Goal: Task Accomplishment & Management: Use online tool/utility

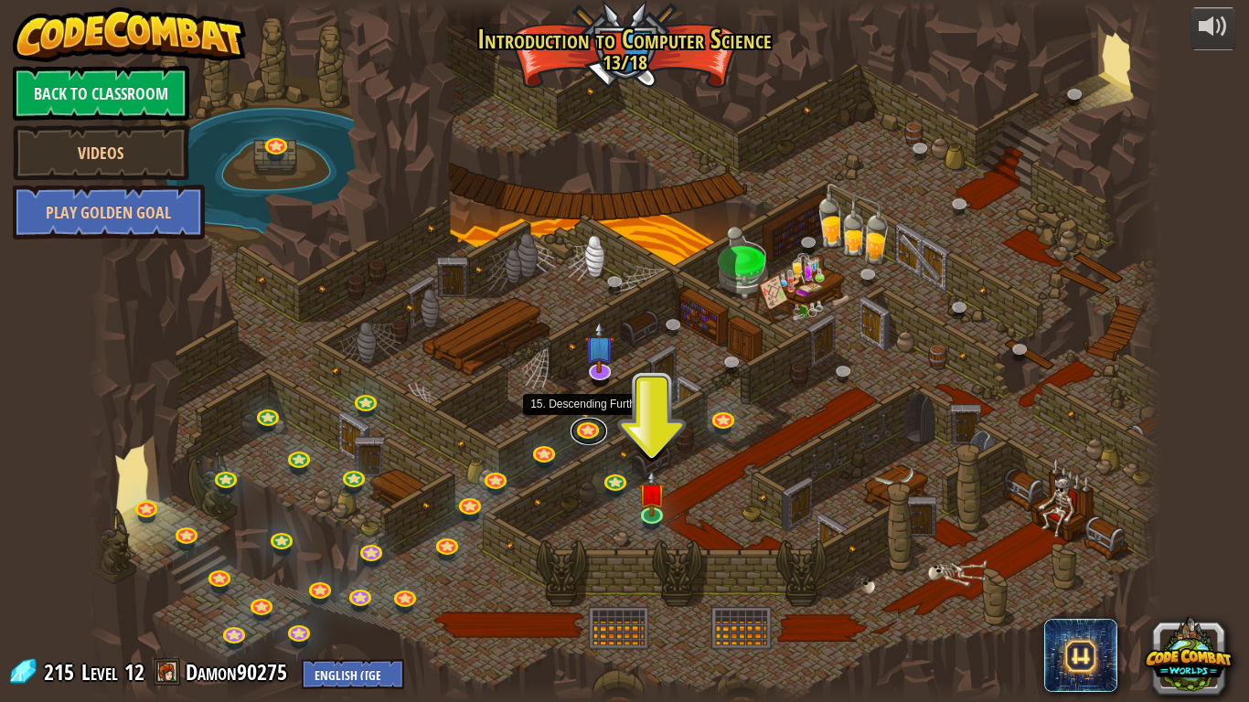
click at [590, 424] on link at bounding box center [589, 431] width 37 height 27
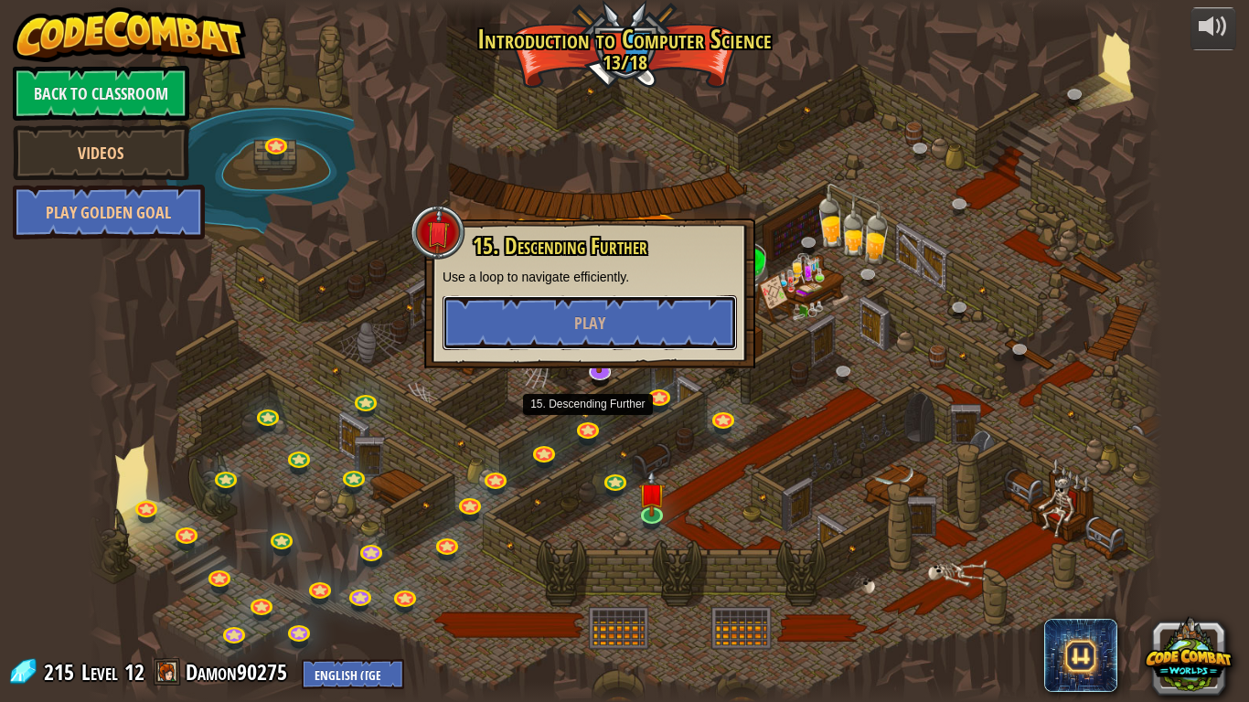
click at [673, 314] on button "Play" at bounding box center [590, 322] width 295 height 55
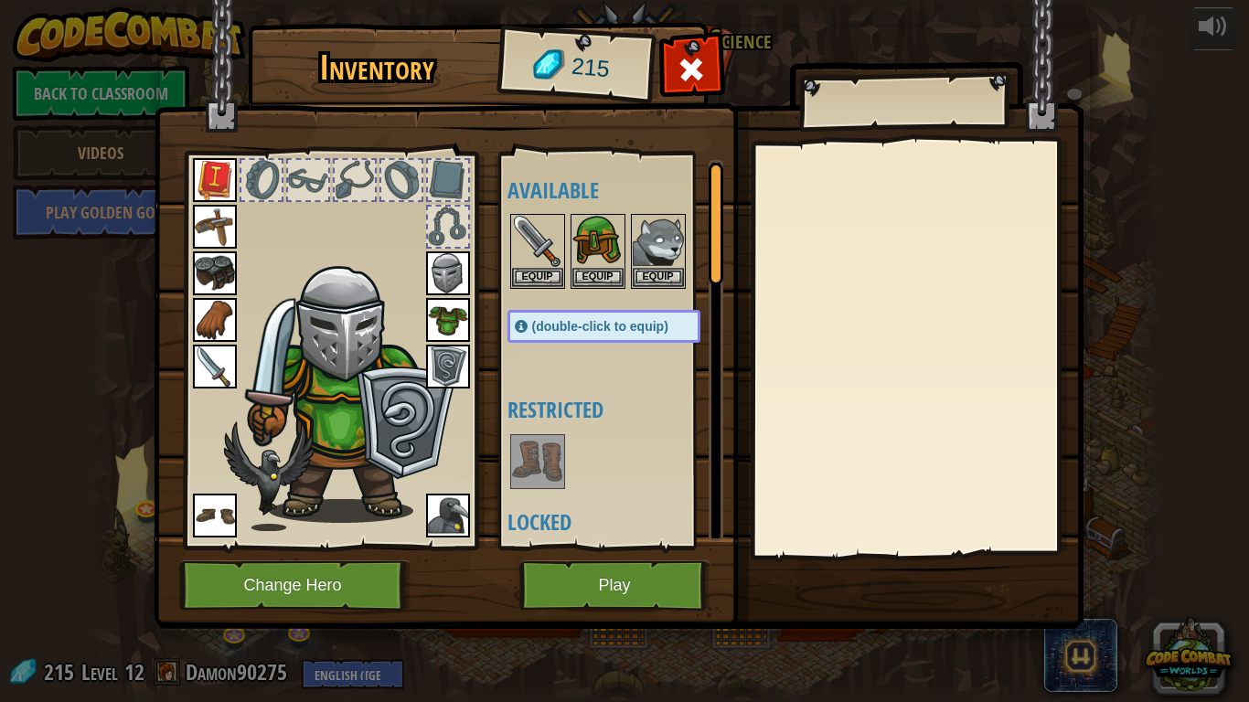
click at [434, 525] on img at bounding box center [448, 516] width 44 height 44
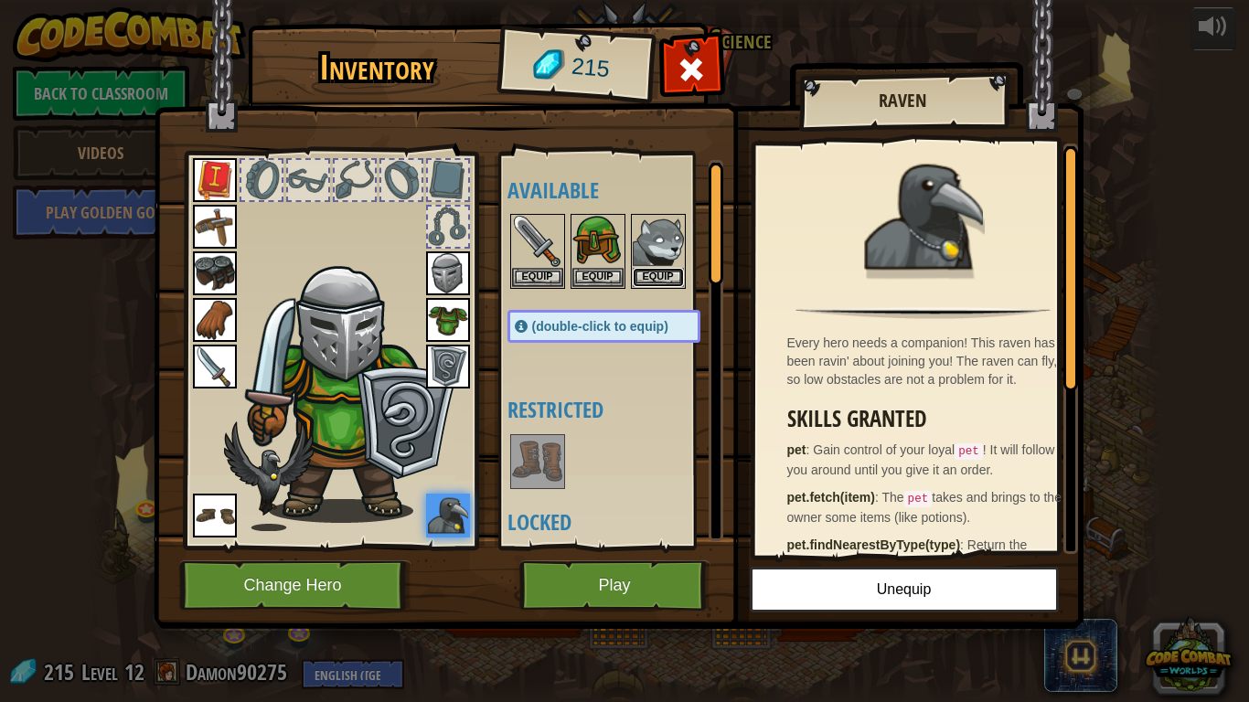
click at [657, 269] on button "Equip" at bounding box center [658, 277] width 51 height 19
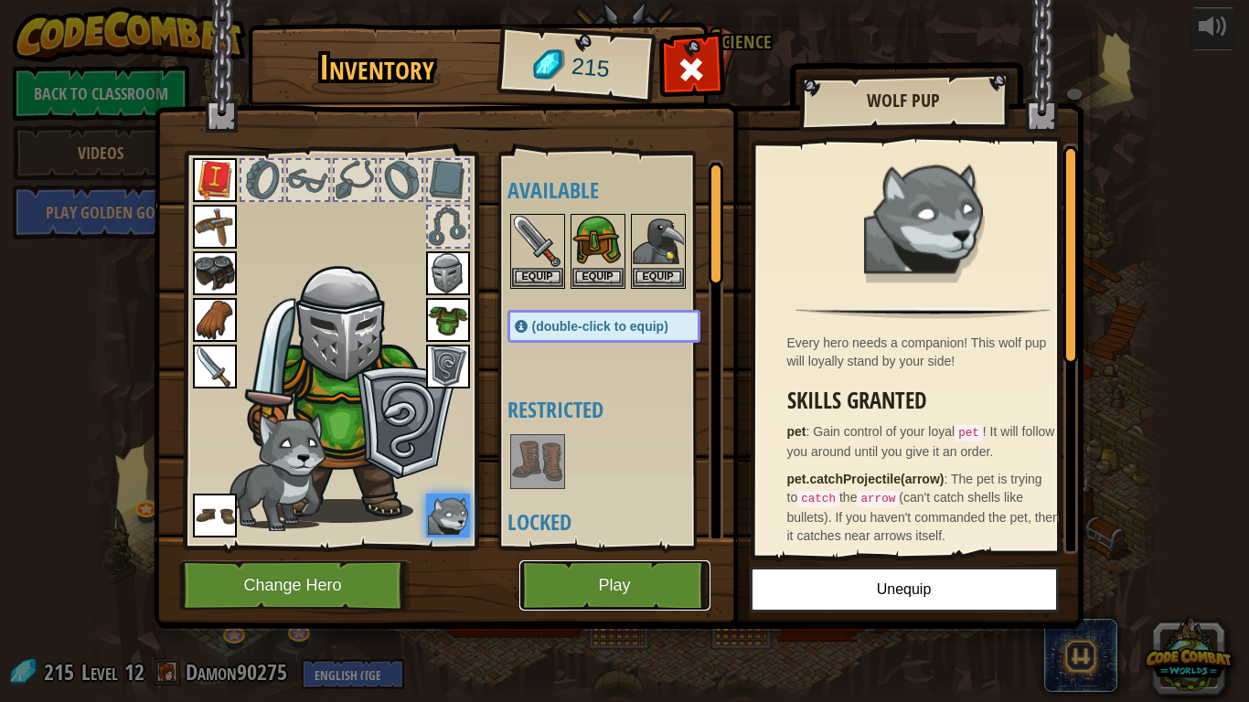
click at [659, 587] on button "Play" at bounding box center [615, 586] width 191 height 50
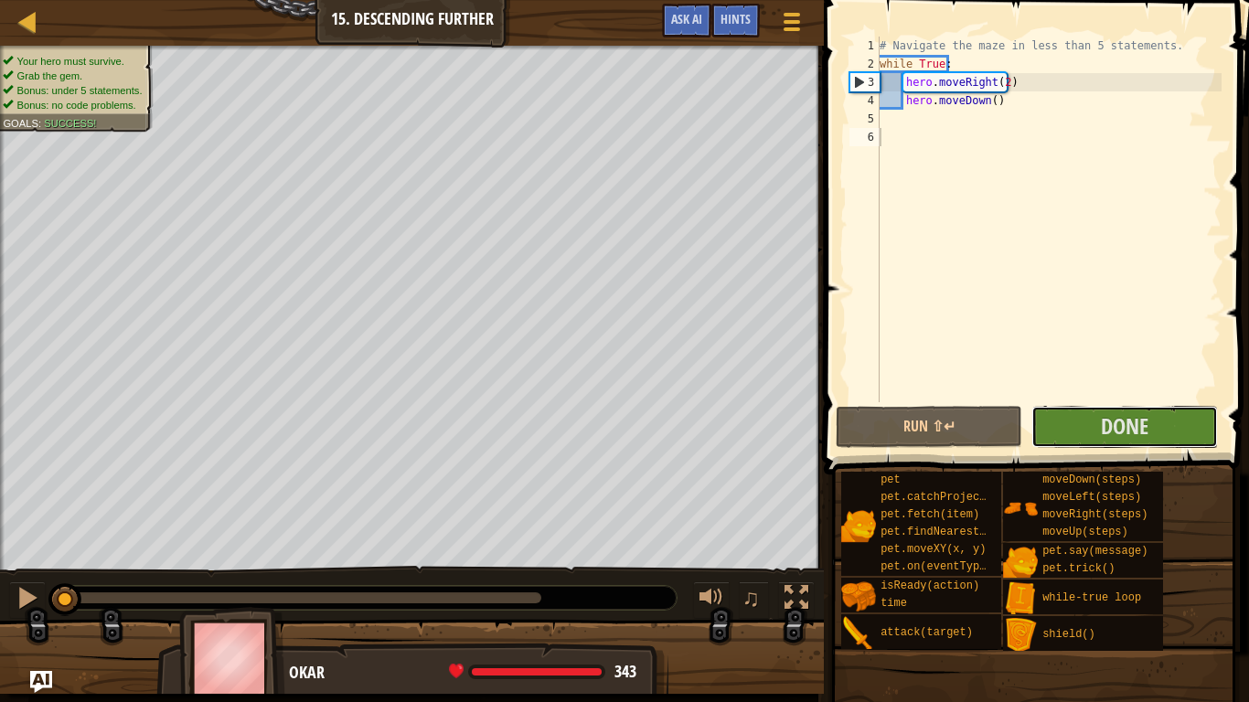
click at [1147, 415] on span "Done" at bounding box center [1125, 426] width 48 height 29
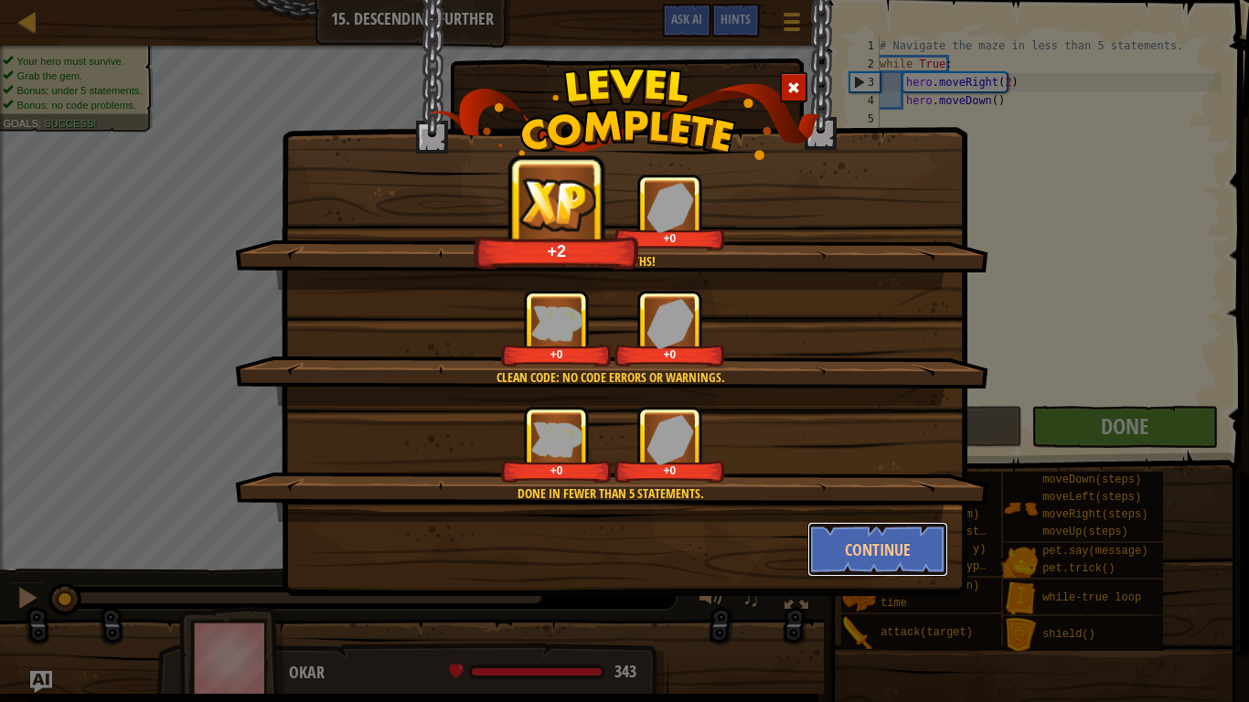
click at [902, 559] on button "Continue" at bounding box center [879, 549] width 142 height 55
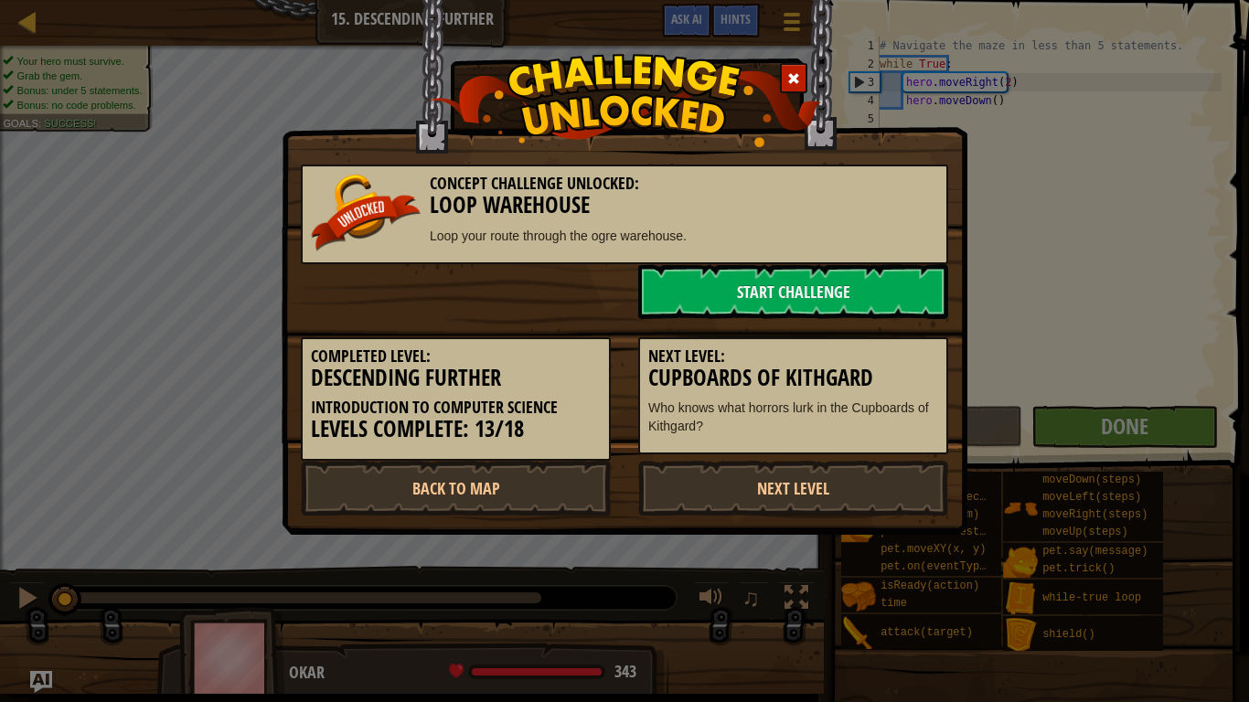
click at [834, 482] on link "Next Level" at bounding box center [793, 488] width 310 height 55
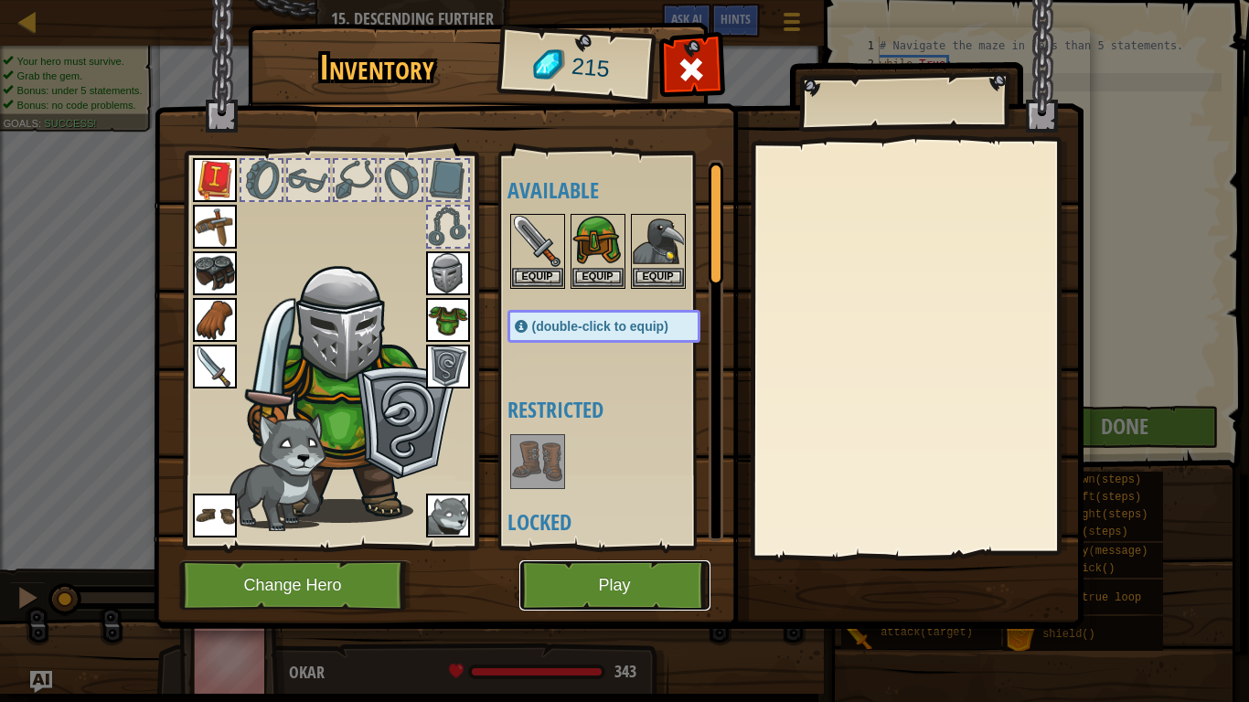
click at [642, 594] on button "Play" at bounding box center [615, 586] width 191 height 50
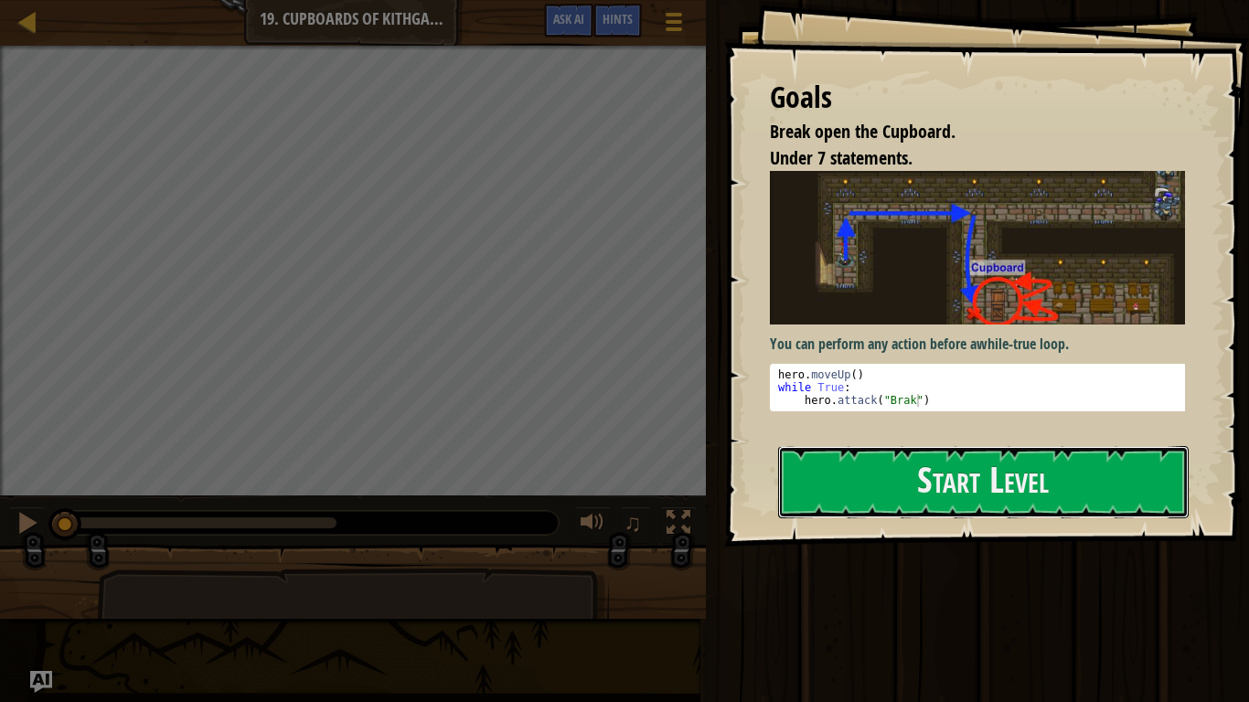
click at [885, 493] on button "Start Level" at bounding box center [983, 482] width 411 height 72
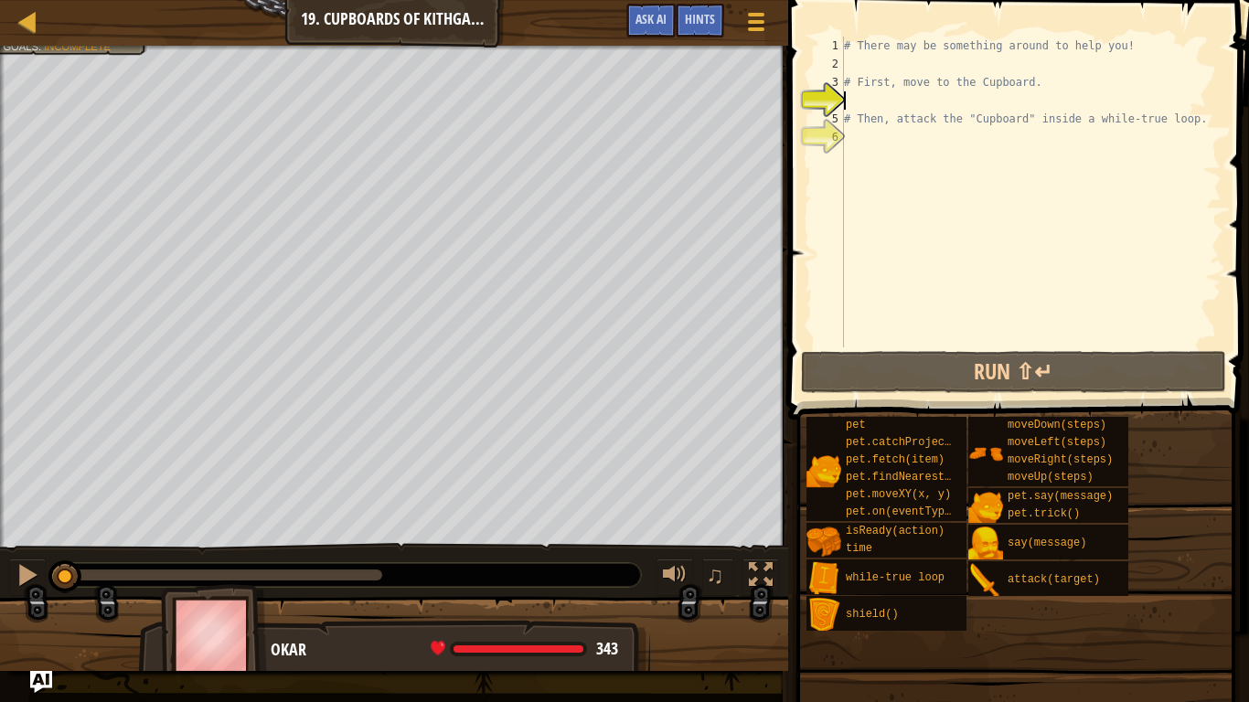
drag, startPoint x: 131, startPoint y: 575, endPoint x: 0, endPoint y: 511, distance: 145.6
click at [0, 511] on div "Break open the Cupboard. Your hero must survive. Under 7 statements. Goals : In…" at bounding box center [624, 359] width 1249 height 626
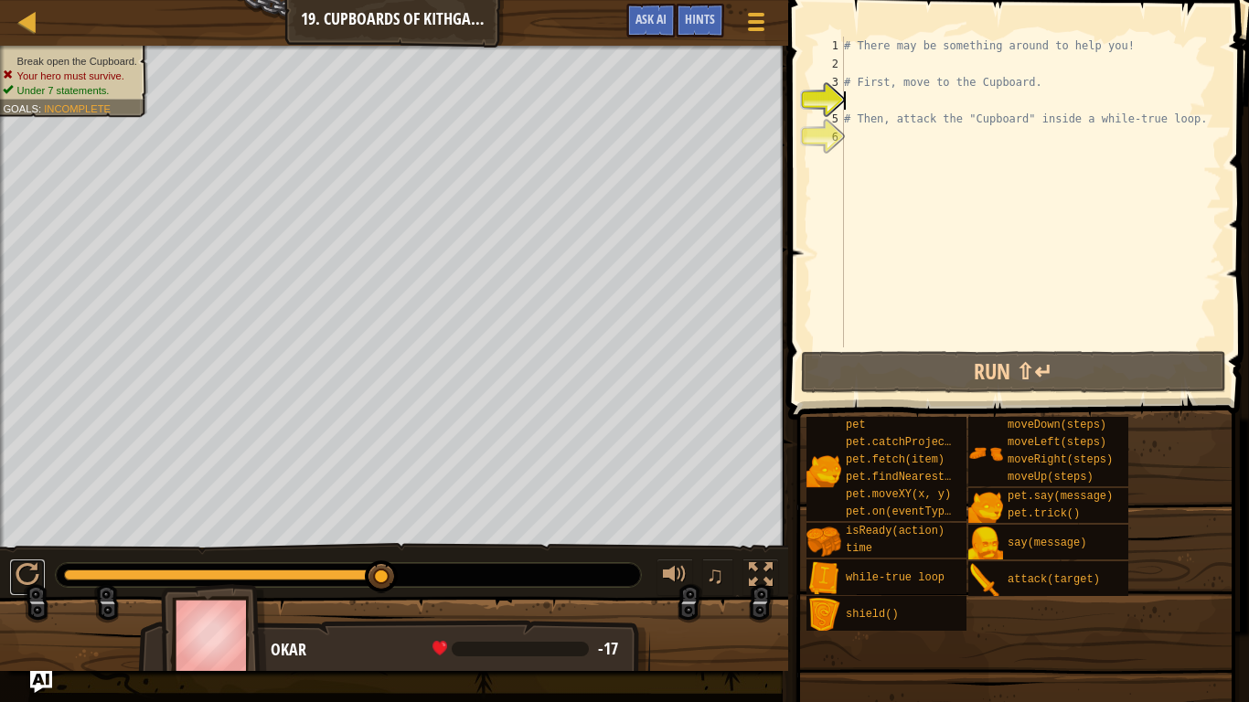
click at [30, 563] on div at bounding box center [28, 575] width 24 height 24
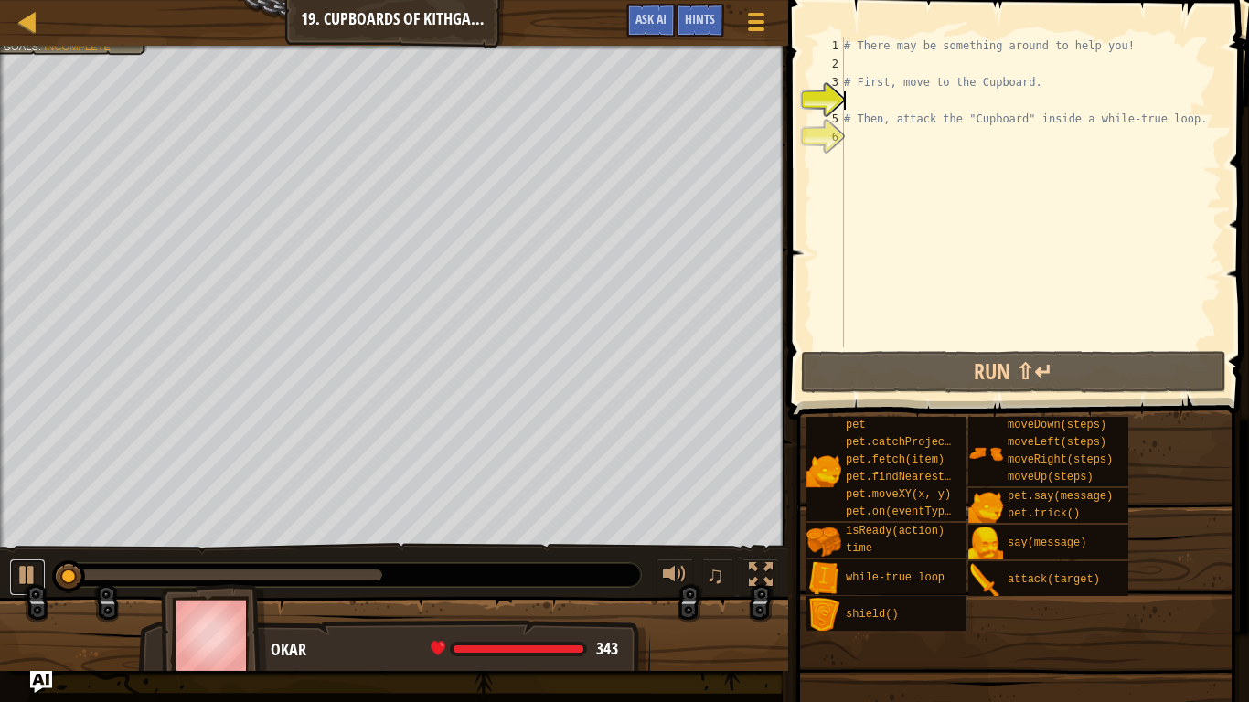
click at [30, 563] on div at bounding box center [28, 575] width 24 height 24
drag, startPoint x: 80, startPoint y: 583, endPoint x: 27, endPoint y: 595, distance: 53.7
click at [27, 595] on div "♫" at bounding box center [394, 570] width 788 height 55
click at [654, 24] on span "Ask AI" at bounding box center [651, 18] width 31 height 17
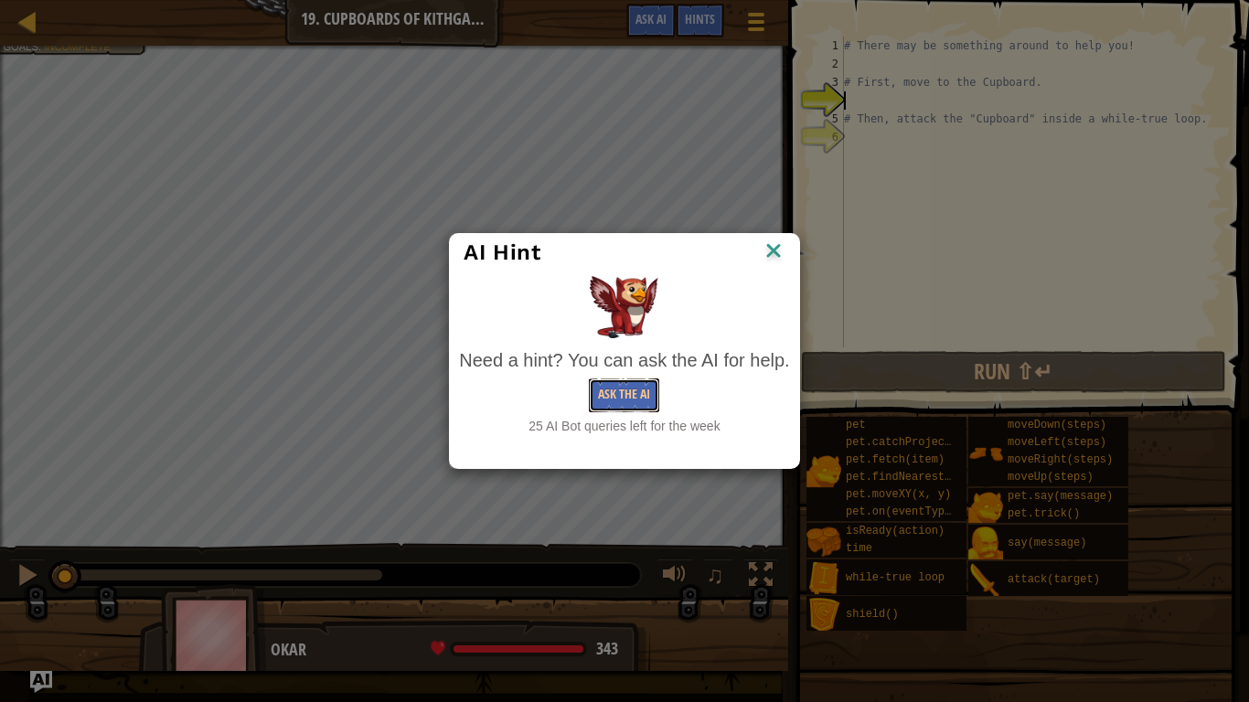
click at [641, 390] on button "Ask the AI" at bounding box center [624, 396] width 70 height 34
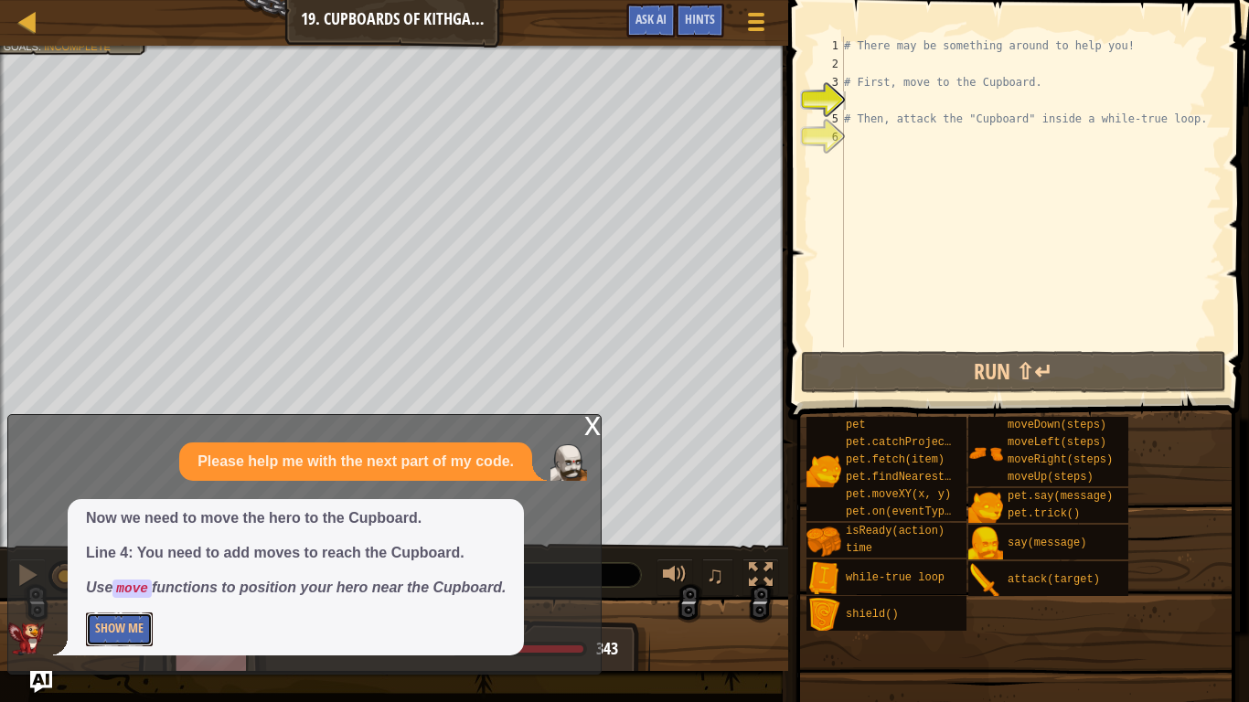
click at [125, 617] on button "Show Me" at bounding box center [119, 630] width 67 height 34
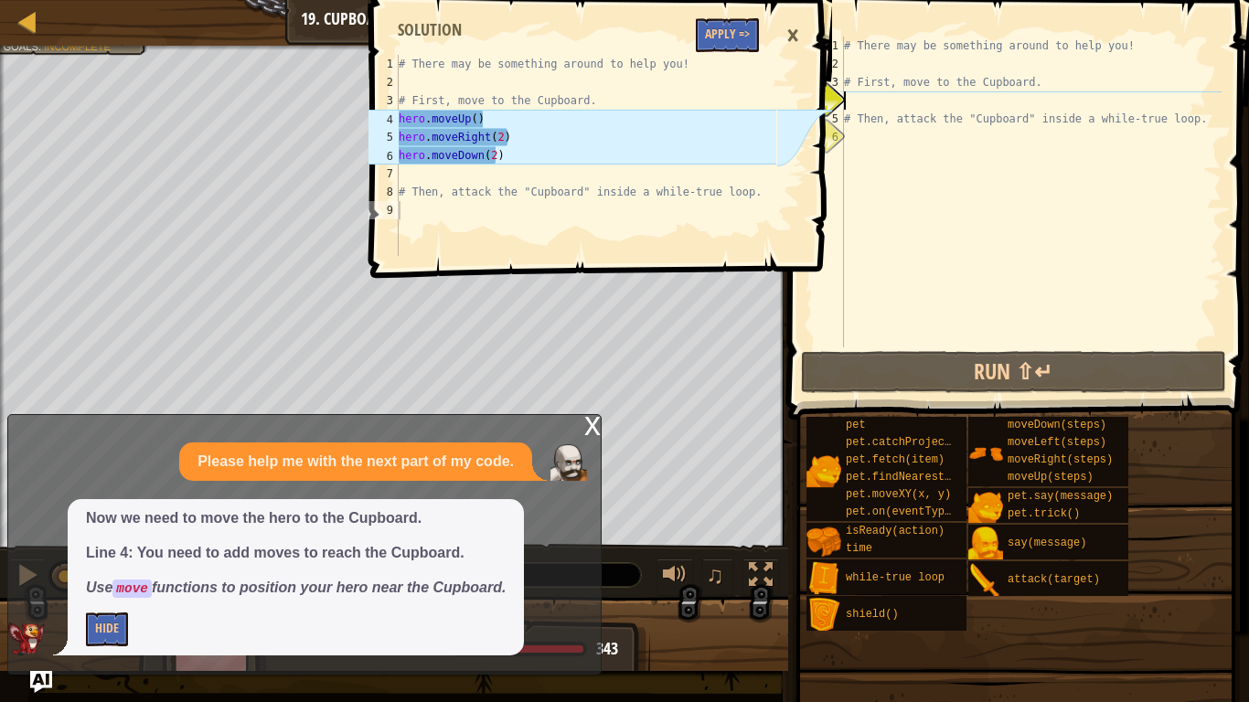
click at [863, 106] on div "# There may be something around to help you! # First, move to the Cupboard. # T…" at bounding box center [1031, 211] width 381 height 348
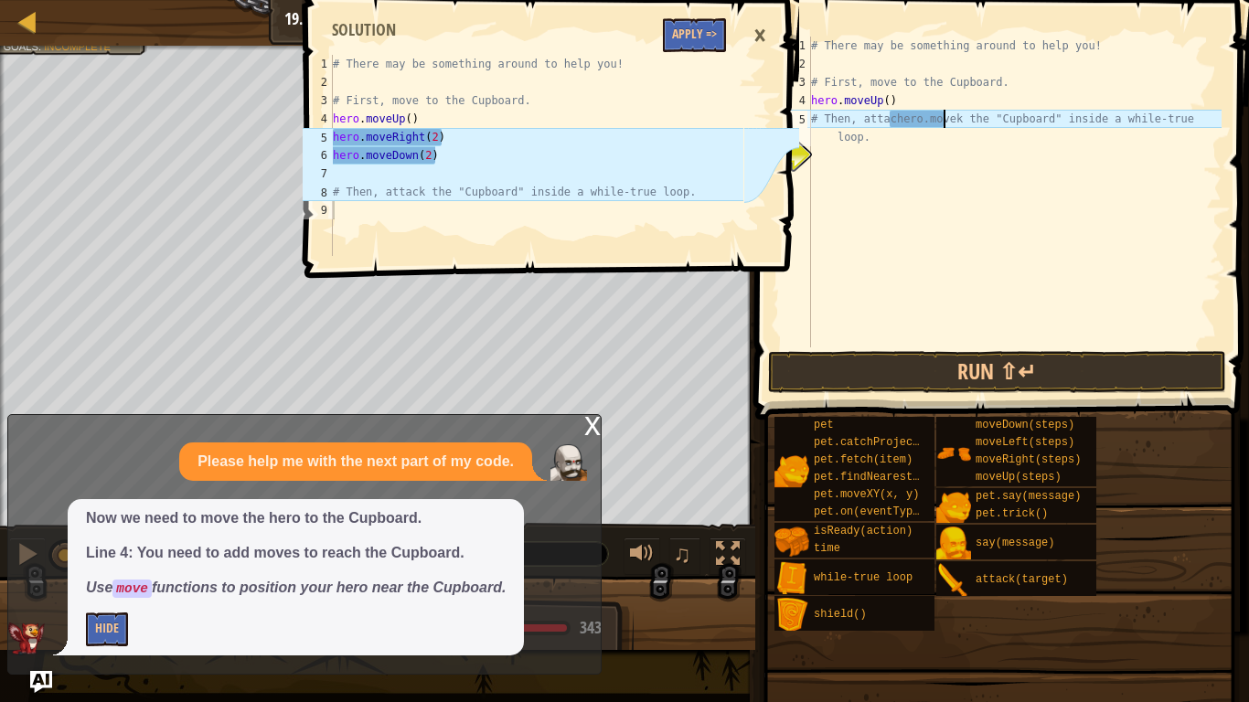
scroll to position [8, 11]
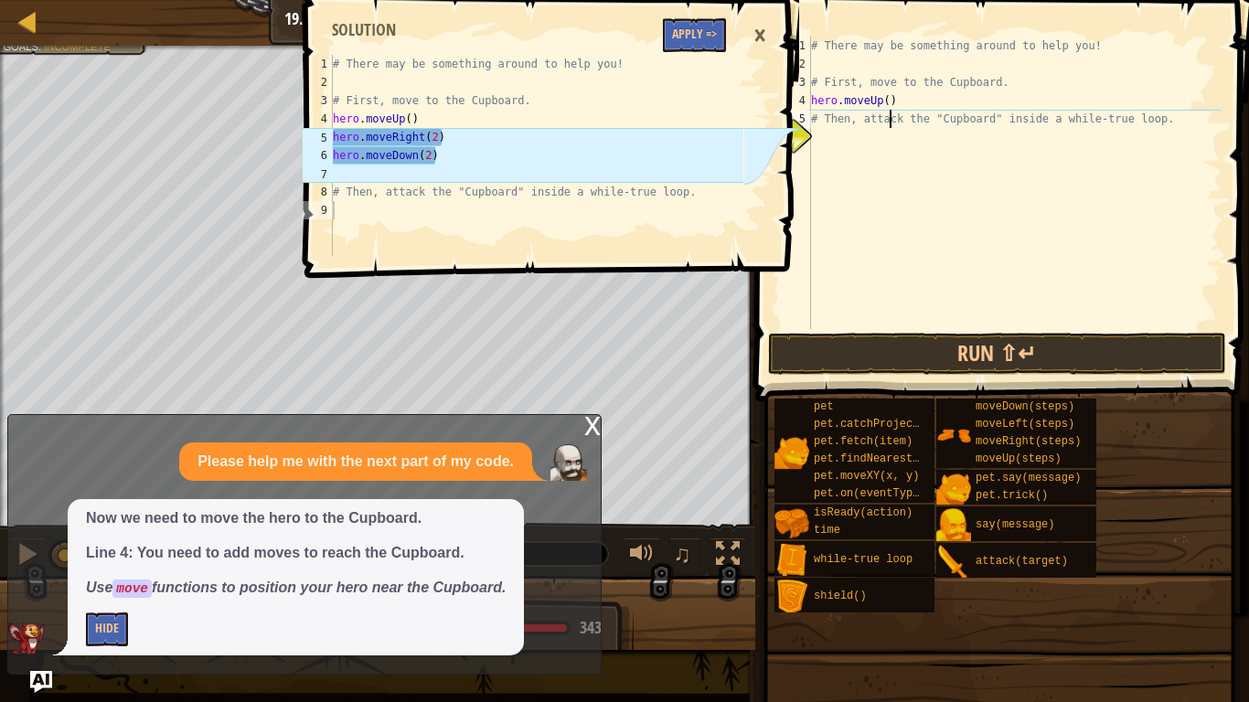
type textarea "hero.moveUp()"
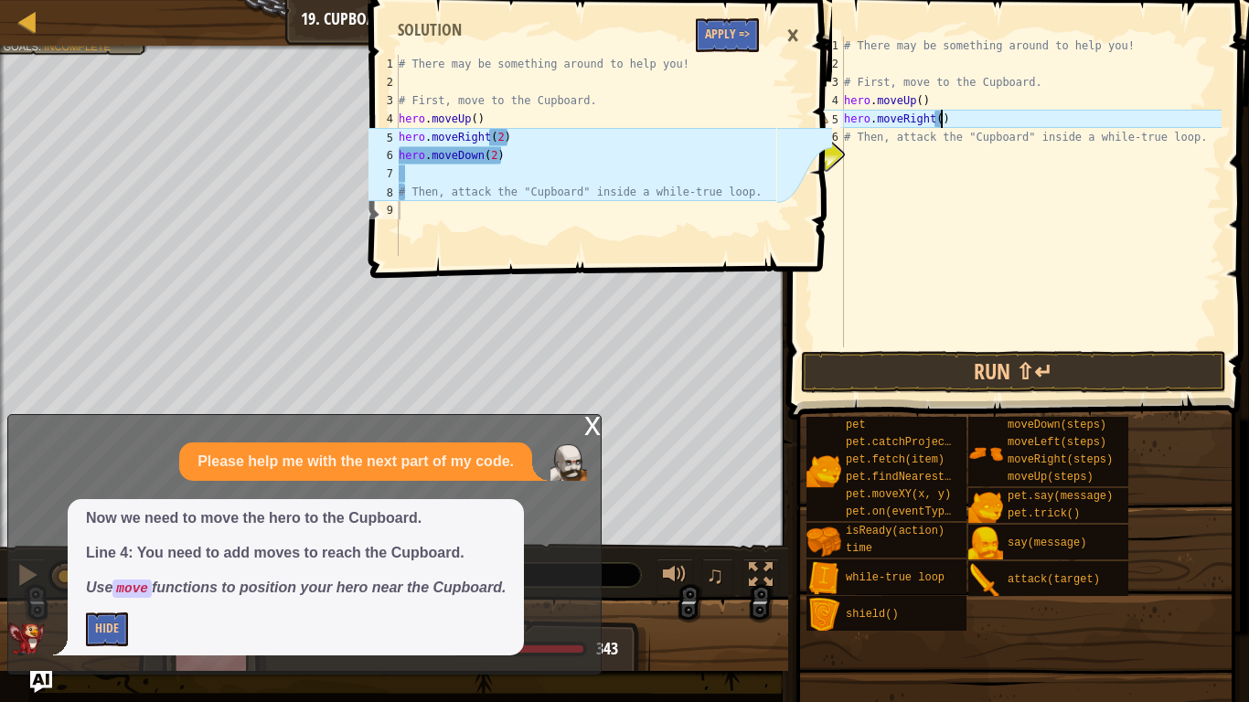
scroll to position [8, 6]
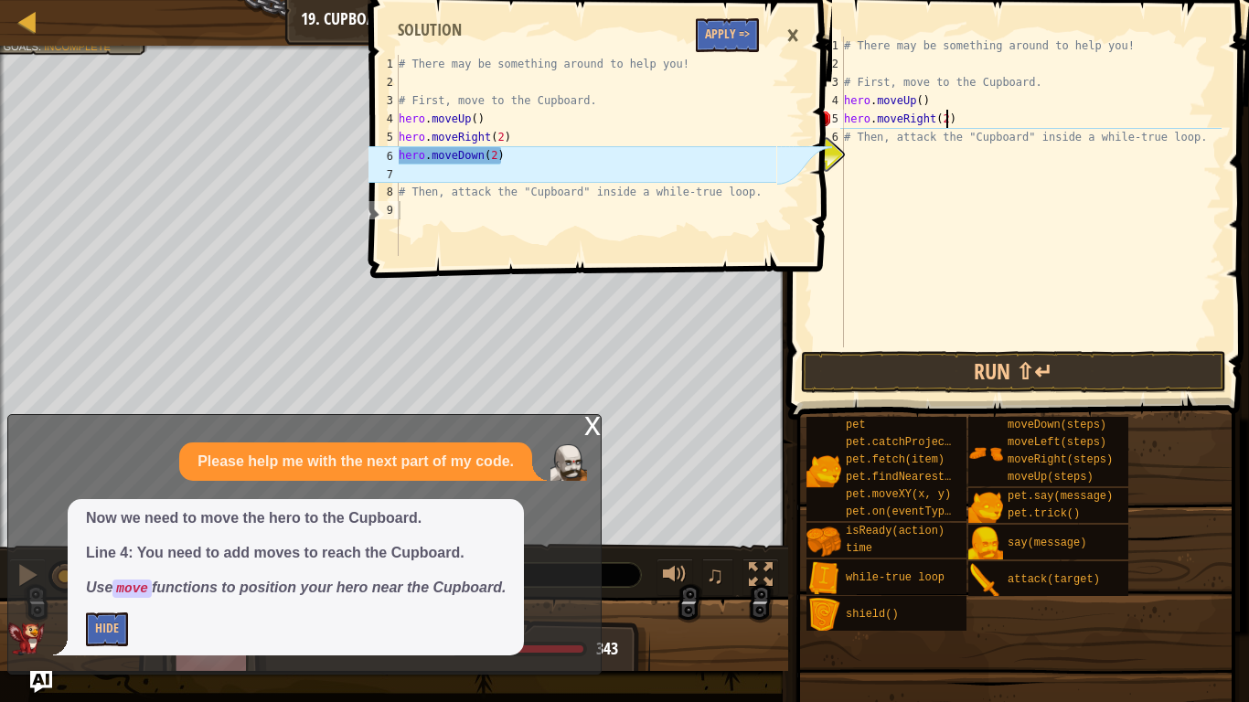
type textarea "hero.moveRight(2)"
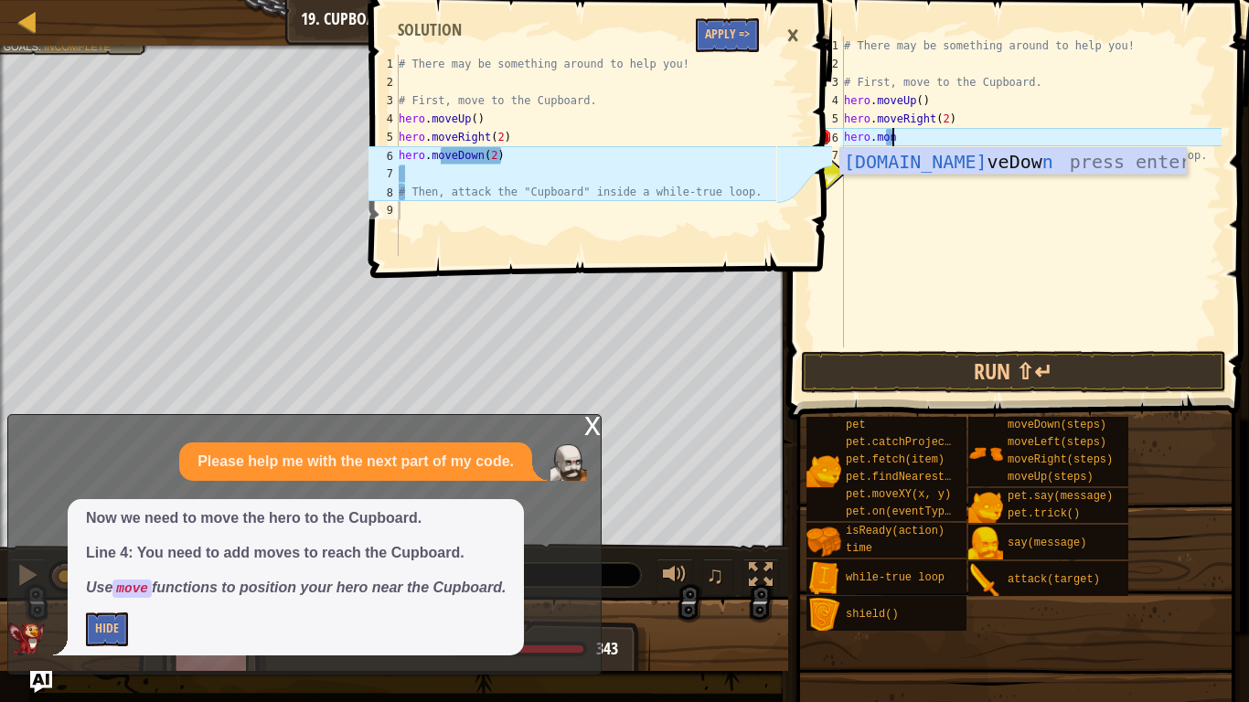
scroll to position [8, 3]
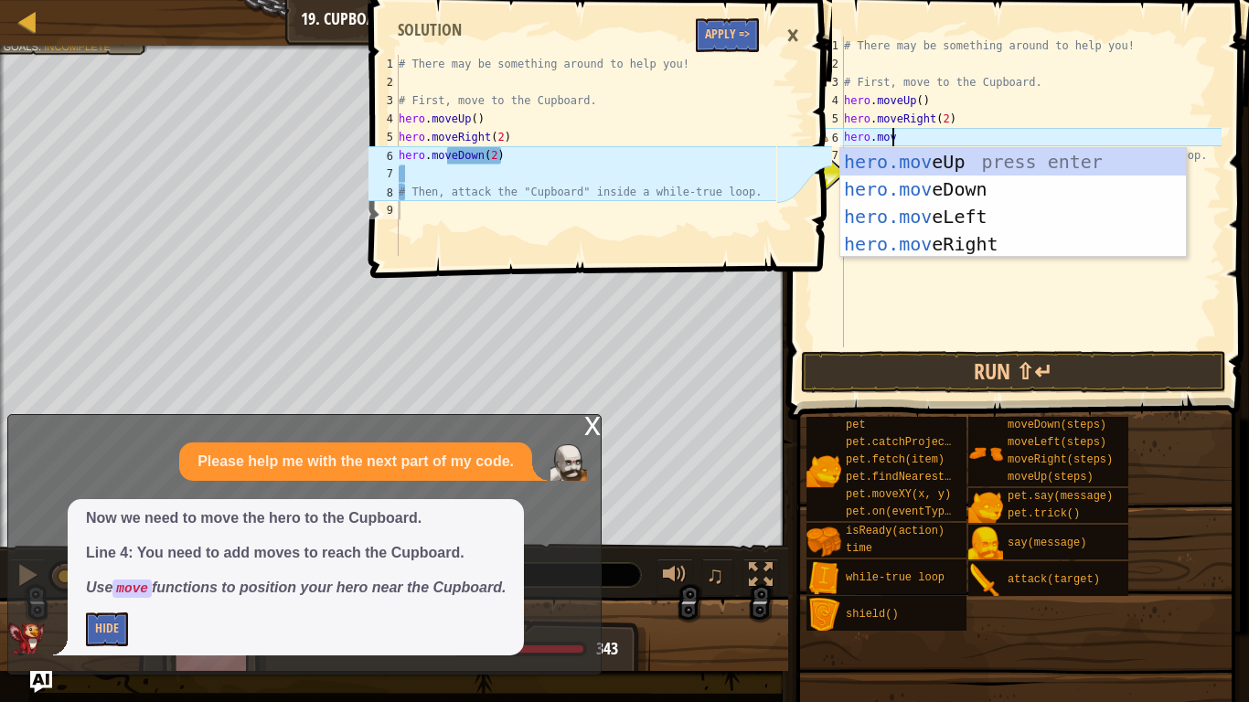
type textarea "hero.move"
click at [961, 176] on div "hero.move Up press enter hero.move Down press enter hero.move Left press enter …" at bounding box center [1014, 230] width 346 height 165
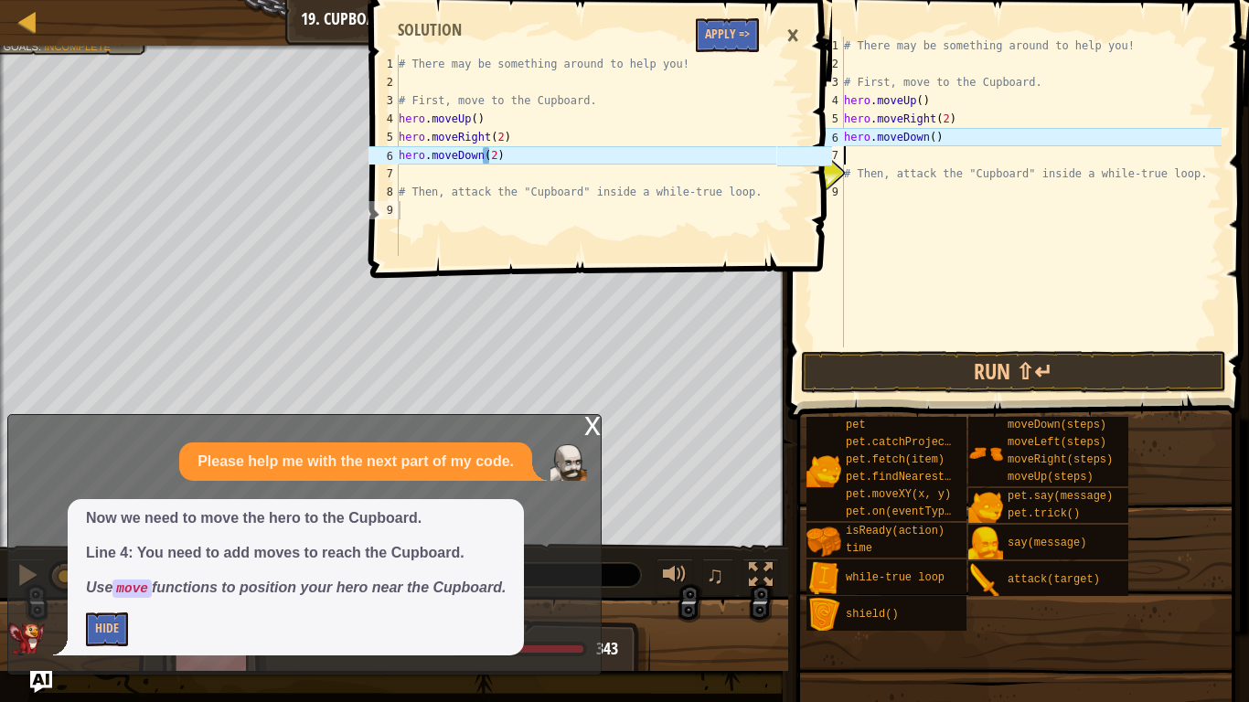
scroll to position [8, 0]
click at [926, 132] on div "# There may be something around to help you! # First, move to the Cupboard. her…" at bounding box center [1031, 211] width 381 height 348
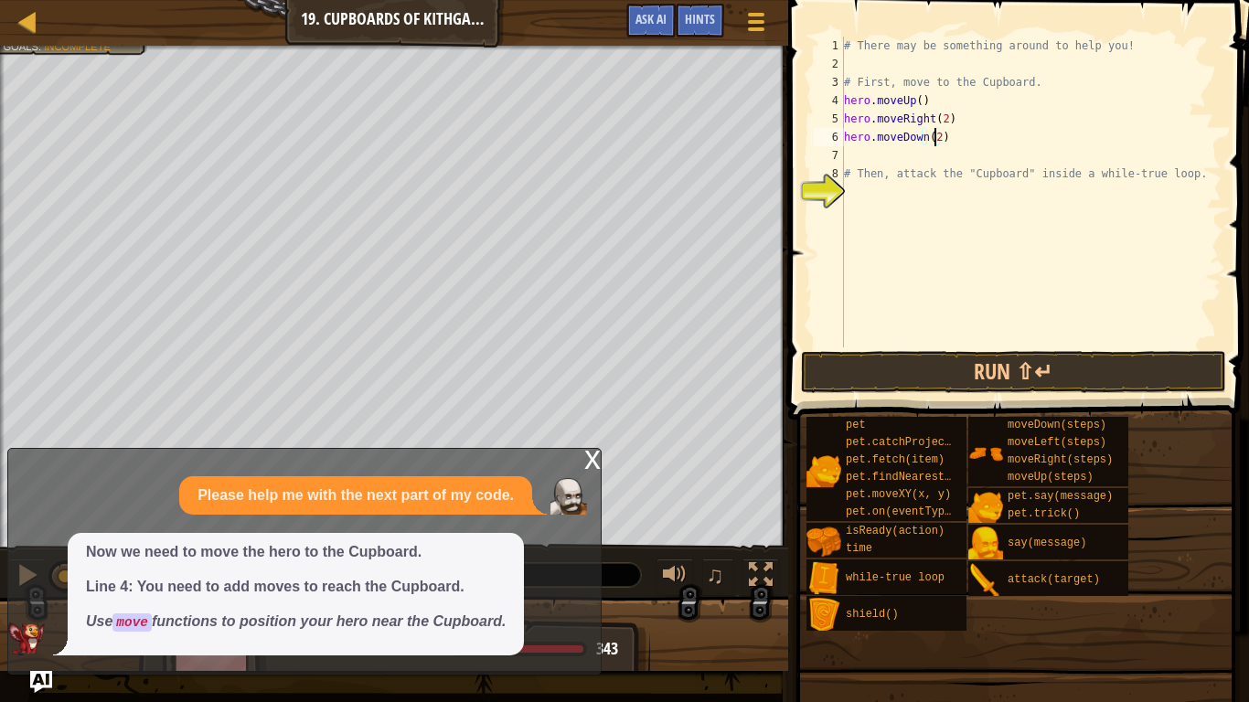
type textarea "hero.moveDown(2)"
click at [994, 374] on button "Run ⇧↵" at bounding box center [1014, 372] width 426 height 42
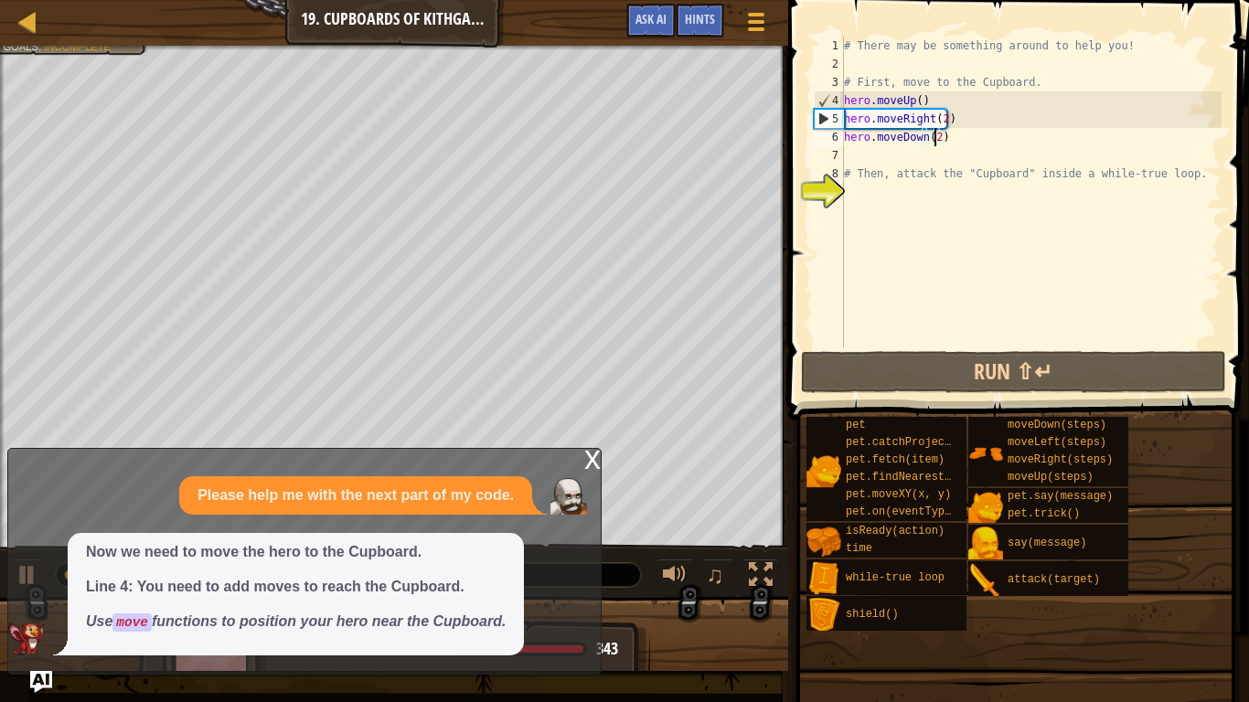
click at [595, 456] on div "x" at bounding box center [592, 458] width 16 height 18
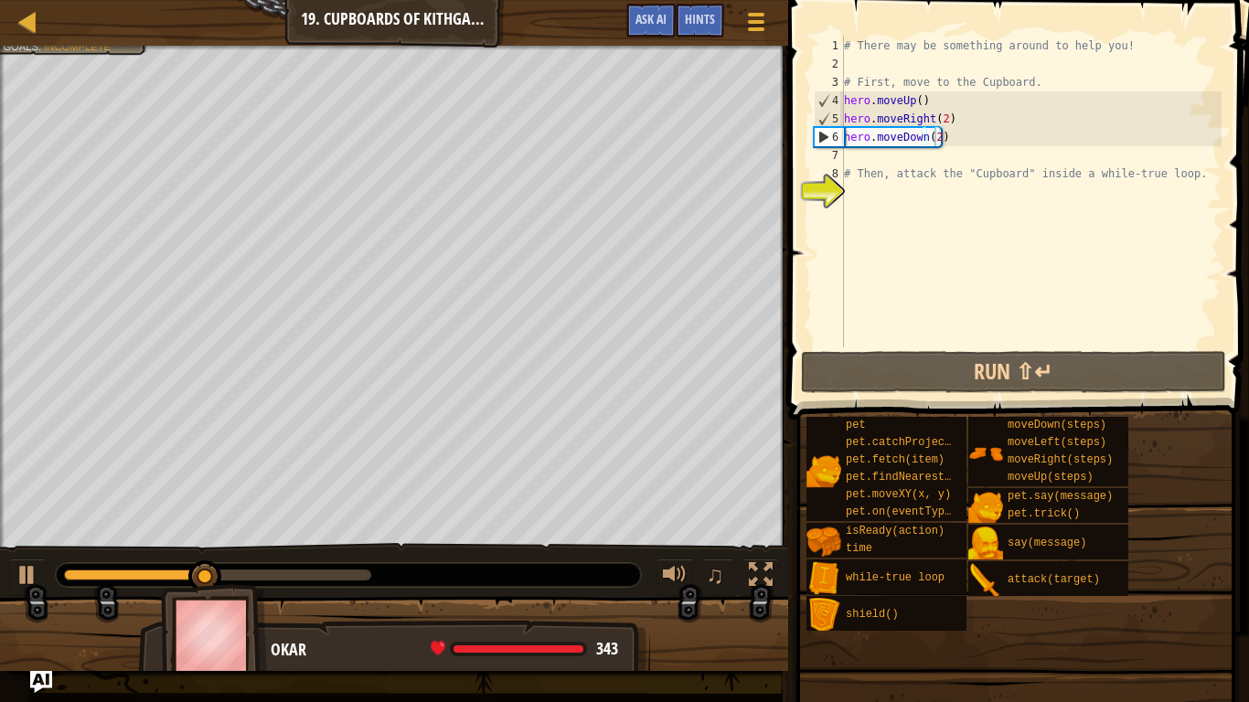
click at [861, 156] on div "# There may be something around to help you! # First, move to the Cupboard. her…" at bounding box center [1031, 211] width 381 height 348
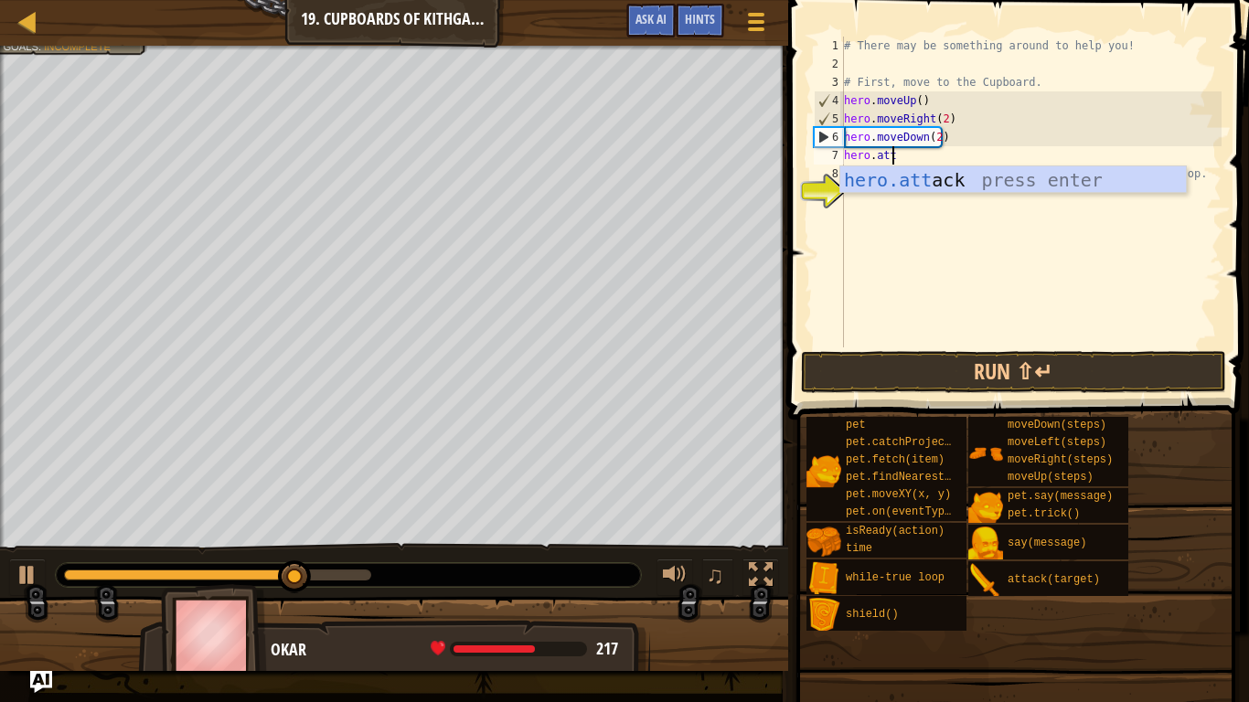
scroll to position [8, 3]
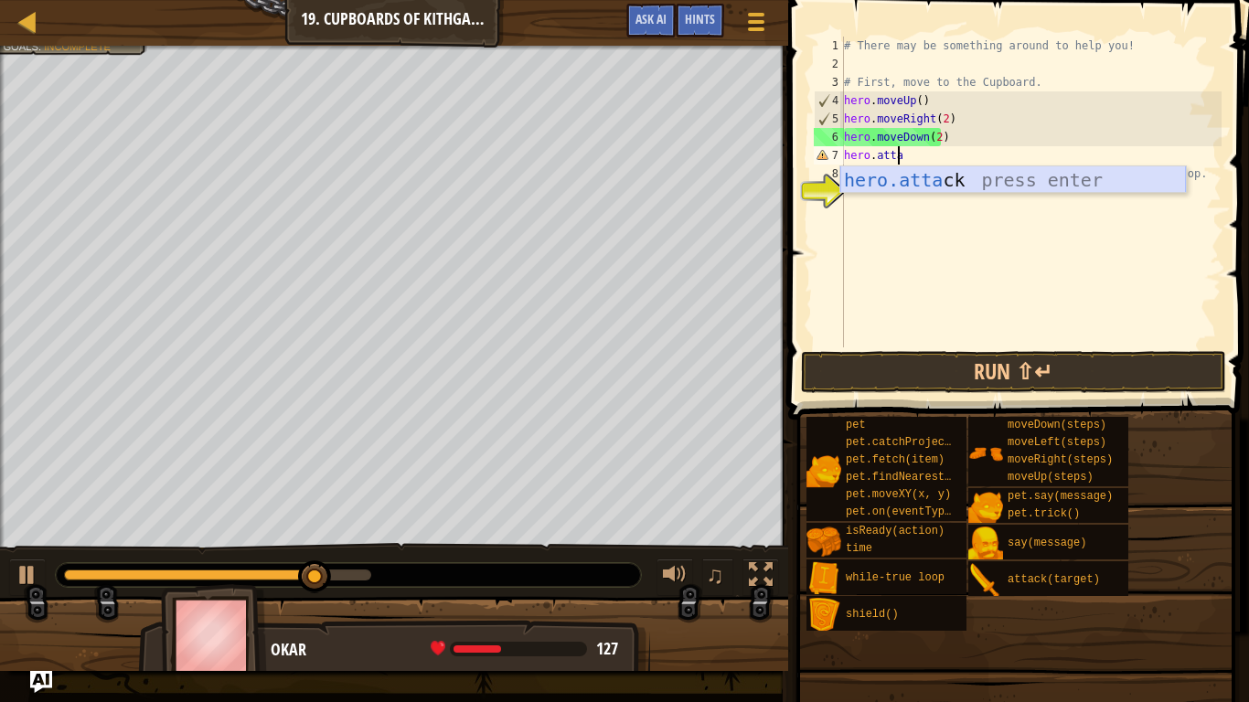
click at [947, 188] on div "hero.[PERSON_NAME] press enter" at bounding box center [1014, 207] width 346 height 82
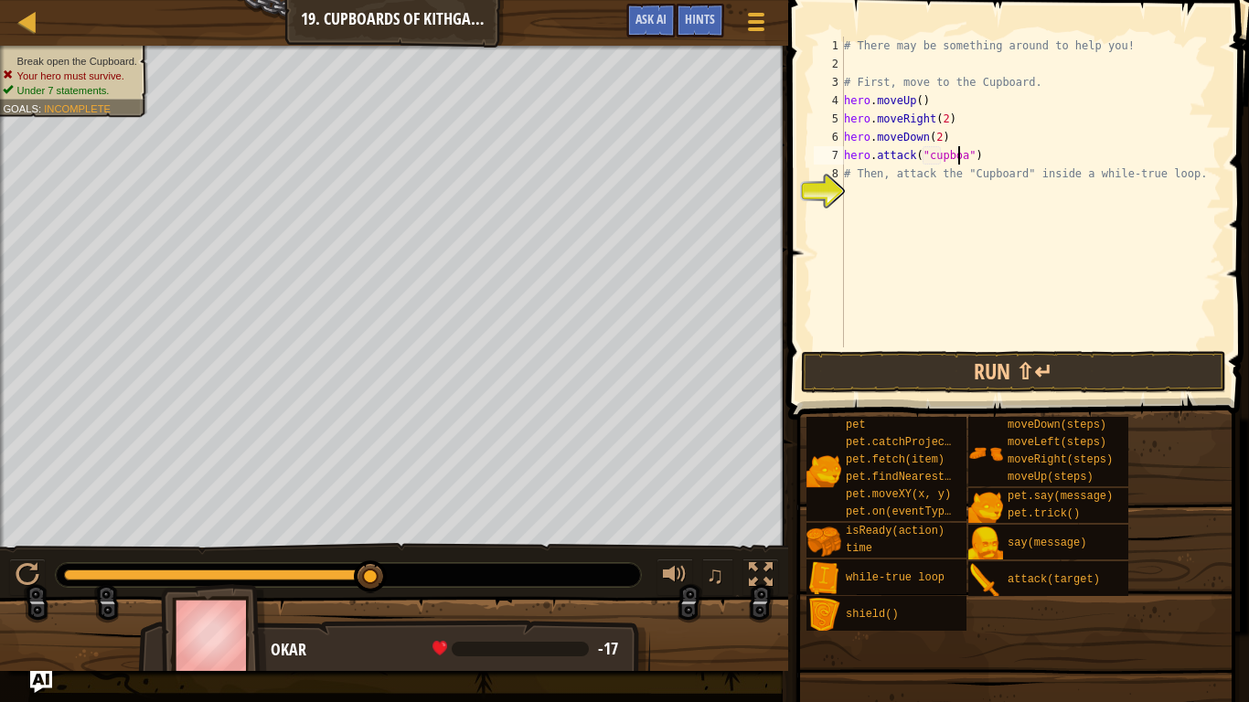
scroll to position [8, 10]
click at [928, 156] on div "# There may be something around to help you! # First, move to the Cupboard. her…" at bounding box center [1031, 211] width 381 height 348
type textarea "hero.attack("Cupboard")"
click at [1039, 397] on div "Hints Videos hero.attack("Cupboard") 1 2 3 4 5 6 7 8 9 # There may be something…" at bounding box center [1016, 346] width 467 height 693
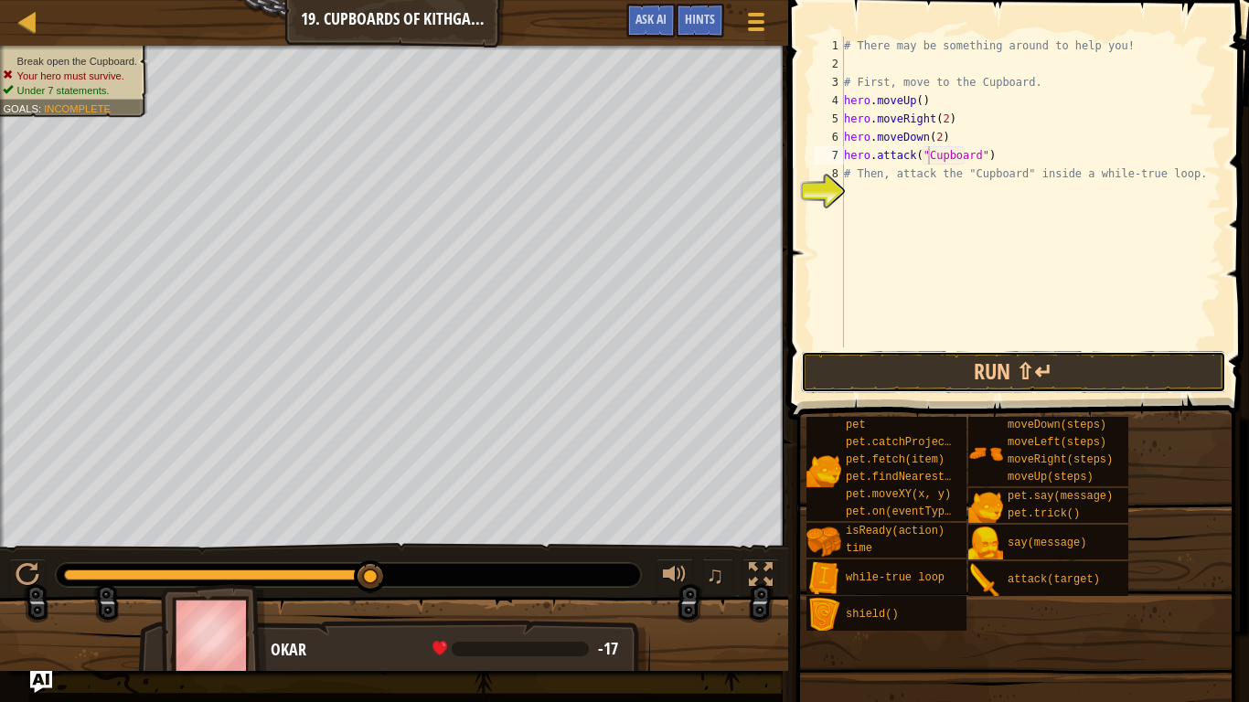
click at [1042, 375] on button "Run ⇧↵" at bounding box center [1014, 372] width 426 height 42
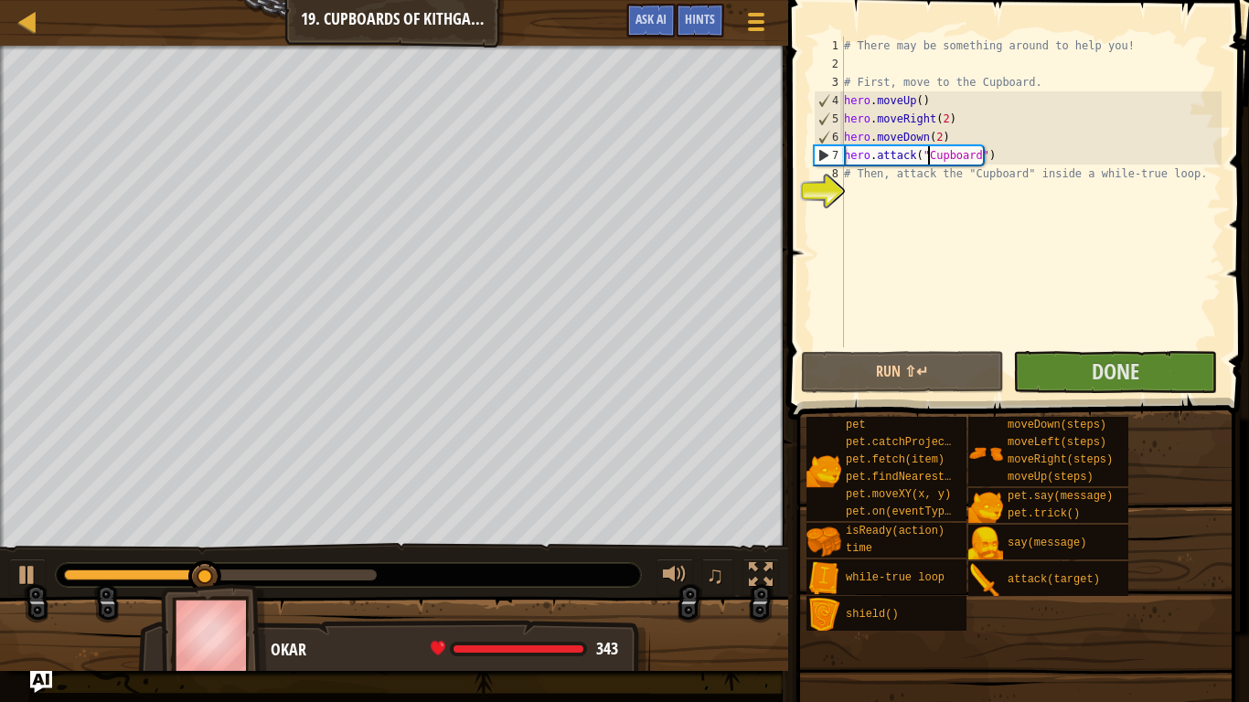
click at [902, 215] on div "# There may be something around to help you! # First, move to the Cupboard. her…" at bounding box center [1031, 211] width 381 height 348
type textarea "# Then, attack the "Cupboard" inside a while-true loop."
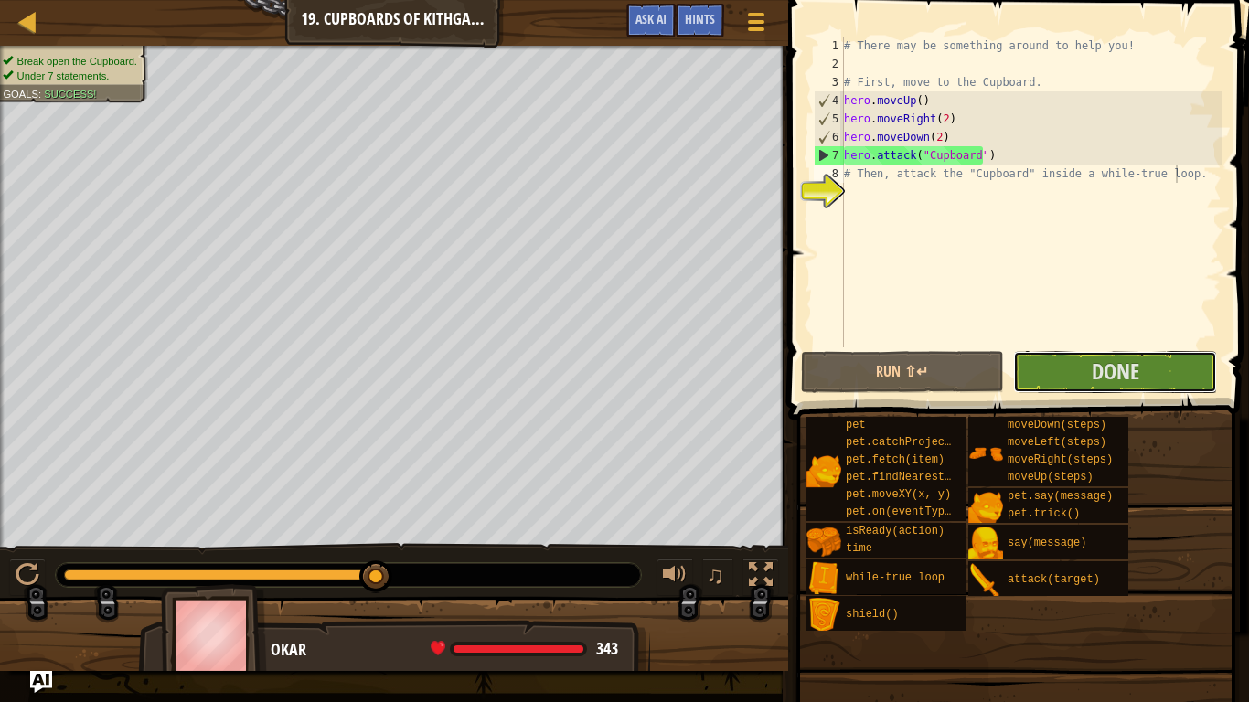
click at [1078, 362] on button "Done" at bounding box center [1115, 372] width 204 height 42
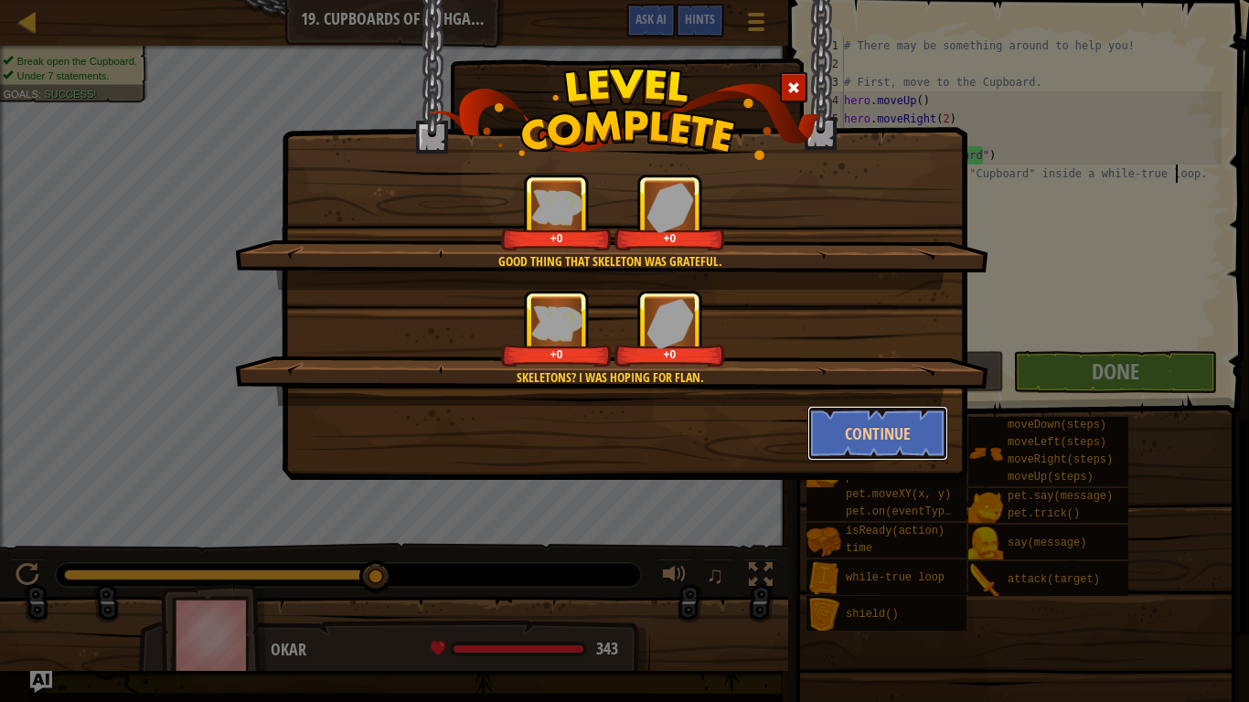
click at [898, 427] on button "Continue" at bounding box center [879, 433] width 142 height 55
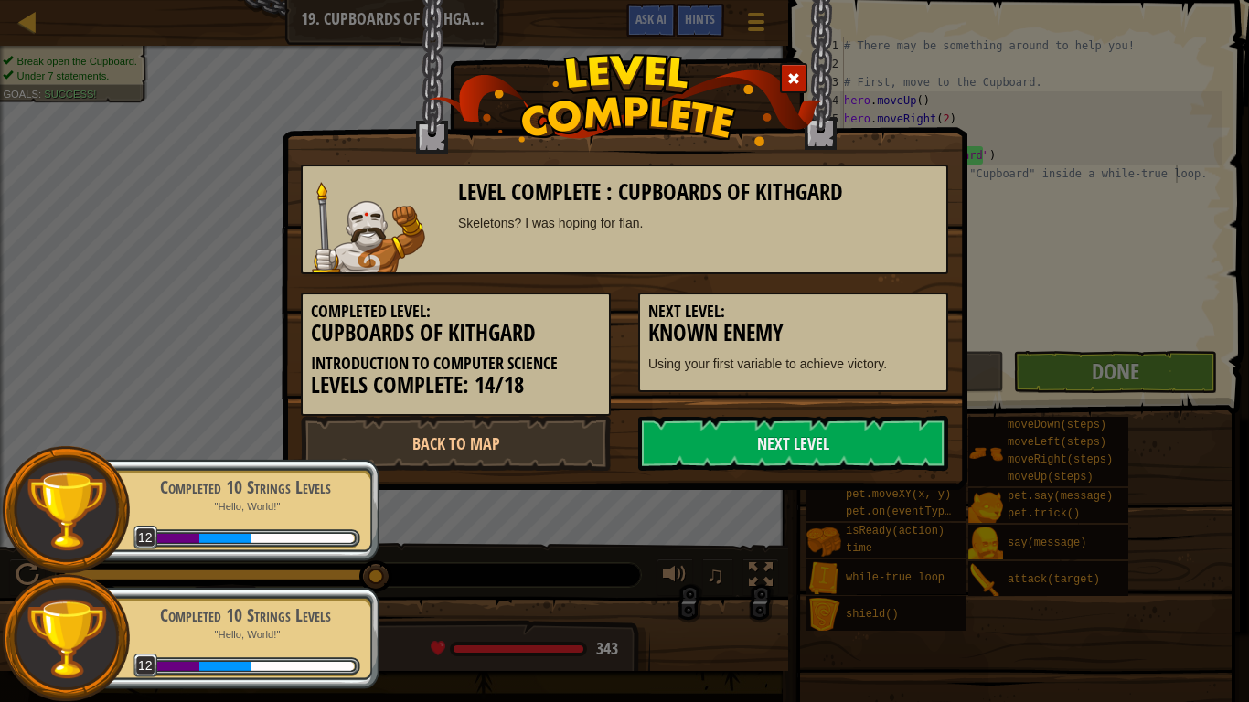
click at [238, 505] on p ""Hello, World!"" at bounding box center [245, 507] width 231 height 14
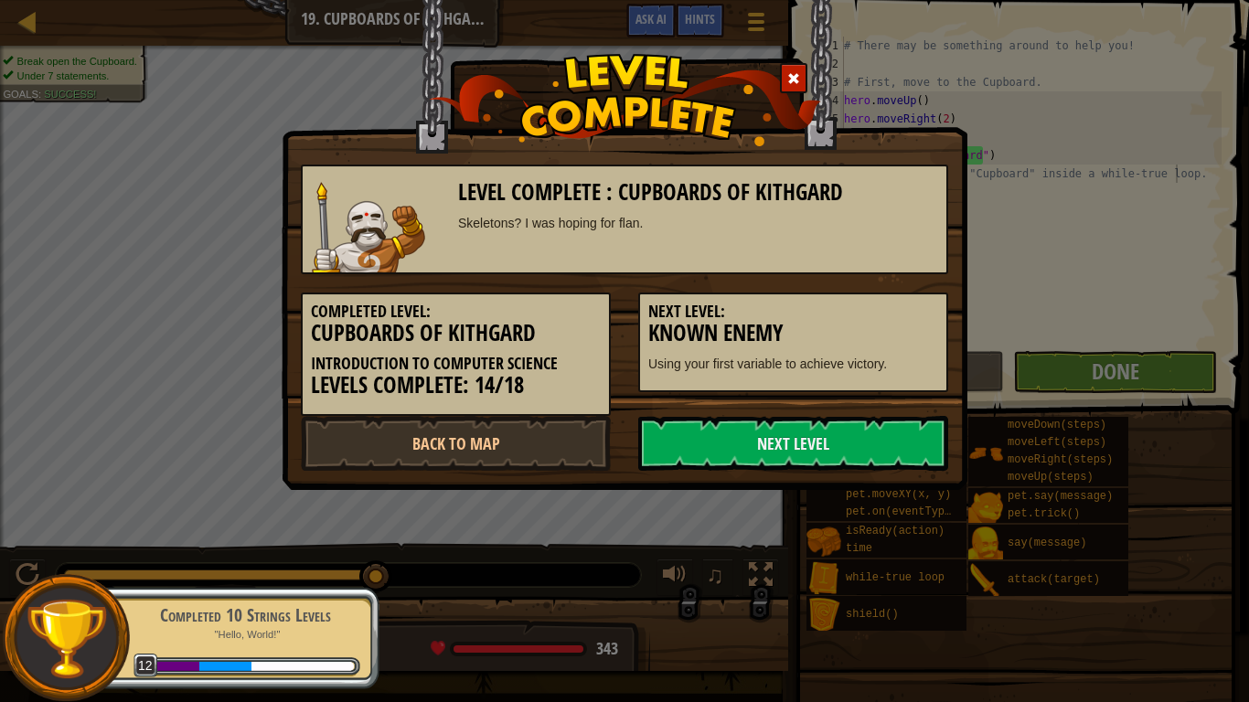
click at [252, 627] on div "Completed 10 Strings Levels" at bounding box center [245, 616] width 231 height 26
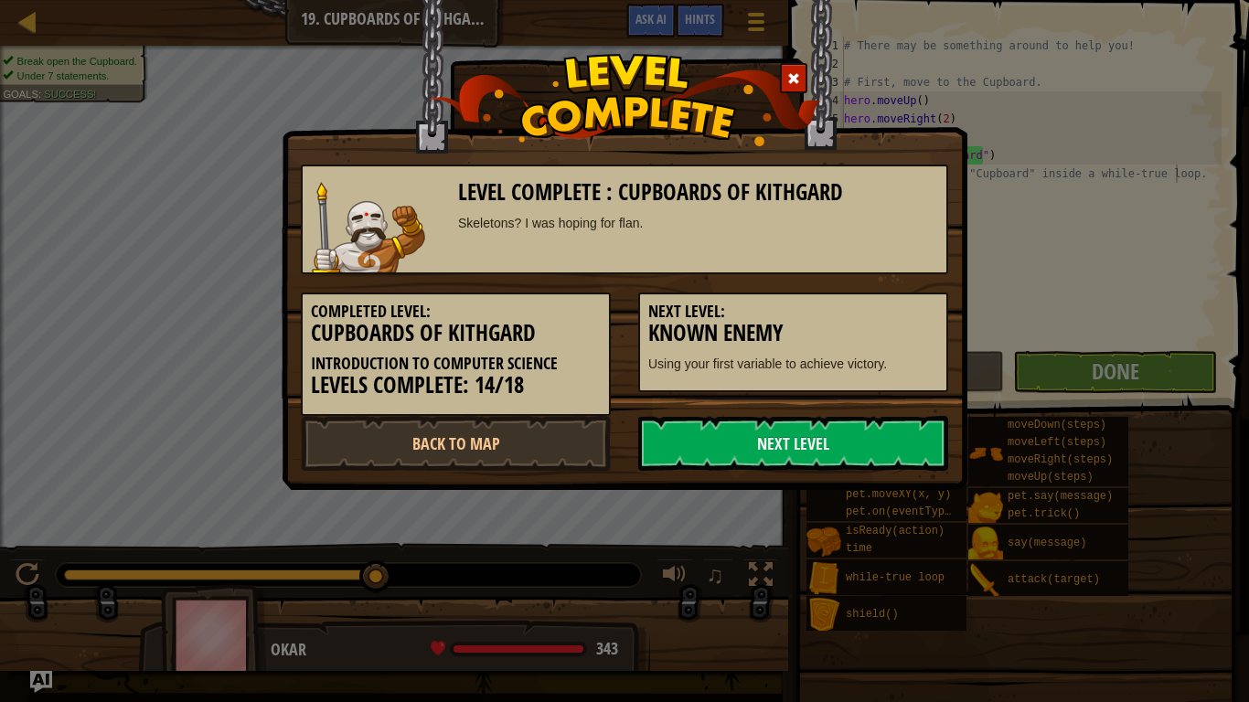
click at [699, 444] on link "Next Level" at bounding box center [793, 443] width 310 height 55
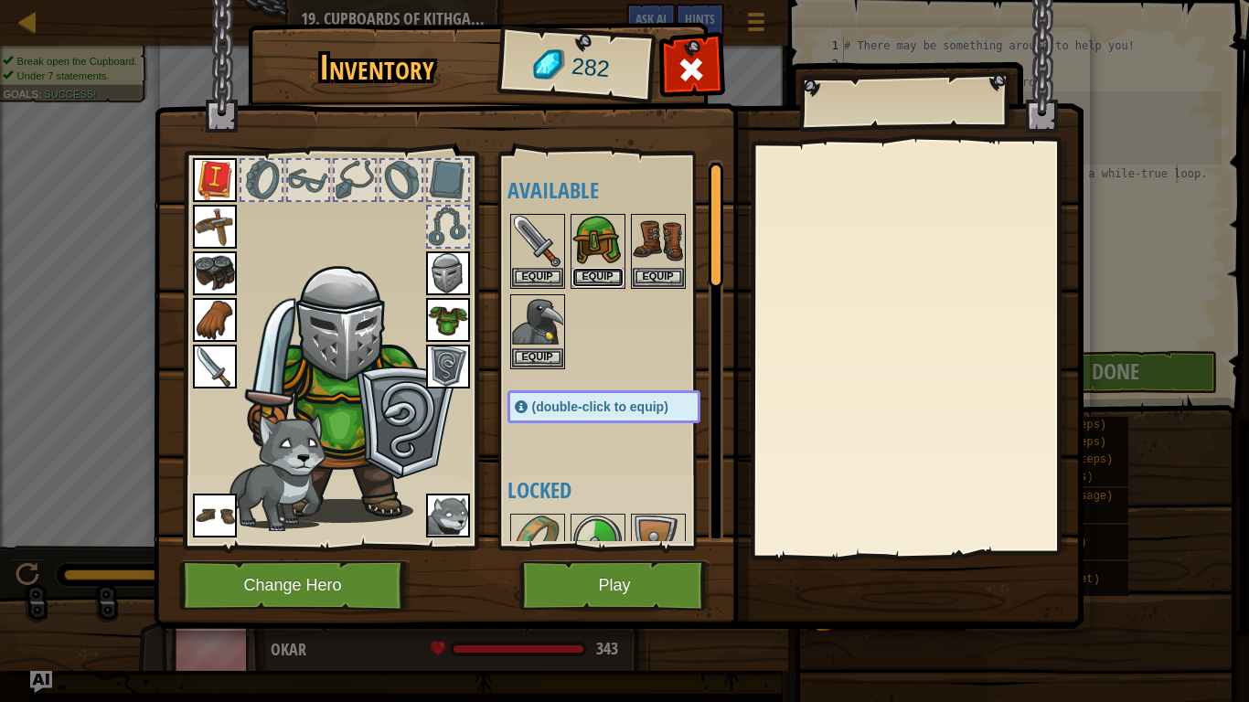
click at [612, 272] on button "Equip" at bounding box center [598, 277] width 51 height 19
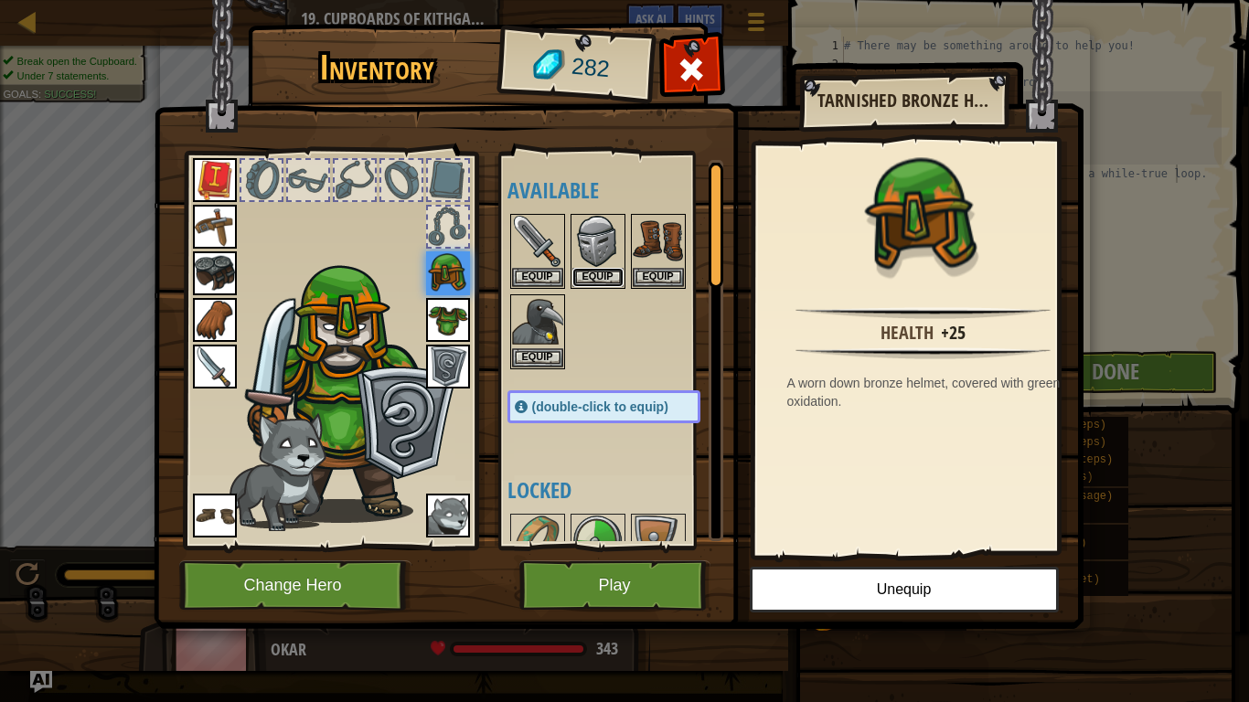
click at [602, 272] on button "Equip" at bounding box center [598, 277] width 51 height 19
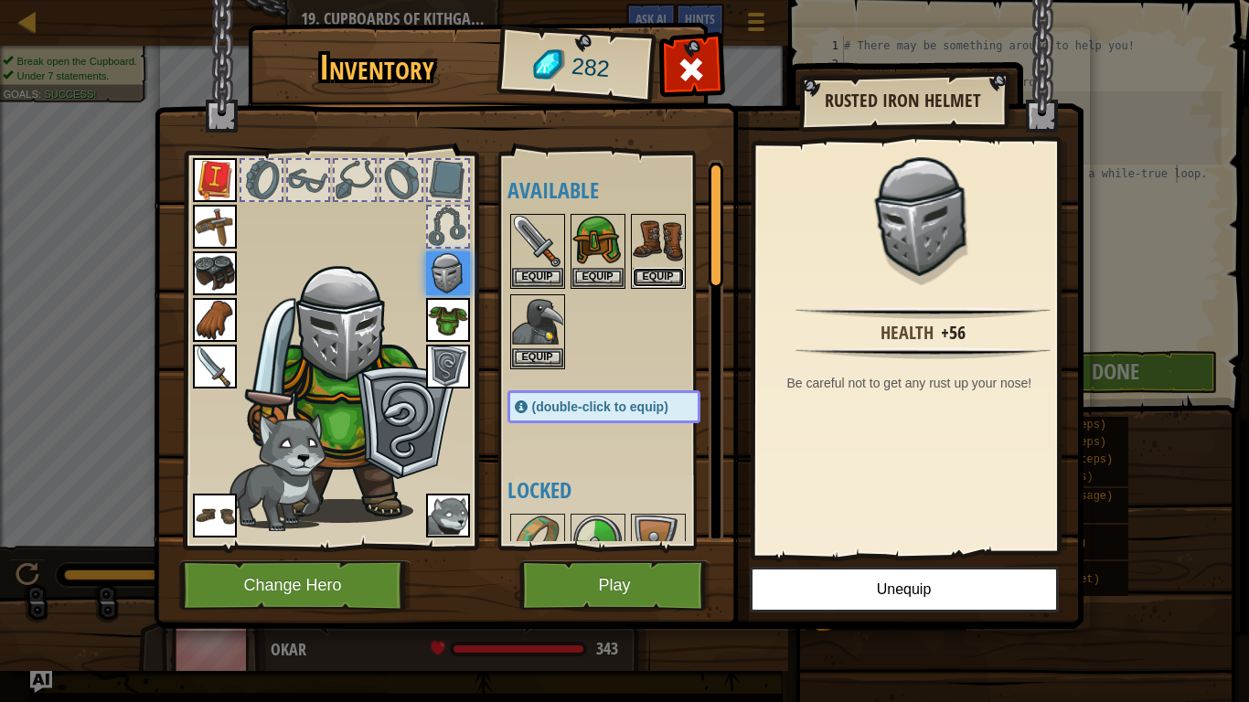
click at [664, 272] on button "Equip" at bounding box center [658, 277] width 51 height 19
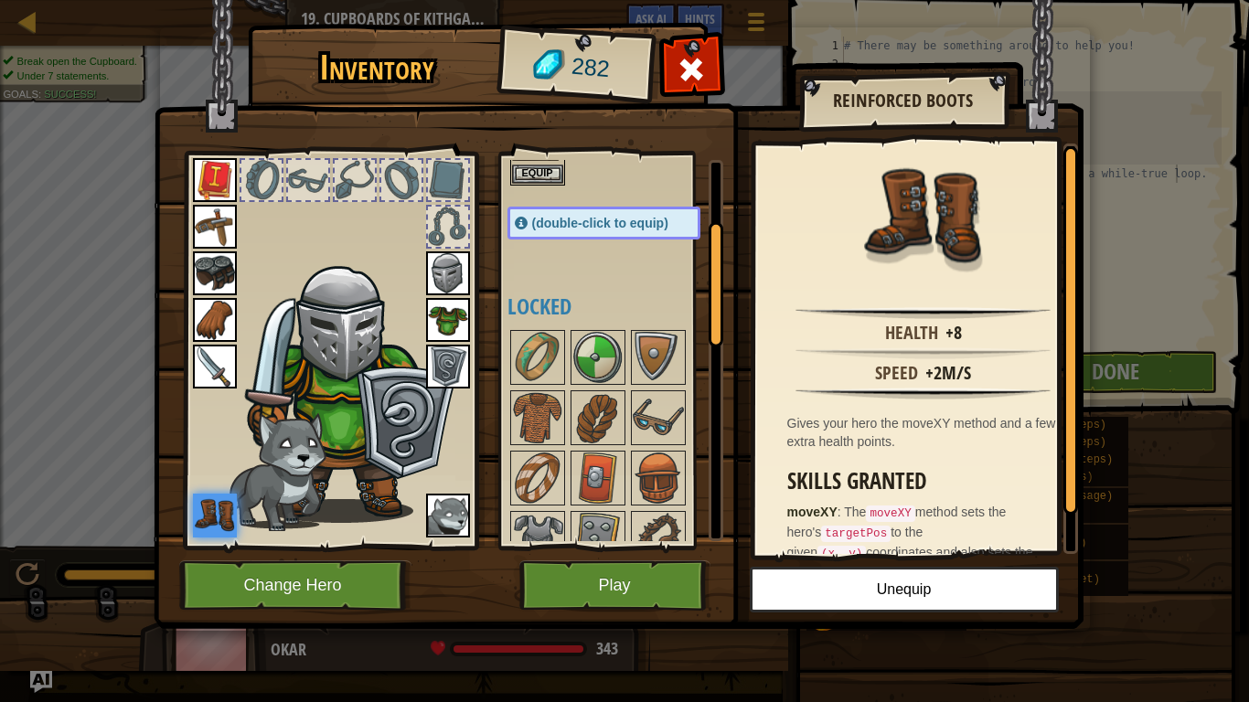
scroll to position [185, 0]
click at [536, 337] on img at bounding box center [537, 356] width 51 height 51
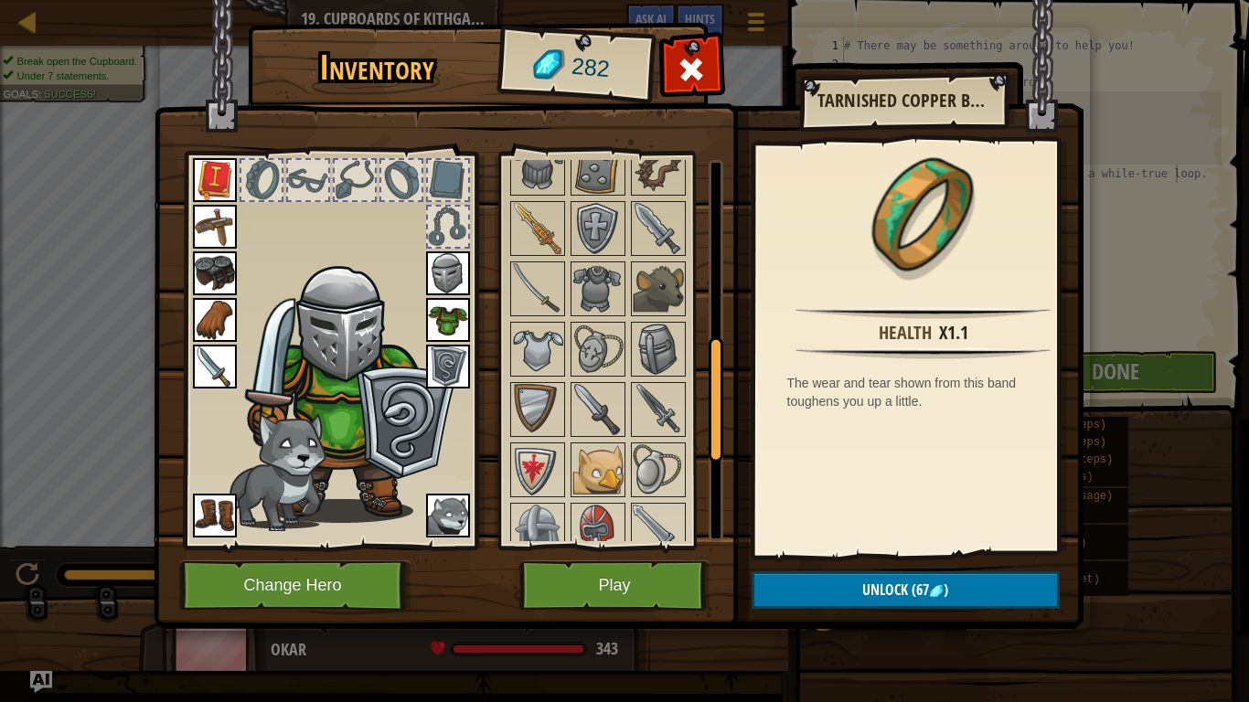
scroll to position [543, 0]
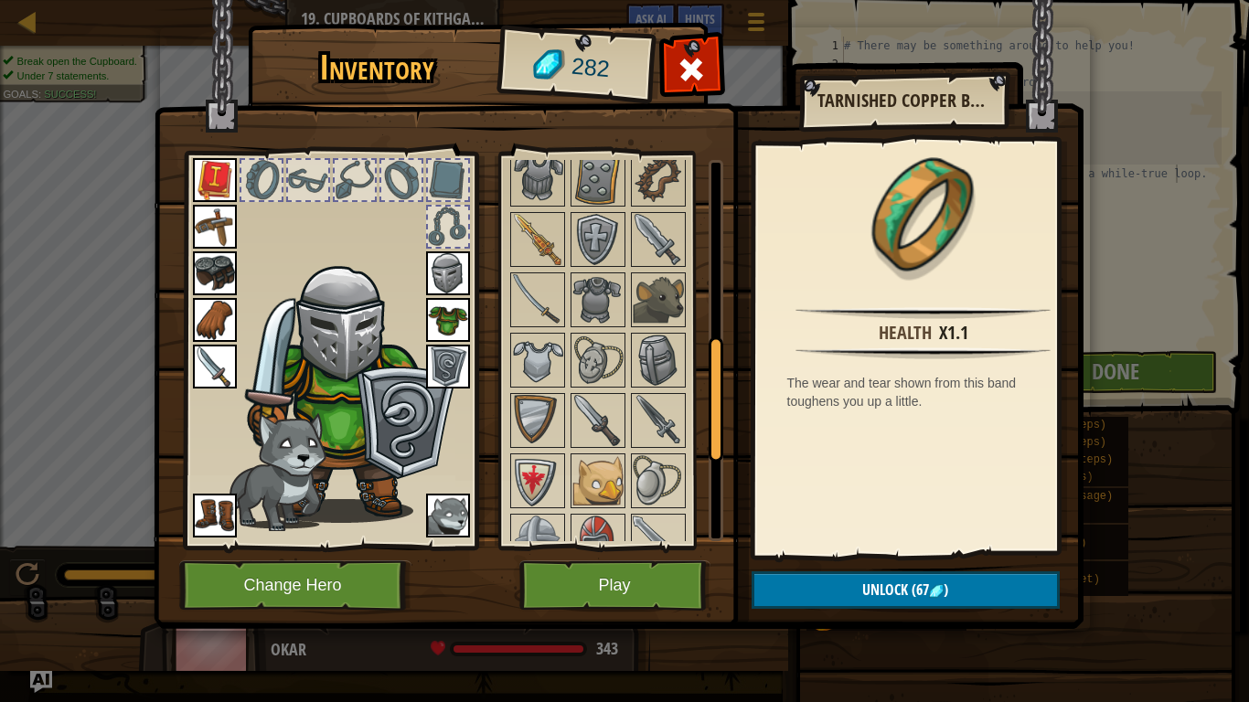
click at [530, 344] on img at bounding box center [537, 360] width 51 height 51
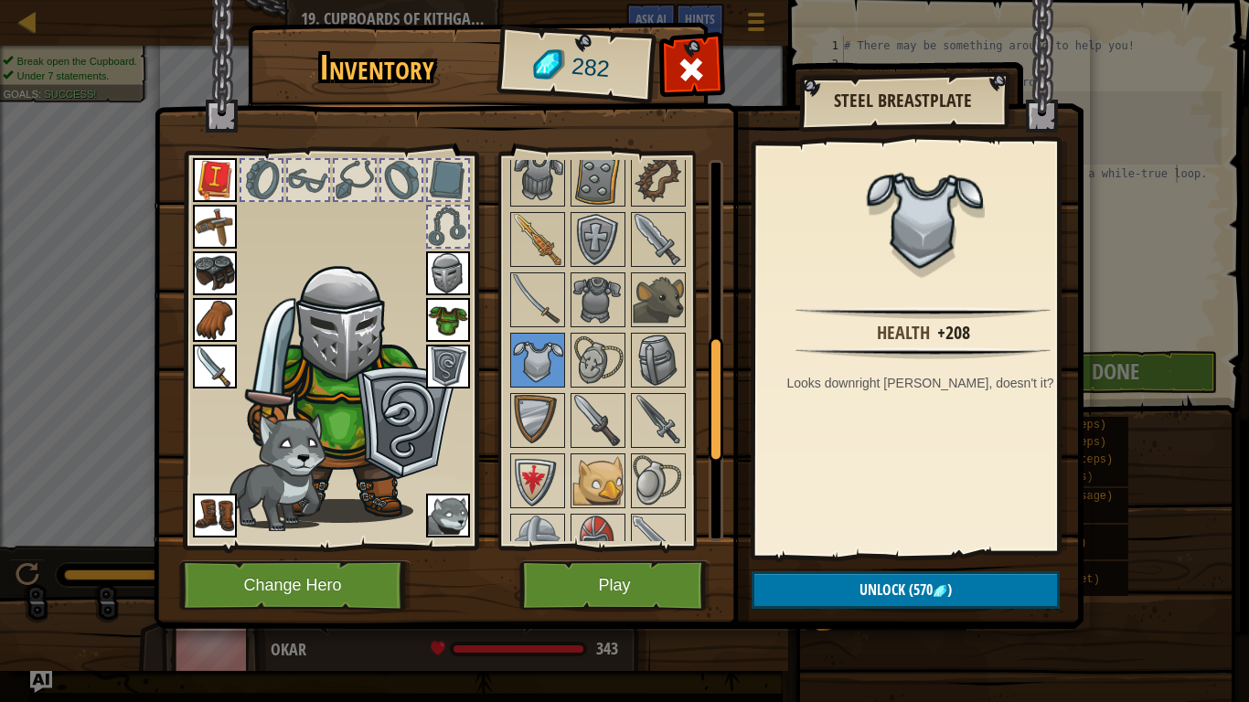
click at [662, 621] on img at bounding box center [619, 297] width 930 height 664
click at [644, 578] on button "Play" at bounding box center [615, 586] width 191 height 50
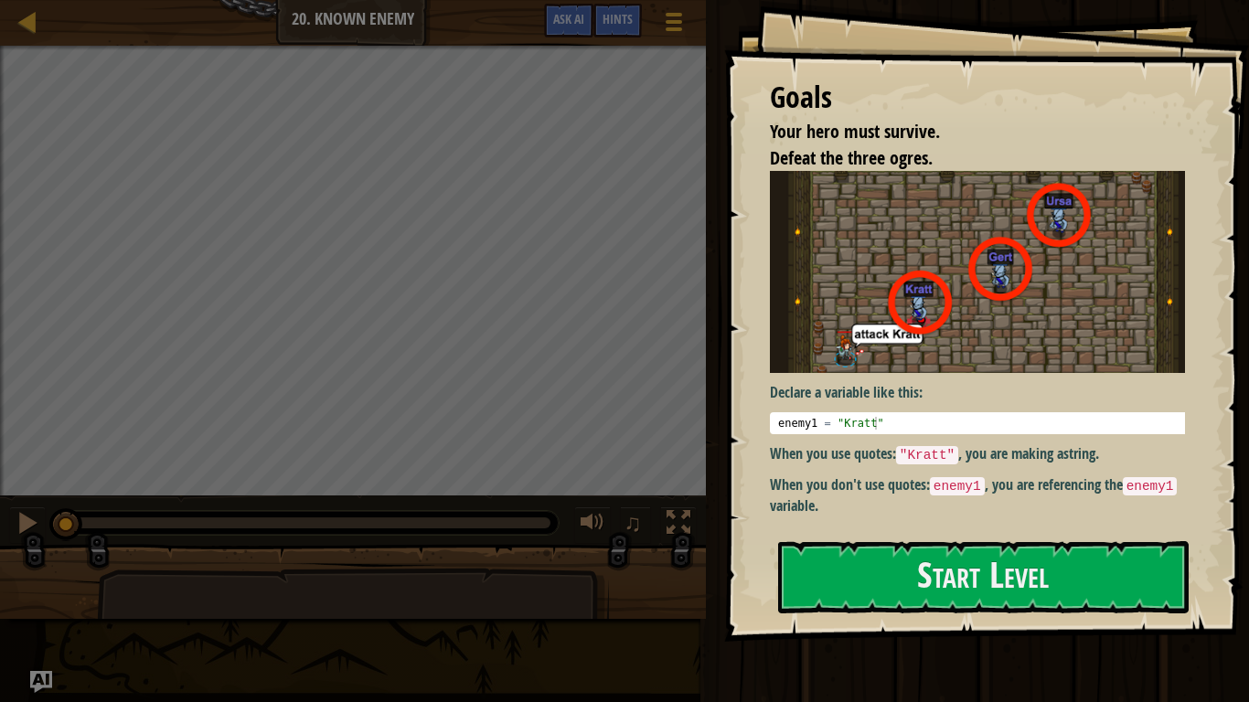
click at [938, 624] on div "Goals Your hero must survive. Defeat the three ogres. Declare a variable like t…" at bounding box center [986, 321] width 525 height 642
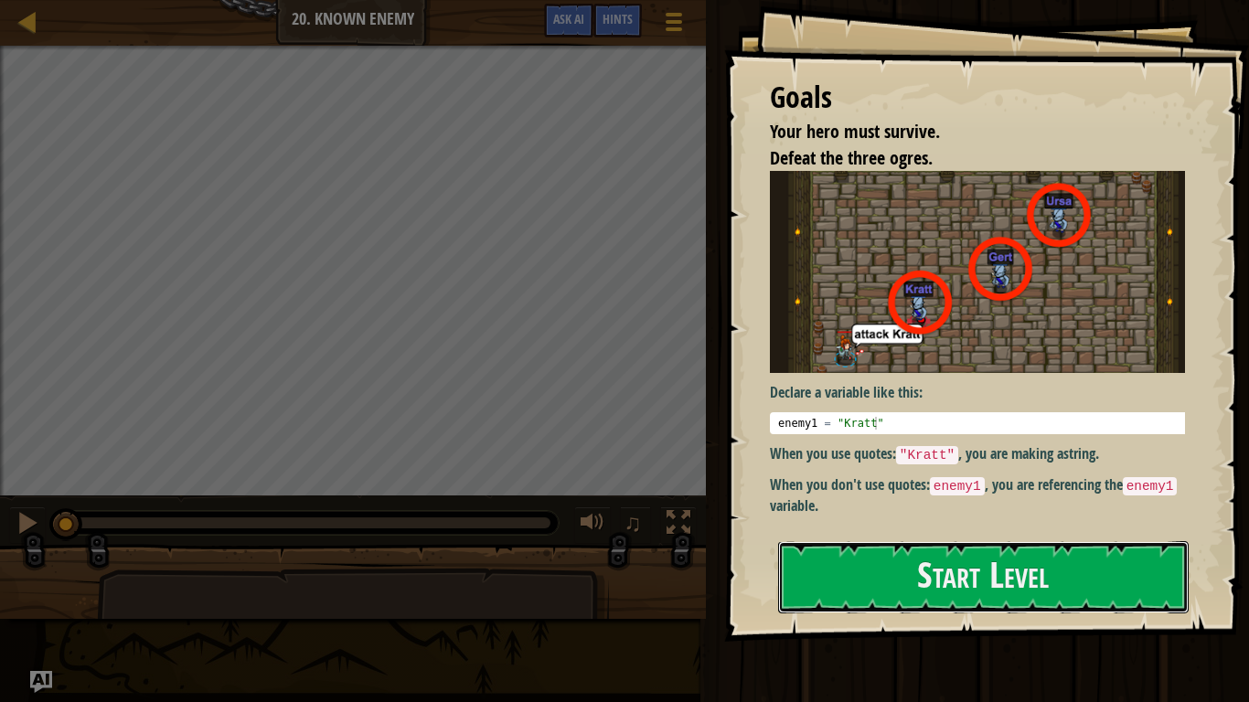
click at [920, 600] on button "Start Level" at bounding box center [983, 578] width 411 height 72
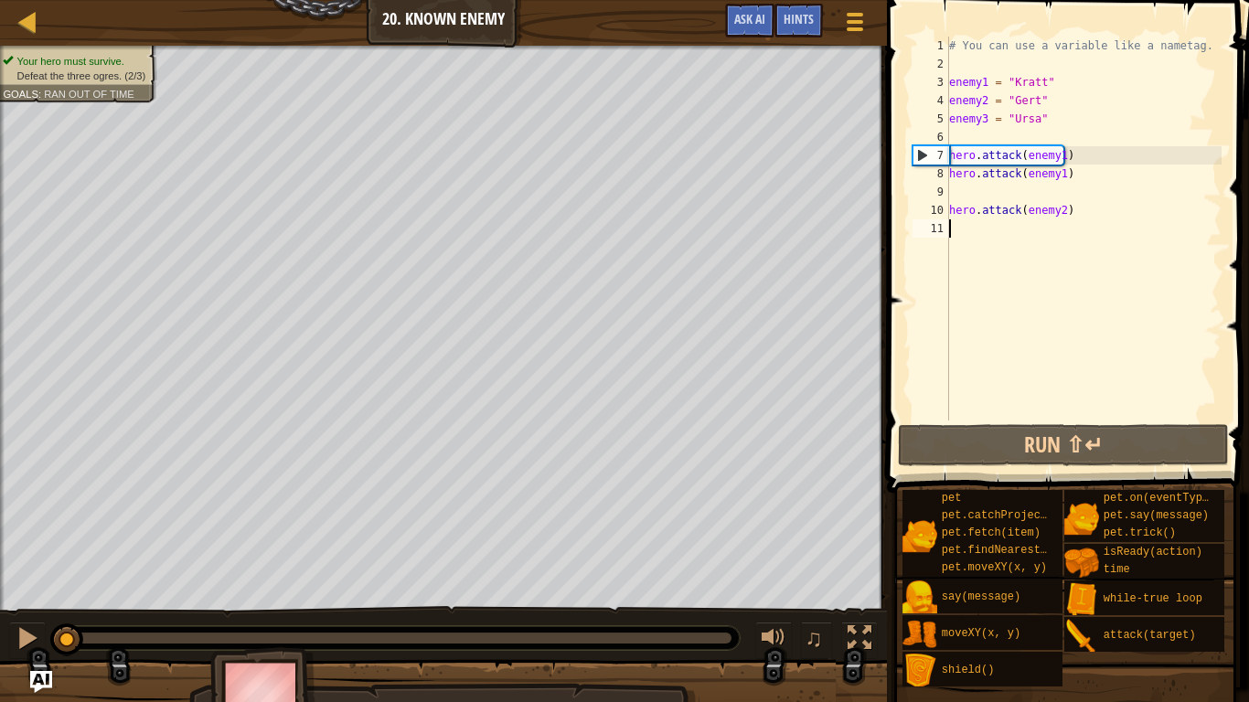
drag, startPoint x: 72, startPoint y: 639, endPoint x: 0, endPoint y: 607, distance: 79.0
click at [0, 607] on div "♫" at bounding box center [443, 633] width 887 height 55
click at [983, 190] on div "# You can use a variable like a nametag. enemy1 = "[PERSON_NAME]" enemy2 = "[PE…" at bounding box center [1084, 247] width 276 height 421
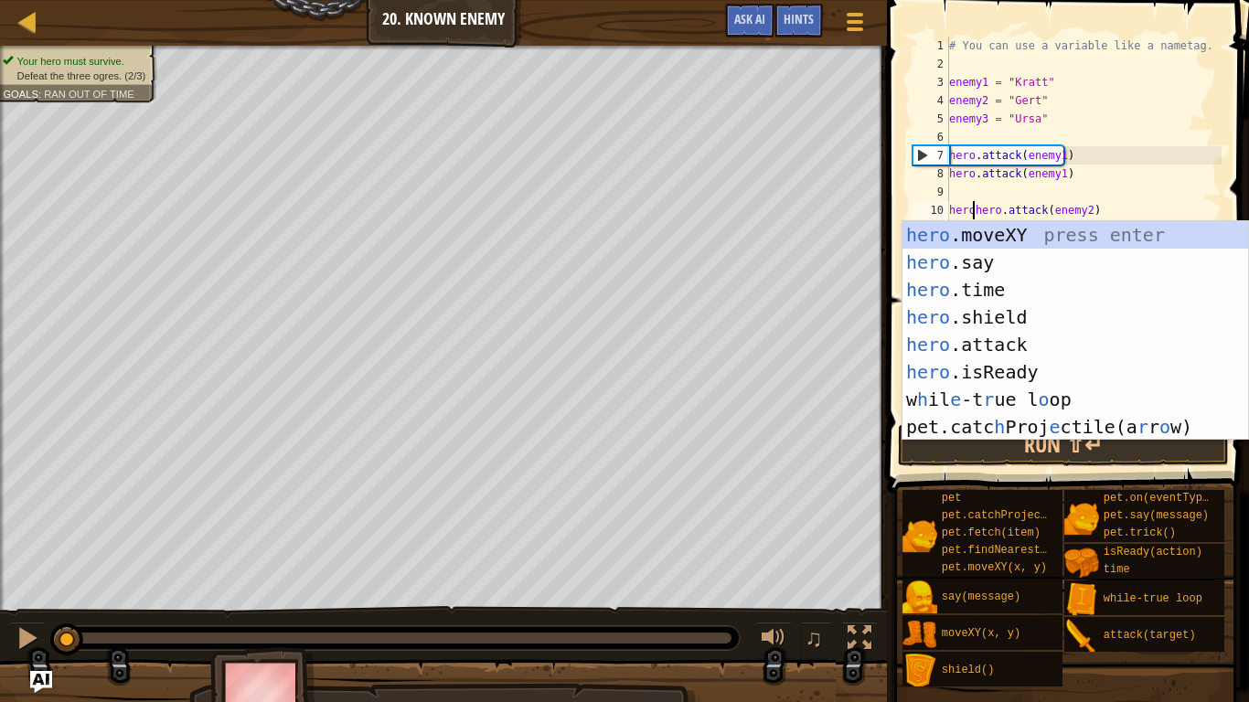
scroll to position [8, 2]
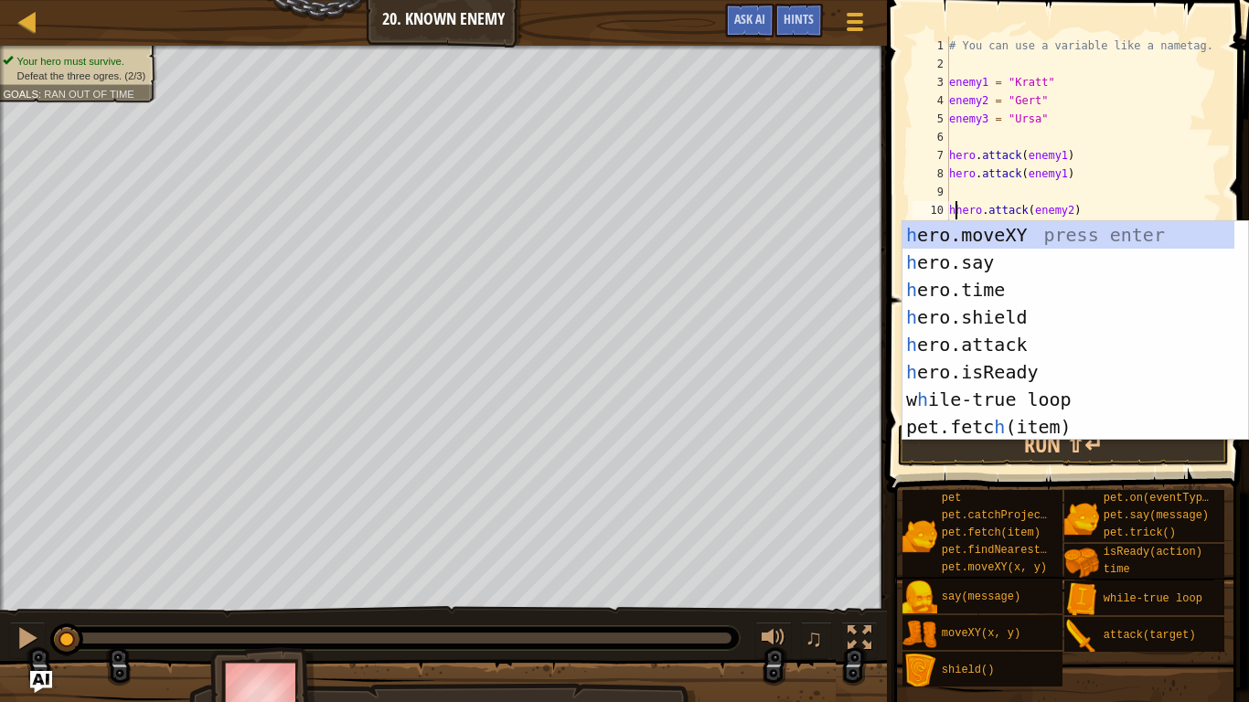
type textarea "hero.attack(enemy2)"
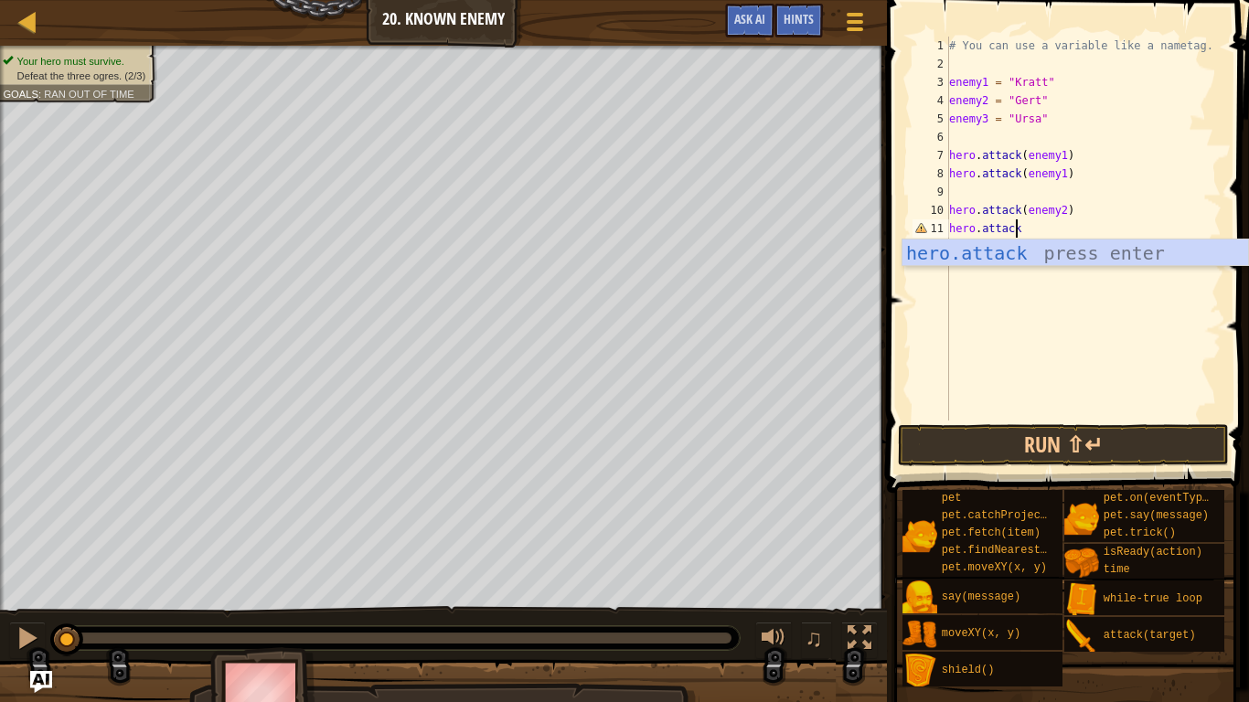
scroll to position [8, 5]
click at [1046, 247] on div "hero.attack press enter" at bounding box center [1076, 281] width 346 height 82
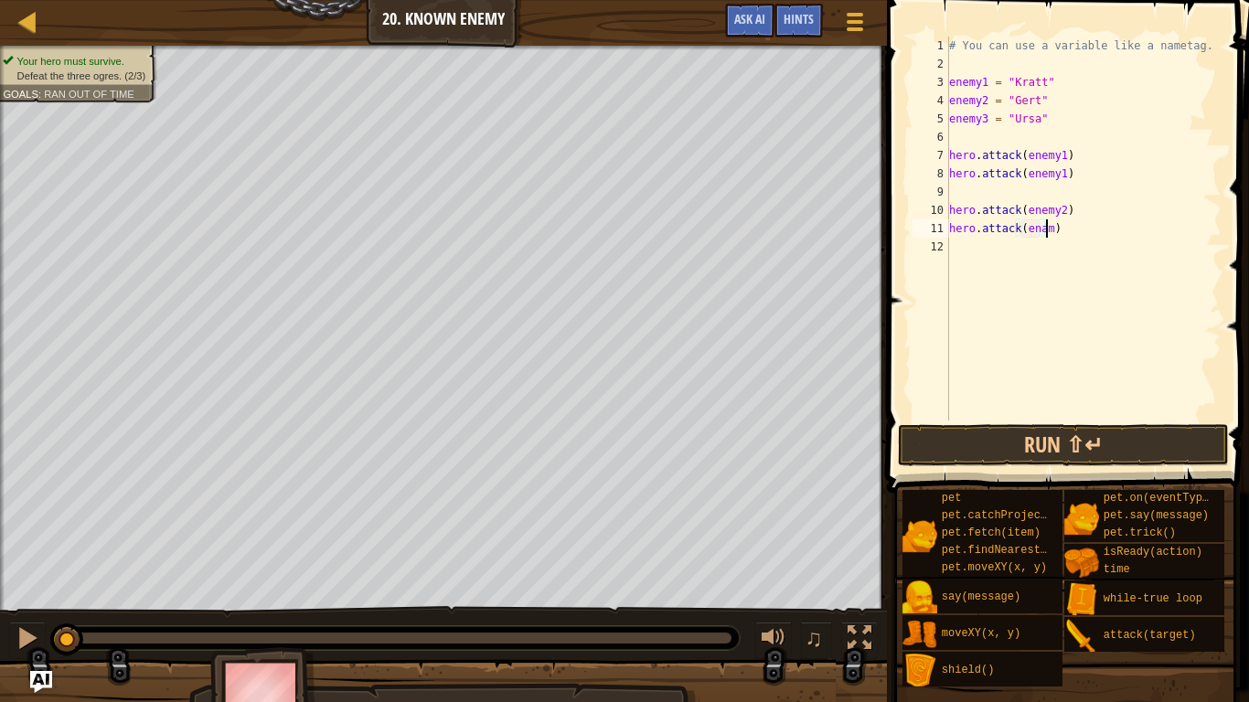
scroll to position [8, 7]
type textarea "hero.attack(enamy2)"
click at [1005, 268] on div "# You can use a variable like a nametag. enemy1 = "[PERSON_NAME]" enemy2 = "[PE…" at bounding box center [1084, 247] width 276 height 421
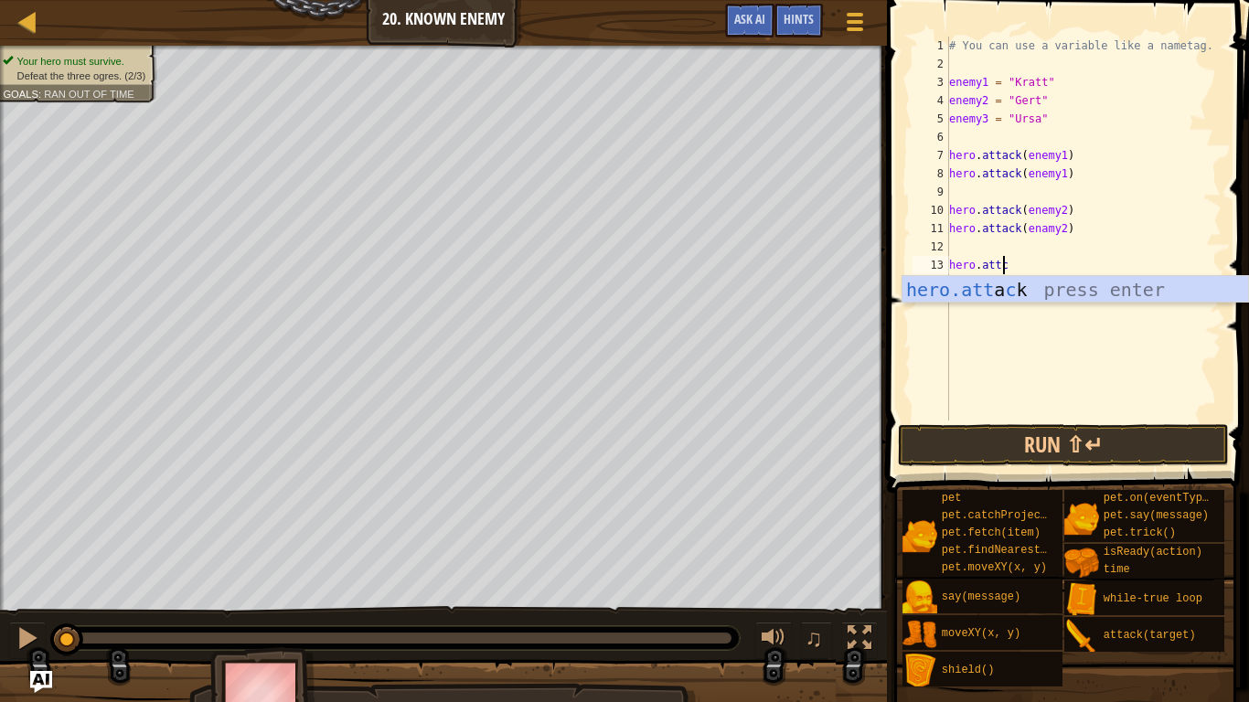
scroll to position [8, 4]
click at [1103, 284] on div "hero.att a ck press enter" at bounding box center [1076, 317] width 346 height 82
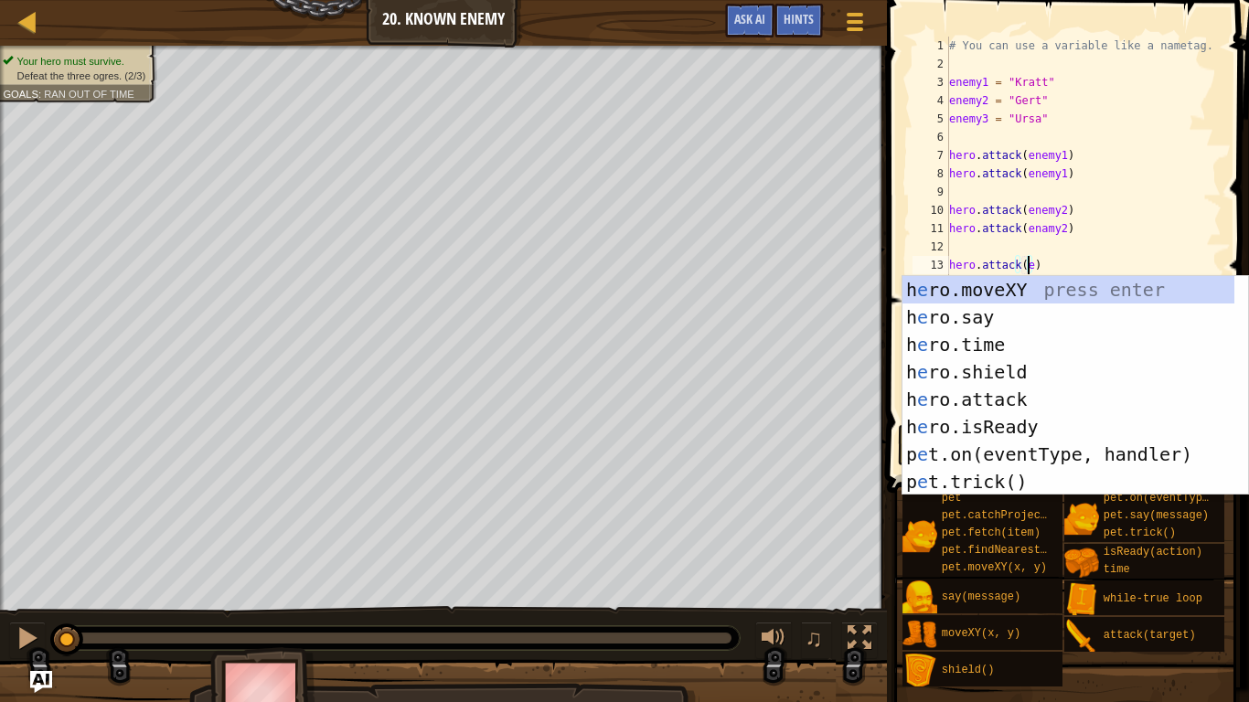
scroll to position [8, 6]
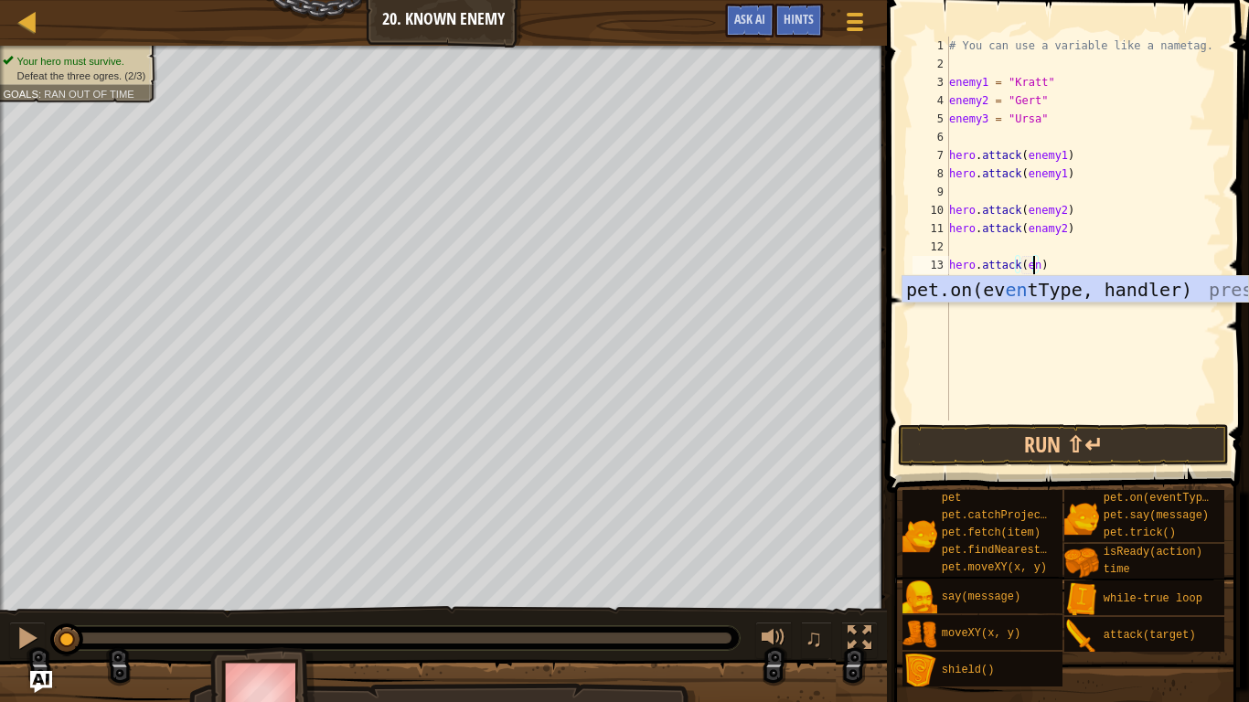
click at [1036, 229] on div "# You can use a variable like a nametag. enemy1 = "[PERSON_NAME]" enemy2 = "[PE…" at bounding box center [1084, 247] width 276 height 421
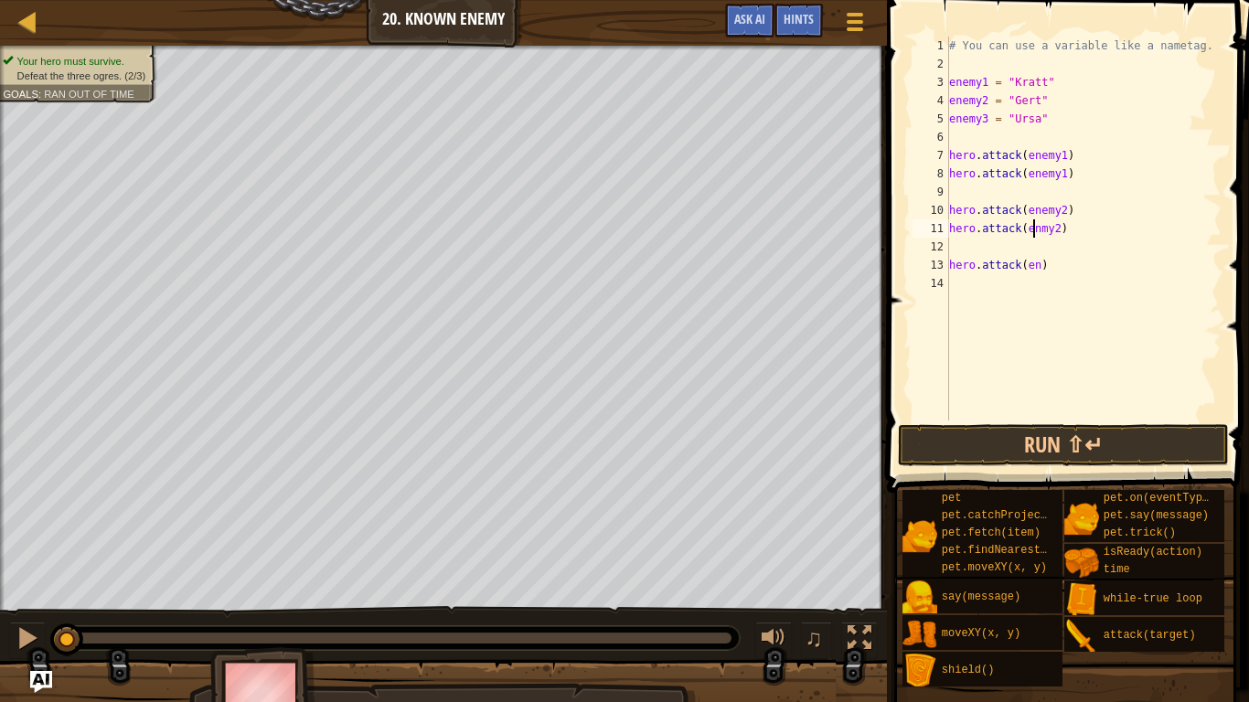
type textarea "hero.attack(enemy2)"
click at [1049, 325] on div "# You can use a variable like a nametag. enemy1 = "[PERSON_NAME]" enemy2 = "[PE…" at bounding box center [1084, 247] width 276 height 421
click at [1032, 265] on div "# You can use a variable like a nametag. enemy1 = "[PERSON_NAME]" enemy2 = "[PE…" at bounding box center [1084, 247] width 276 height 421
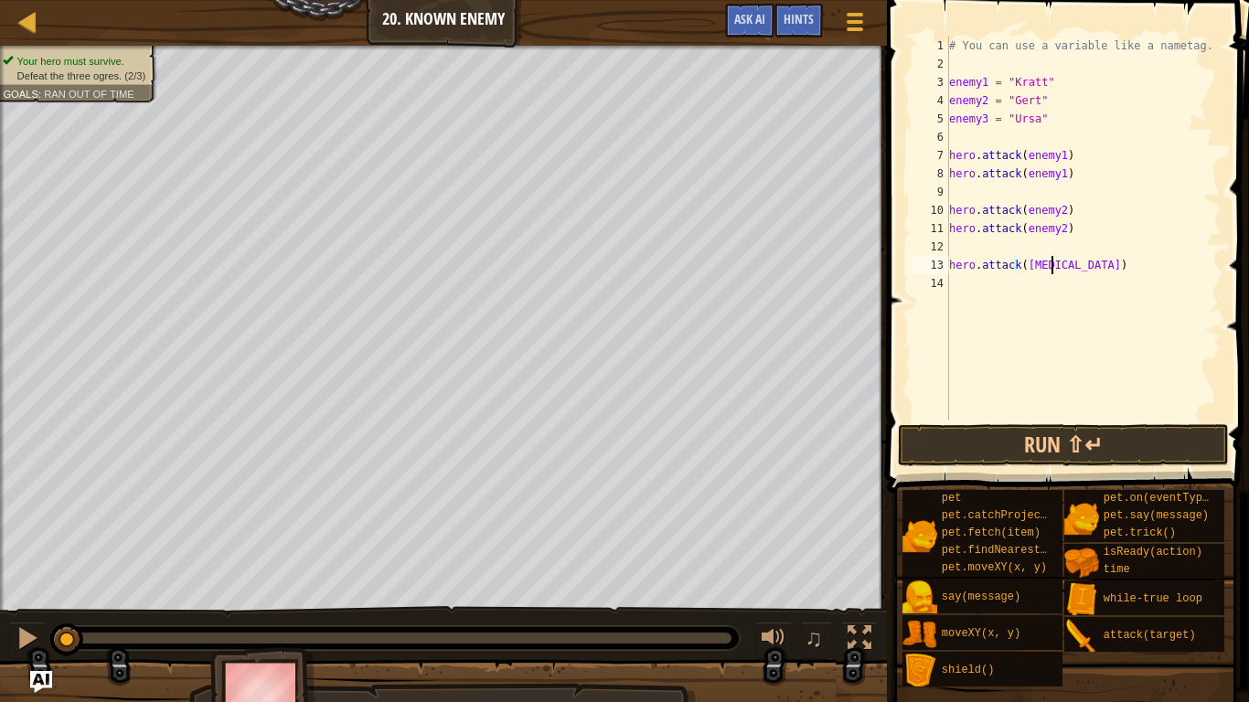
scroll to position [8, 7]
type textarea "hero.attack(enemy3)"
click at [976, 296] on div "# You can use a variable like a nametag. enemy1 = "[PERSON_NAME]" enemy2 = "[PE…" at bounding box center [1084, 247] width 276 height 421
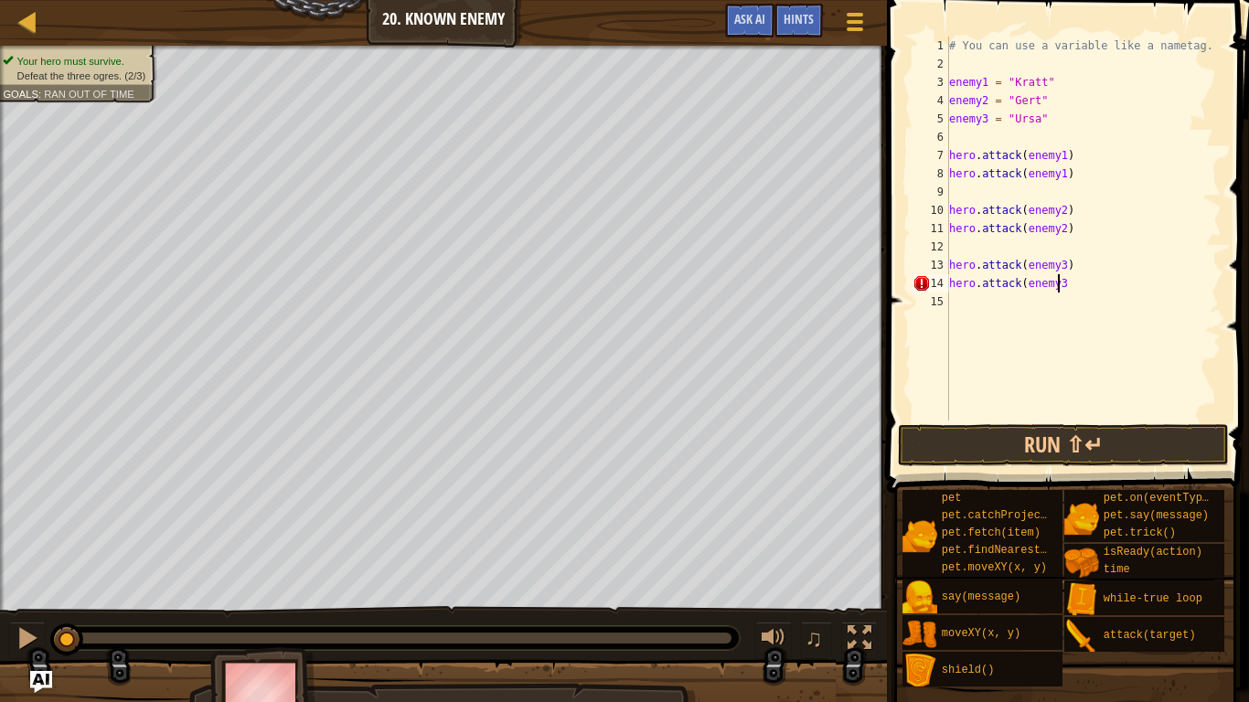
scroll to position [8, 8]
type textarea "hero.attack(enemy3)"
click at [1057, 426] on button "Run ⇧↵" at bounding box center [1063, 445] width 330 height 42
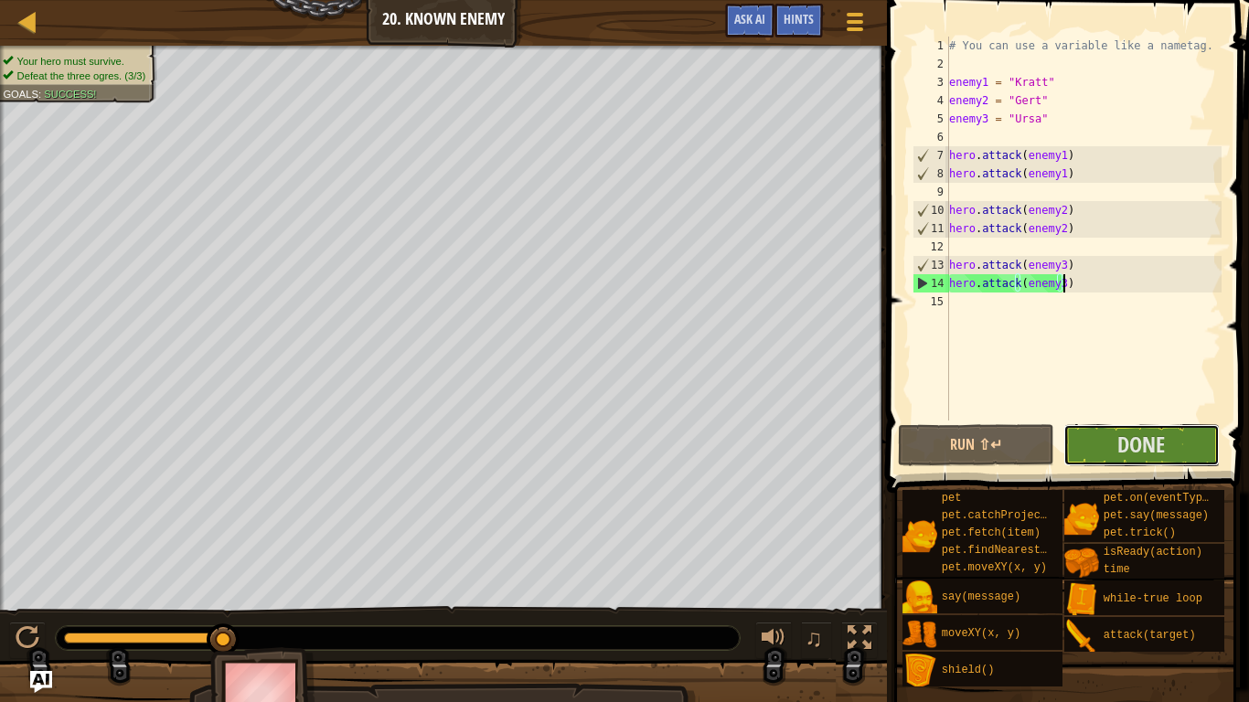
click at [1126, 437] on span "Done" at bounding box center [1142, 444] width 48 height 29
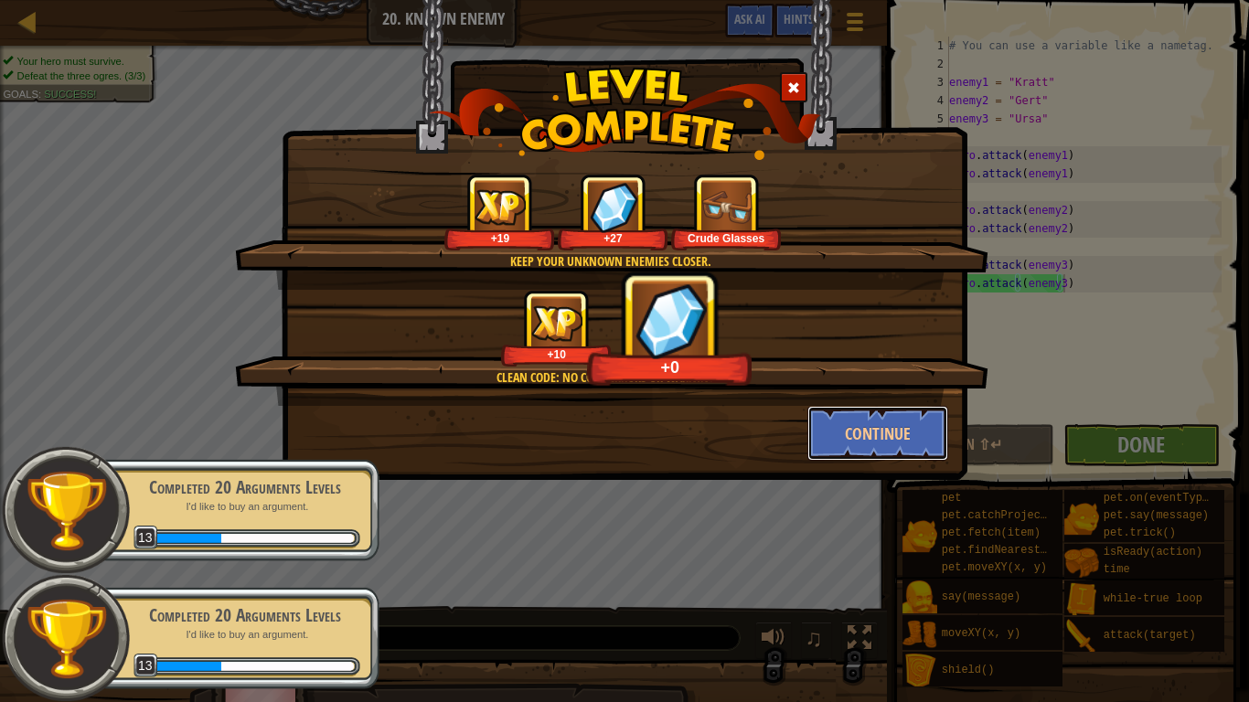
click at [892, 426] on button "Continue" at bounding box center [879, 433] width 142 height 55
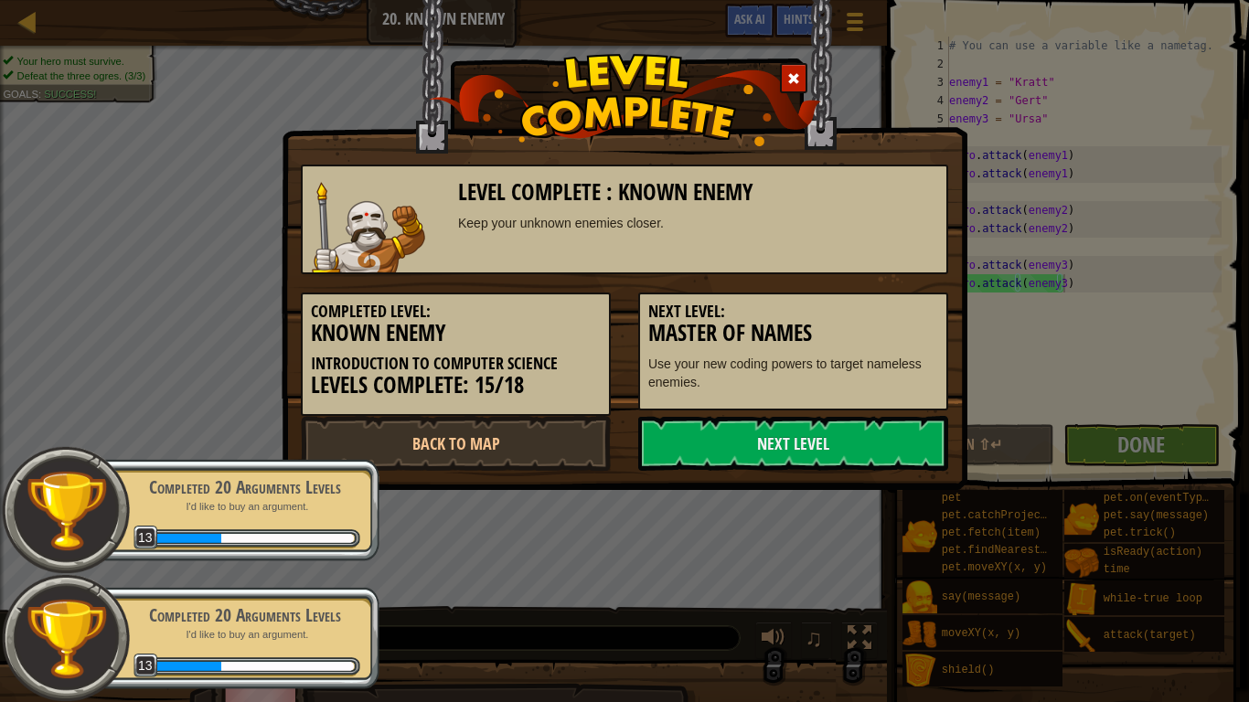
click at [317, 520] on div "Completed 20 Arguments Levels I'd like to buy an argument. 13" at bounding box center [235, 510] width 288 height 102
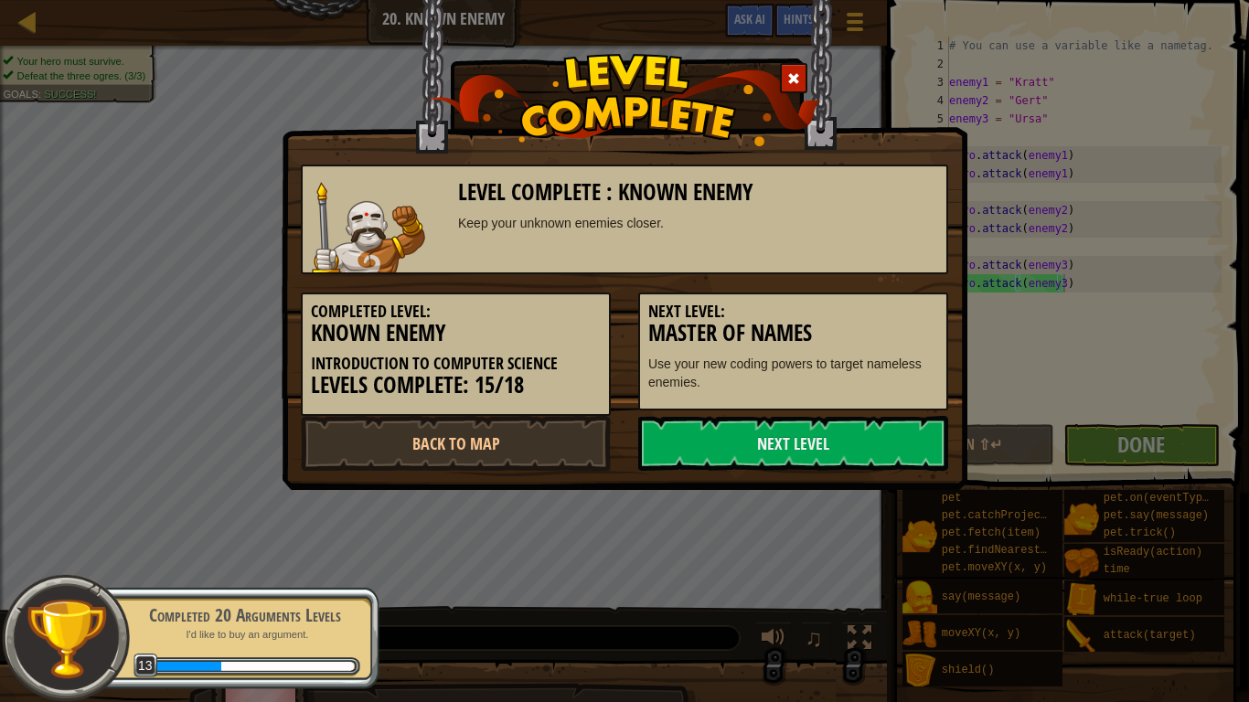
click at [307, 655] on div "Completed 20 Arguments Levels I'd like to buy an argument. 13" at bounding box center [235, 638] width 288 height 102
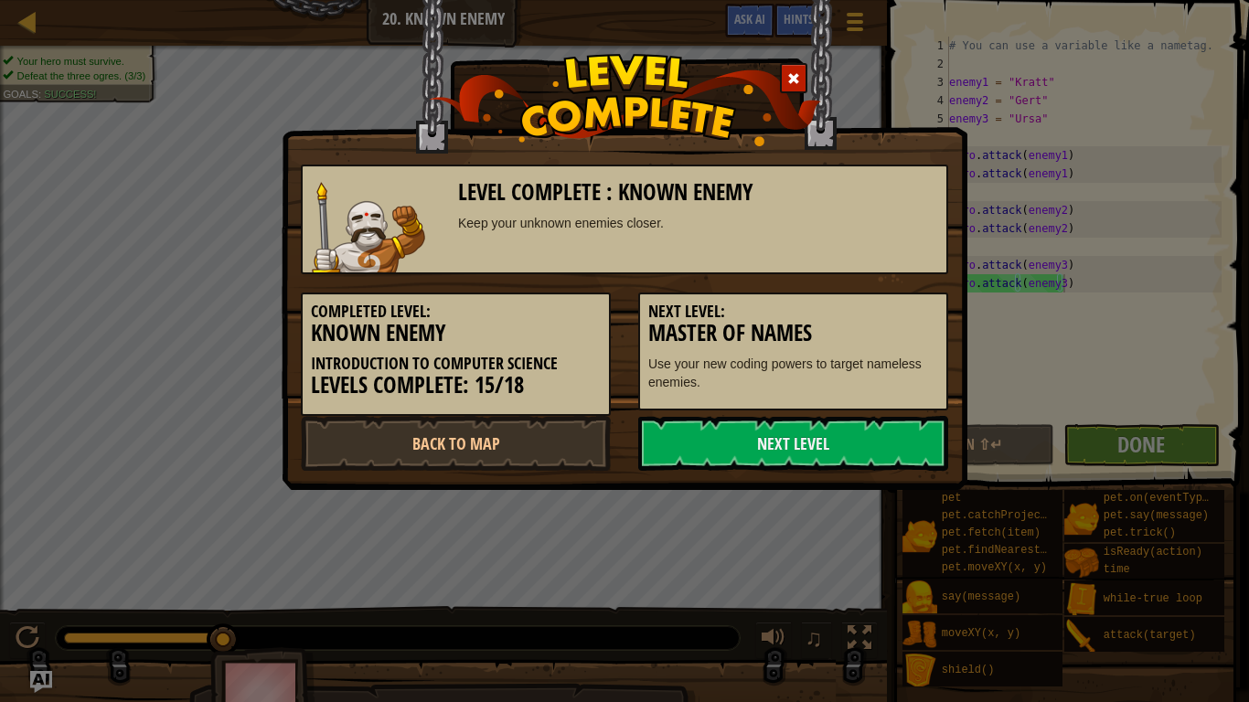
click at [761, 431] on link "Next Level" at bounding box center [793, 443] width 310 height 55
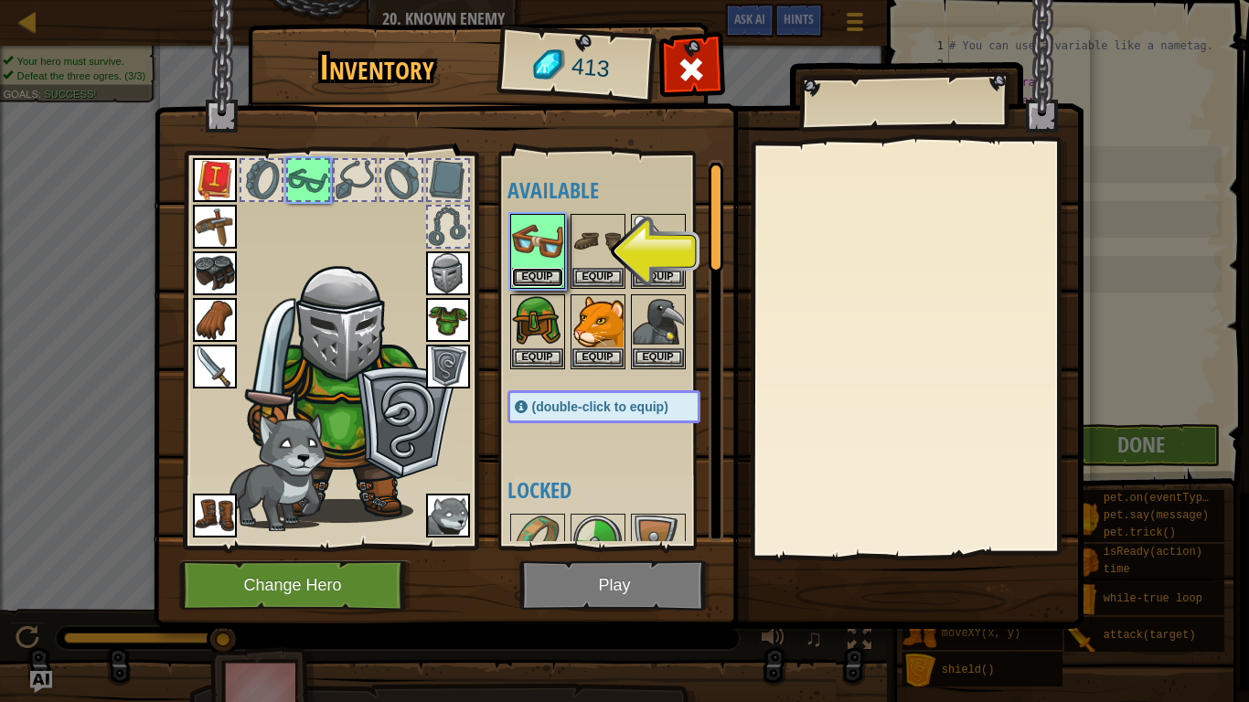
click at [543, 270] on button "Equip" at bounding box center [537, 277] width 51 height 19
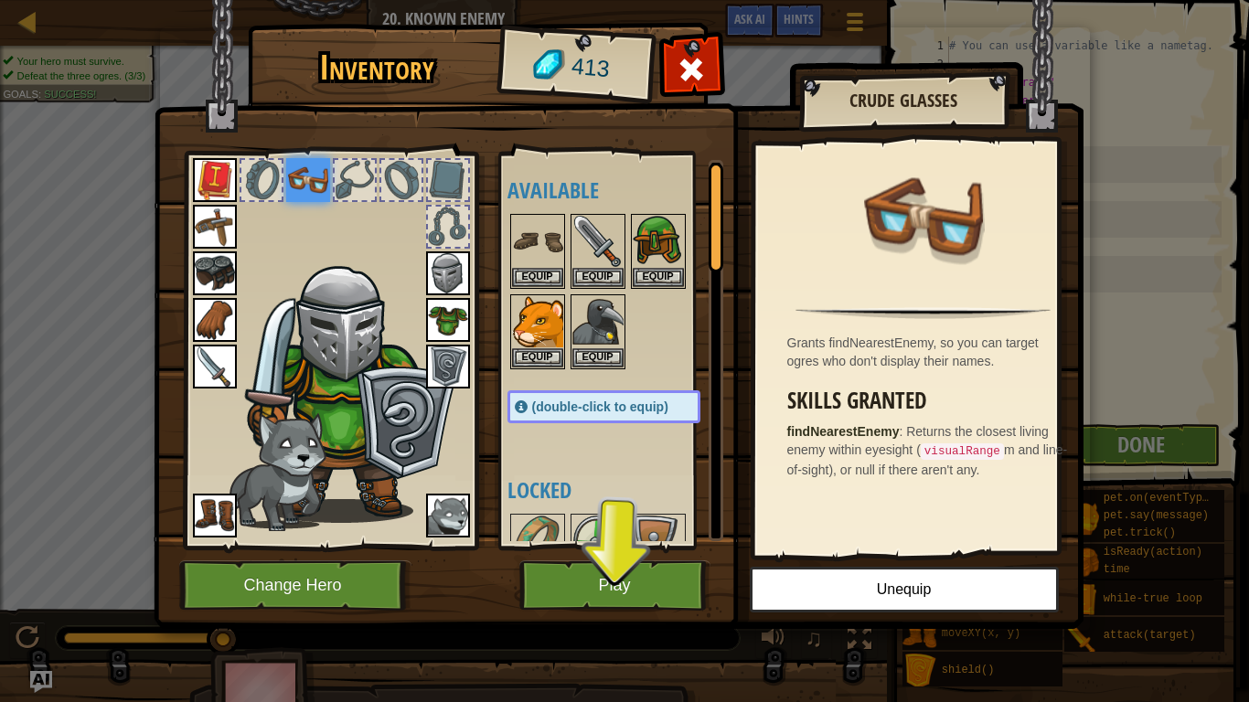
click at [638, 227] on img at bounding box center [658, 241] width 51 height 51
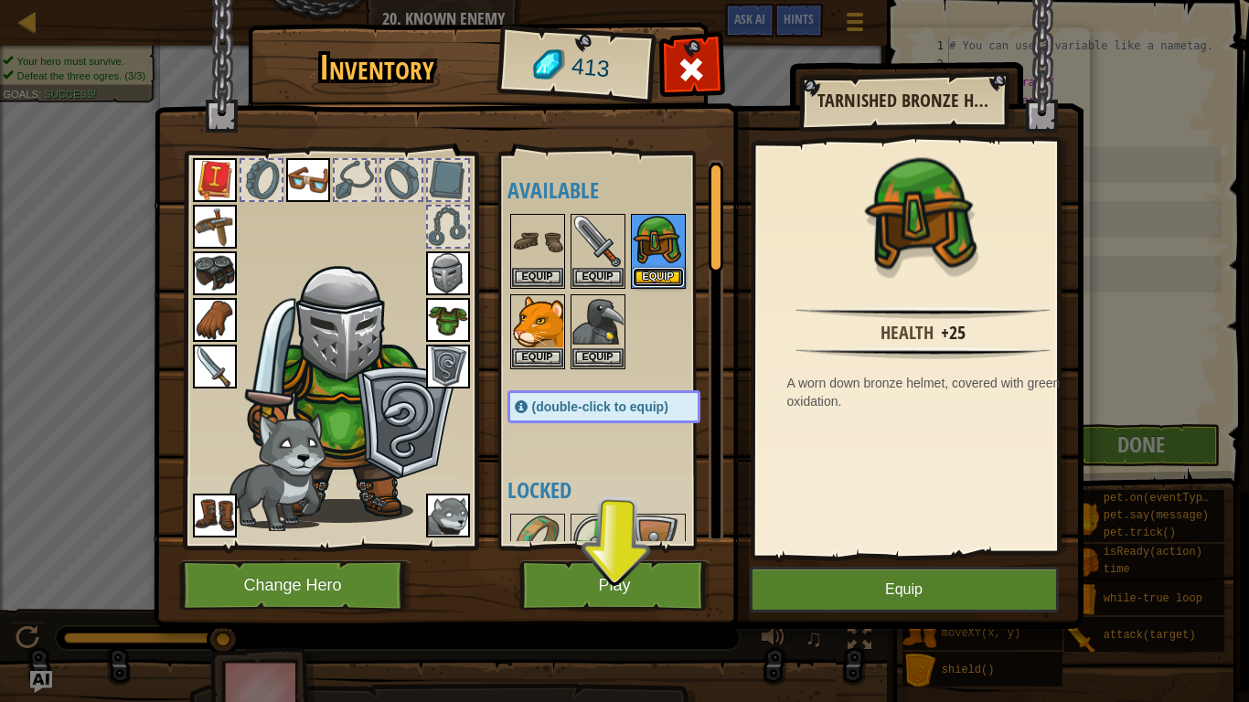
click at [651, 268] on button "Equip" at bounding box center [658, 277] width 51 height 19
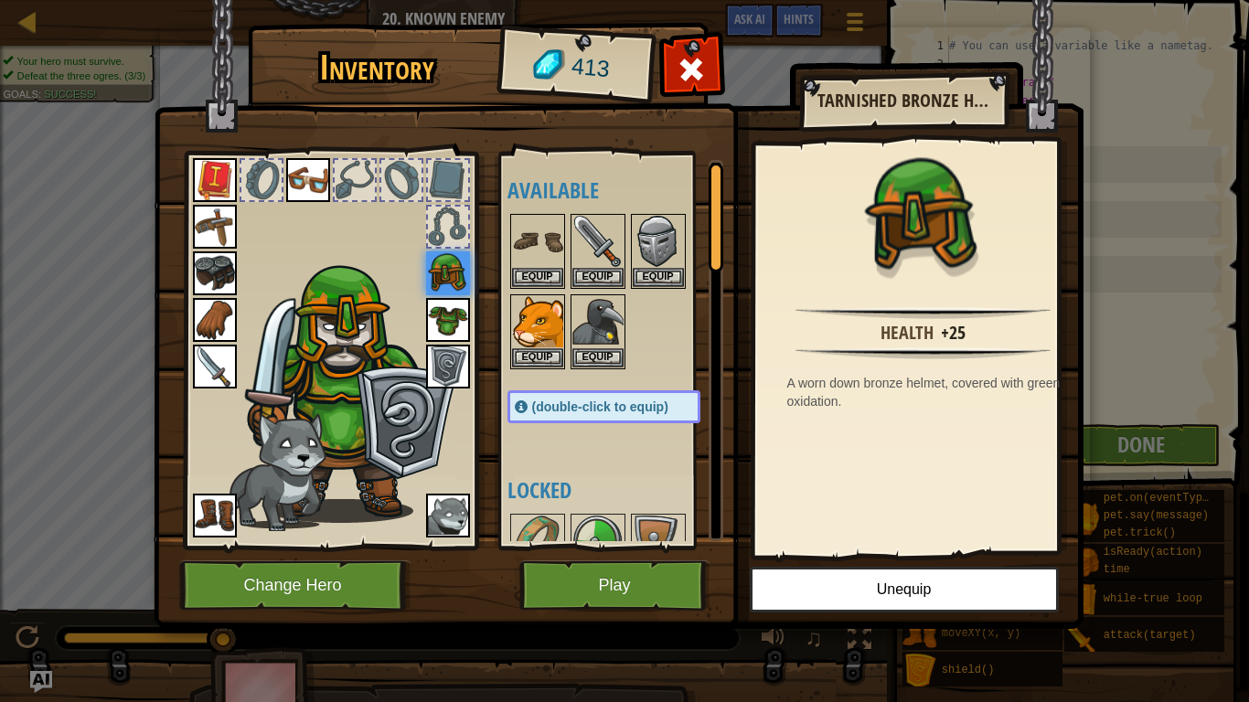
click at [292, 170] on img at bounding box center [308, 180] width 44 height 44
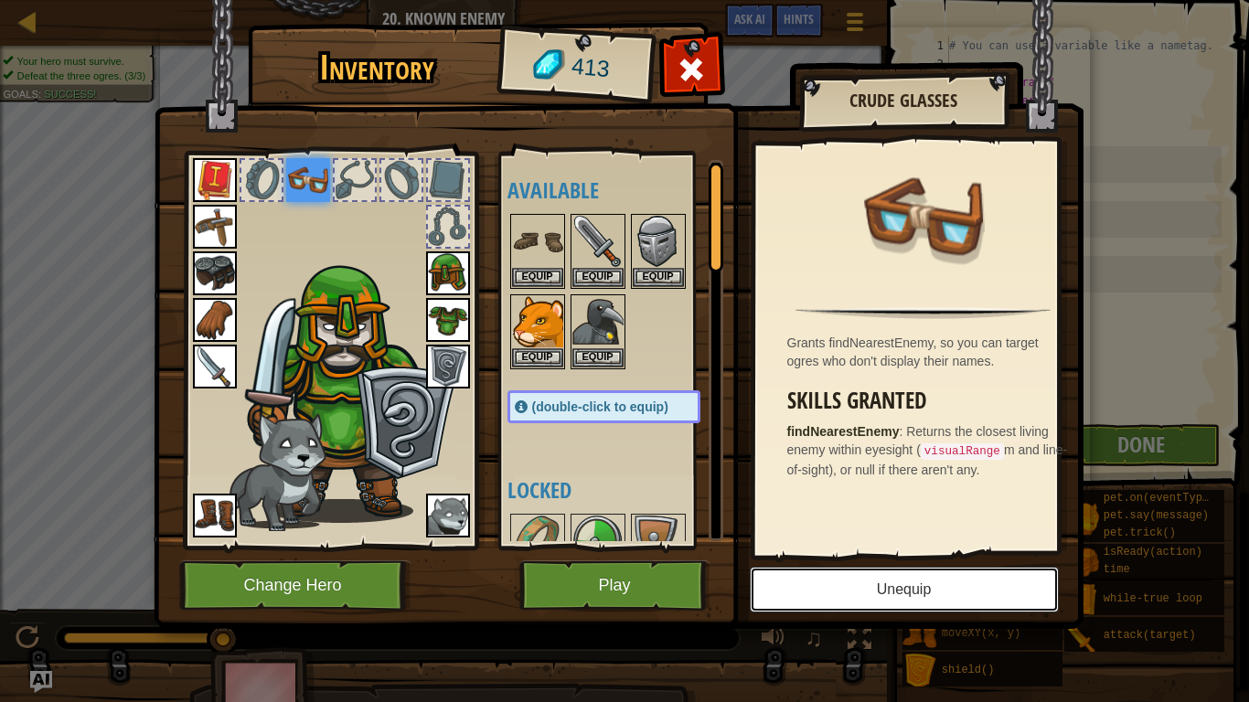
click at [899, 604] on button "Unequip" at bounding box center [904, 590] width 309 height 46
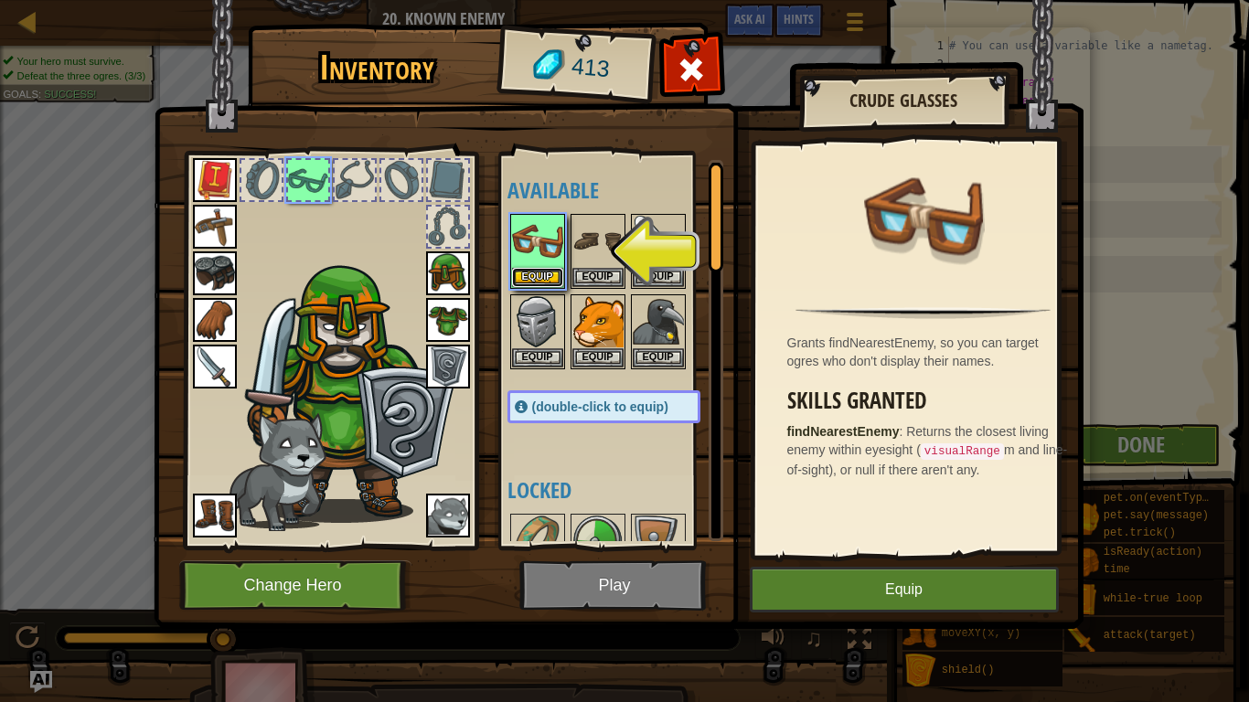
click at [558, 274] on button "Equip" at bounding box center [537, 277] width 51 height 19
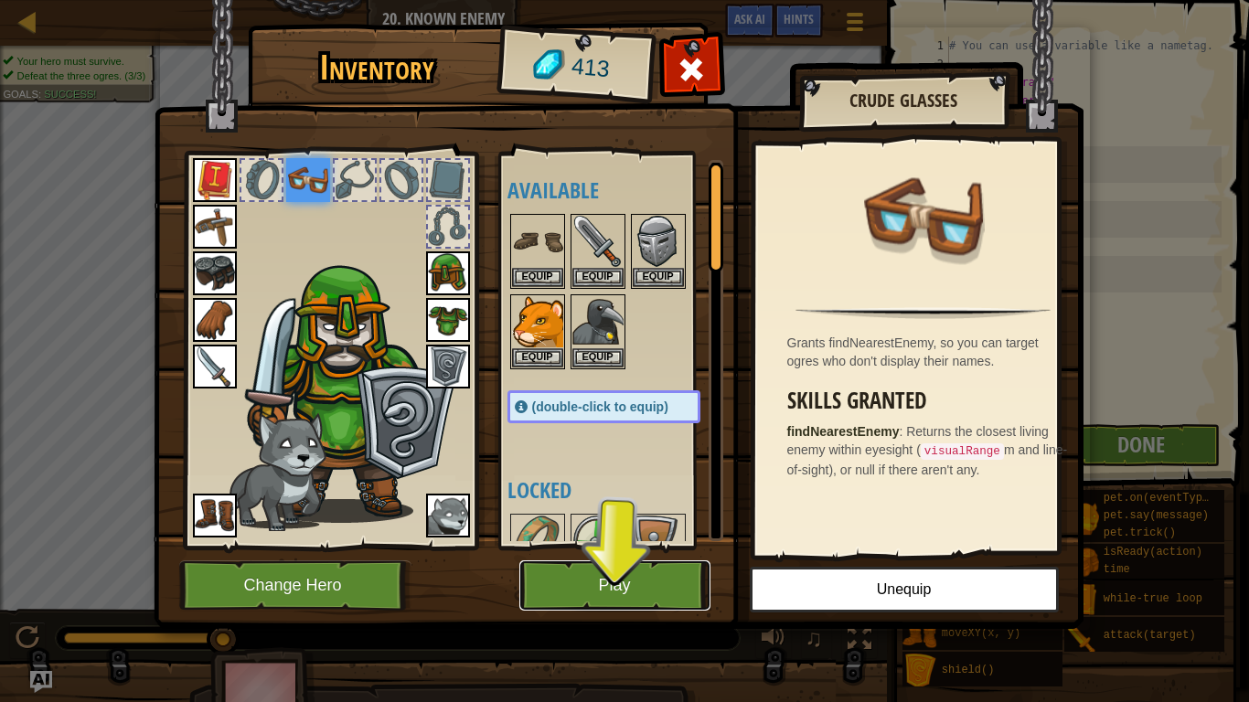
click at [607, 573] on button "Play" at bounding box center [615, 586] width 191 height 50
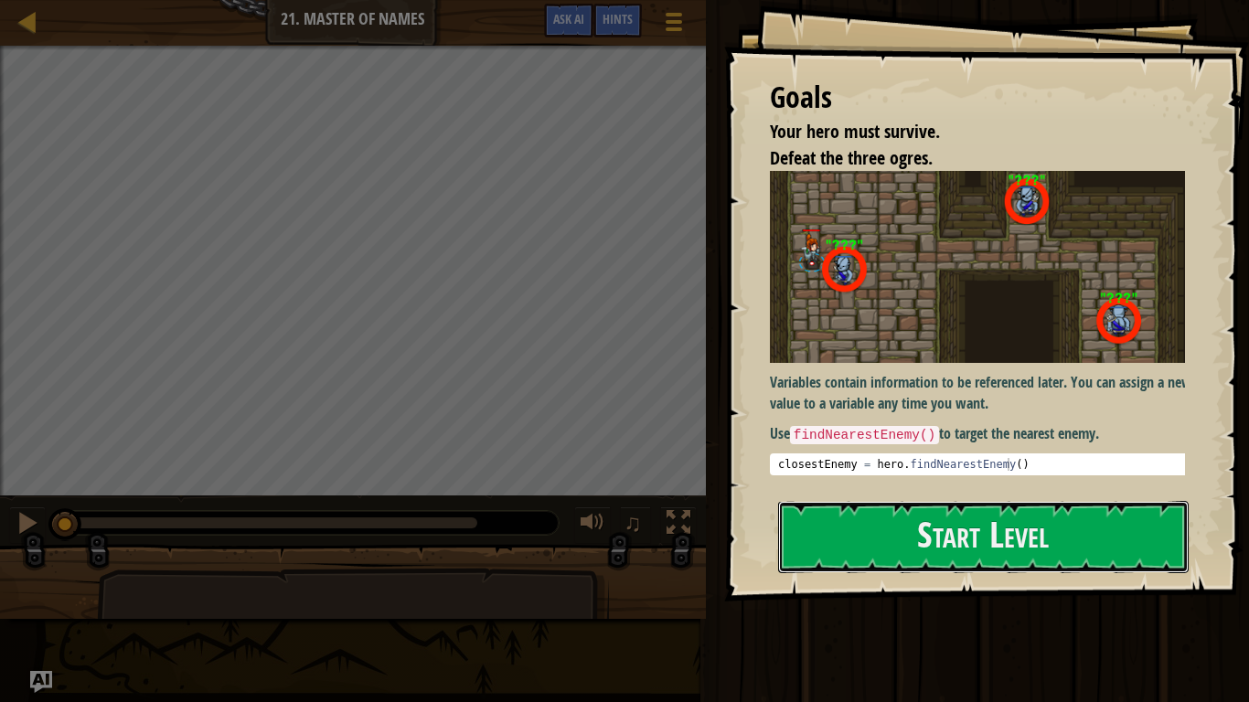
click at [880, 544] on button "Start Level" at bounding box center [983, 537] width 411 height 72
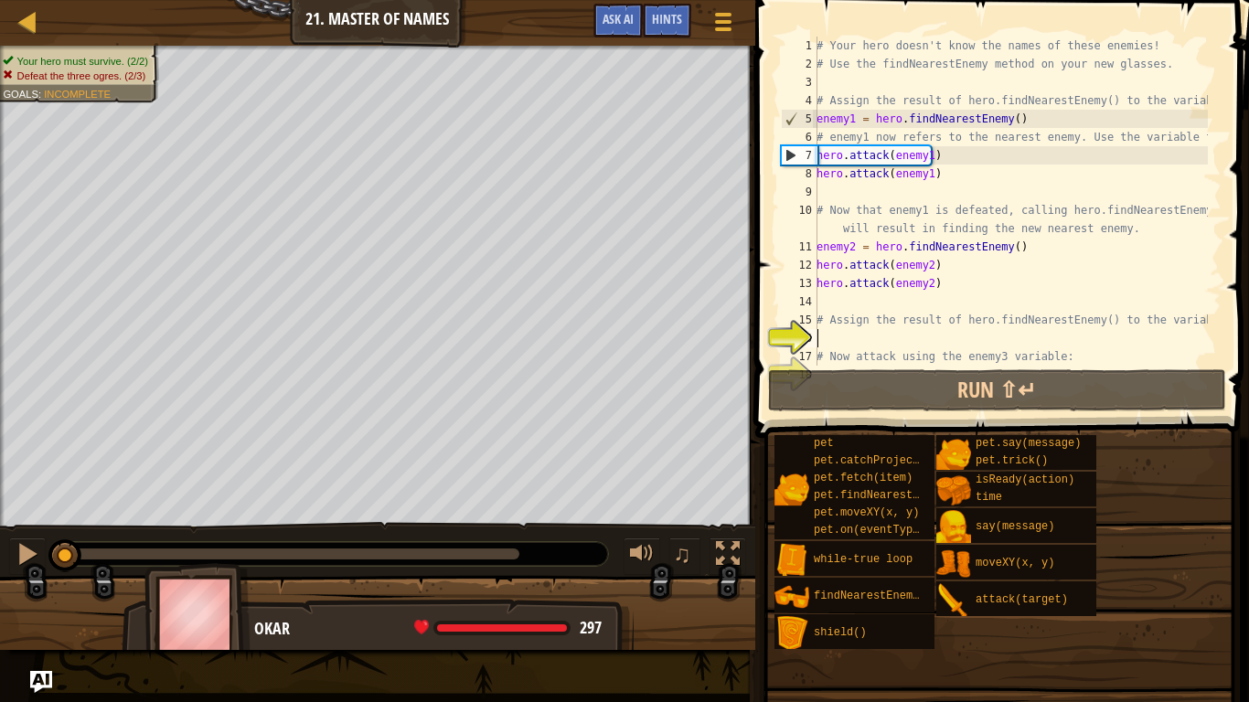
scroll to position [55, 0]
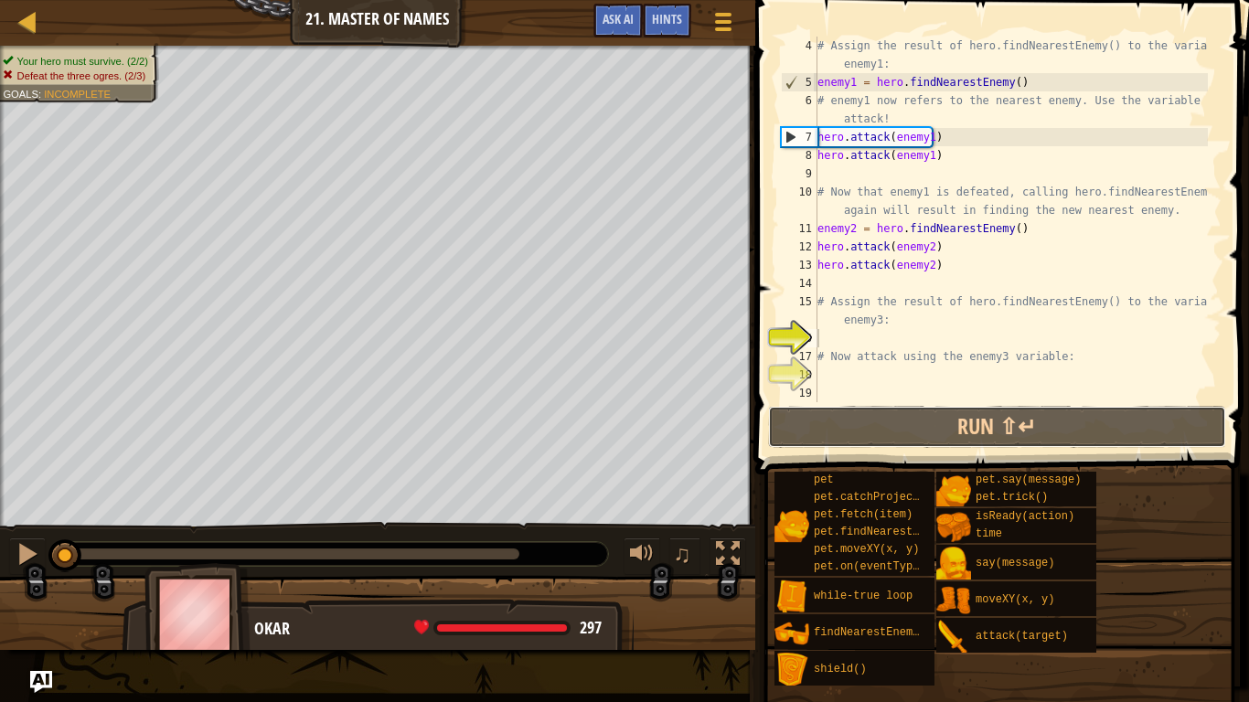
click at [911, 438] on button "Run ⇧↵" at bounding box center [997, 427] width 458 height 42
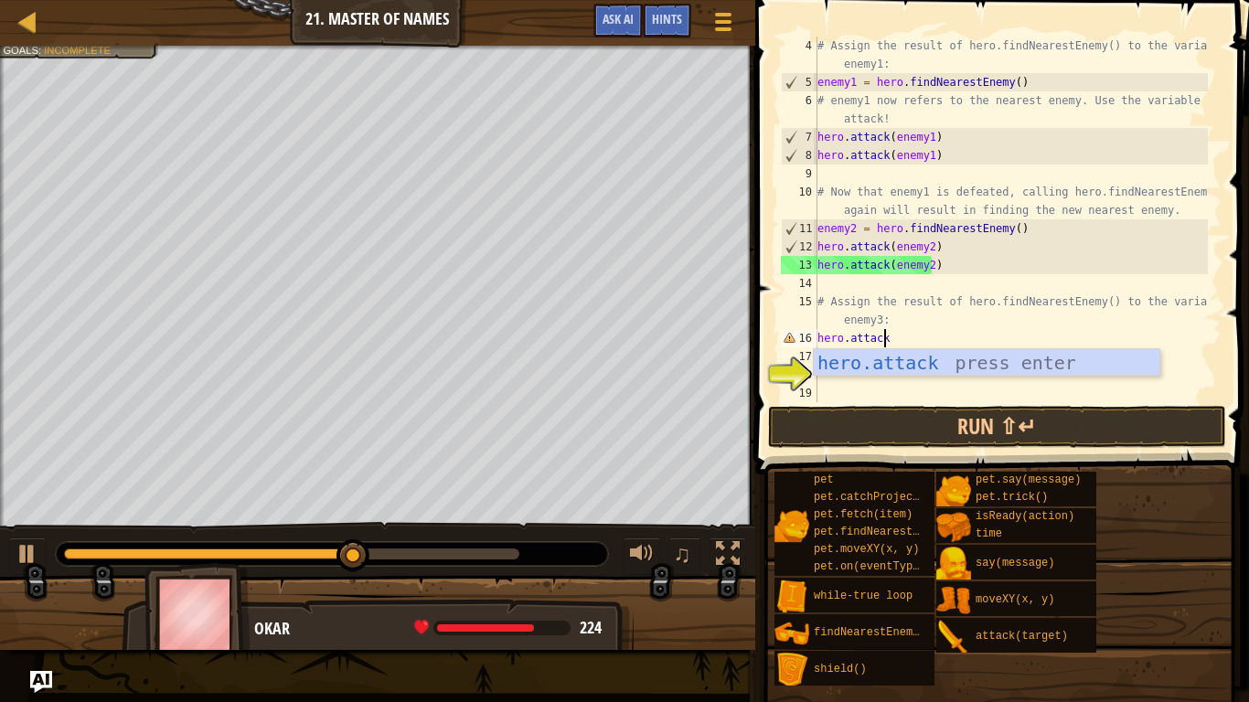
scroll to position [8, 5]
click at [884, 370] on div "hero.attack press enter" at bounding box center [987, 390] width 346 height 82
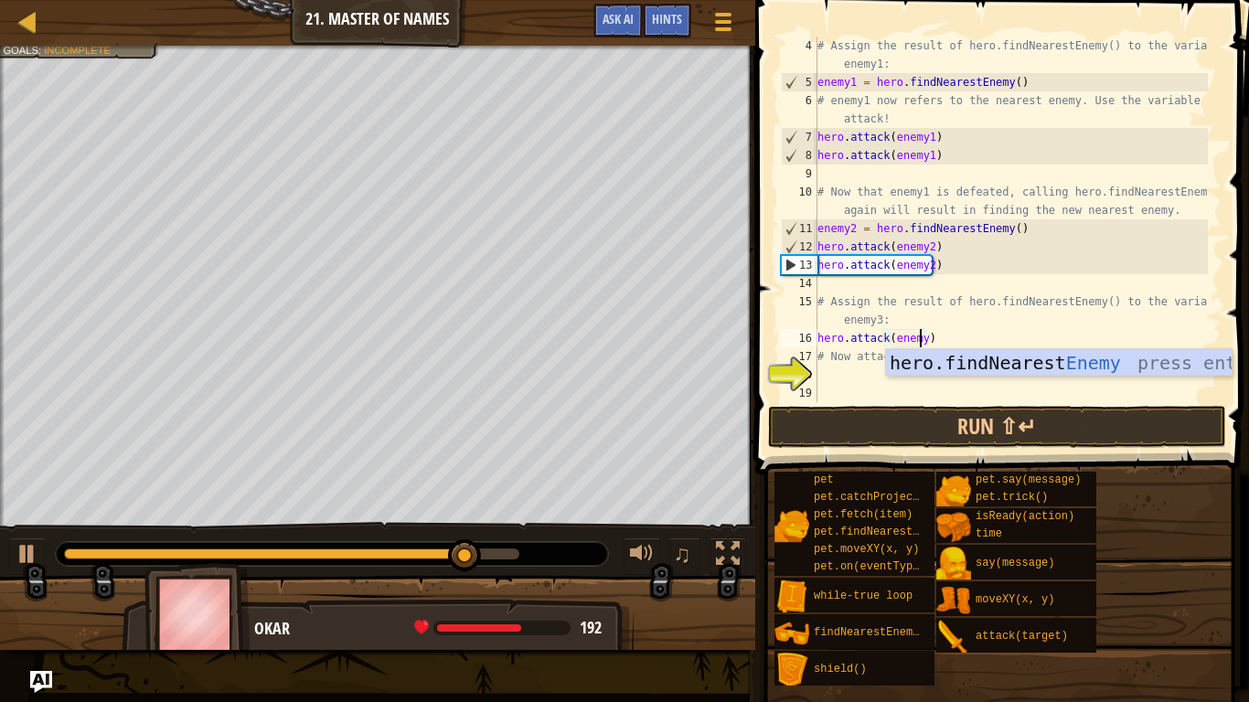
scroll to position [8, 8]
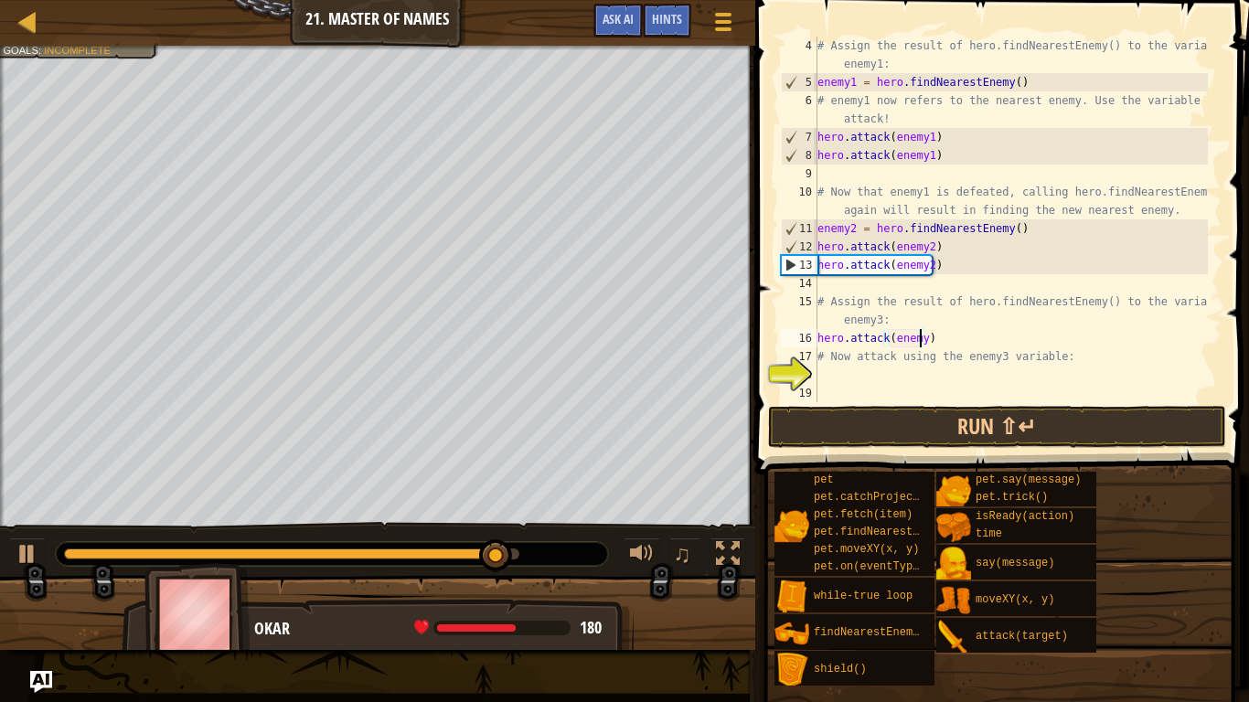
type textarea "hero.attack(enemy3)"
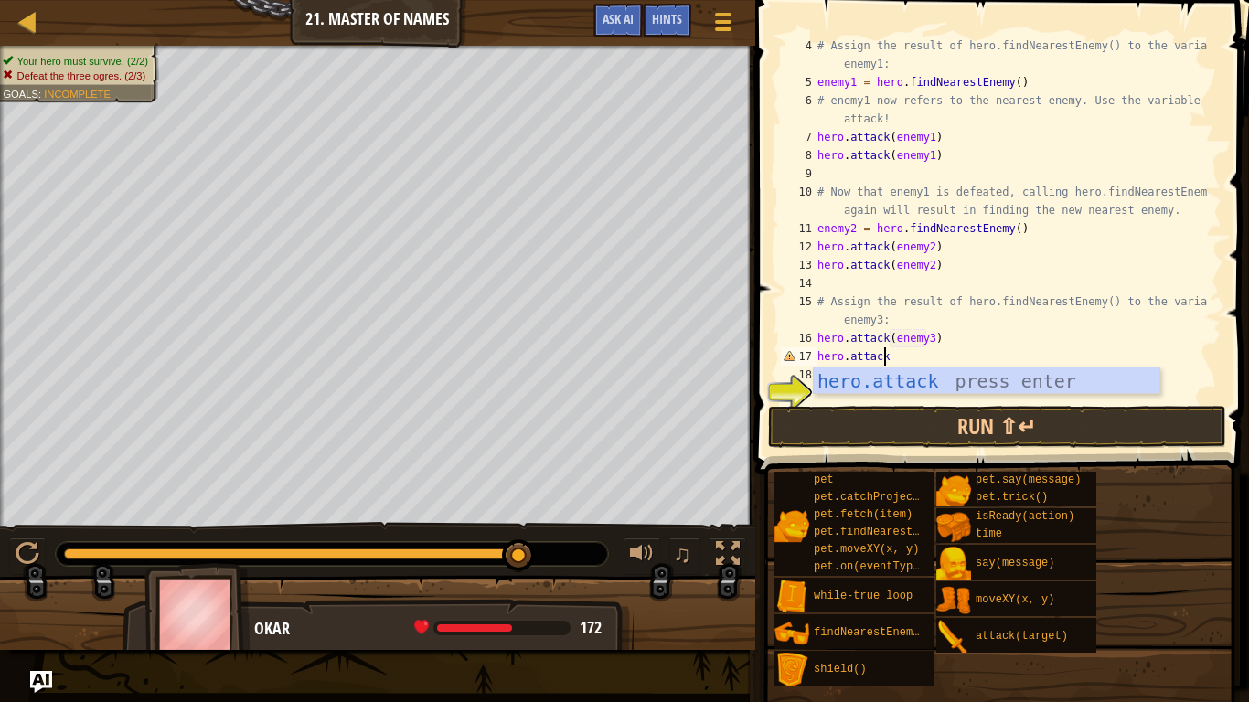
scroll to position [8, 5]
click at [884, 370] on div "hero.attack press enter" at bounding box center [987, 409] width 346 height 82
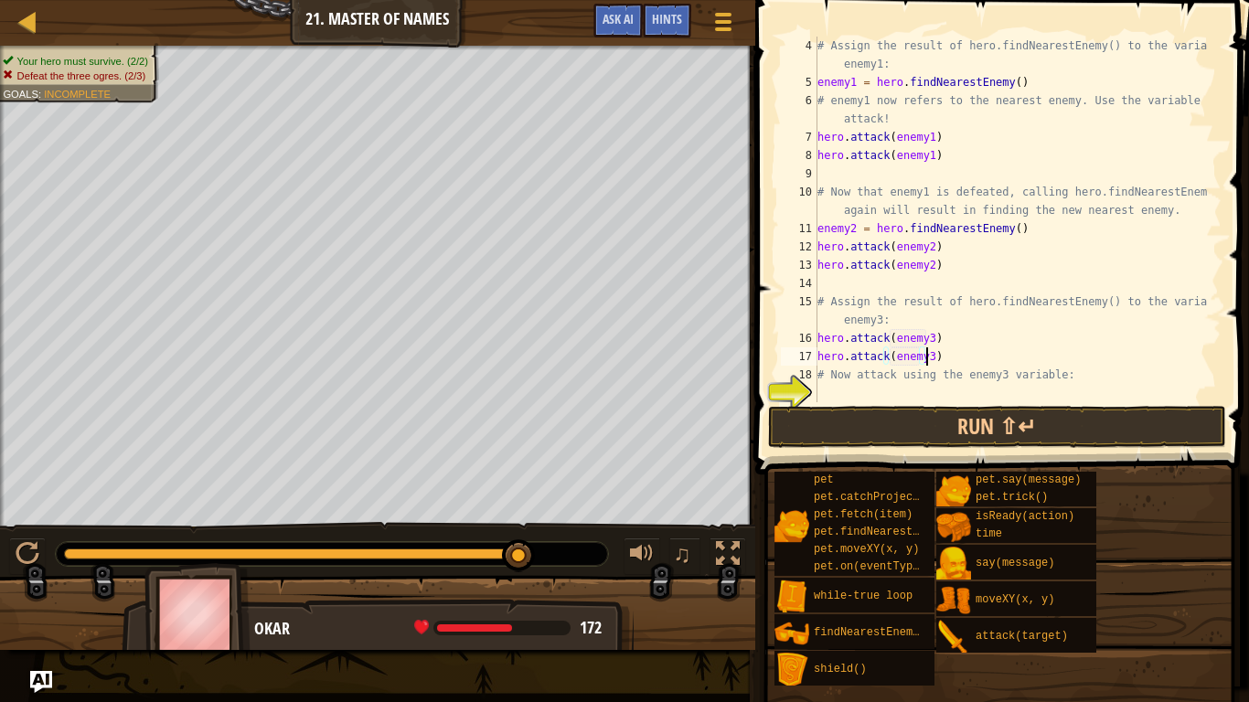
scroll to position [8, 8]
click at [931, 424] on button "Run ⇧↵" at bounding box center [997, 427] width 458 height 42
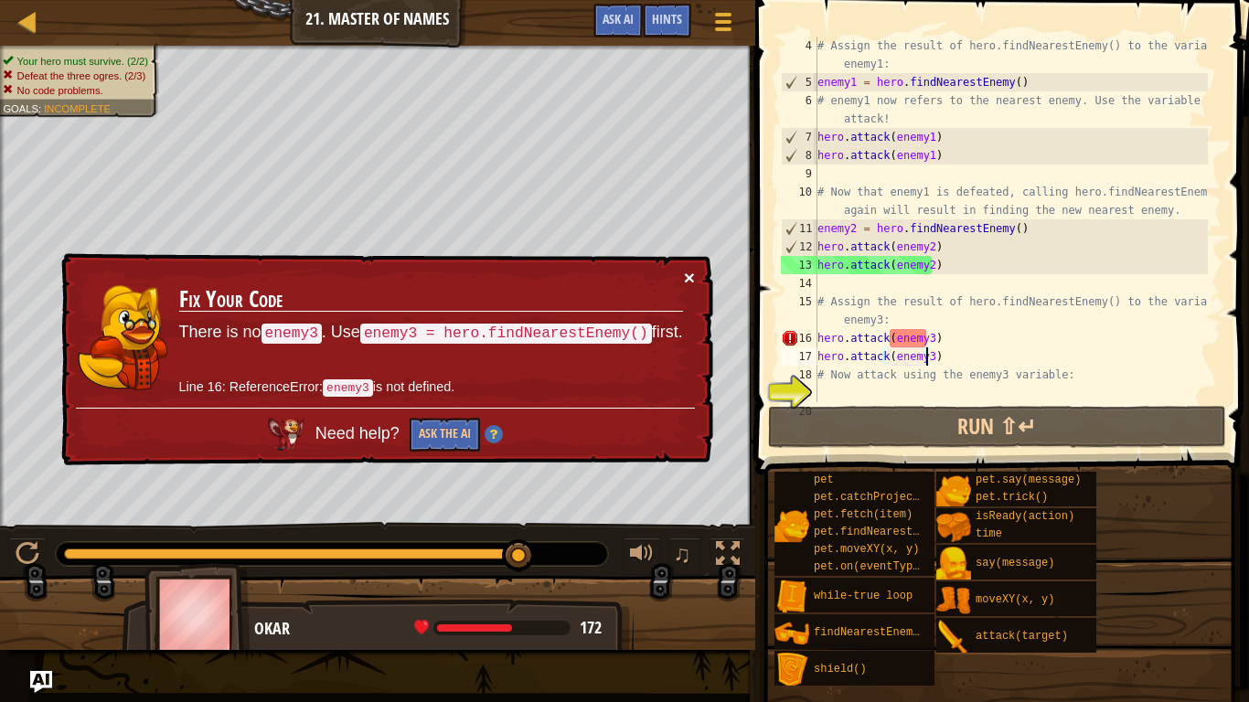
click at [690, 276] on button "×" at bounding box center [689, 277] width 11 height 19
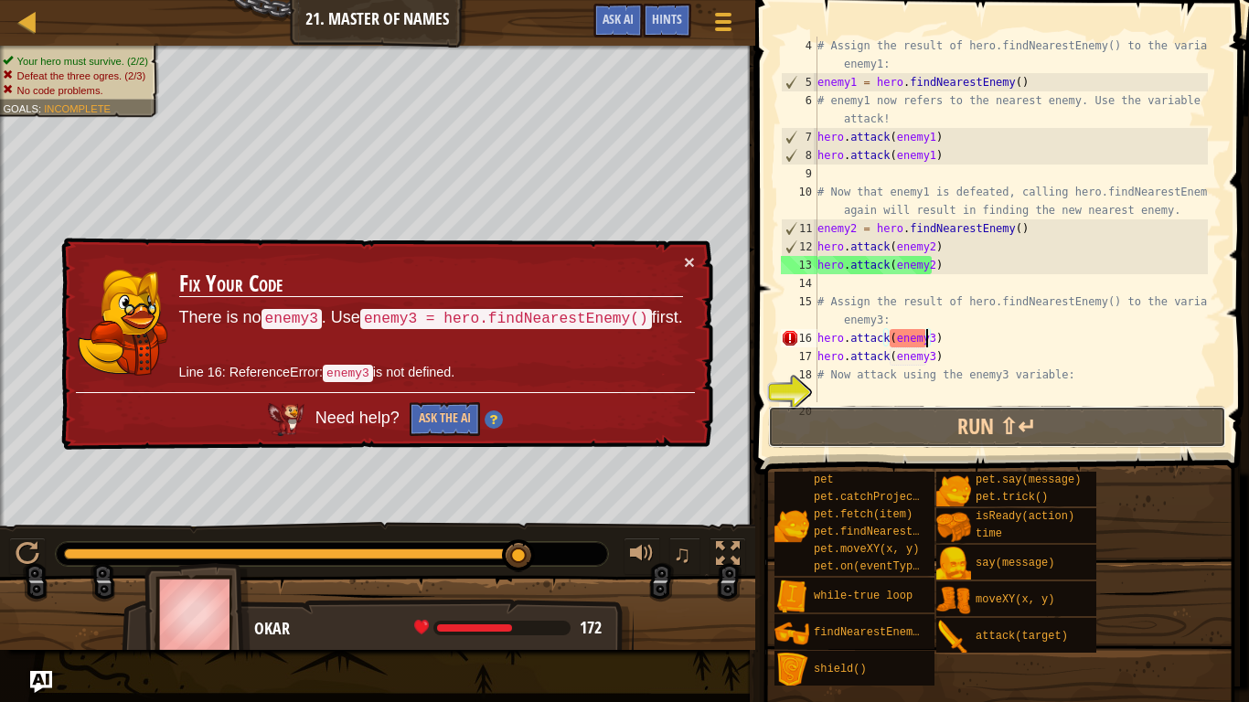
click at [955, 415] on button "Run ⇧↵" at bounding box center [997, 427] width 458 height 42
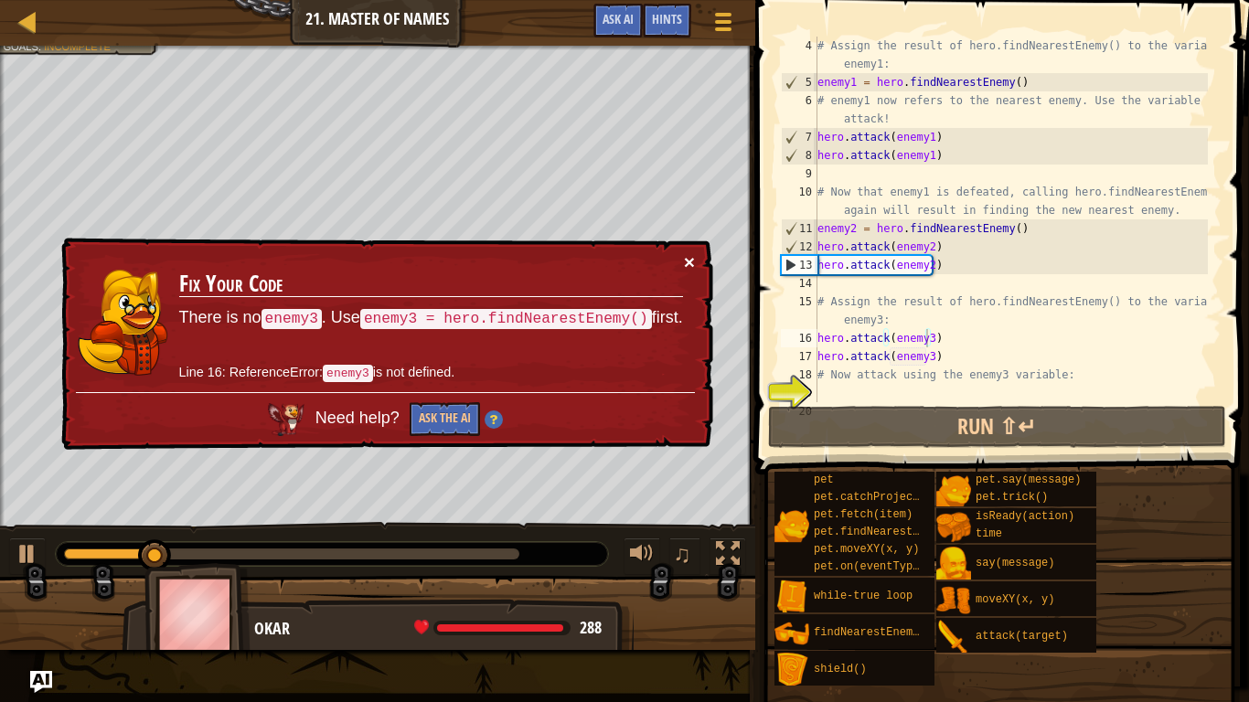
click at [690, 259] on button "×" at bounding box center [689, 261] width 11 height 19
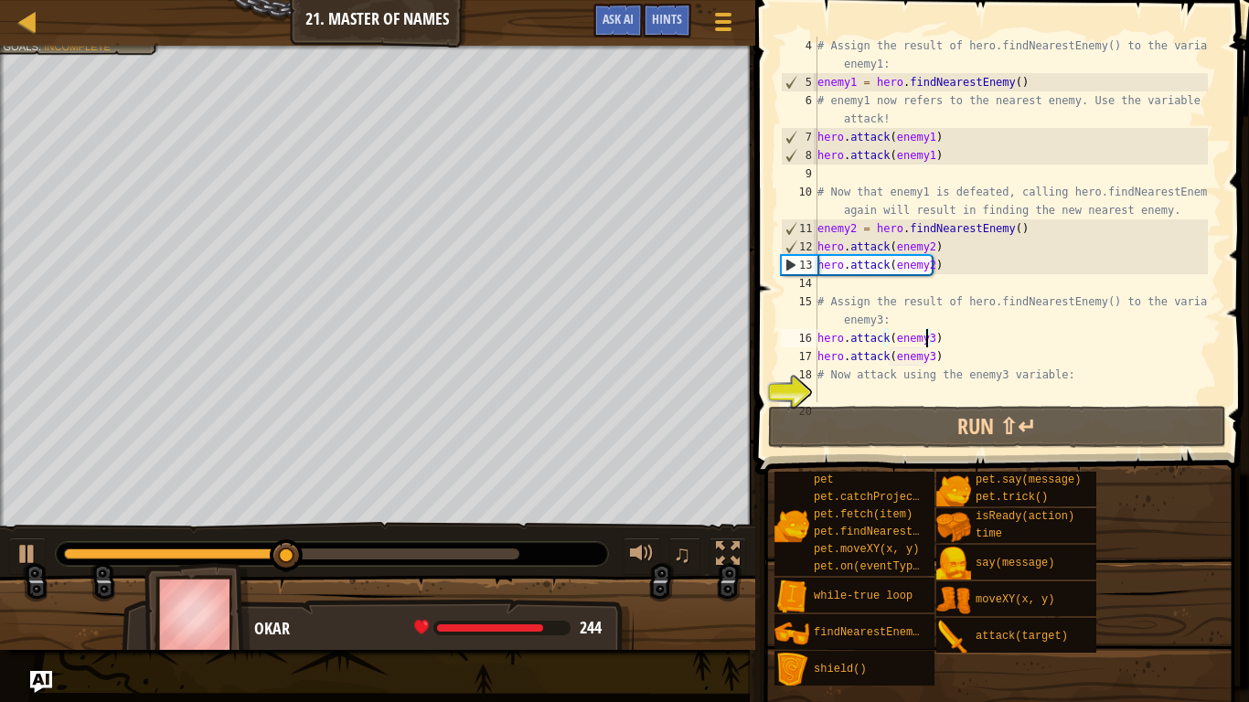
click at [937, 361] on div "# Assign the result of hero.findNearestEnemy() to the variable enemy1: enemy1 =…" at bounding box center [1011, 247] width 394 height 421
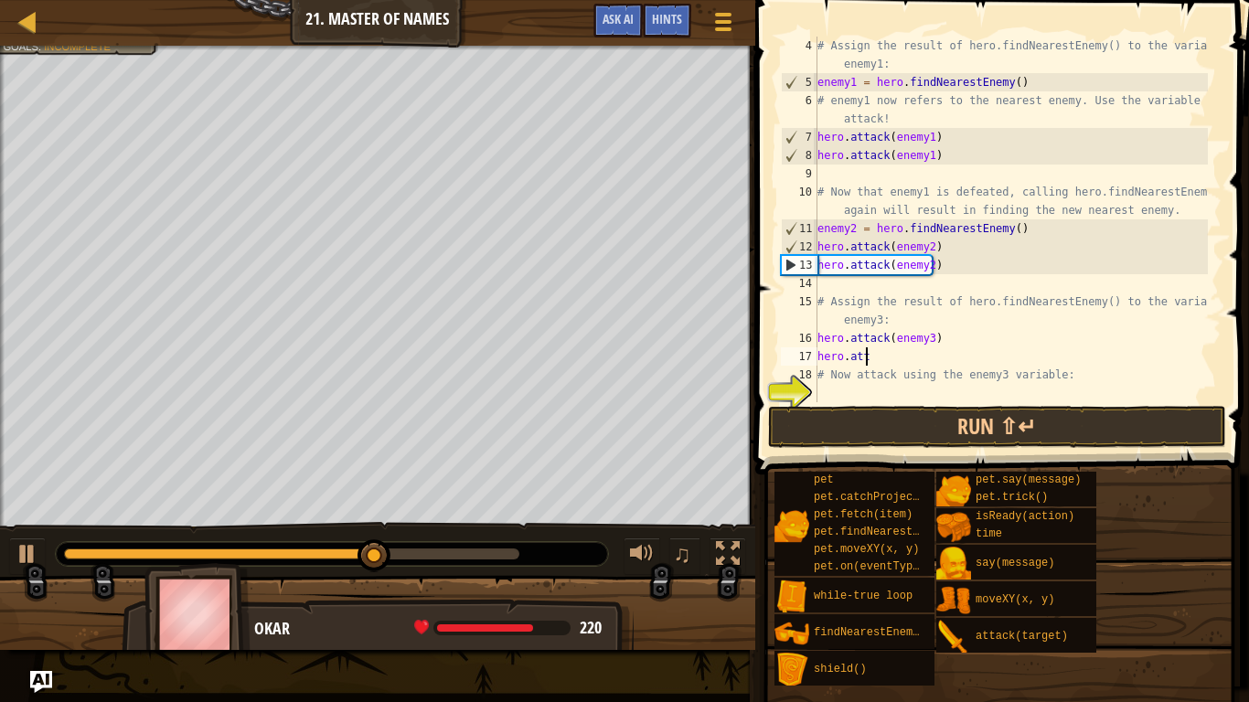
scroll to position [8, 2]
type textarea "h"
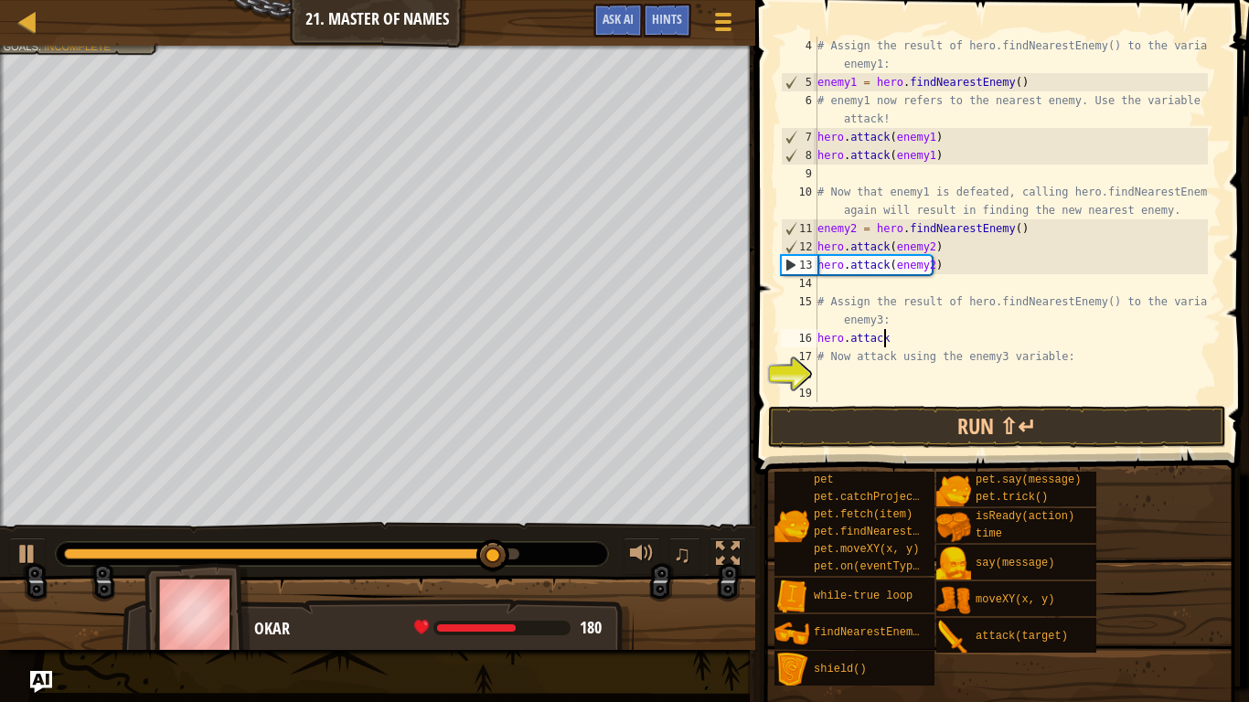
type textarea "h"
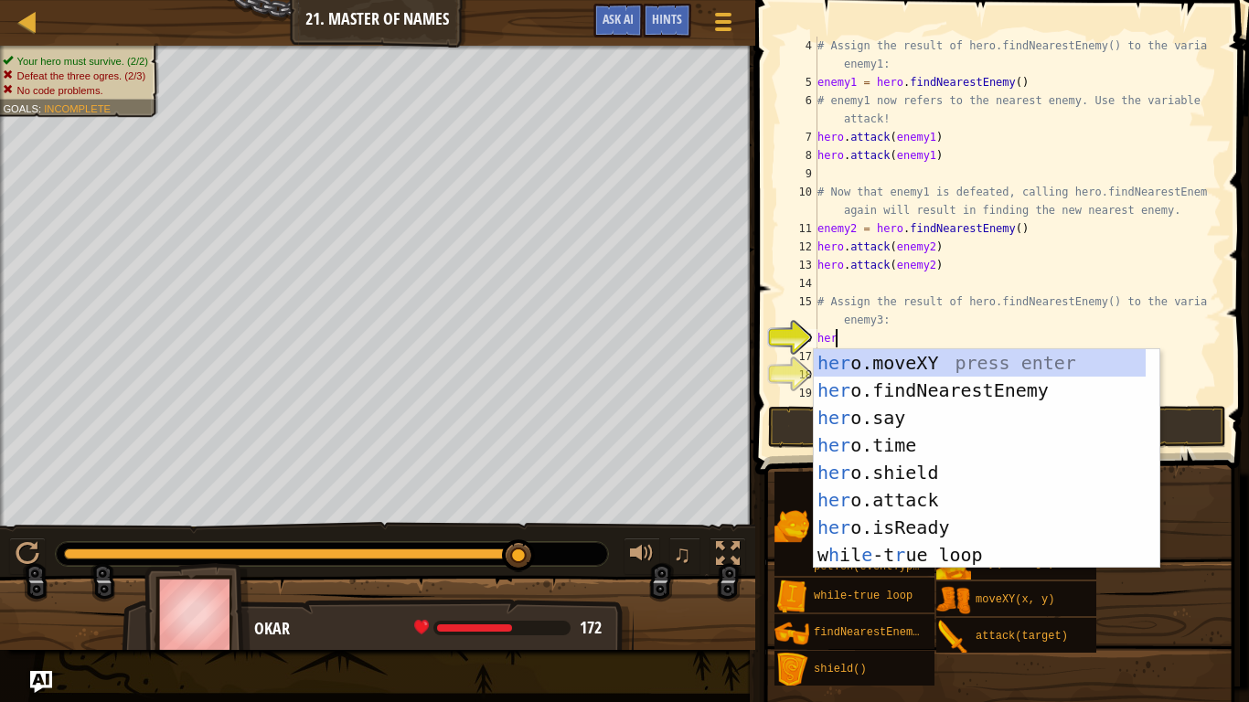
type textarea "hero"
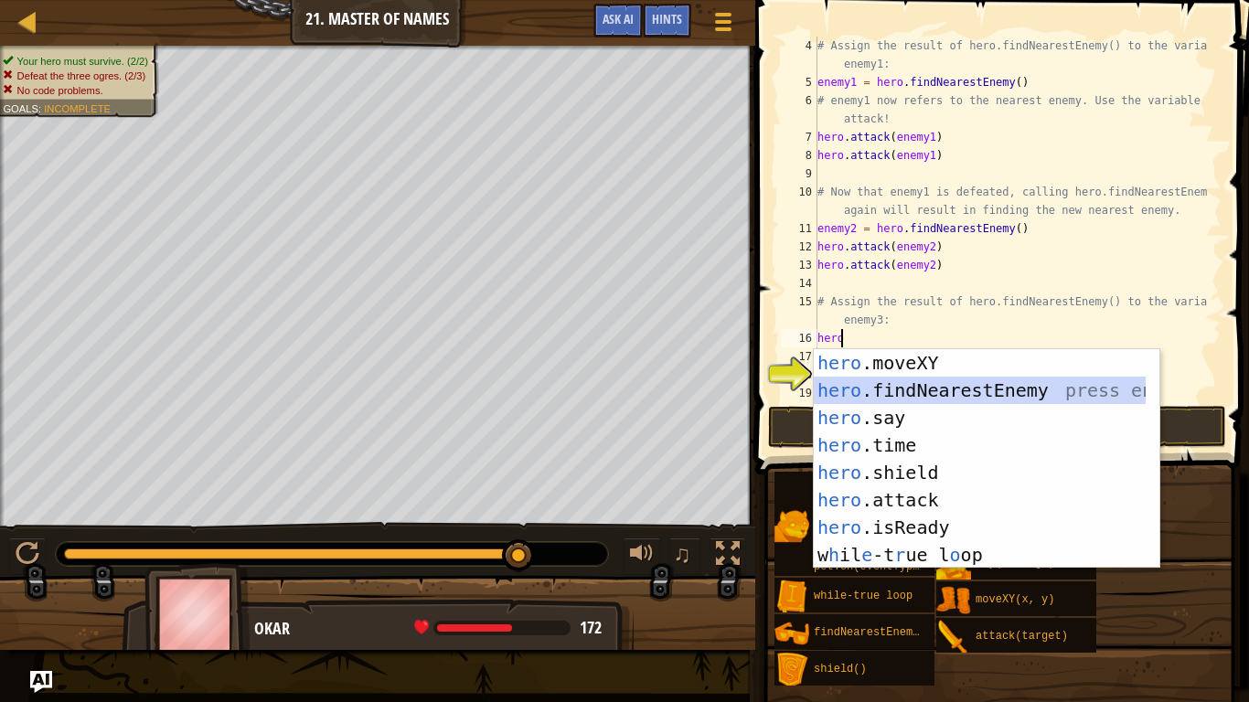
click at [931, 389] on div "hero .moveXY press enter hero .findNearestEnemy press enter hero .say press ent…" at bounding box center [980, 486] width 332 height 274
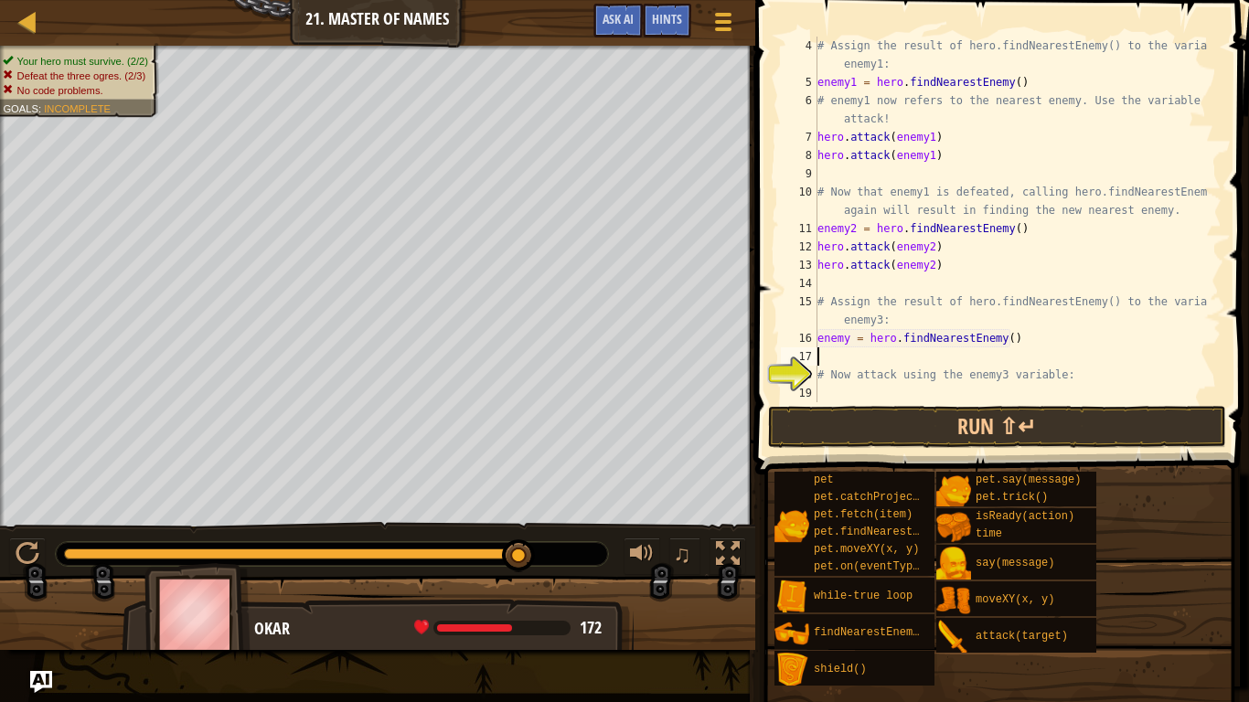
scroll to position [8, 0]
click at [848, 337] on div "# Assign the result of hero.findNearestEnemy() to the variable enemy1: enemy1 =…" at bounding box center [1011, 247] width 394 height 421
type textarea "enemy3 = hero.findNearestEnemy()"
click at [870, 416] on button "Run ⇧↵" at bounding box center [997, 427] width 458 height 42
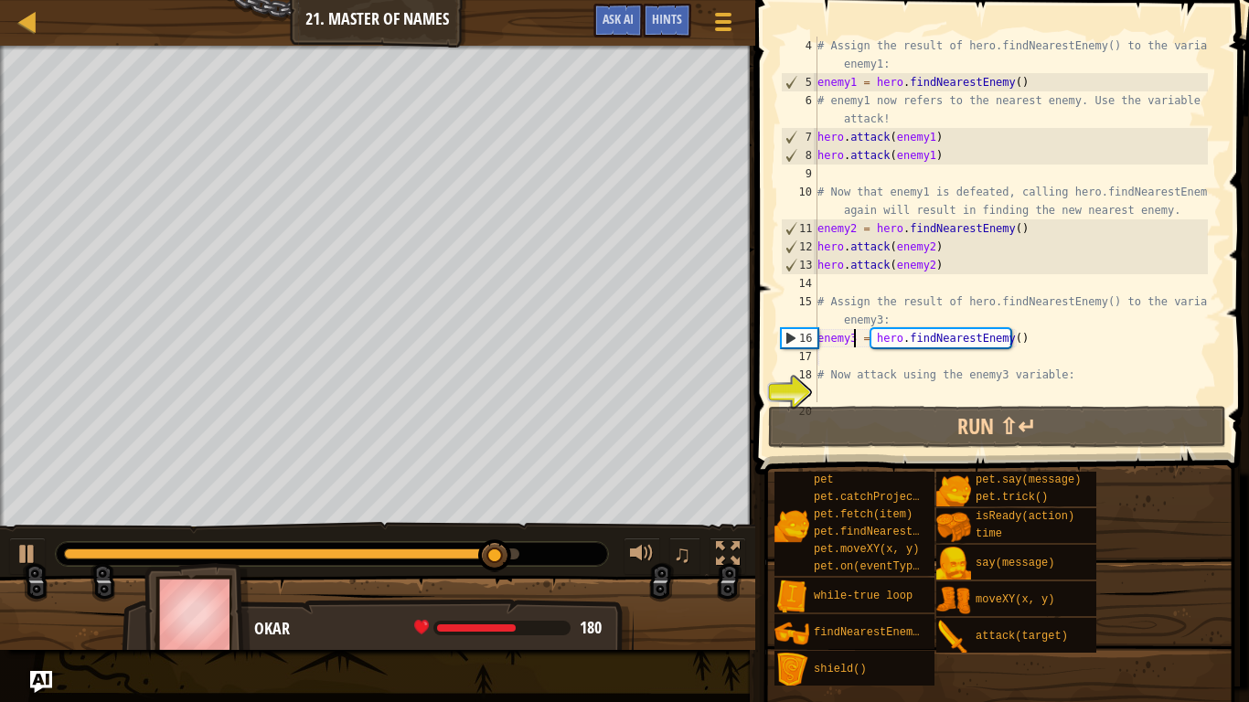
scroll to position [8, 0]
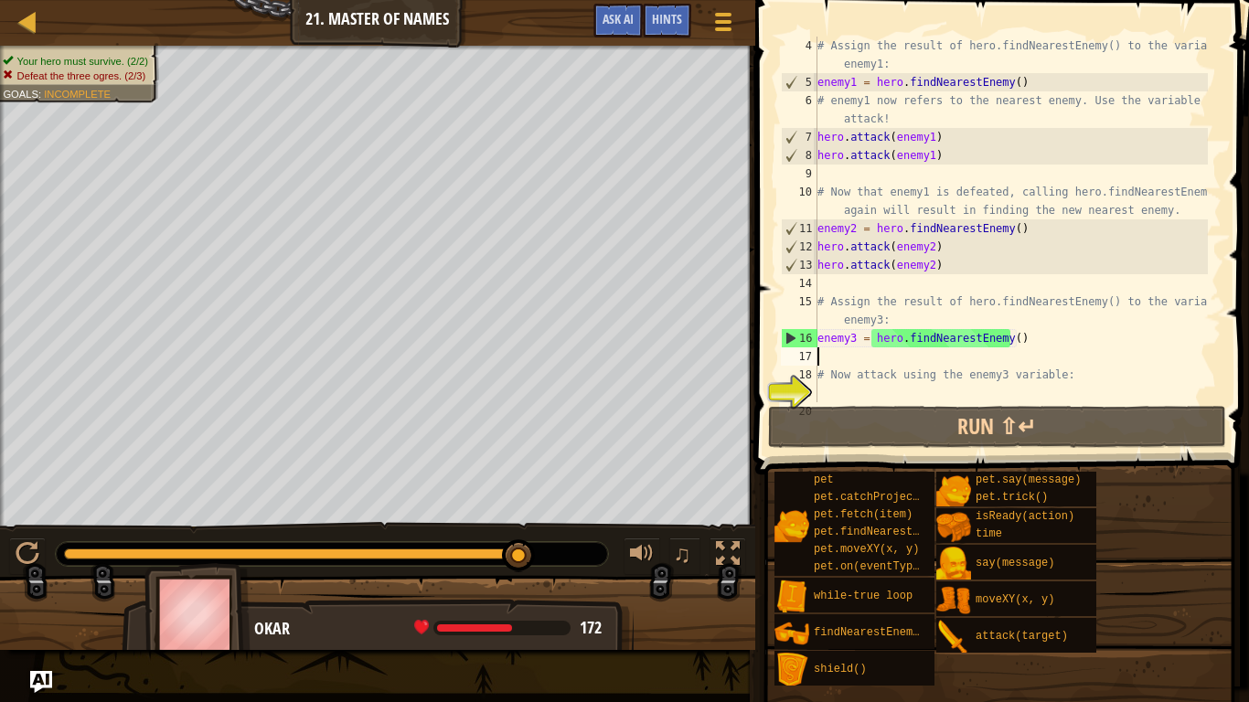
type textarea "en"
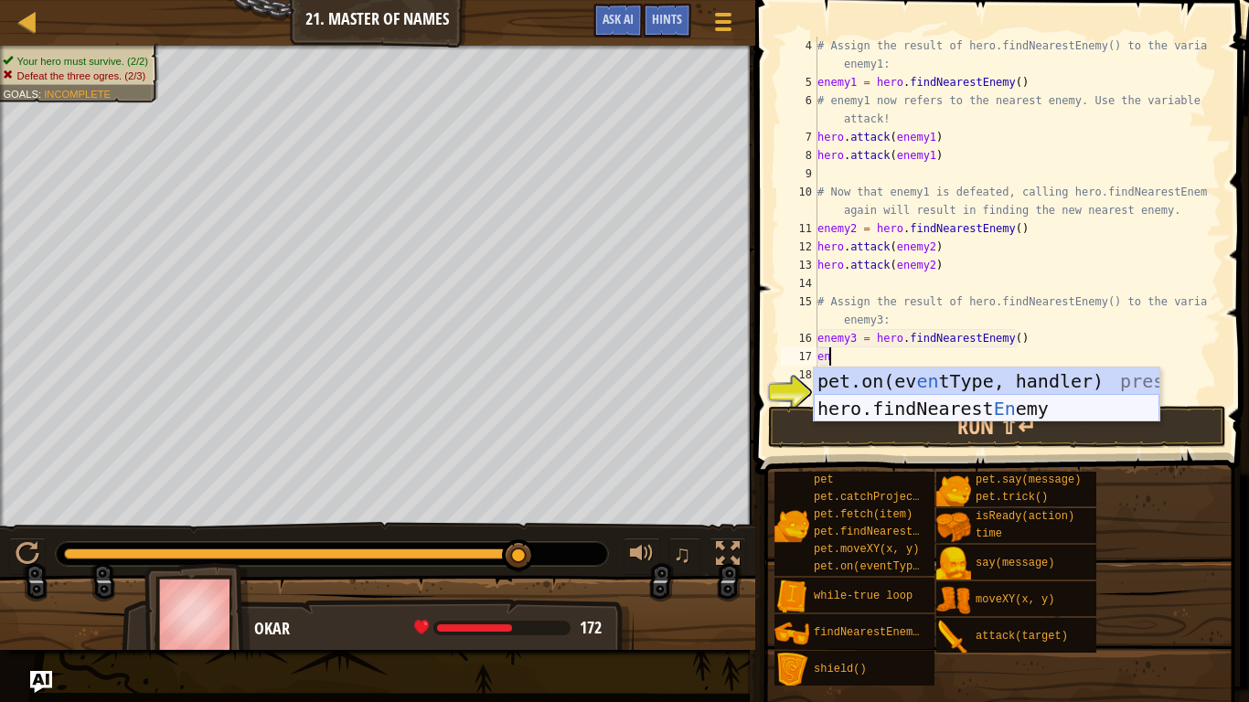
click at [966, 404] on div "pet.on(ev en tType, handler) press enter hero.findNearest En emy press enter" at bounding box center [987, 423] width 346 height 110
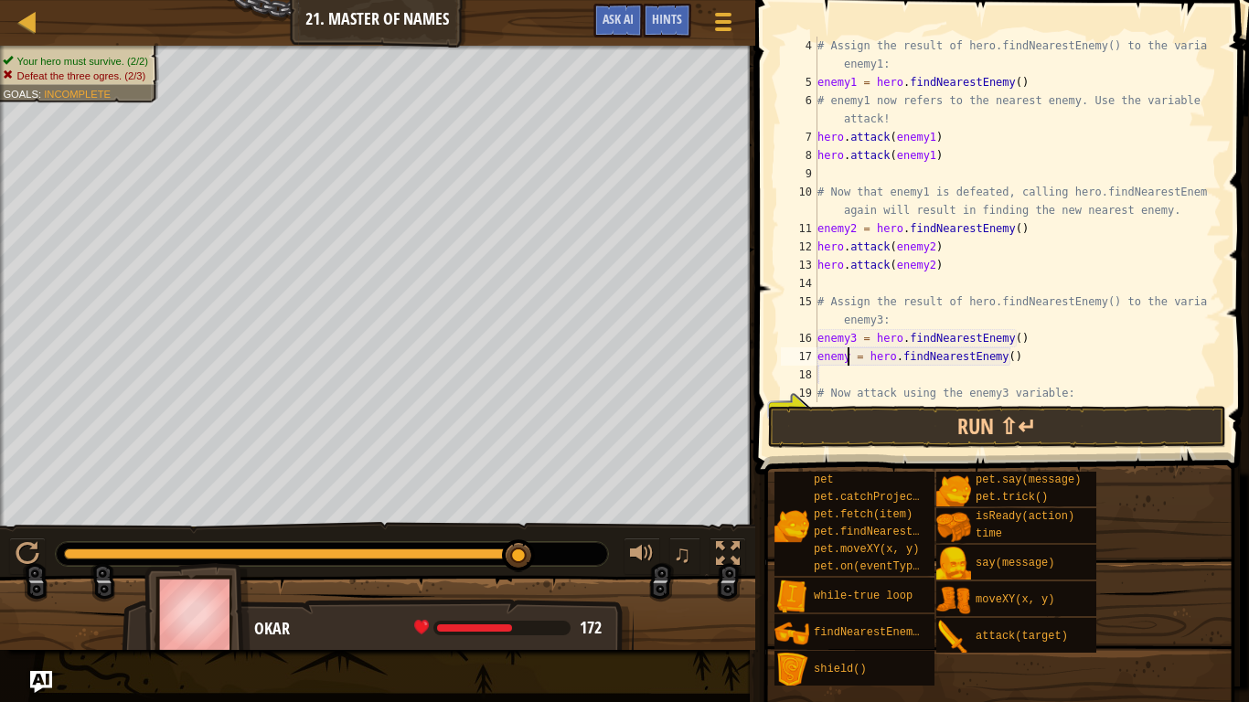
click at [848, 357] on div "# Assign the result of hero.findNearestEnemy() to the variable enemy1: enemy1 =…" at bounding box center [1011, 247] width 394 height 421
click at [919, 434] on button "Run ⇧↵" at bounding box center [997, 427] width 458 height 42
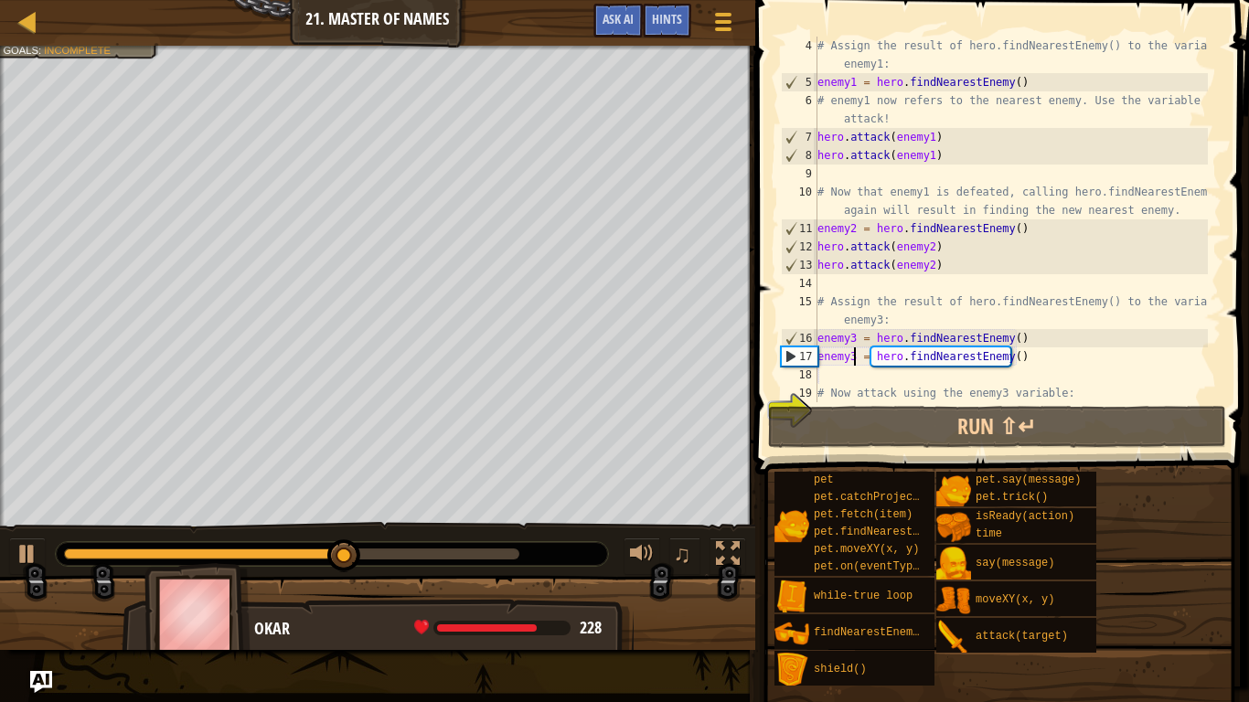
click at [1018, 362] on div "# Assign the result of hero.findNearestEnemy() to the variable enemy1: enemy1 =…" at bounding box center [1011, 247] width 394 height 421
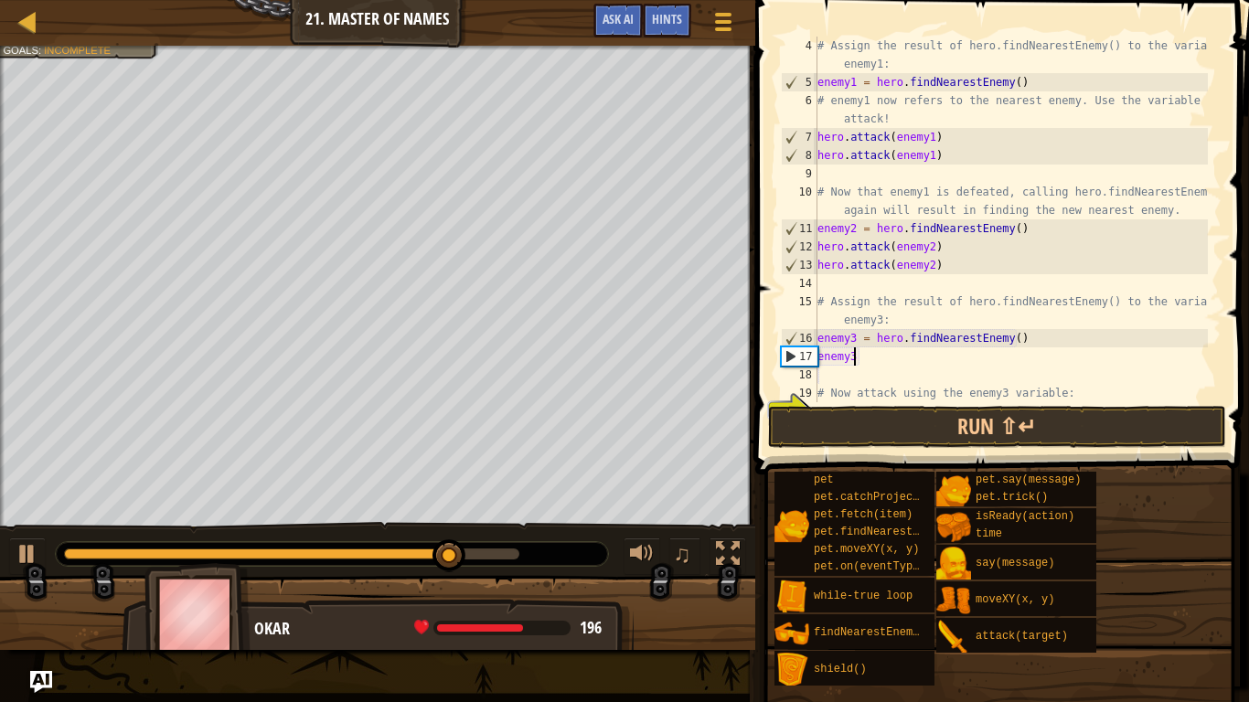
type textarea "e"
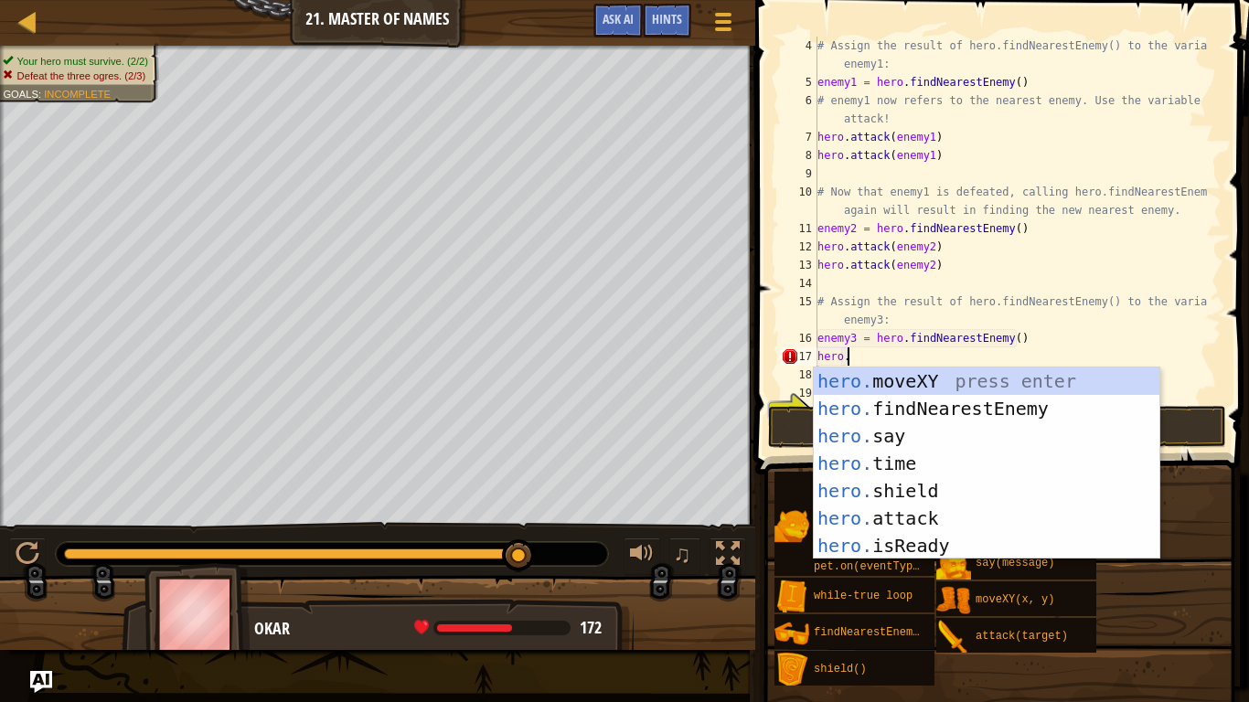
scroll to position [8, 2]
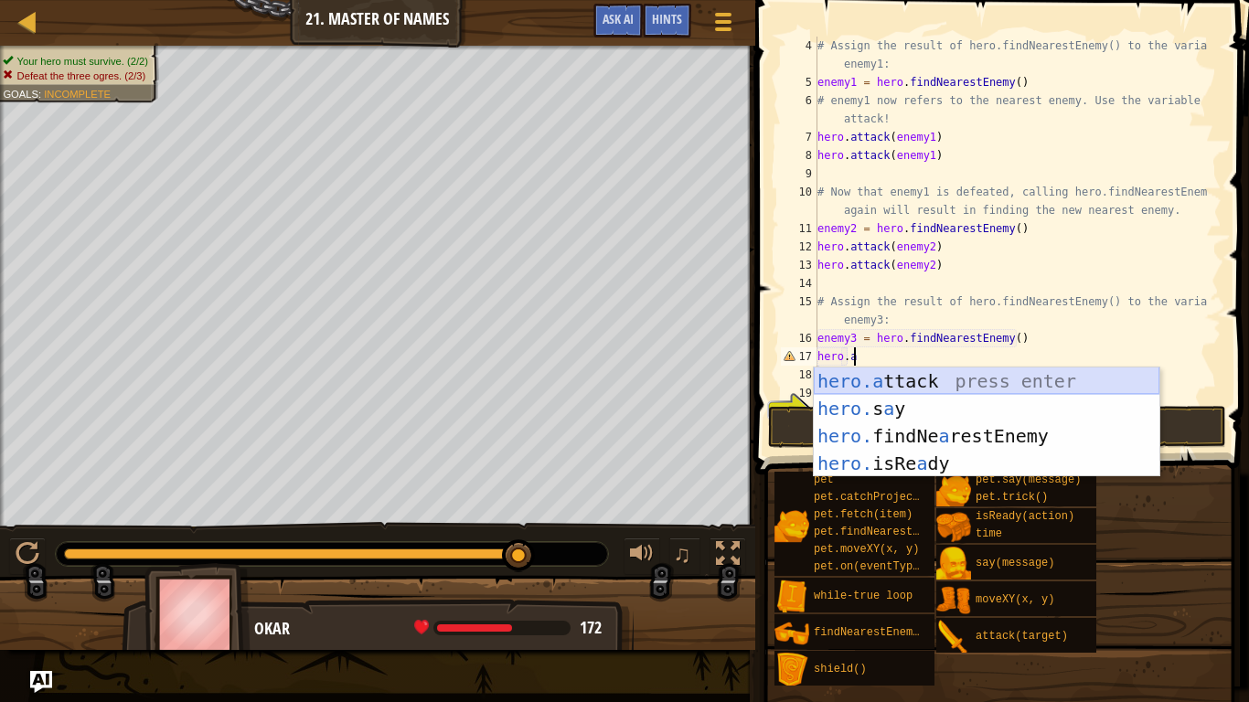
click at [903, 377] on div "hero.a ttack press enter hero. s a y press enter hero. findNe a restEnemy press…" at bounding box center [987, 450] width 346 height 165
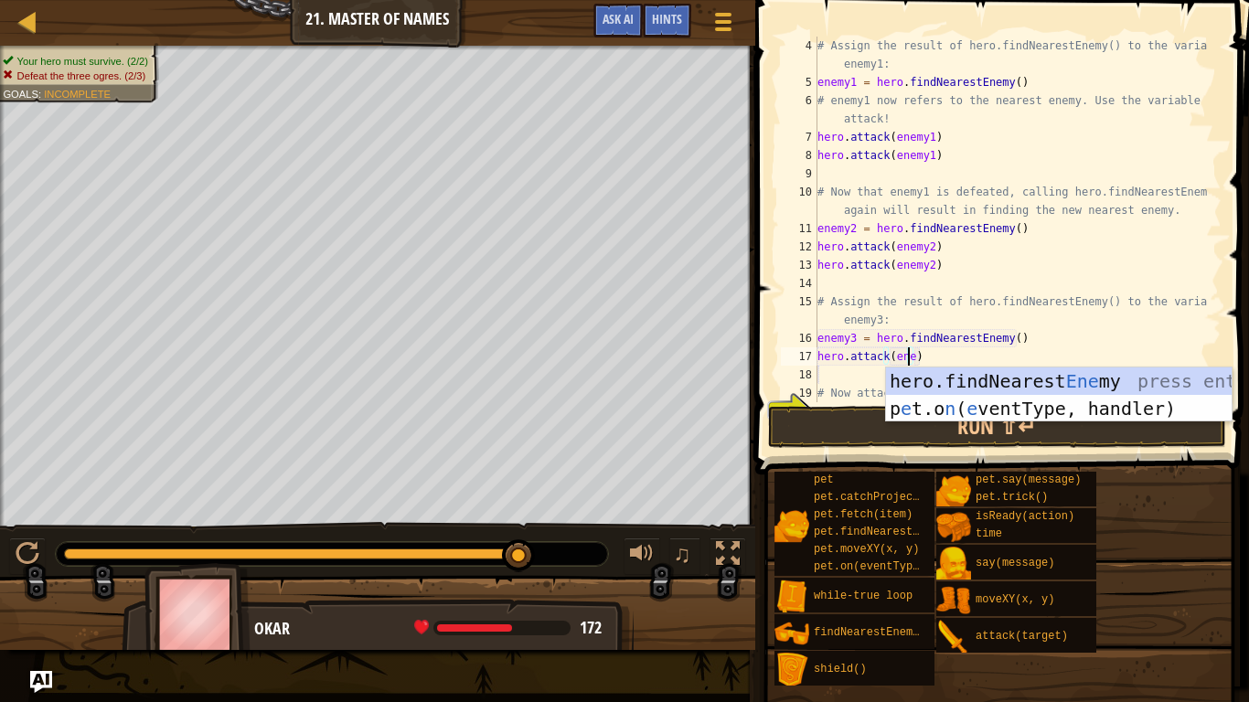
scroll to position [8, 7]
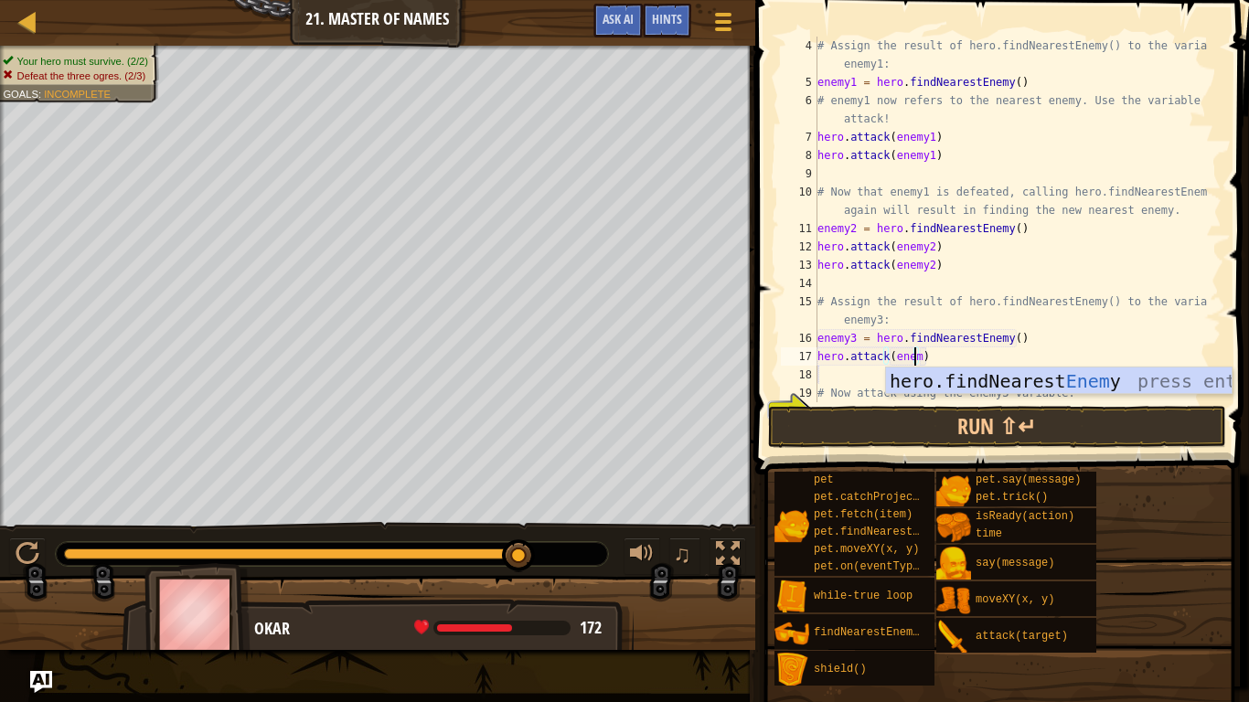
type textarea "hero.attack(enemy)"
click at [838, 374] on div "# Assign the result of hero.findNearestEnemy() to the variable enemy1: enemy1 =…" at bounding box center [1011, 247] width 394 height 421
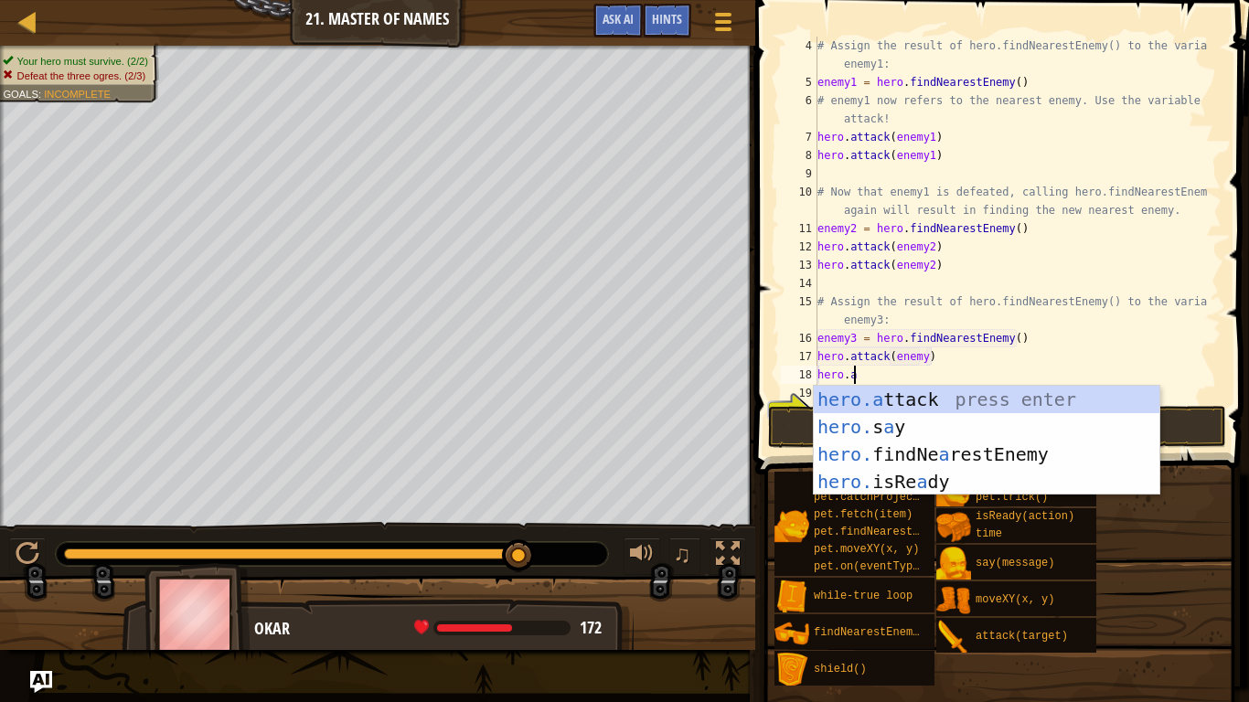
scroll to position [8, 2]
click at [882, 396] on div "hero.a ttack press enter hero. s a y press enter hero. findNe a restEnemy press…" at bounding box center [987, 468] width 346 height 165
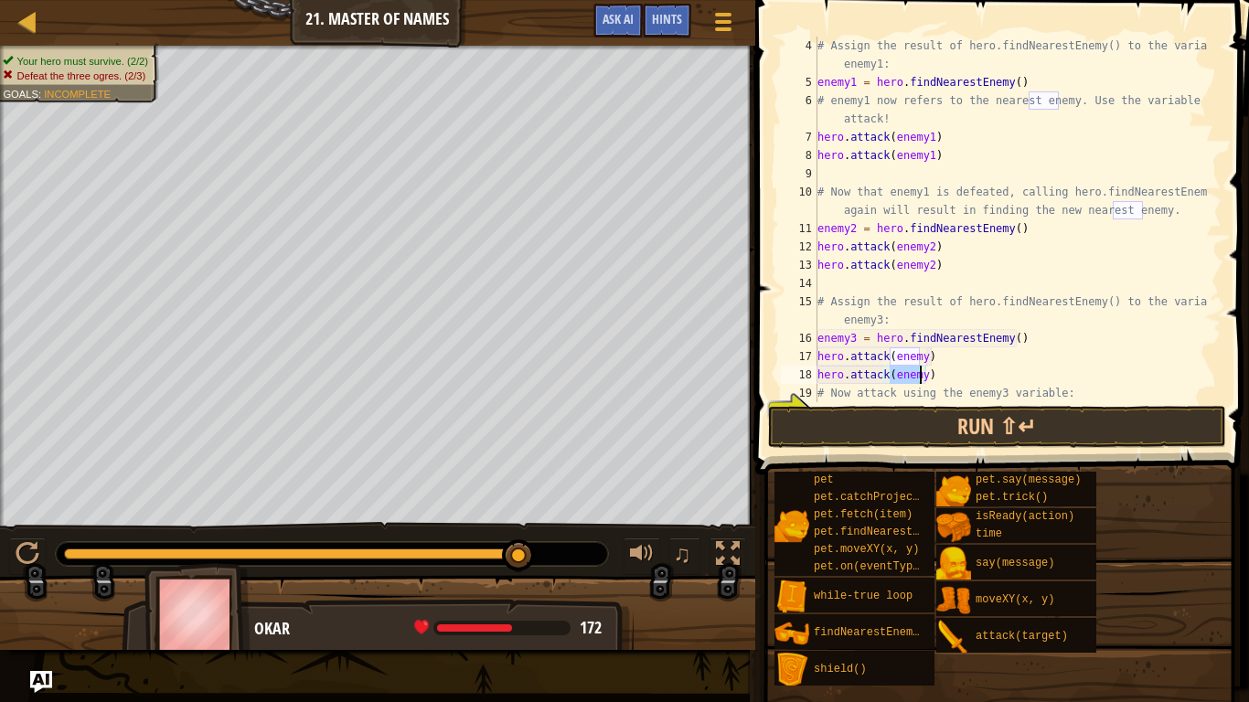
click at [917, 356] on div "# Assign the result of hero.findNearestEnemy() to the variable enemy1: enemy1 =…" at bounding box center [1011, 247] width 394 height 421
drag, startPoint x: 917, startPoint y: 354, endPoint x: 887, endPoint y: 358, distance: 30.4
click at [887, 358] on div "# Assign the result of hero.findNearestEnemy() to the variable enemy1: enemy1 =…" at bounding box center [1011, 247] width 394 height 421
click at [967, 374] on div "# Assign the result of hero.findNearestEnemy() to the variable enemy1: enemy1 =…" at bounding box center [1011, 247] width 394 height 421
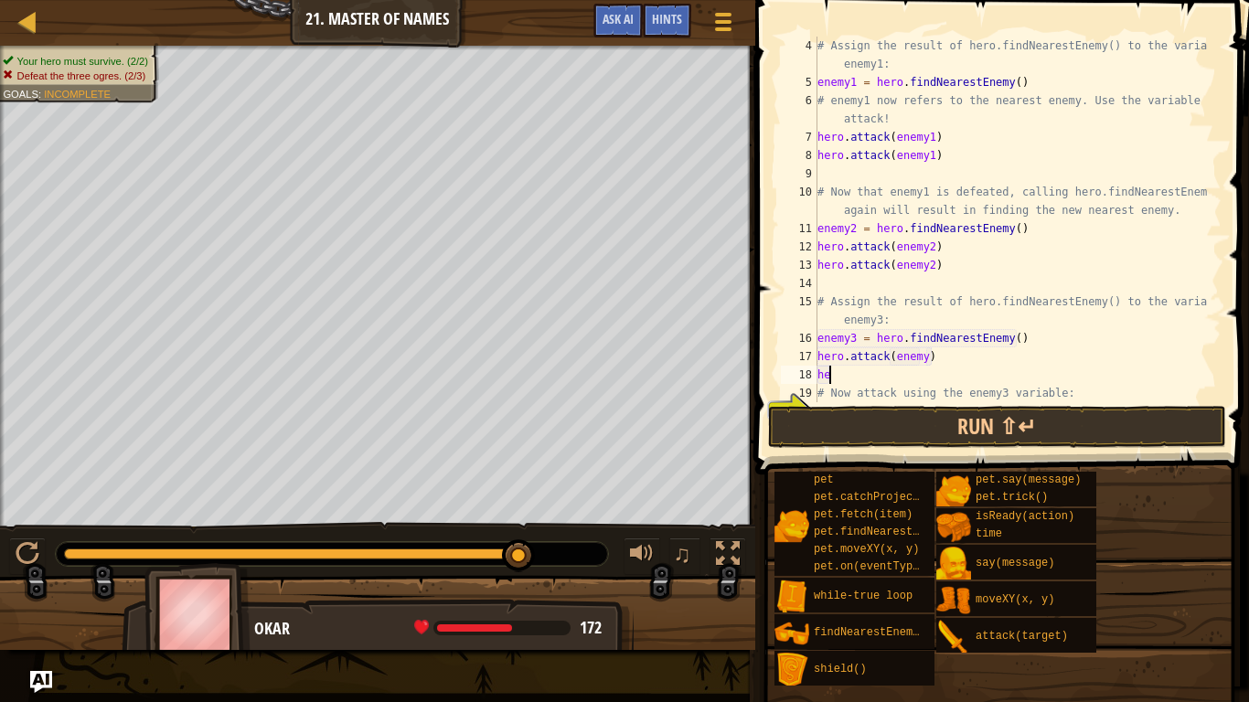
scroll to position [8, 0]
type textarea "h"
type textarea "hero.attack(enemy3)"
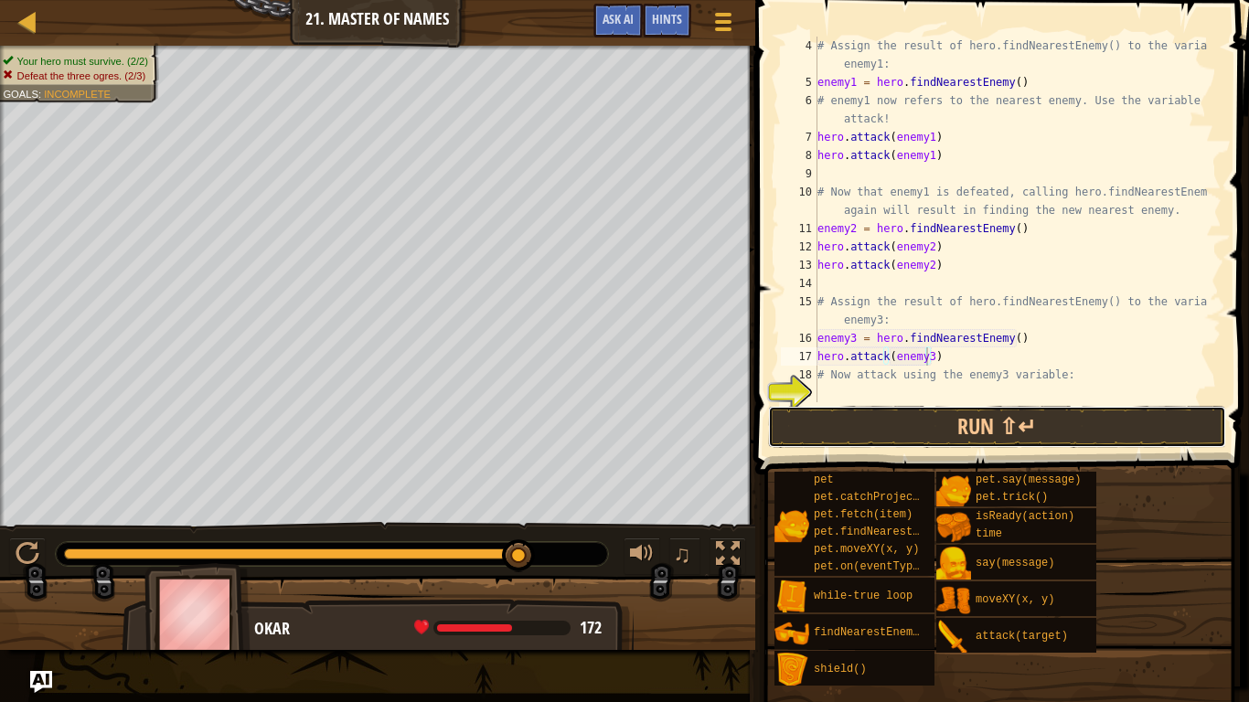
click at [928, 430] on button "Run ⇧↵" at bounding box center [997, 427] width 458 height 42
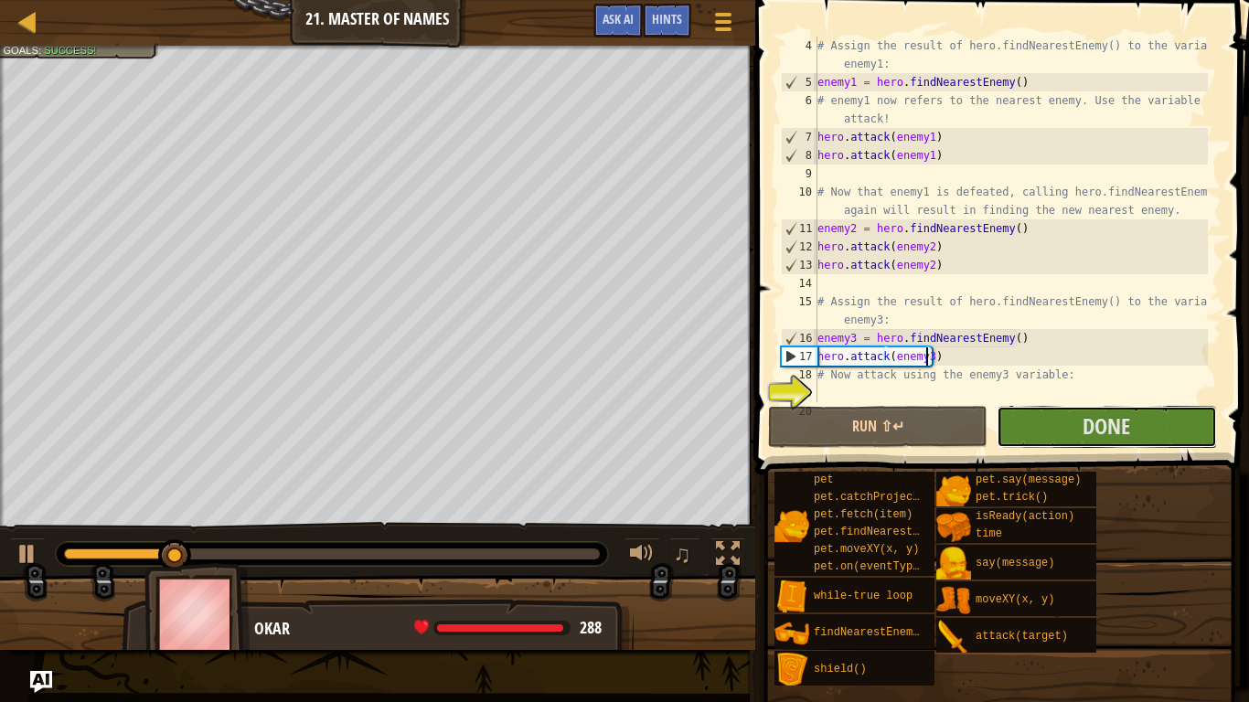
click at [1040, 426] on button "Done" at bounding box center [1107, 427] width 220 height 42
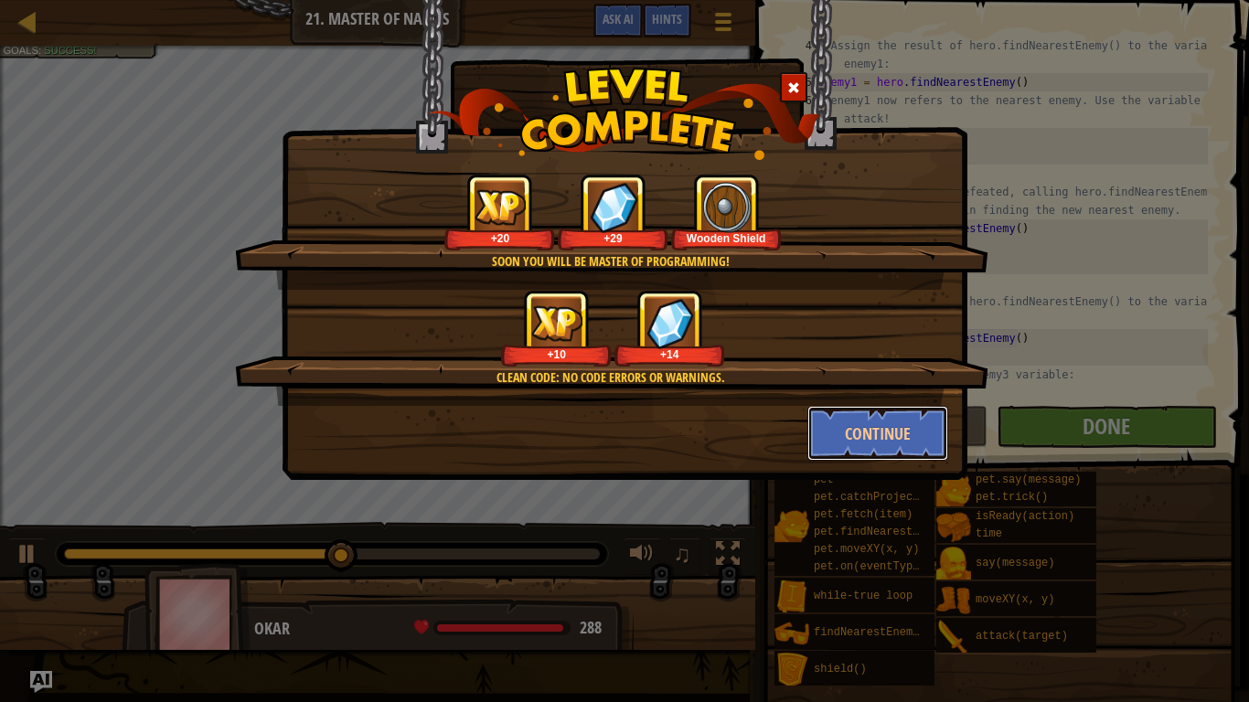
click at [842, 423] on button "Continue" at bounding box center [879, 433] width 142 height 55
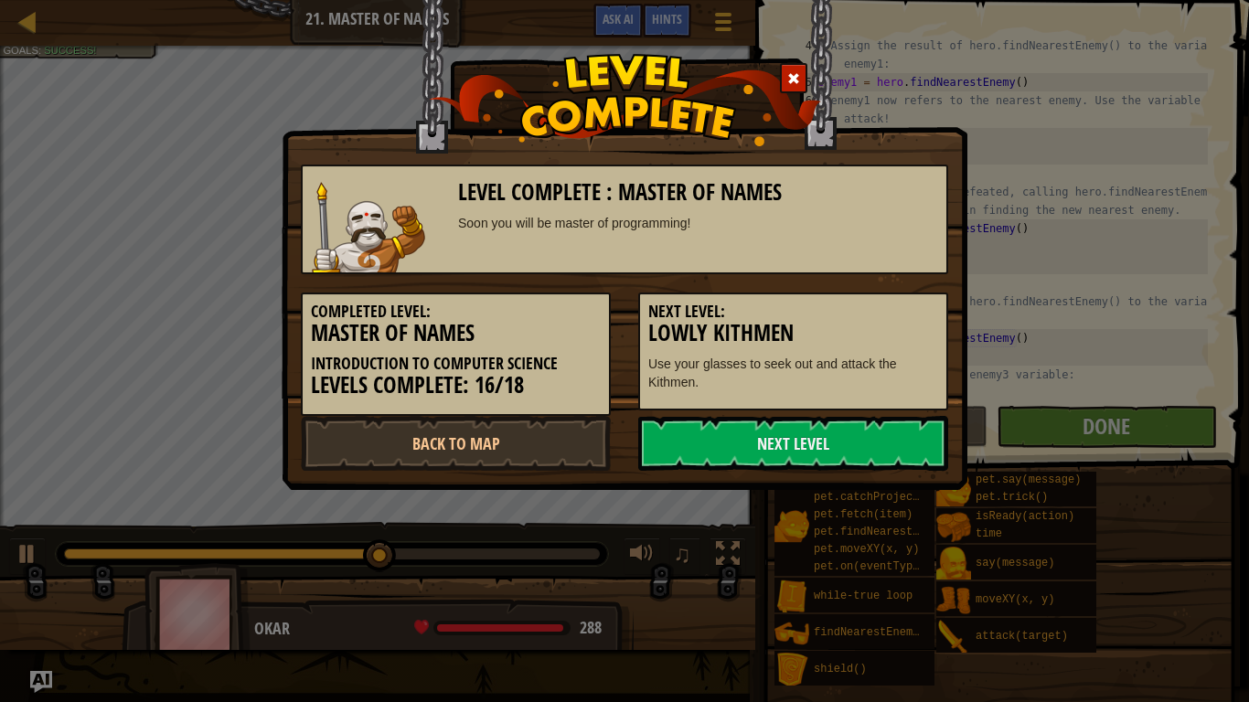
click at [837, 440] on link "Next Level" at bounding box center [793, 443] width 310 height 55
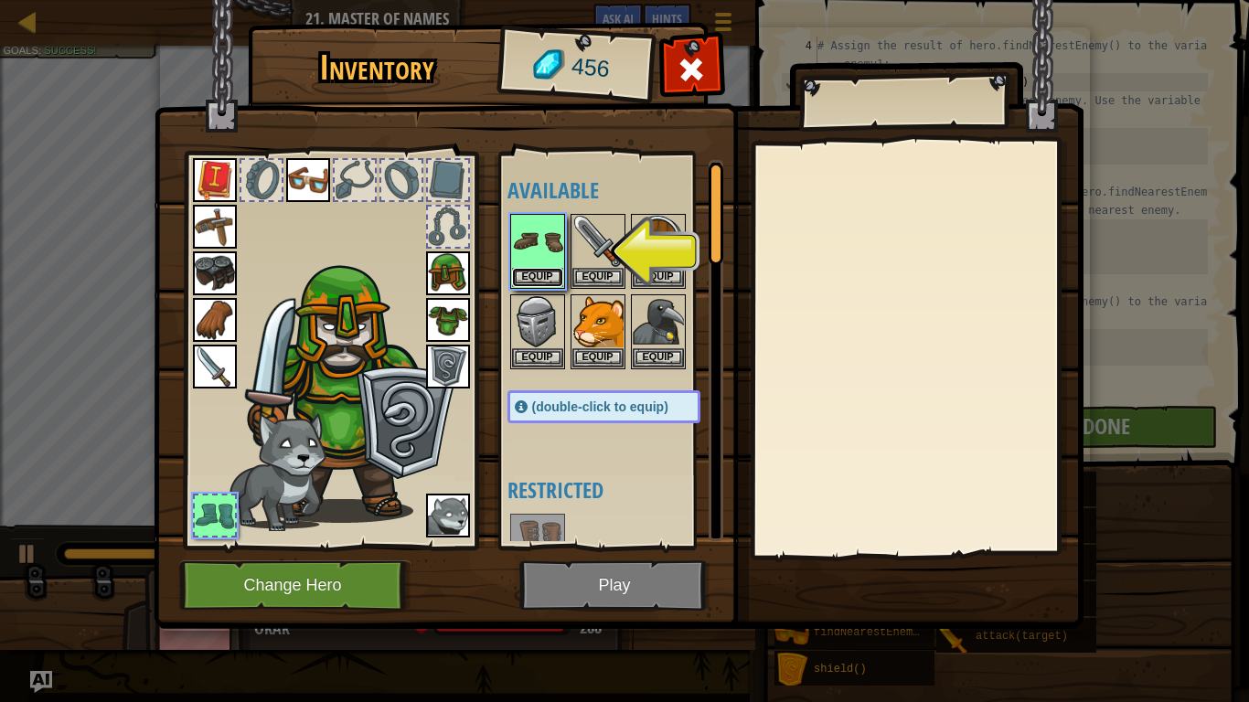
click at [543, 273] on button "Equip" at bounding box center [537, 277] width 51 height 19
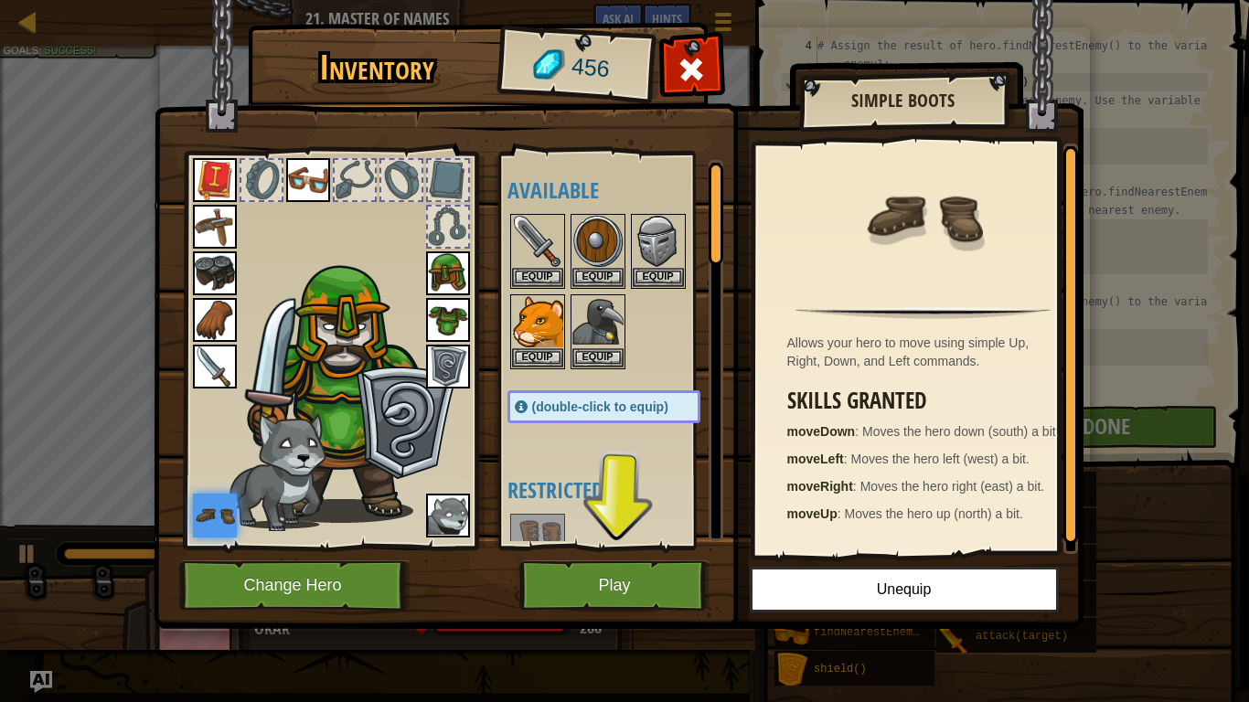
click at [464, 514] on img at bounding box center [448, 516] width 44 height 44
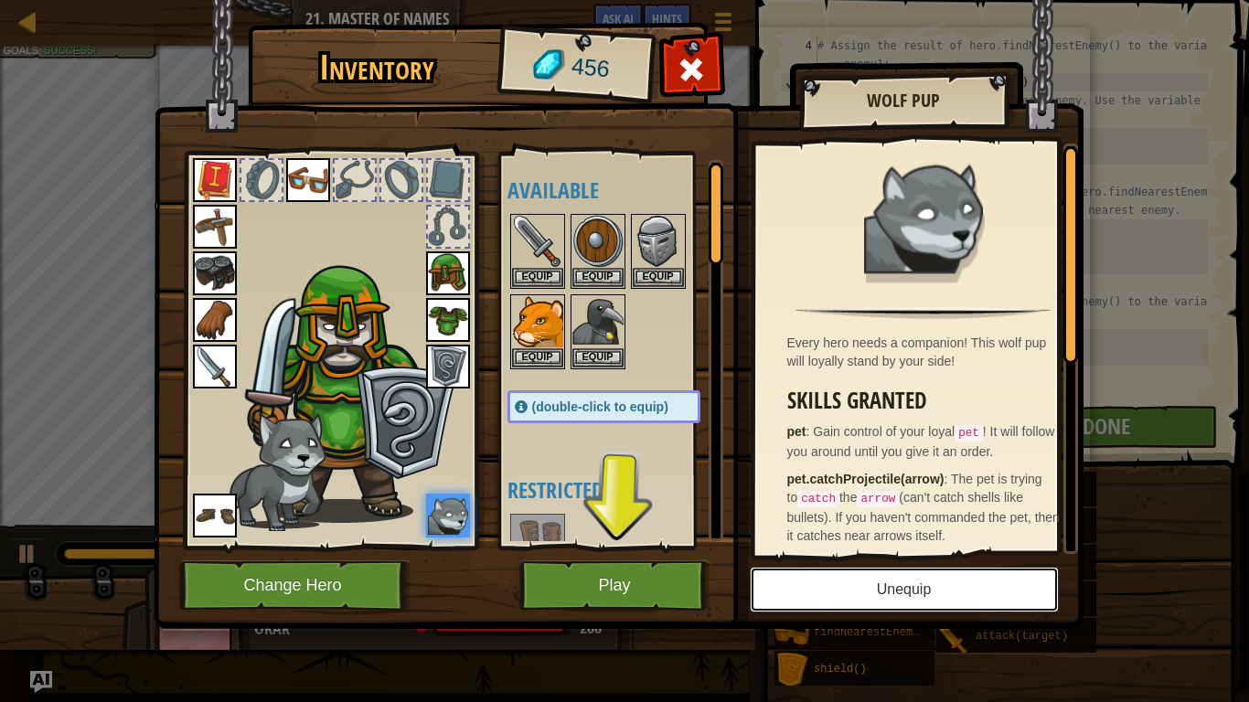
click at [869, 575] on button "Unequip" at bounding box center [904, 590] width 309 height 46
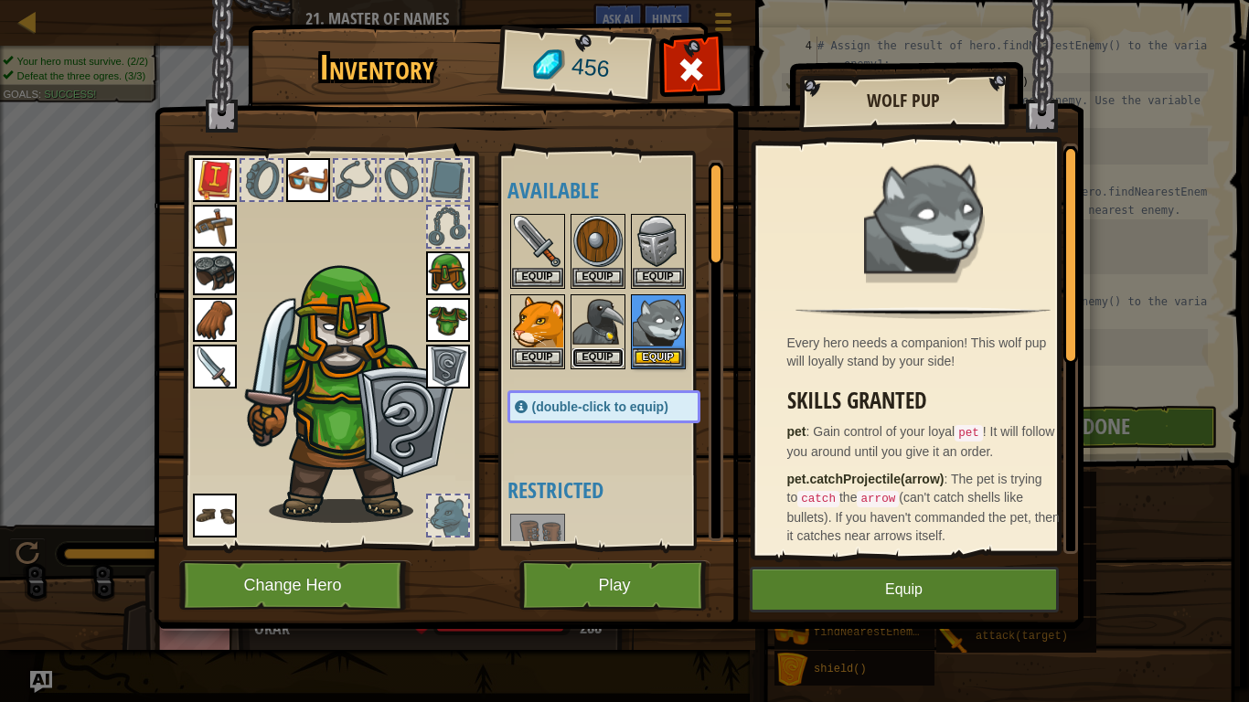
click at [606, 354] on button "Equip" at bounding box center [598, 358] width 51 height 19
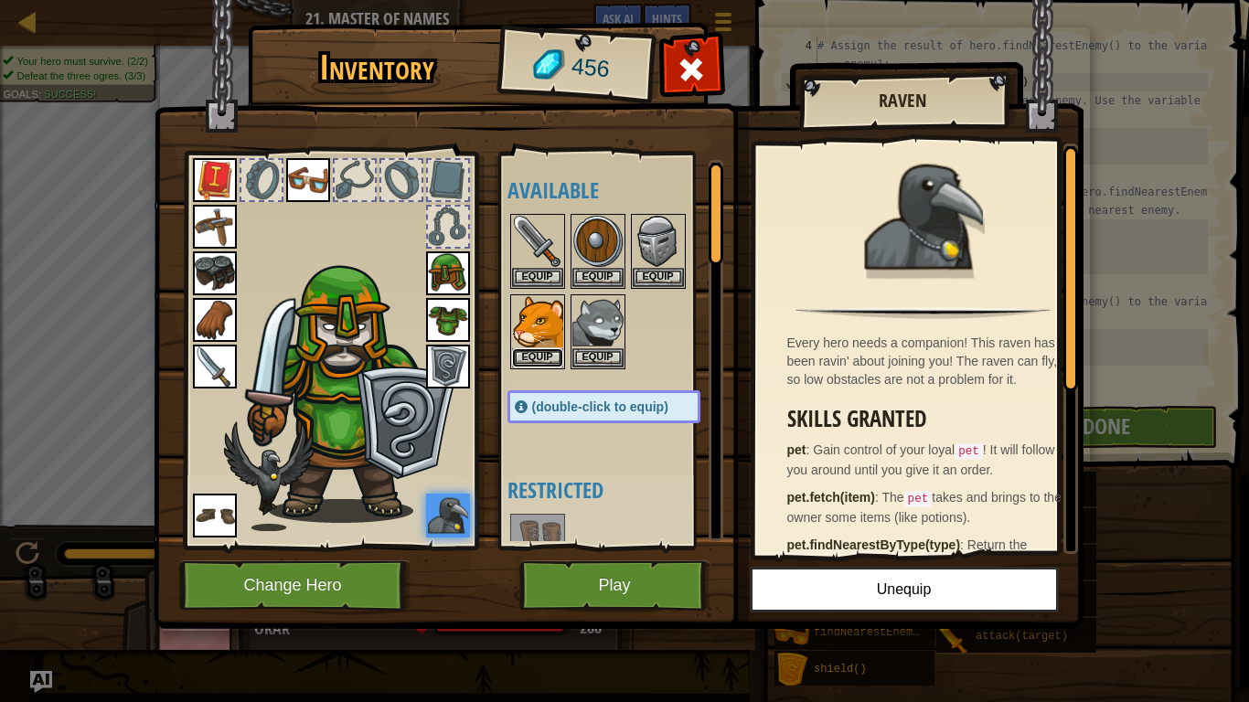
click at [544, 352] on button "Equip" at bounding box center [537, 358] width 51 height 19
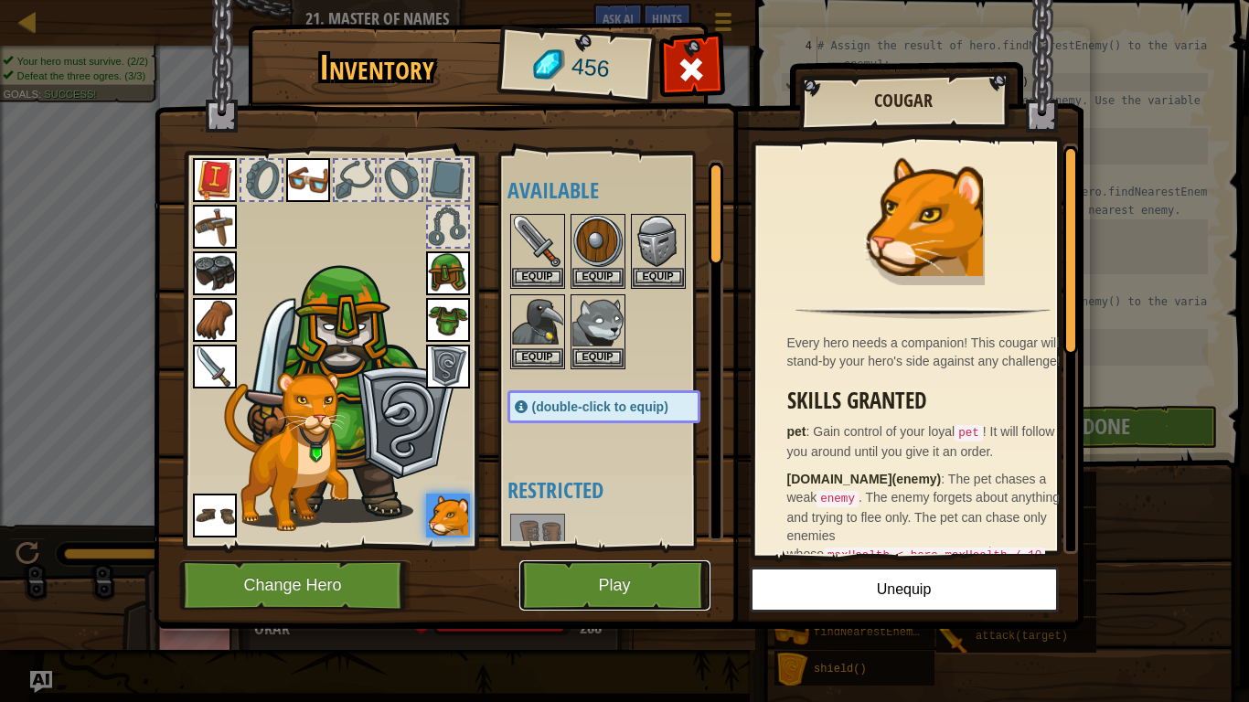
click at [637, 592] on button "Play" at bounding box center [615, 586] width 191 height 50
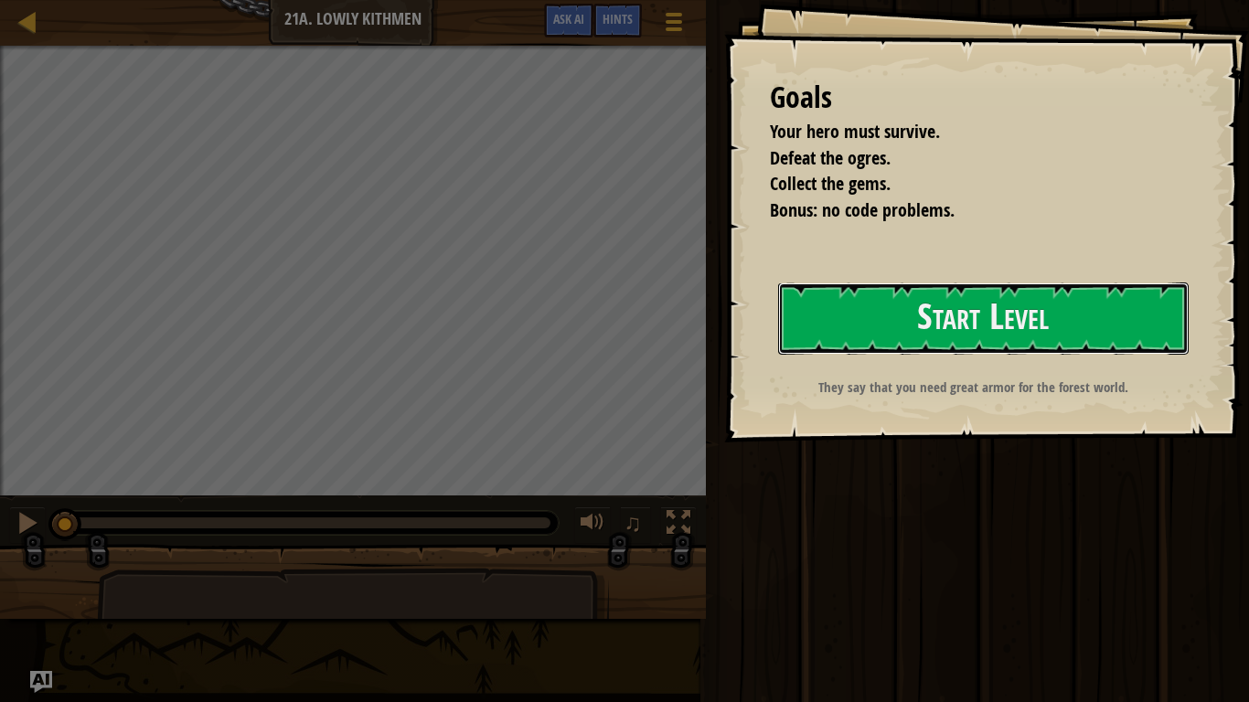
click at [852, 319] on button "Start Level" at bounding box center [983, 319] width 411 height 72
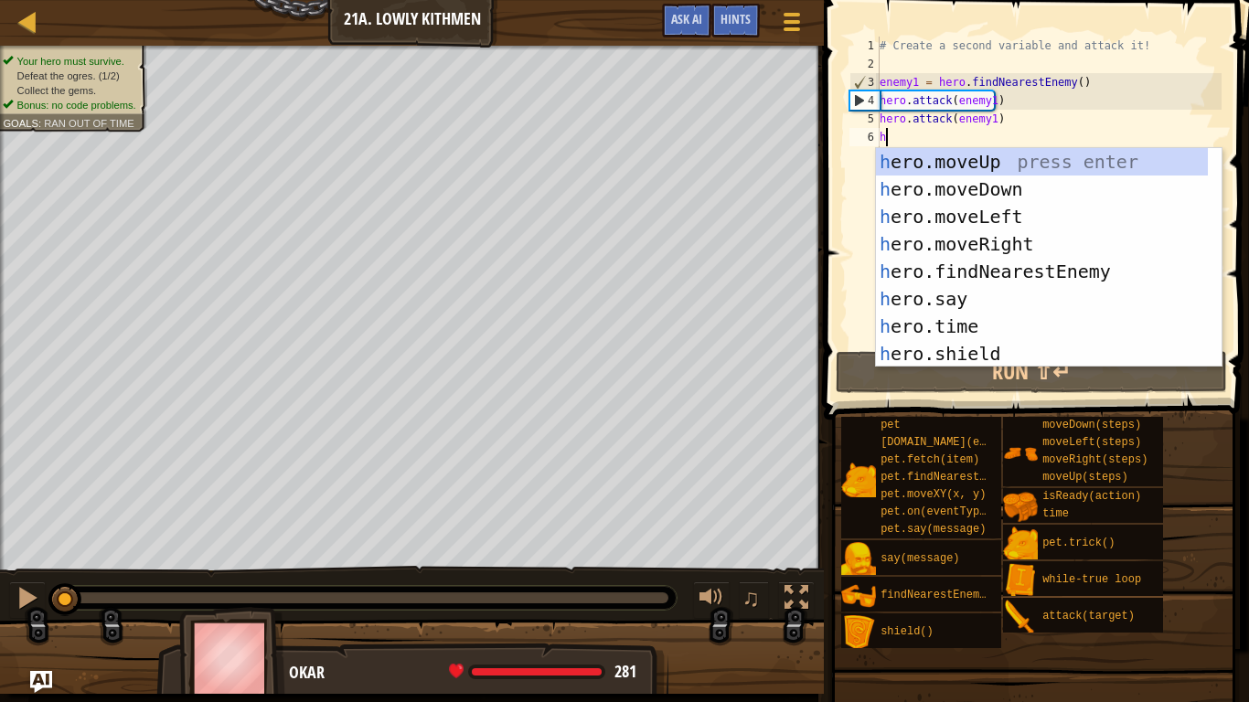
scroll to position [8, 0]
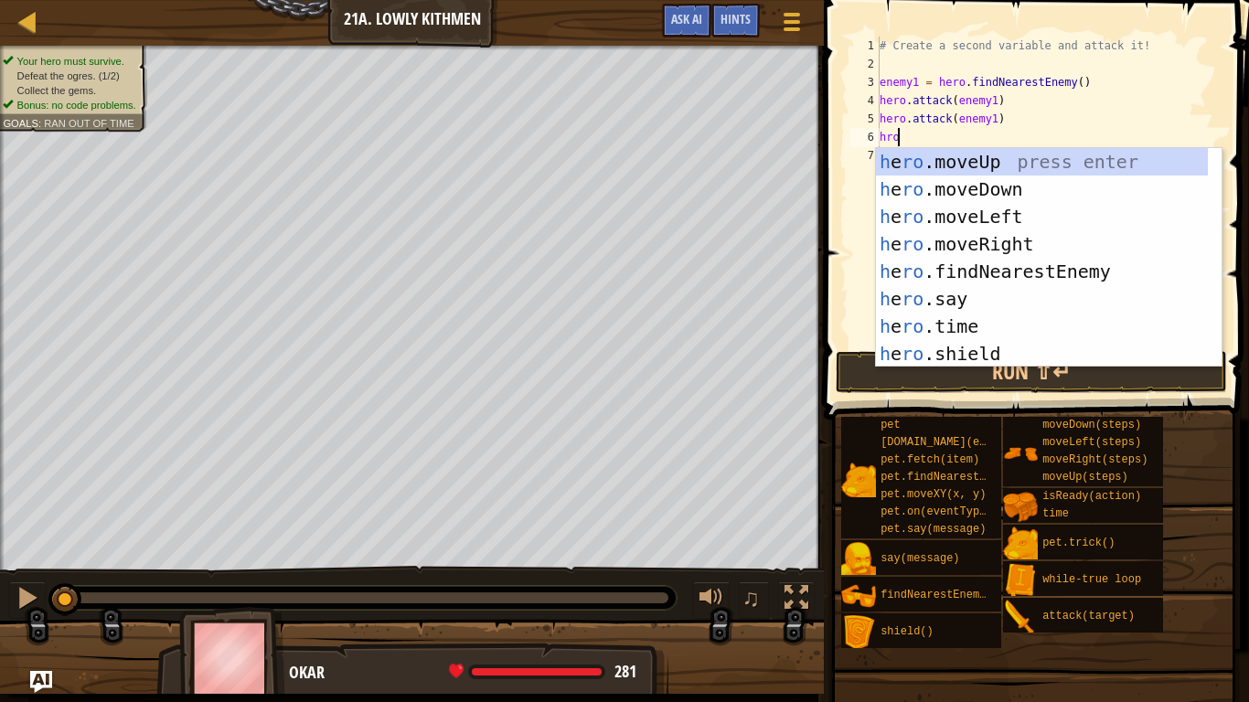
type textarea "h"
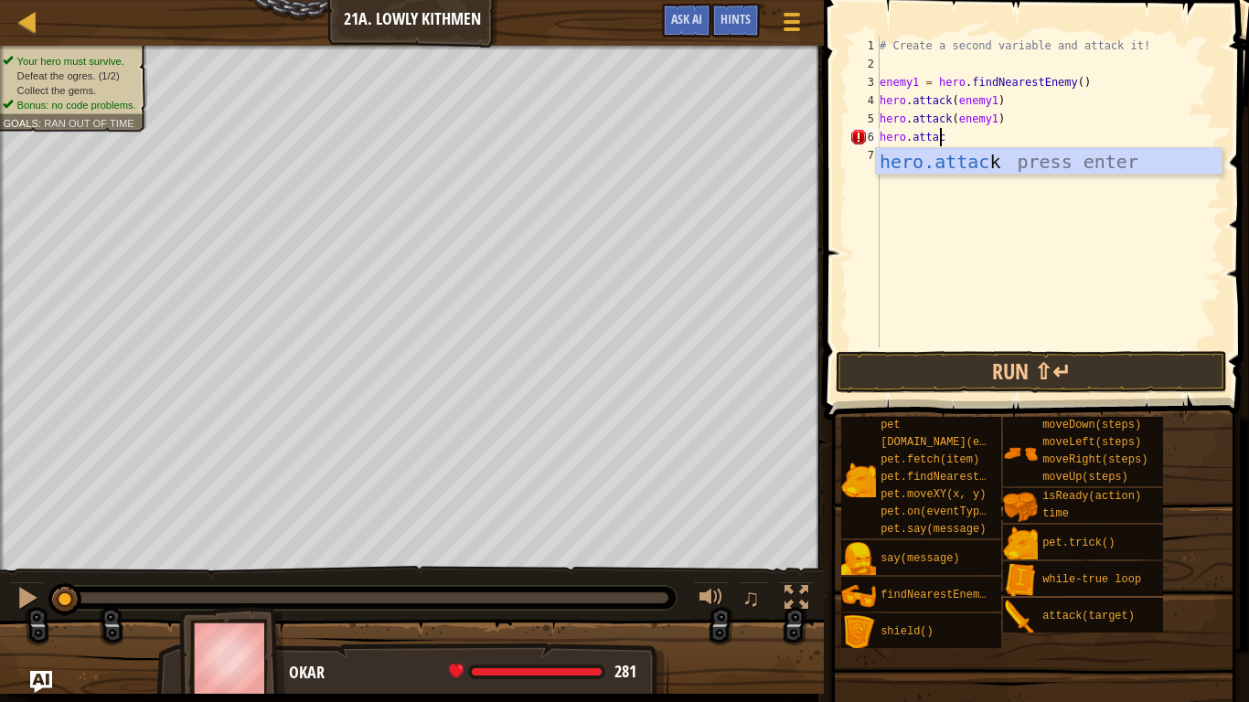
scroll to position [8, 5]
click at [953, 166] on div "hero.attack press enter" at bounding box center [1049, 189] width 346 height 82
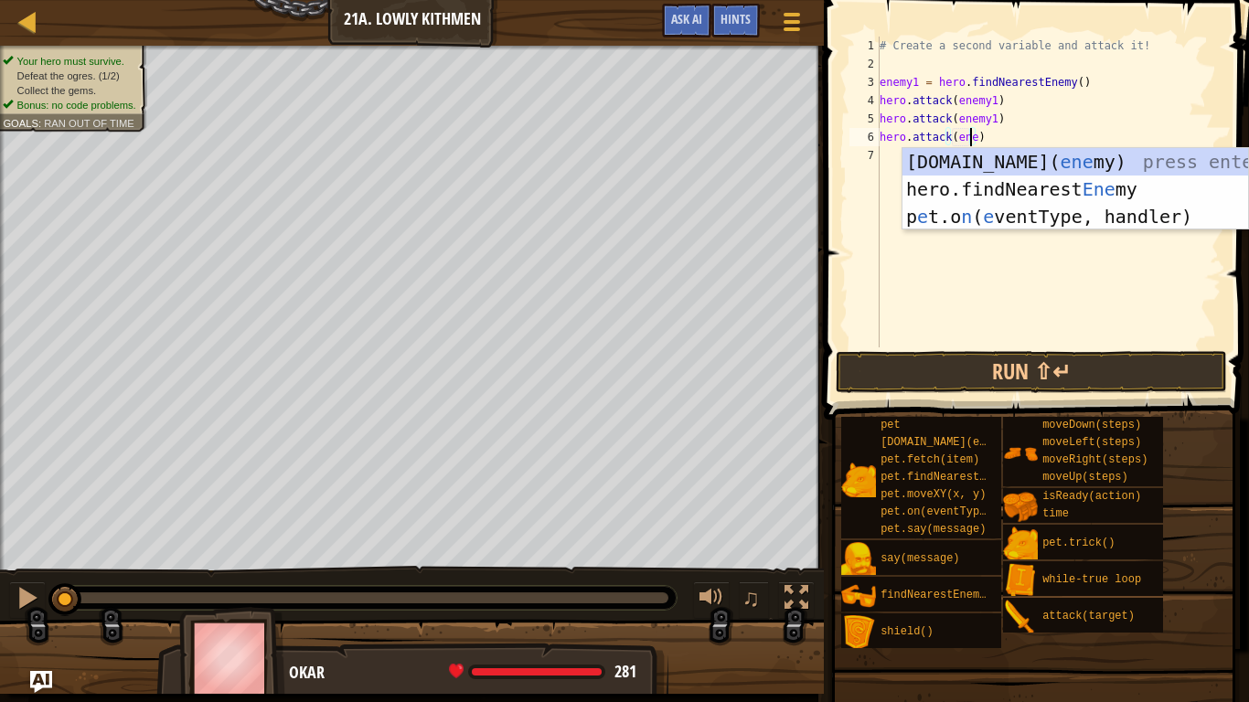
scroll to position [8, 7]
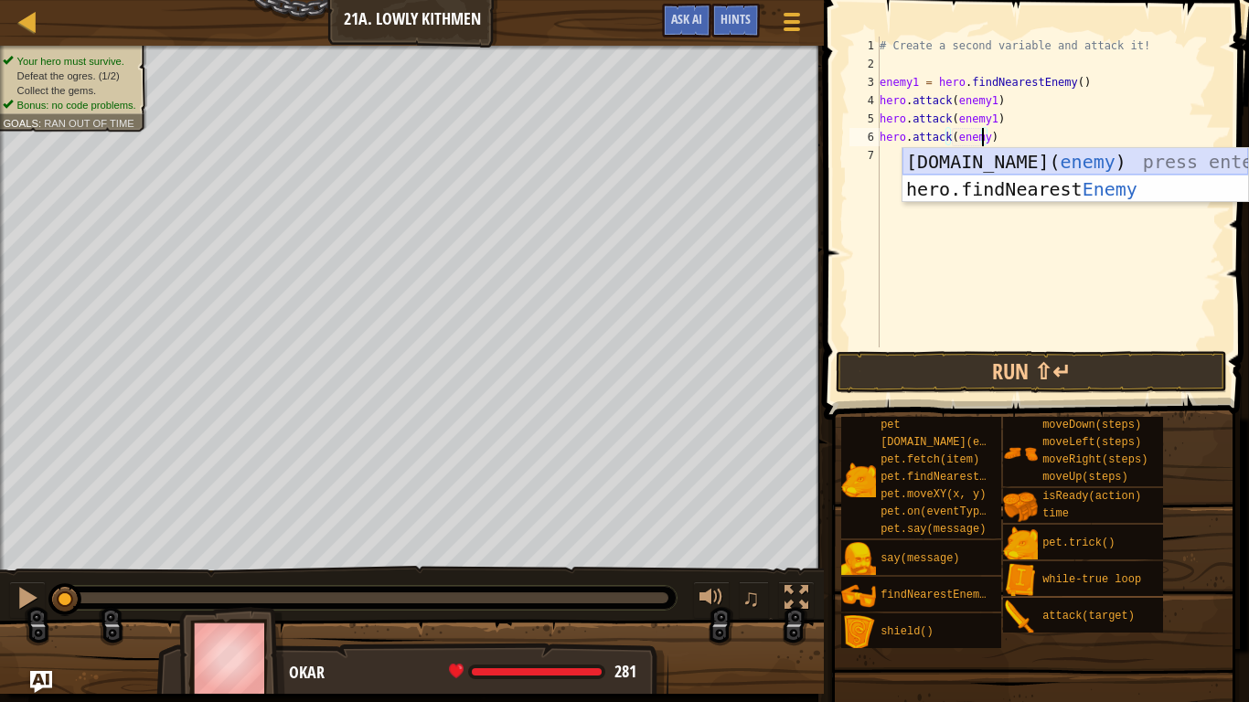
click at [1011, 157] on div "[DOMAIN_NAME]( enemy ) press enter hero.findNearest Enemy press enter" at bounding box center [1076, 203] width 346 height 110
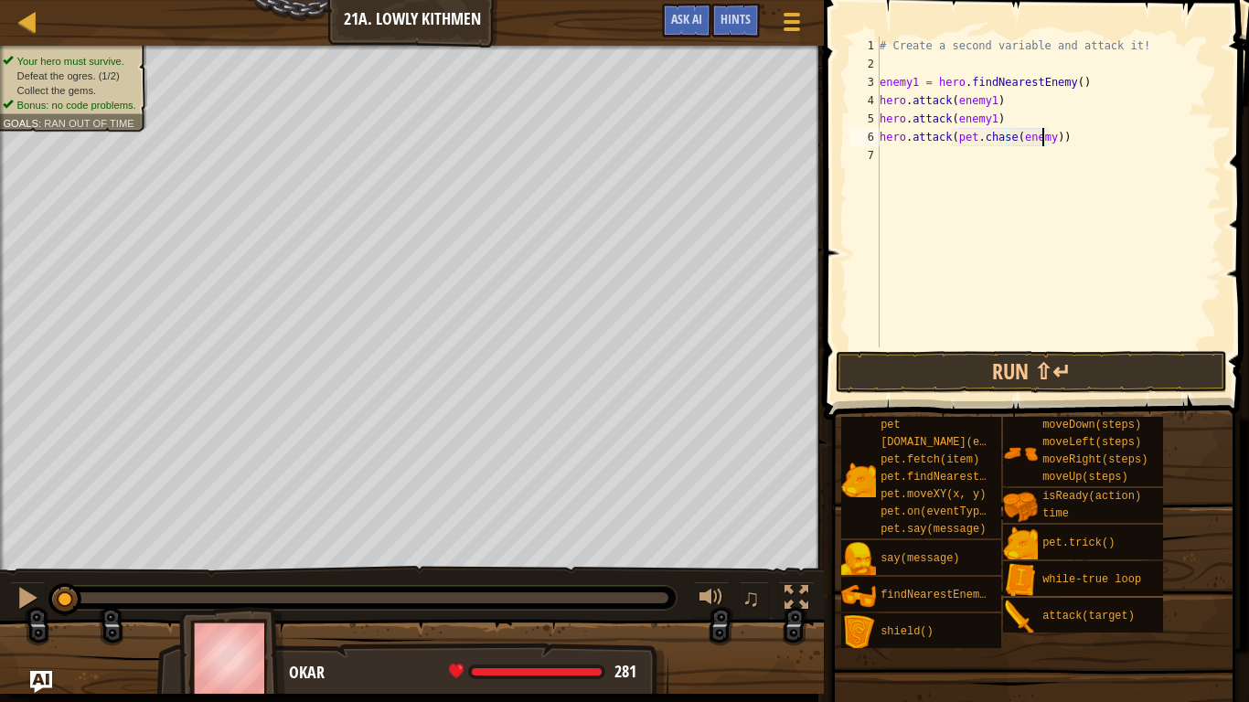
scroll to position [8, 14]
click at [1053, 372] on button "Run ⇧↵" at bounding box center [1031, 372] width 391 height 42
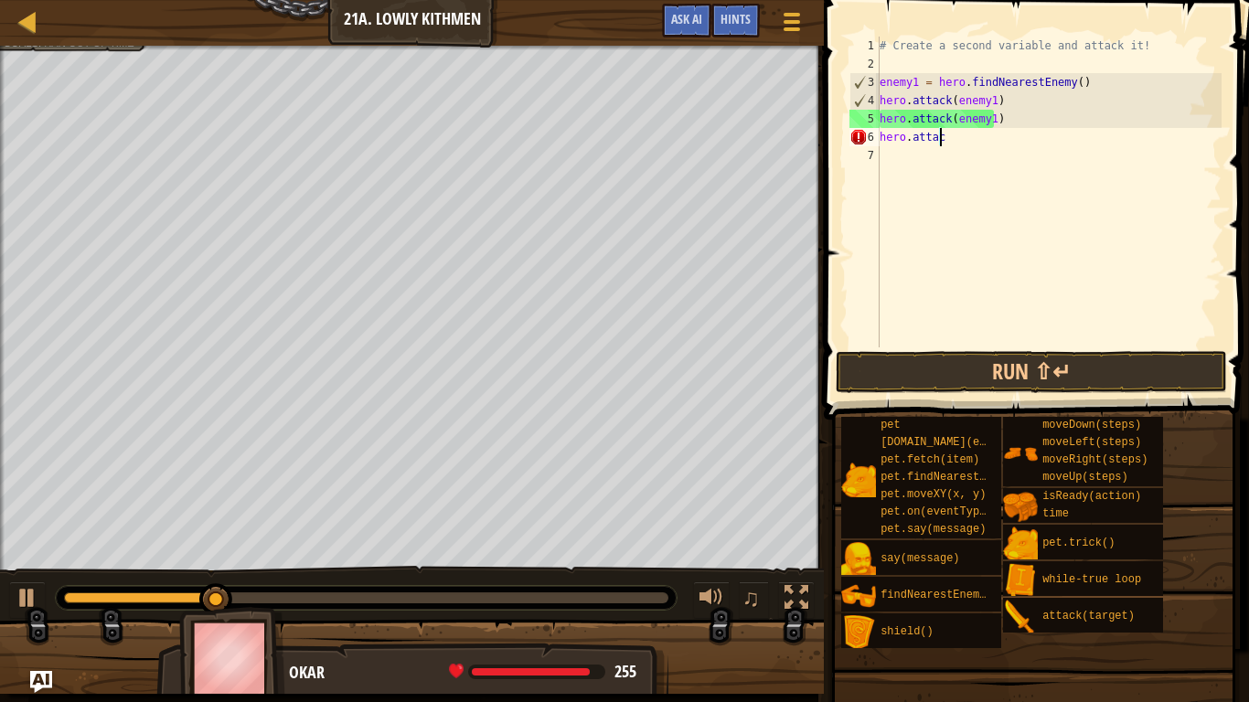
scroll to position [8, 5]
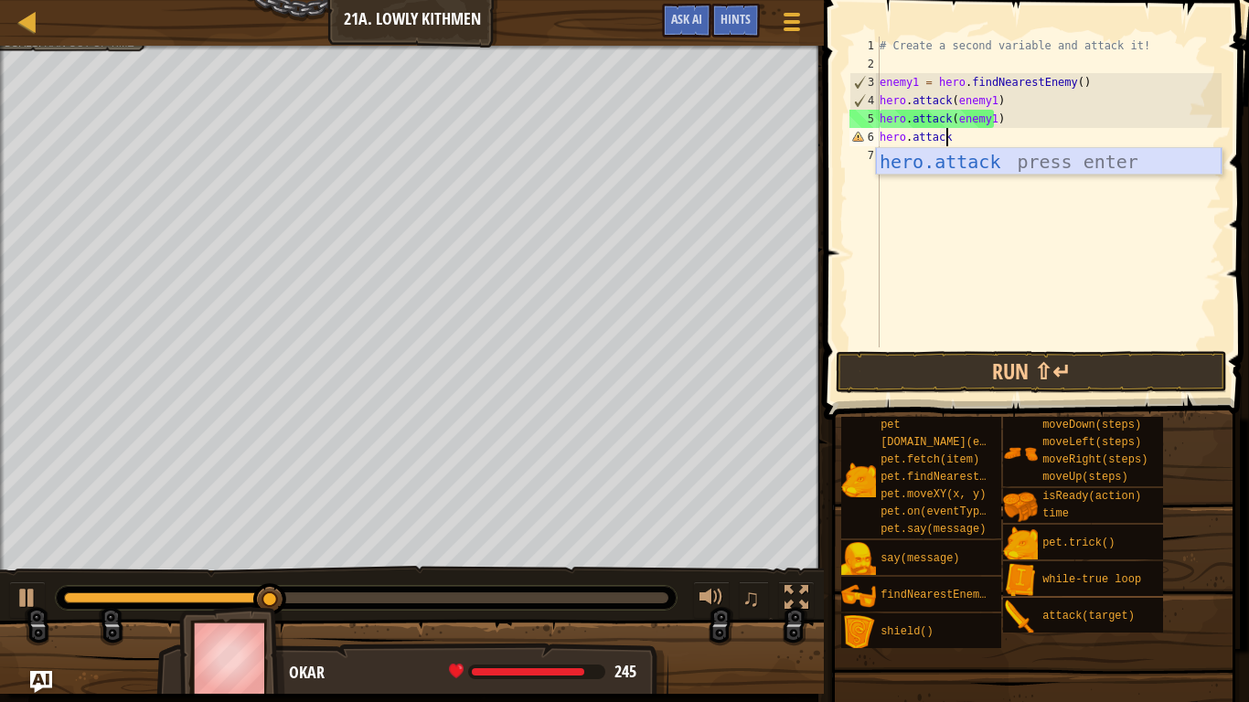
click at [1002, 166] on div "hero.attack press enter" at bounding box center [1049, 189] width 346 height 82
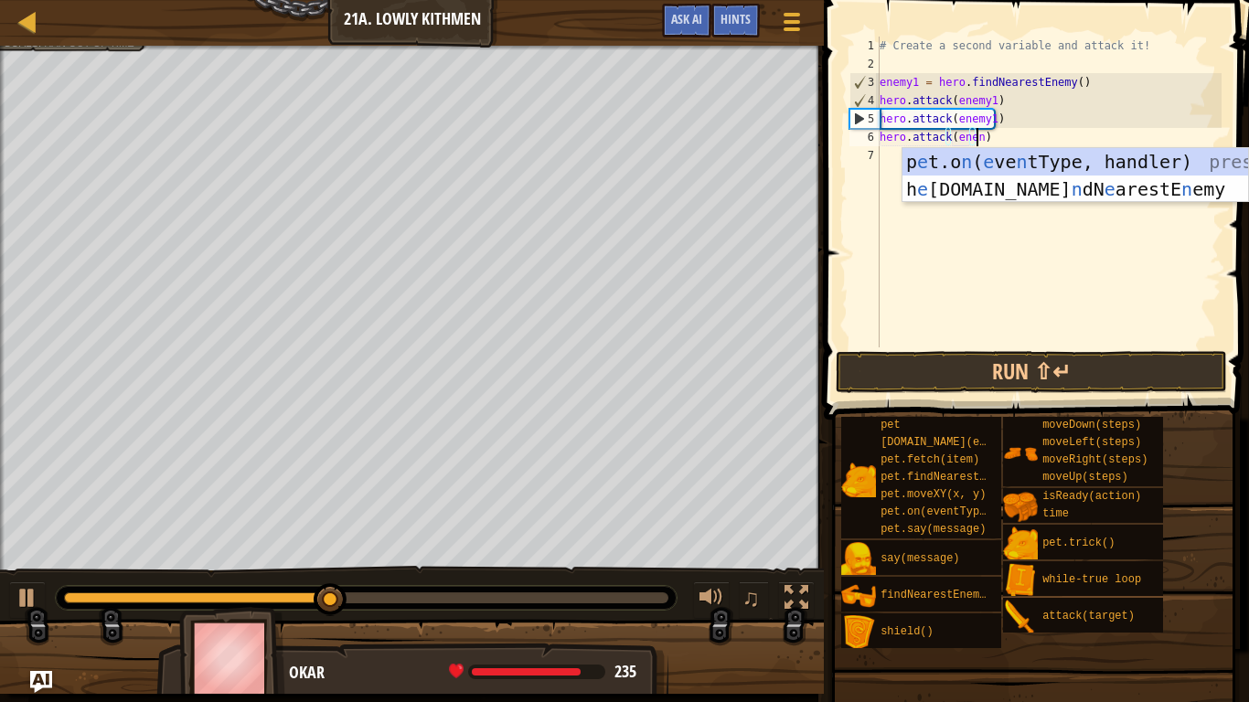
scroll to position [8, 7]
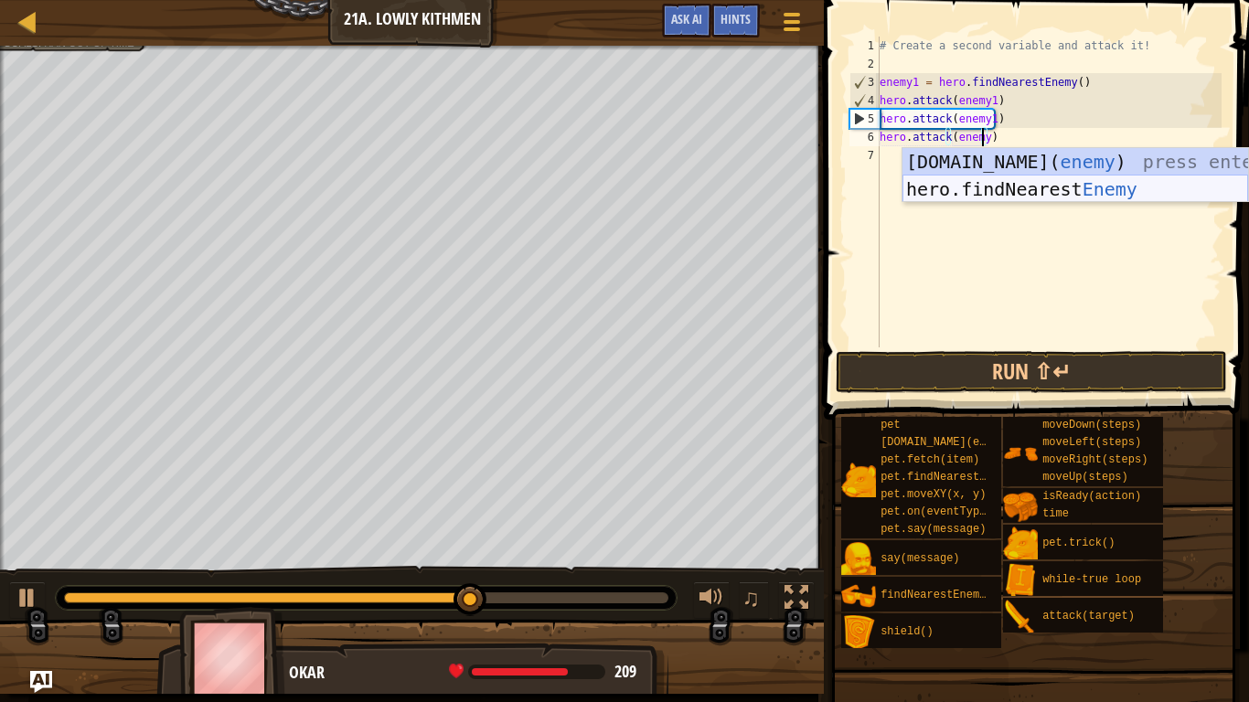
click at [1003, 188] on div "[DOMAIN_NAME]( enemy ) press enter hero.findNearest Enemy press enter" at bounding box center [1076, 203] width 346 height 110
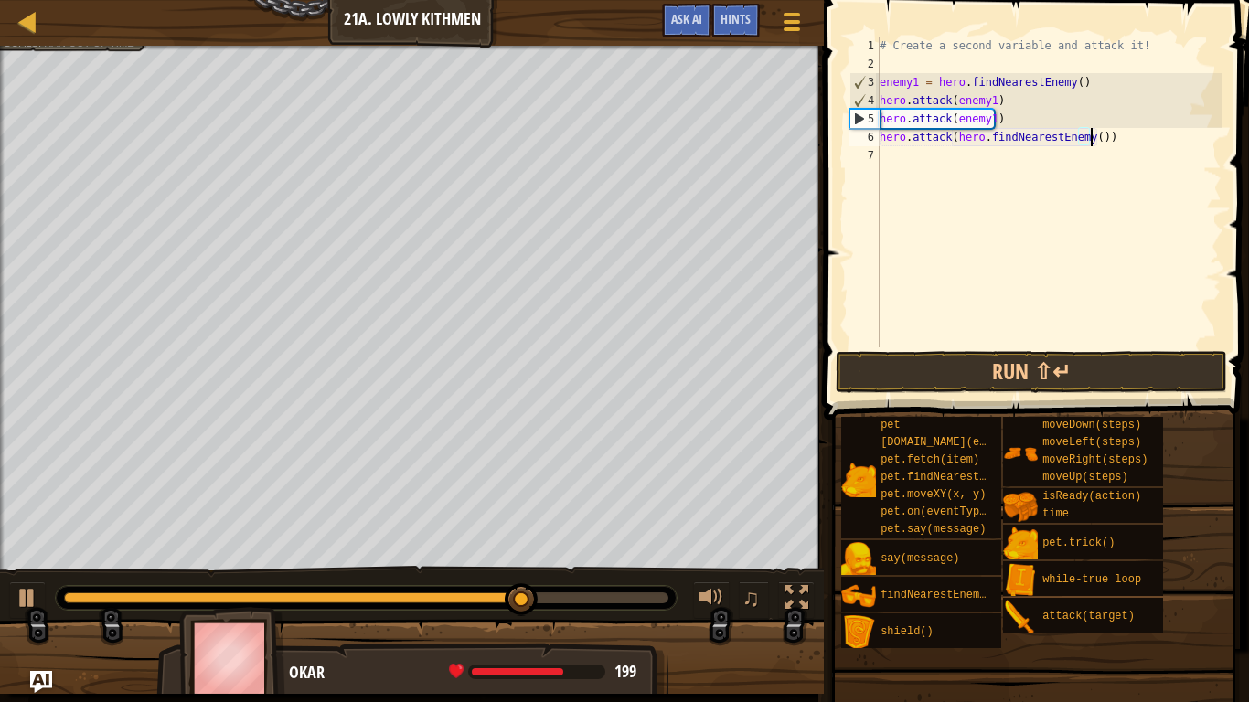
click at [950, 138] on div "# Create a second variable and attack it! enemy1 = hero . findNearestEnemy ( ) …" at bounding box center [1049, 211] width 346 height 348
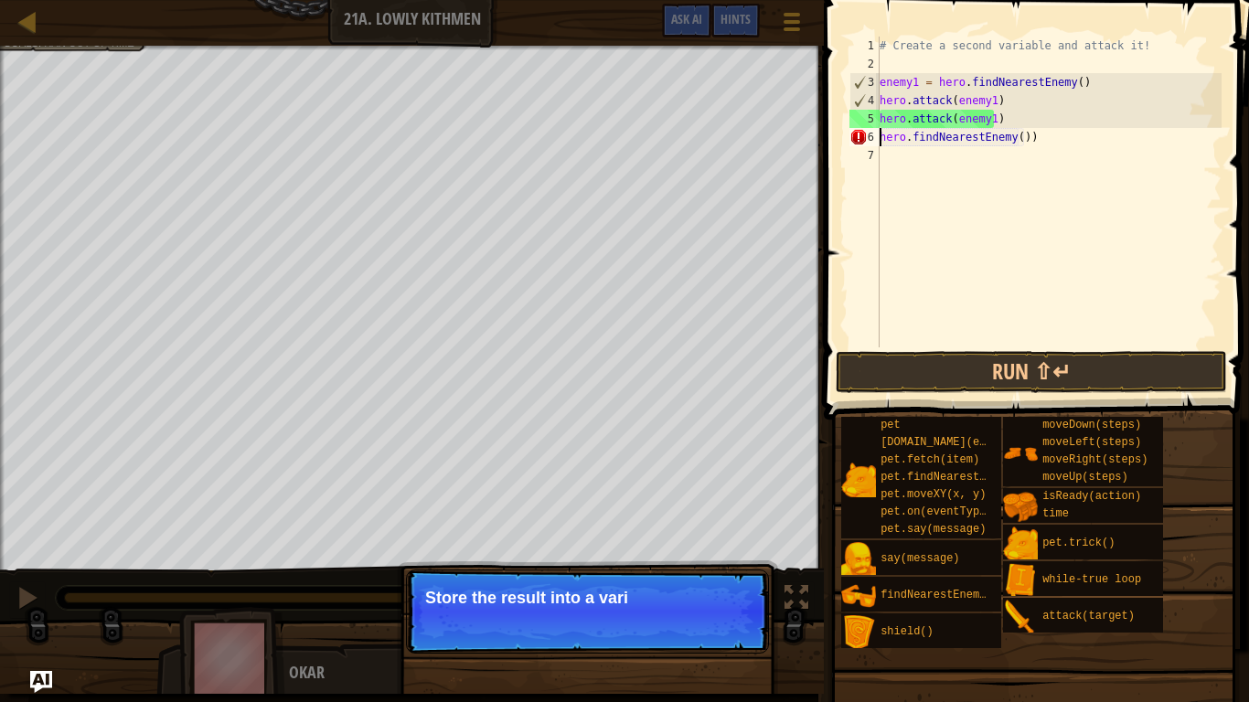
click at [1023, 134] on div "# Create a second variable and attack it! enemy1 = hero . findNearestEnemy ( ) …" at bounding box center [1049, 211] width 346 height 348
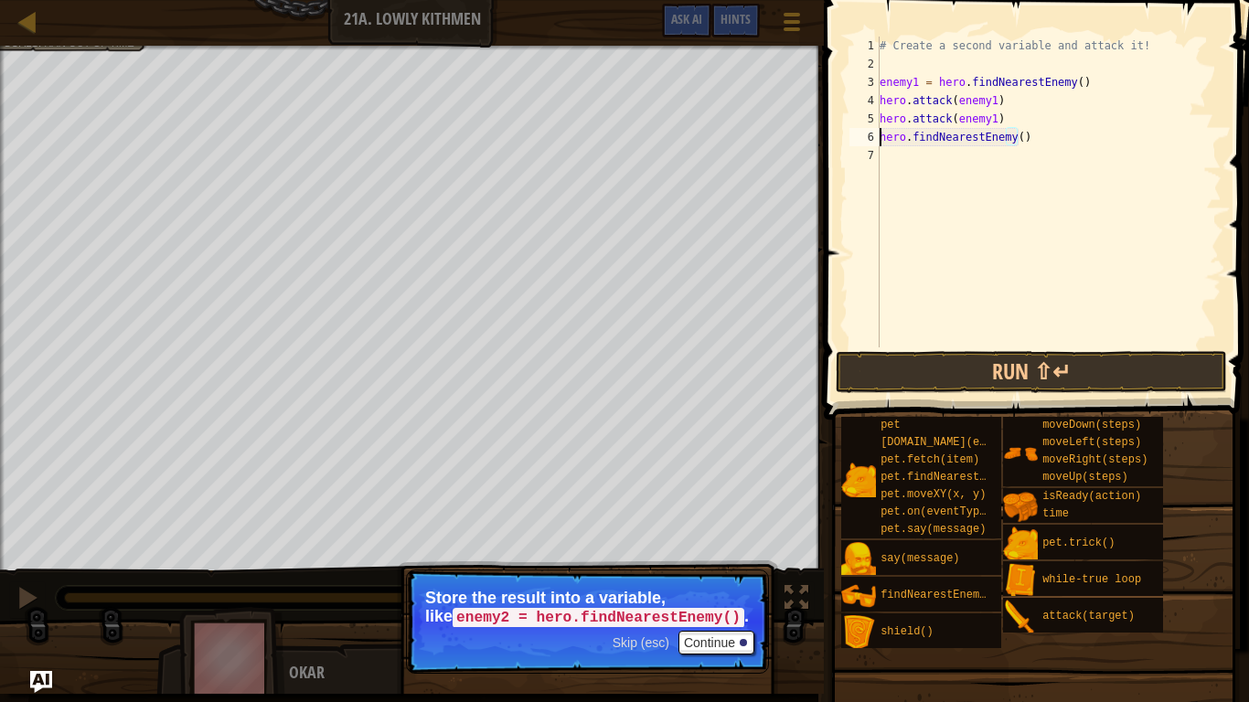
click at [881, 140] on div "# Create a second variable and attack it! enemy1 = hero . findNearestEnemy ( ) …" at bounding box center [1049, 211] width 346 height 348
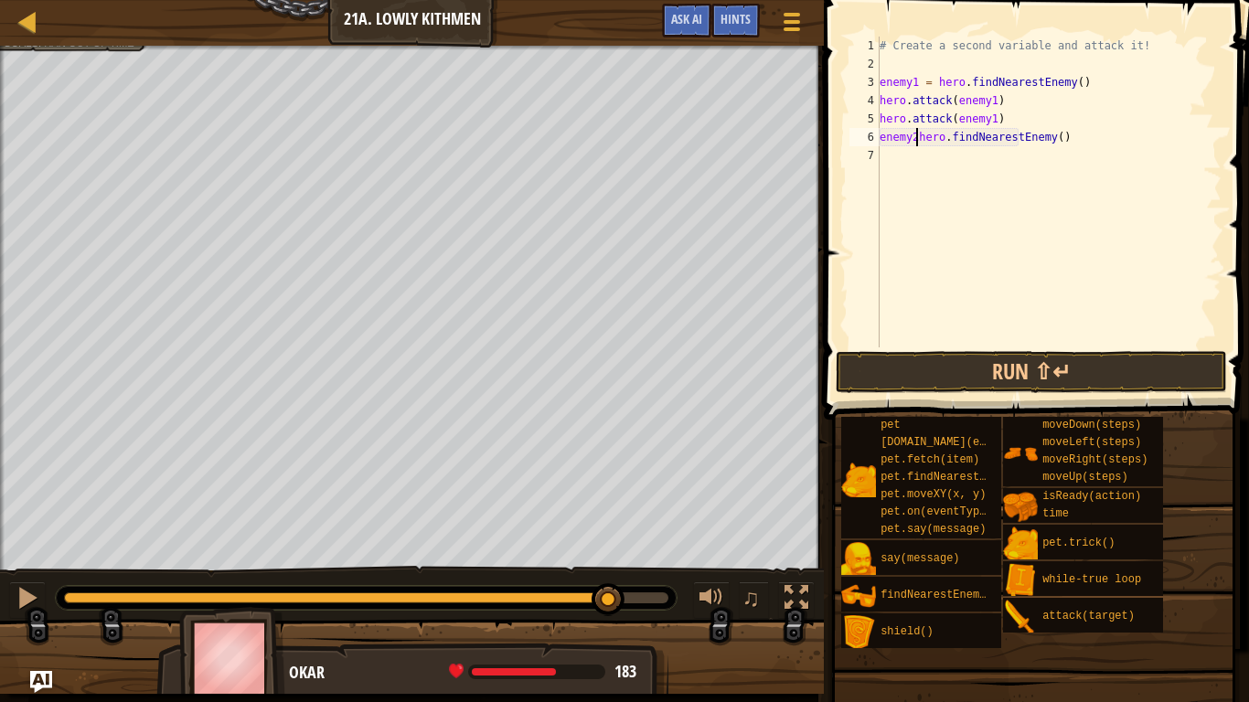
scroll to position [8, 3]
click at [912, 135] on div "# Create a second variable and attack it! enemy1 = hero . findNearestEnemy ( ) …" at bounding box center [1049, 211] width 346 height 348
type textarea "enemy2 = hero.findNearestEnemy()"
click at [930, 134] on div "# Create a second variable and attack it! enemy1 = hero . findNearestEnemy ( ) …" at bounding box center [1049, 211] width 346 height 348
click at [918, 156] on div "# Create a second variable and attack it! enemy1 = hero . findNearestEnemy ( ) …" at bounding box center [1049, 211] width 346 height 348
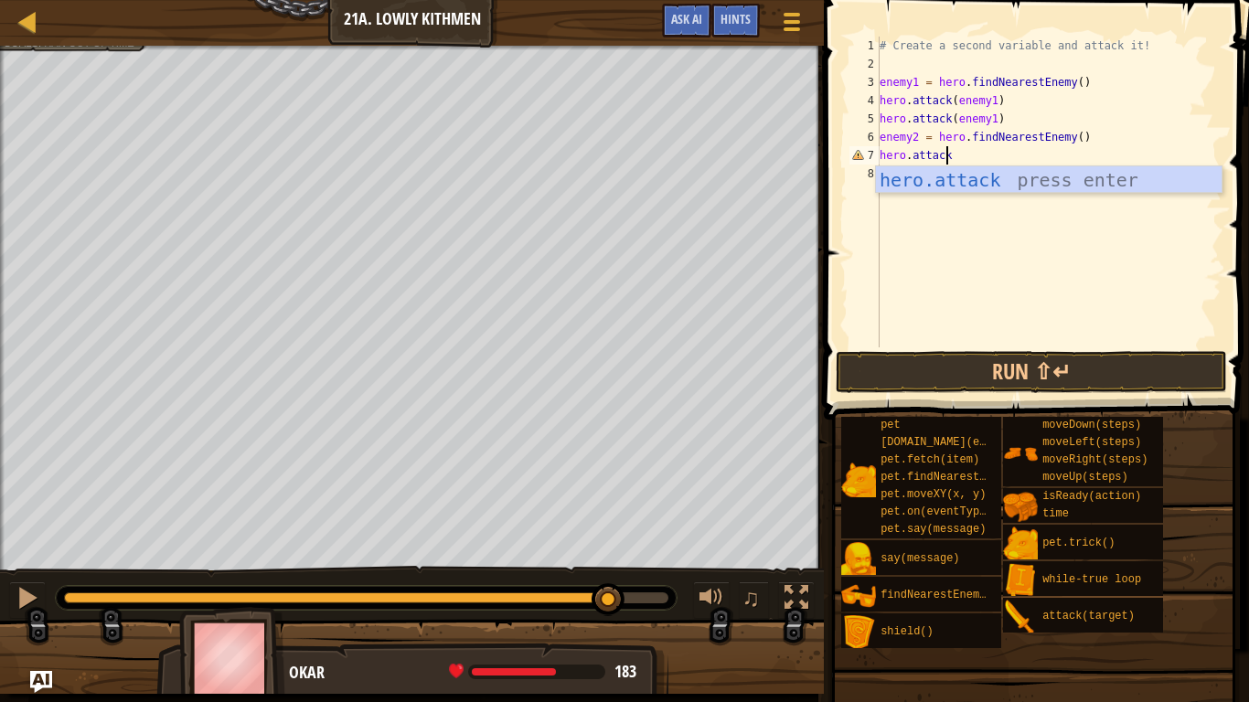
scroll to position [8, 5]
click at [929, 176] on div "hero.attack press enter" at bounding box center [1049, 207] width 346 height 82
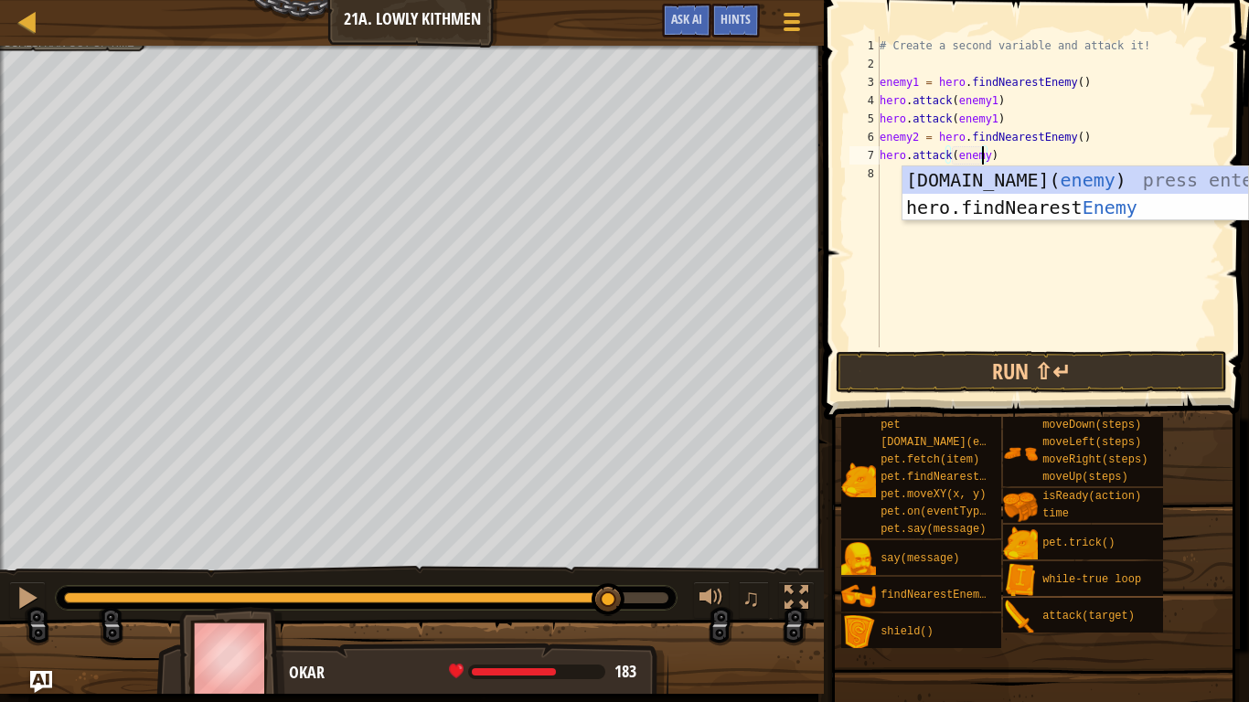
scroll to position [8, 8]
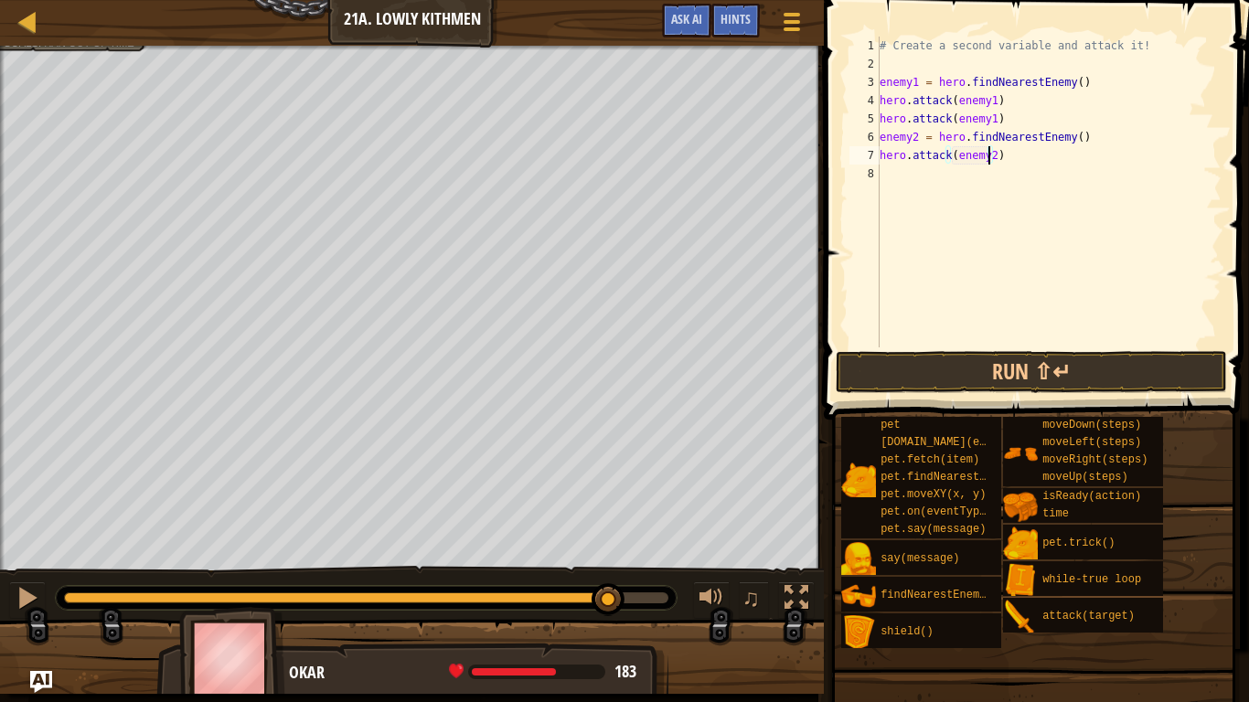
type textarea "hero.attack(enemy2)"
click at [1037, 374] on button "Run ⇧↵" at bounding box center [1031, 372] width 391 height 42
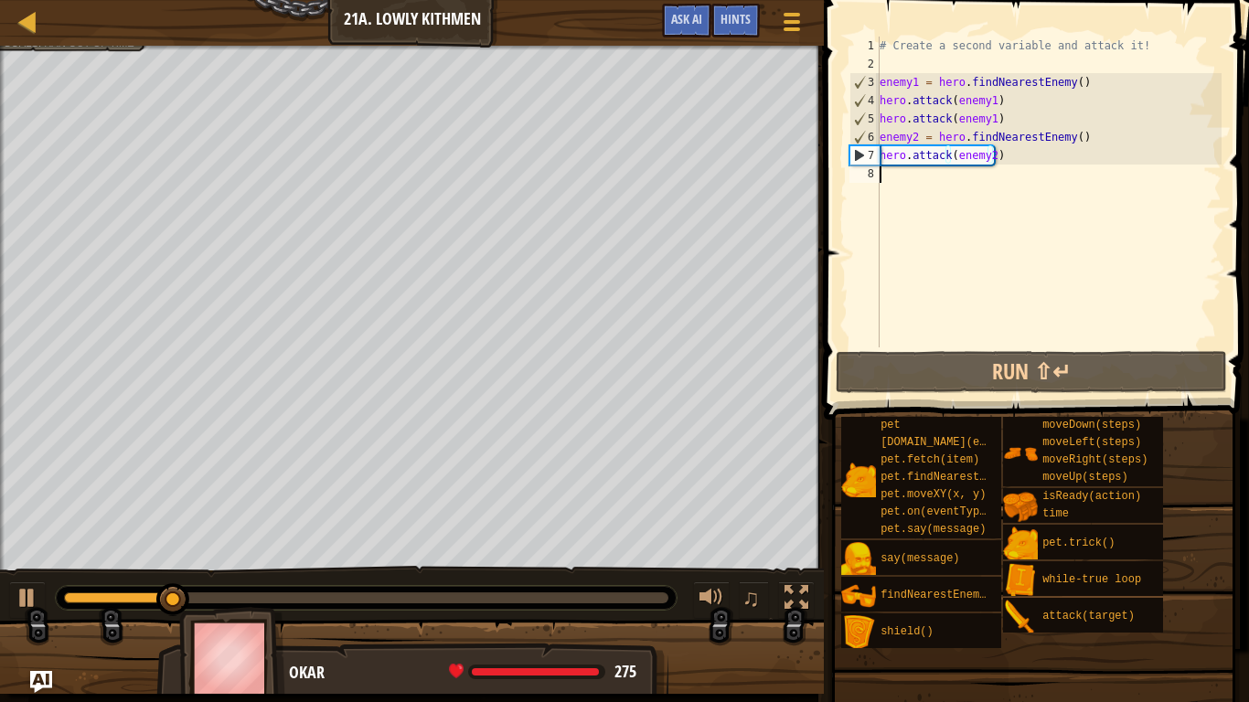
click at [957, 182] on div "# Create a second variable and attack it! enemy1 = hero . findNearestEnemy ( ) …" at bounding box center [1049, 211] width 346 height 348
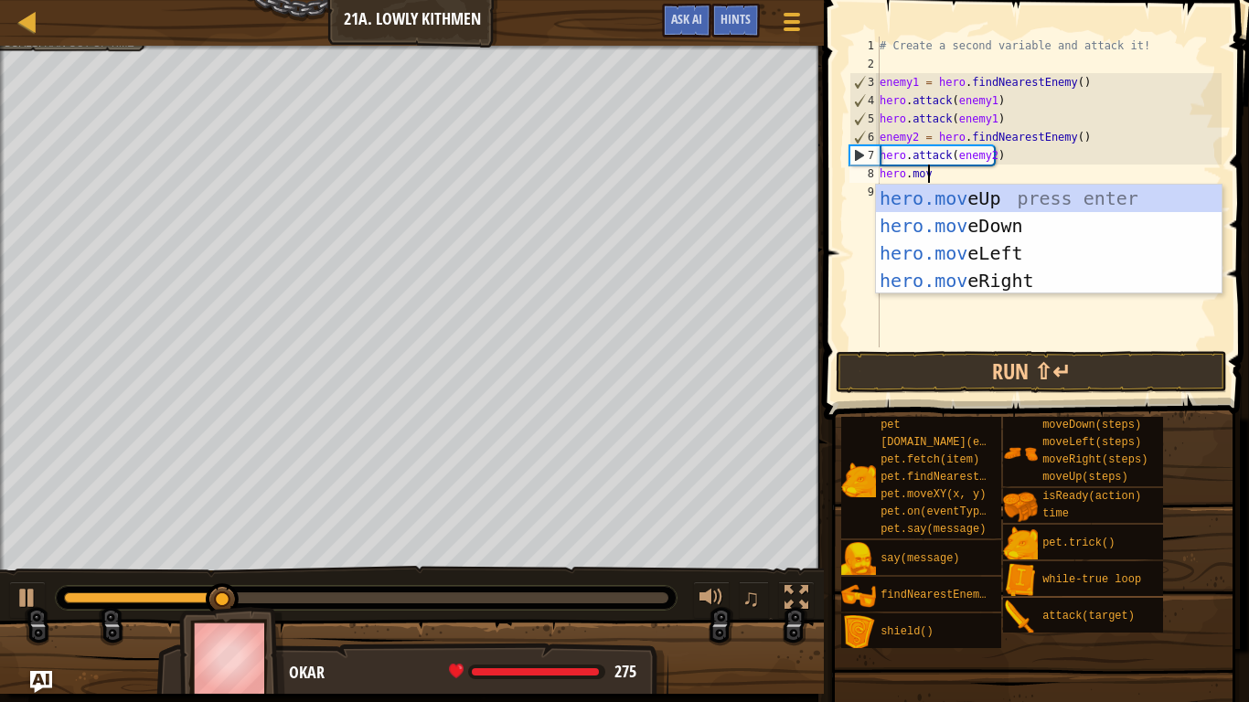
type textarea "hero.move"
click at [960, 220] on div "hero.move Up press enter hero.move Down press enter hero.move Left press enter …" at bounding box center [1049, 267] width 346 height 165
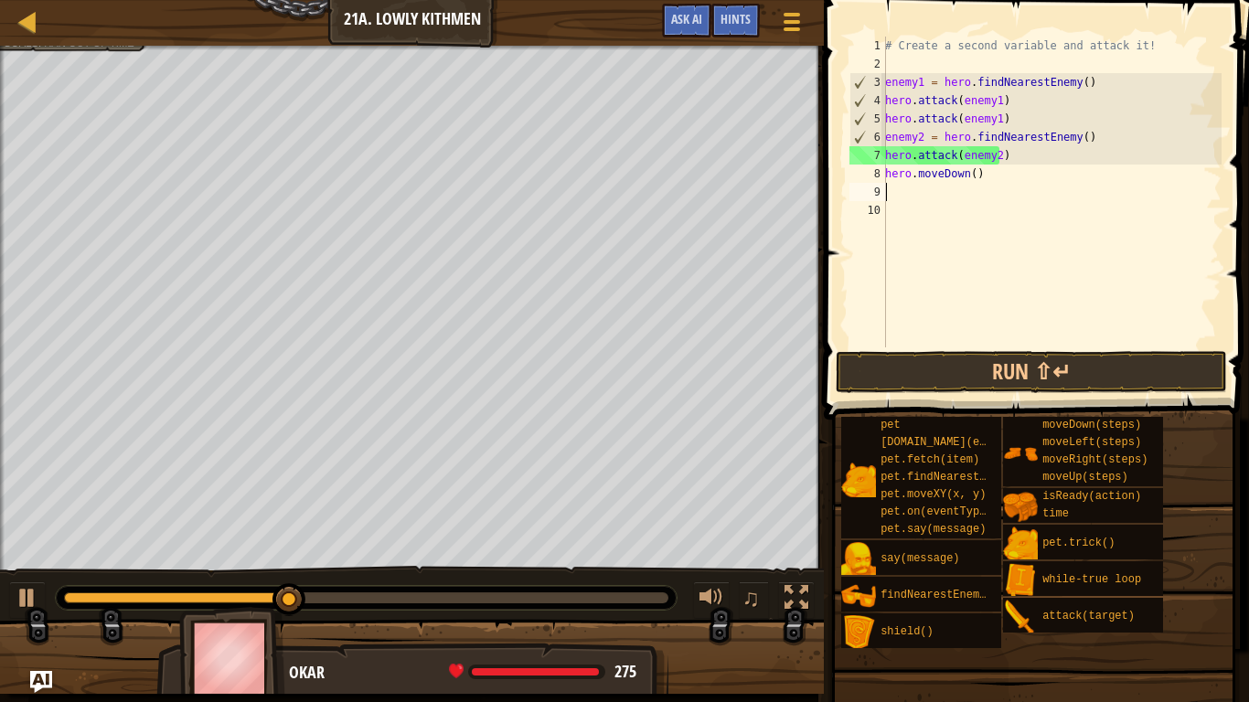
scroll to position [8, 0]
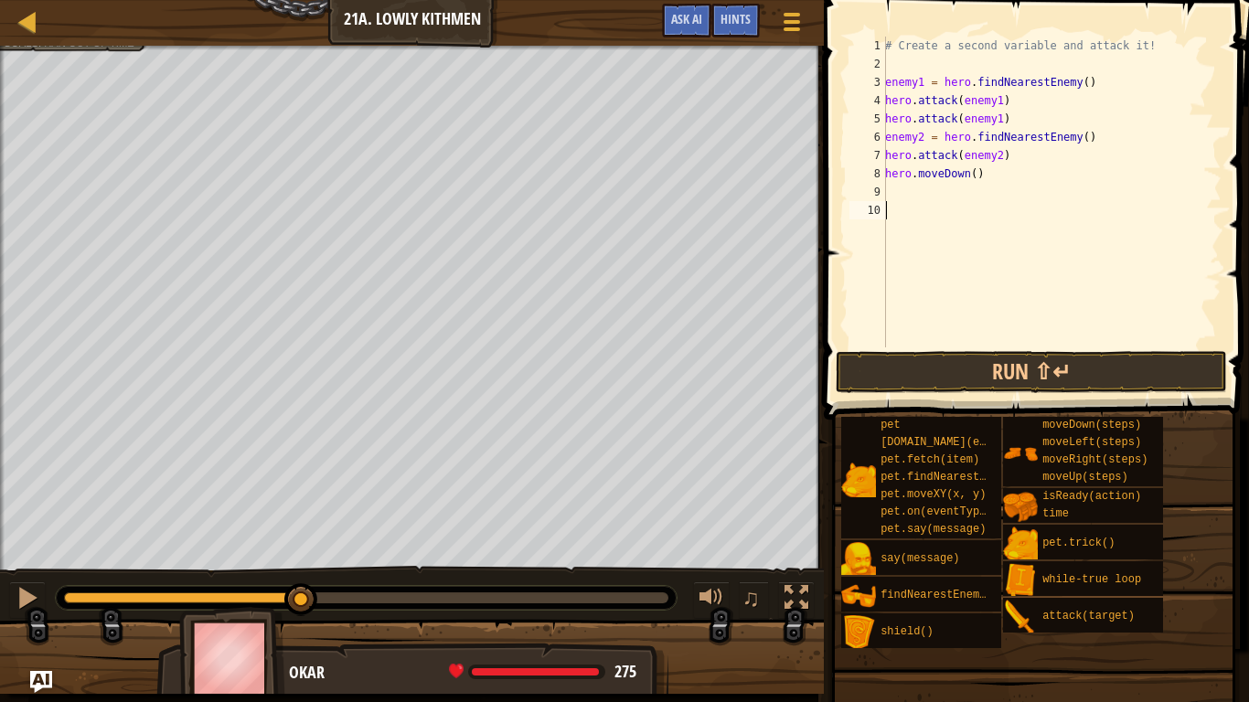
click at [956, 205] on div "# Create a second variable and attack it! enemy1 = hero . findNearestEnemy ( ) …" at bounding box center [1052, 211] width 340 height 348
click at [919, 203] on div "# Create a second variable and attack it! enemy1 = hero . findNearestEnemy ( ) …" at bounding box center [1052, 211] width 340 height 348
click at [895, 186] on div "# Create a second variable and attack it! enemy1 = hero . findNearestEnemy ( ) …" at bounding box center [1052, 211] width 340 height 348
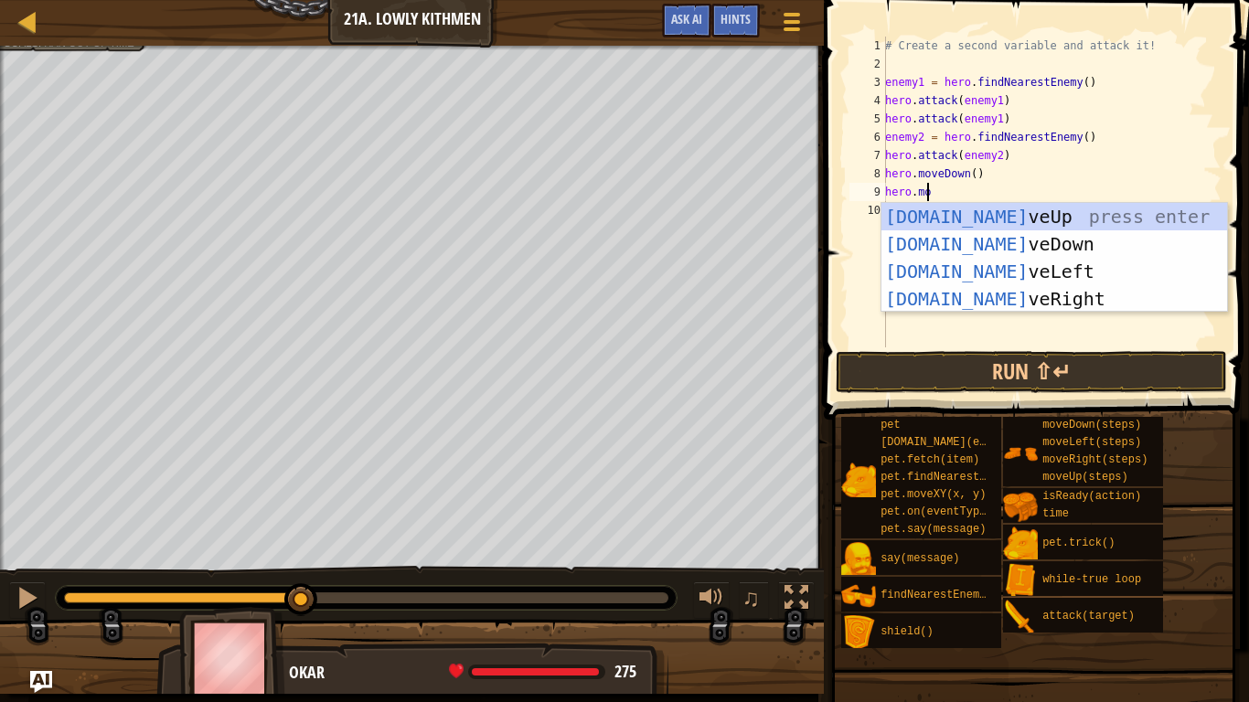
type textarea "hero.move"
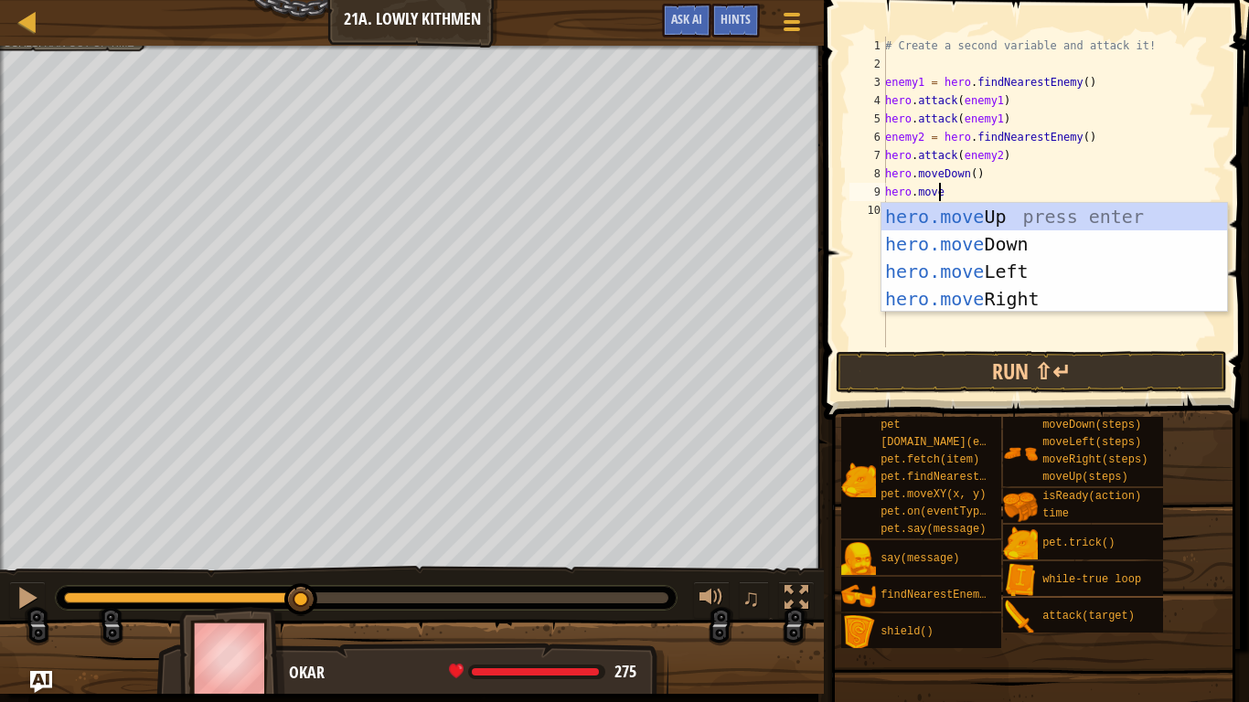
scroll to position [8, 3]
click at [964, 292] on div "hero.move Up press enter hero.move Down press enter hero.move Left press enter …" at bounding box center [1055, 285] width 346 height 165
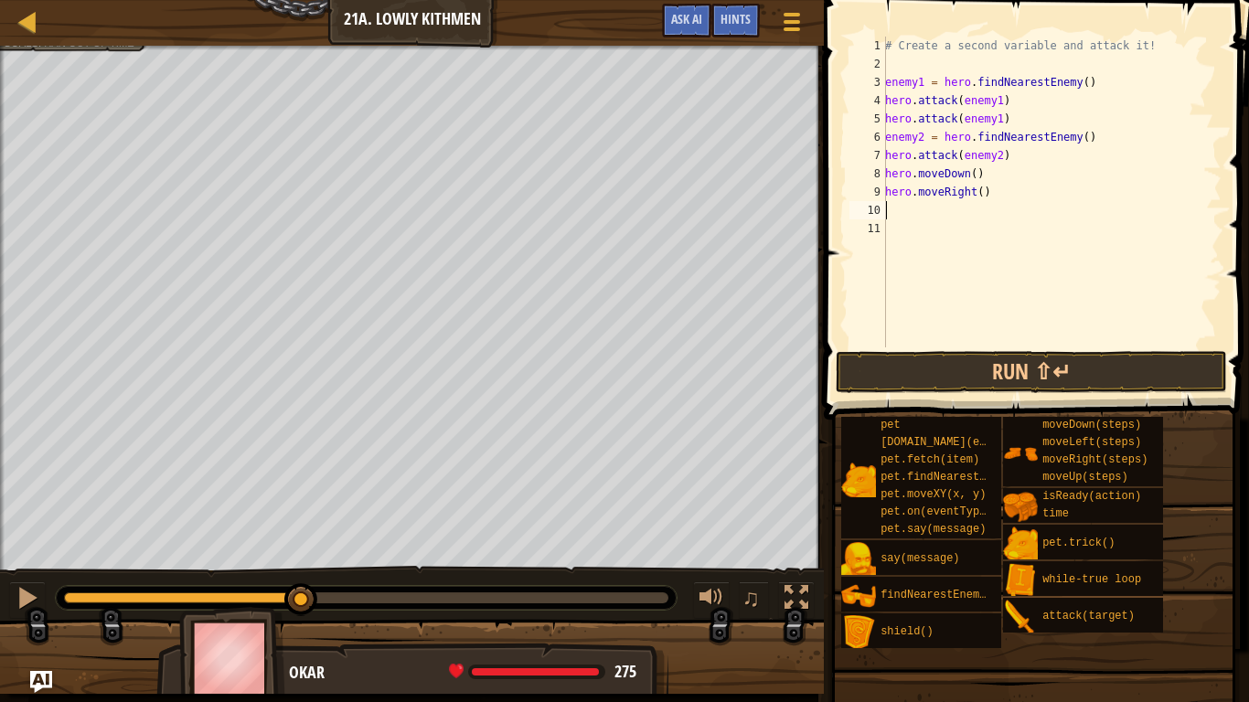
scroll to position [8, 0]
click at [979, 196] on div "# Create a second variable and attack it! enemy1 = hero . findNearestEnemy ( ) …" at bounding box center [1052, 211] width 340 height 348
type textarea "hero.moveRight(2)"
click at [1013, 374] on button "Run ⇧↵" at bounding box center [1031, 372] width 391 height 42
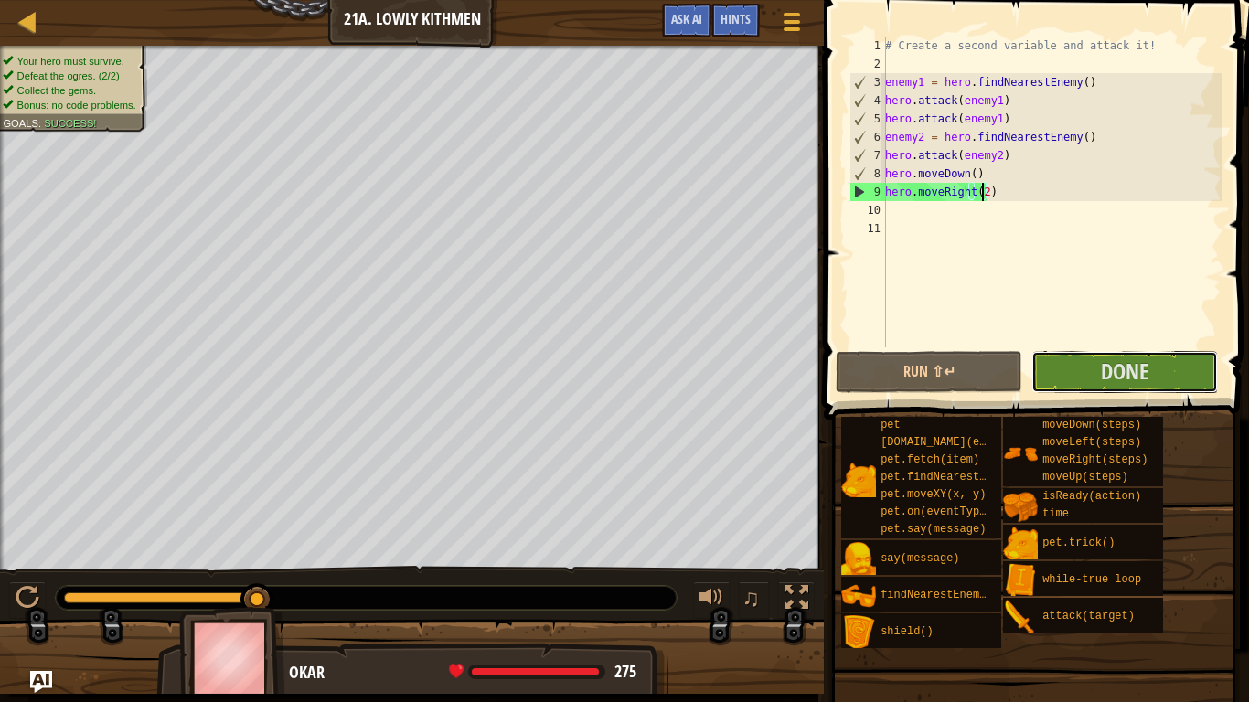
click at [1125, 366] on span "Done" at bounding box center [1125, 371] width 48 height 29
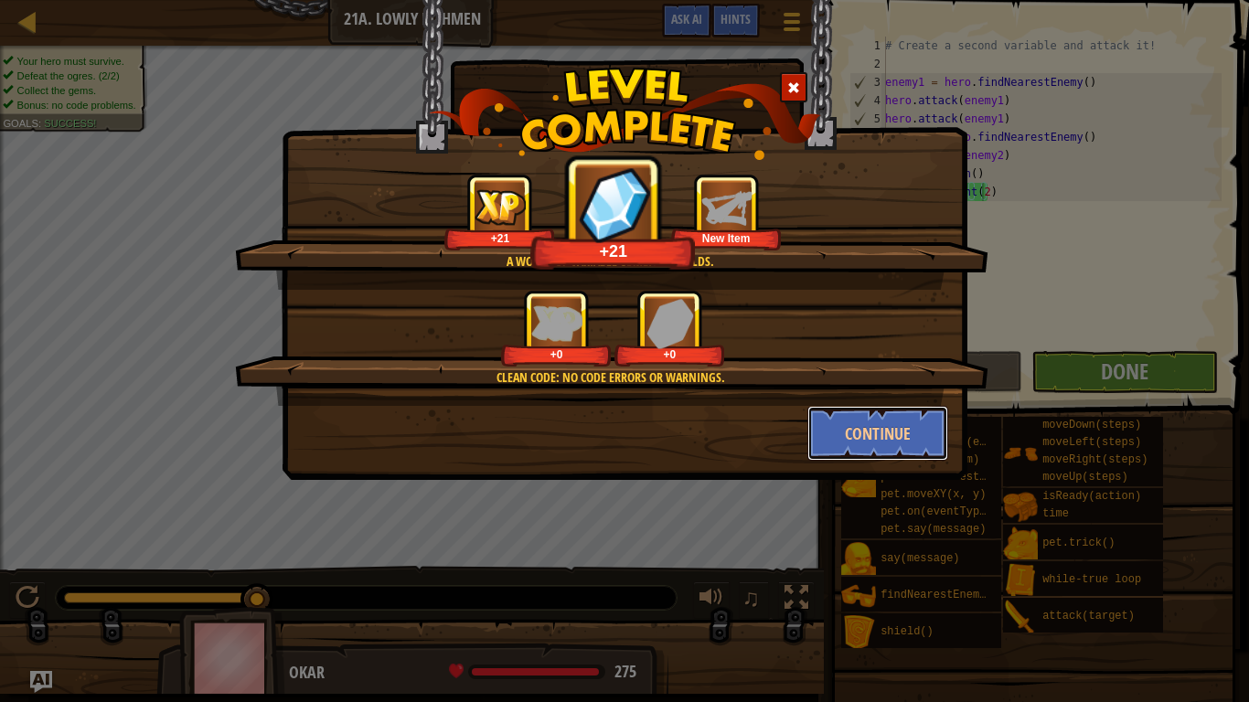
click at [878, 446] on button "Continue" at bounding box center [879, 433] width 142 height 55
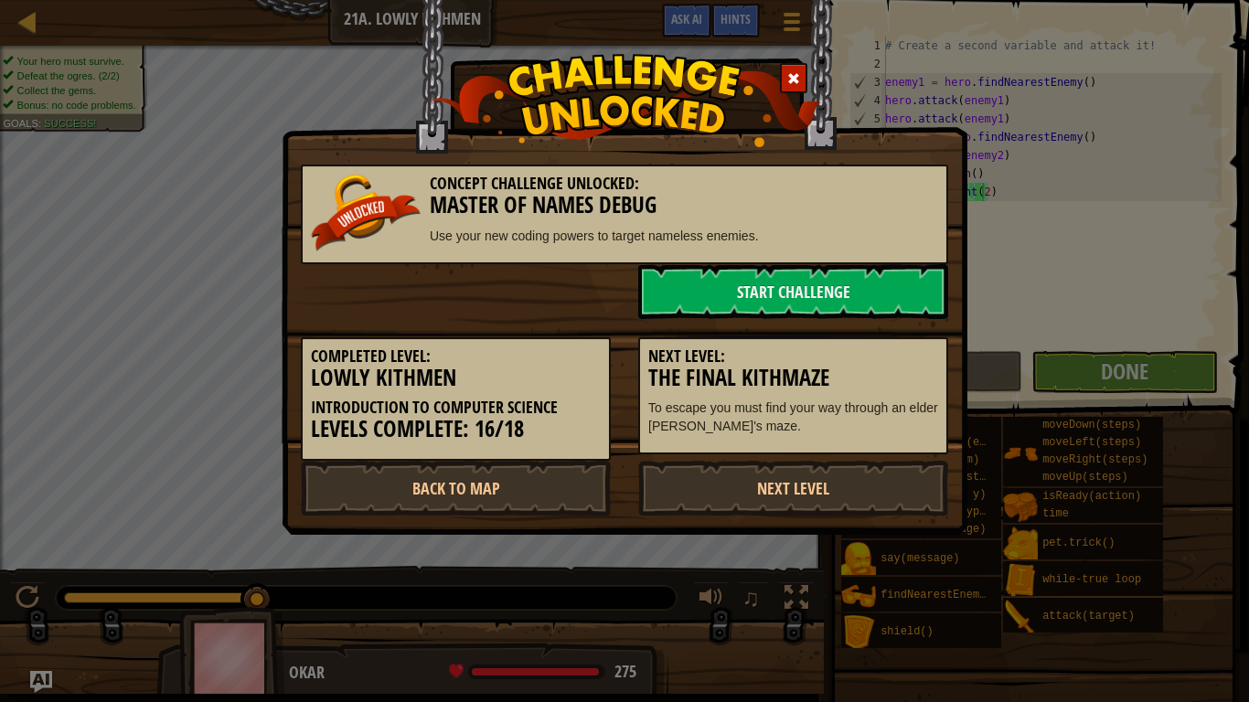
click at [821, 477] on link "Next Level" at bounding box center [793, 488] width 310 height 55
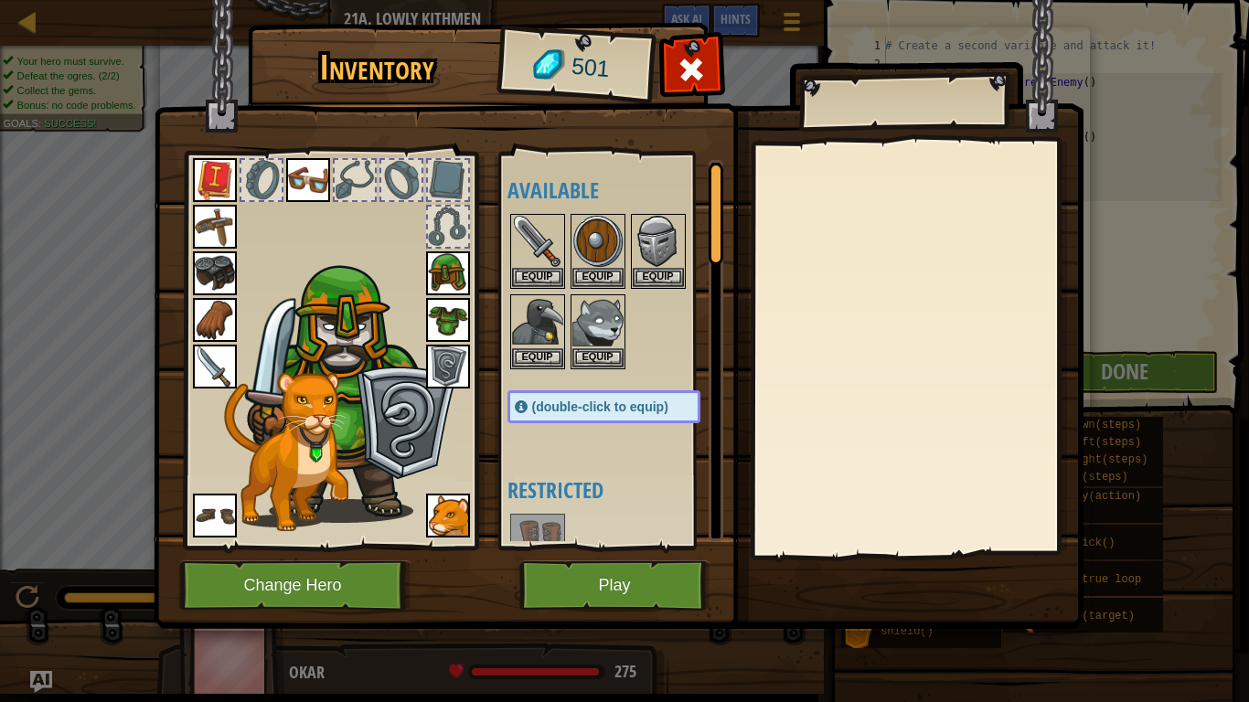
click at [251, 173] on div at bounding box center [261, 180] width 40 height 40
click at [353, 168] on div at bounding box center [355, 180] width 40 height 40
click at [401, 175] on div at bounding box center [401, 180] width 40 height 40
click at [455, 173] on div at bounding box center [448, 180] width 40 height 40
click at [456, 243] on div at bounding box center [448, 227] width 40 height 40
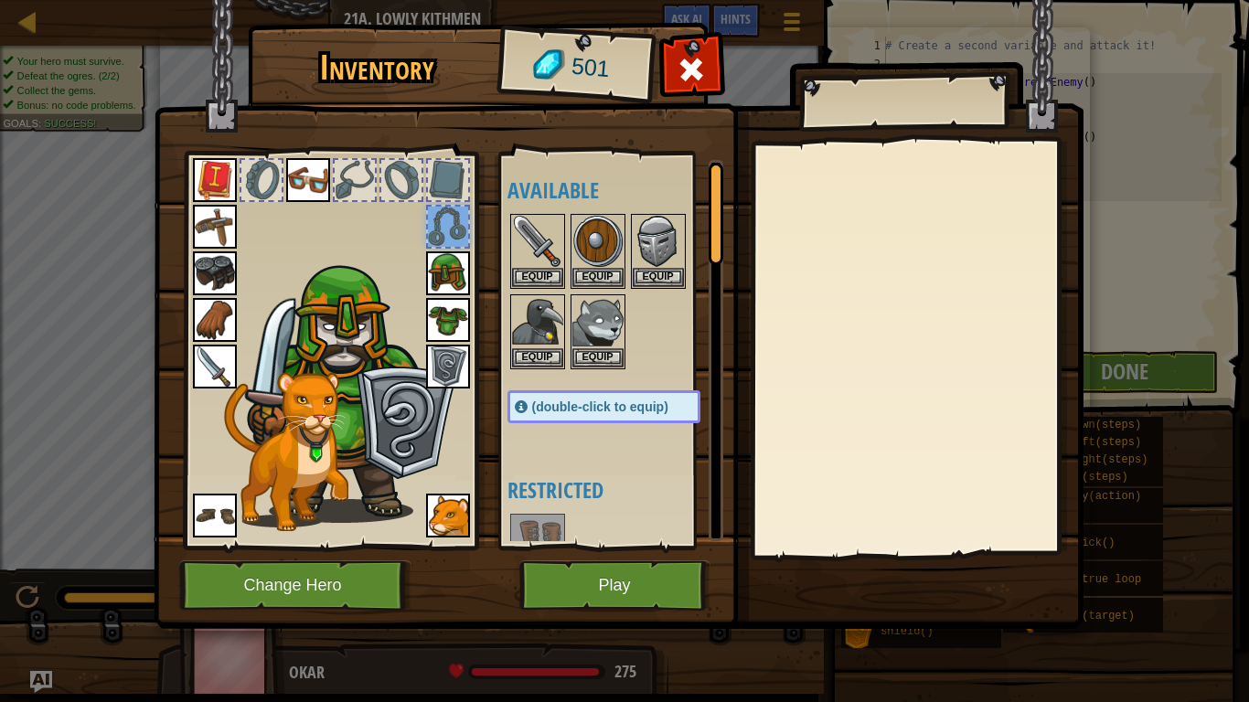
click at [217, 362] on img at bounding box center [215, 367] width 44 height 44
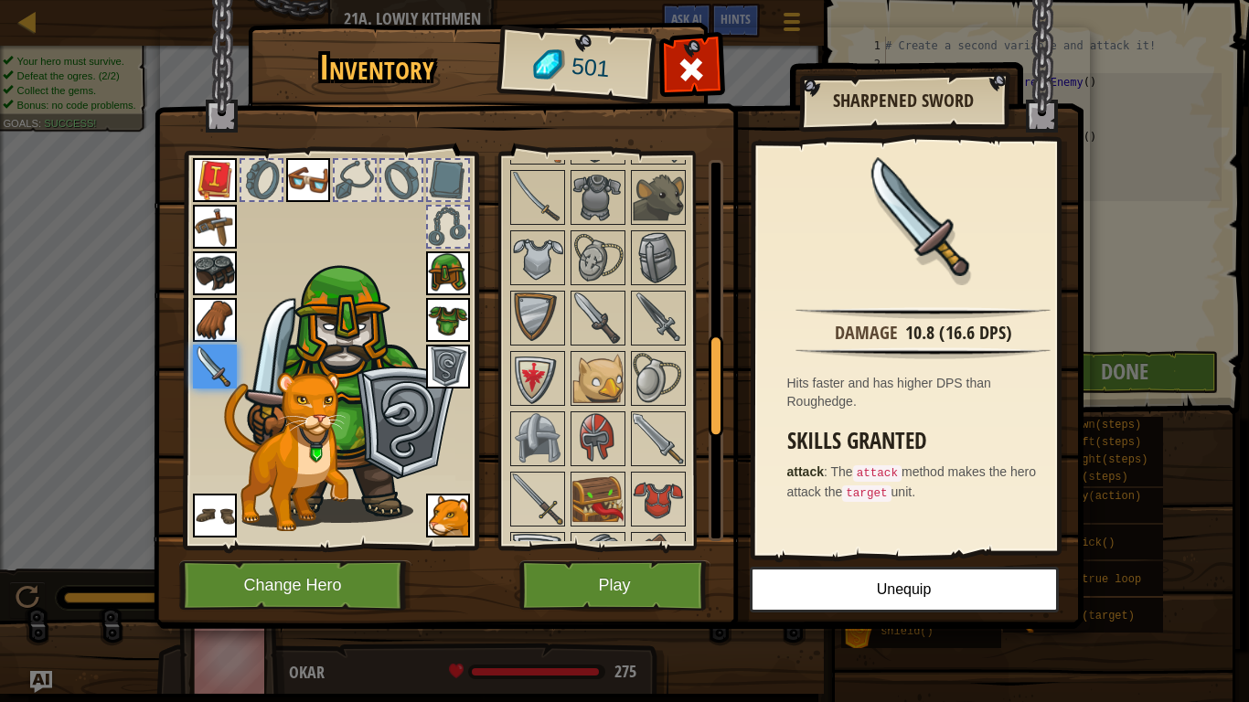
scroll to position [1109, 0]
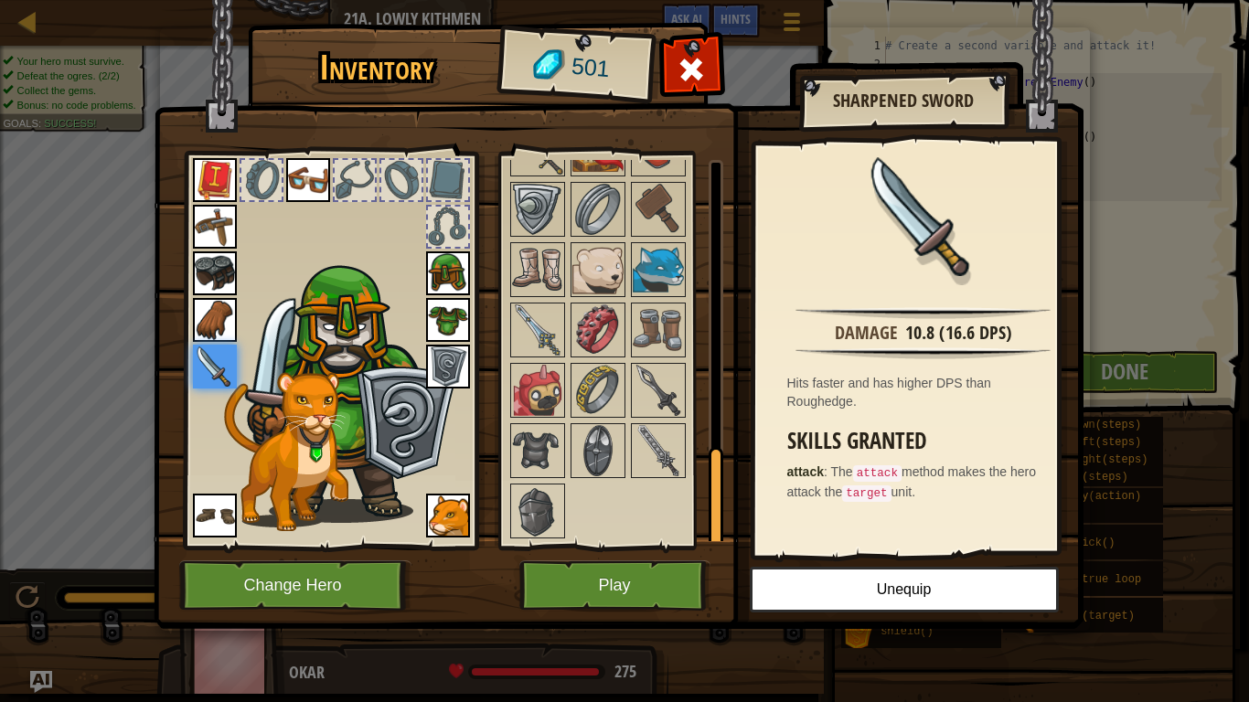
click at [529, 380] on img at bounding box center [537, 390] width 51 height 51
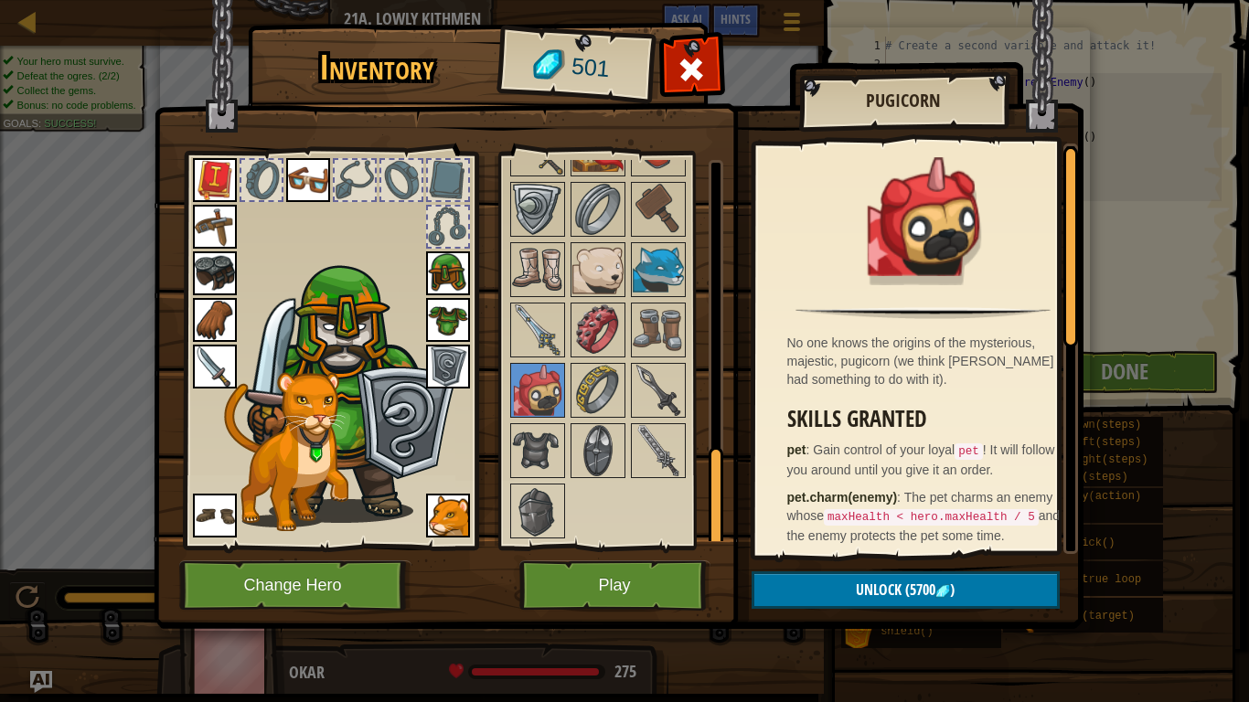
click at [547, 522] on img at bounding box center [537, 511] width 51 height 51
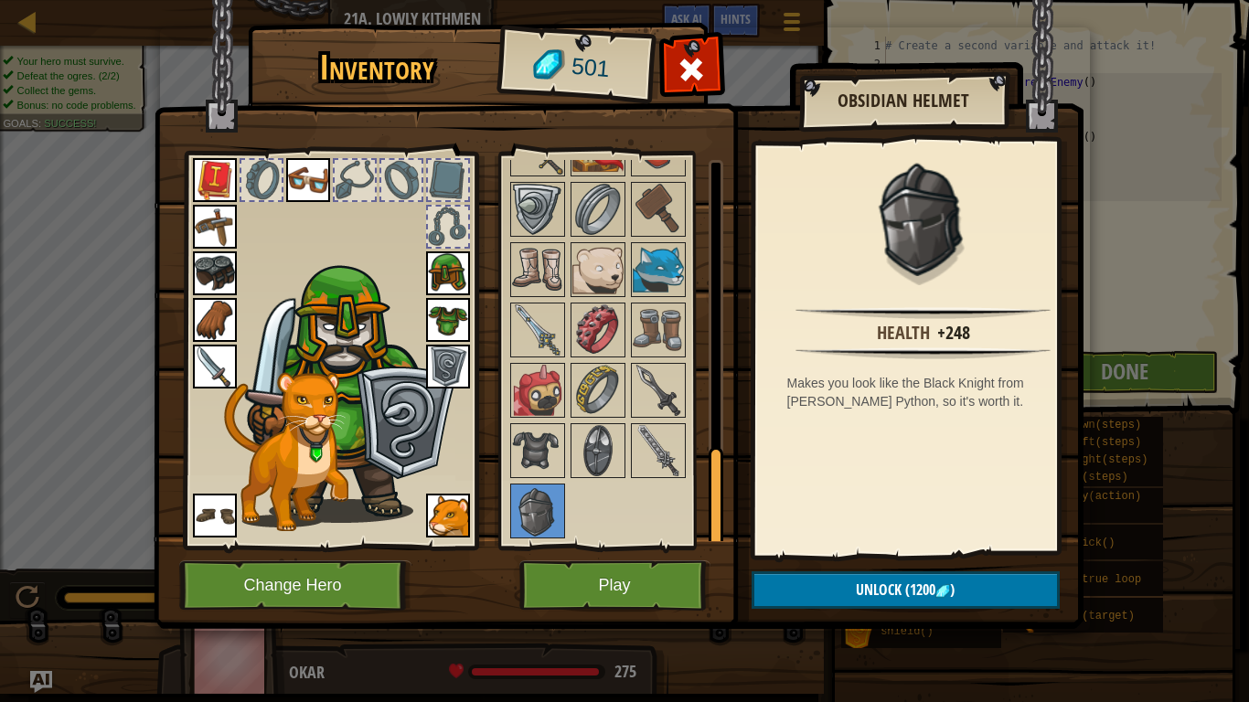
click at [535, 452] on img at bounding box center [537, 450] width 51 height 51
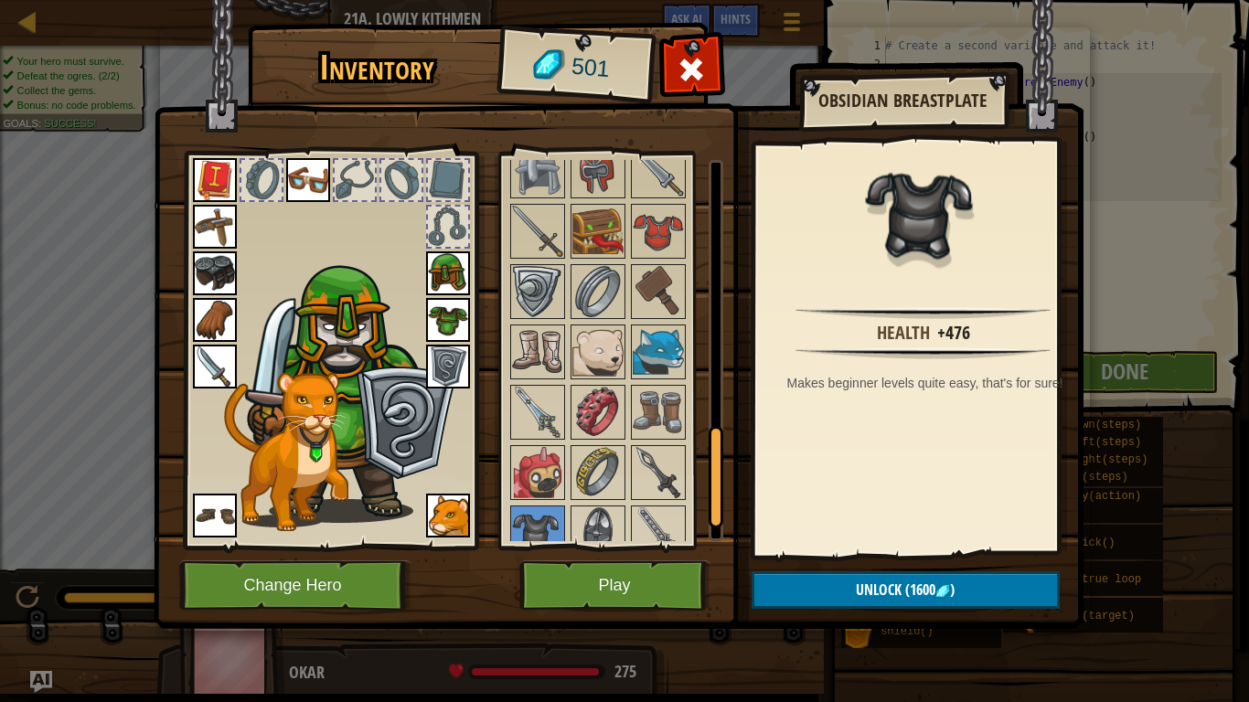
scroll to position [1025, 0]
click at [650, 339] on img at bounding box center [658, 352] width 51 height 51
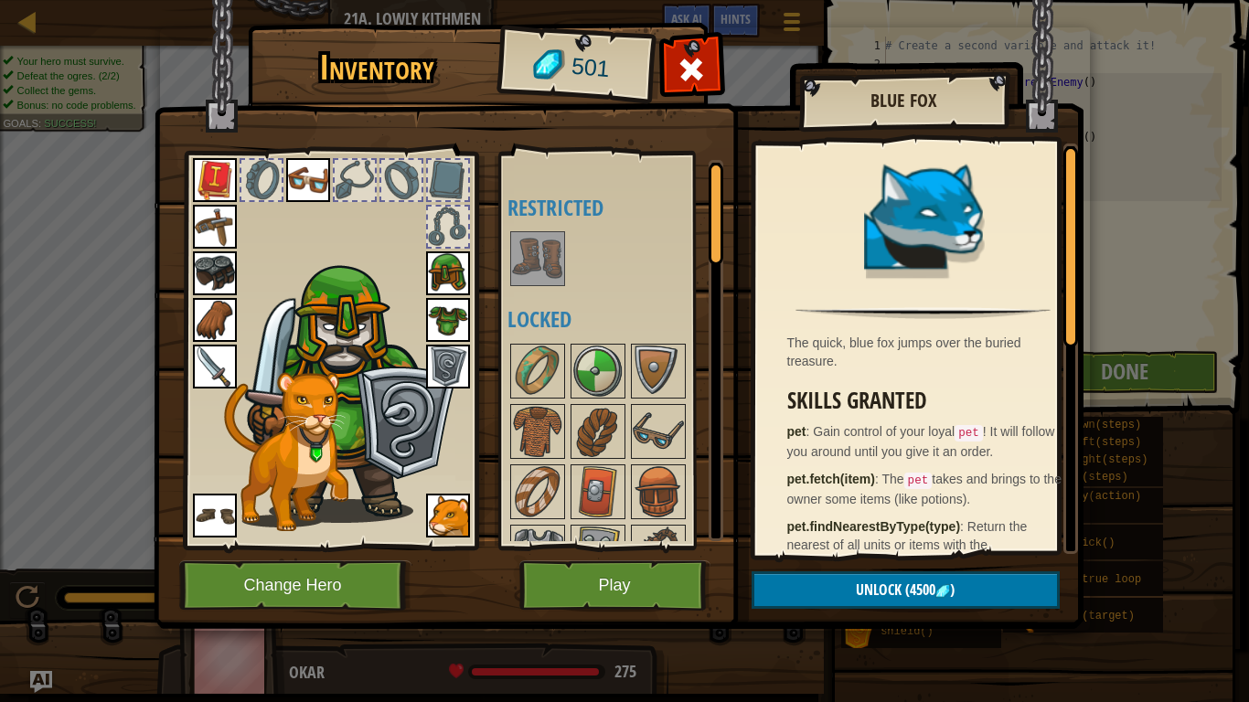
scroll to position [0, 0]
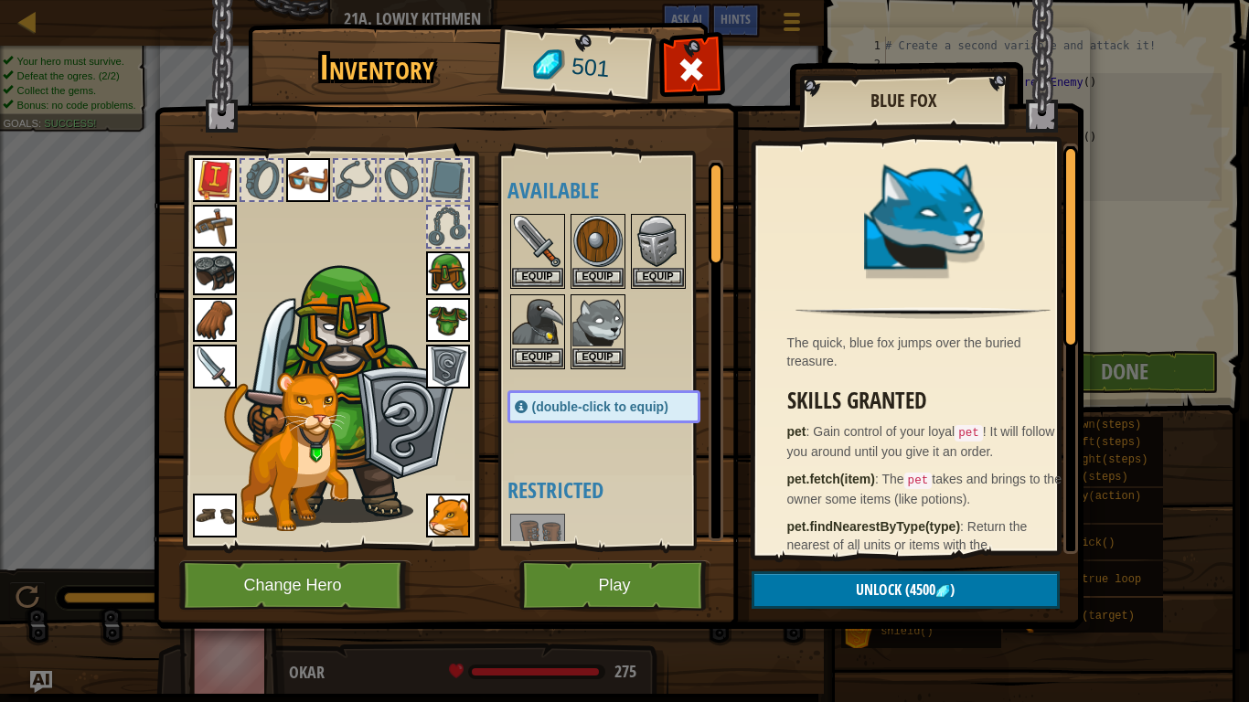
click at [595, 320] on img at bounding box center [598, 321] width 51 height 51
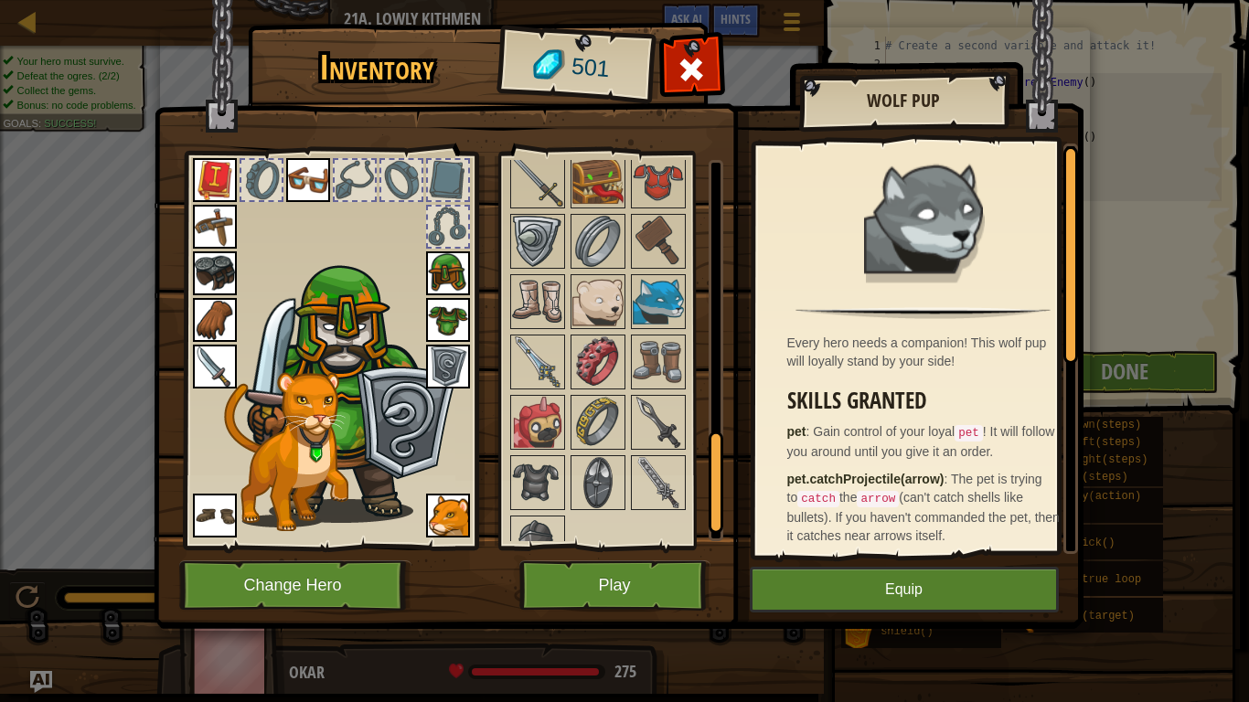
scroll to position [1109, 0]
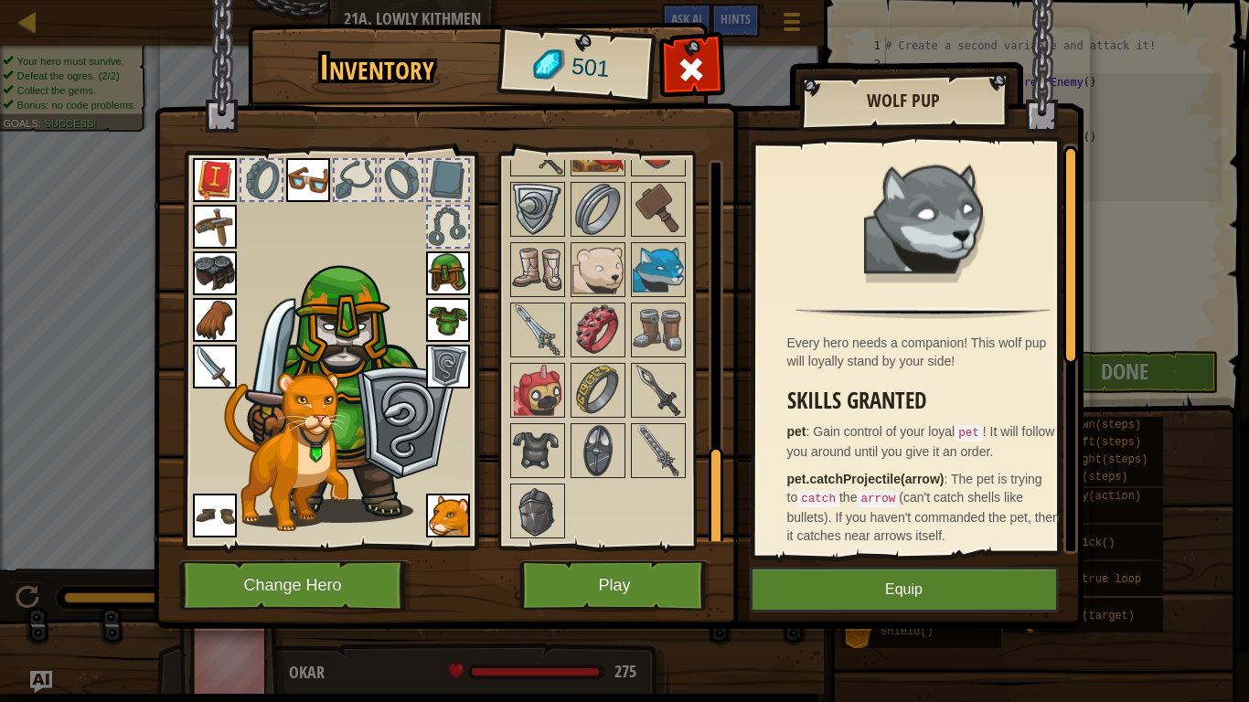
click at [604, 317] on img at bounding box center [598, 330] width 51 height 51
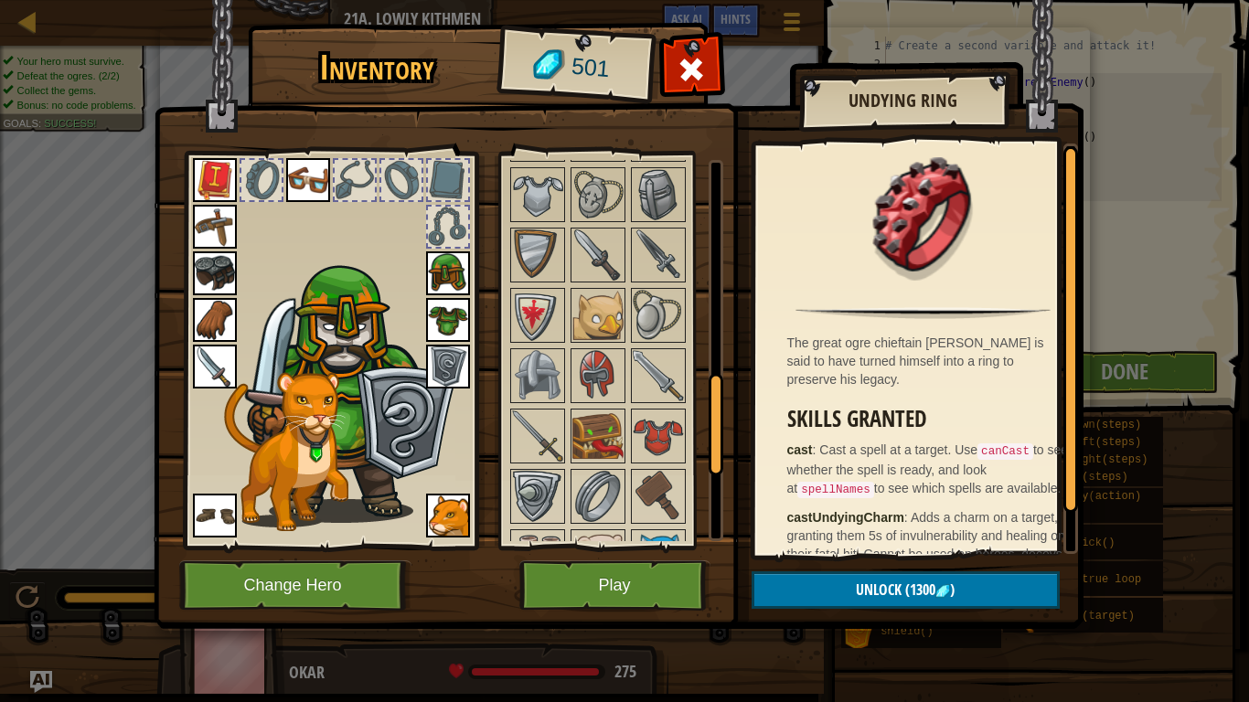
scroll to position [760, 0]
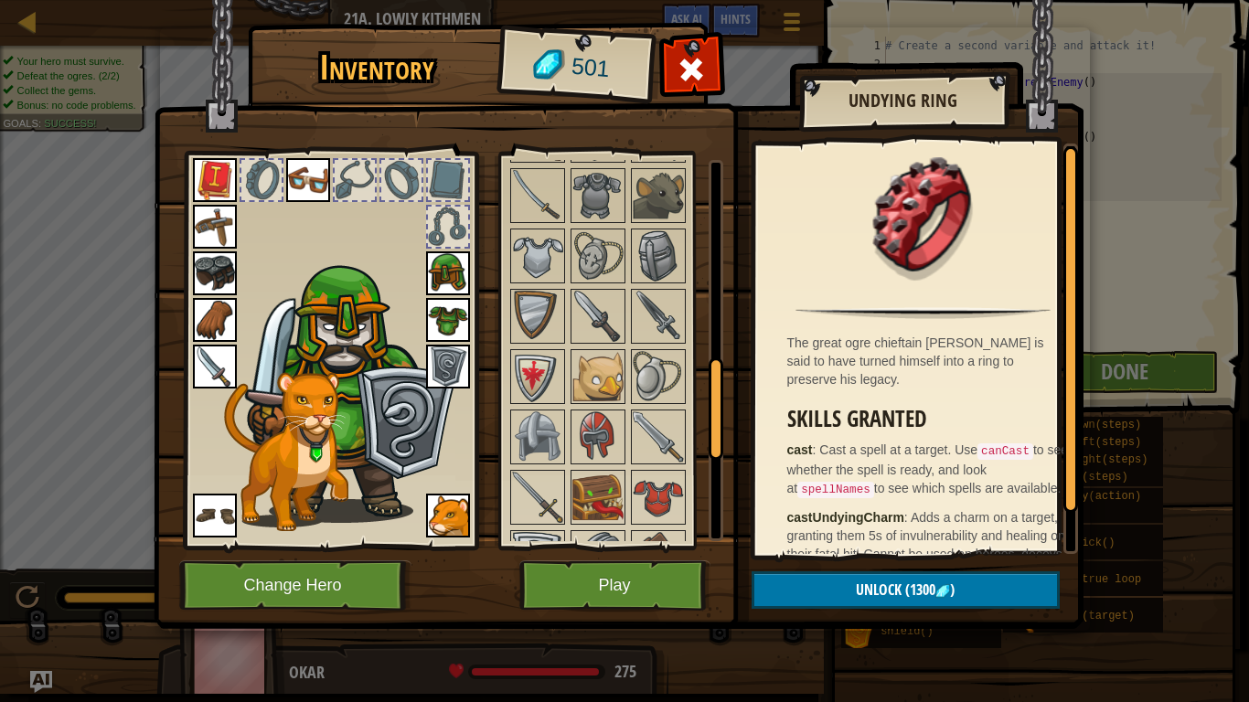
click at [550, 414] on img at bounding box center [537, 437] width 51 height 51
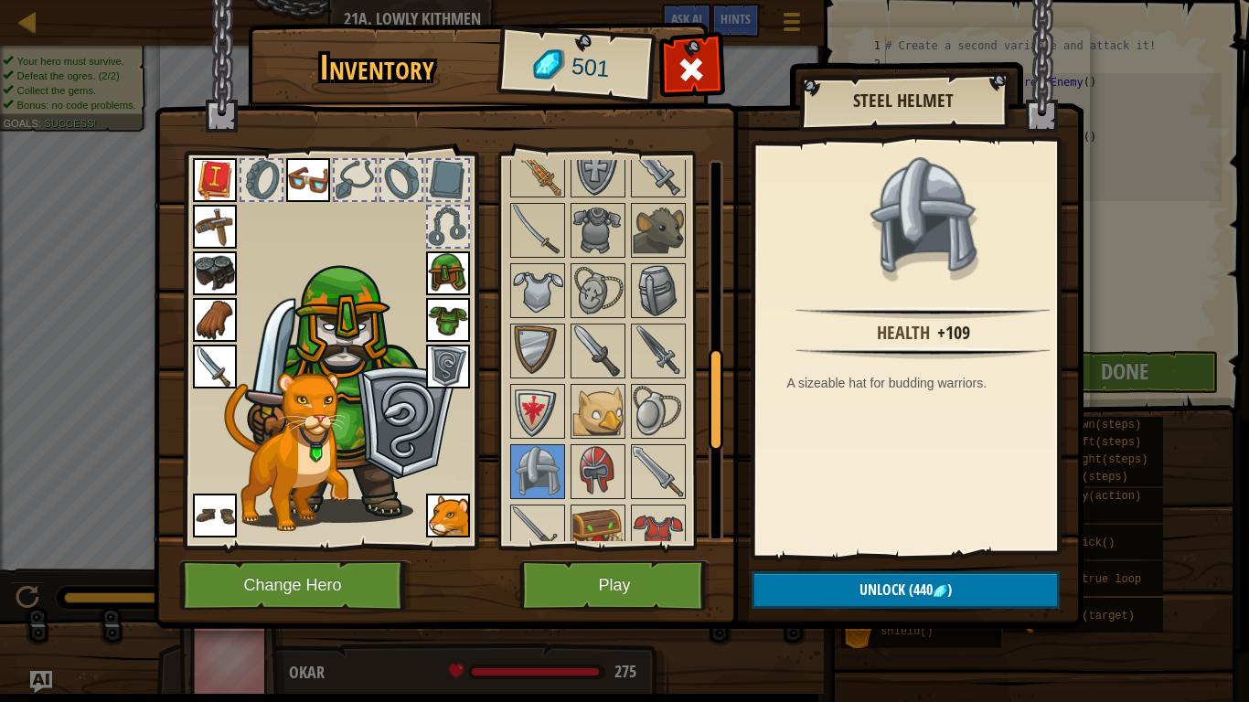
scroll to position [724, 0]
click at [652, 273] on img at bounding box center [658, 291] width 51 height 51
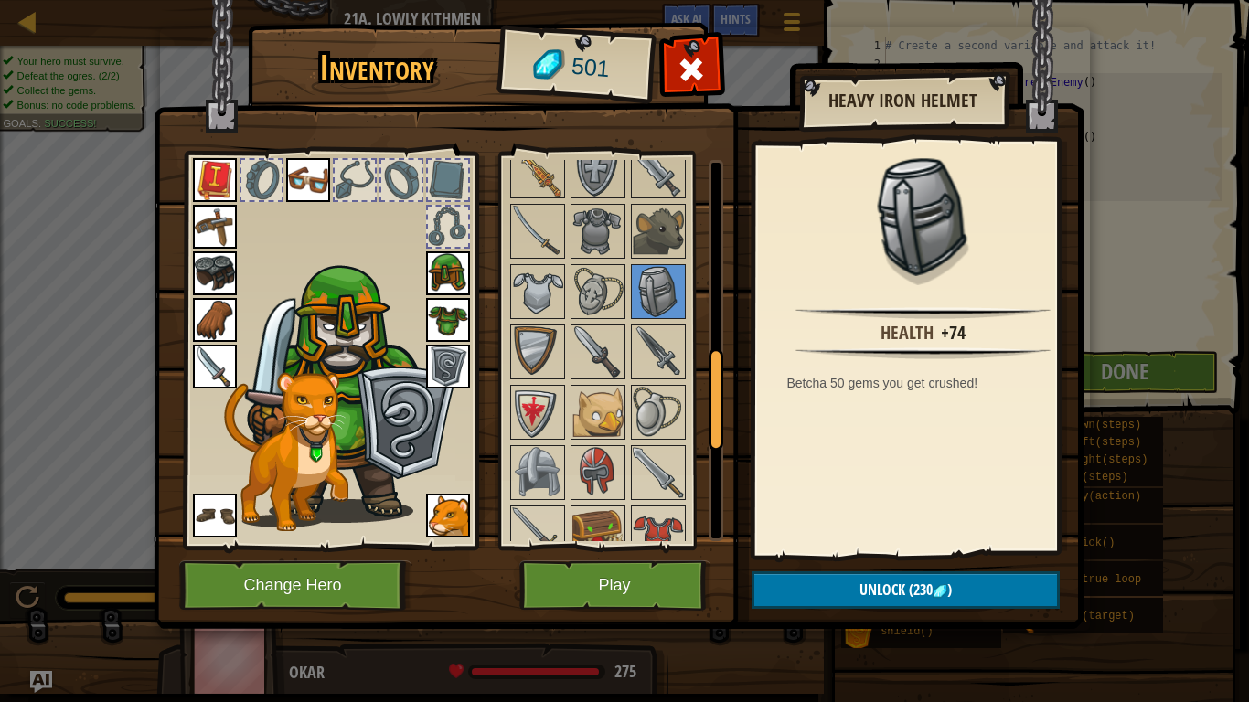
click at [546, 295] on img at bounding box center [537, 291] width 51 height 51
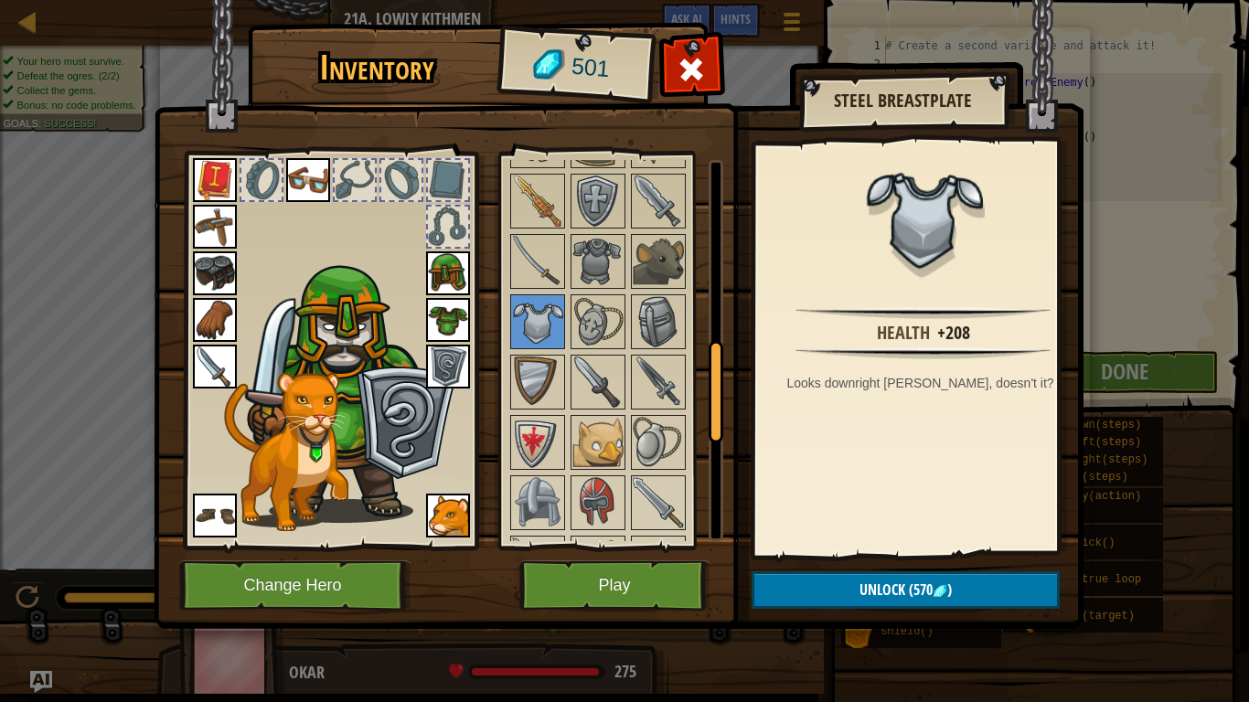
scroll to position [694, 0]
click at [476, 271] on div at bounding box center [330, 346] width 302 height 412
click at [453, 272] on img at bounding box center [448, 274] width 44 height 44
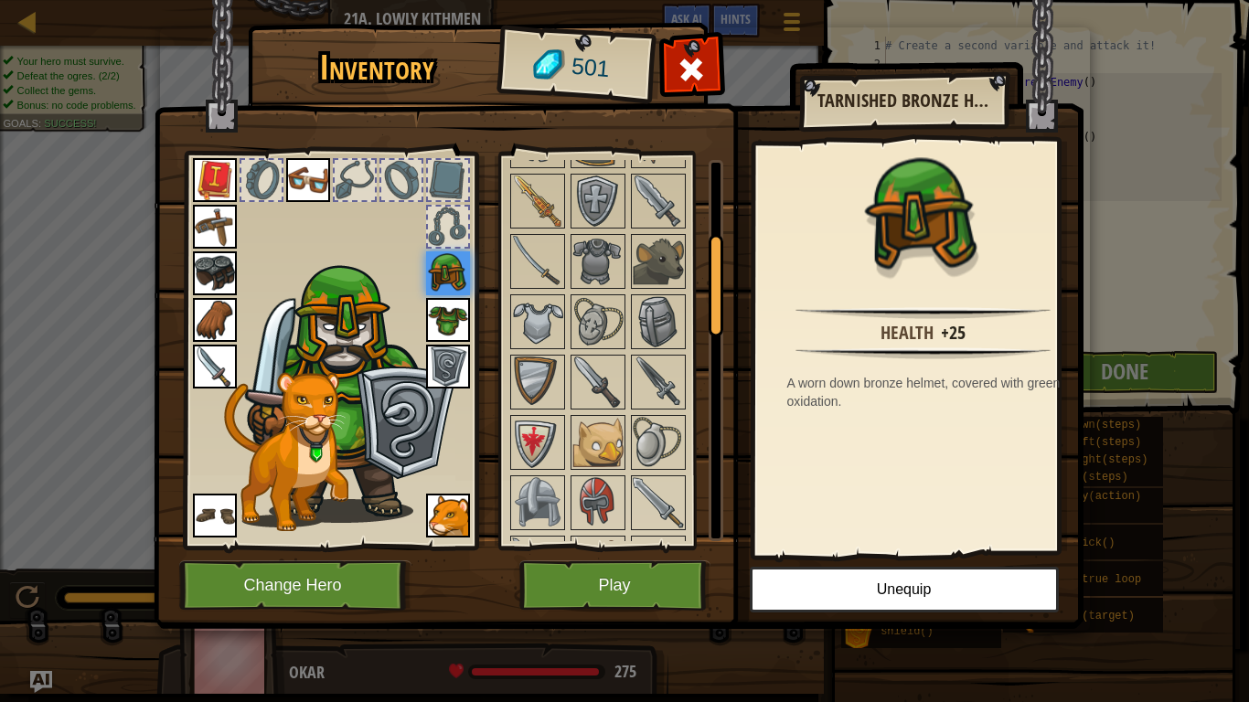
scroll to position [0, 0]
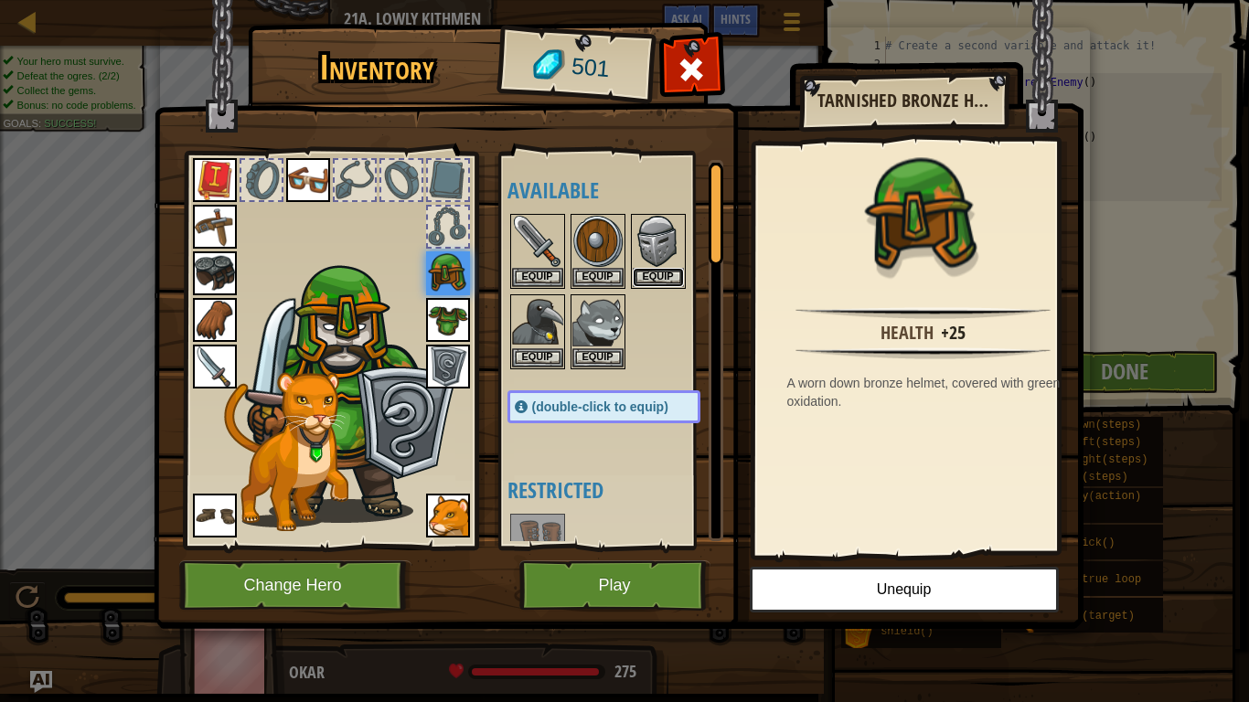
click at [656, 277] on button "Equip" at bounding box center [658, 277] width 51 height 19
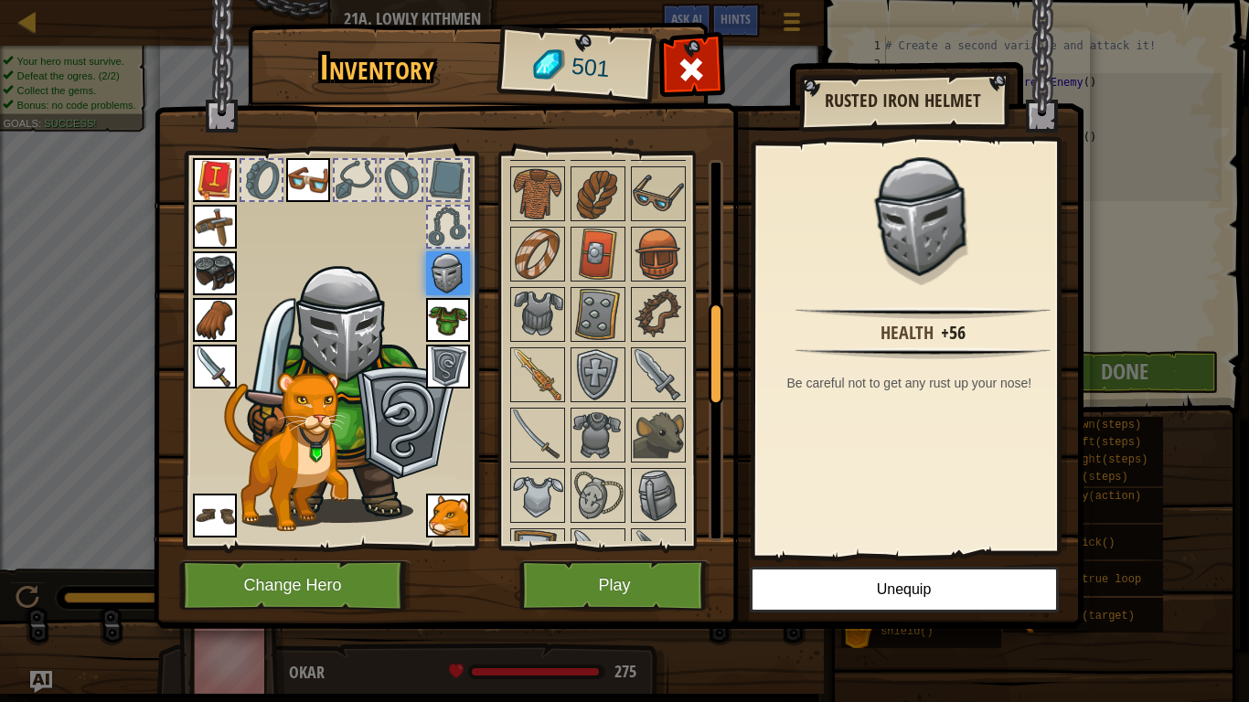
scroll to position [566, 0]
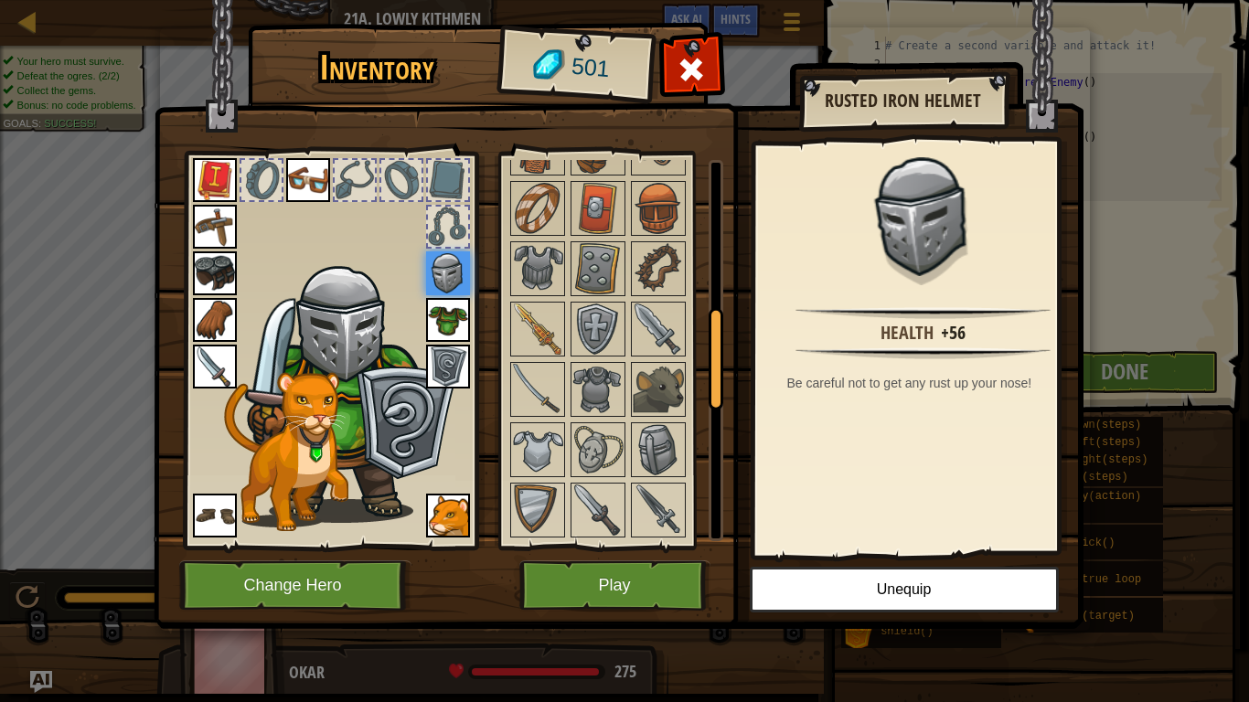
click at [534, 445] on img at bounding box center [537, 449] width 51 height 51
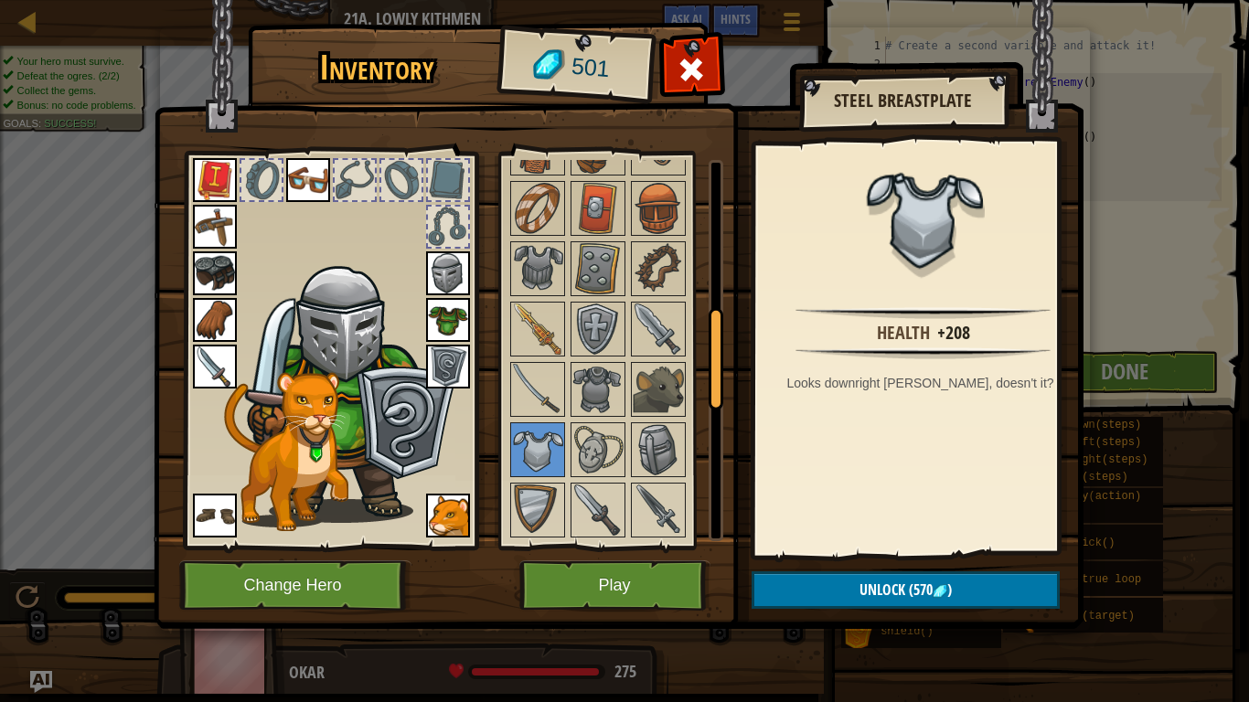
click at [661, 433] on img at bounding box center [658, 449] width 51 height 51
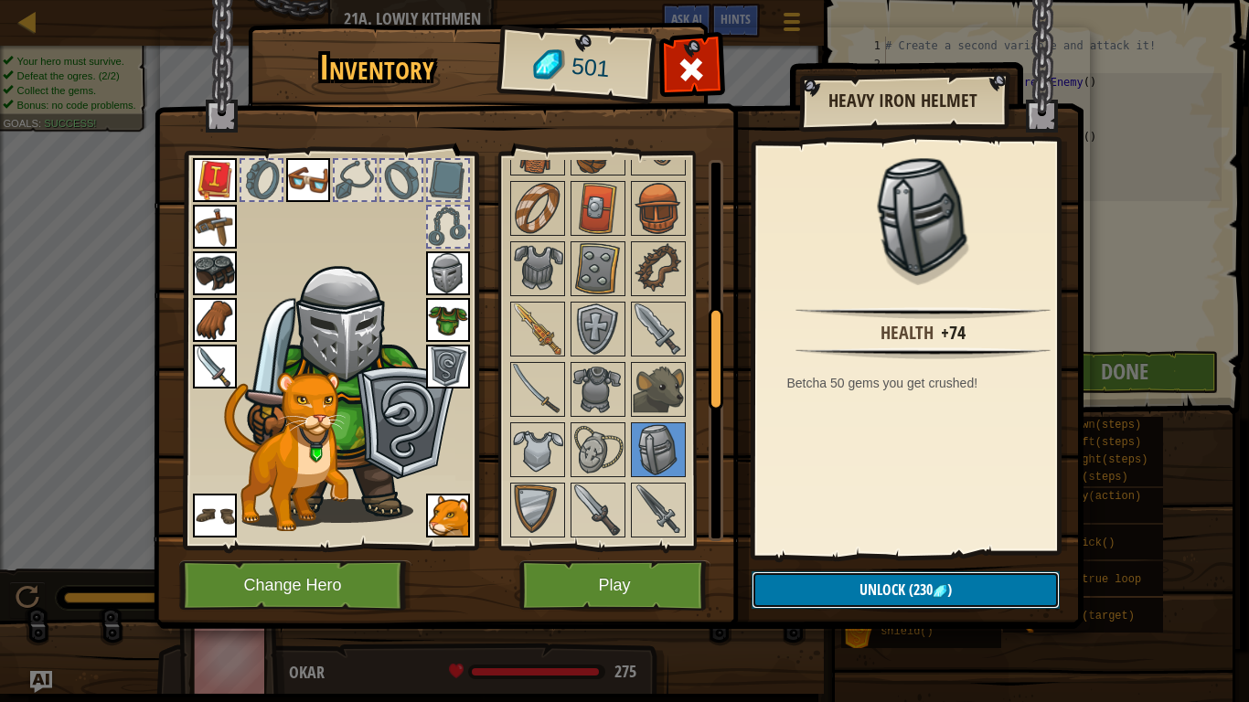
click at [883, 591] on span "Unlock" at bounding box center [883, 590] width 46 height 20
click at [883, 591] on button "Confirm" at bounding box center [906, 591] width 308 height 38
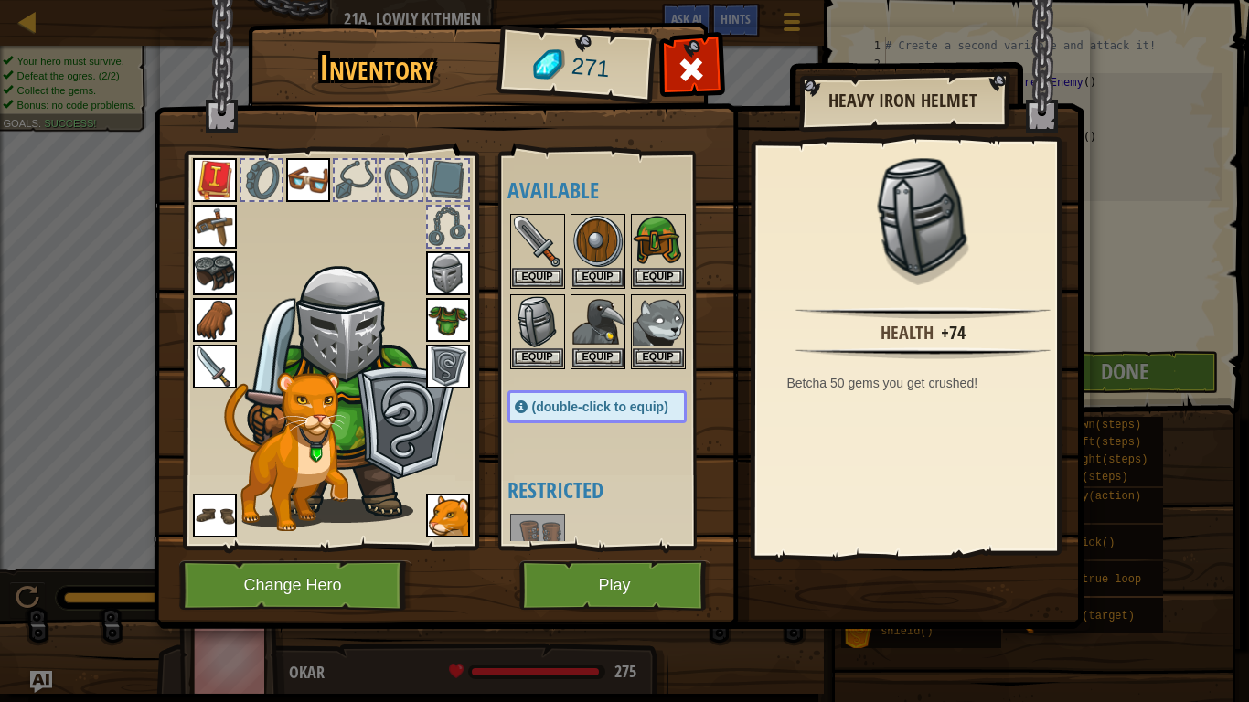
click at [687, 38] on img at bounding box center [619, 297] width 930 height 664
click at [690, 50] on div at bounding box center [692, 75] width 58 height 58
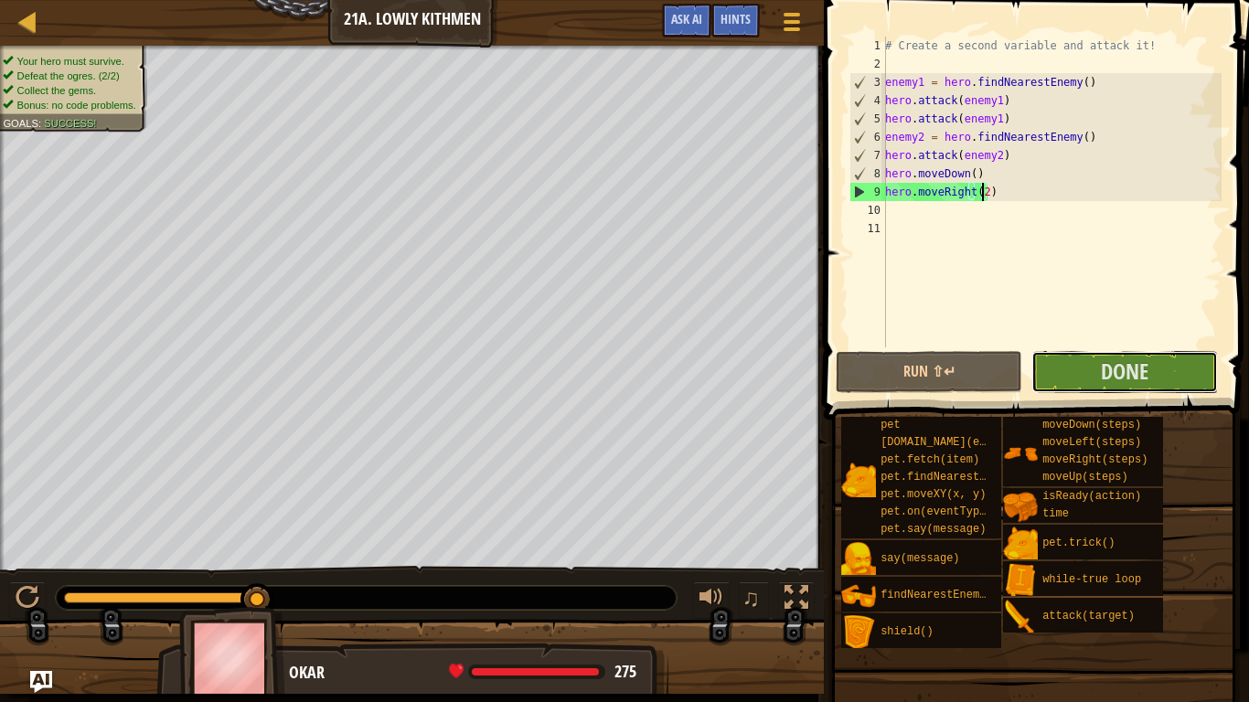
click at [1112, 360] on span "Done" at bounding box center [1125, 371] width 48 height 29
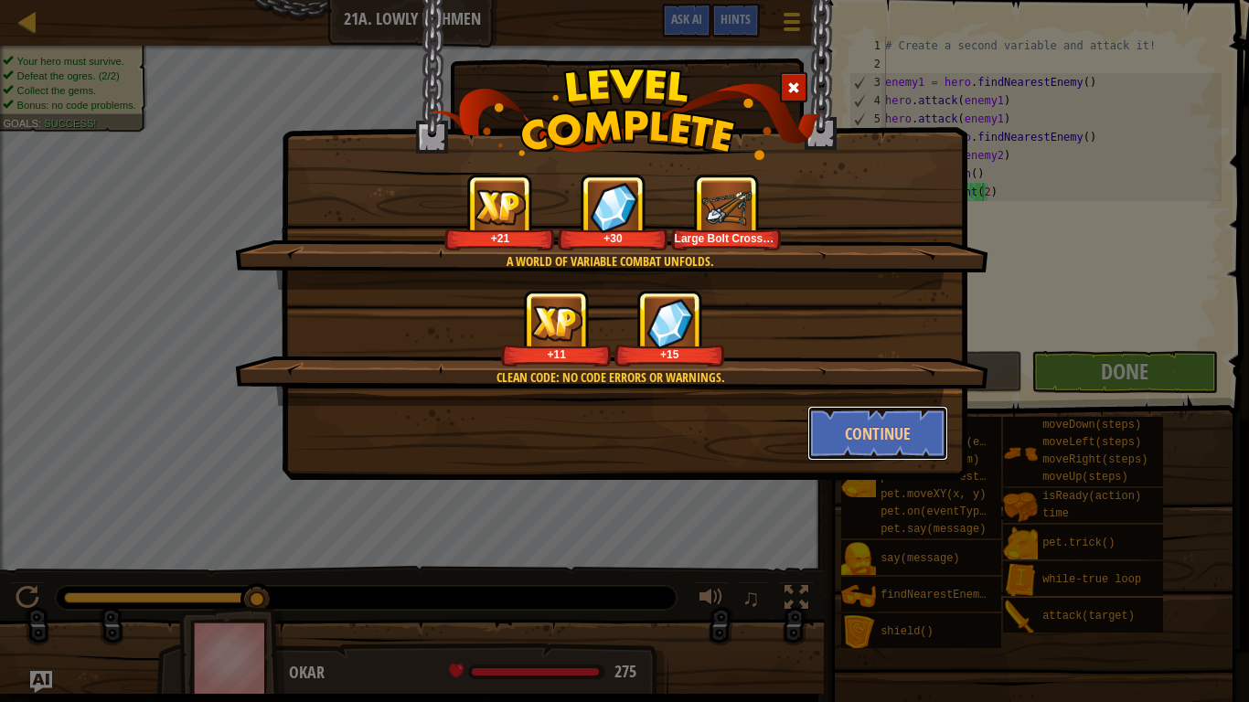
click at [888, 447] on button "Continue" at bounding box center [879, 433] width 142 height 55
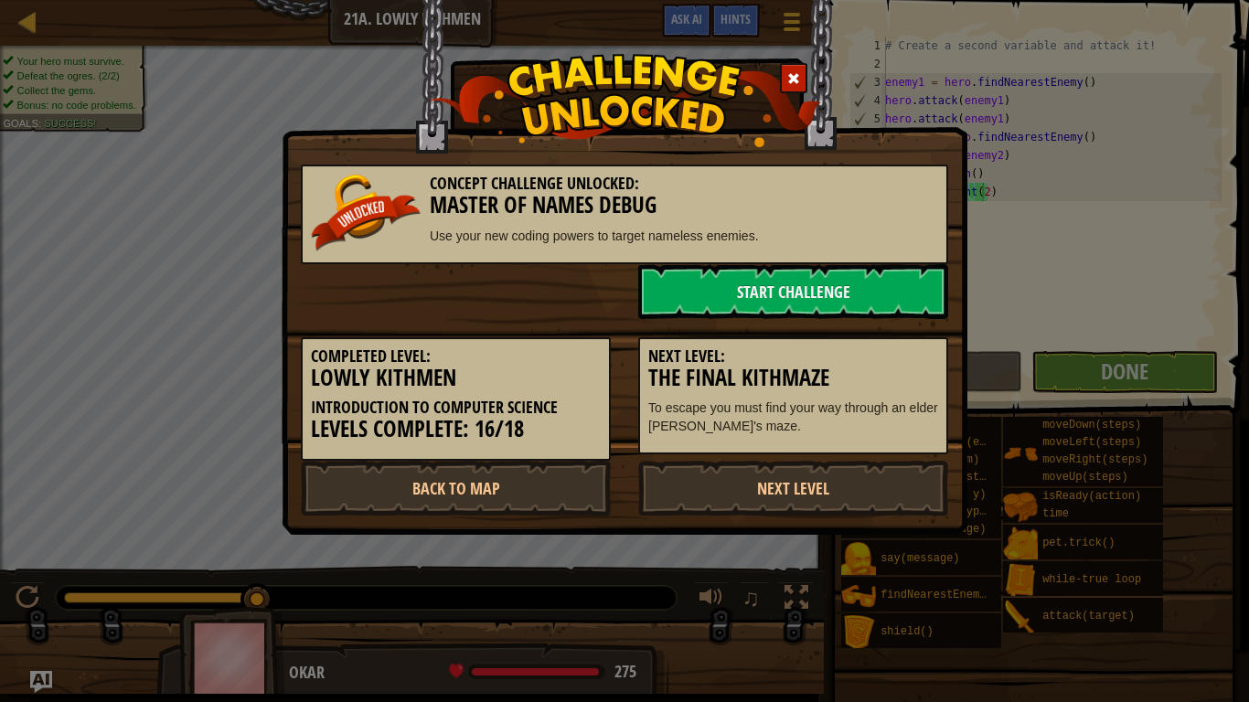
click at [855, 499] on link "Next Level" at bounding box center [793, 488] width 310 height 55
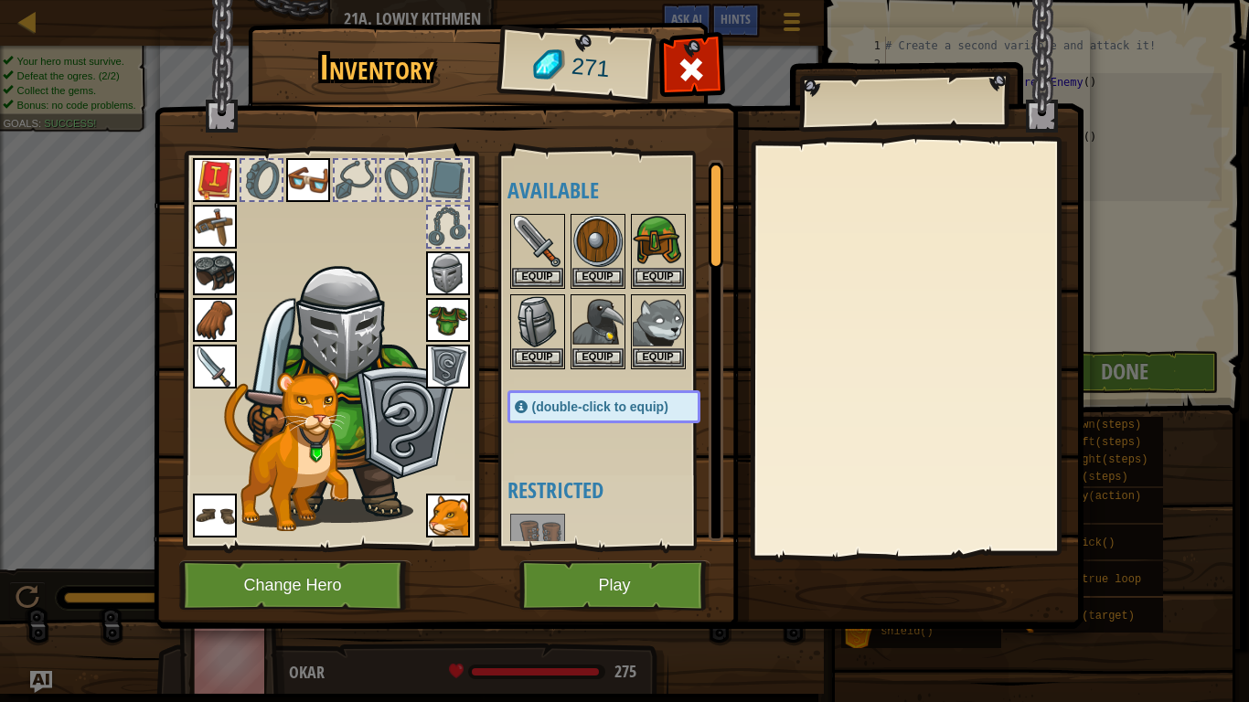
click at [687, 88] on div at bounding box center [692, 75] width 58 height 58
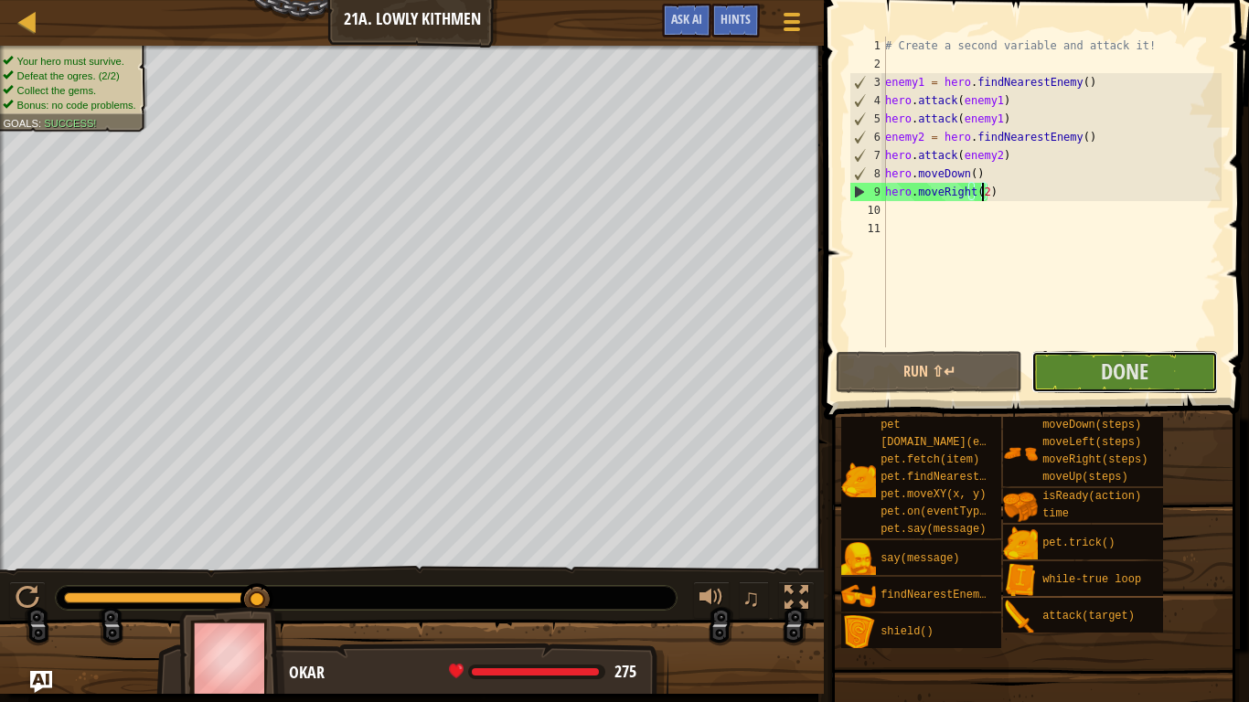
click at [1114, 367] on span "Done" at bounding box center [1125, 371] width 48 height 29
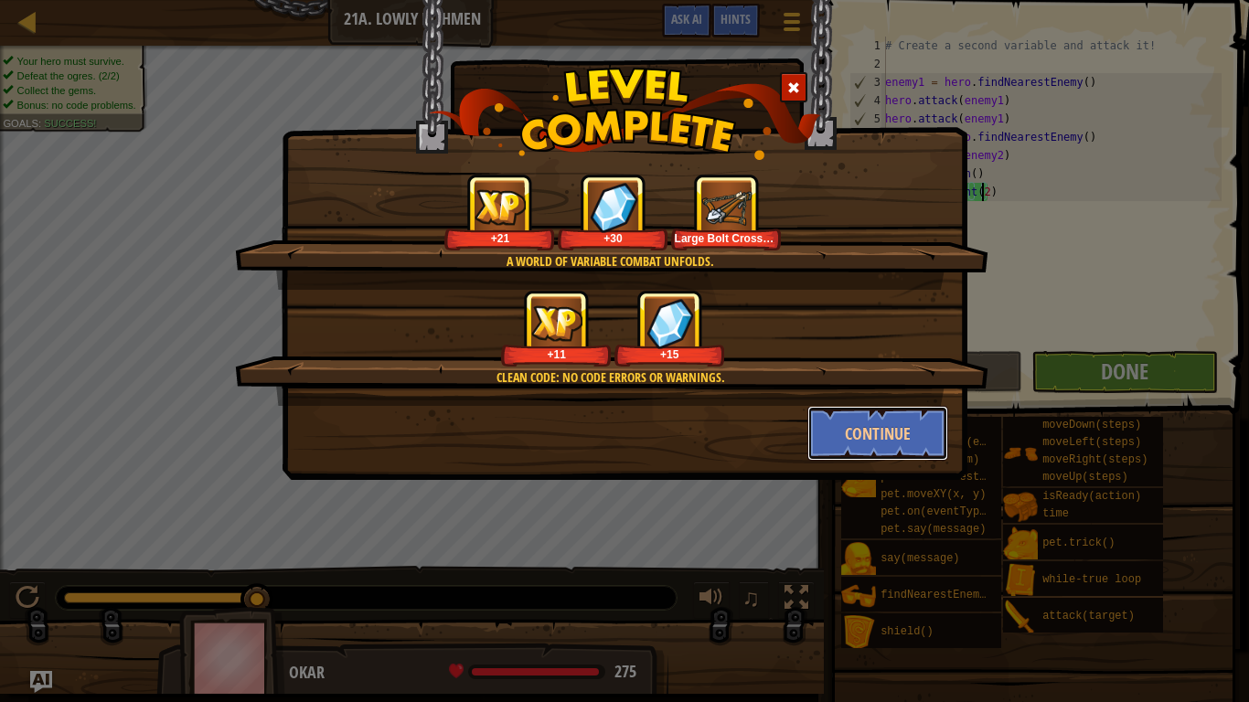
click at [910, 432] on button "Continue" at bounding box center [879, 433] width 142 height 55
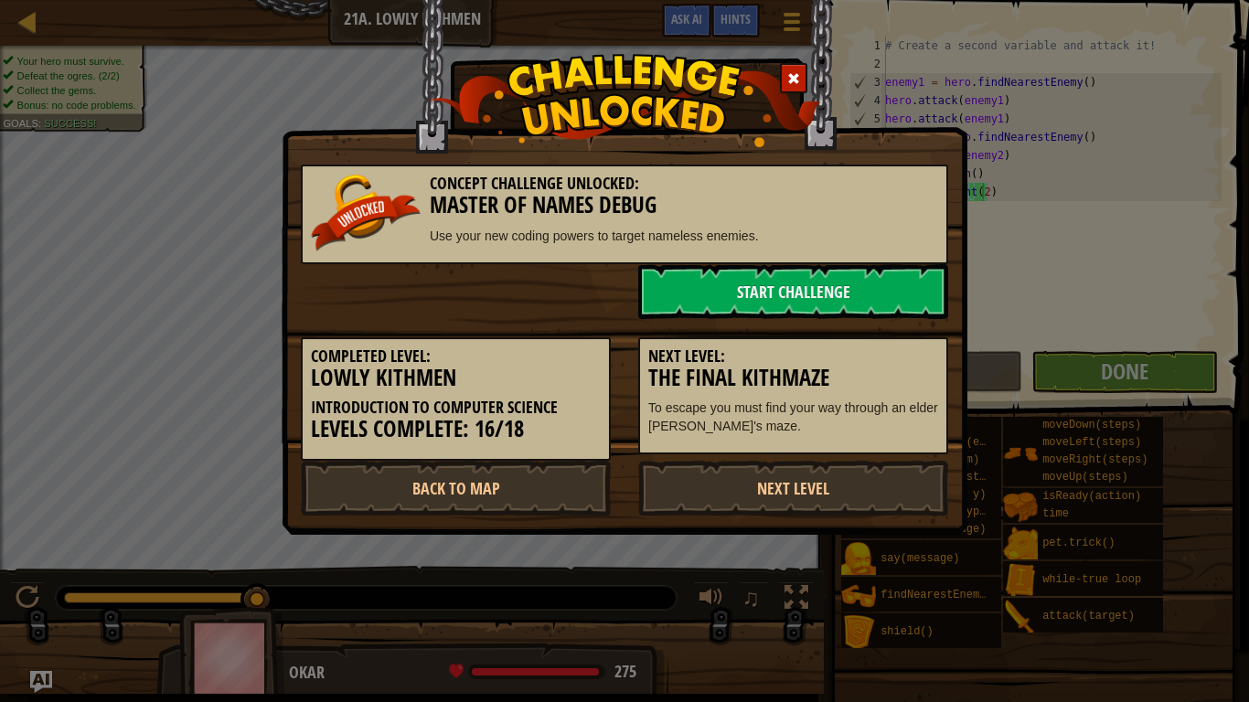
click at [900, 481] on link "Next Level" at bounding box center [793, 488] width 310 height 55
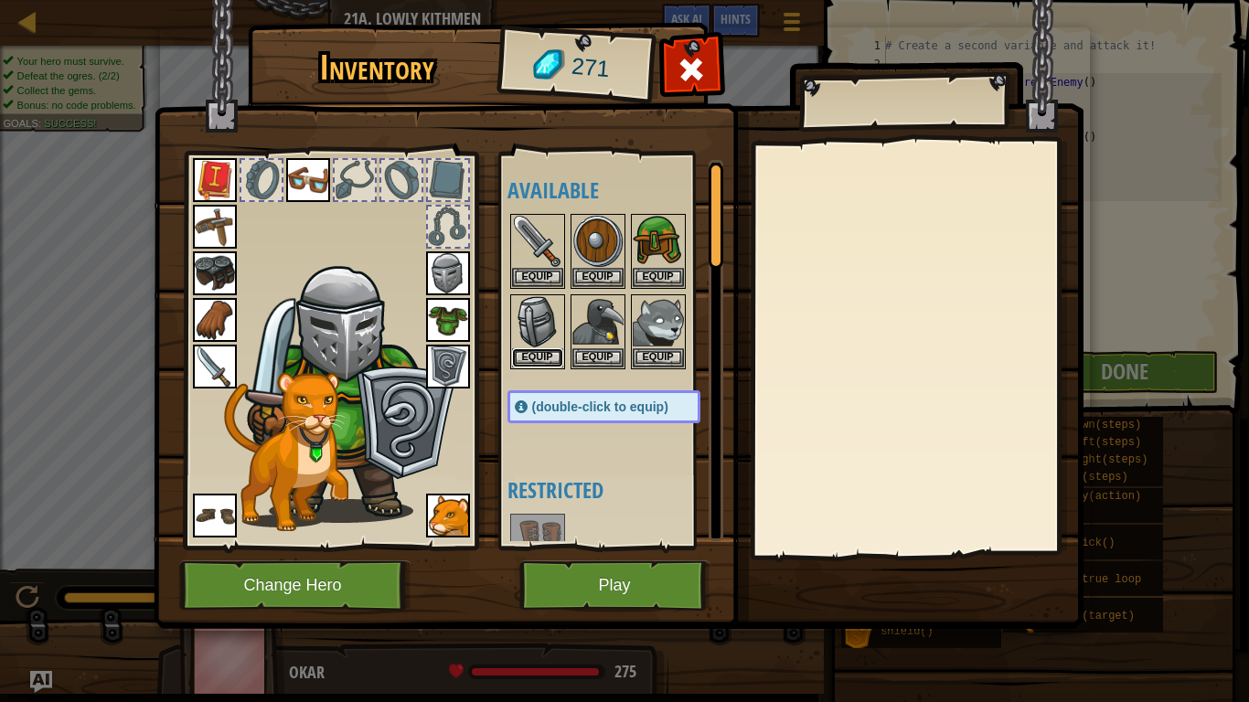
click at [545, 349] on button "Equip" at bounding box center [537, 358] width 51 height 19
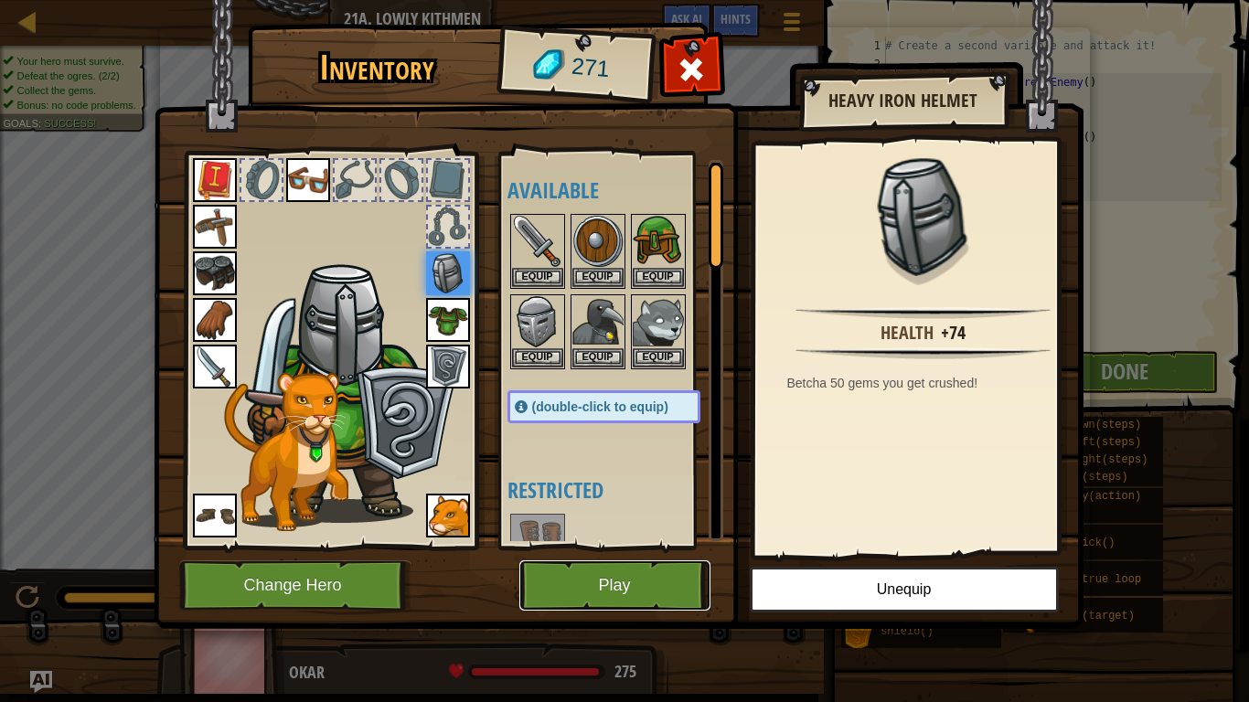
click at [611, 593] on button "Play" at bounding box center [615, 586] width 191 height 50
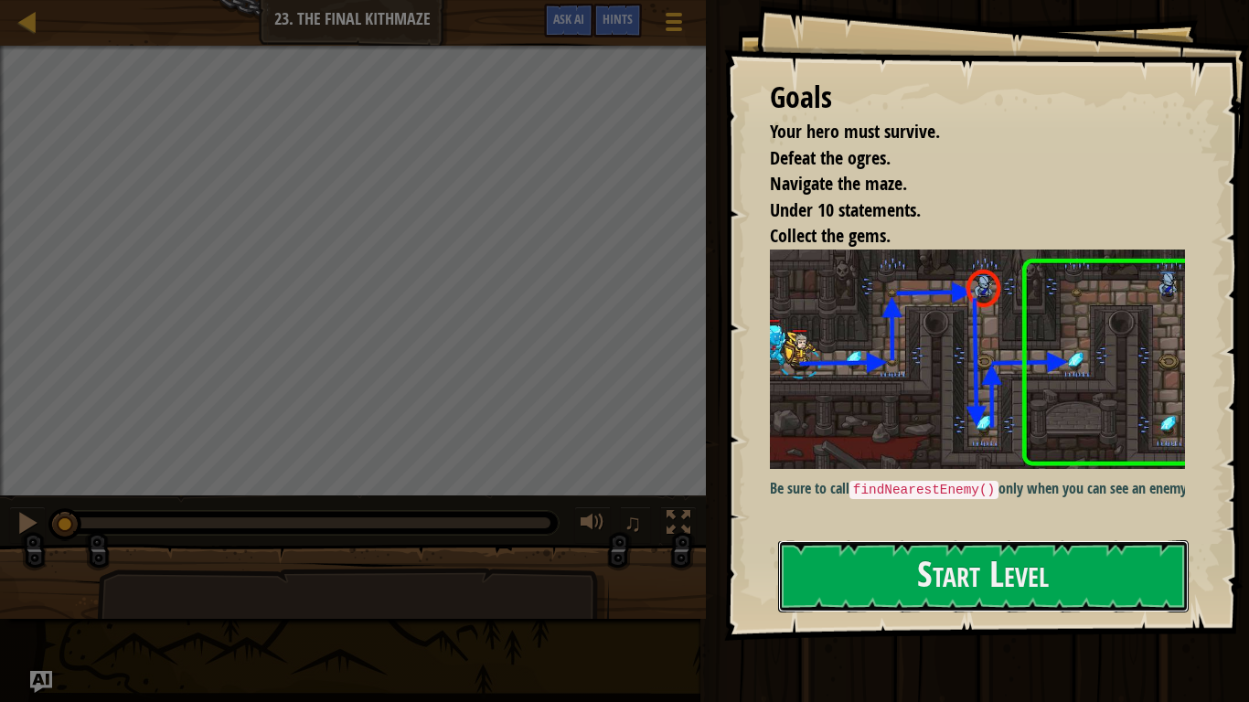
click at [996, 554] on button "Start Level" at bounding box center [983, 577] width 411 height 72
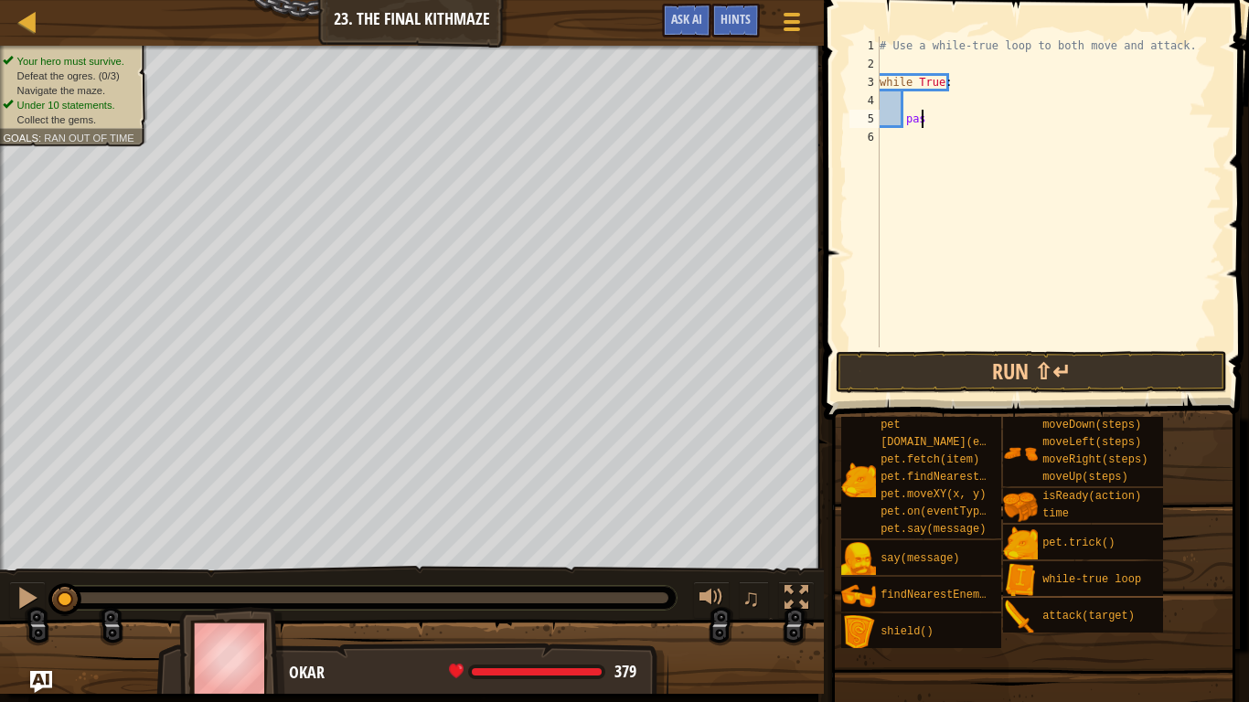
type textarea "p"
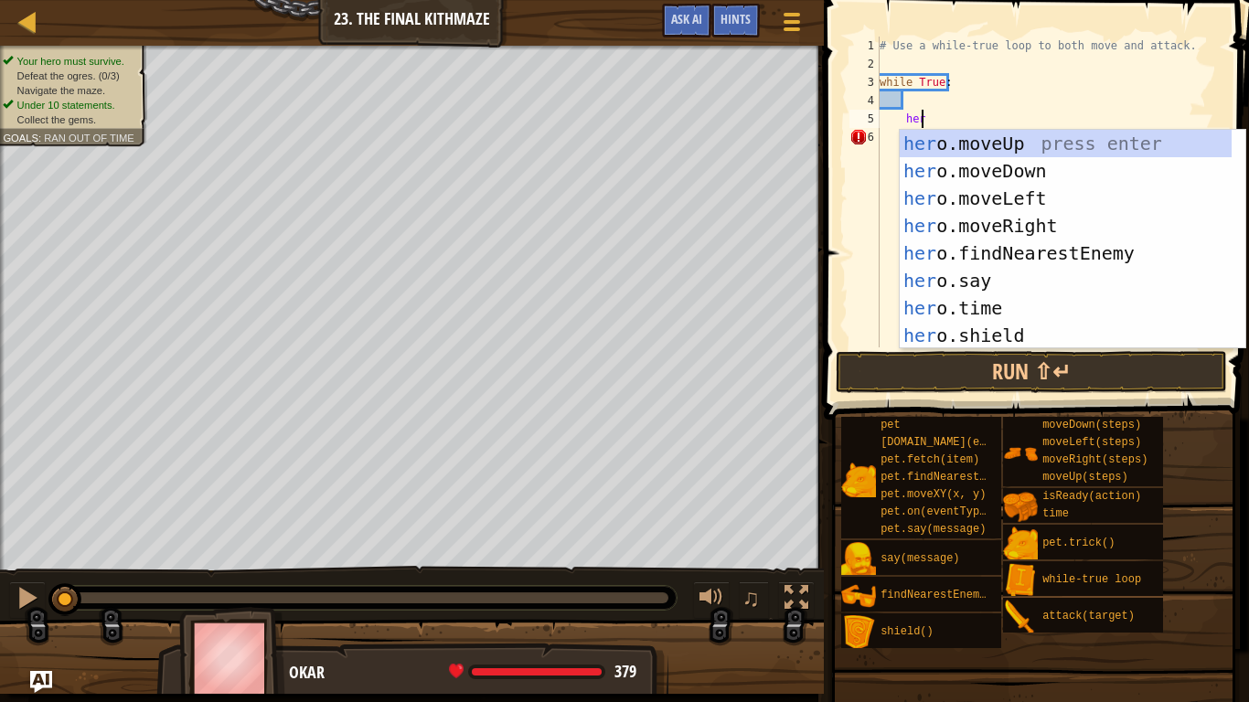
type textarea "hero"
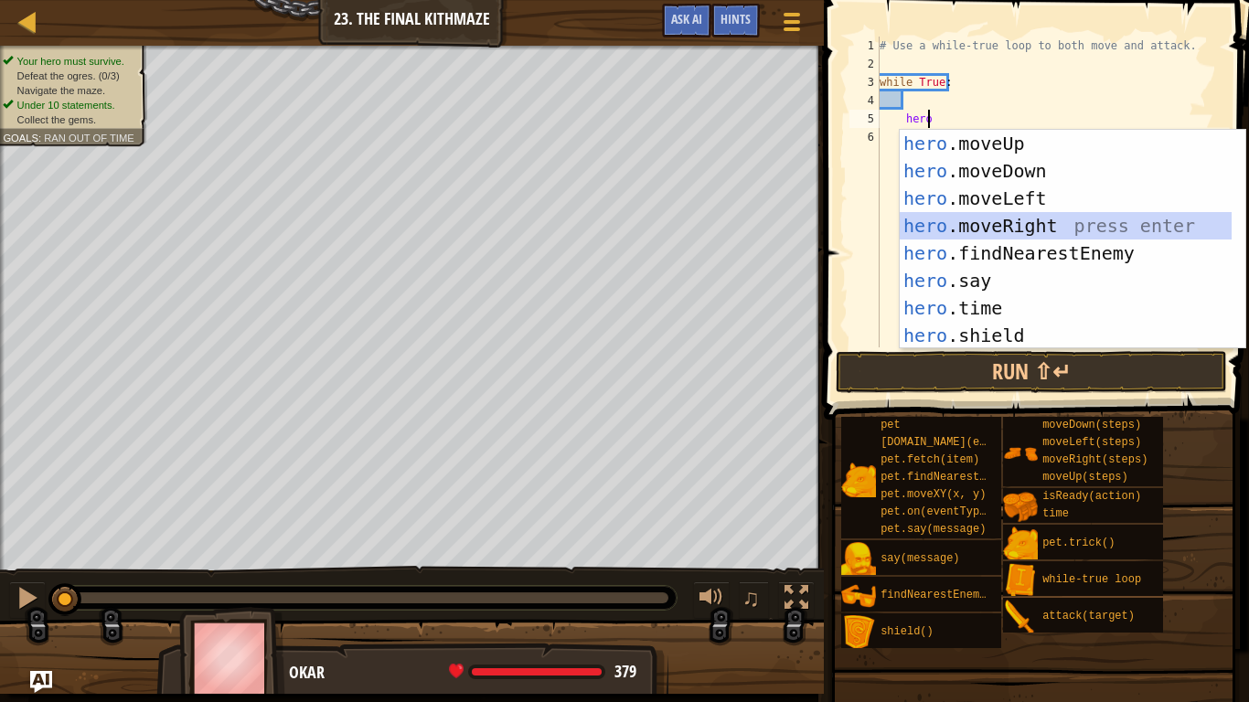
click at [1023, 231] on div "hero .moveUp press enter hero .moveDown press enter hero .moveLeft press enter …" at bounding box center [1066, 267] width 332 height 274
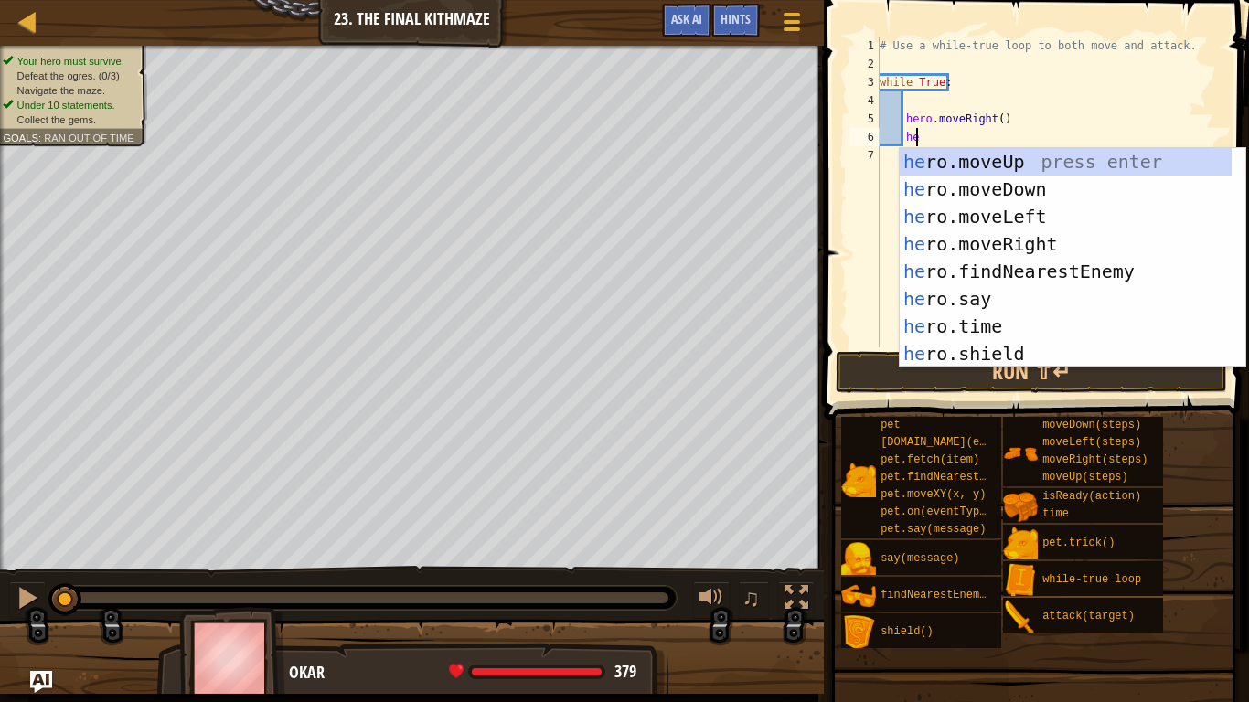
type textarea "hero"
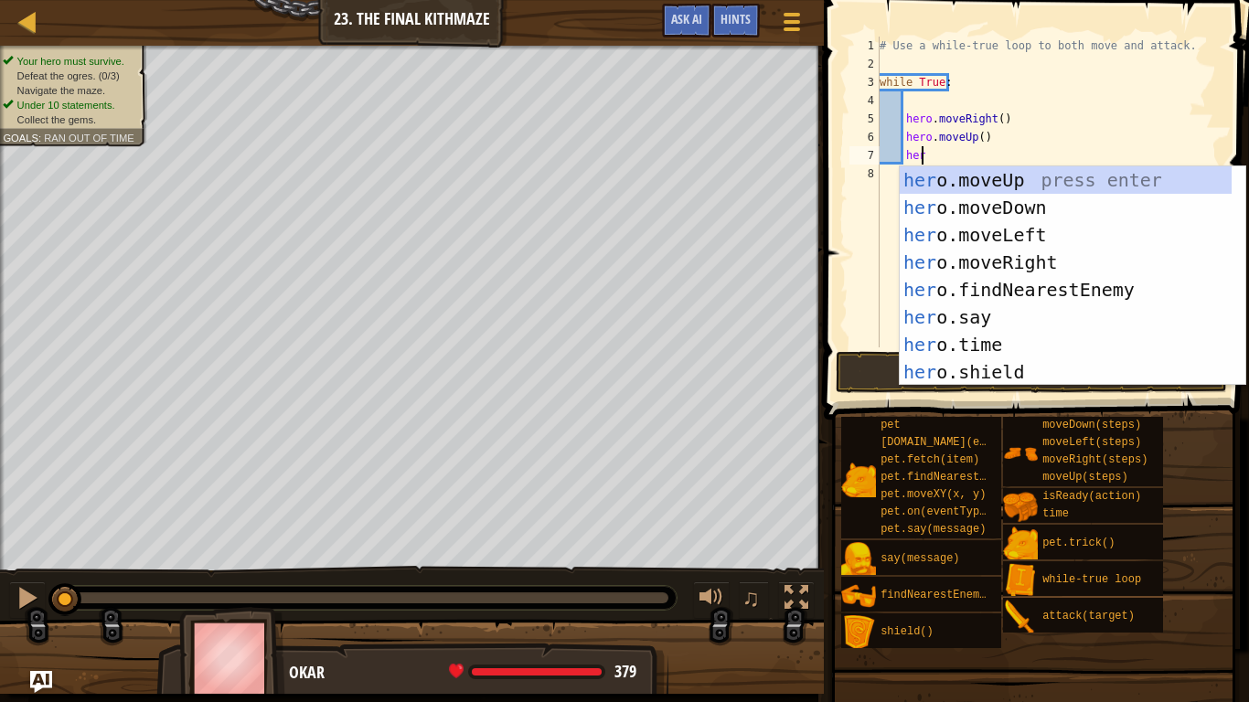
type textarea "hero"
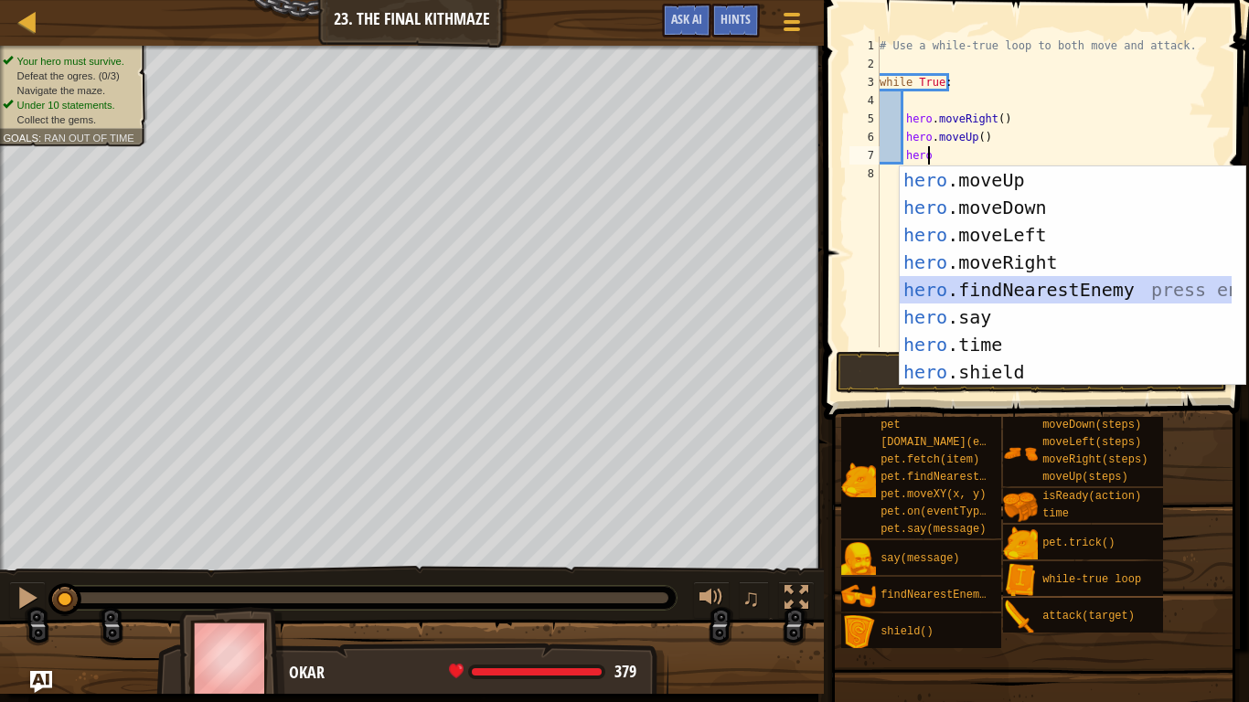
click at [984, 295] on div "hero .moveUp press enter hero .moveDown press enter hero .moveLeft press enter …" at bounding box center [1066, 303] width 332 height 274
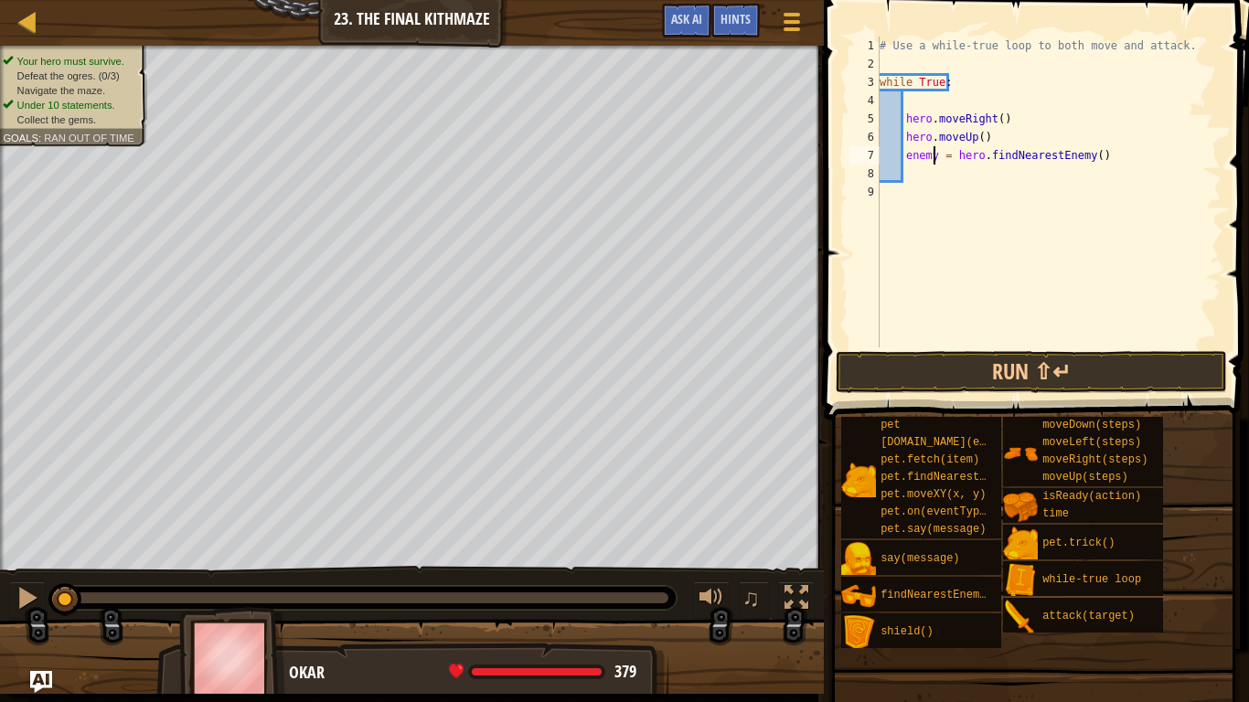
click at [934, 155] on div "# Use a while-true loop to both move and attack. while True : hero . moveRight …" at bounding box center [1049, 211] width 346 height 348
type textarea "enemy1 = hero.findNearestEnemy()"
click at [910, 179] on div "# Use a while-true loop to both move and attack. while True : hero . moveRight …" at bounding box center [1049, 211] width 346 height 348
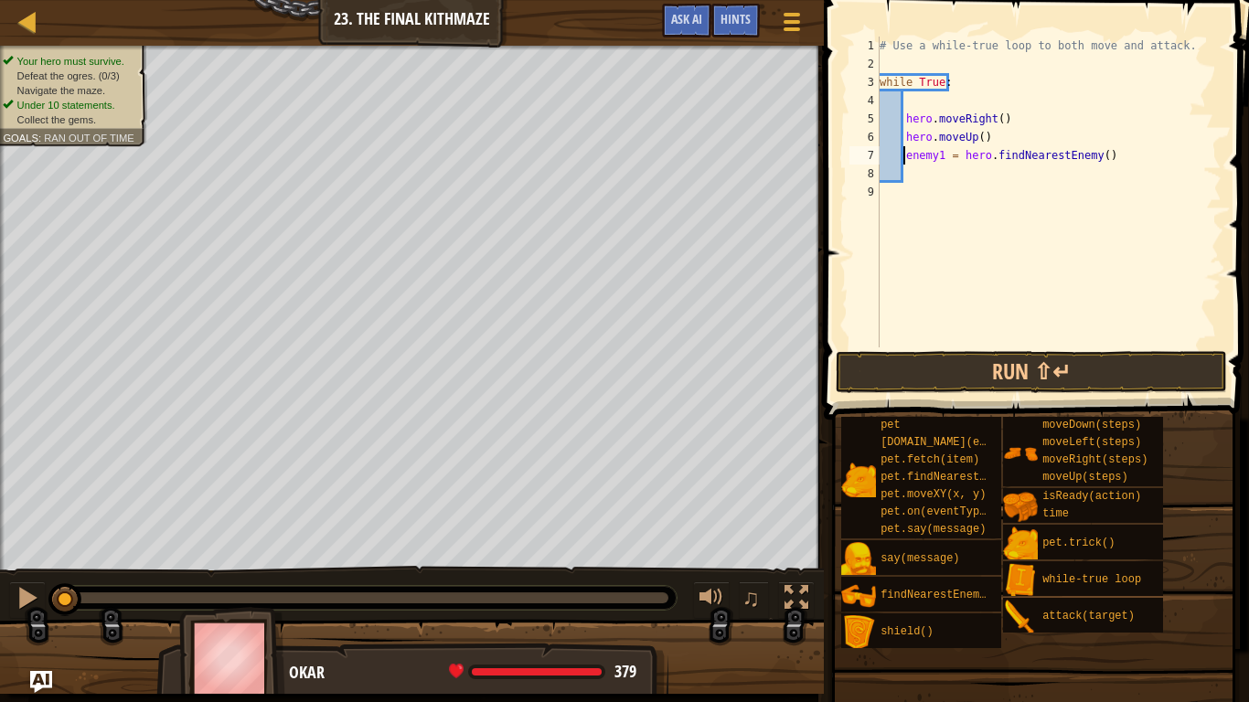
type textarea "enemy1 = hero.findNearestEnemy()"
click at [907, 175] on div "# Use a while-true loop to both move and attack. while True : hero . moveRight …" at bounding box center [1049, 211] width 346 height 348
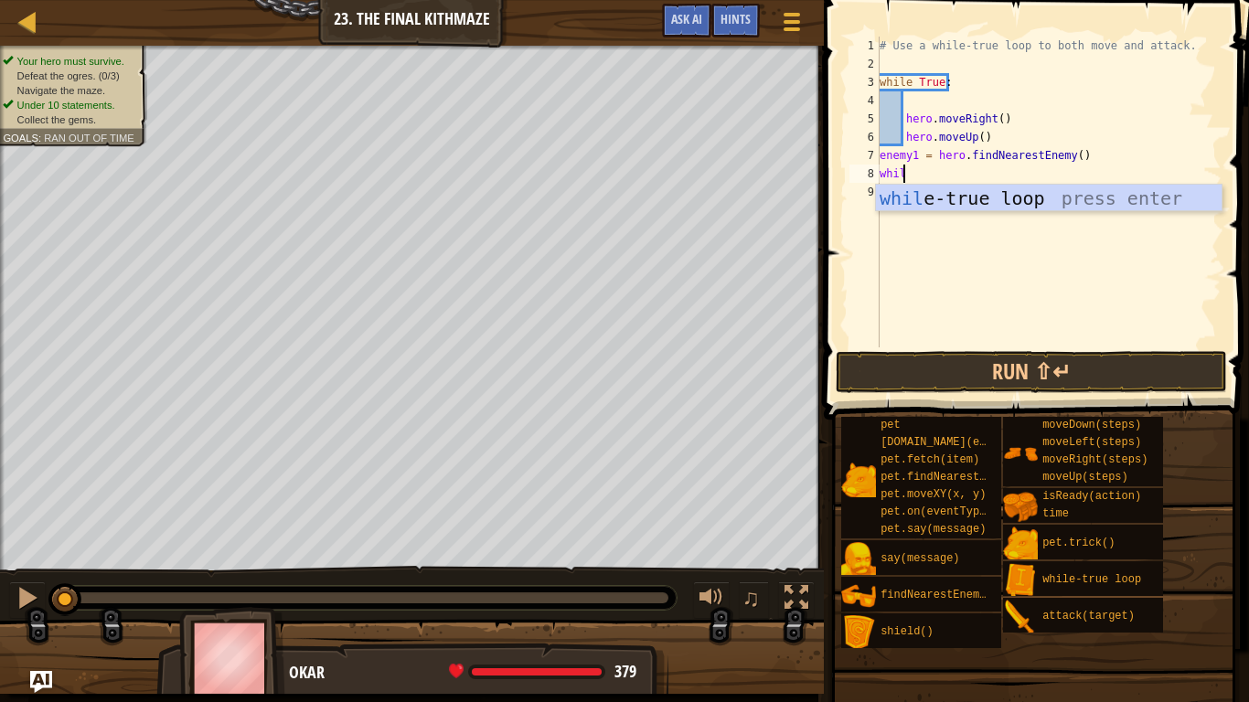
type textarea "while"
click at [938, 201] on div "while -true loop press enter" at bounding box center [1049, 226] width 346 height 82
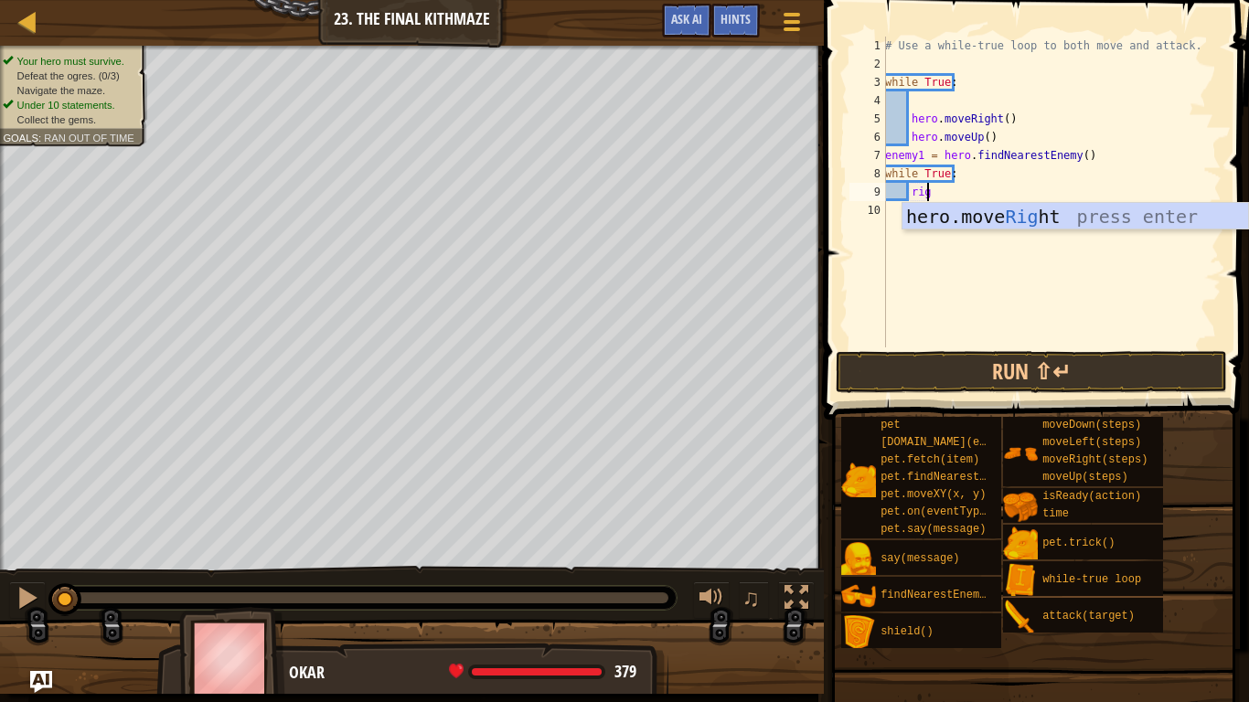
scroll to position [8, 2]
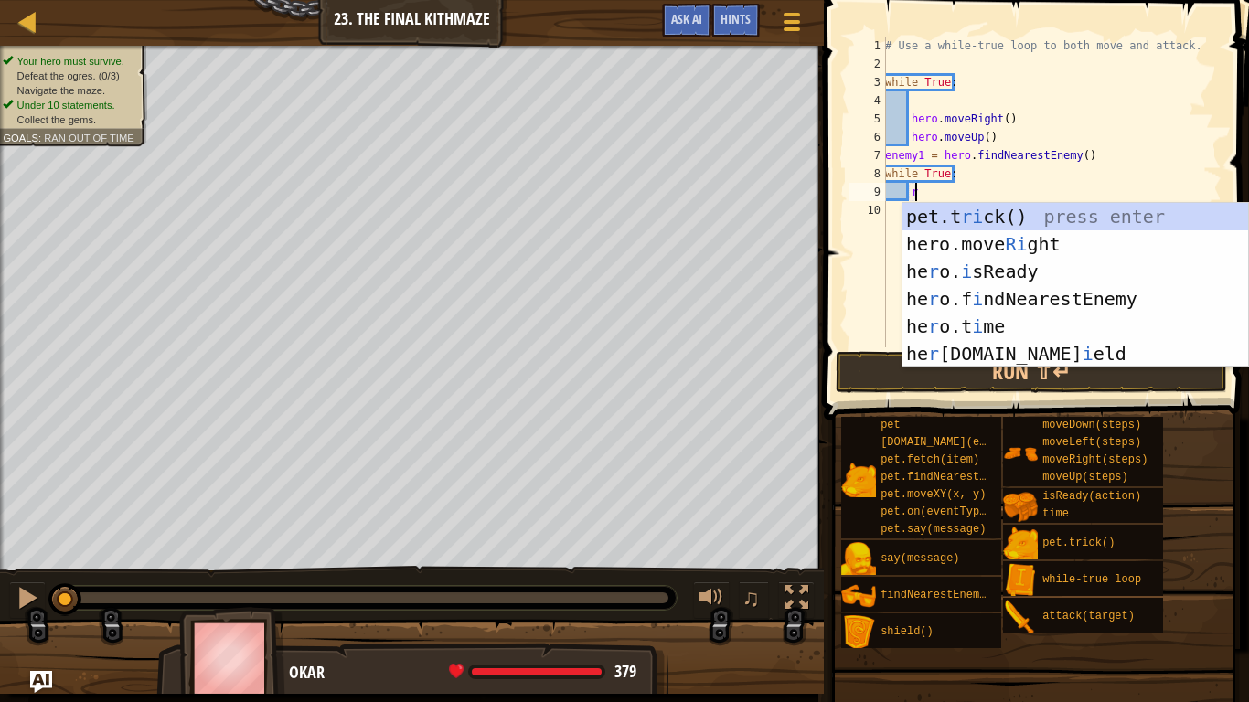
type textarea "r"
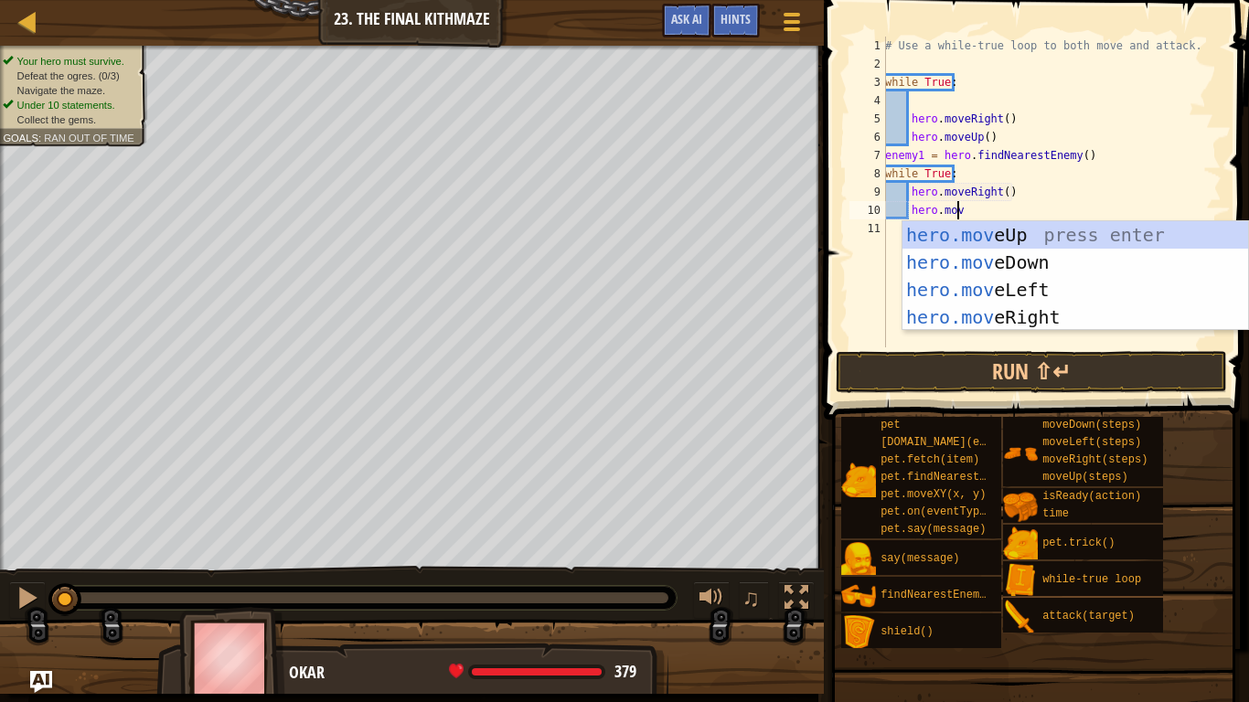
scroll to position [8, 5]
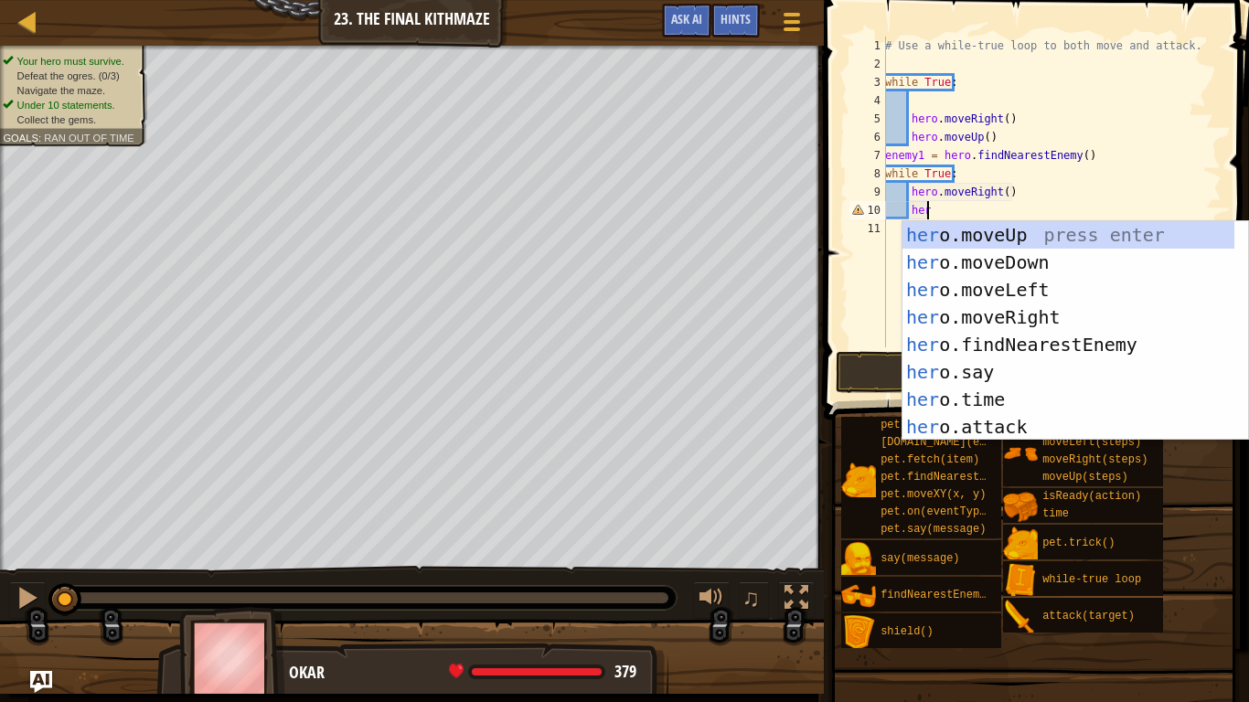
type textarea "h"
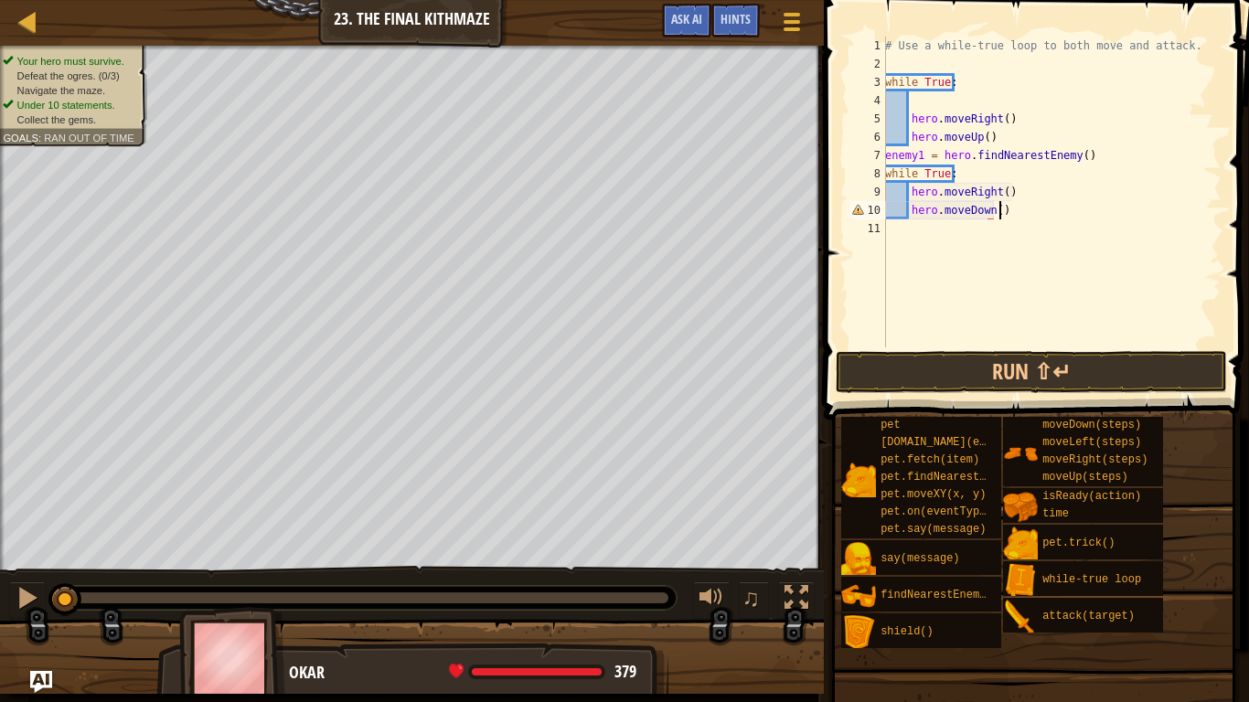
scroll to position [8, 8]
click at [993, 209] on div "# Use a while-true loop to both move and attack. while True : hero . moveRight …" at bounding box center [1052, 211] width 340 height 348
click at [1025, 381] on button "Run ⇧↵" at bounding box center [1031, 372] width 391 height 42
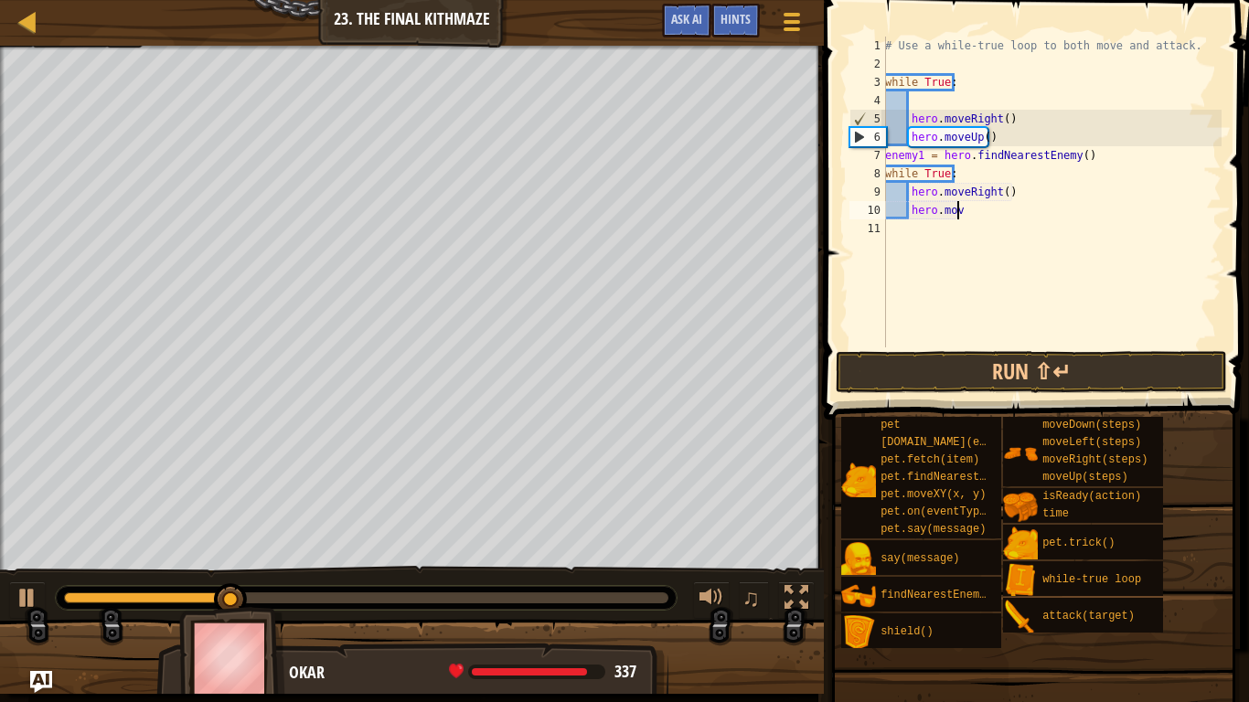
type textarea "h"
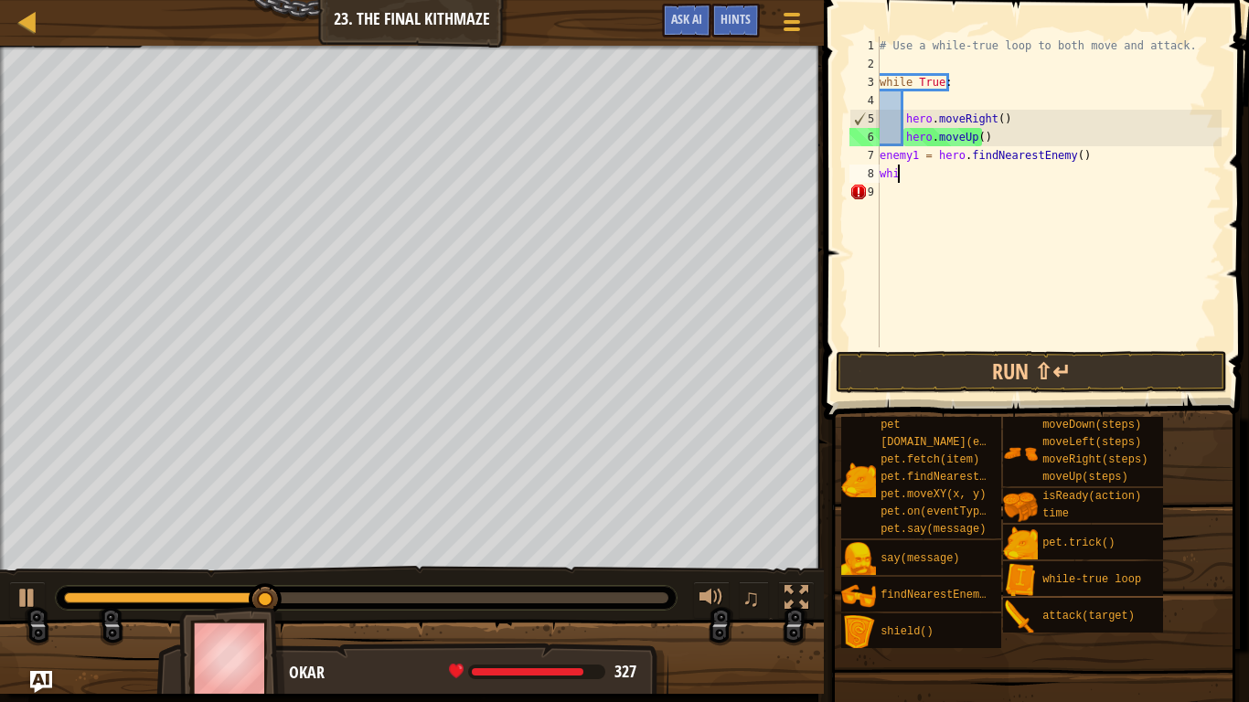
type textarea "w"
type textarea "e"
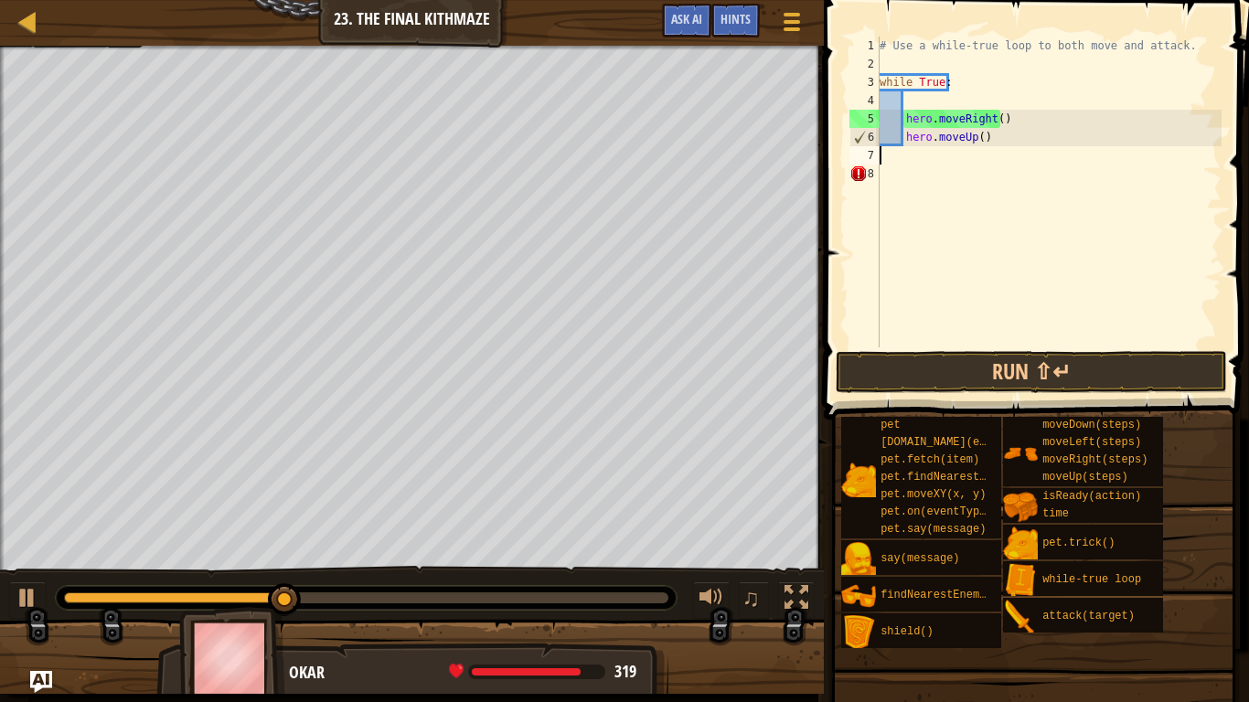
type textarea "h"
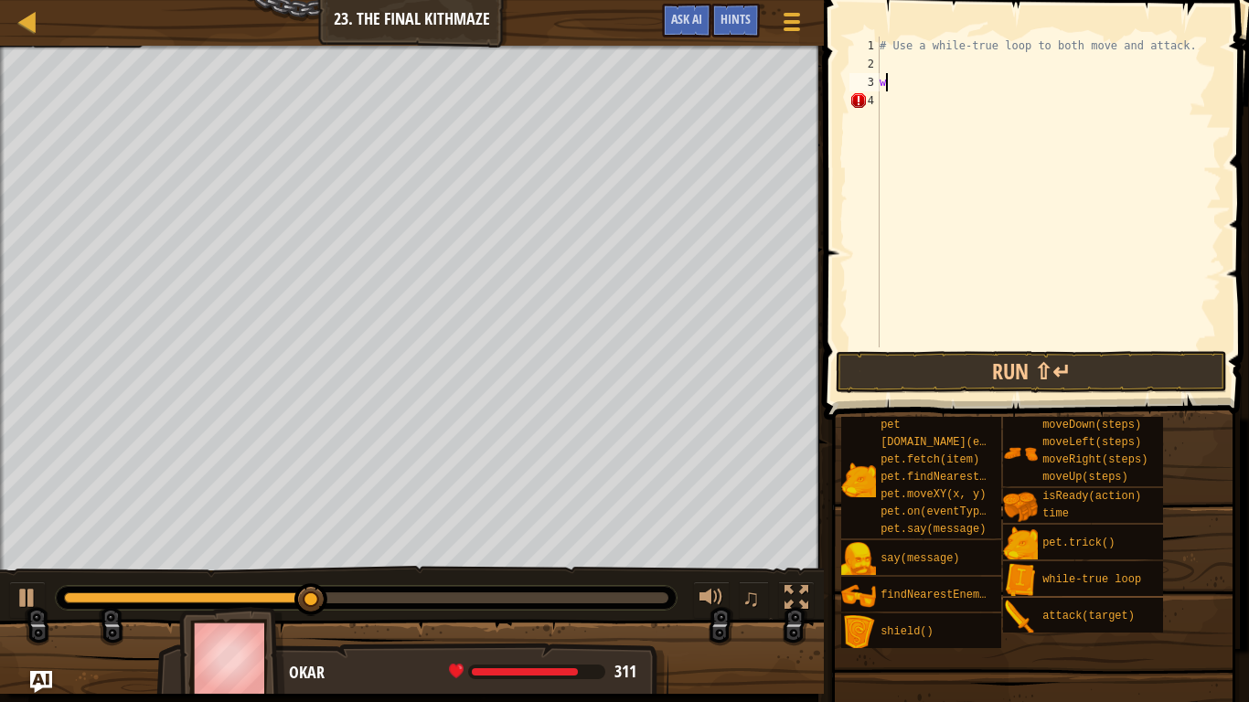
type textarea "w"
type textarea "#"
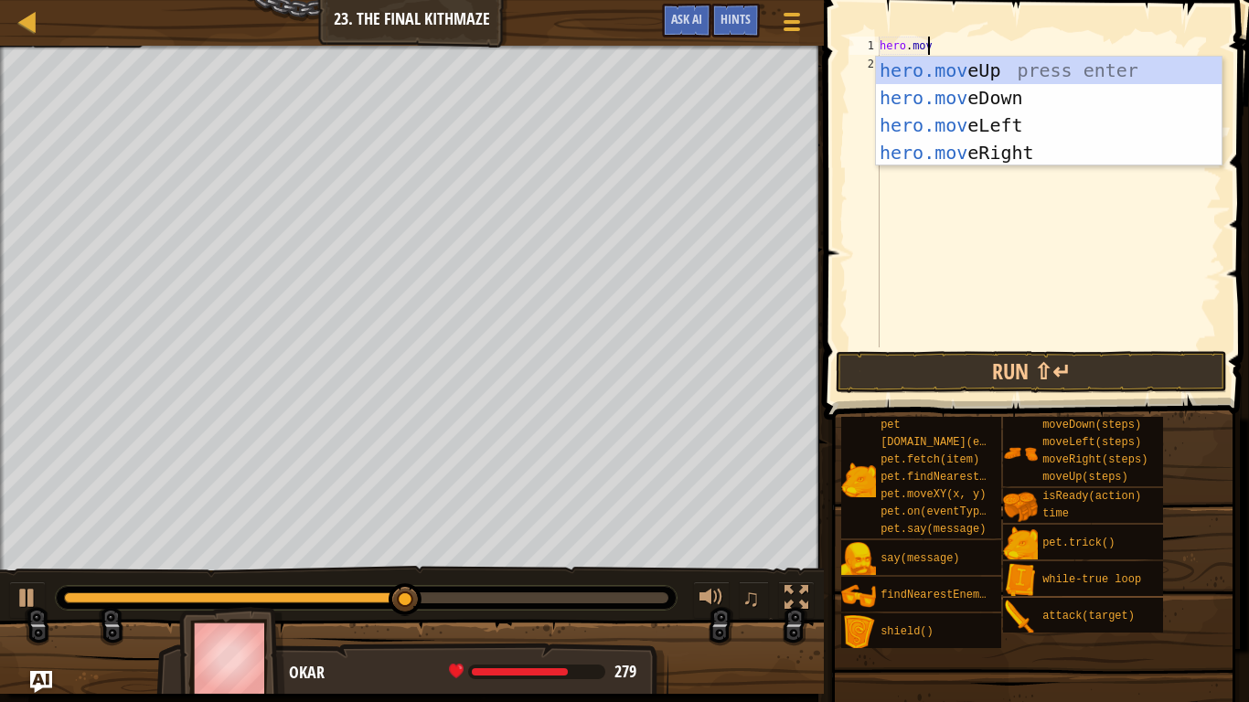
scroll to position [8, 3]
type textarea "hero.move"
click at [1012, 152] on div "hero.move Up press enter hero.move Down press enter hero.move Left press enter …" at bounding box center [1049, 139] width 346 height 165
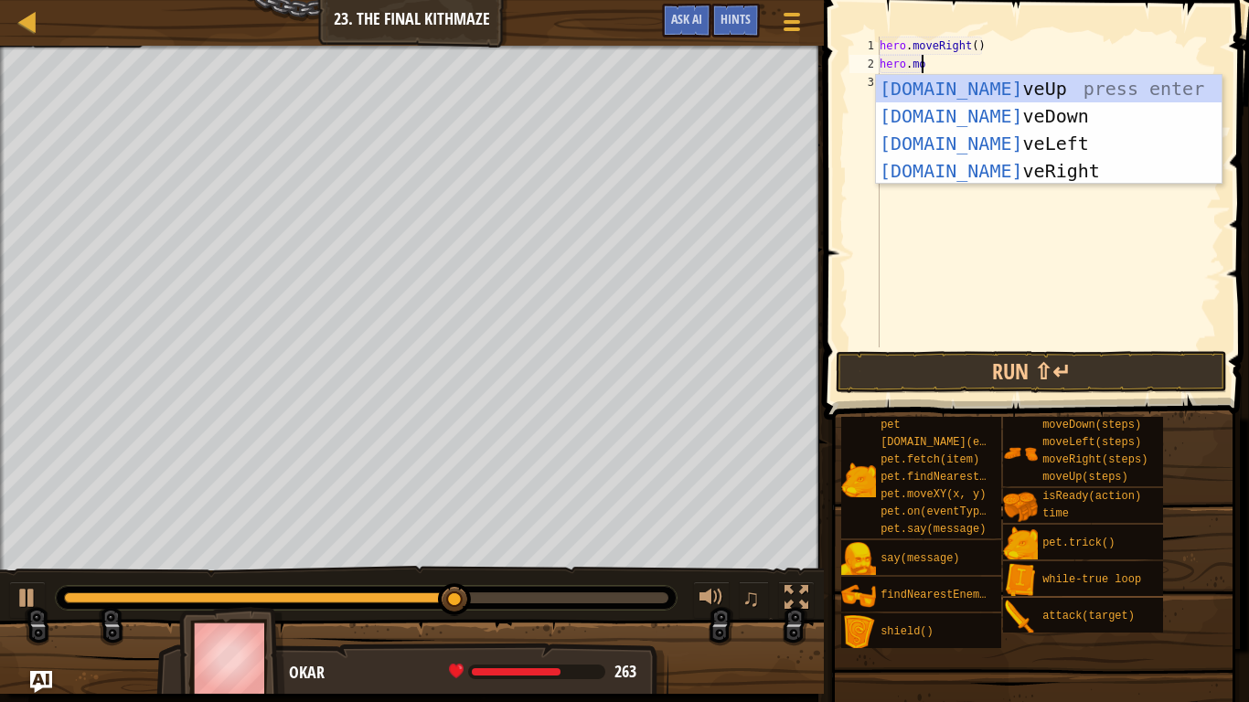
type textarea "hero.move"
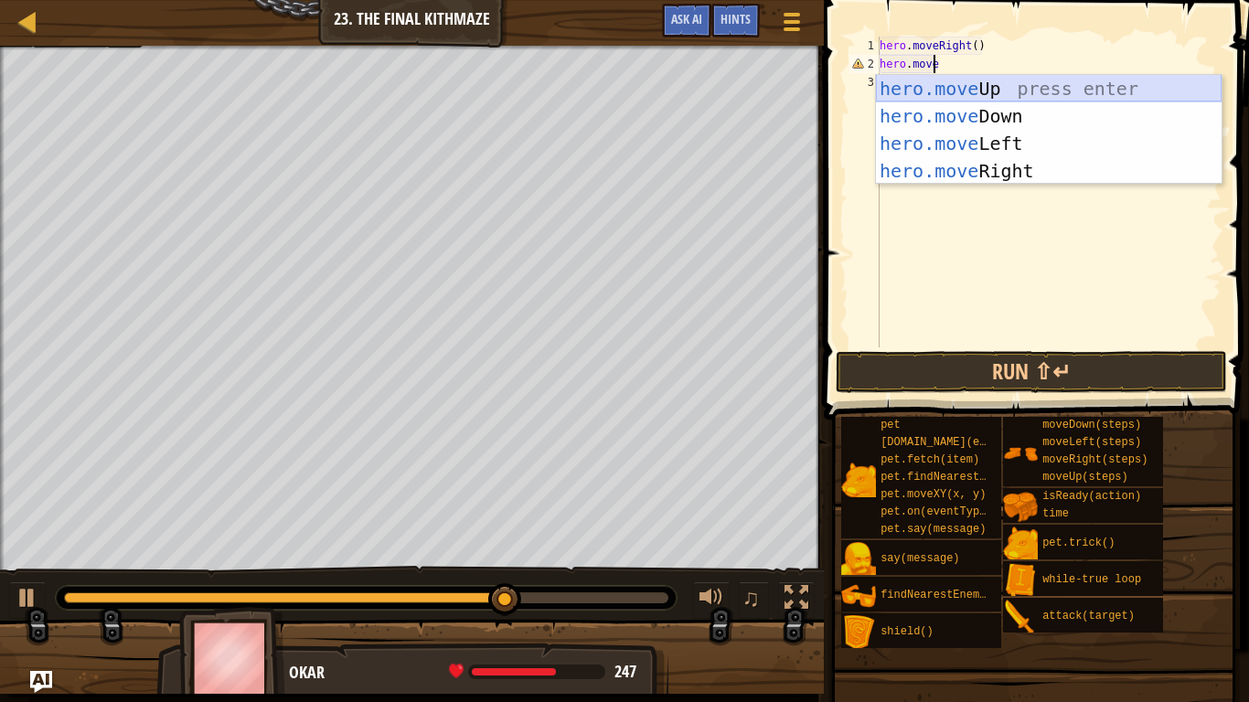
click at [972, 85] on div "hero.move Up press enter hero.move Down press enter hero.move Left press enter …" at bounding box center [1049, 157] width 346 height 165
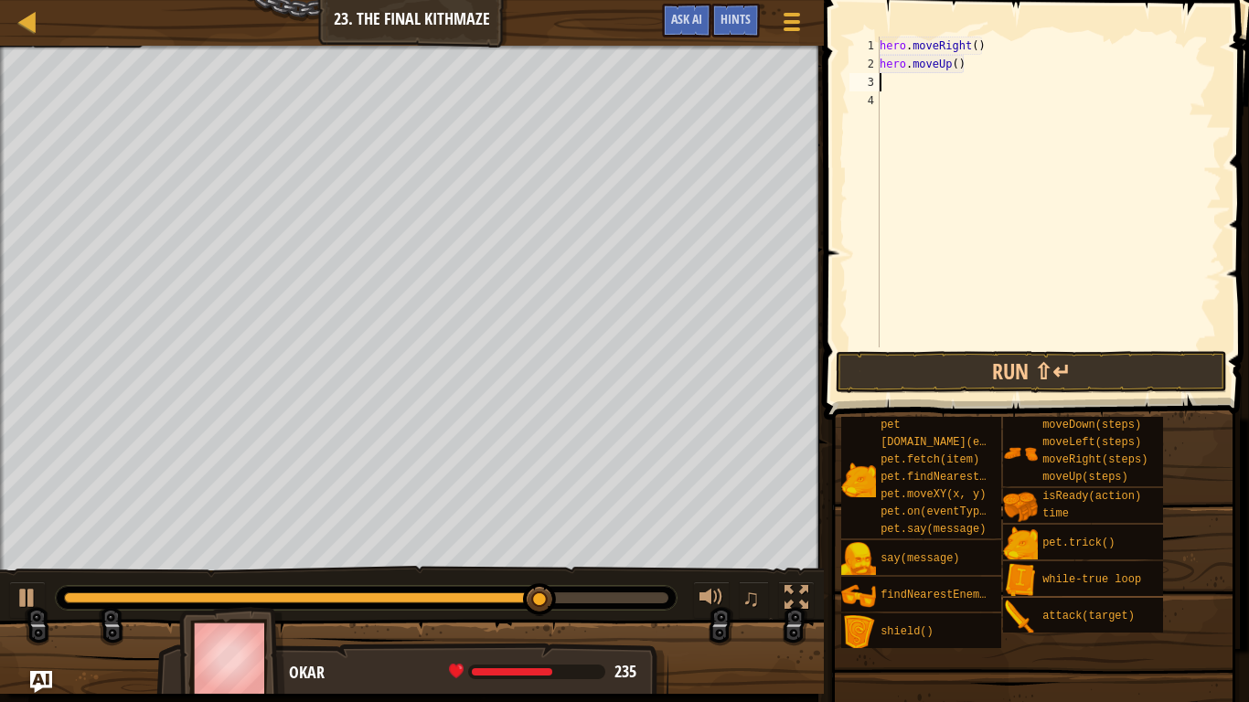
click at [980, 40] on div "hero . moveRight ( ) hero . moveUp ( )" at bounding box center [1049, 211] width 346 height 348
type textarea "hero.moveRight()"
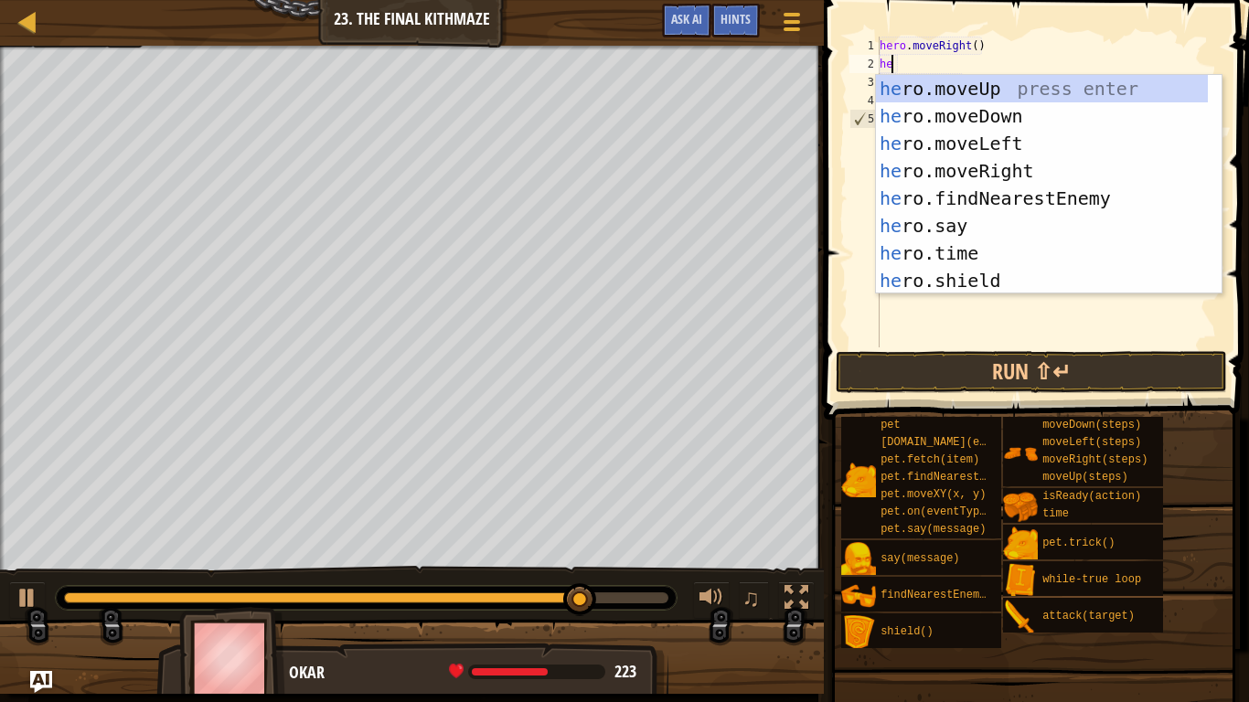
type textarea "her"
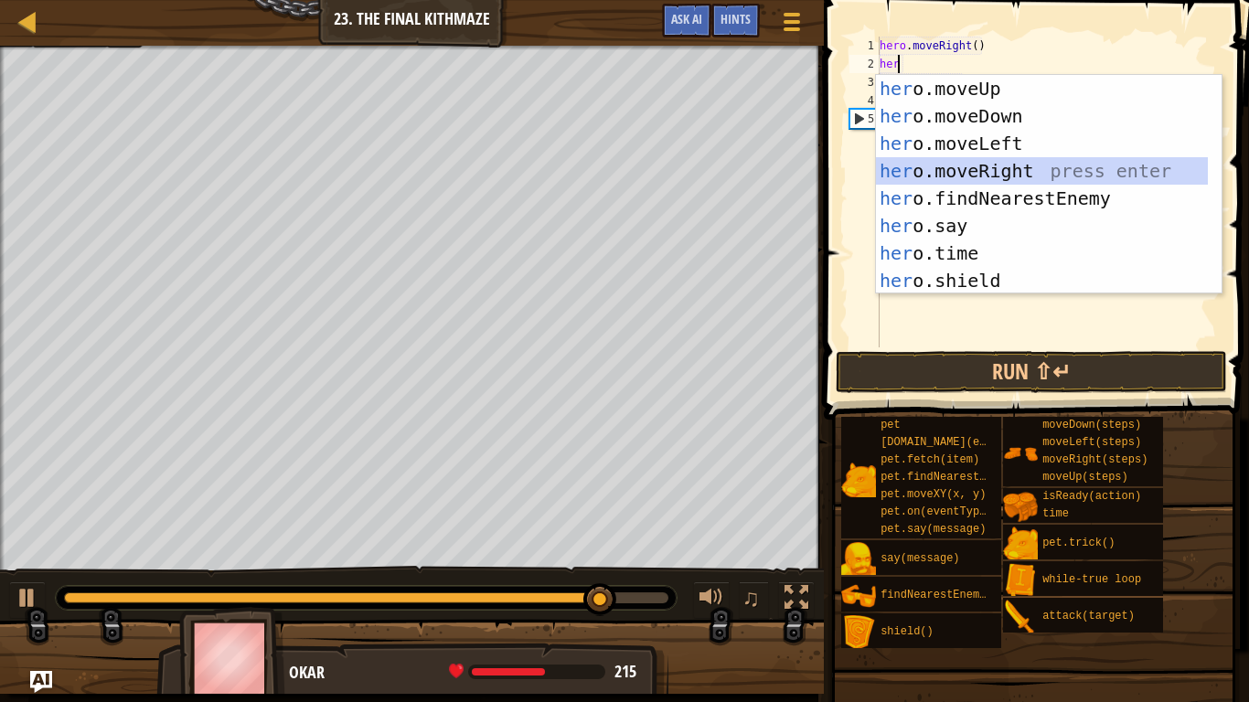
click at [1022, 173] on div "her o.moveUp press enter her o.moveDown press enter her o.moveLeft press enter …" at bounding box center [1042, 212] width 332 height 274
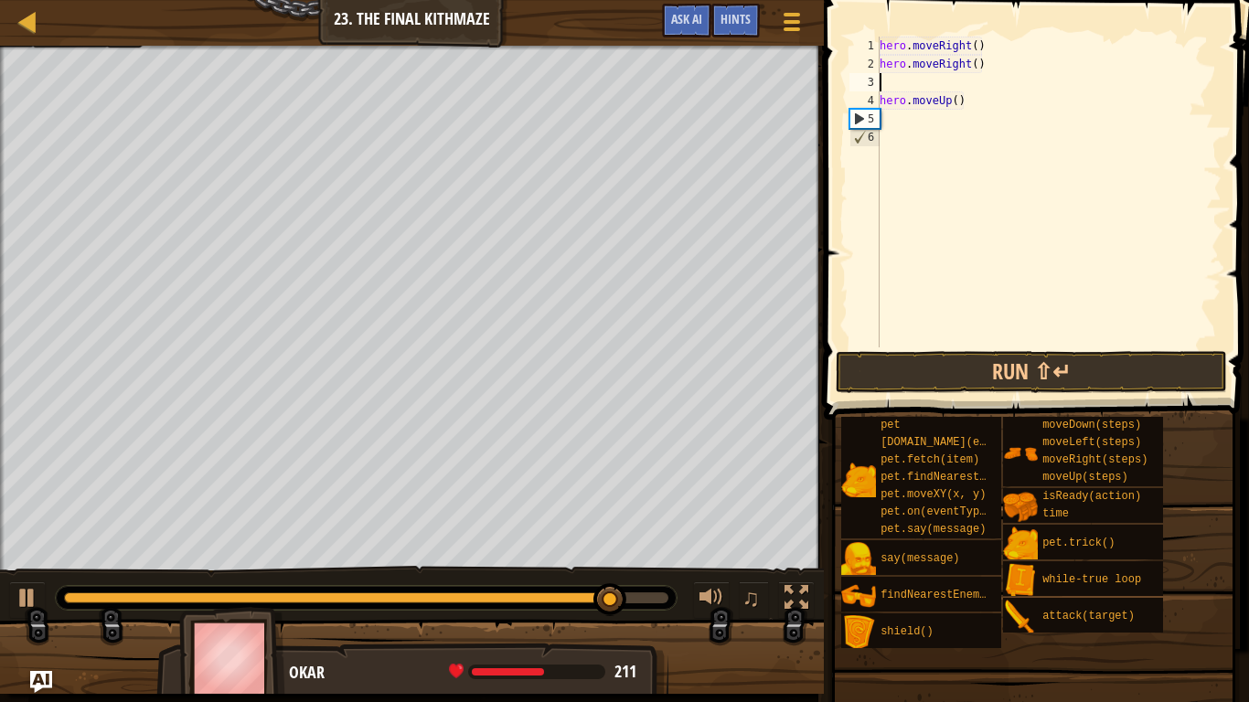
click at [984, 41] on div "hero . moveRight ( ) hero . moveRight ( ) hero . moveUp ( )" at bounding box center [1049, 211] width 346 height 348
type textarea "h"
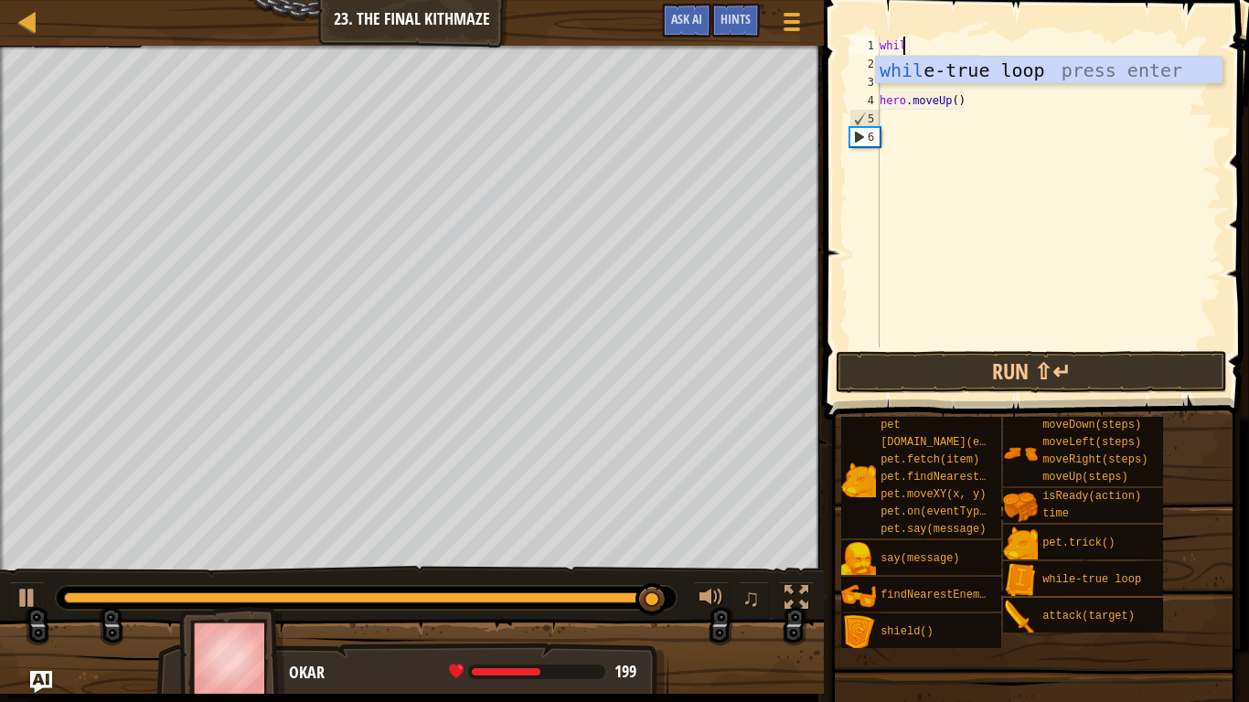
scroll to position [8, 1]
type textarea "while"
click at [989, 69] on div "while -true loop press enter" at bounding box center [1049, 98] width 346 height 82
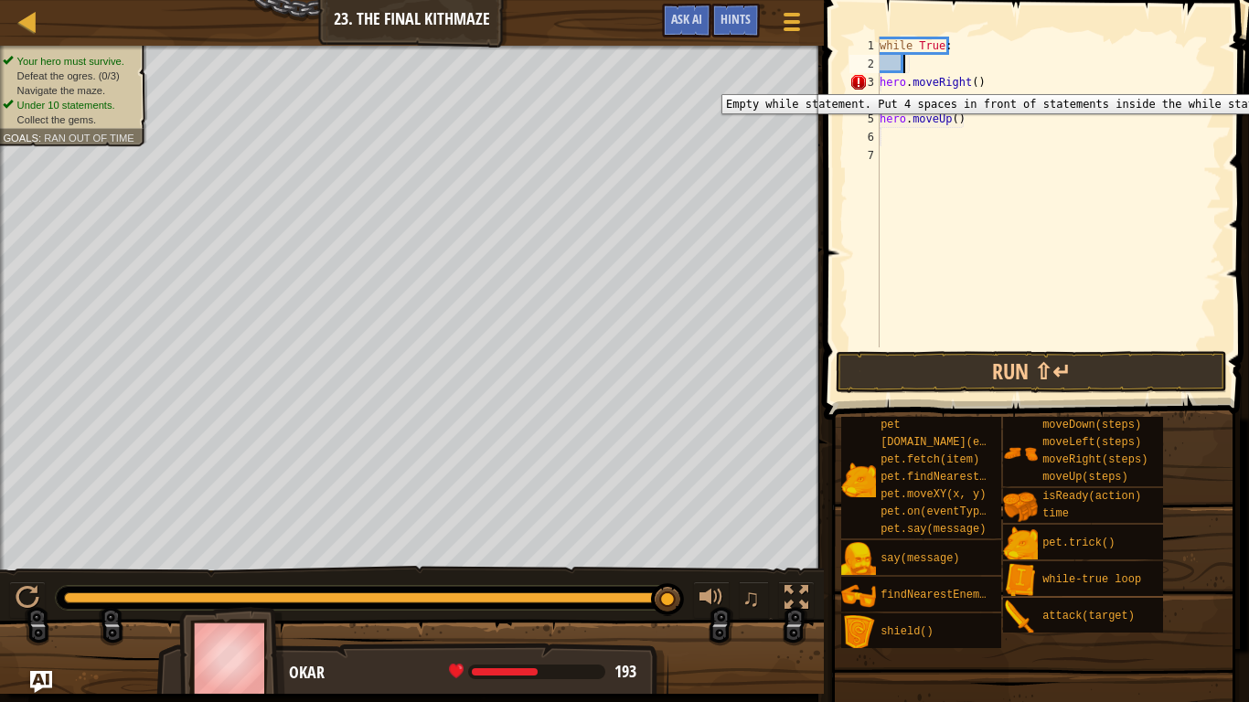
click at [877, 80] on div "3" at bounding box center [865, 82] width 30 height 18
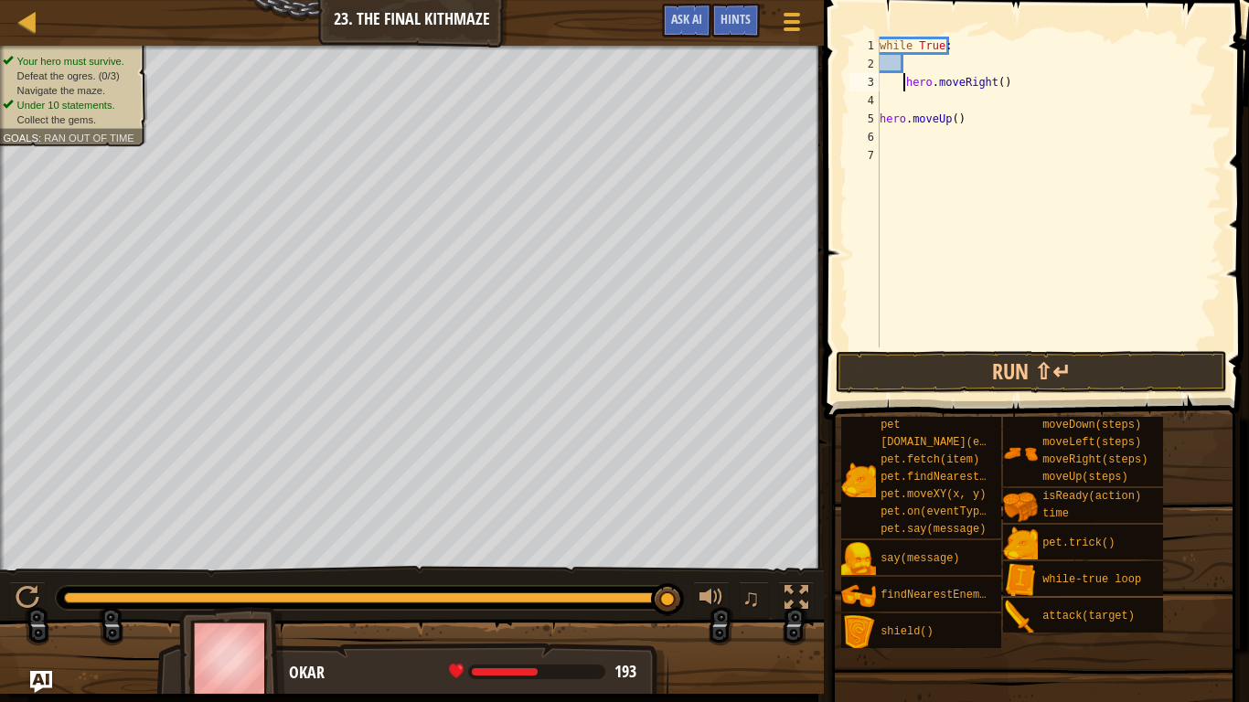
click at [879, 117] on div "5" at bounding box center [865, 119] width 30 height 18
click at [895, 78] on div "while True : hero . moveRight ( ) hero . moveUp ( )" at bounding box center [1049, 211] width 346 height 348
type textarea "hero.moveRight()"
click at [899, 76] on div "while True : hero . moveRight ( ) hero . moveUp ( )" at bounding box center [1049, 211] width 346 height 348
click at [992, 207] on div "while True : hero . moveRight ( ) hero . moveUp ( )" at bounding box center [1049, 211] width 346 height 348
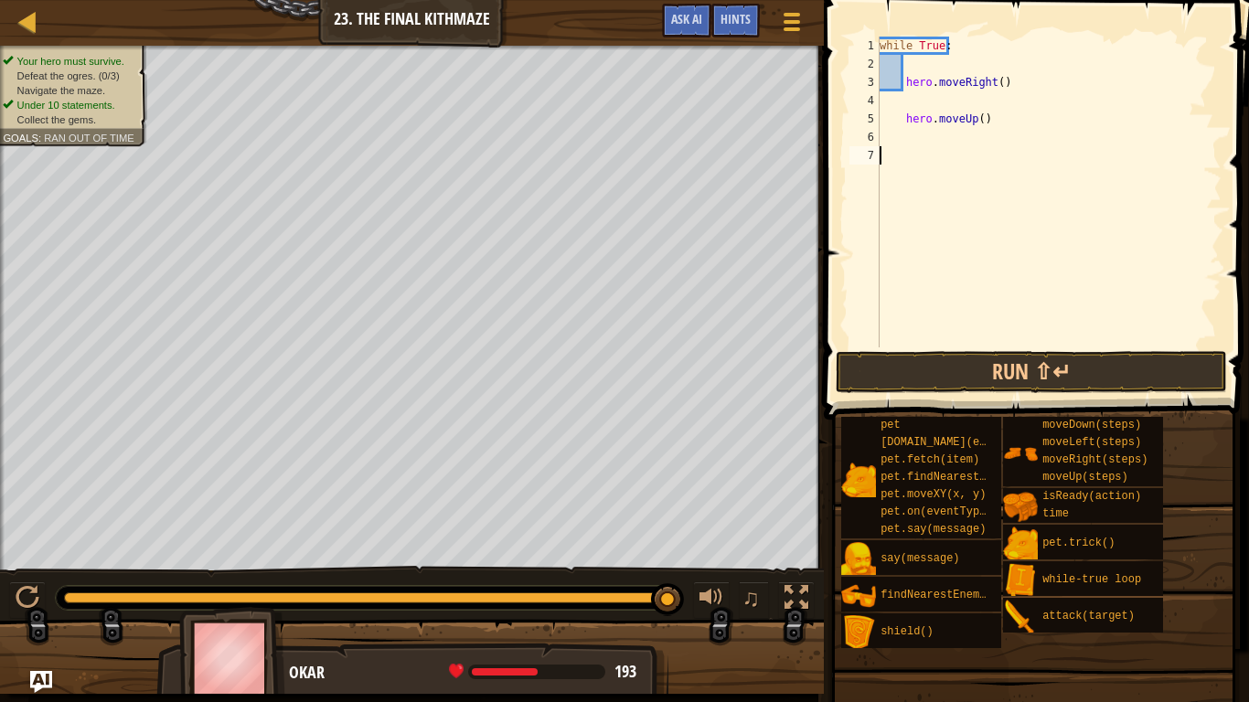
scroll to position [8, 0]
click at [1012, 122] on div "while True : hero . moveRight ( ) hero . moveUp ( )" at bounding box center [1049, 211] width 346 height 348
click at [967, 121] on div "while True : hero . moveRight ( ) hero . moveUp ( )" at bounding box center [1049, 211] width 346 height 348
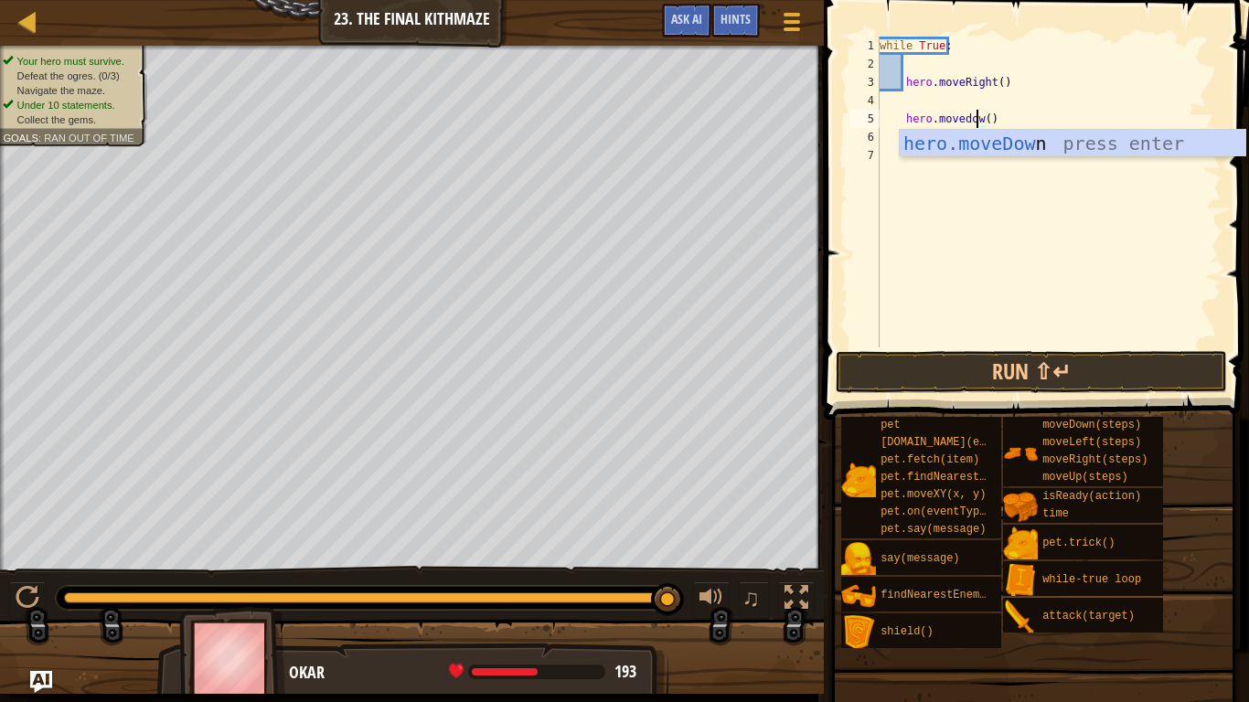
scroll to position [8, 7]
click at [981, 145] on div "hero.moveDo wn press enter" at bounding box center [1073, 171] width 346 height 82
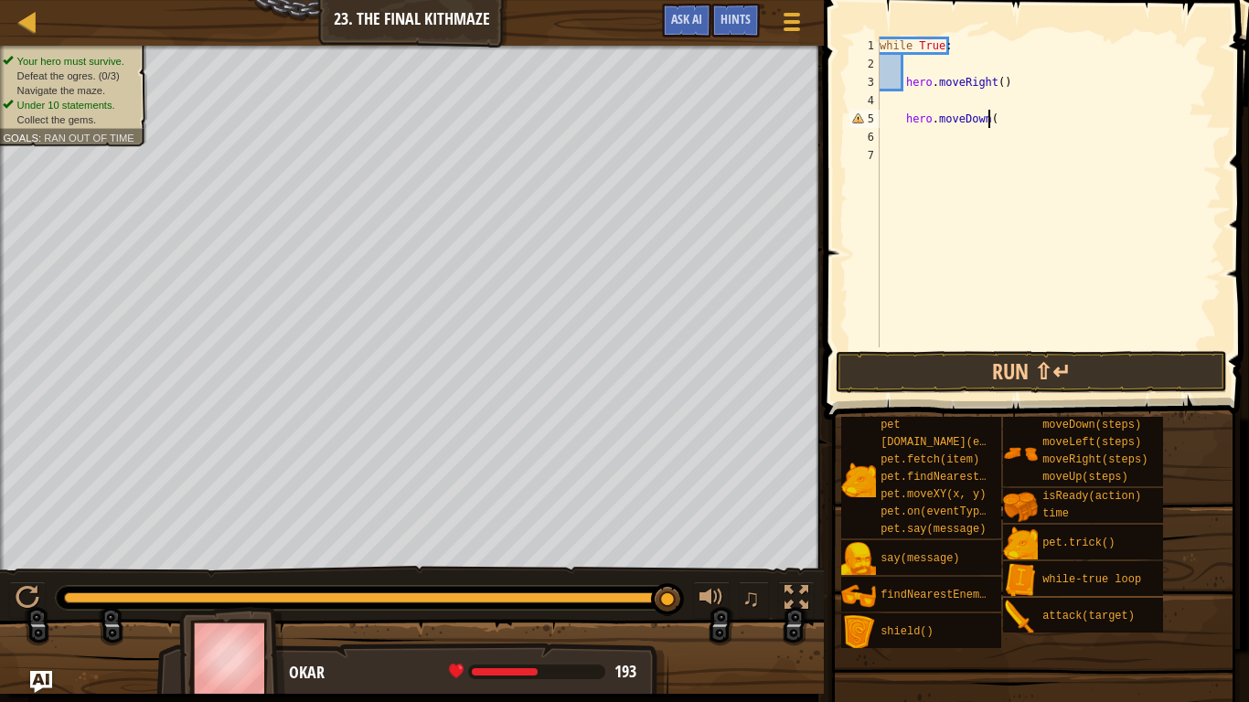
scroll to position [8, 8]
type textarea "hero.moveDown(2)"
click at [966, 102] on div "while True : hero . moveRight ( ) hero . moveDown ( 2 )" at bounding box center [1049, 211] width 346 height 348
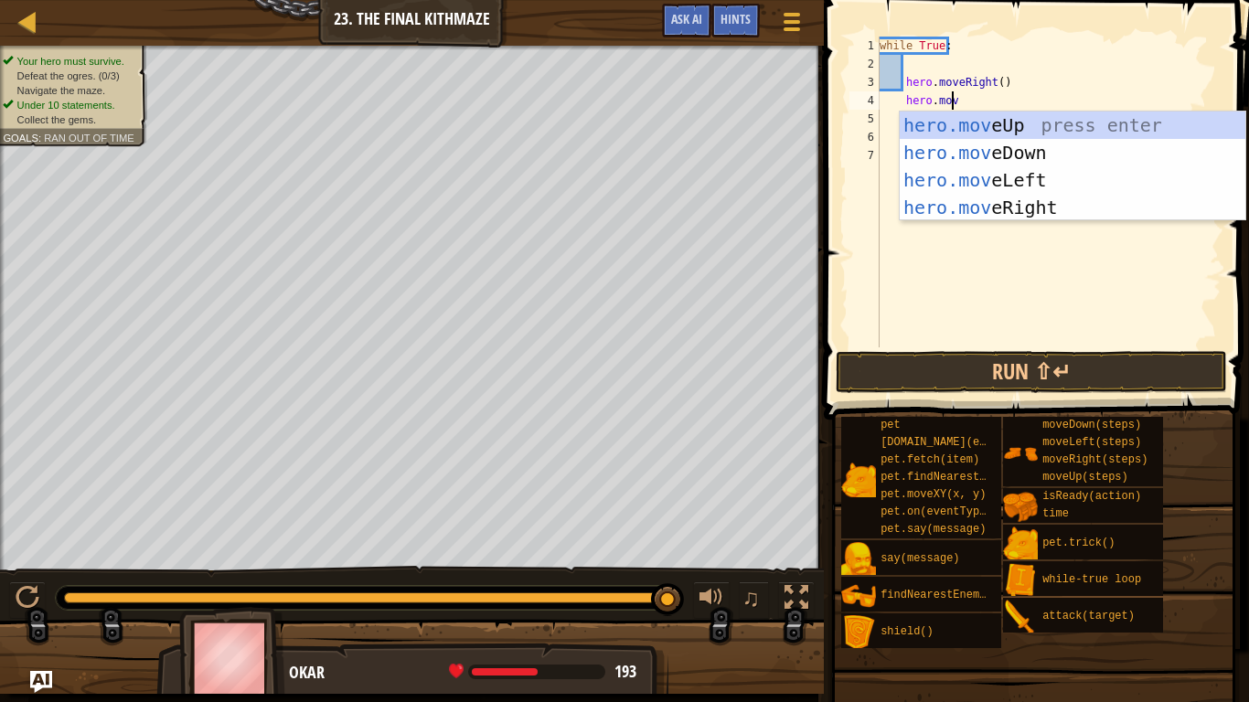
scroll to position [8, 5]
type textarea "hero.move"
click at [793, 589] on div at bounding box center [797, 598] width 24 height 24
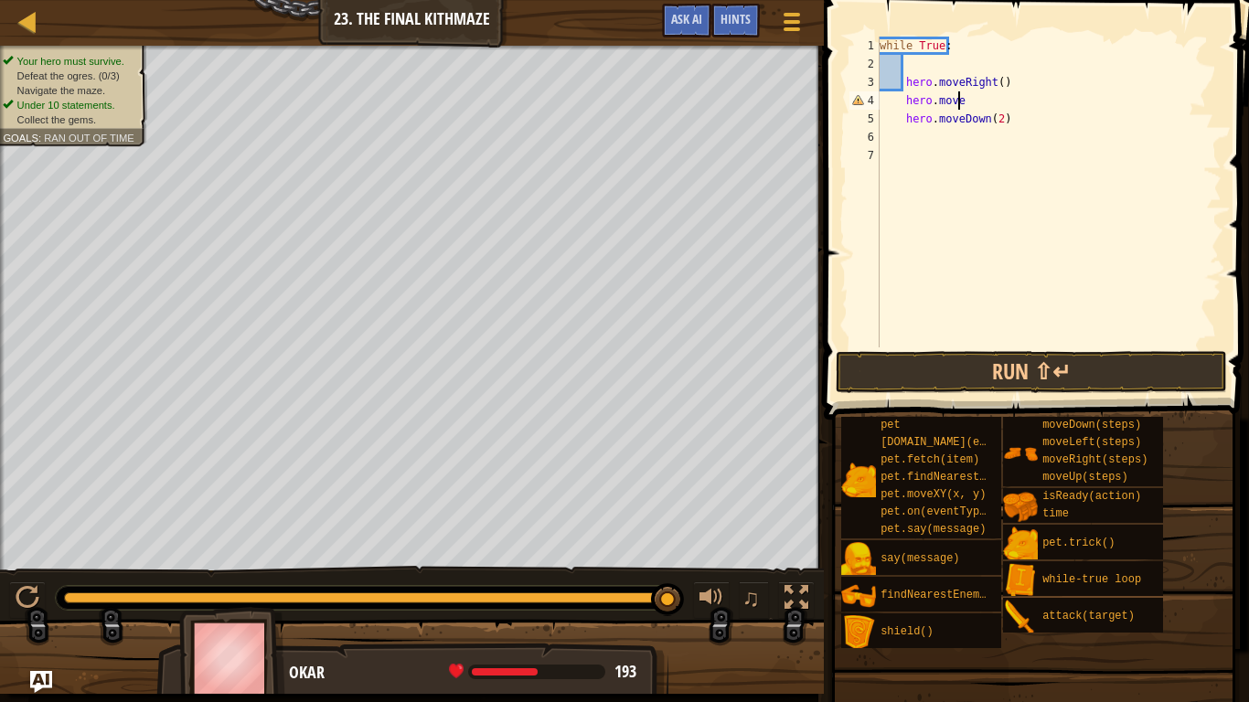
click at [938, 146] on div "while True : hero . moveRight ( ) hero . move hero . moveDown ( 2 )" at bounding box center [1049, 211] width 346 height 348
click at [931, 138] on div "while True : hero . moveRight ( ) hero . move hero . moveDown ( 2 )" at bounding box center [1049, 211] width 346 height 348
click at [925, 123] on div "while True : hero . moveRight ( ) hero . move hero . moveDown ( 2 )" at bounding box center [1049, 211] width 346 height 348
type textarea "hero.moveDown(2)"
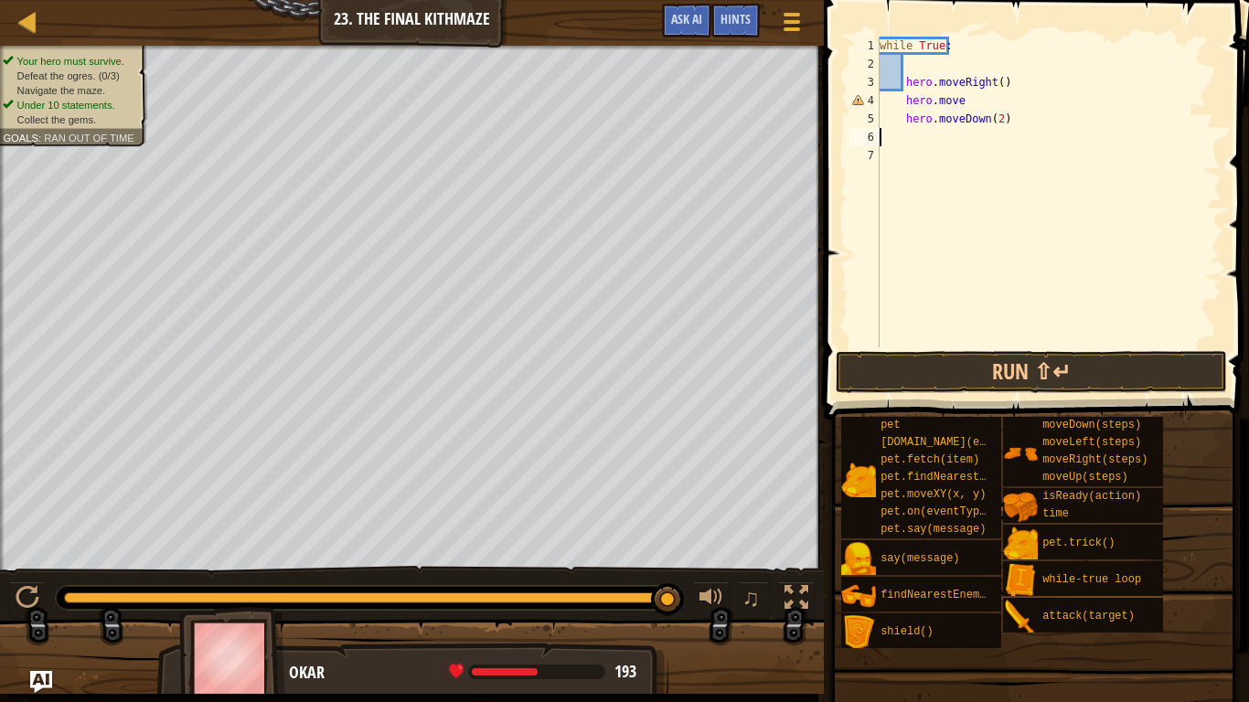
click at [922, 134] on div "while True : hero . moveRight ( ) hero . move hero . moveDown ( 2 )" at bounding box center [1049, 211] width 346 height 348
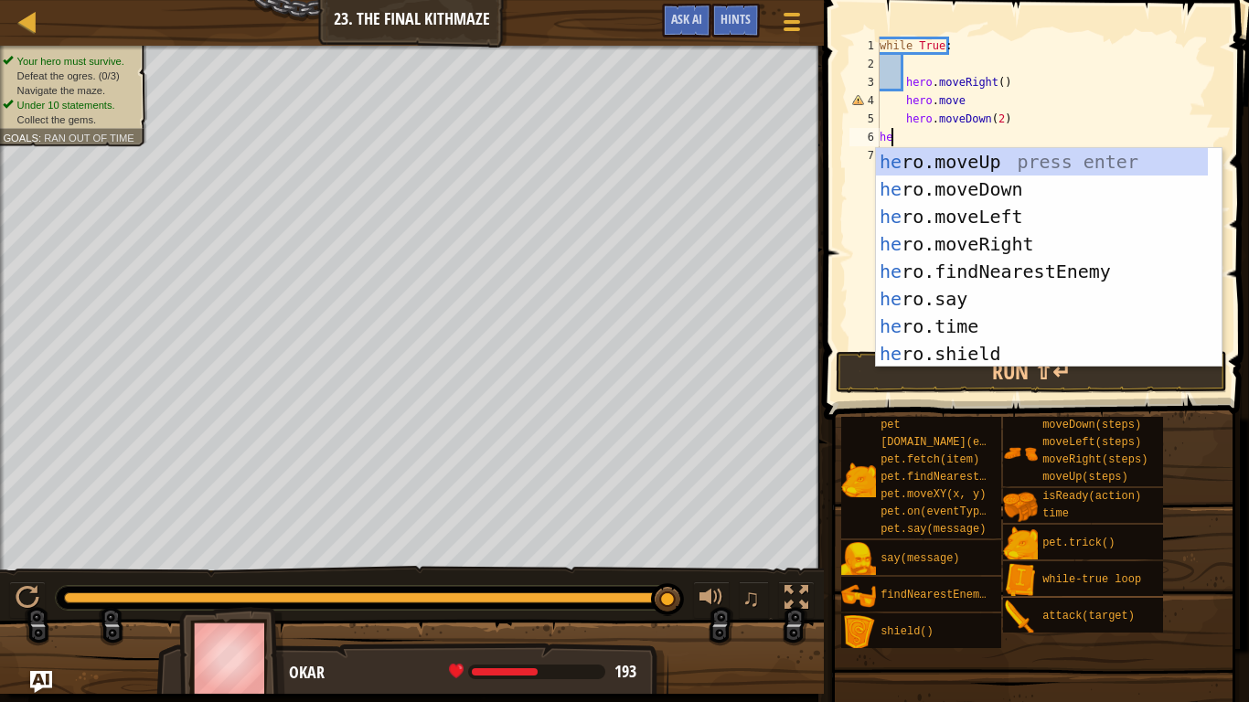
type textarea "hero"
click at [991, 273] on div "hero .moveUp press enter hero .moveDown press enter hero .moveLeft press enter …" at bounding box center [1042, 285] width 332 height 274
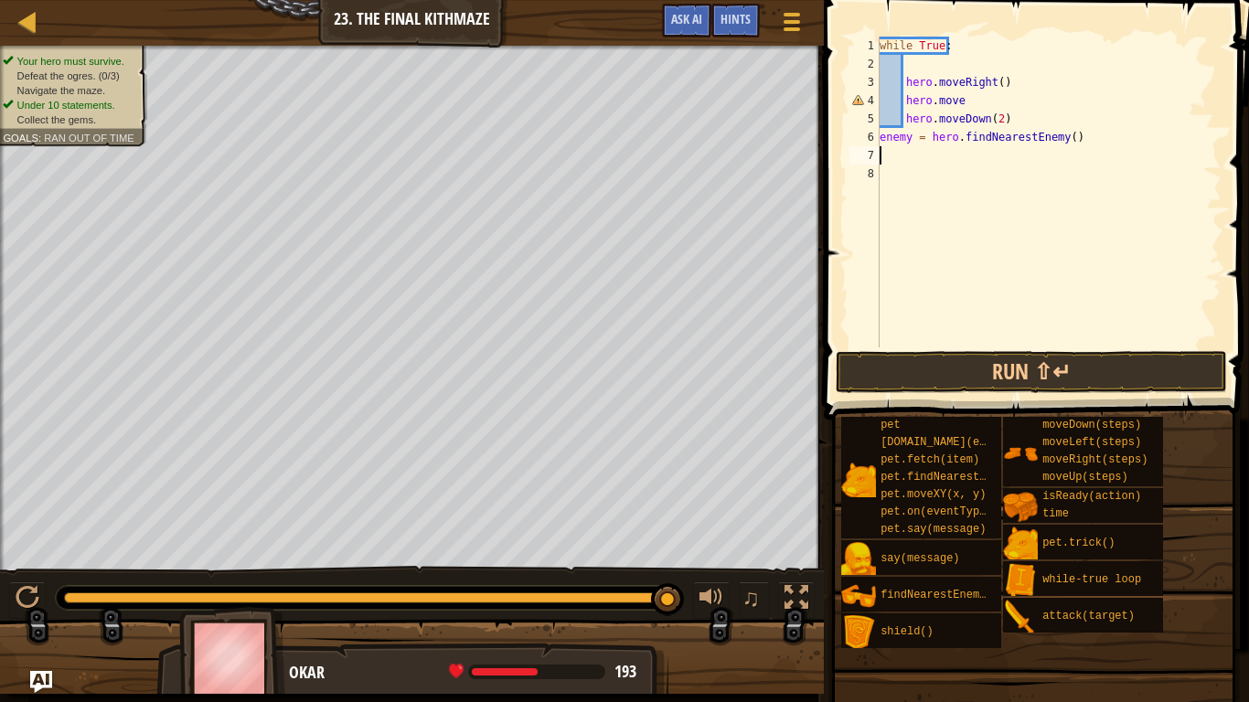
scroll to position [8, 0]
click at [998, 117] on div "while True : hero . moveRight ( ) hero . move hero . moveDown ( 2 ) enemy = her…" at bounding box center [1049, 211] width 346 height 348
type textarea "hero.moveDown(2)"
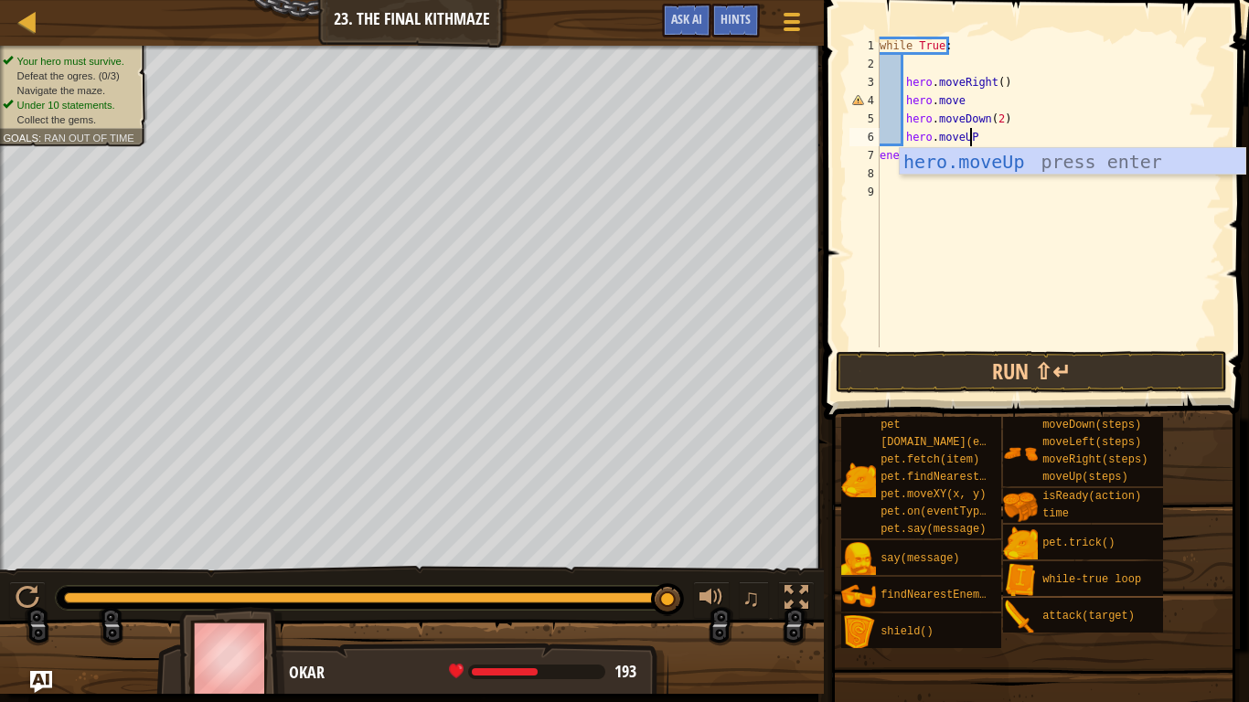
scroll to position [8, 6]
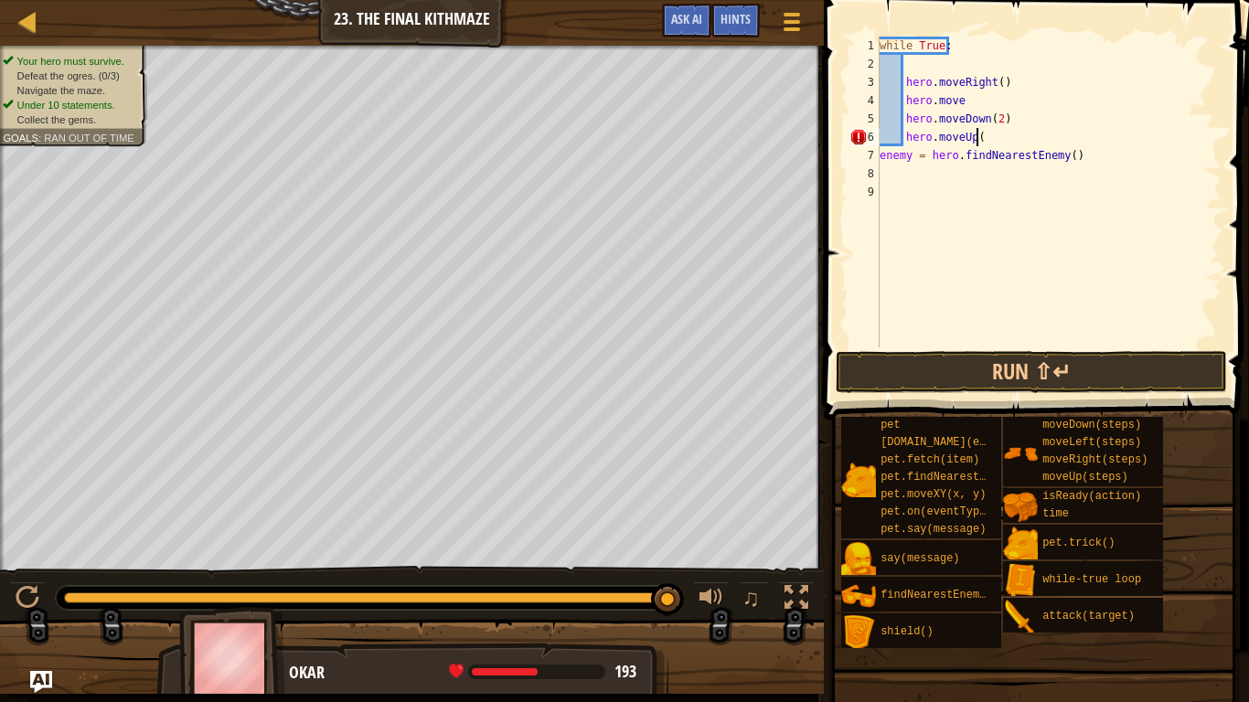
type textarea "hero.moveUp()"
click at [927, 183] on div "while True : hero . moveRight ( ) hero . move hero . moveDown ( 2 ) hero . move…" at bounding box center [1049, 211] width 346 height 348
click at [917, 172] on div "while True : hero . moveRight ( ) hero . move hero . moveDown ( 2 ) hero . move…" at bounding box center [1049, 211] width 346 height 348
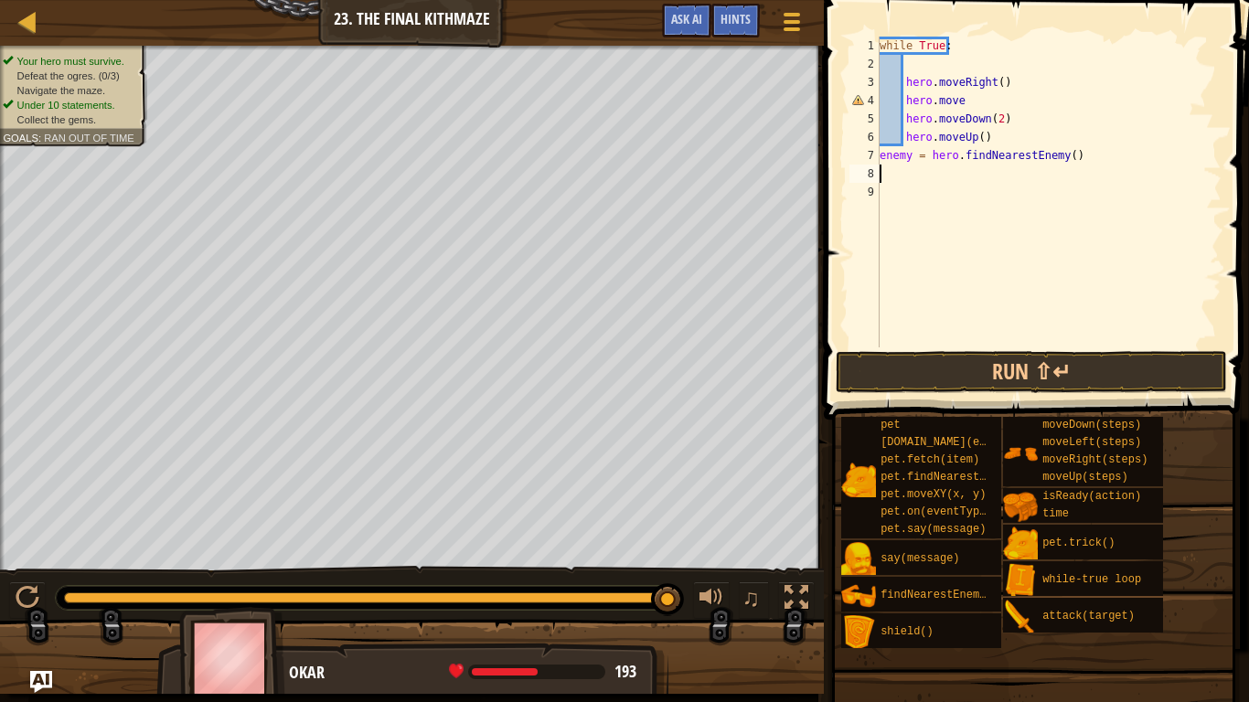
click at [910, 157] on div "while True : hero . moveRight ( ) hero . move hero . moveDown ( 2 ) hero . move…" at bounding box center [1049, 211] width 346 height 348
type textarea "enemy1 = hero.findNearestEnemy()"
click at [907, 170] on div "while True : hero . moveRight ( ) hero . move hero . moveDown ( 2 ) hero . move…" at bounding box center [1049, 211] width 346 height 348
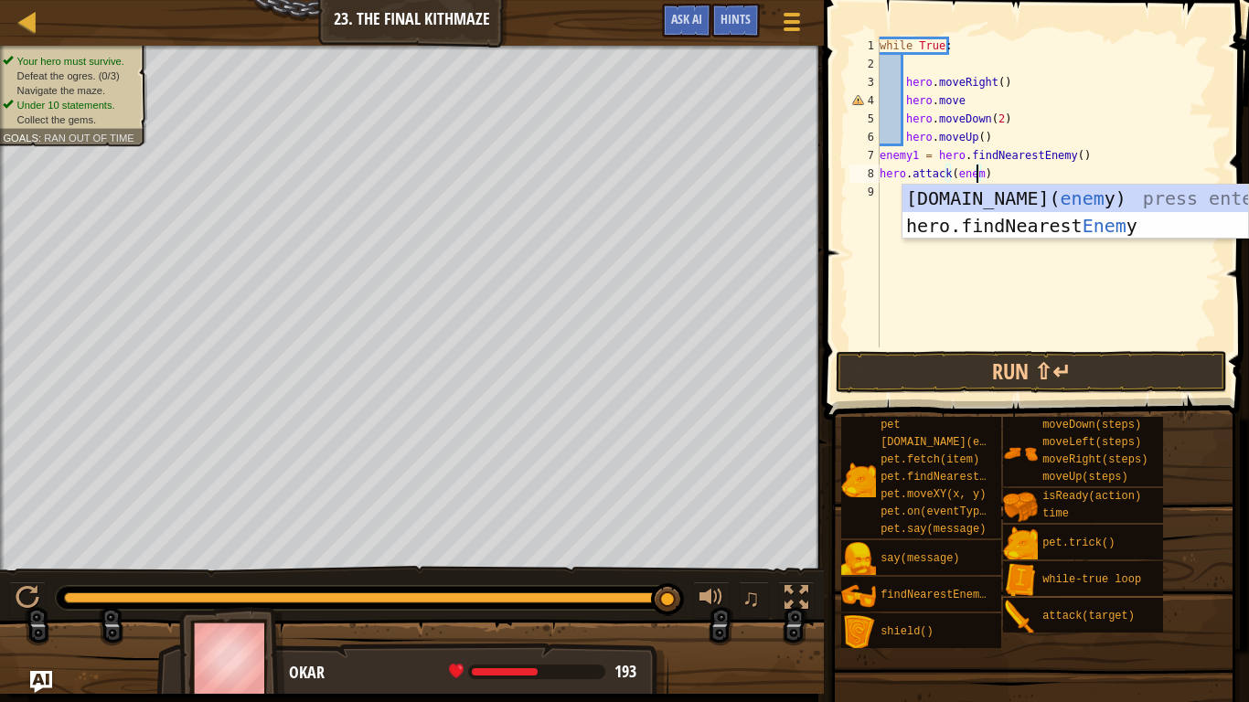
scroll to position [8, 7]
type textarea "hero.attack(enemy1)"
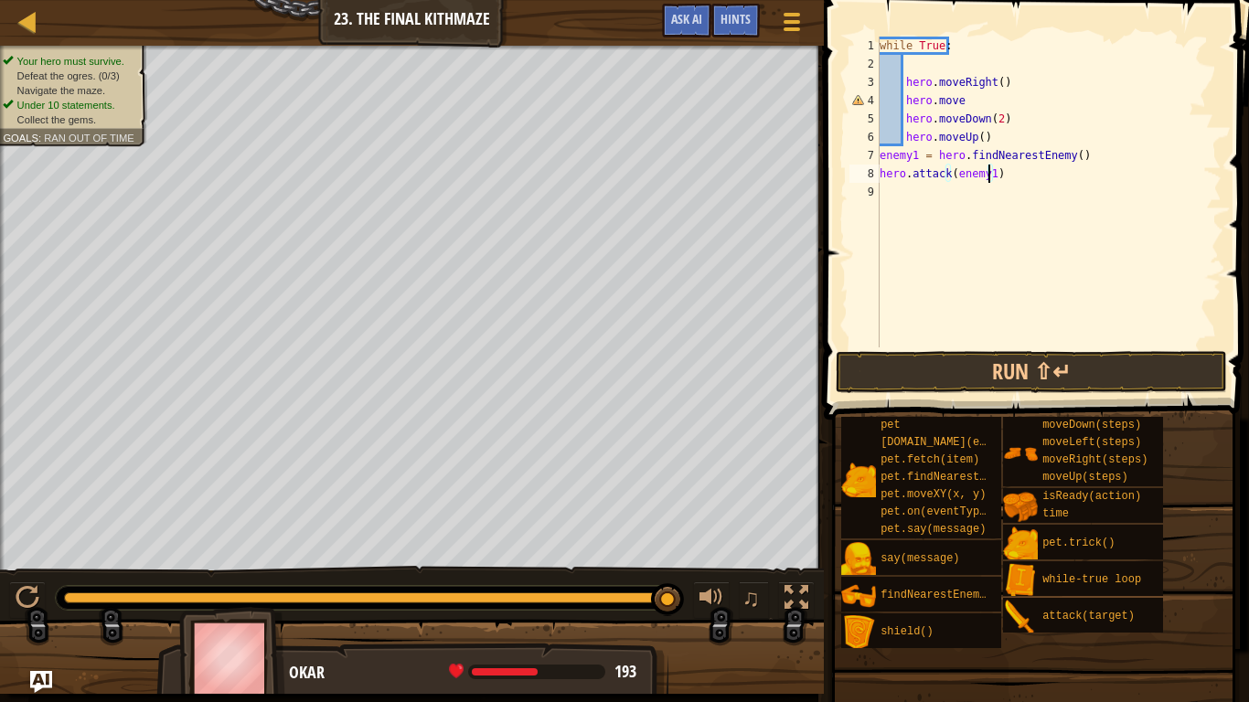
scroll to position [8, 8]
click at [977, 216] on div "while True : hero . moveRight ( ) hero . move hero . moveDown ( 2 ) hero . move…" at bounding box center [1049, 211] width 346 height 348
click at [1032, 366] on button "Run ⇧↵" at bounding box center [1031, 372] width 391 height 42
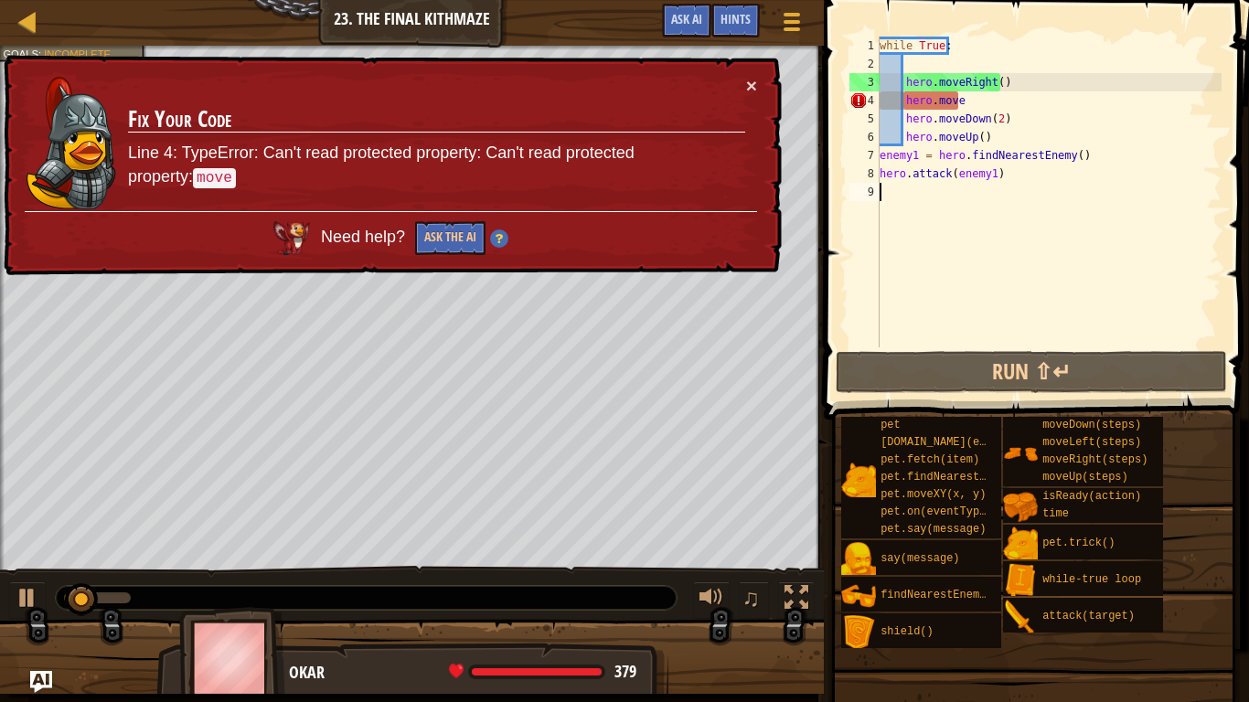
click at [965, 102] on div "while True : hero . moveRight ( ) hero . move hero . moveDown ( 2 ) hero . move…" at bounding box center [1049, 211] width 346 height 348
click at [752, 82] on button "×" at bounding box center [751, 85] width 11 height 19
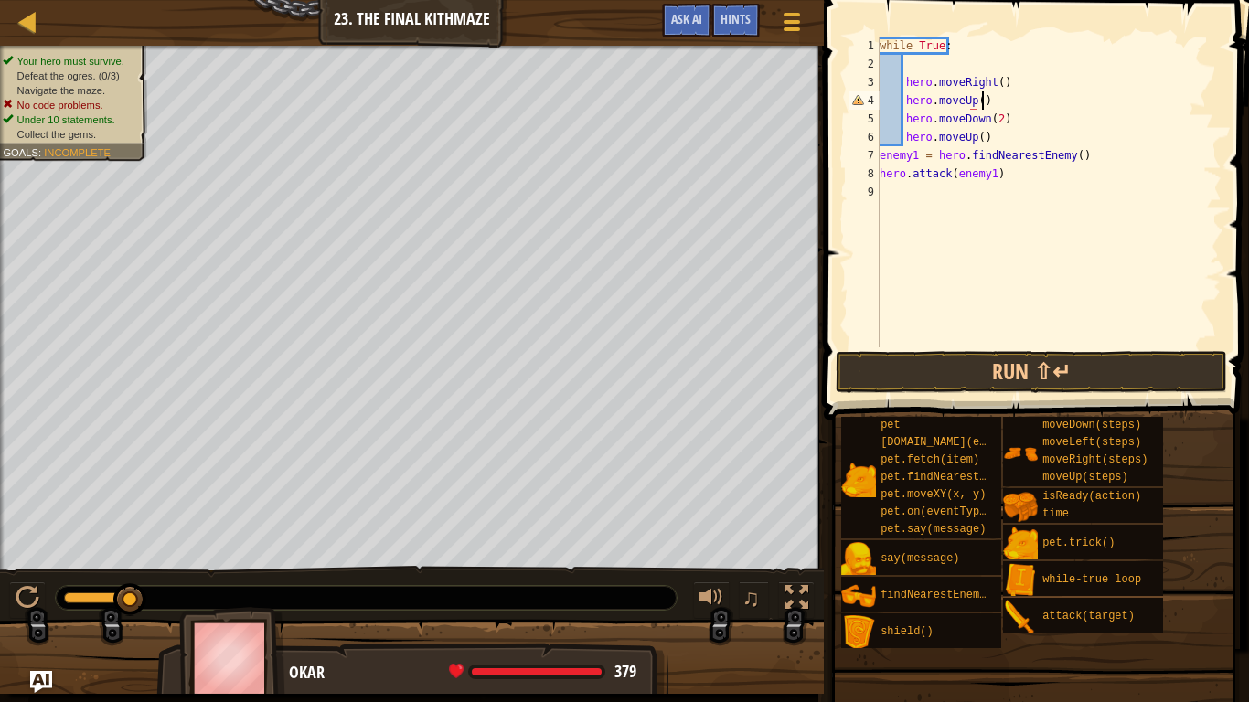
scroll to position [8, 7]
type textarea "hero.moveUp()"
click at [945, 377] on button "Run ⇧↵" at bounding box center [1031, 372] width 391 height 42
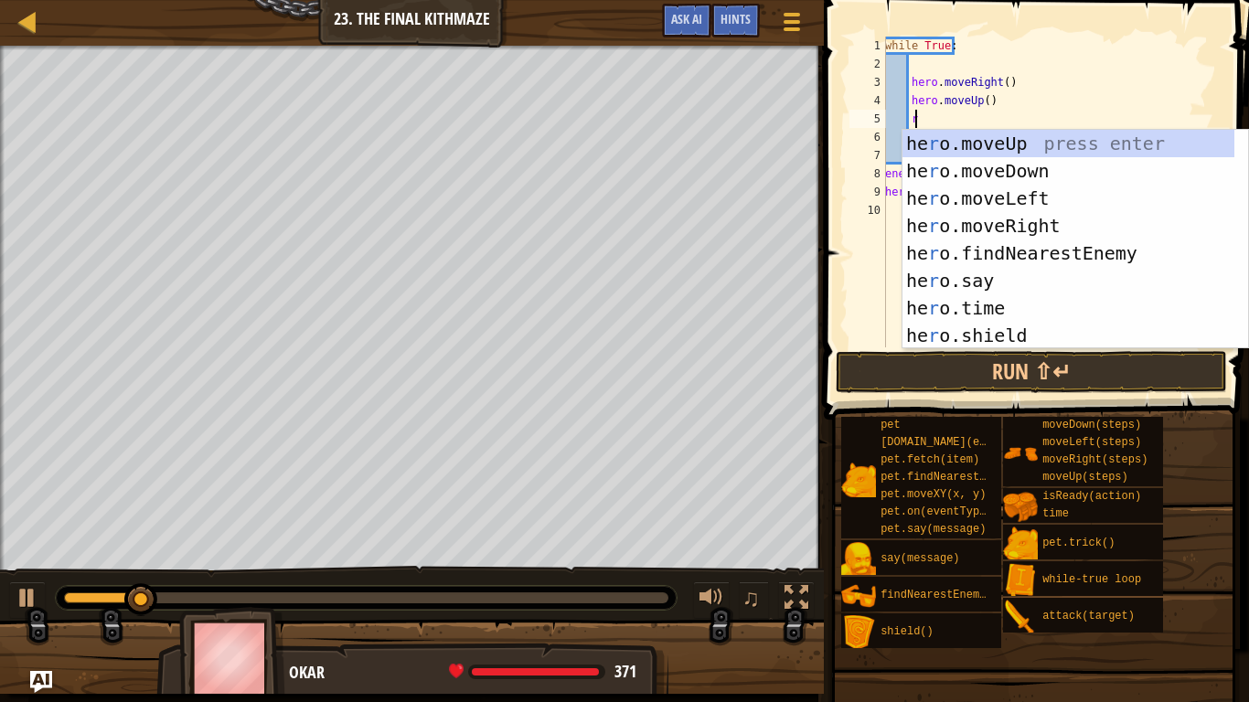
scroll to position [8, 2]
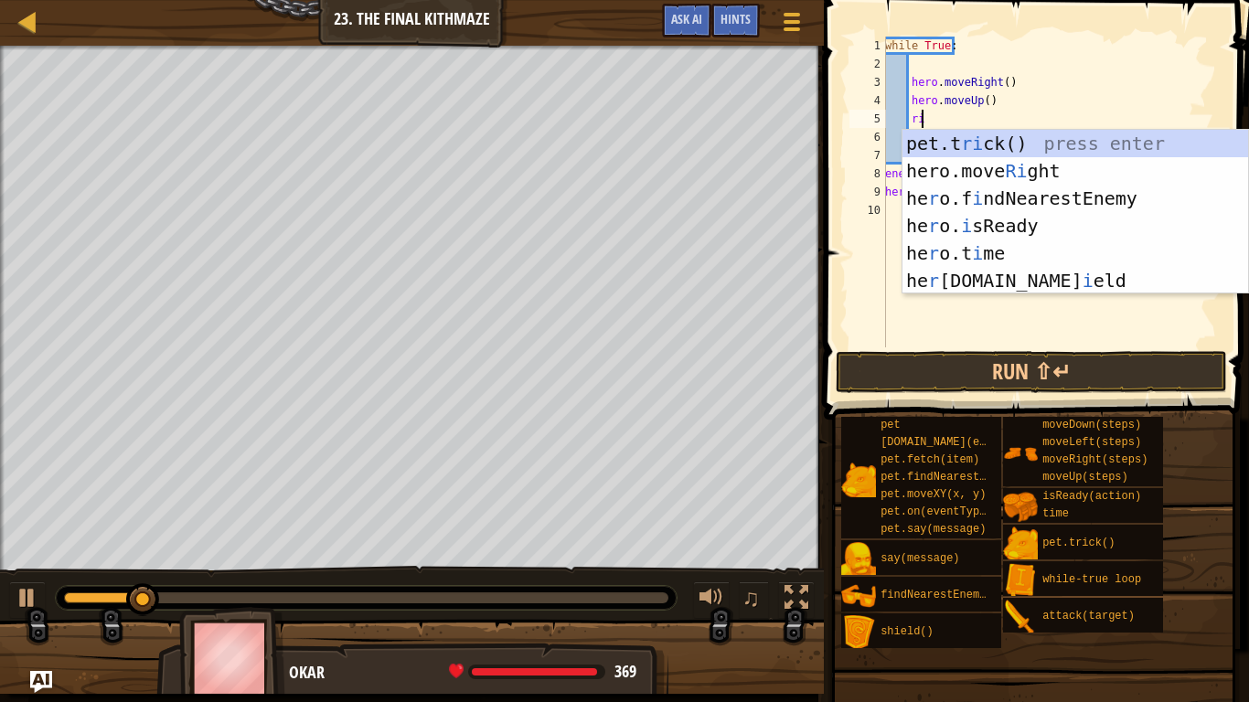
type textarea "rig"
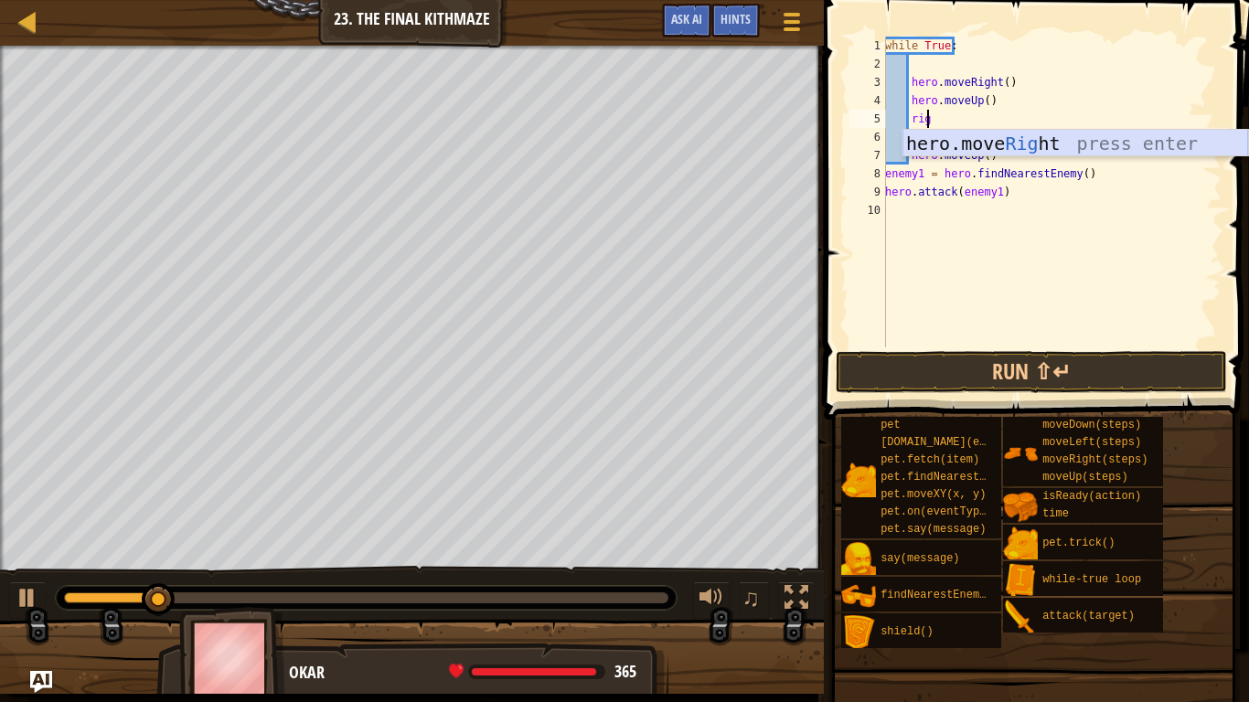
click at [996, 141] on div "hero.move Rig ht press enter" at bounding box center [1076, 171] width 346 height 82
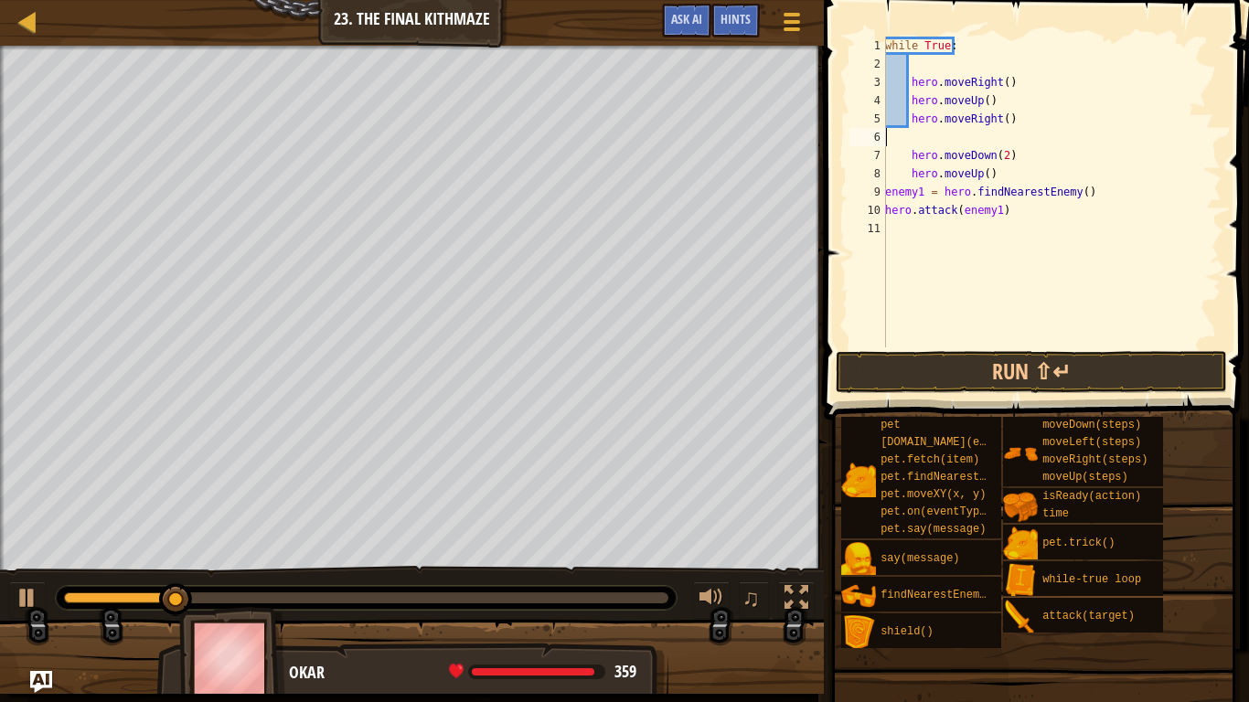
scroll to position [8, 0]
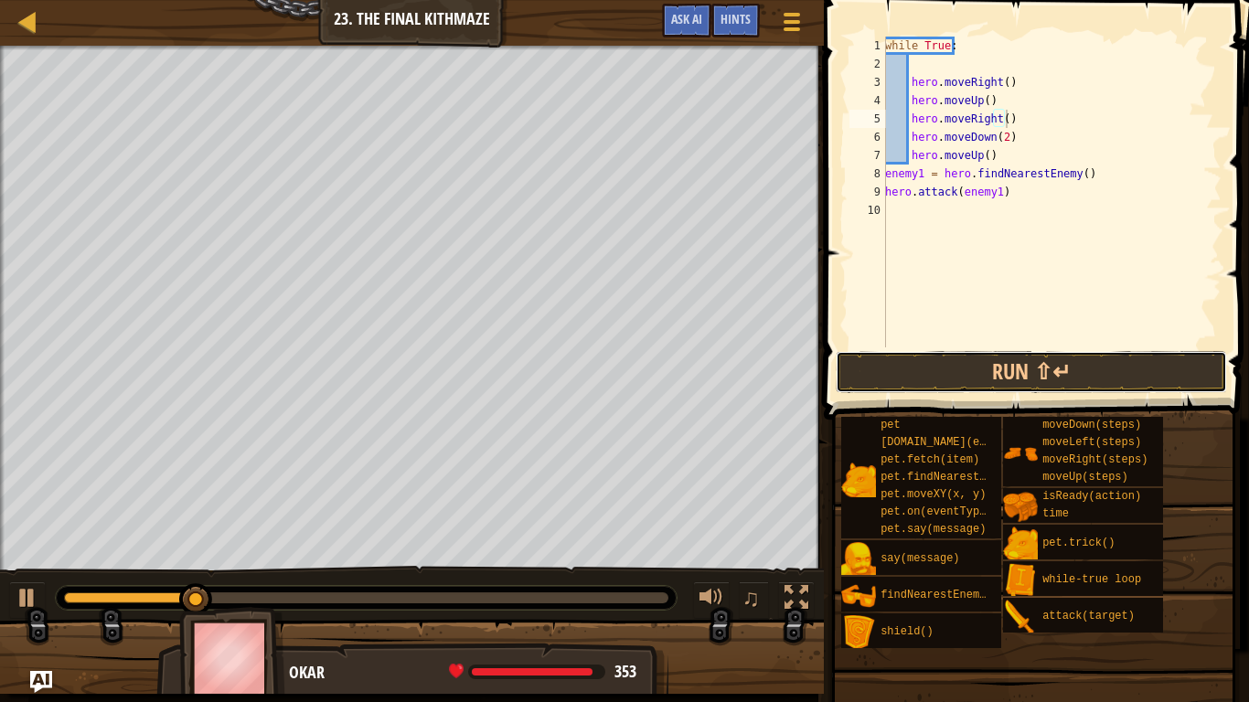
click at [1040, 367] on button "Run ⇧↵" at bounding box center [1031, 372] width 391 height 42
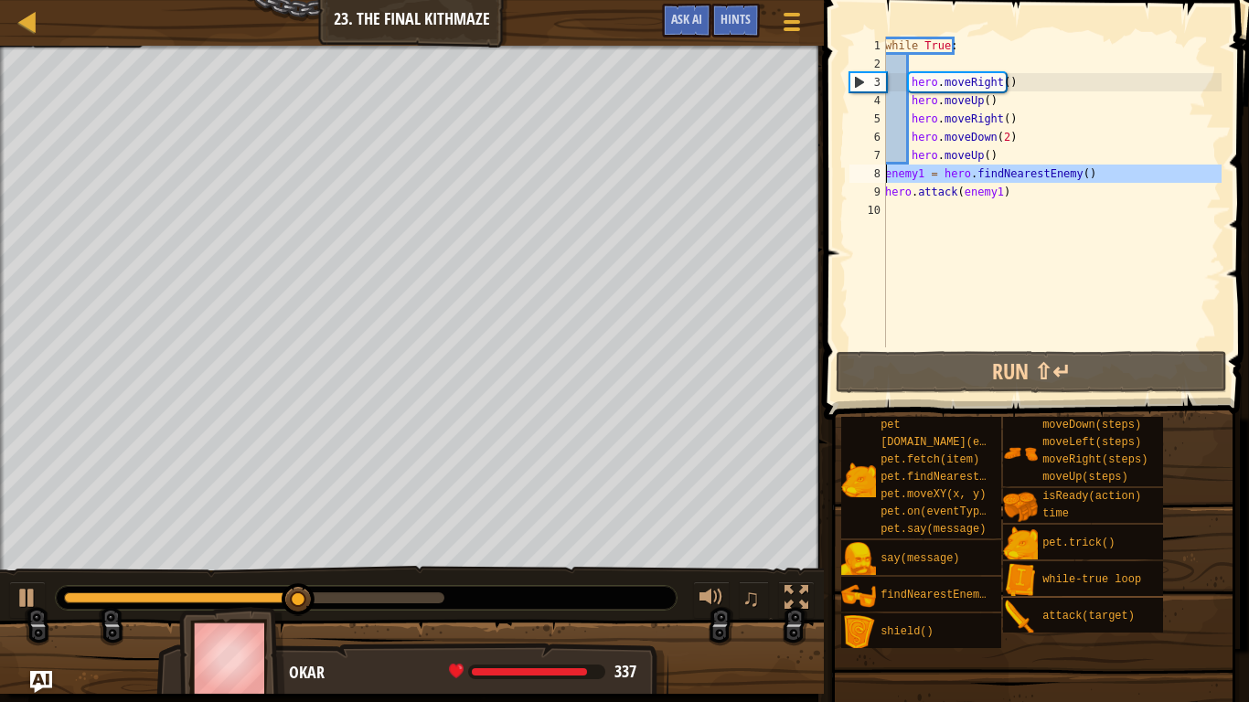
click at [884, 173] on div "8" at bounding box center [868, 174] width 37 height 18
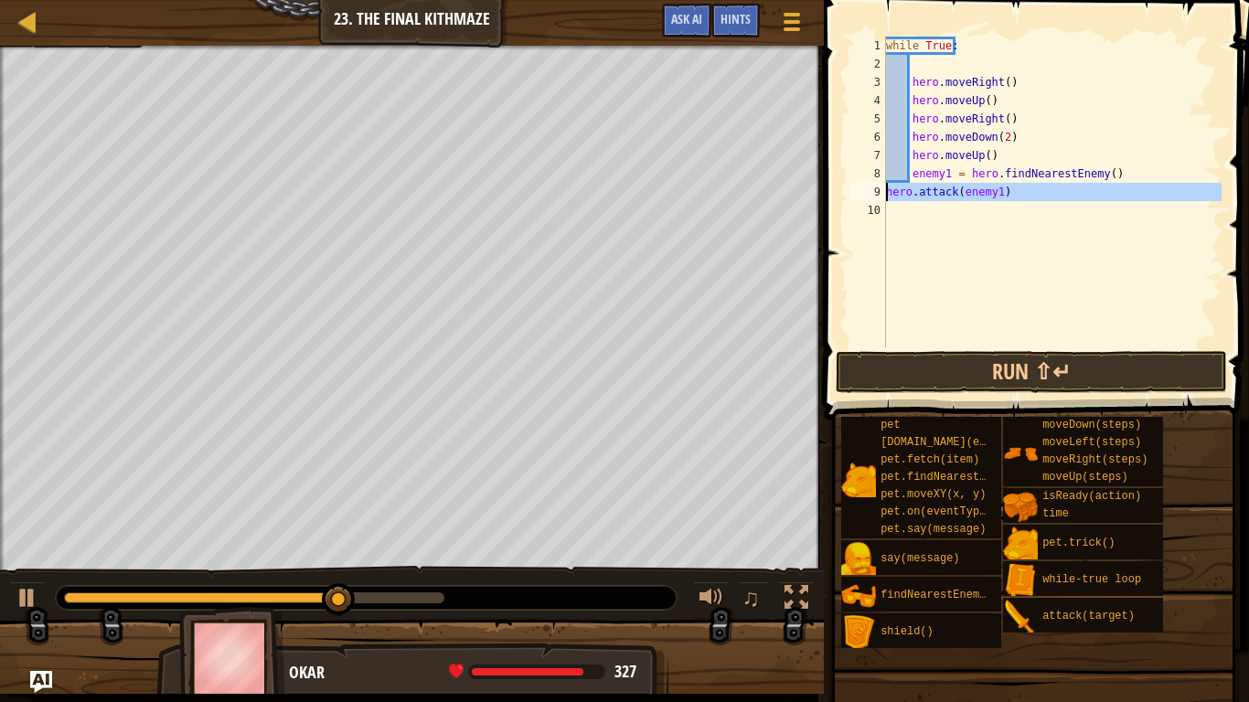
click at [885, 192] on div "9" at bounding box center [868, 192] width 37 height 18
click at [1115, 188] on div "while True : hero . moveRight ( ) hero . moveUp ( ) hero . moveRight ( ) hero .…" at bounding box center [1052, 211] width 339 height 348
click at [1117, 175] on div "while True : hero . moveRight ( ) hero . moveUp ( ) hero . moveRight ( ) hero .…" at bounding box center [1052, 211] width 339 height 348
type textarea "enemy1 = hero.findNearestEnemy()"
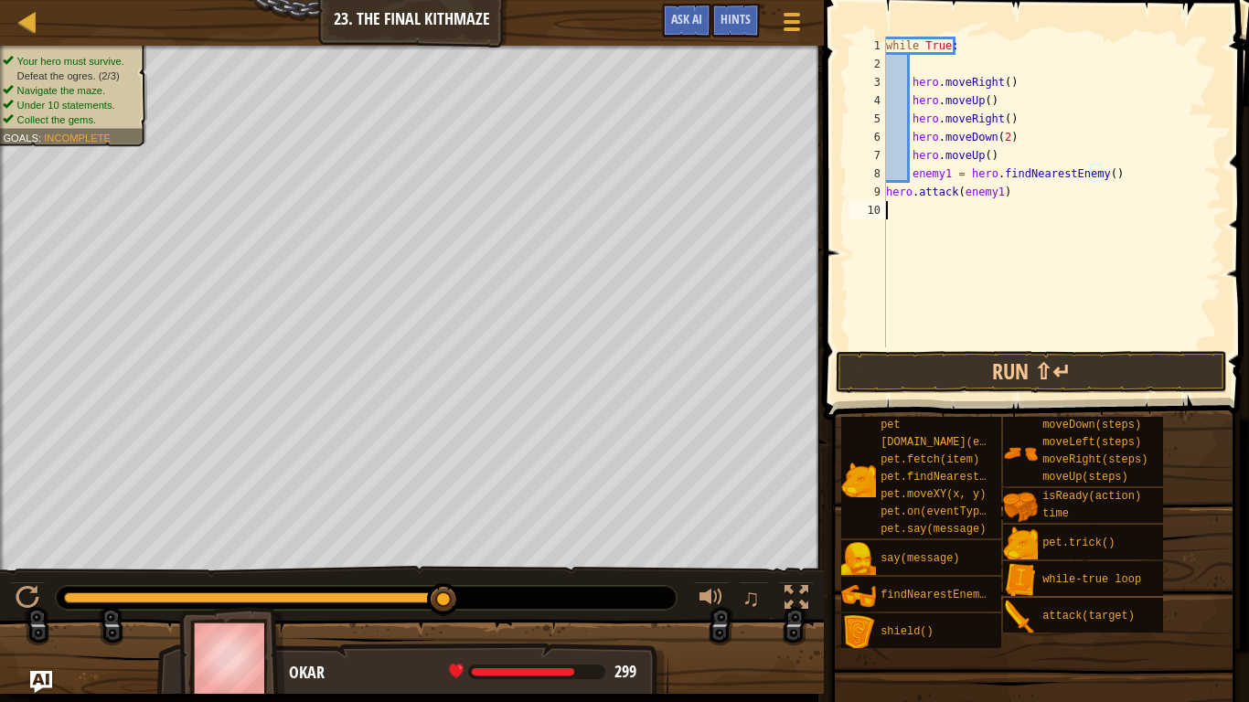
click at [981, 216] on div "while True : hero . moveRight ( ) hero . moveUp ( ) hero . moveRight ( ) hero .…" at bounding box center [1052, 211] width 339 height 348
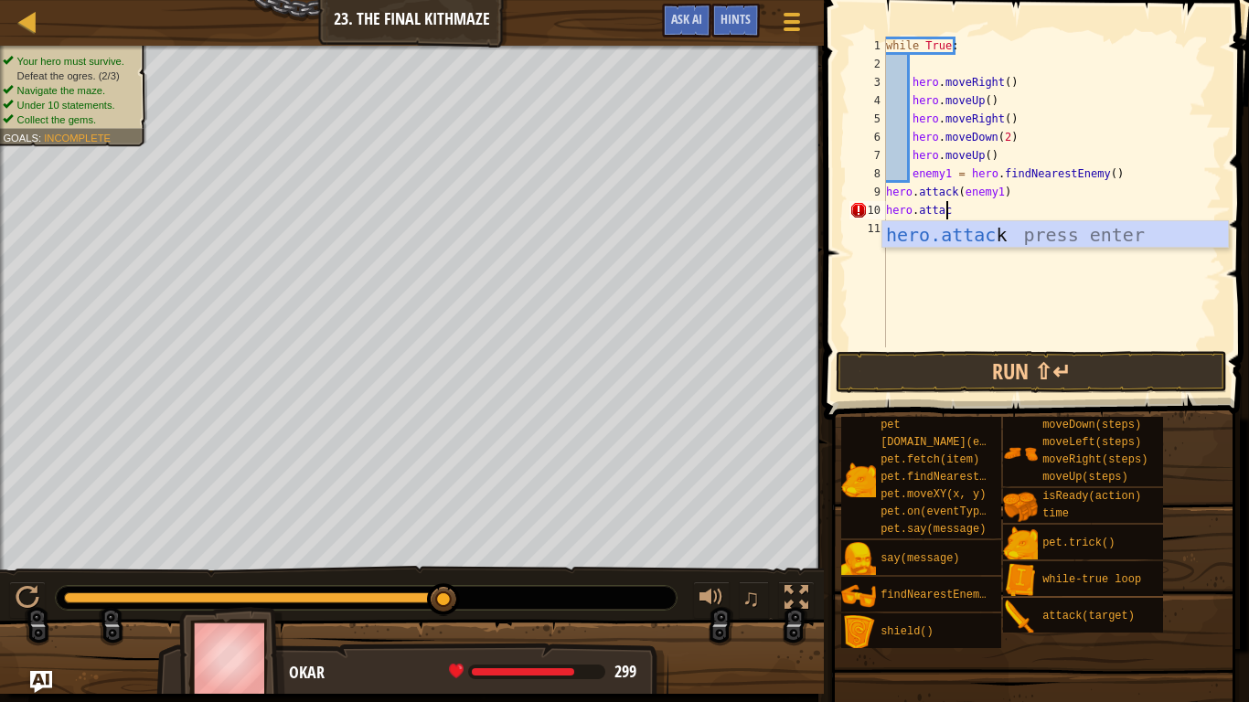
scroll to position [8, 5]
click at [982, 234] on div "hero.attack press enter" at bounding box center [1056, 262] width 346 height 82
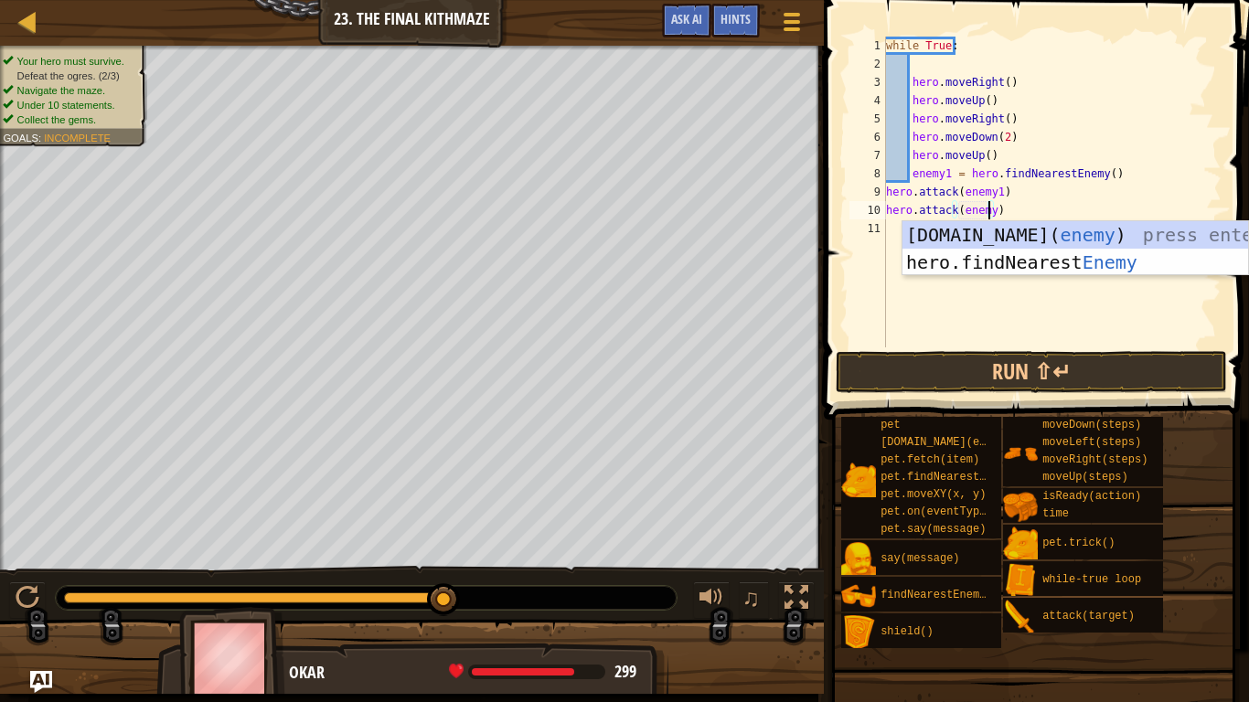
scroll to position [8, 8]
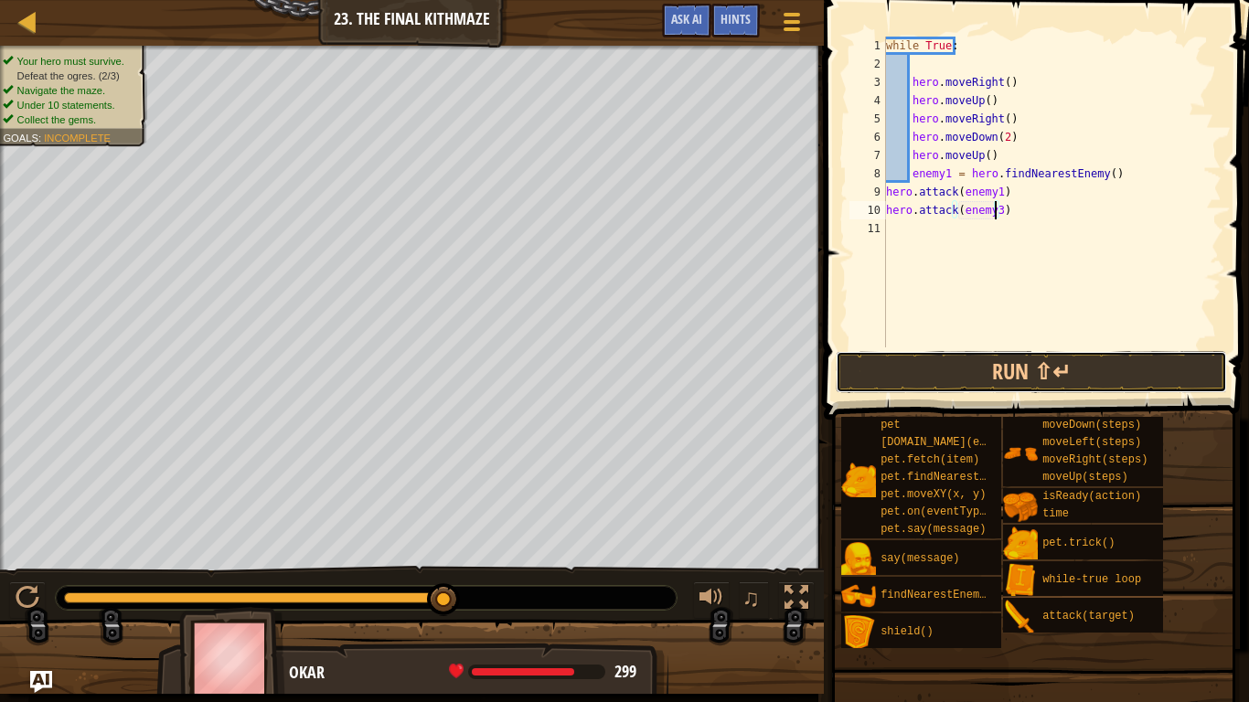
click at [1042, 362] on button "Run ⇧↵" at bounding box center [1031, 372] width 391 height 42
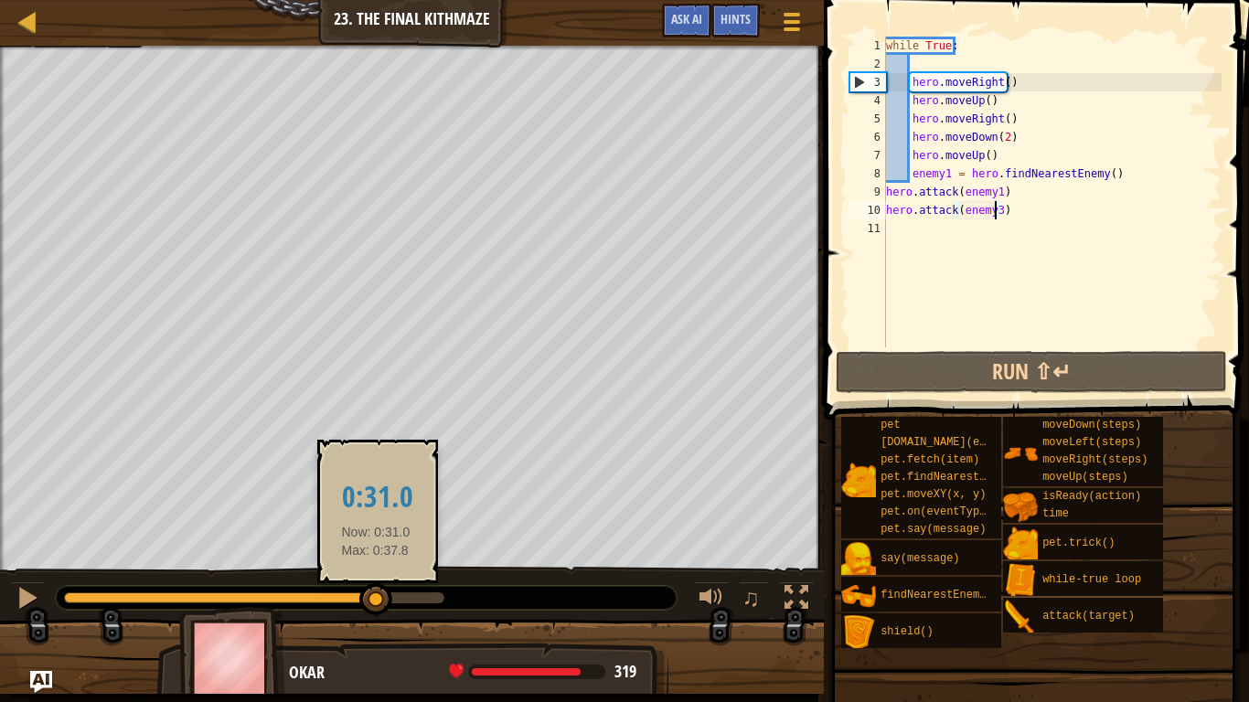
drag, startPoint x: 192, startPoint y: 592, endPoint x: 381, endPoint y: 601, distance: 188.7
click at [381, 601] on div at bounding box center [375, 600] width 33 height 33
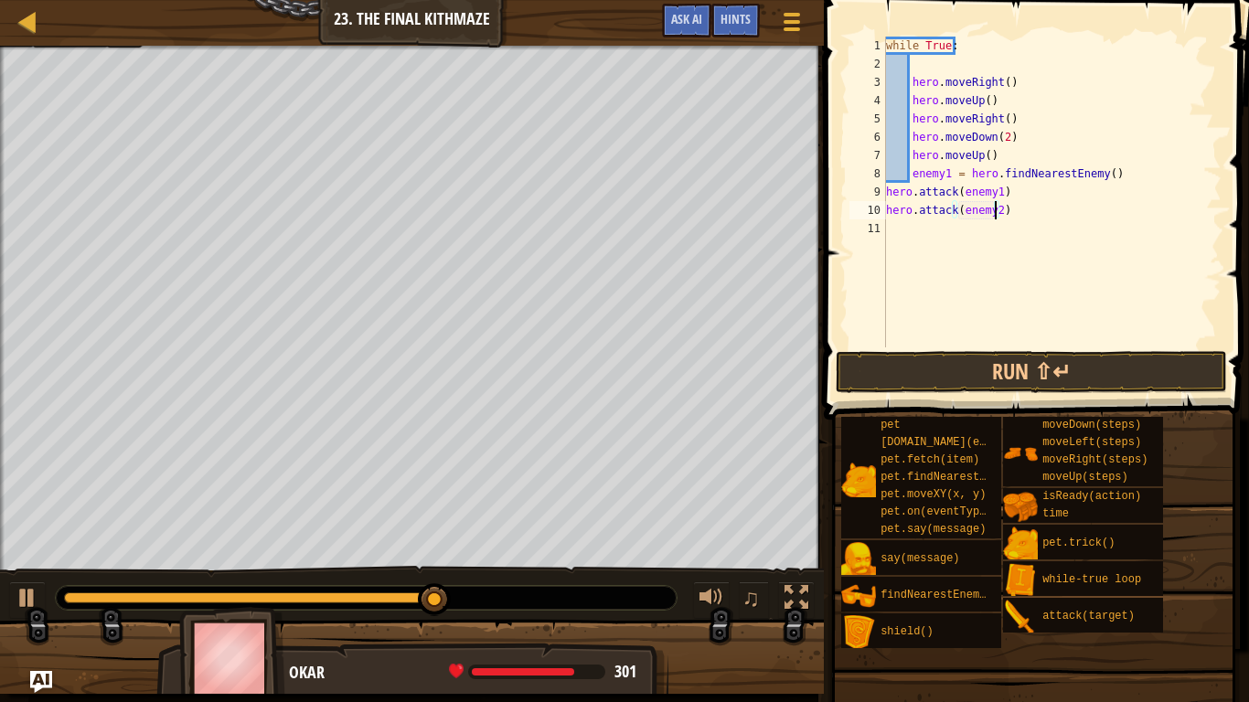
type textarea "hero.attack(enemy2)"
click at [902, 371] on button "Run ⇧↵" at bounding box center [1031, 372] width 391 height 42
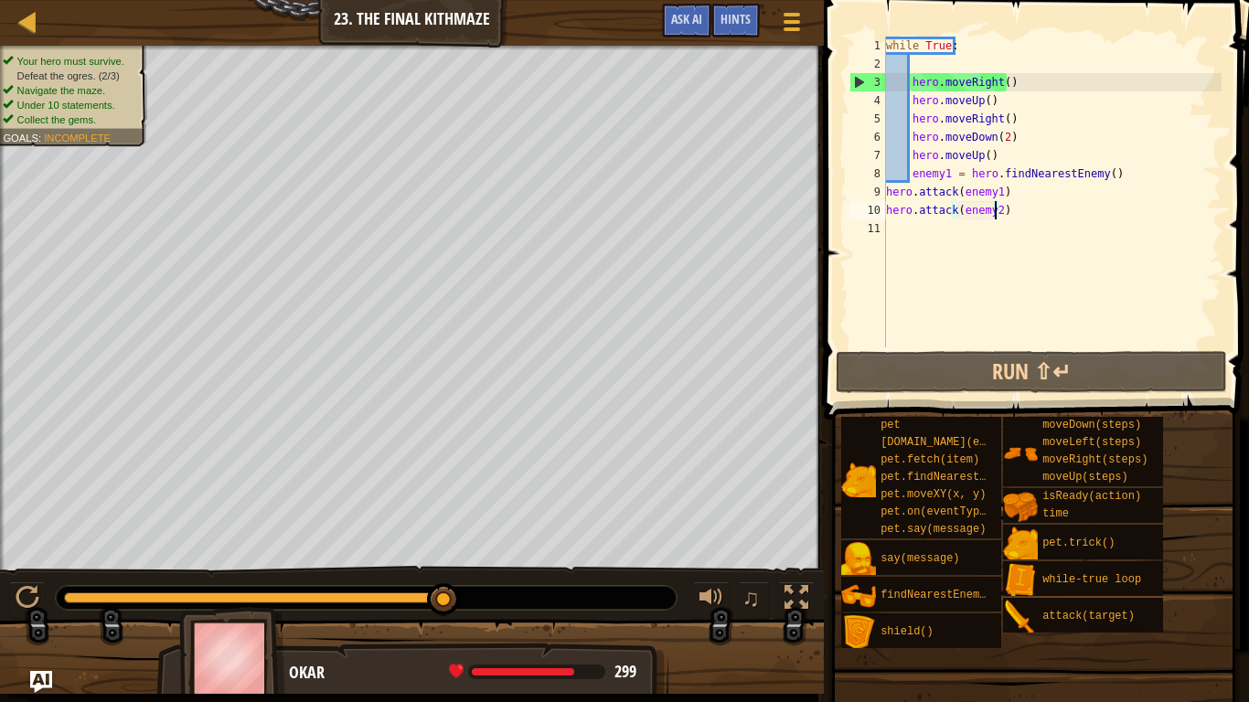
click at [920, 231] on div "while True : hero . moveRight ( ) hero . moveUp ( ) hero . moveRight ( ) hero .…" at bounding box center [1052, 211] width 339 height 348
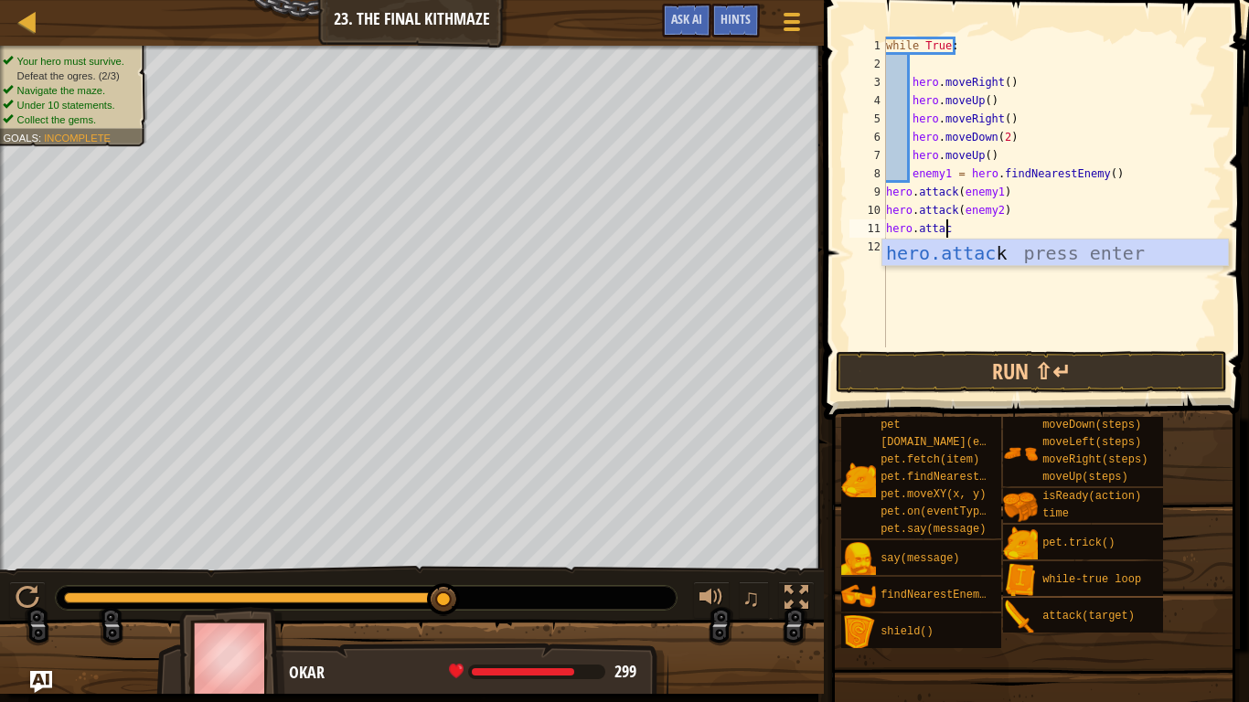
scroll to position [8, 5]
click at [938, 250] on div "hero.attack press enter" at bounding box center [1056, 281] width 346 height 82
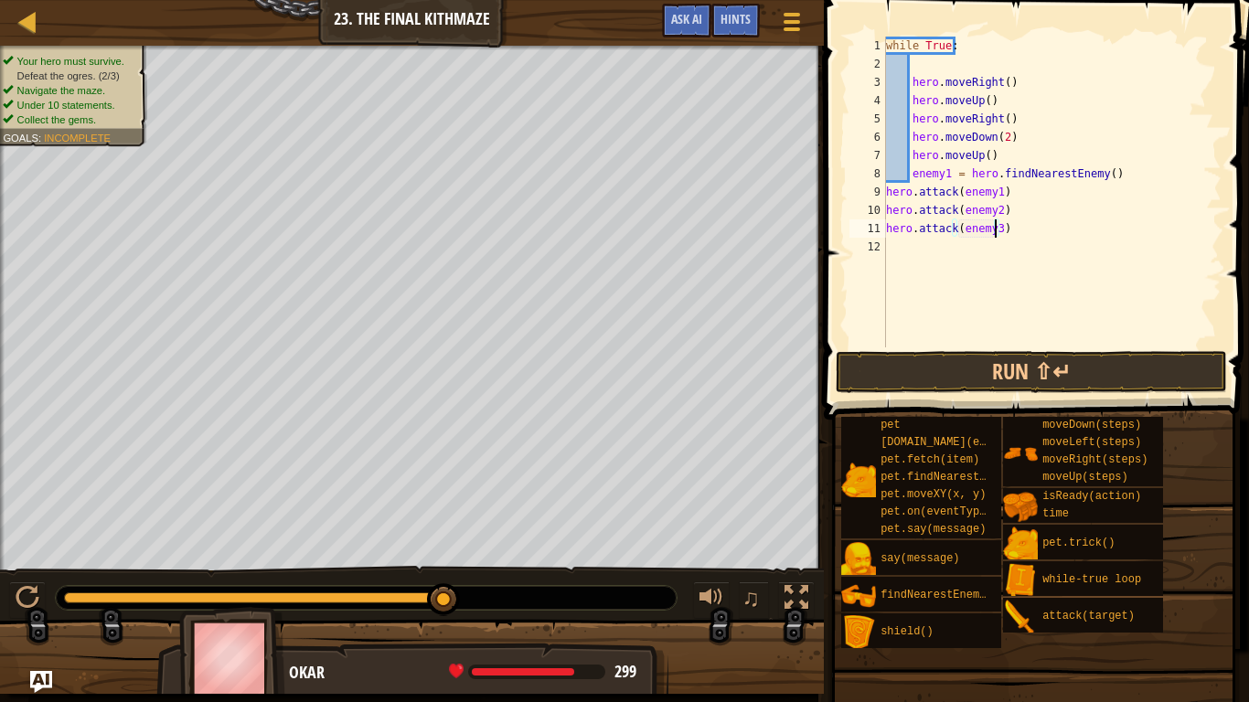
scroll to position [8, 8]
click at [1022, 363] on button "Run ⇧↵" at bounding box center [1031, 372] width 391 height 42
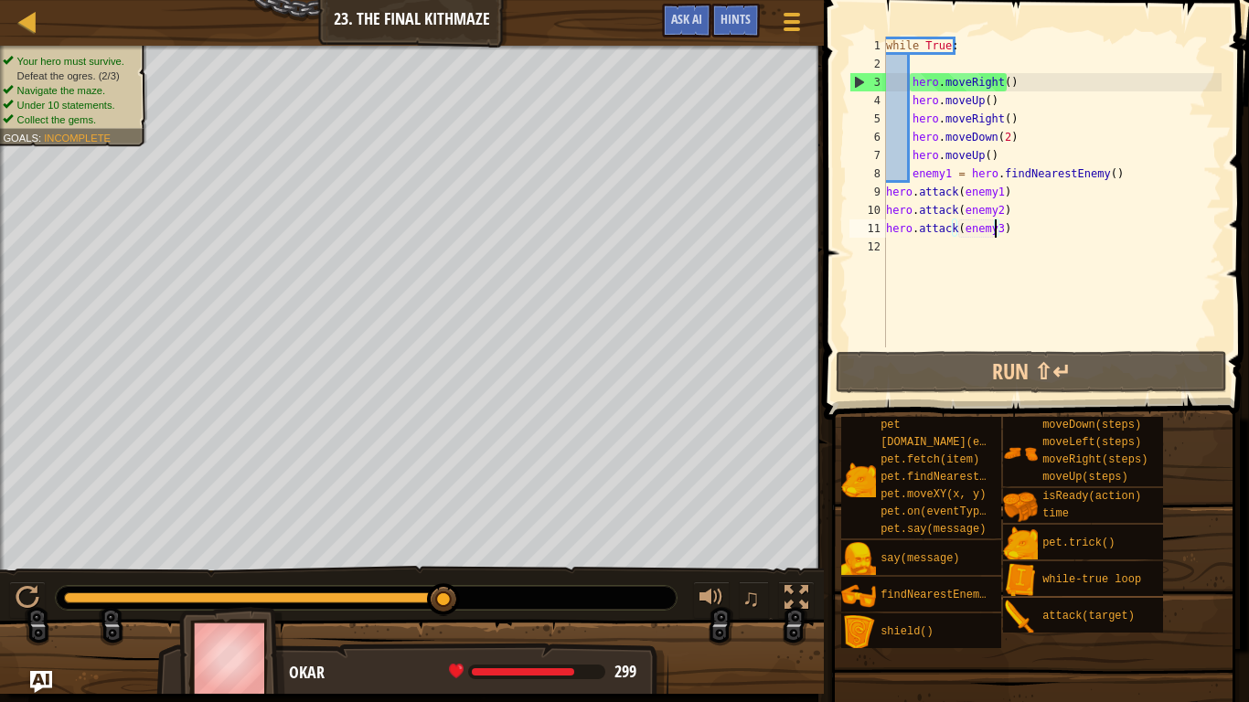
click at [887, 193] on div "while True : hero . moveRight ( ) hero . moveUp ( ) hero . moveRight ( ) hero .…" at bounding box center [1052, 211] width 339 height 348
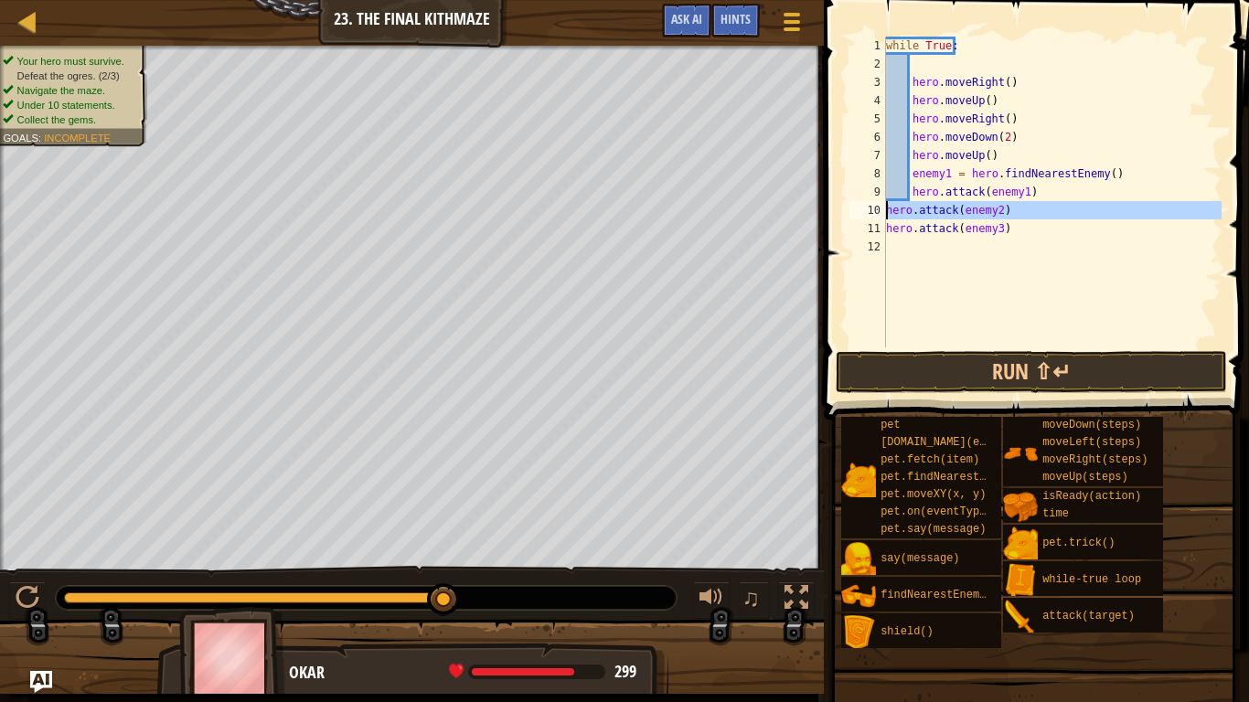
click at [885, 209] on div "10" at bounding box center [868, 210] width 37 height 18
click at [886, 227] on div "while True : hero . moveRight ( ) hero . moveUp ( ) hero . moveRight ( ) hero .…" at bounding box center [1052, 211] width 339 height 348
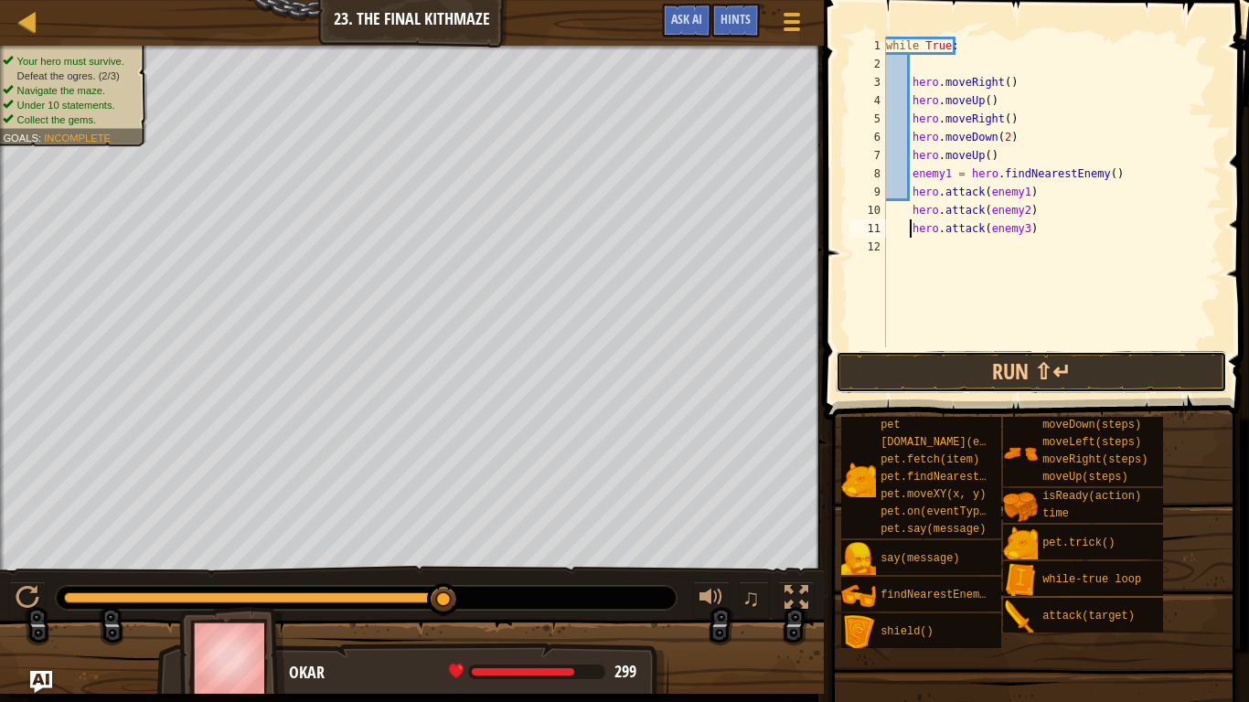
click at [940, 391] on button "Run ⇧↵" at bounding box center [1031, 372] width 391 height 42
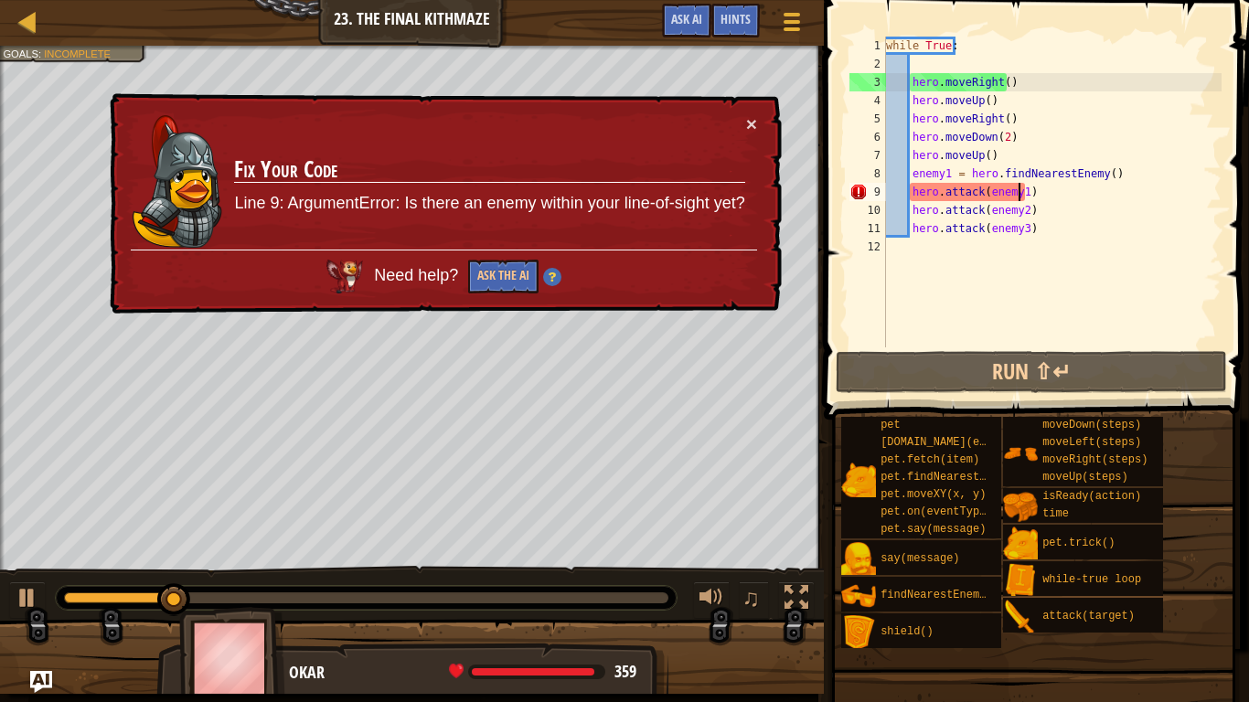
click at [1020, 190] on div "while True : hero . moveRight ( ) hero . moveUp ( ) hero . moveRight ( ) hero .…" at bounding box center [1052, 211] width 339 height 348
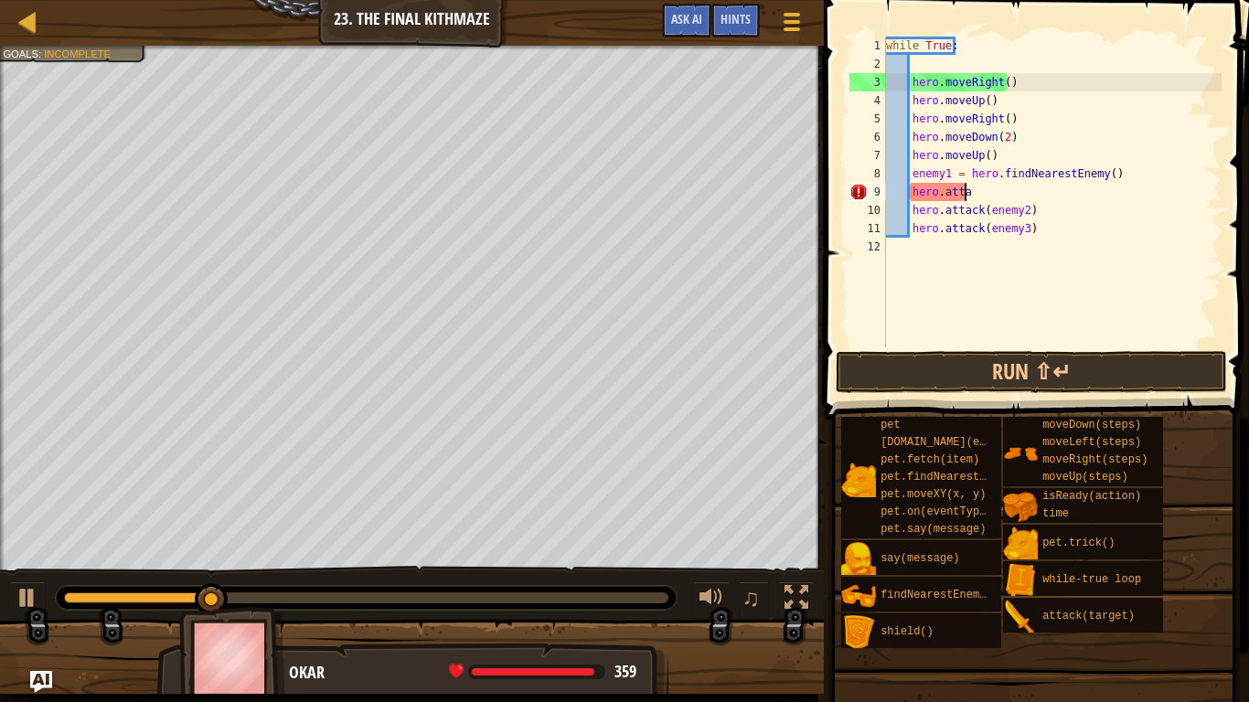
type textarea "h"
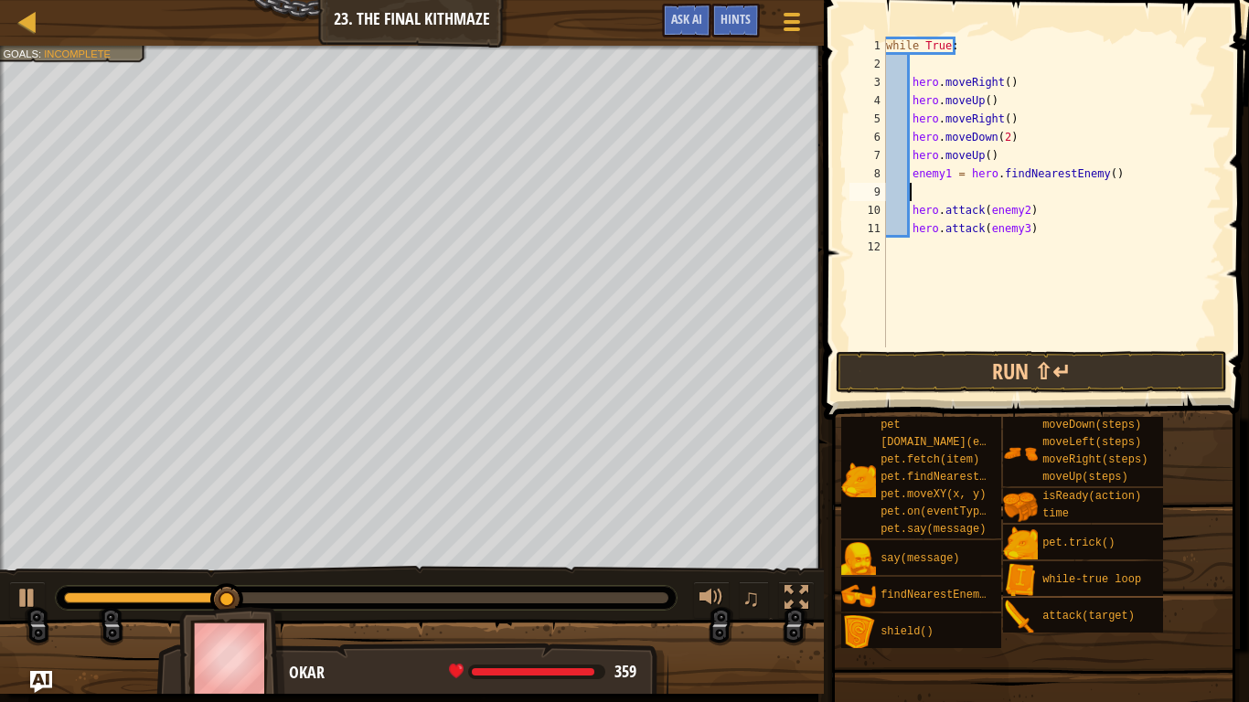
scroll to position [8, 0]
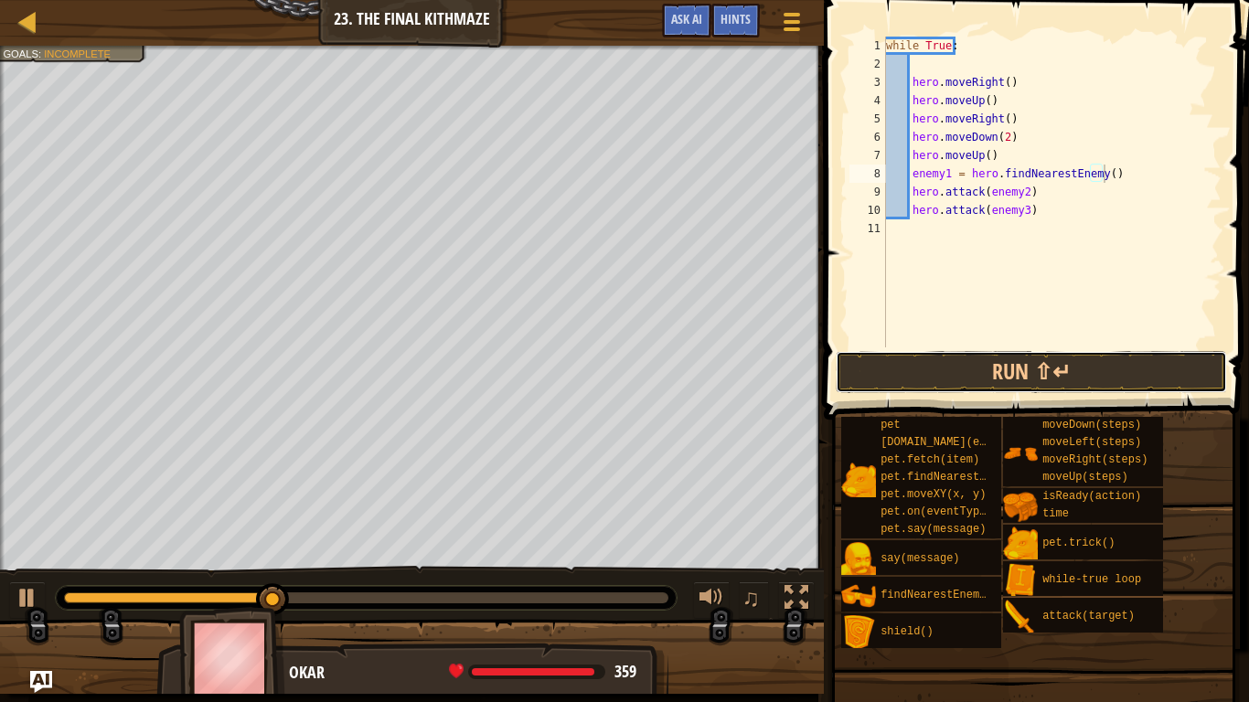
click at [1020, 365] on button "Run ⇧↵" at bounding box center [1031, 372] width 391 height 42
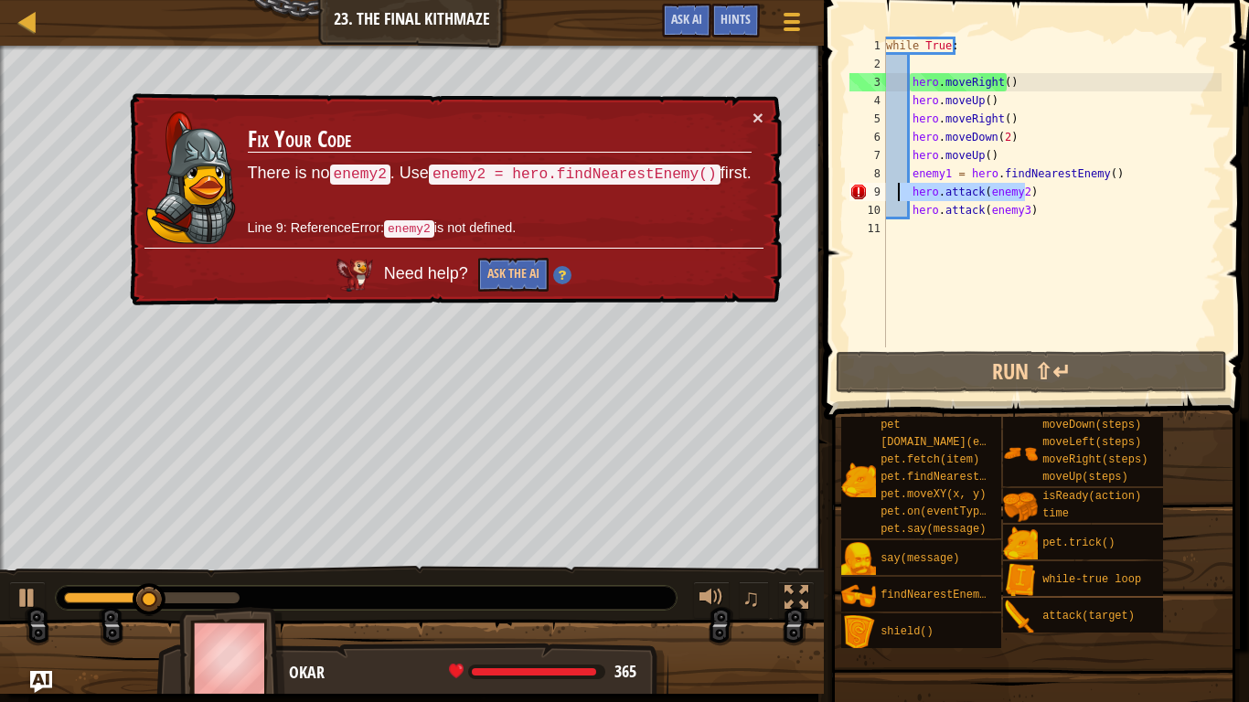
drag, startPoint x: 1036, startPoint y: 199, endPoint x: 900, endPoint y: 198, distance: 136.3
click at [900, 198] on div "while True : hero . moveRight ( ) hero . moveUp ( ) hero . moveRight ( ) hero .…" at bounding box center [1052, 211] width 339 height 348
type textarea "hero.attack(enemy2)"
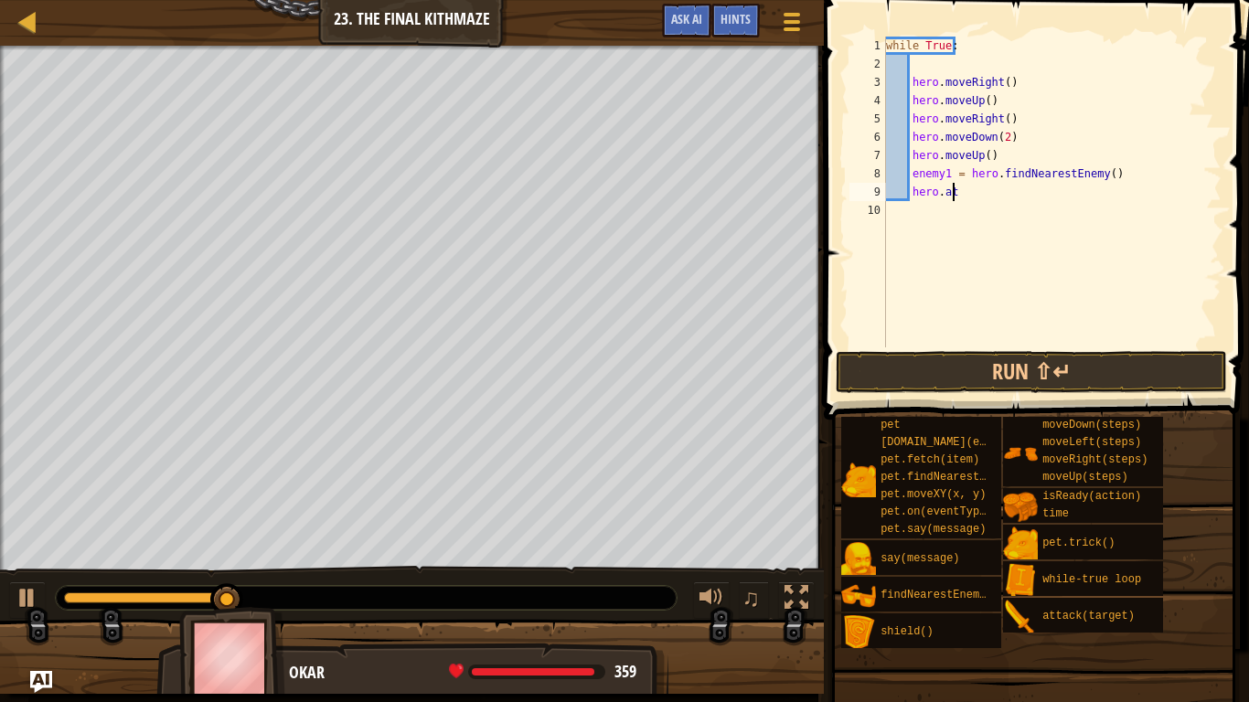
type textarea "h"
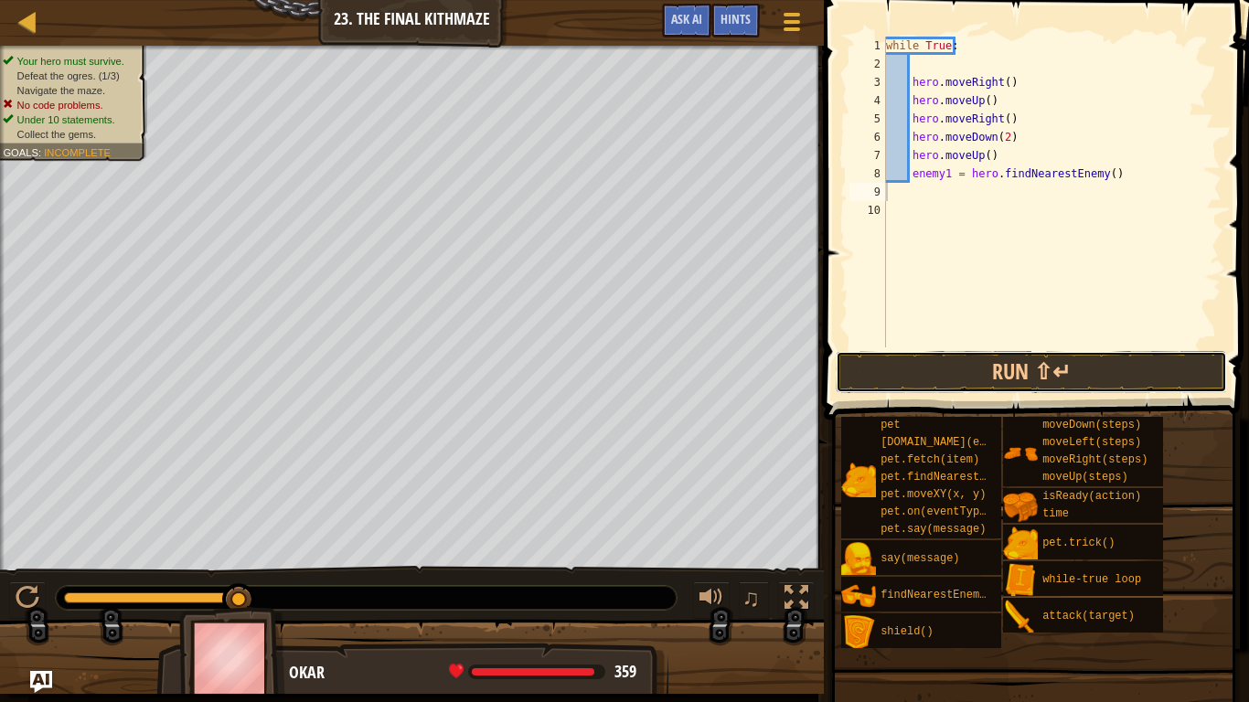
click at [930, 372] on button "Run ⇧↵" at bounding box center [1031, 372] width 391 height 42
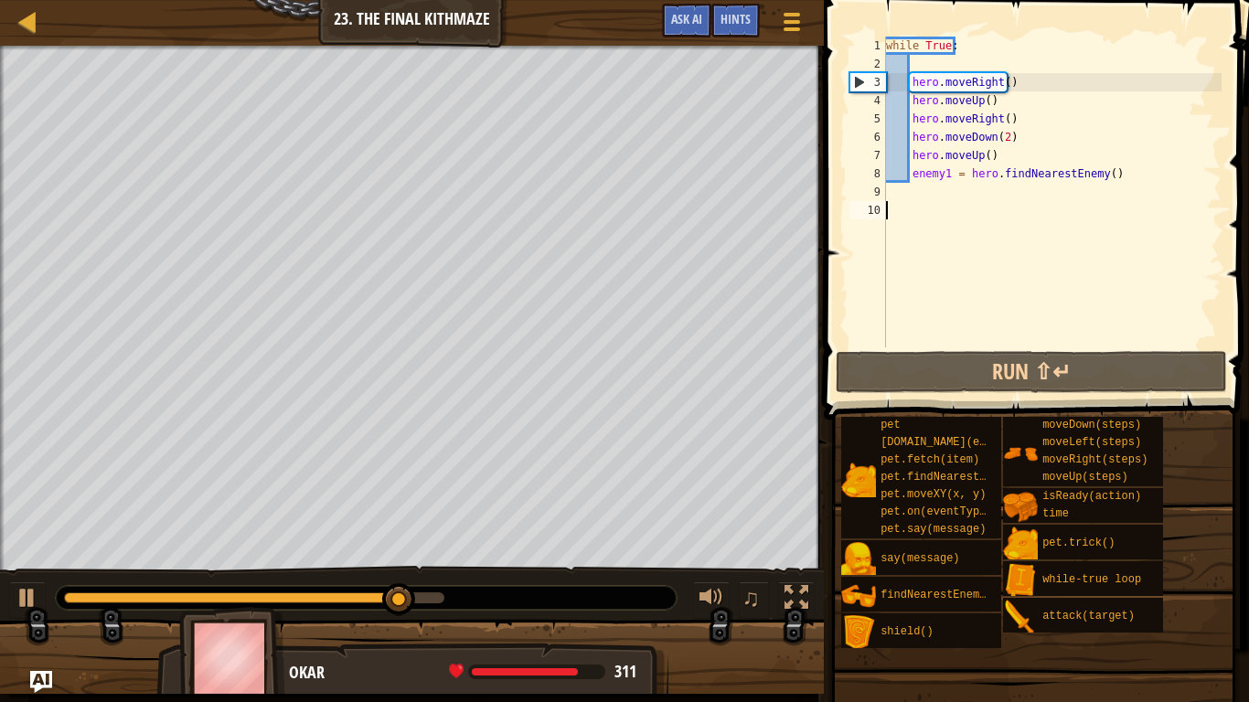
click at [926, 229] on div "while True : hero . moveRight ( ) hero . moveUp ( ) hero . moveRight ( ) hero .…" at bounding box center [1052, 211] width 339 height 348
click at [906, 155] on div "while True : hero . moveRight ( ) hero . moveUp ( ) hero . moveRight ( ) hero .…" at bounding box center [1052, 211] width 339 height 348
type textarea "hero.moveUp()"
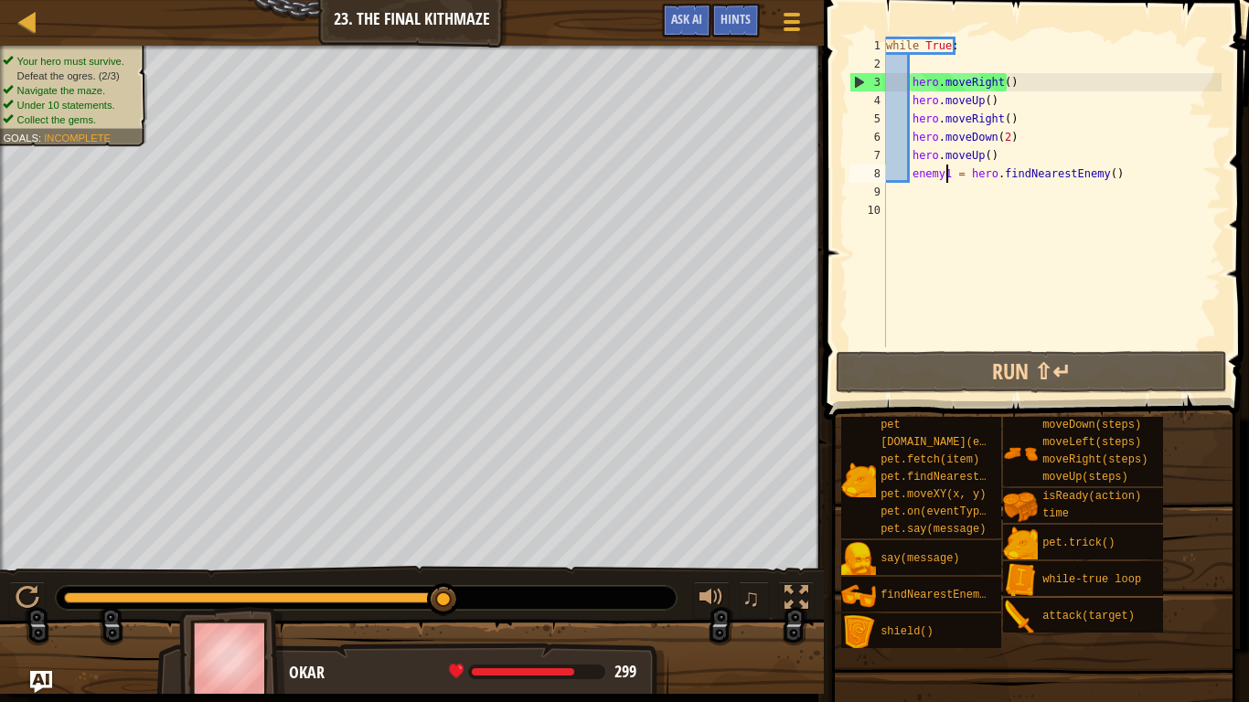
click at [947, 175] on div "while True : hero . moveRight ( ) hero . moveUp ( ) hero . moveRight ( ) hero .…" at bounding box center [1052, 211] width 339 height 348
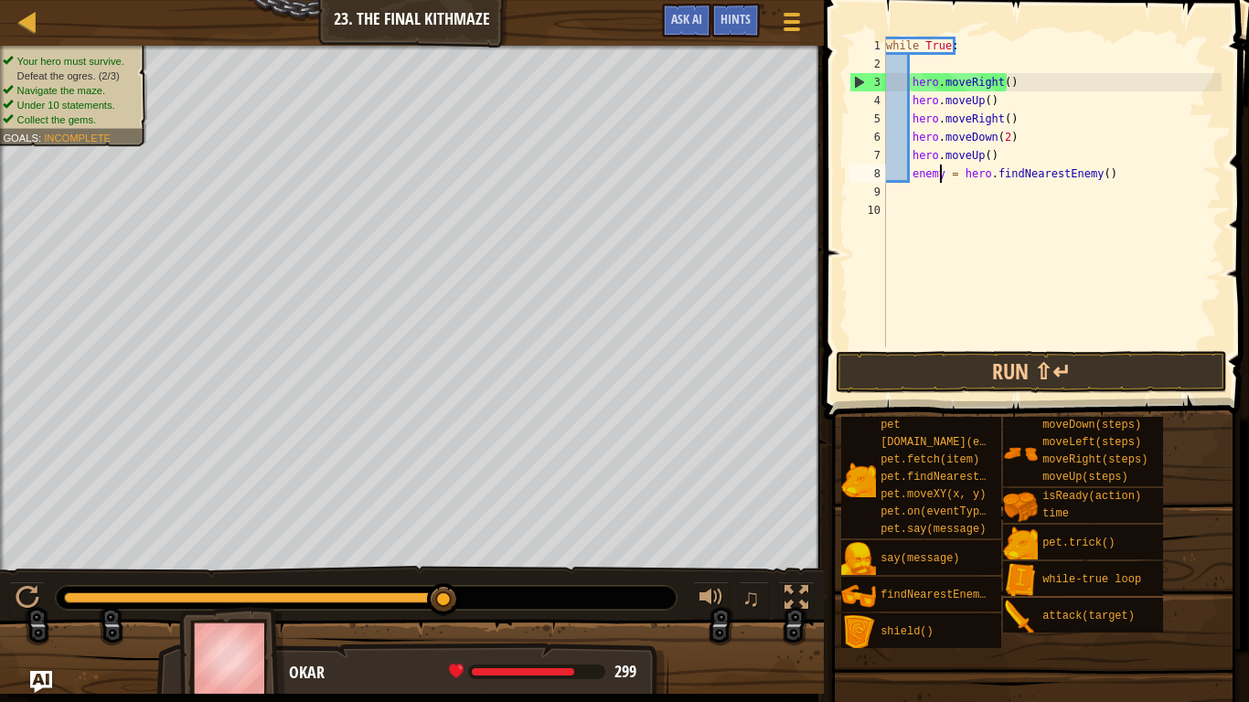
scroll to position [8, 5]
type textarea "enemy3 = hero.findNearestEnemy()"
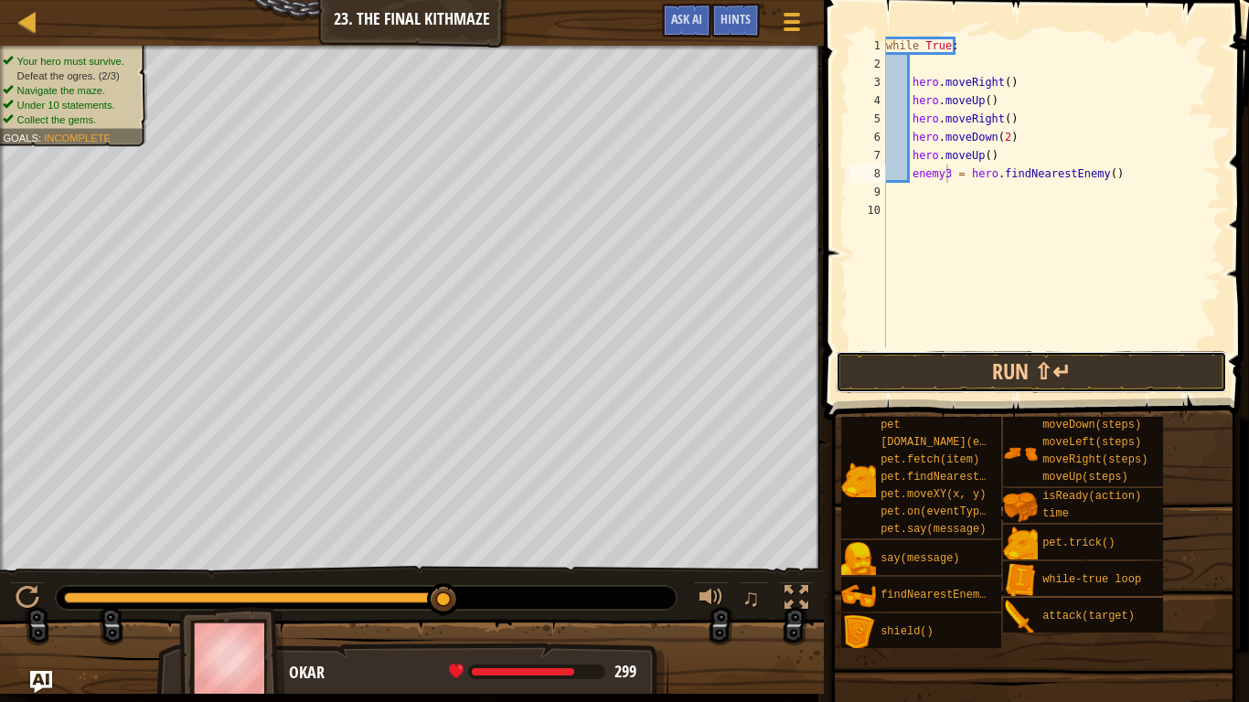
click at [1037, 370] on button "Run ⇧↵" at bounding box center [1031, 372] width 391 height 42
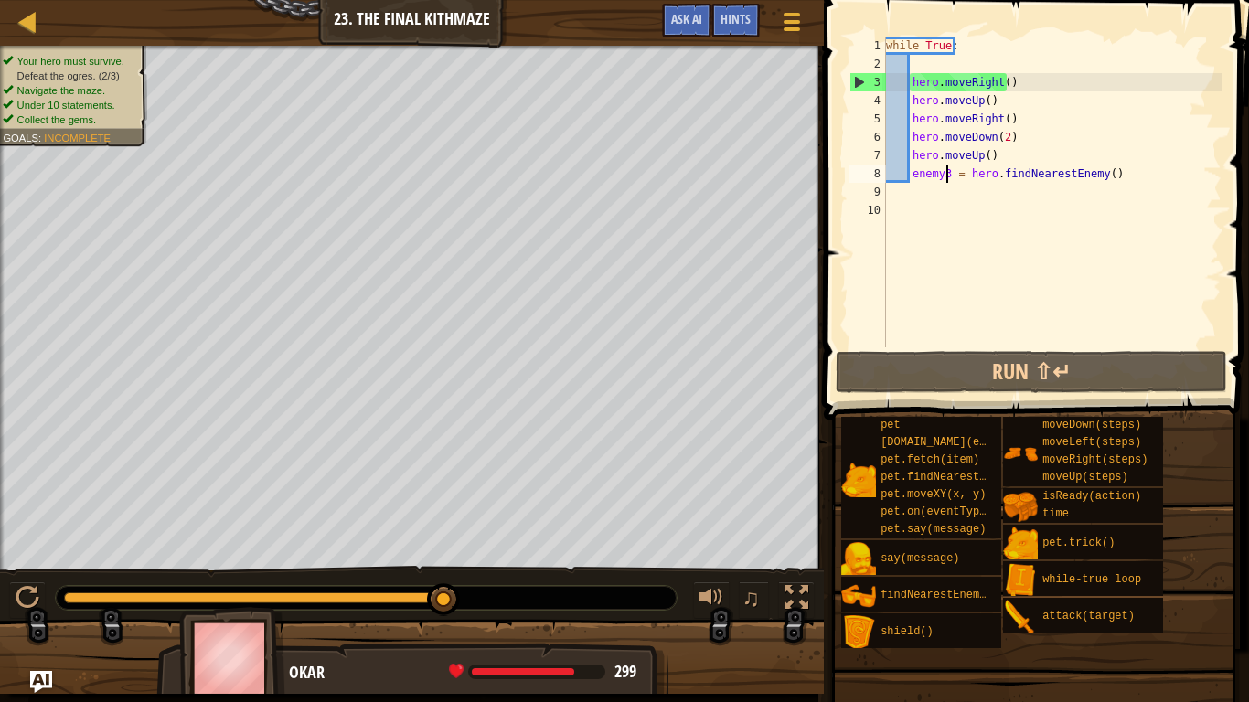
drag, startPoint x: 202, startPoint y: 599, endPoint x: 584, endPoint y: 641, distance: 383.7
click at [584, 641] on div "Your hero must survive. Defeat the ogres. (2/3) Navigate the maze. Under 10 sta…" at bounding box center [624, 370] width 1249 height 649
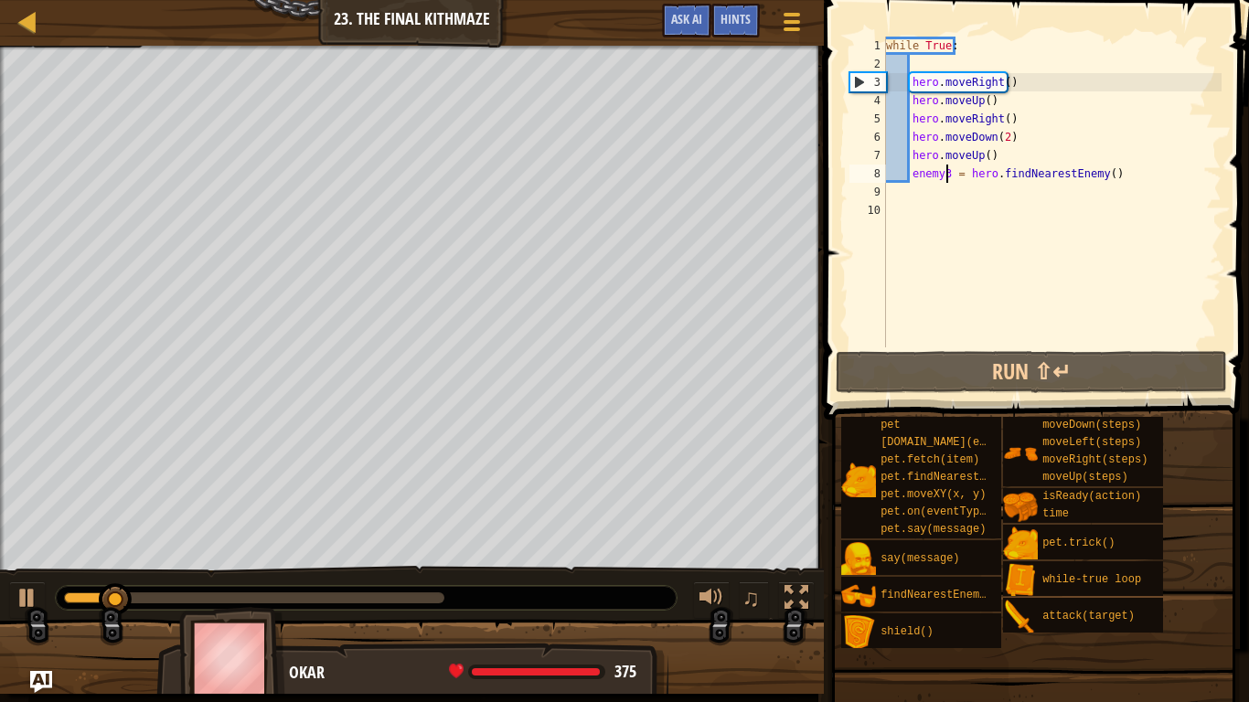
click at [952, 192] on div "while True : hero . moveRight ( ) hero . moveUp ( ) hero . moveRight ( ) hero .…" at bounding box center [1052, 211] width 339 height 348
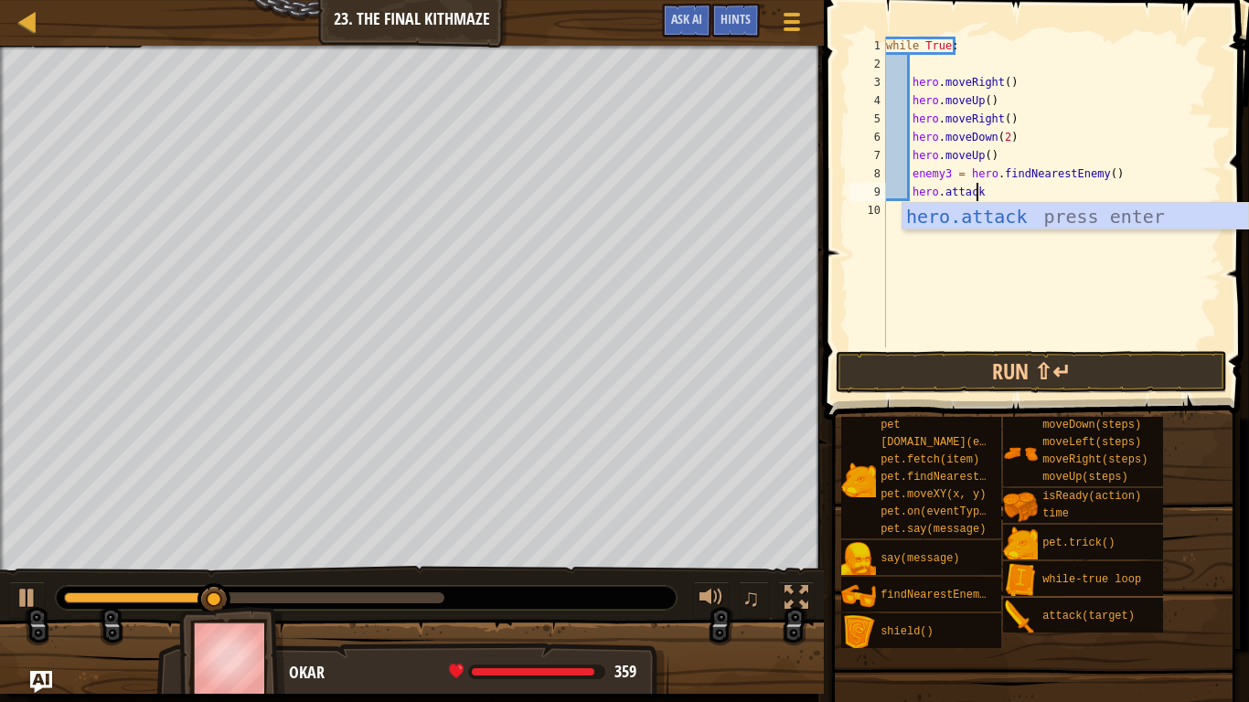
scroll to position [8, 6]
click at [1087, 212] on div "hero.attack press enter" at bounding box center [1076, 244] width 346 height 82
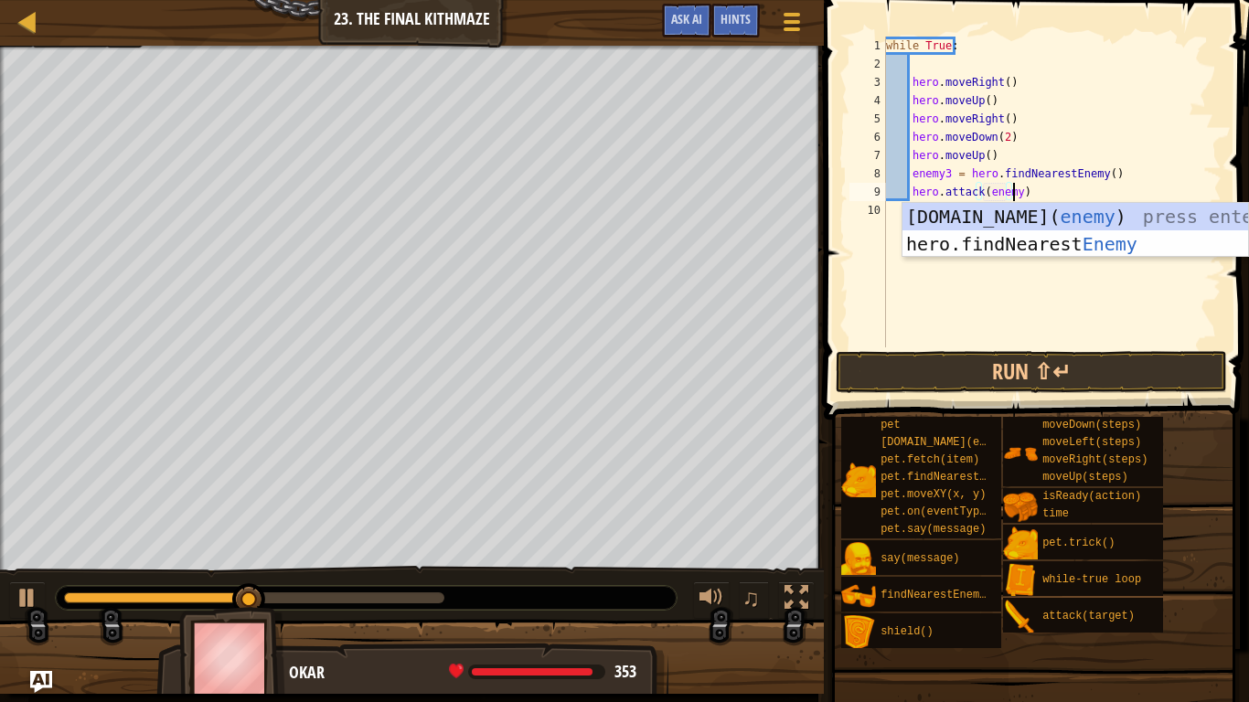
scroll to position [8, 10]
type textarea "hero.attack(enemy3)"
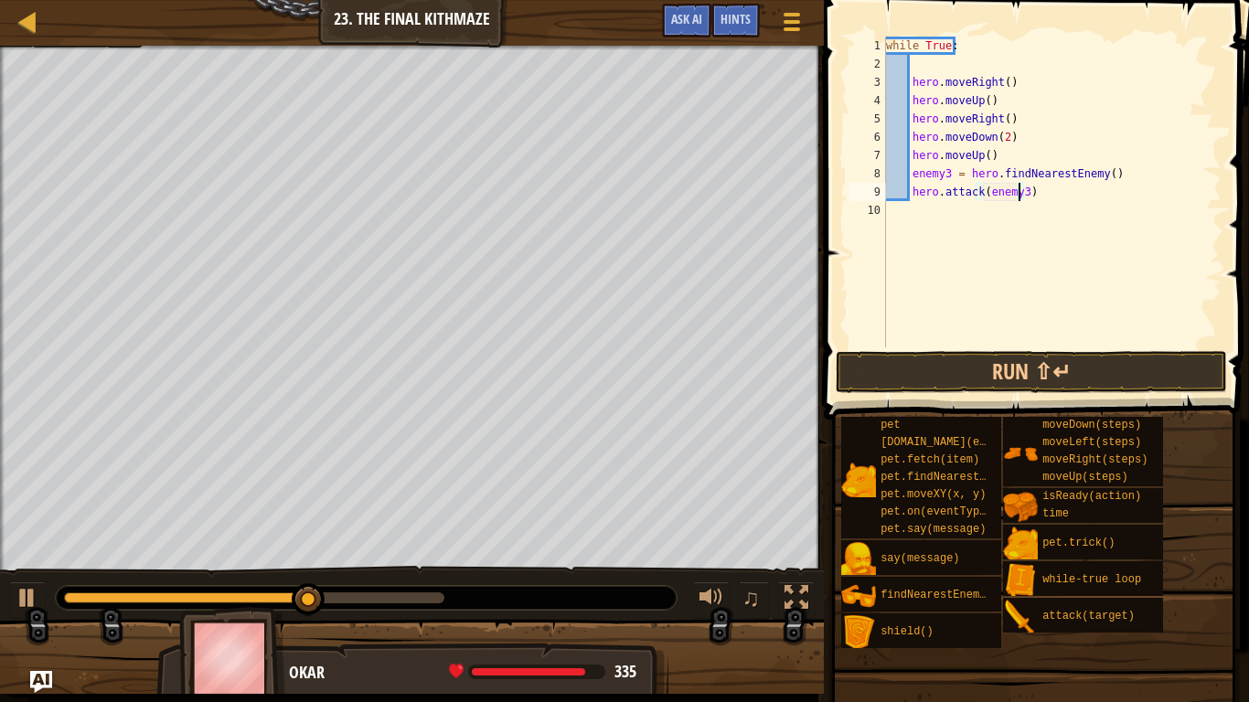
click at [988, 231] on div "while True : hero . moveRight ( ) hero . moveUp ( ) hero . moveRight ( ) hero .…" at bounding box center [1052, 211] width 339 height 348
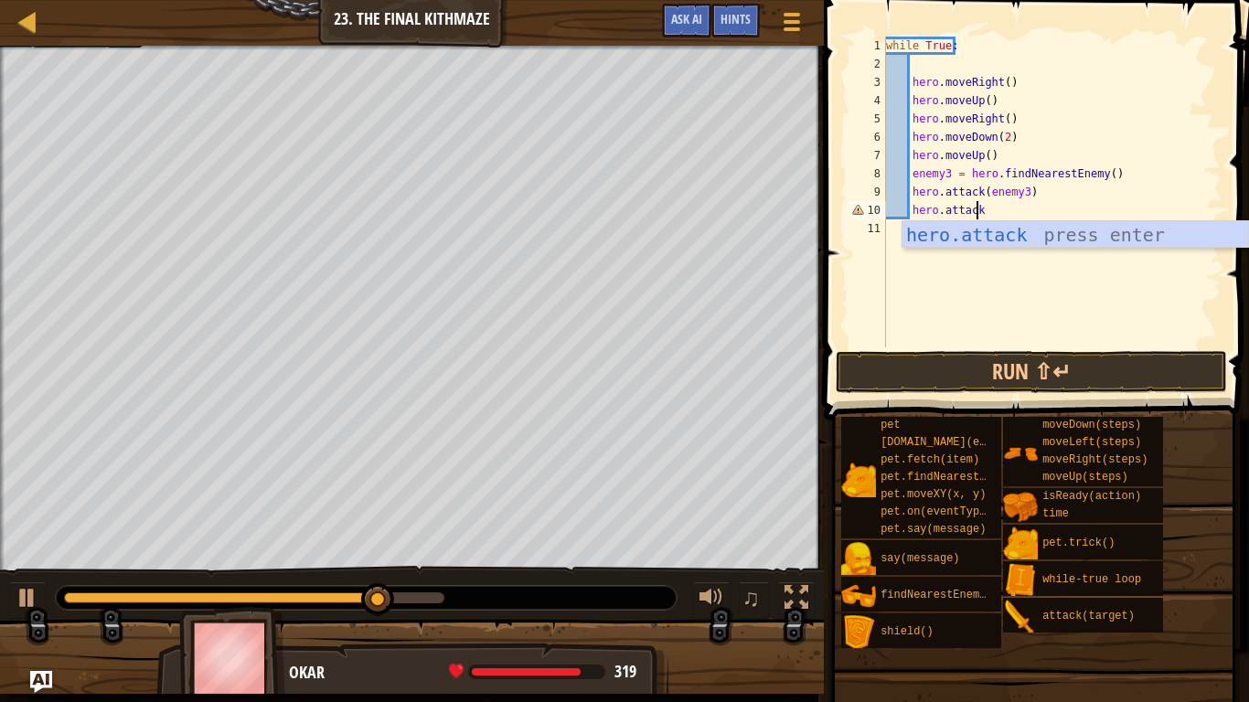
scroll to position [8, 6]
click at [988, 231] on div "hero.attack press enter" at bounding box center [1076, 262] width 346 height 82
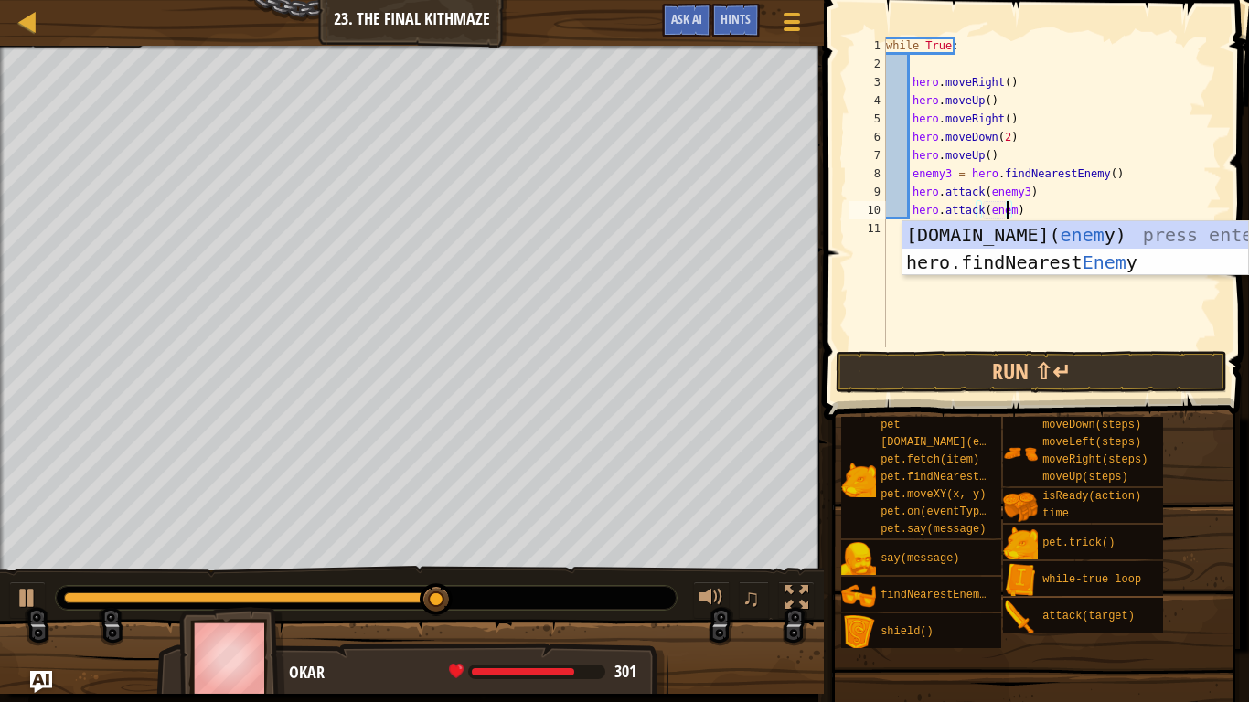
scroll to position [8, 10]
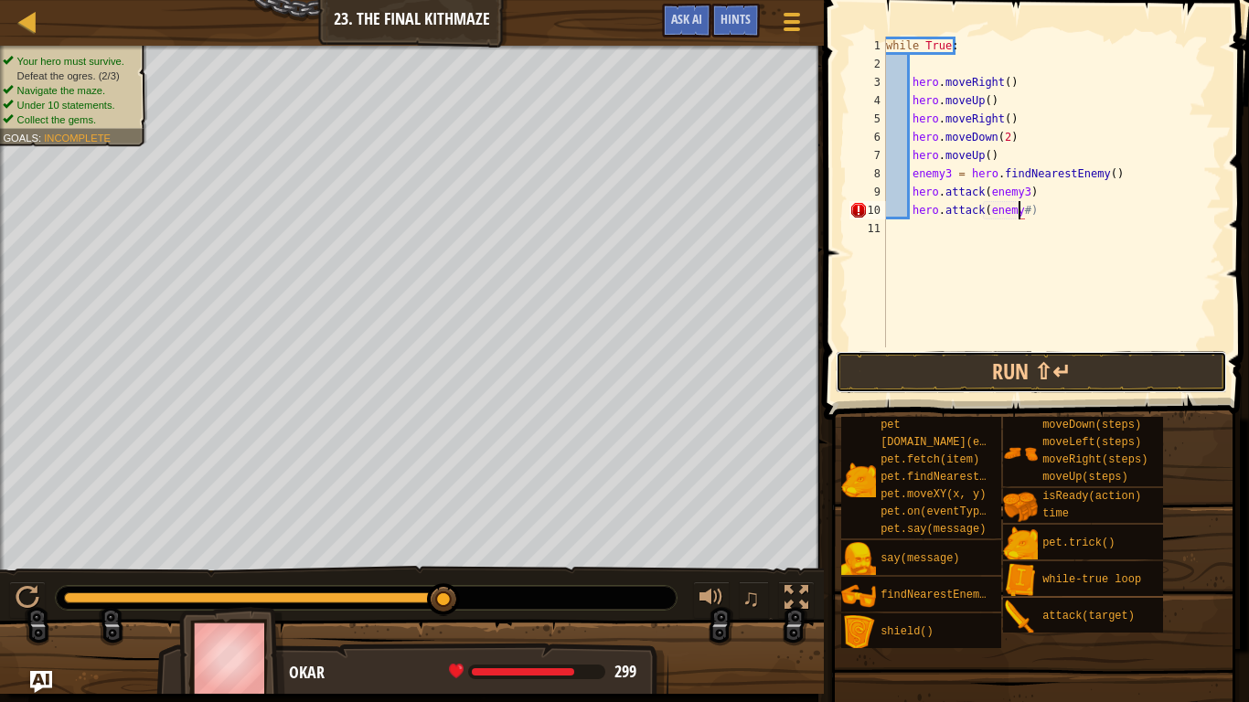
click at [1055, 360] on button "Run ⇧↵" at bounding box center [1031, 372] width 391 height 42
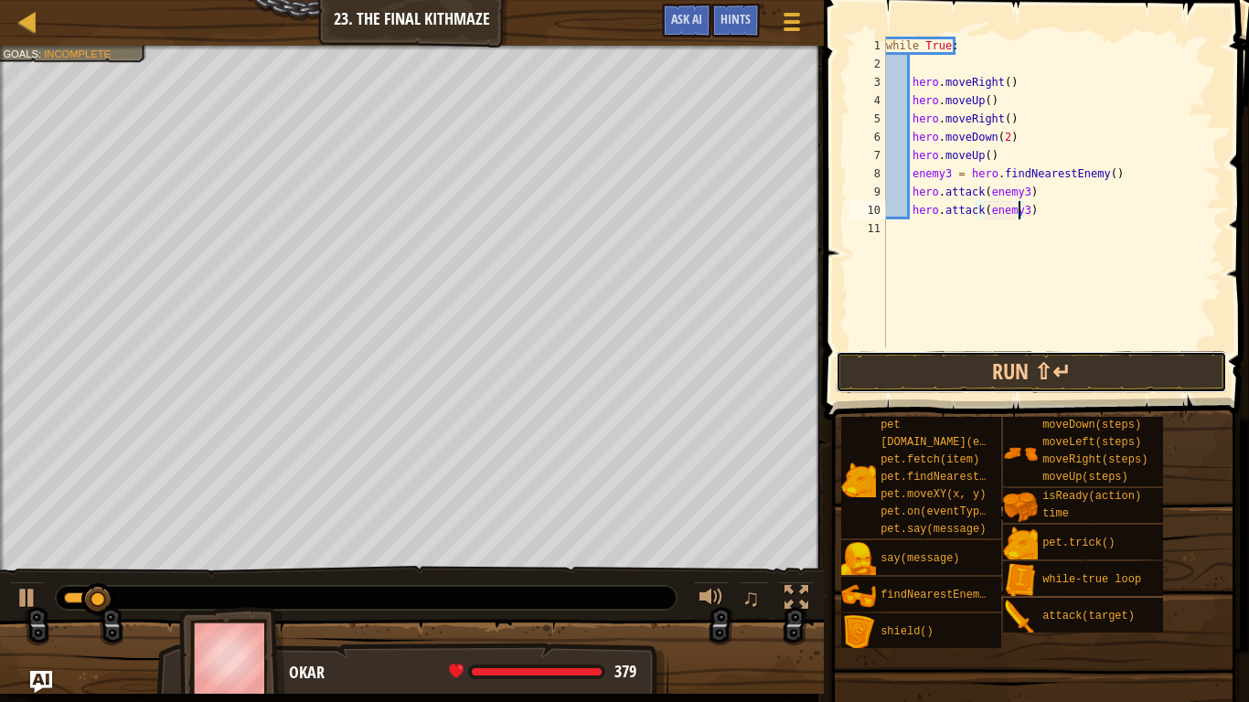
click at [1059, 379] on button "Run ⇧↵" at bounding box center [1031, 372] width 391 height 42
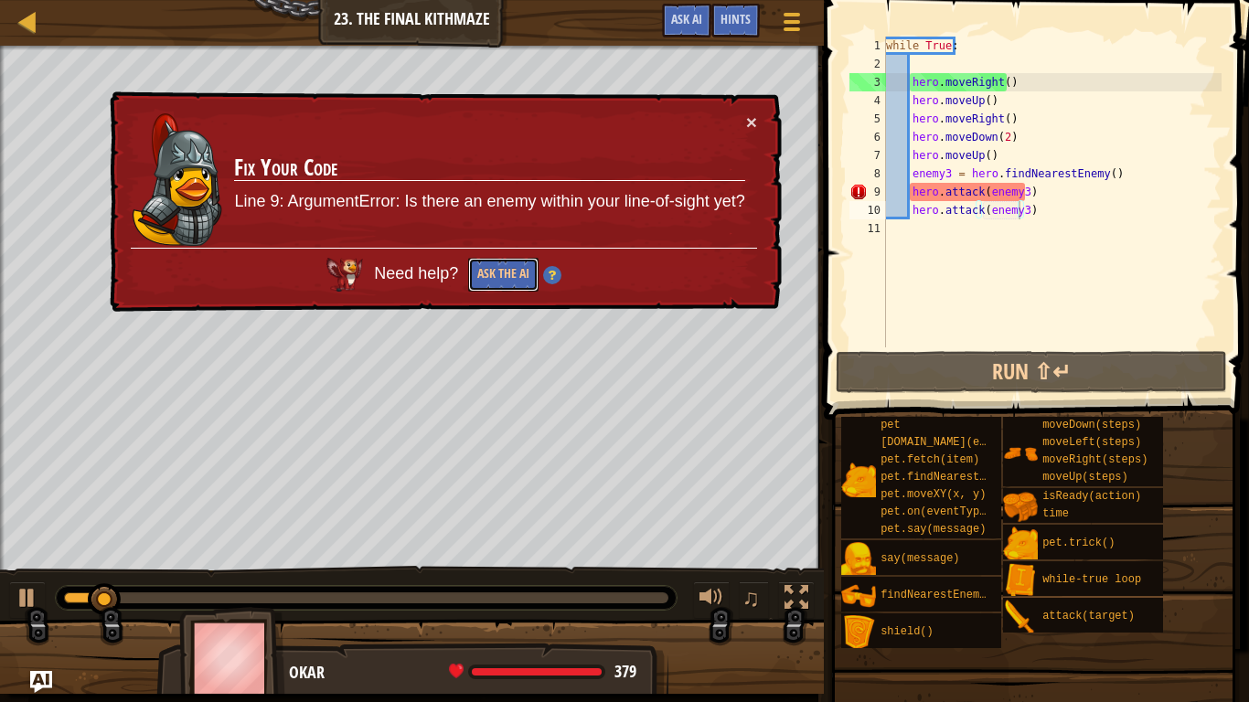
click at [498, 268] on button "Ask the AI" at bounding box center [503, 275] width 70 height 34
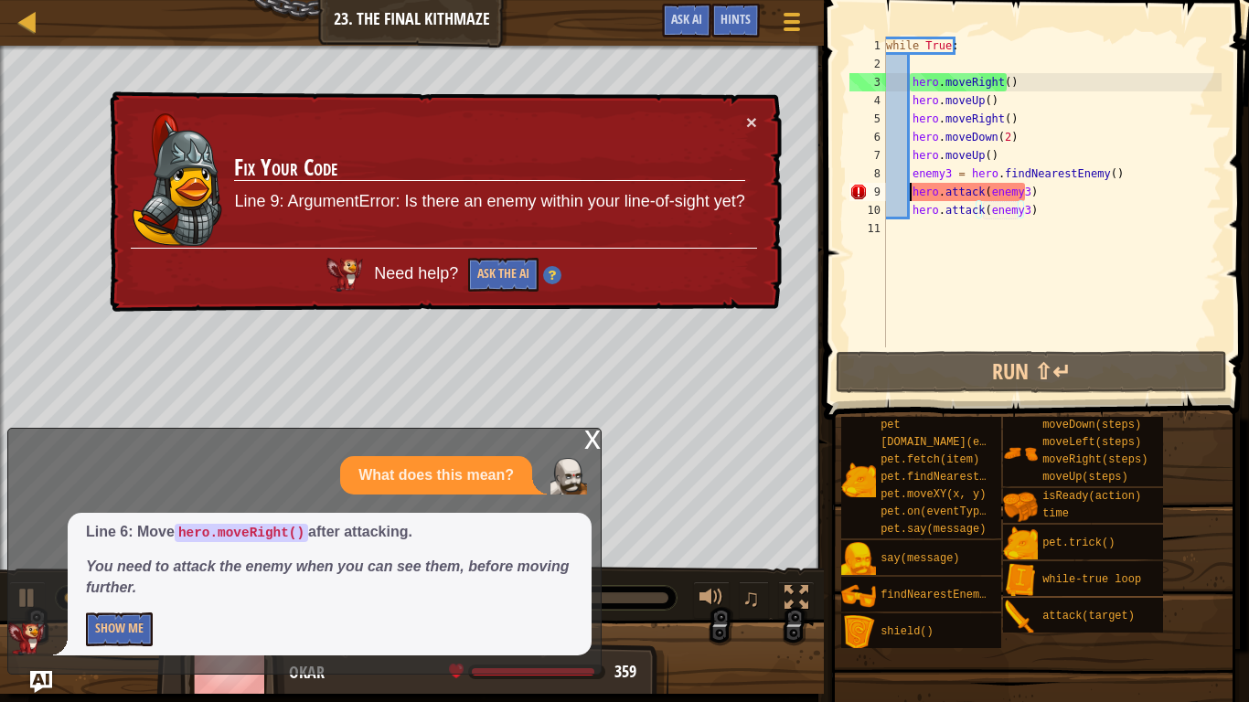
click at [908, 192] on div "while True : hero . moveRight ( ) hero . moveUp ( ) hero . moveRight ( ) hero .…" at bounding box center [1052, 211] width 339 height 348
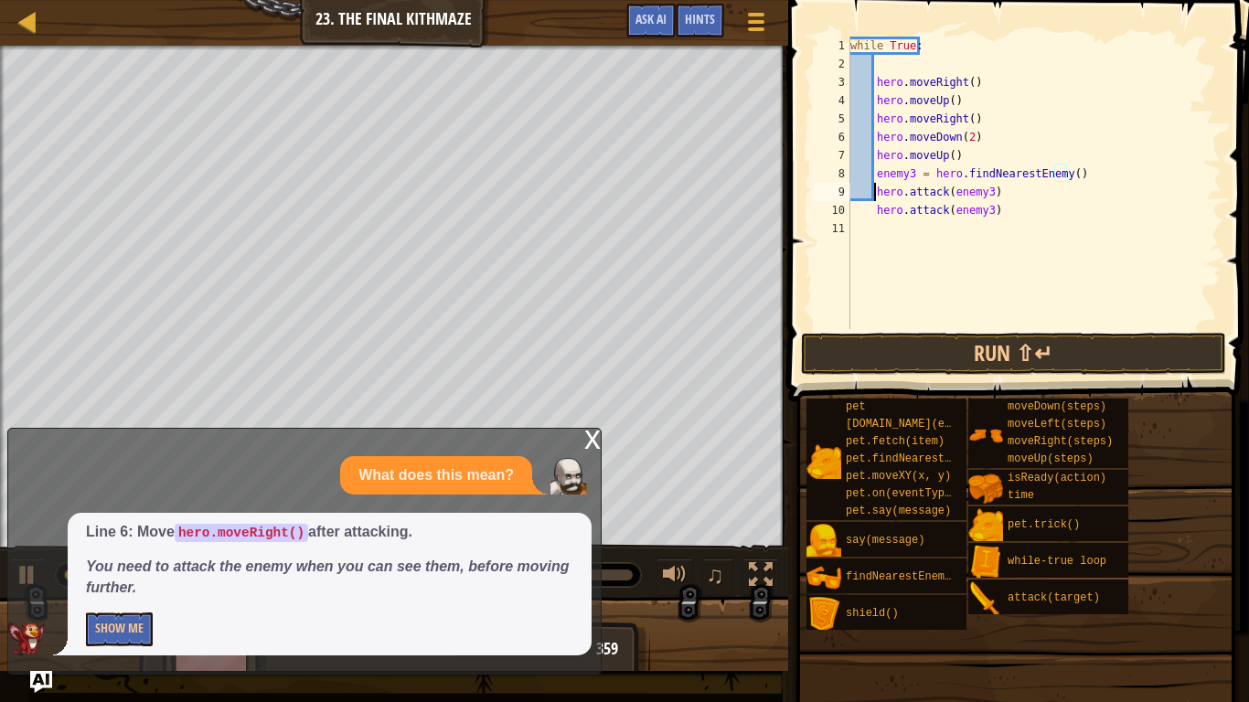
scroll to position [8, 11]
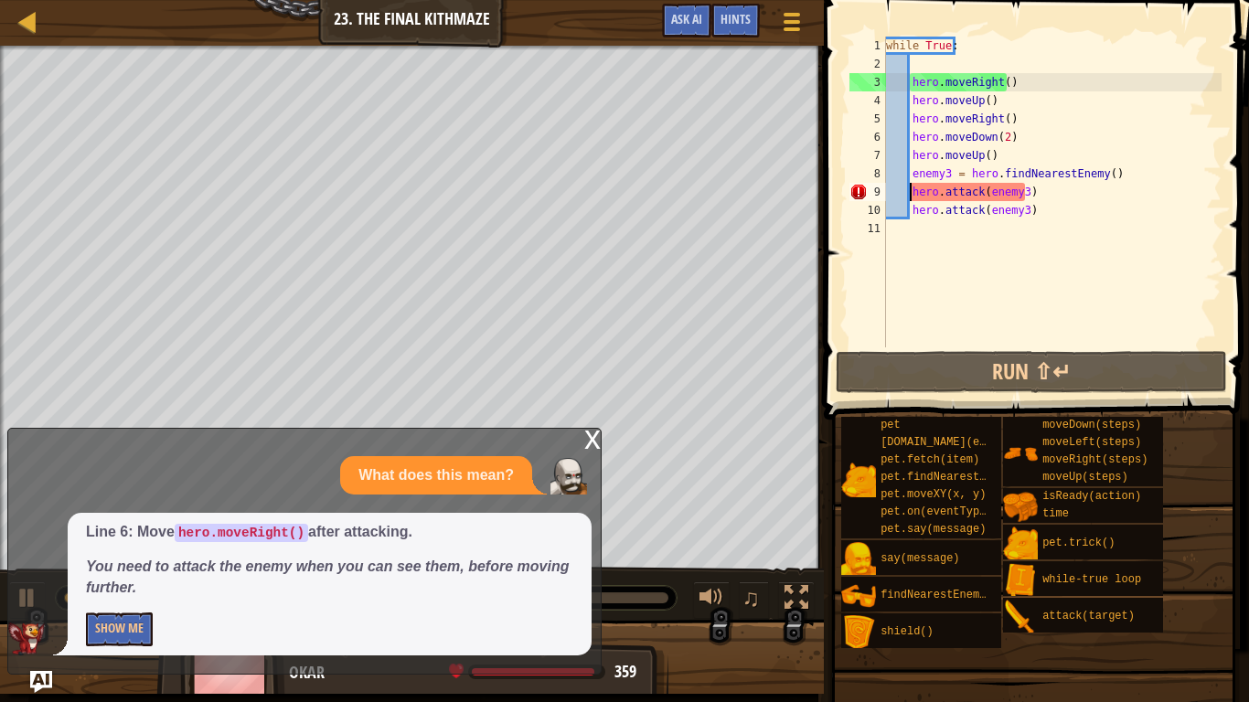
click at [908, 193] on div "while True : hero . moveRight ( ) hero . moveUp ( ) hero . moveRight ( ) hero .…" at bounding box center [1052, 211] width 339 height 348
click at [905, 194] on div "while True : hero . moveRight ( ) hero . moveUp ( ) hero . moveRight ( ) hero .…" at bounding box center [1052, 211] width 339 height 348
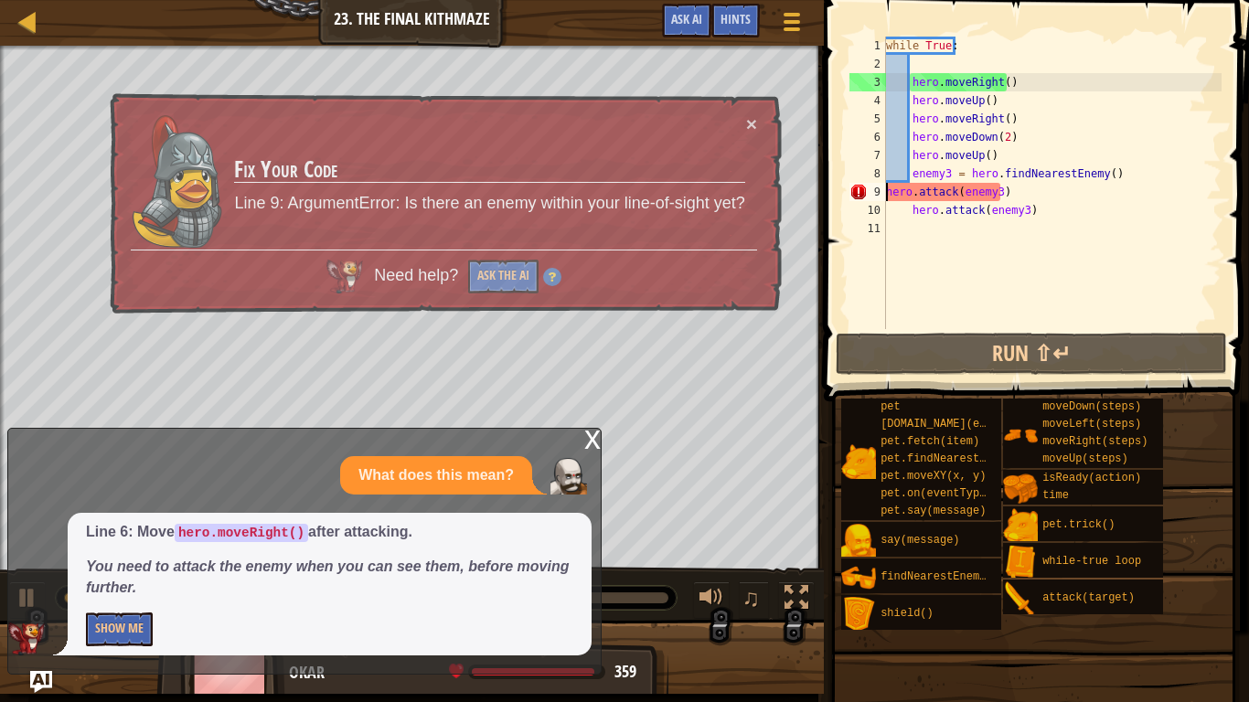
scroll to position [8, 8]
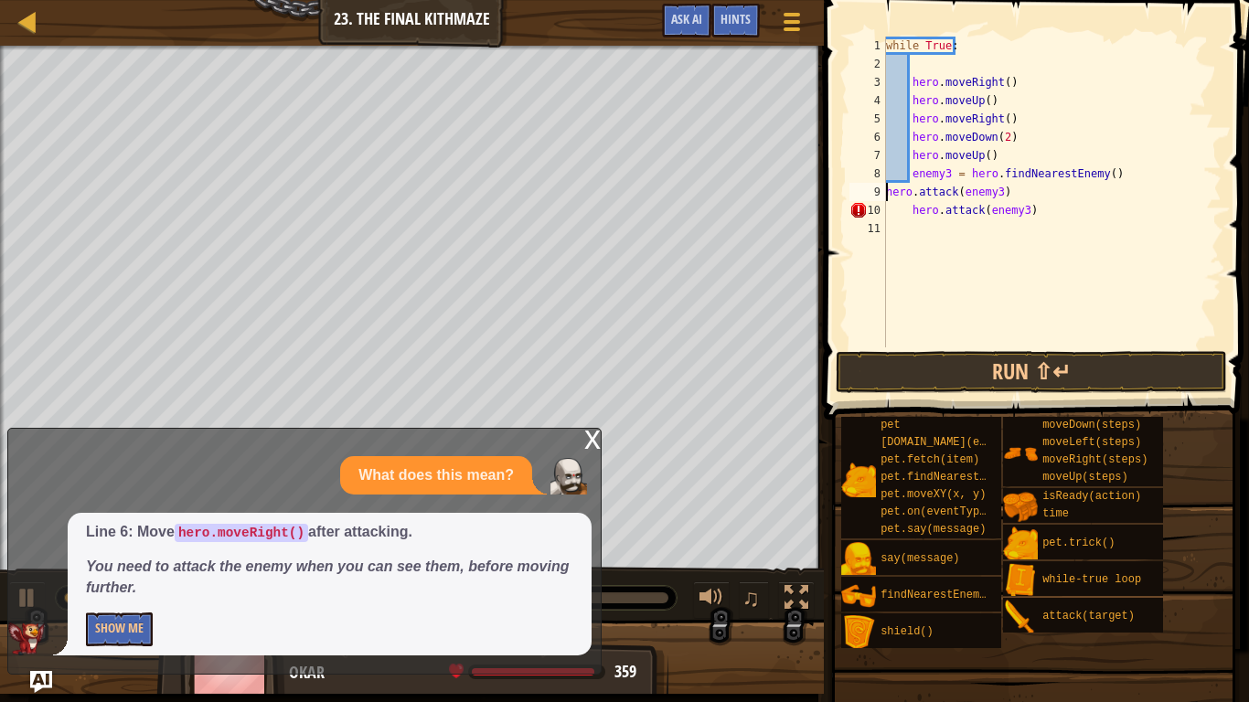
click at [909, 214] on div "while True : hero . moveRight ( ) hero . moveUp ( ) hero . moveRight ( ) hero .…" at bounding box center [1052, 211] width 339 height 348
type textarea "hero.attack(enemy3)"
click at [1011, 383] on button "Run ⇧↵" at bounding box center [1031, 372] width 391 height 42
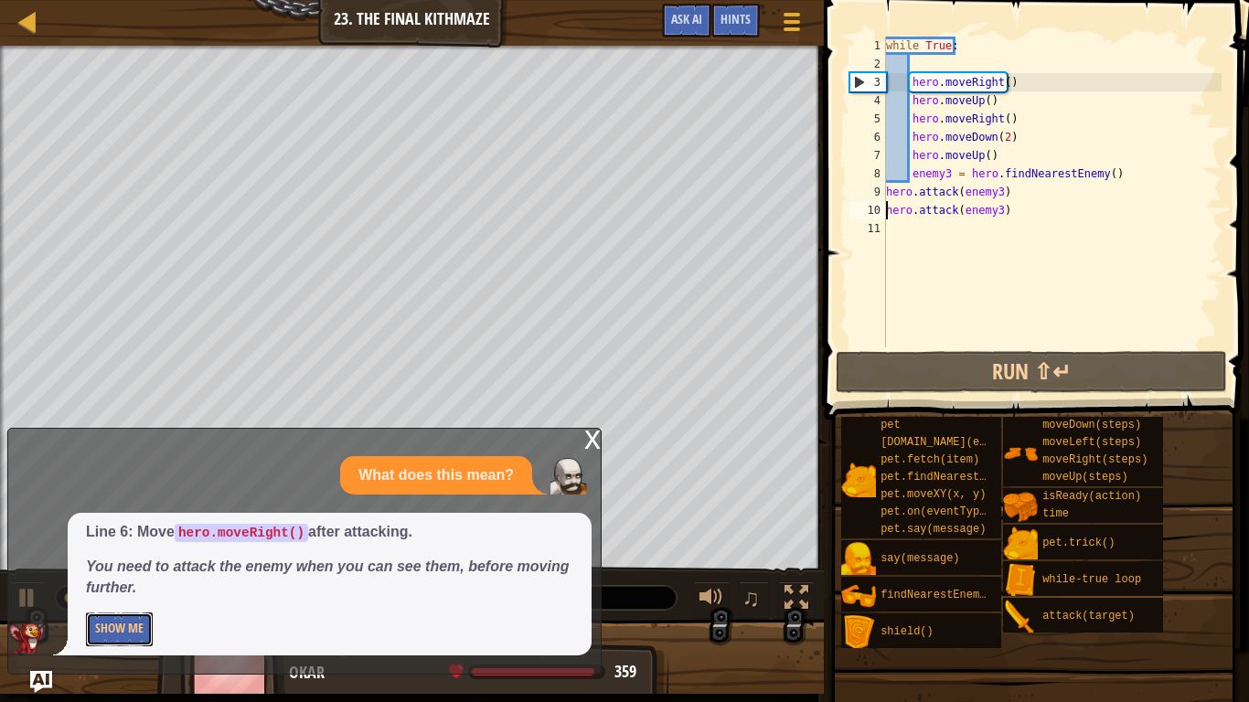
click at [109, 633] on button "Show Me" at bounding box center [119, 630] width 67 height 34
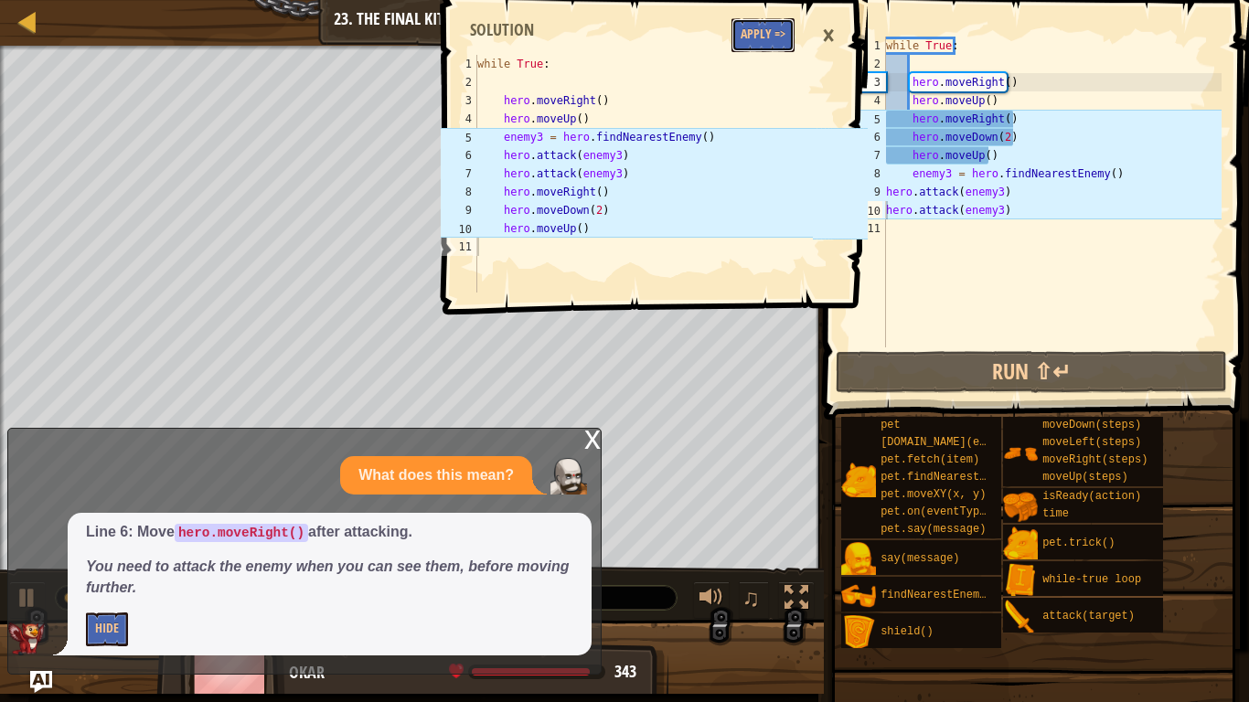
click at [774, 34] on button "Apply =>" at bounding box center [763, 35] width 63 height 34
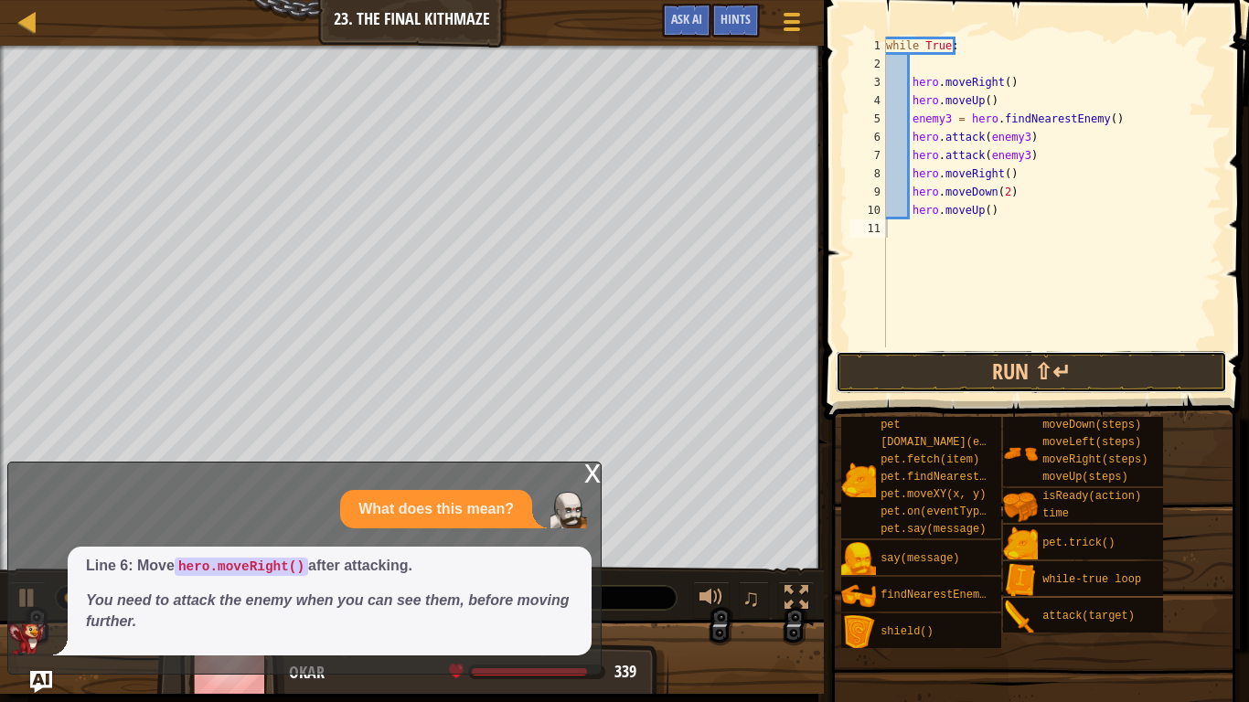
click at [987, 370] on button "Run ⇧↵" at bounding box center [1031, 372] width 391 height 42
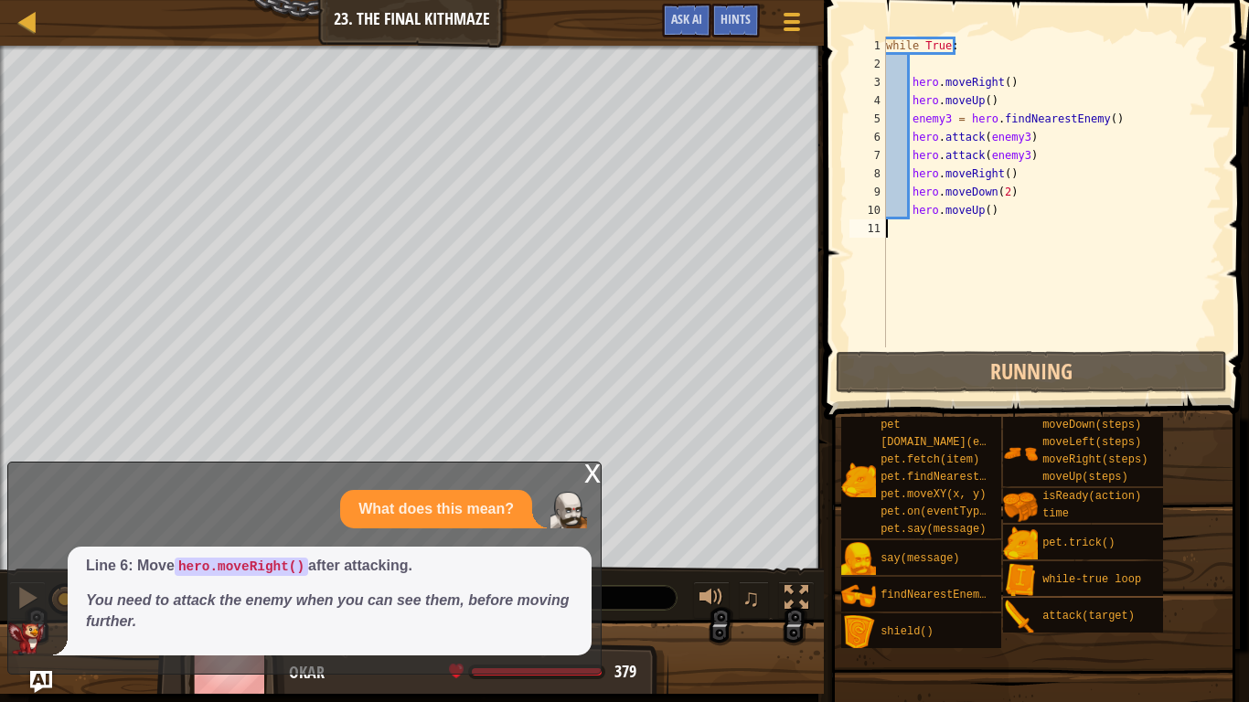
scroll to position [8, 0]
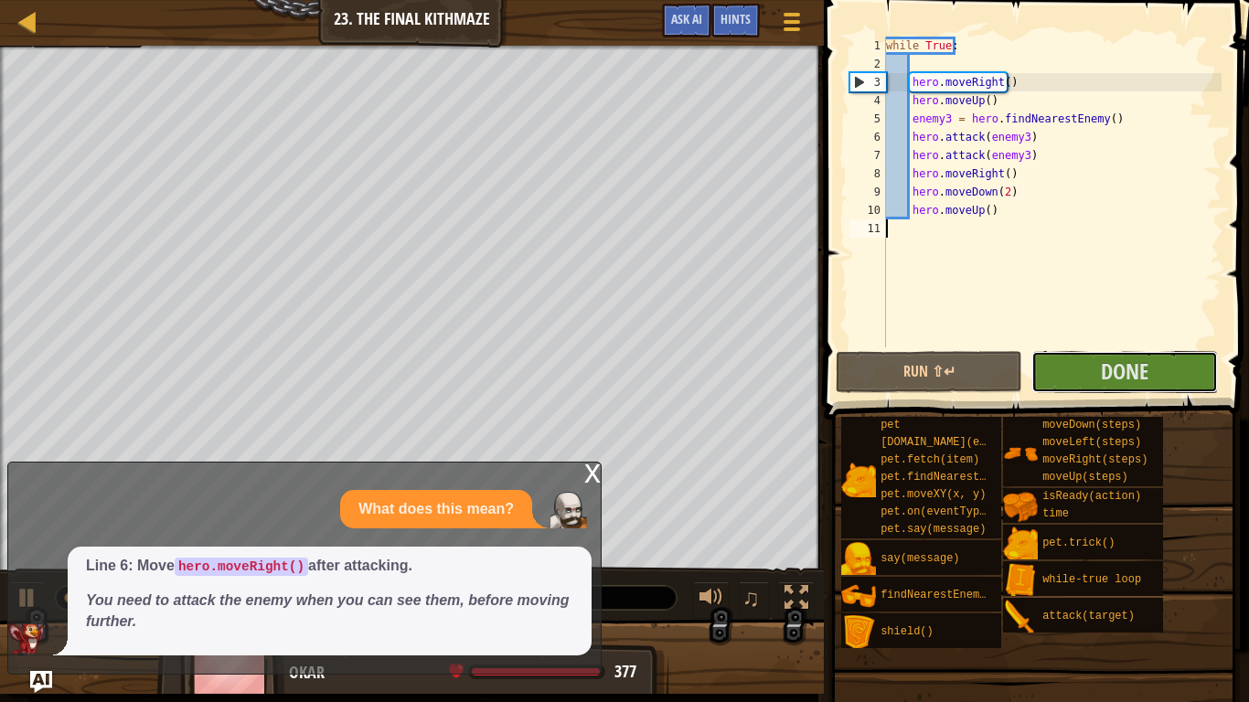
click at [1089, 380] on button "Done" at bounding box center [1125, 372] width 187 height 42
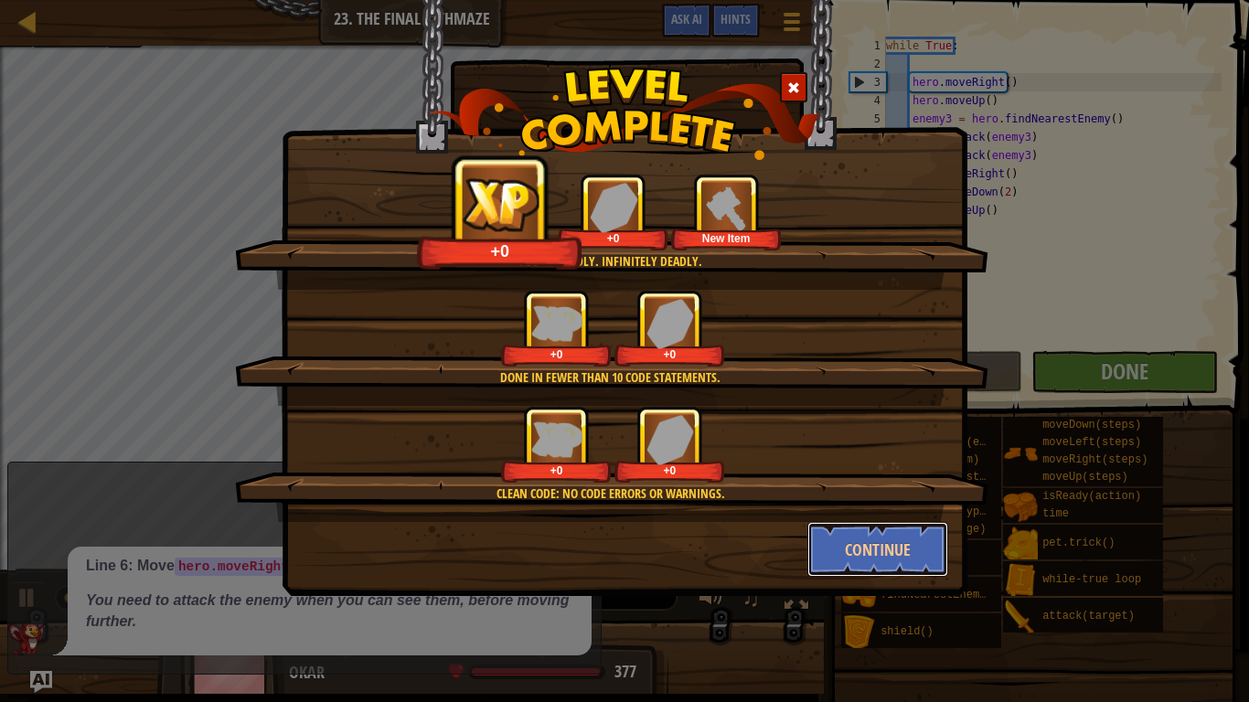
click at [889, 536] on button "Continue" at bounding box center [879, 549] width 142 height 55
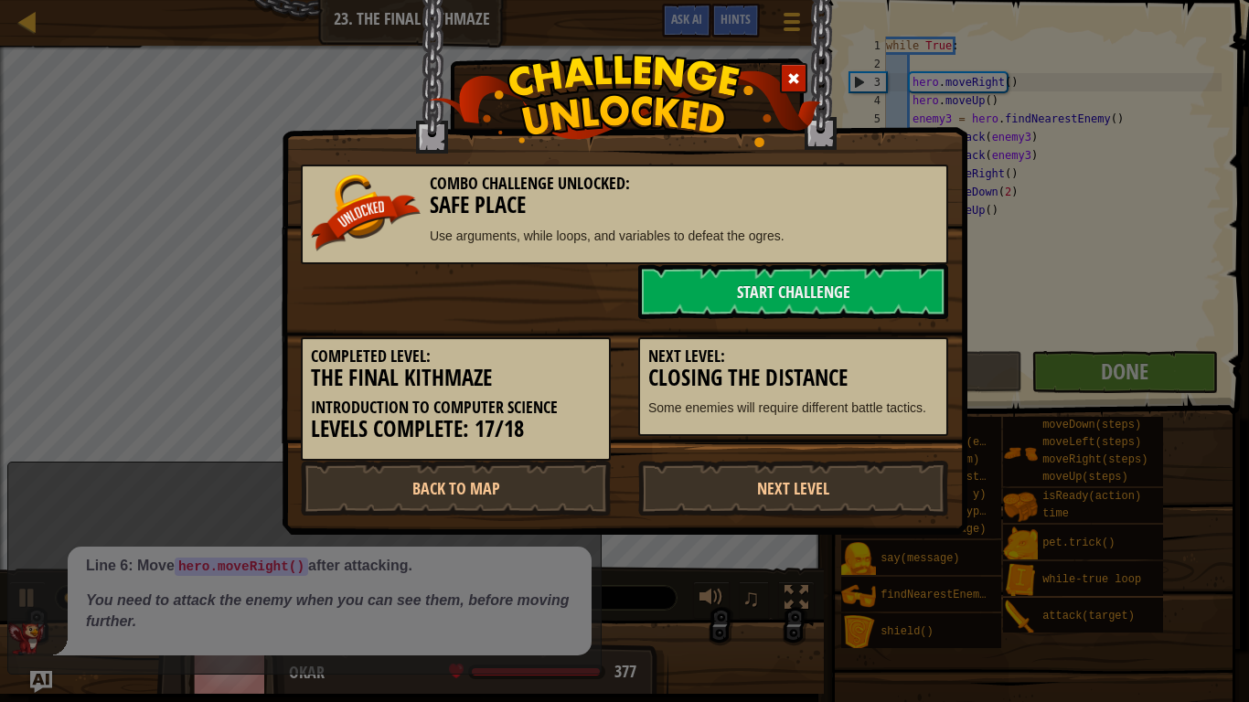
click at [823, 489] on link "Next Level" at bounding box center [793, 488] width 310 height 55
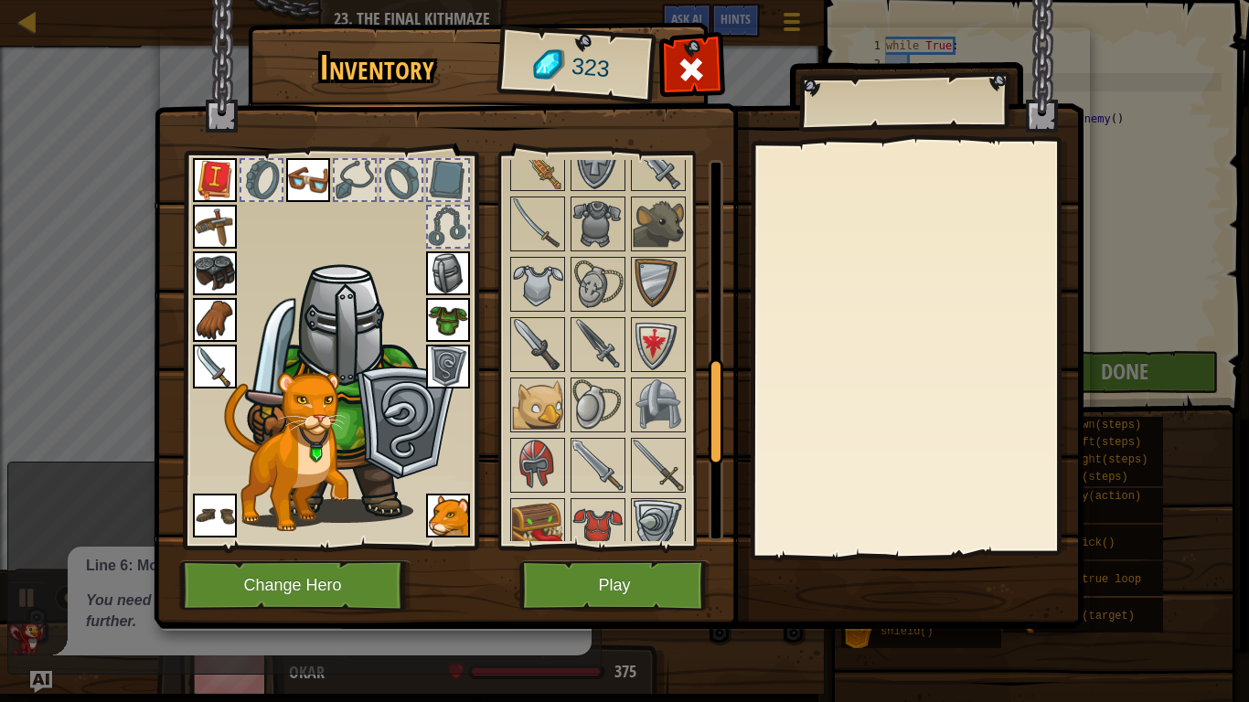
scroll to position [733, 0]
click at [547, 282] on img at bounding box center [537, 283] width 51 height 51
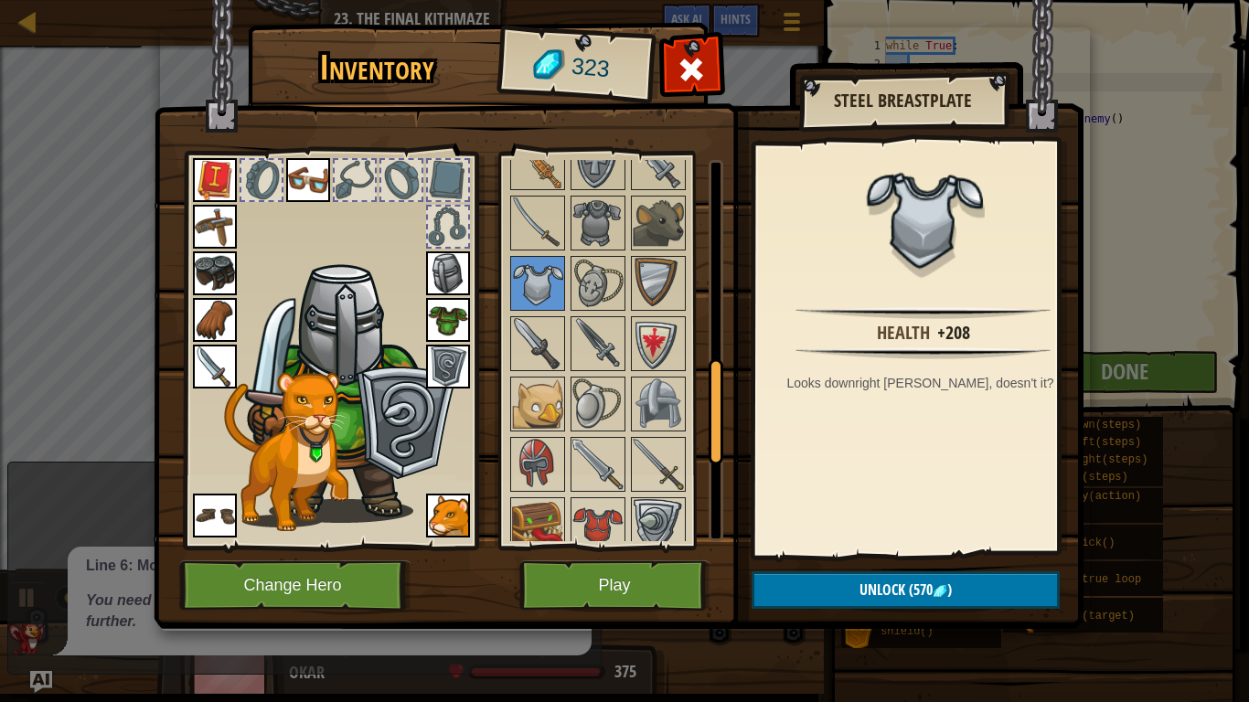
click at [576, 351] on img at bounding box center [598, 343] width 51 height 51
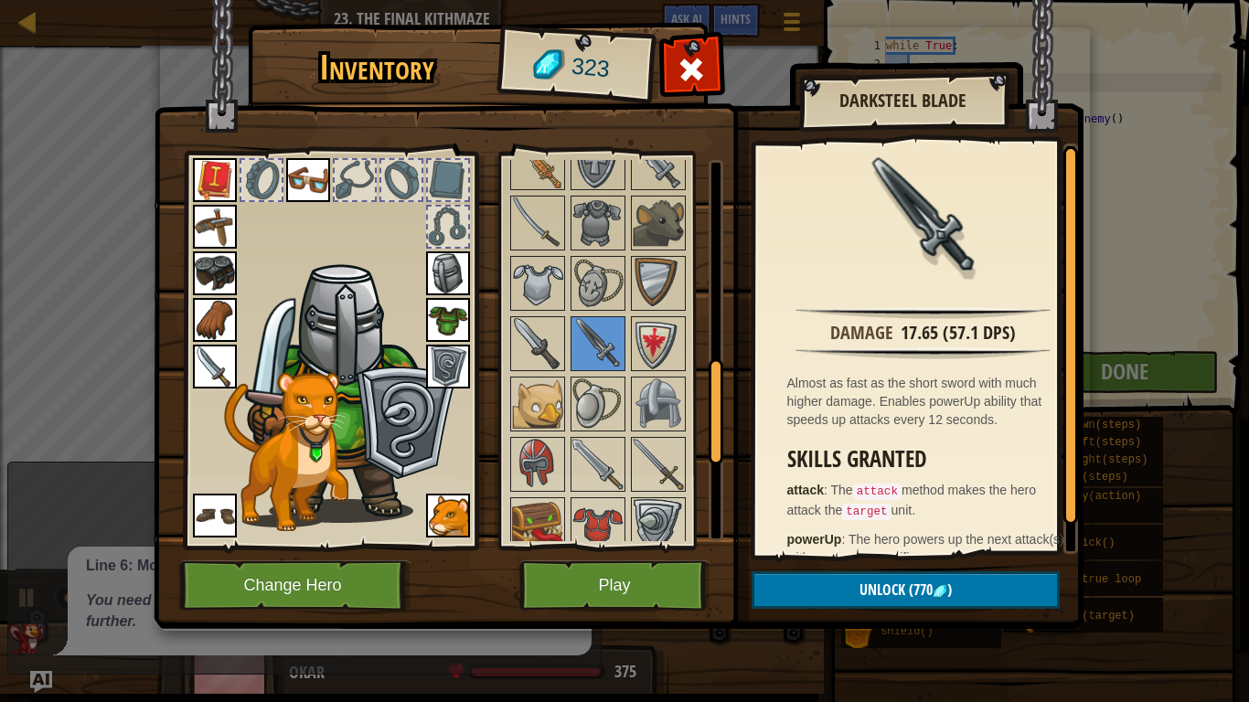
click at [553, 349] on img at bounding box center [537, 343] width 51 height 51
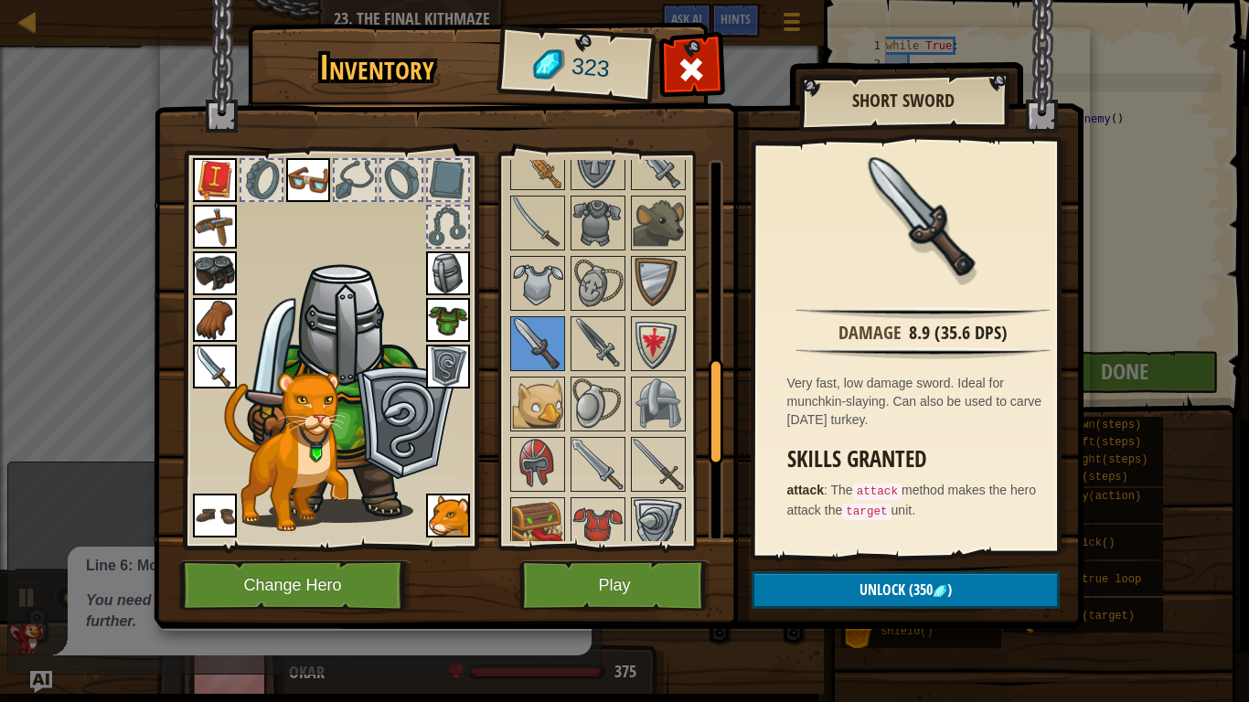
click at [661, 466] on img at bounding box center [658, 464] width 51 height 51
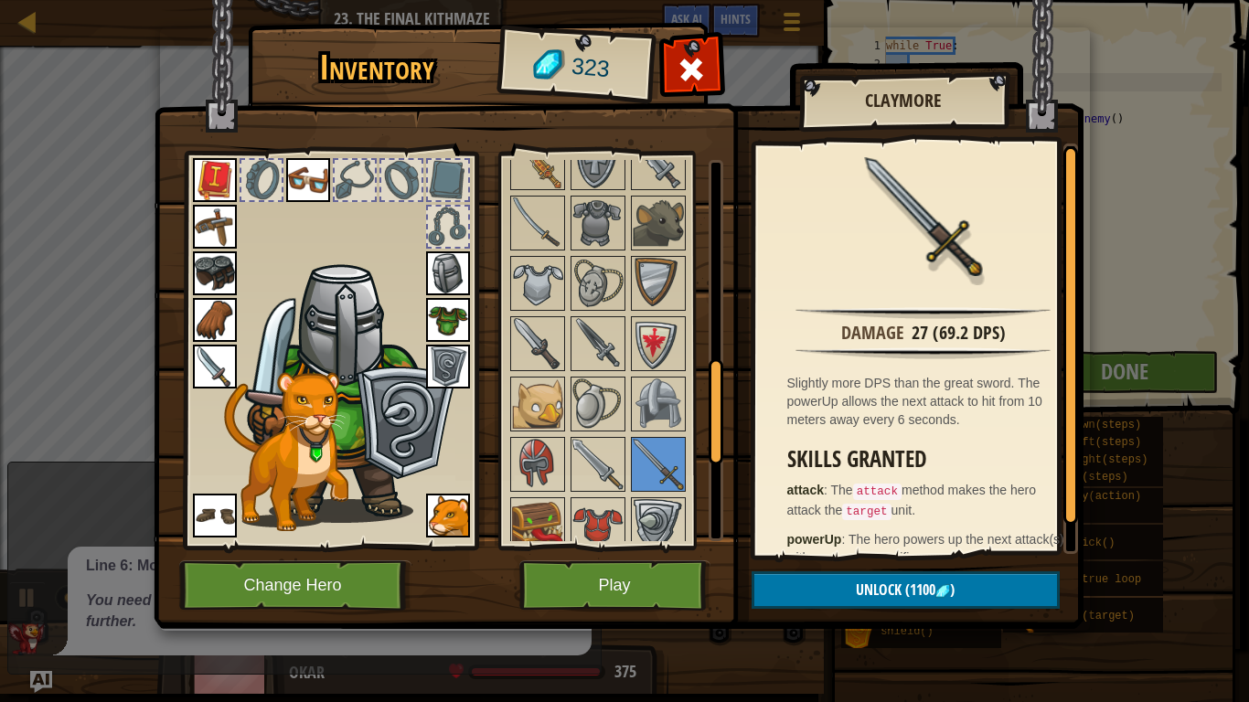
click at [585, 456] on img at bounding box center [598, 464] width 51 height 51
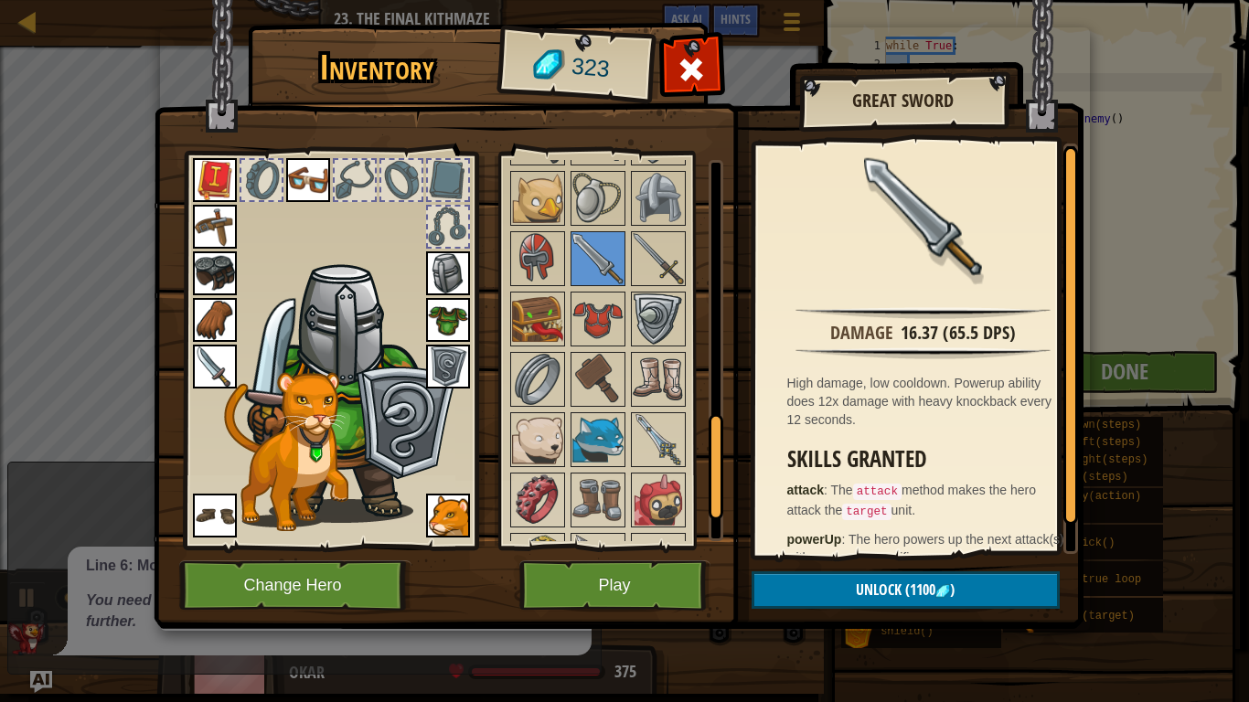
scroll to position [938, 0]
click at [528, 307] on img at bounding box center [537, 319] width 51 height 51
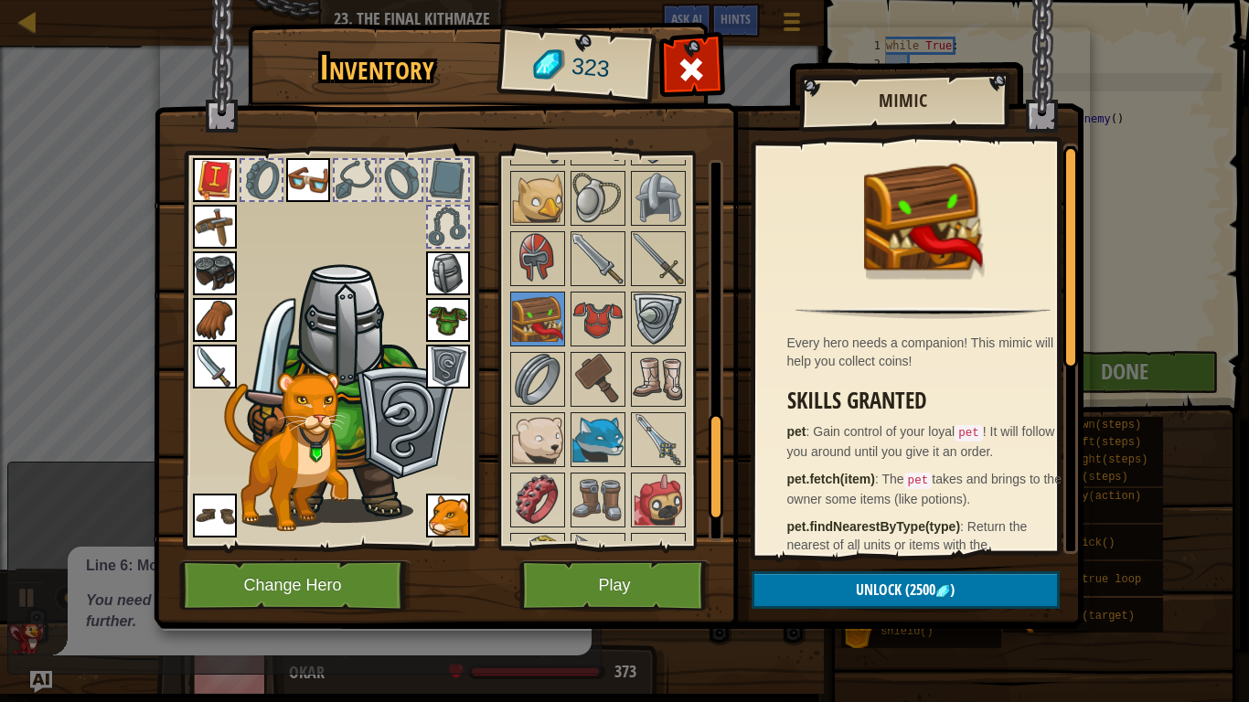
click at [598, 388] on img at bounding box center [598, 379] width 51 height 51
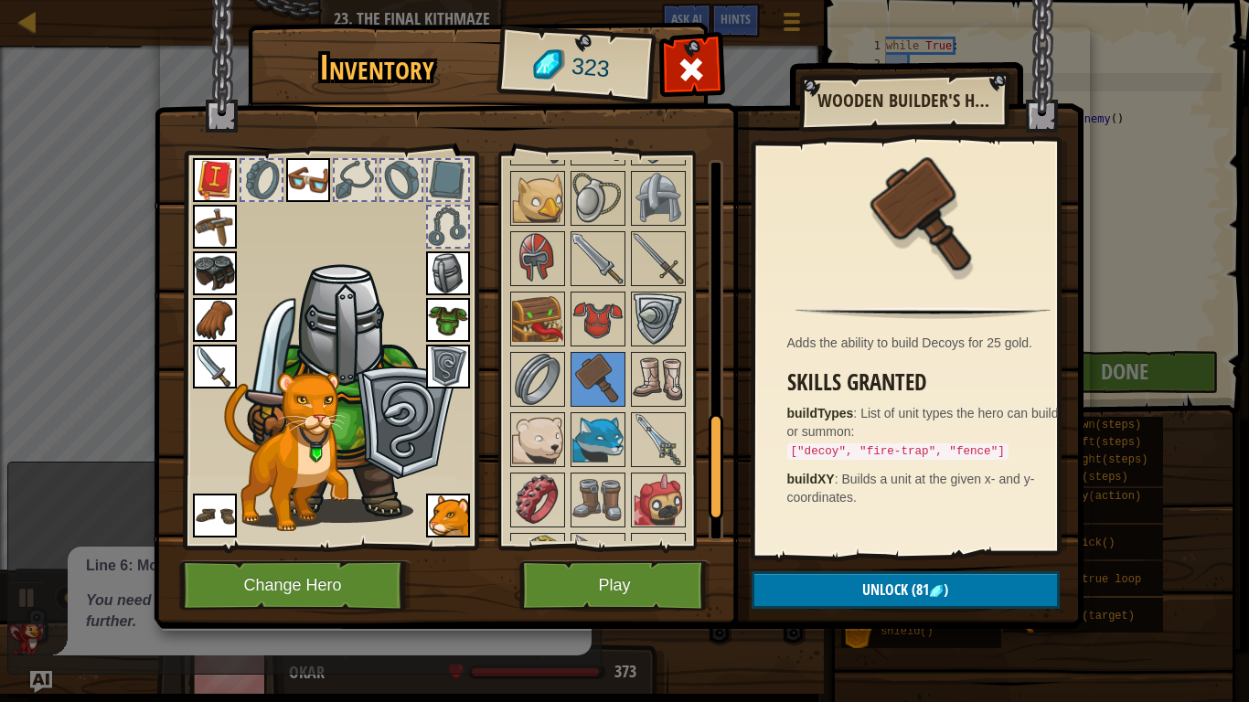
click at [628, 434] on div at bounding box center [623, 168] width 230 height 966
click at [660, 438] on img at bounding box center [658, 439] width 51 height 51
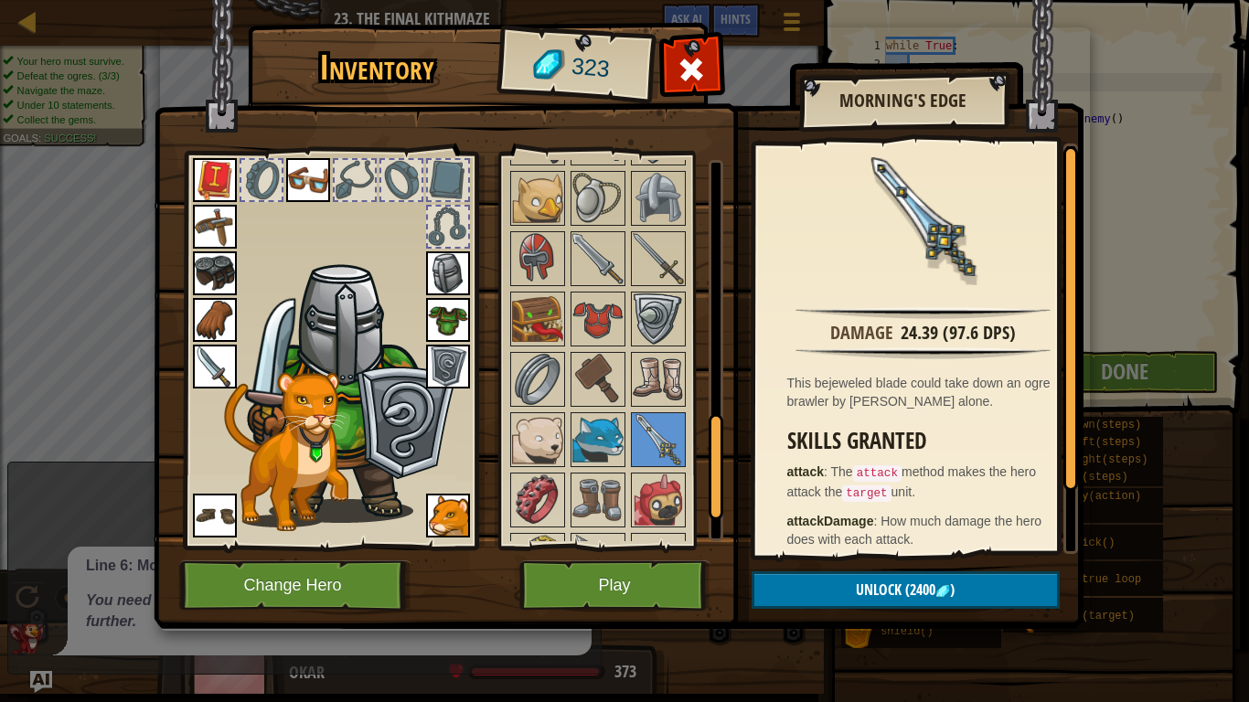
click at [576, 489] on img at bounding box center [598, 500] width 51 height 51
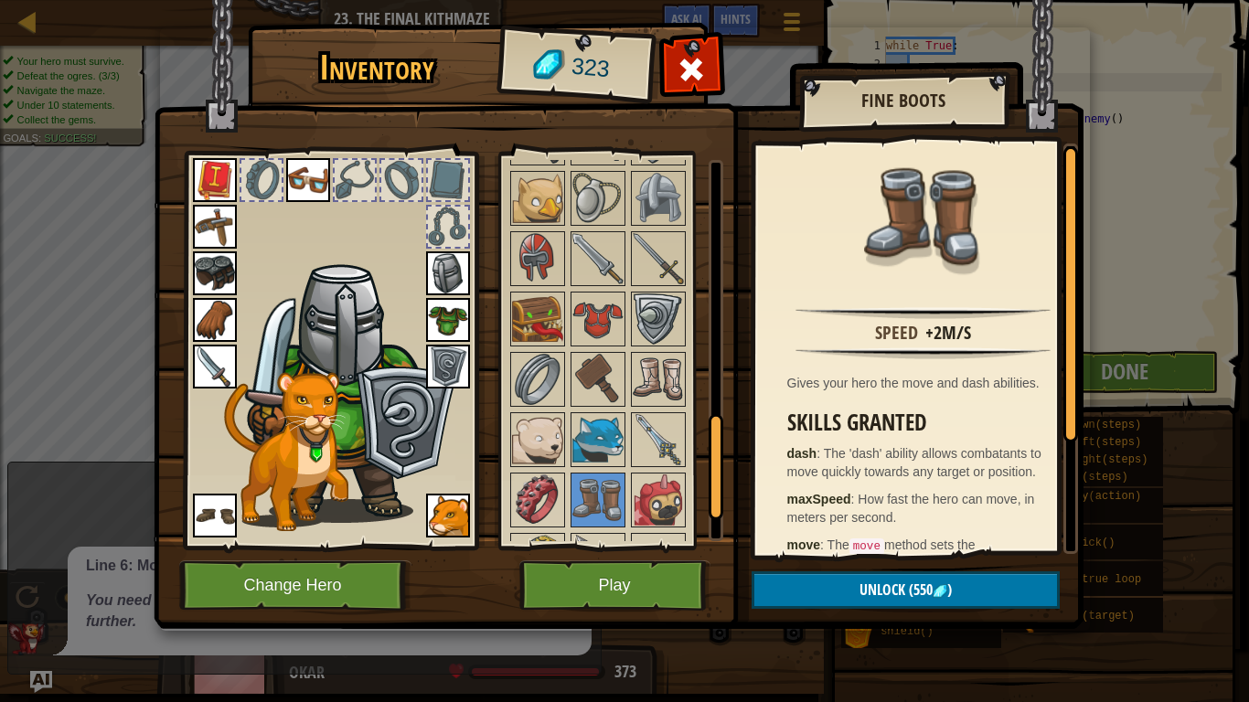
click at [535, 488] on img at bounding box center [537, 500] width 51 height 51
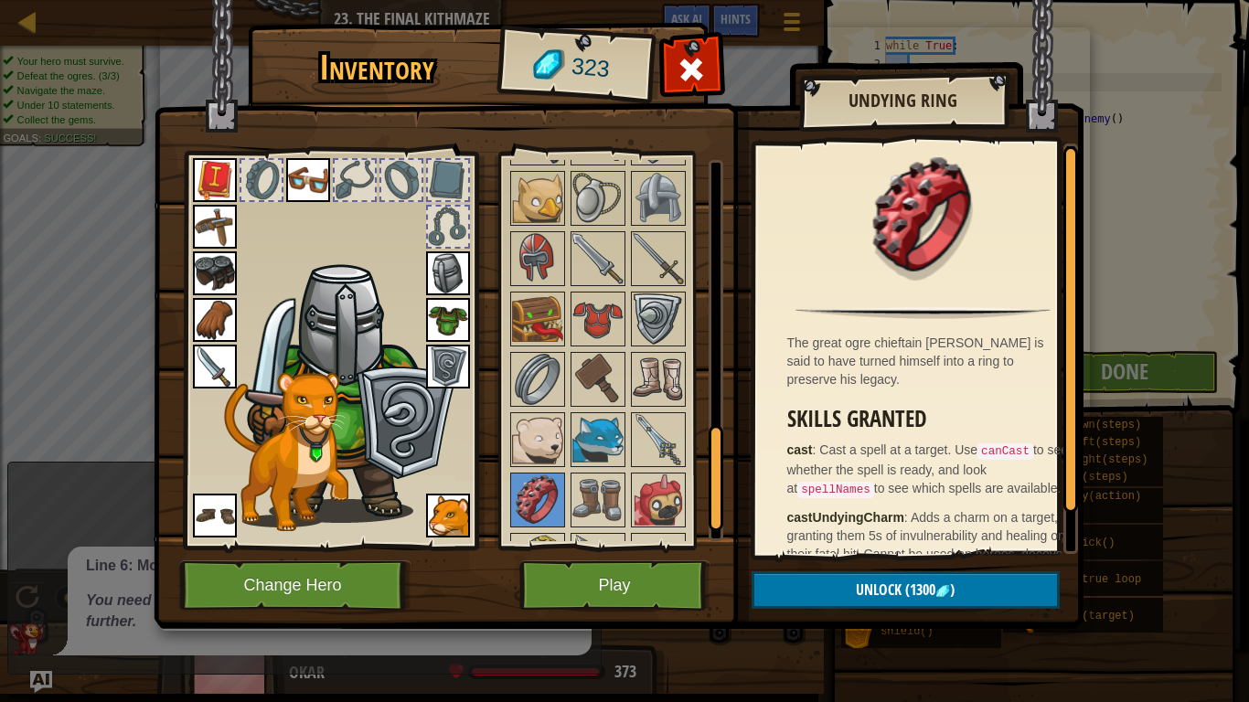
scroll to position [1048, 0]
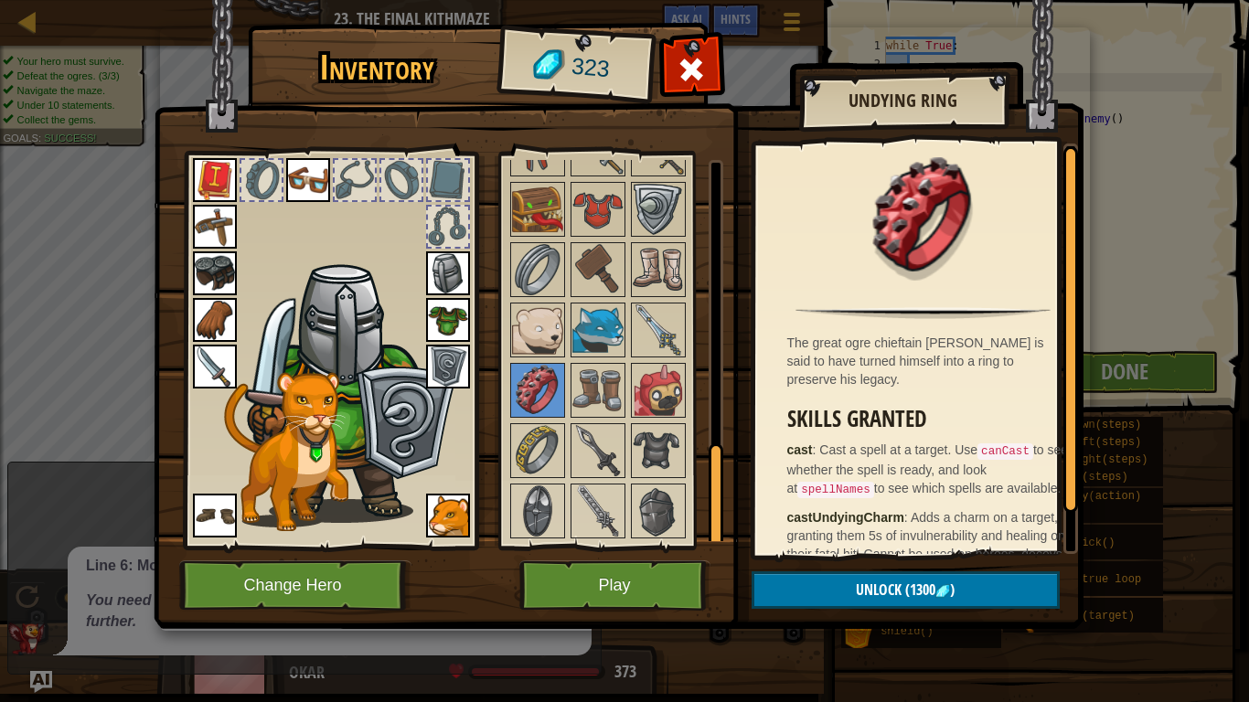
click at [649, 519] on img at bounding box center [658, 511] width 51 height 51
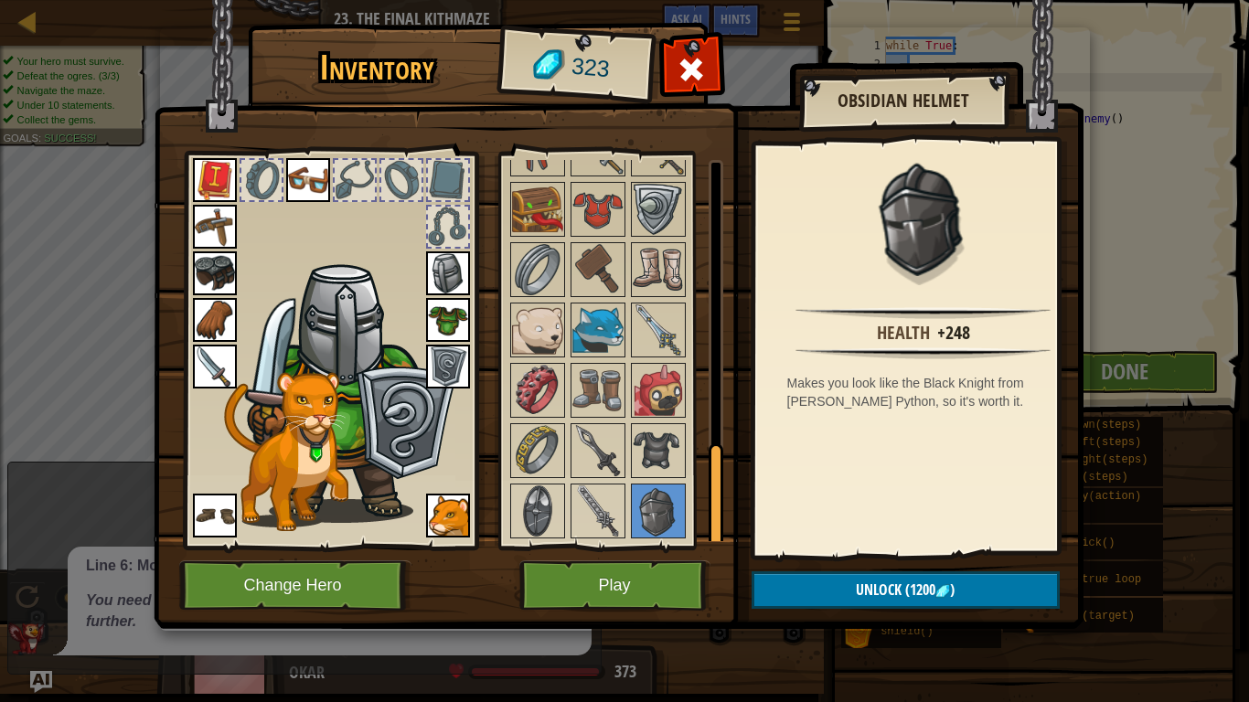
click at [614, 510] on img at bounding box center [598, 511] width 51 height 51
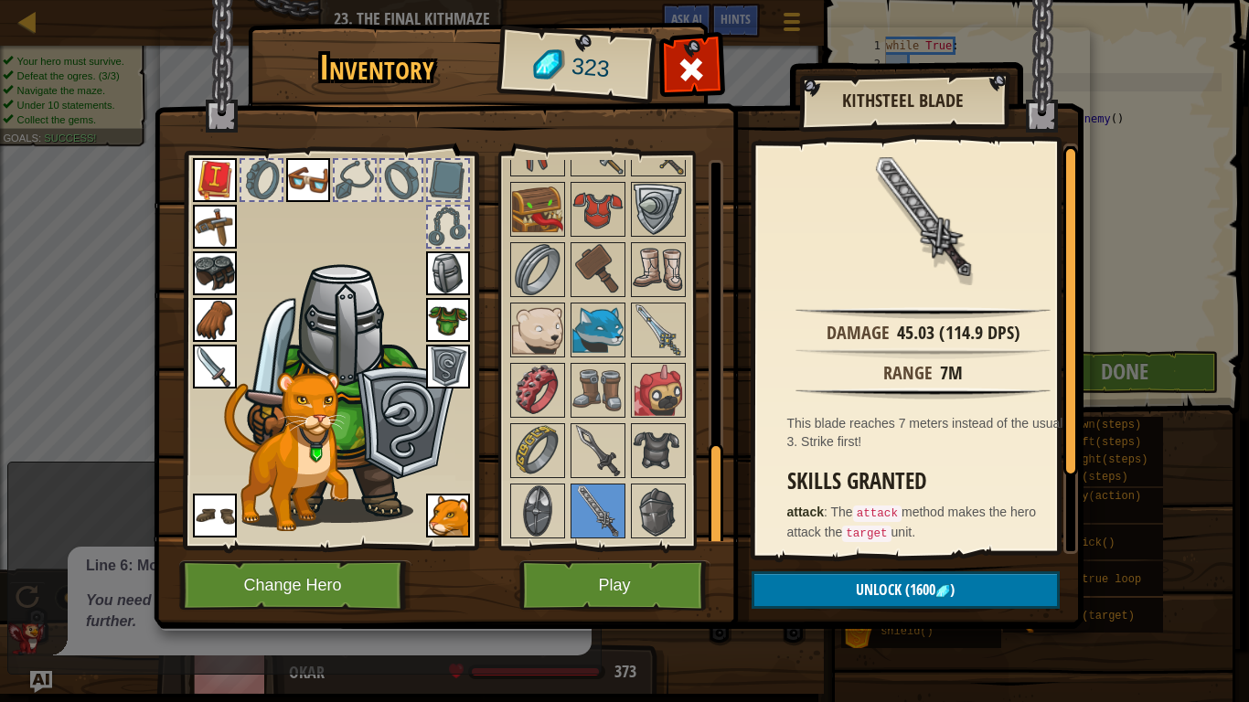
click at [524, 497] on img at bounding box center [537, 511] width 51 height 51
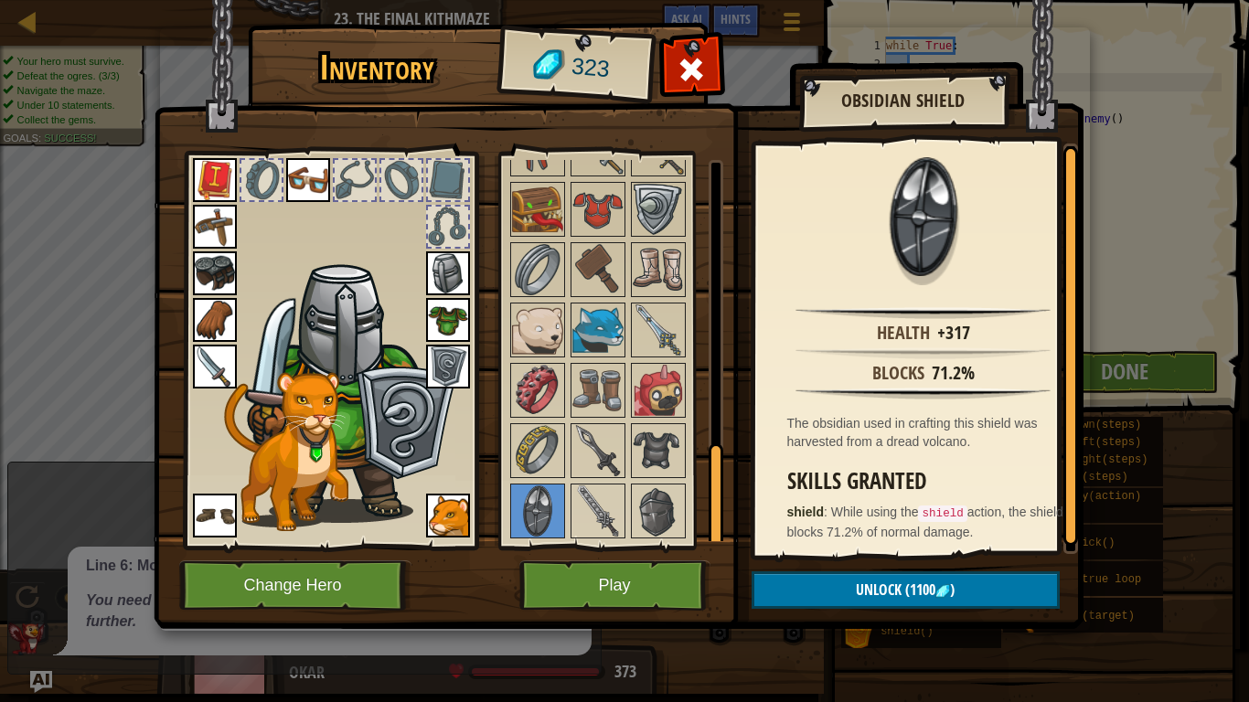
click at [616, 455] on img at bounding box center [598, 450] width 51 height 51
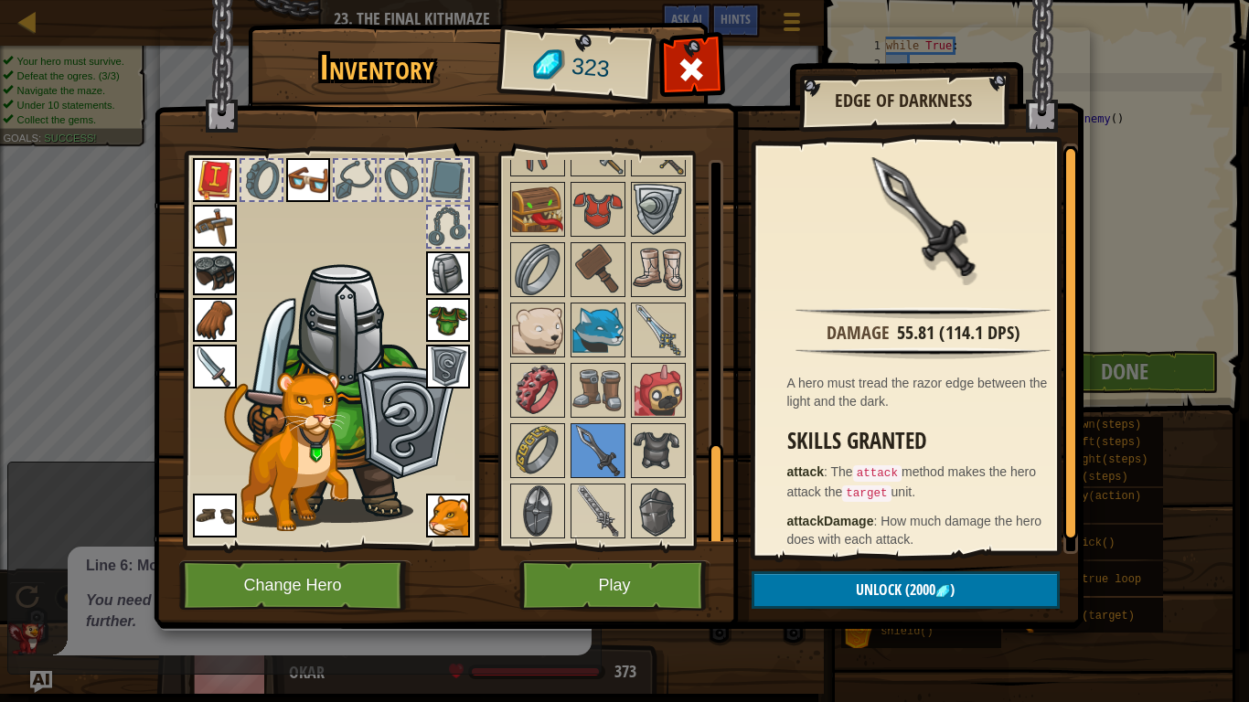
click at [641, 448] on img at bounding box center [658, 450] width 51 height 51
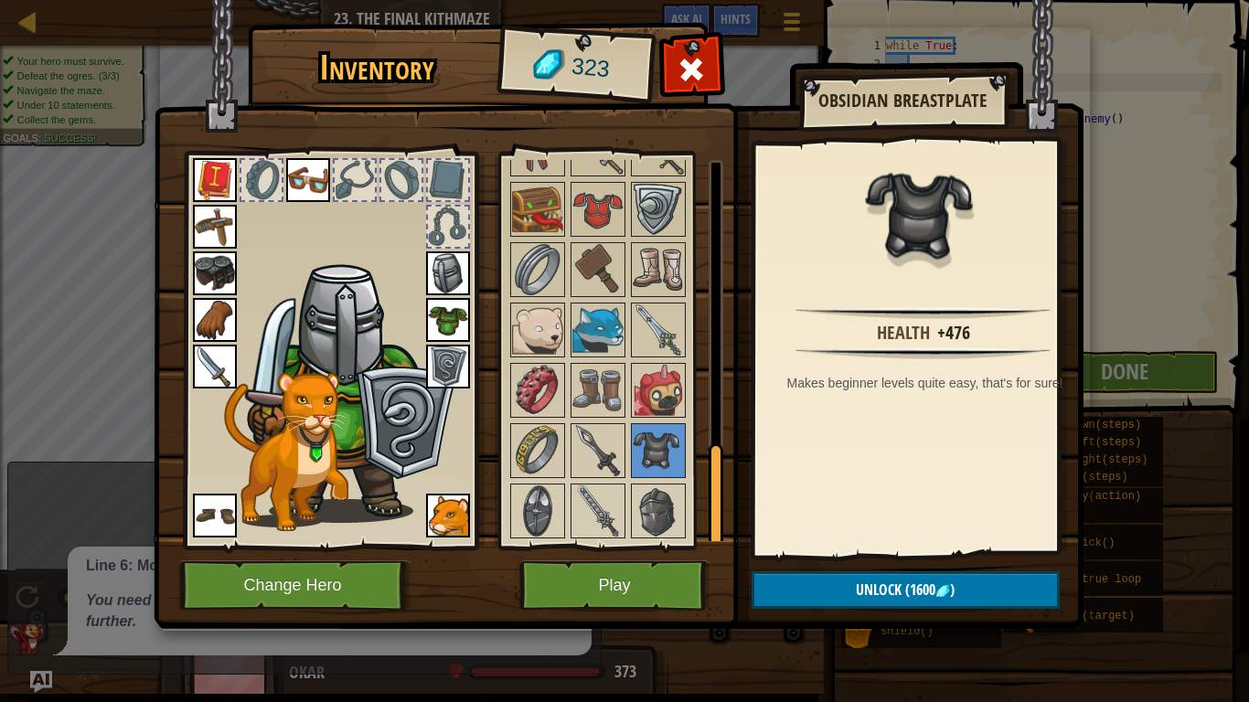
click at [603, 450] on img at bounding box center [598, 450] width 51 height 51
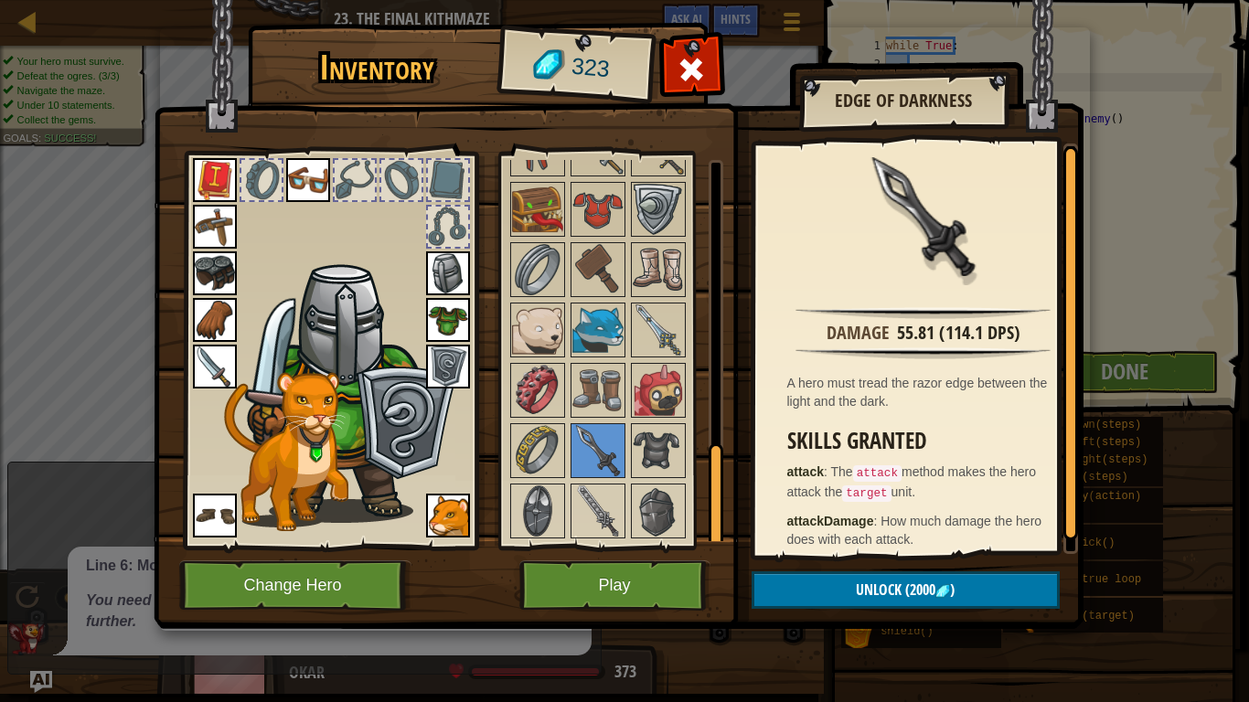
click at [656, 325] on img at bounding box center [658, 330] width 51 height 51
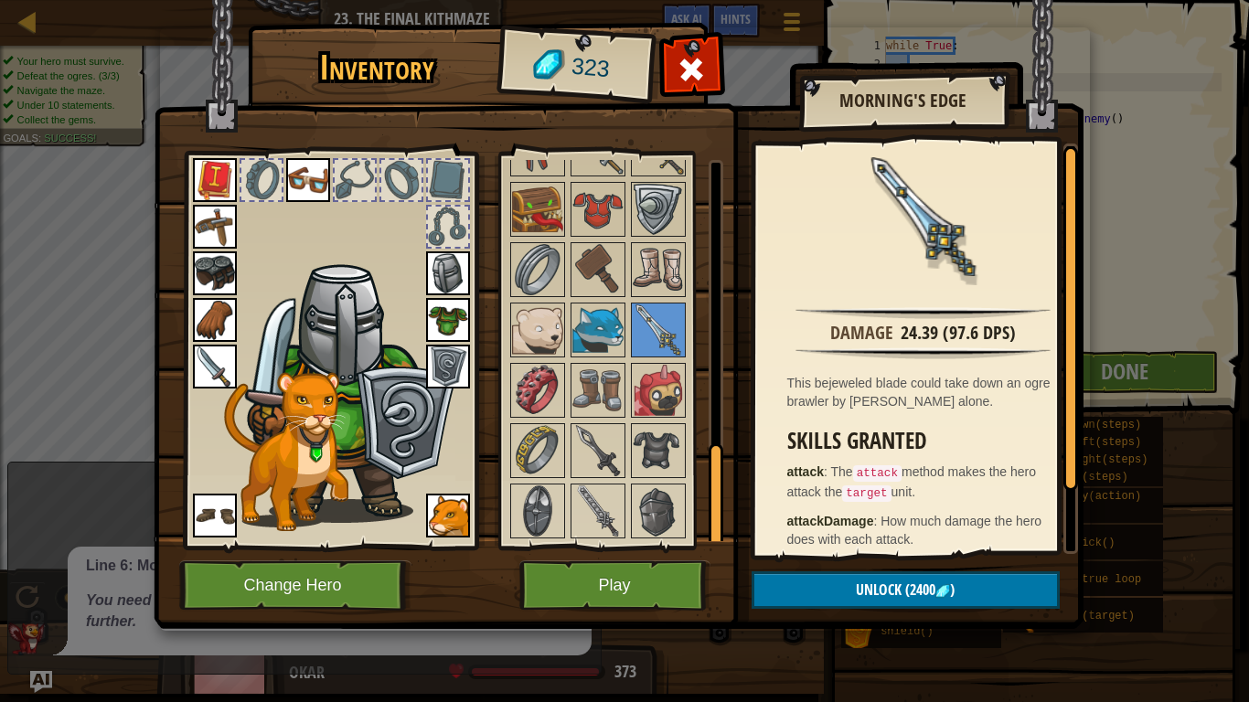
click at [531, 451] on img at bounding box center [537, 450] width 51 height 51
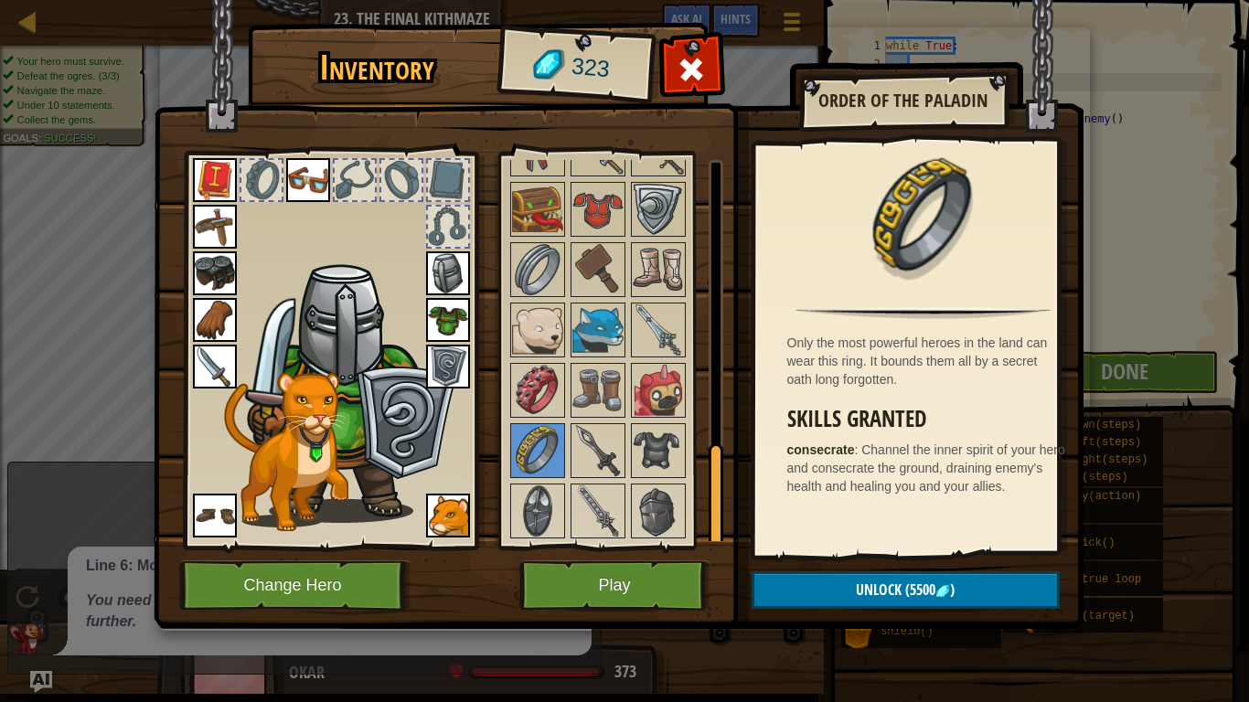
click at [212, 355] on img at bounding box center [215, 367] width 44 height 44
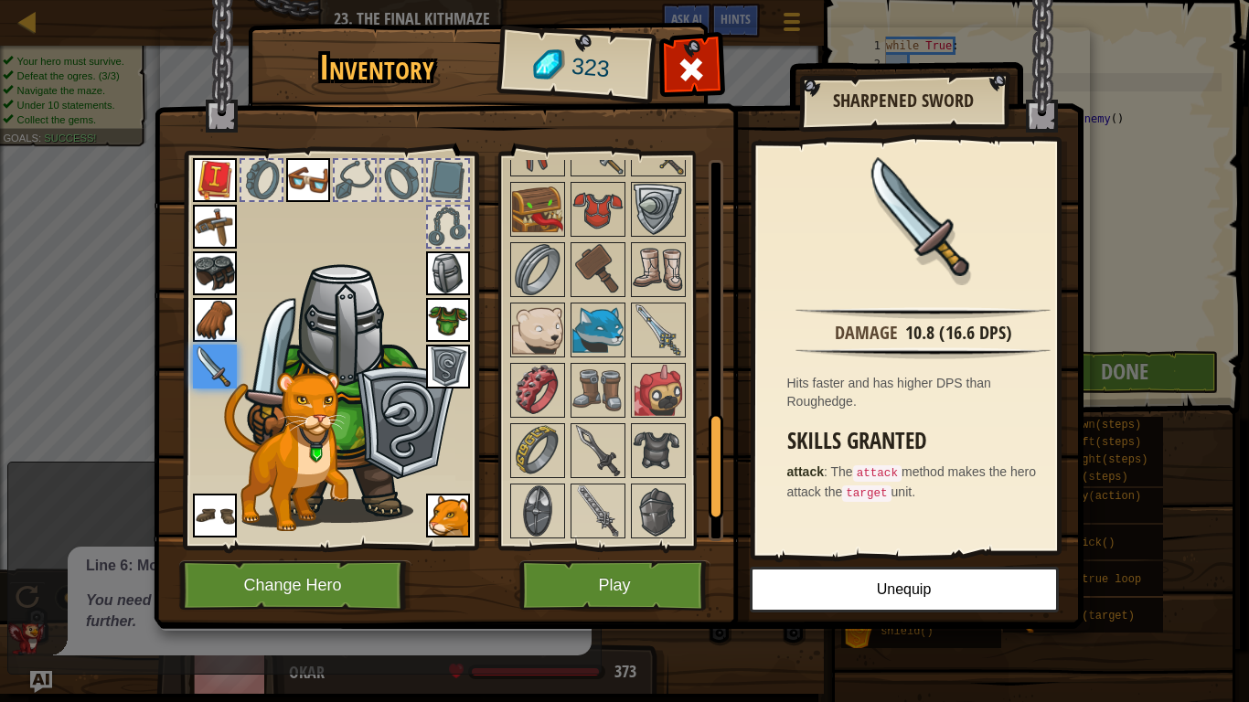
scroll to position [0, 0]
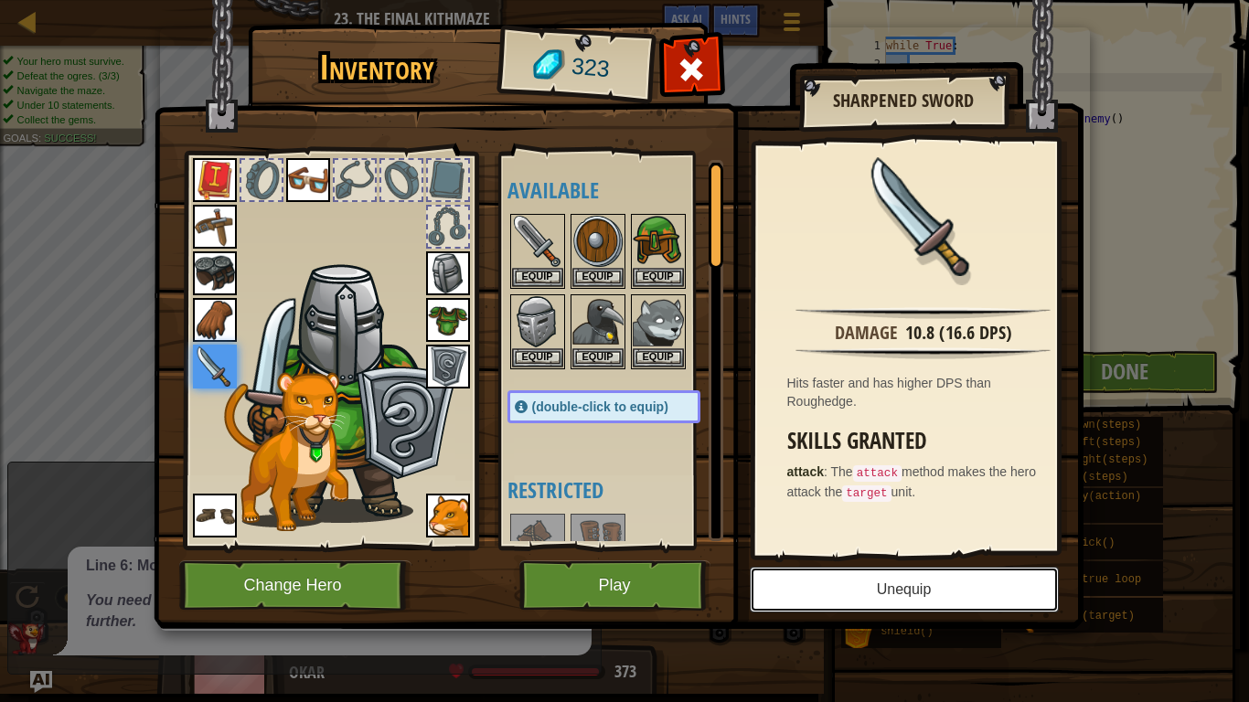
click at [853, 574] on button "Unequip" at bounding box center [904, 590] width 309 height 46
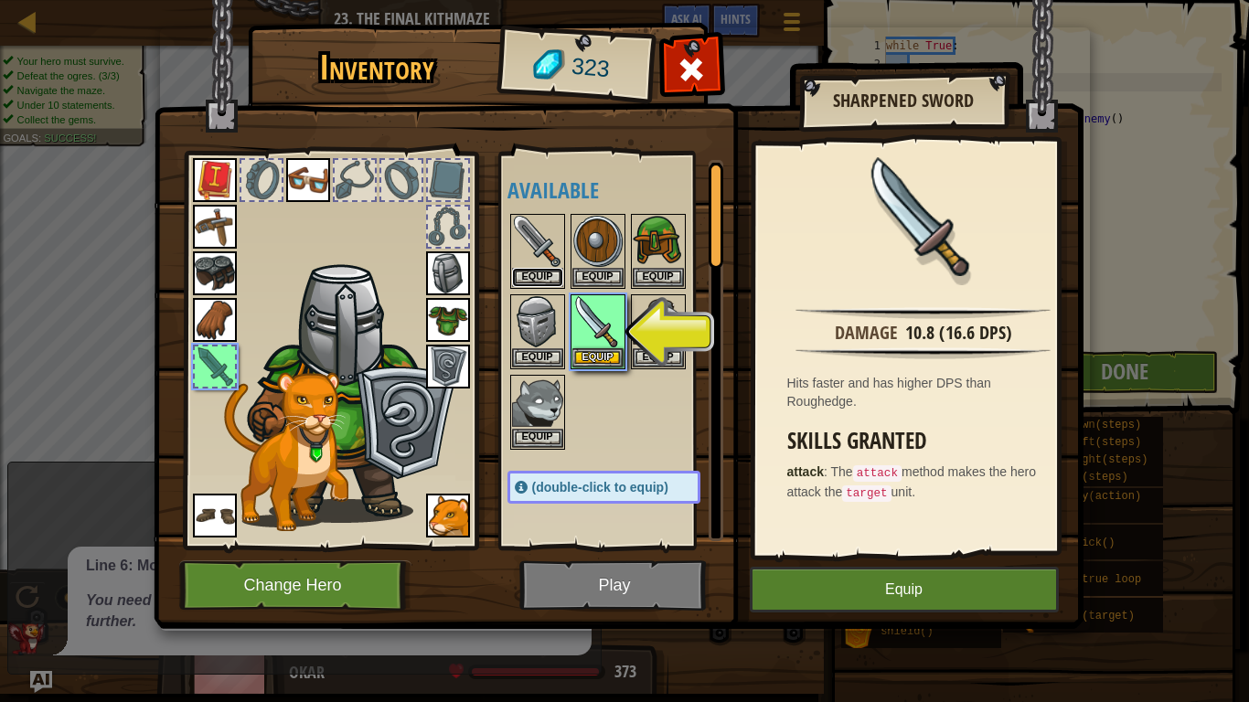
click at [542, 268] on button "Equip" at bounding box center [537, 277] width 51 height 19
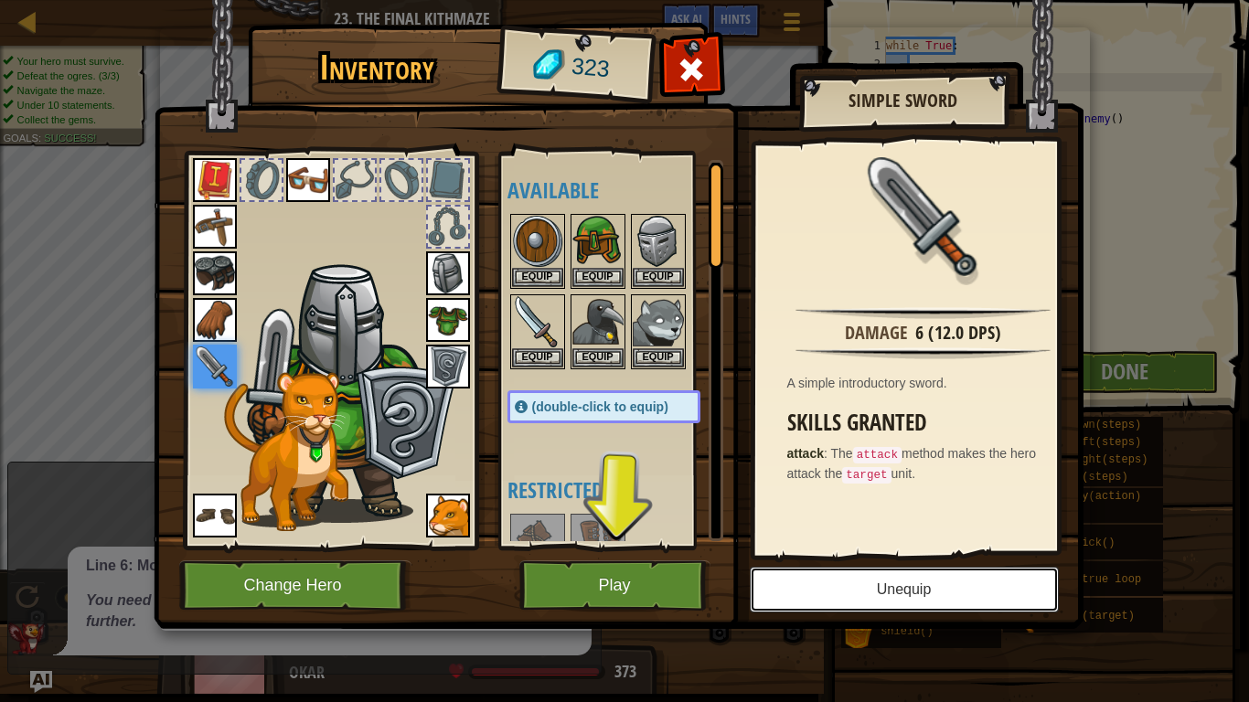
click at [777, 590] on button "Unequip" at bounding box center [904, 590] width 309 height 46
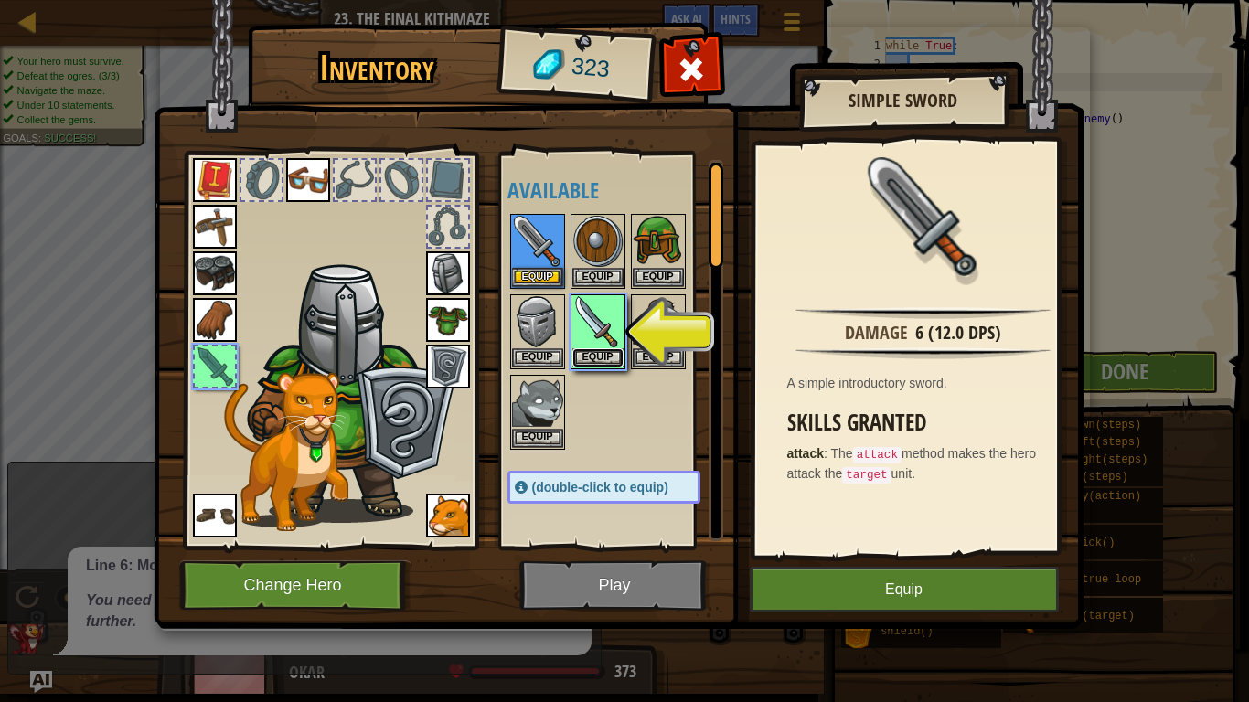
click at [589, 355] on button "Equip" at bounding box center [598, 358] width 51 height 19
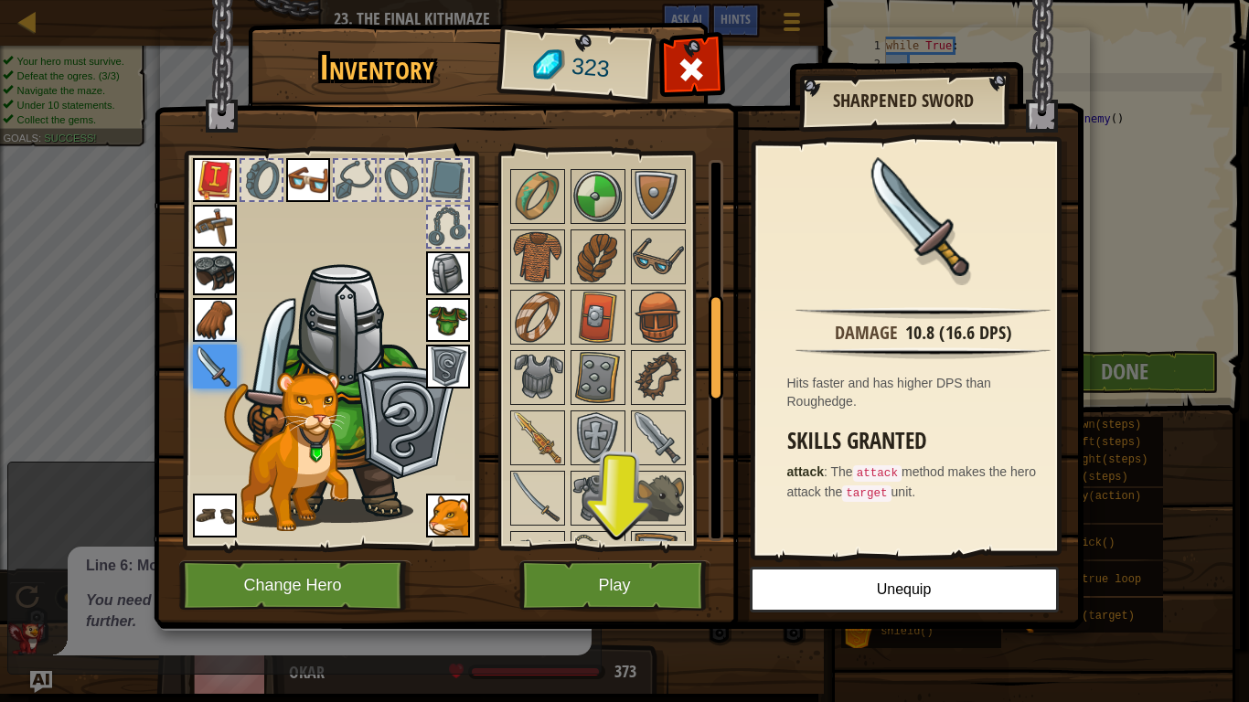
scroll to position [538, 0]
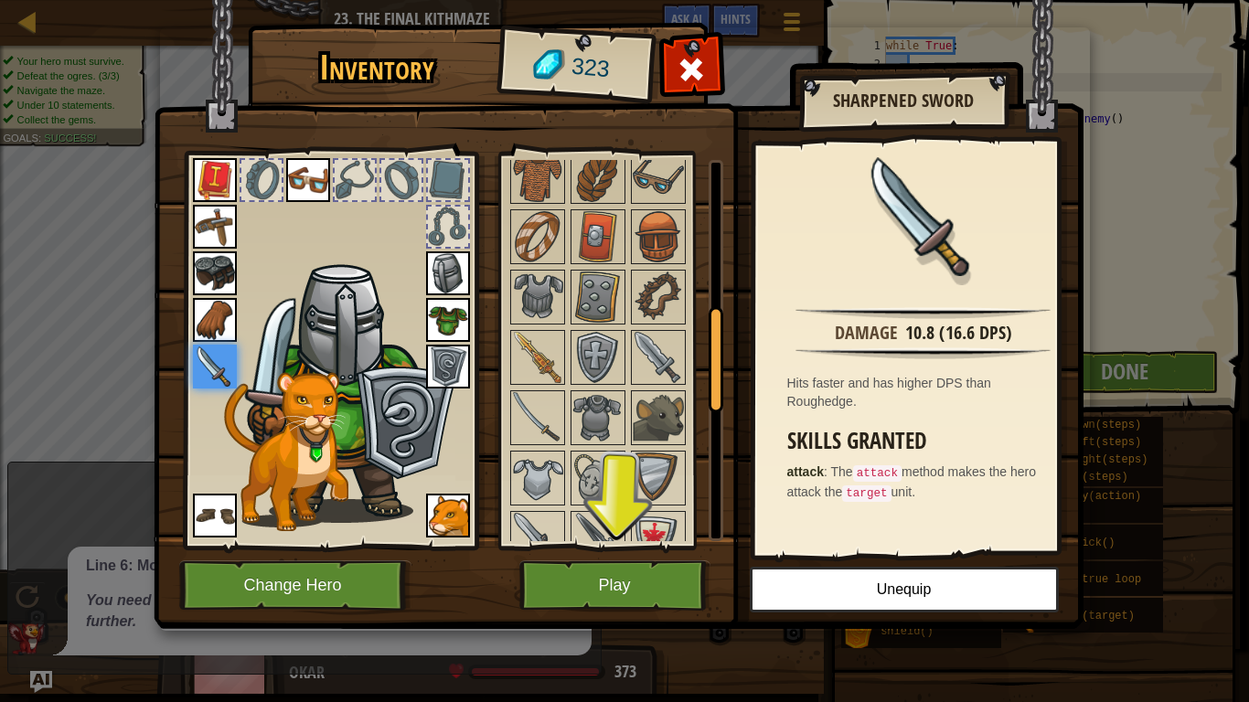
click at [531, 417] on img at bounding box center [537, 417] width 51 height 51
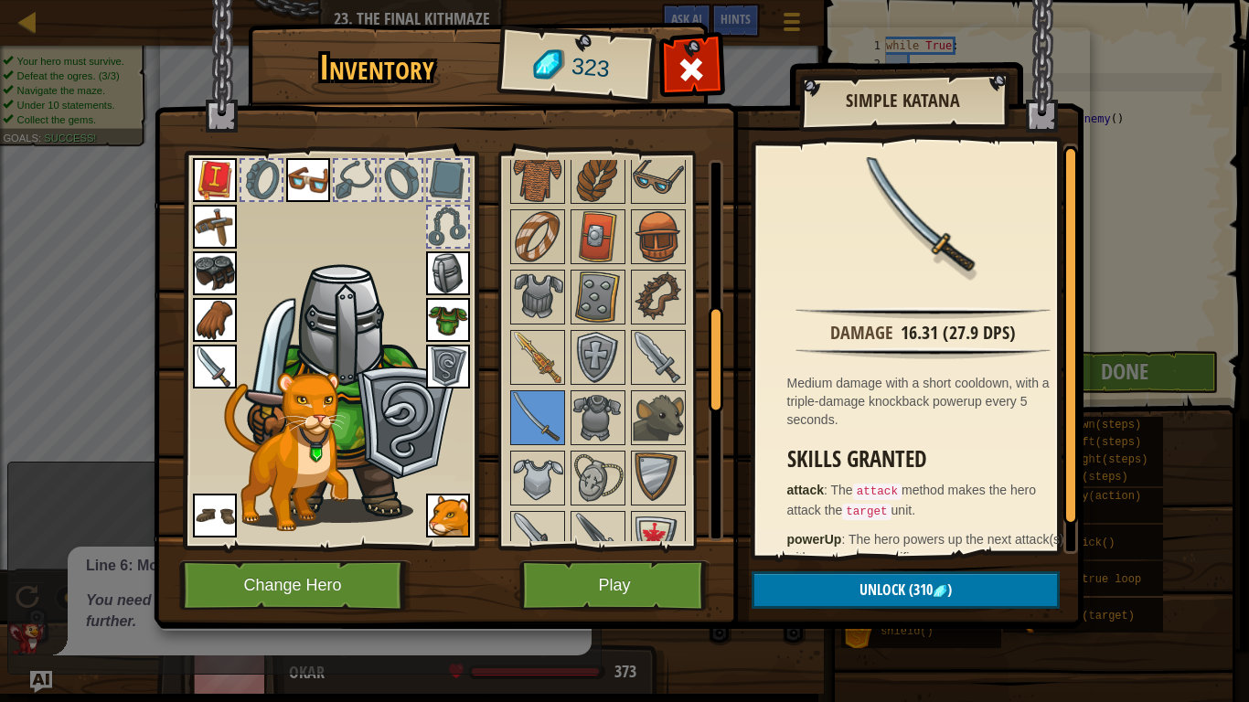
click at [656, 353] on img at bounding box center [658, 357] width 51 height 51
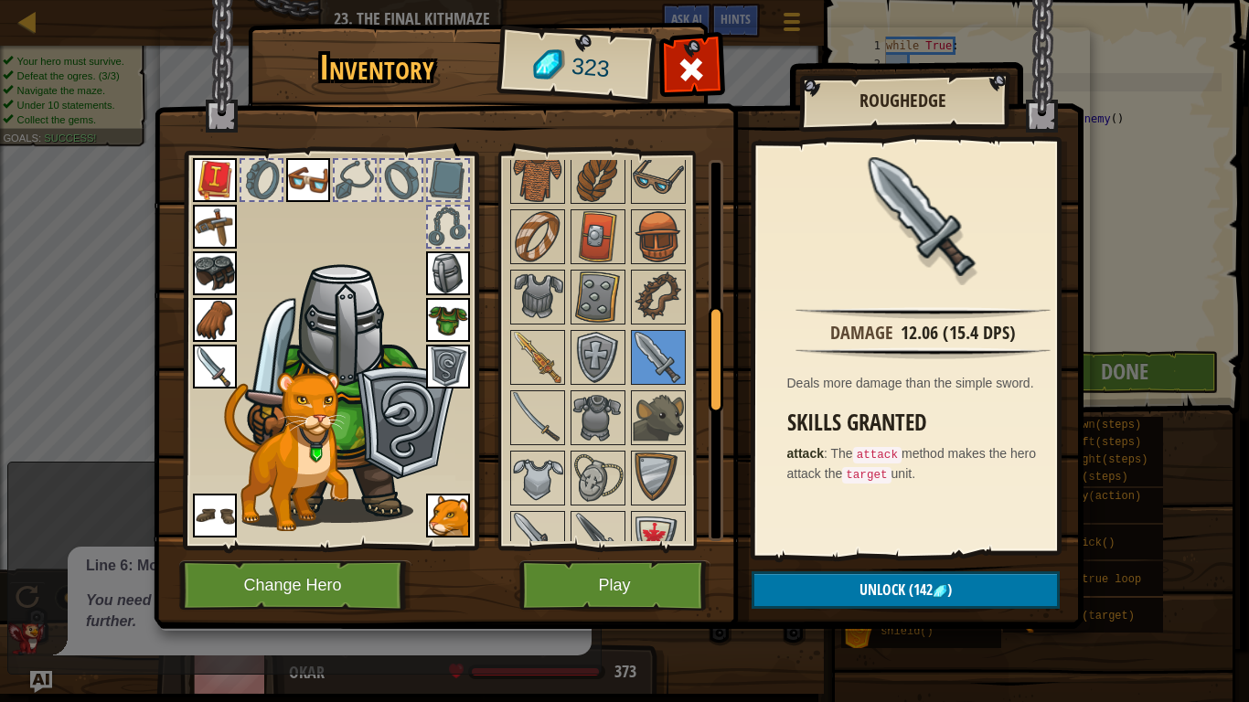
click at [540, 417] on img at bounding box center [537, 417] width 51 height 51
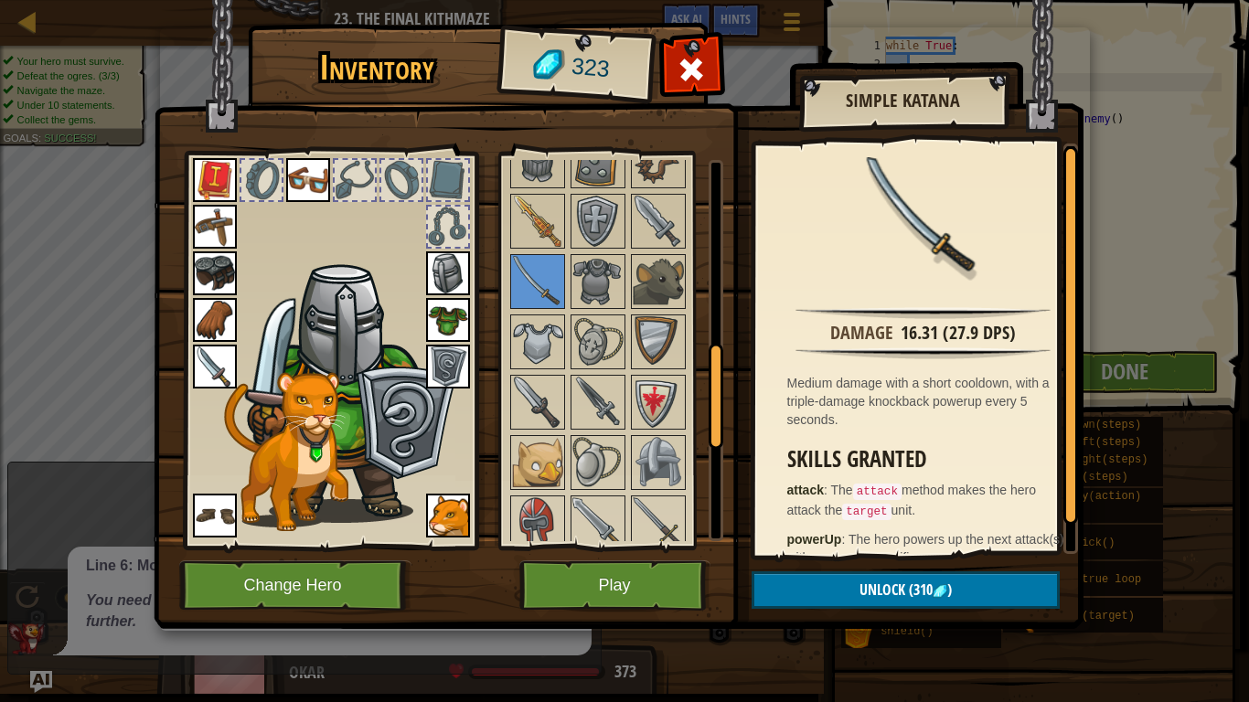
scroll to position [675, 0]
click at [558, 395] on img at bounding box center [537, 401] width 51 height 51
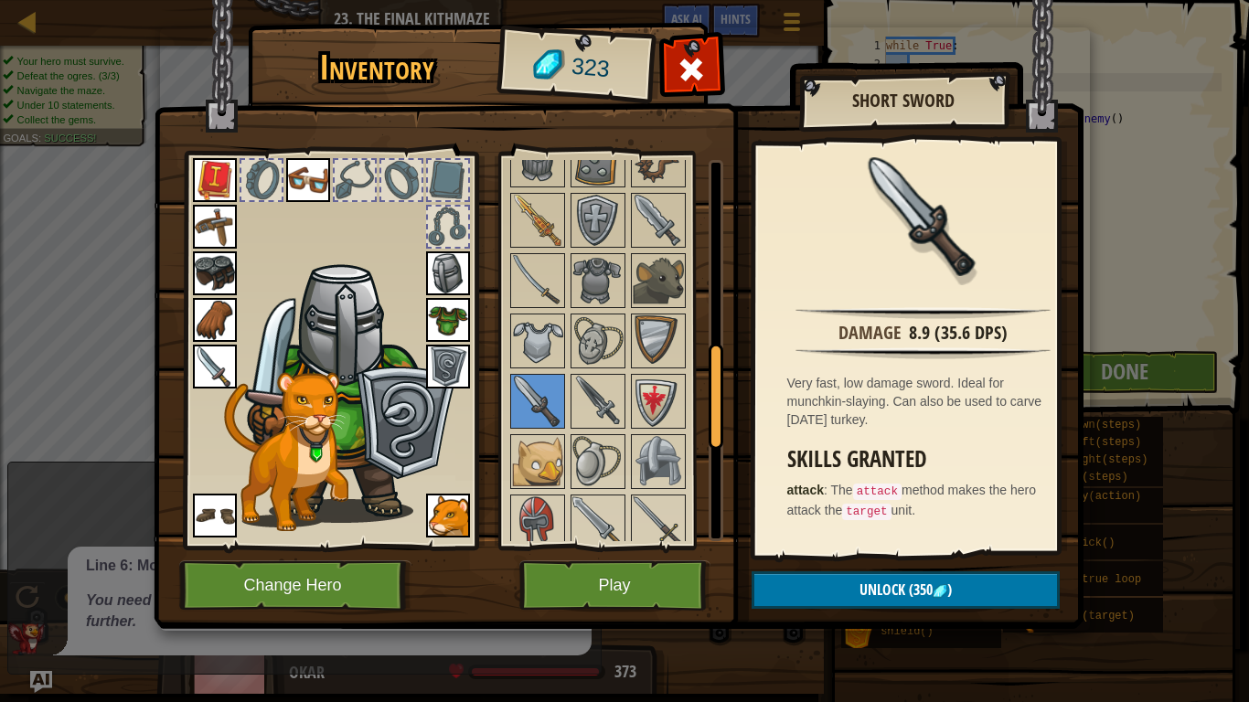
click at [584, 393] on img at bounding box center [598, 401] width 51 height 51
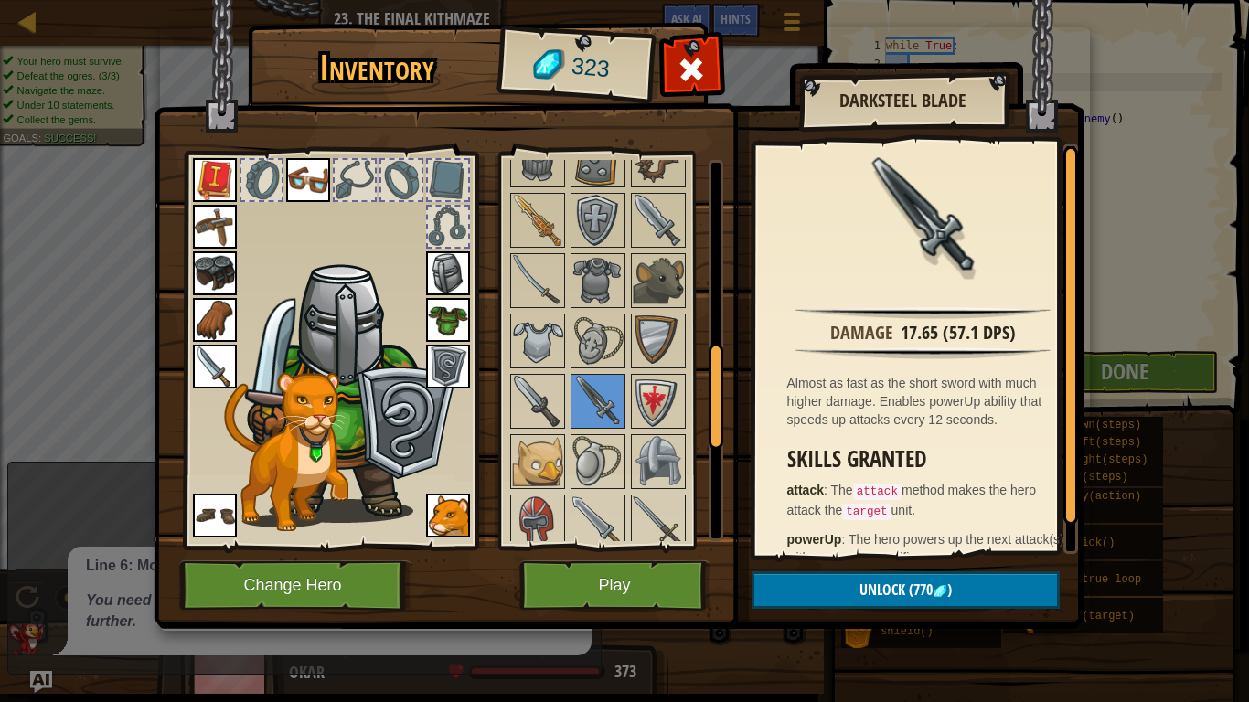
click at [522, 382] on img at bounding box center [537, 401] width 51 height 51
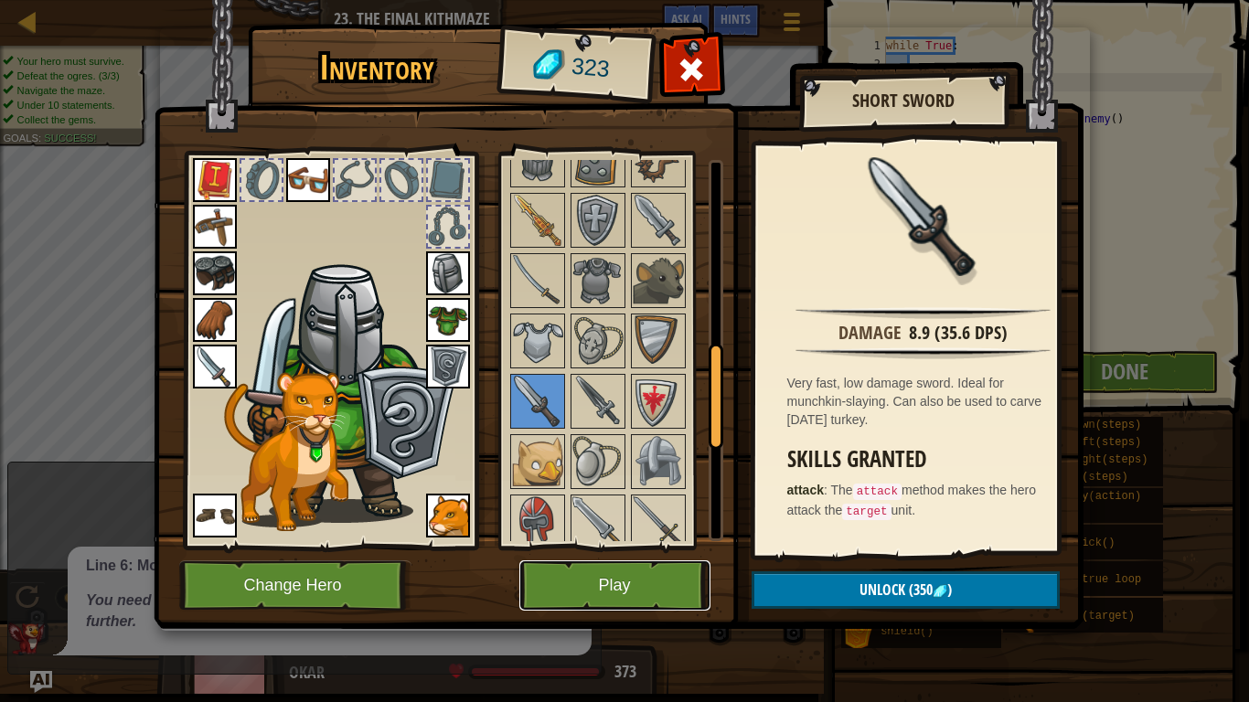
click at [655, 582] on button "Play" at bounding box center [615, 586] width 191 height 50
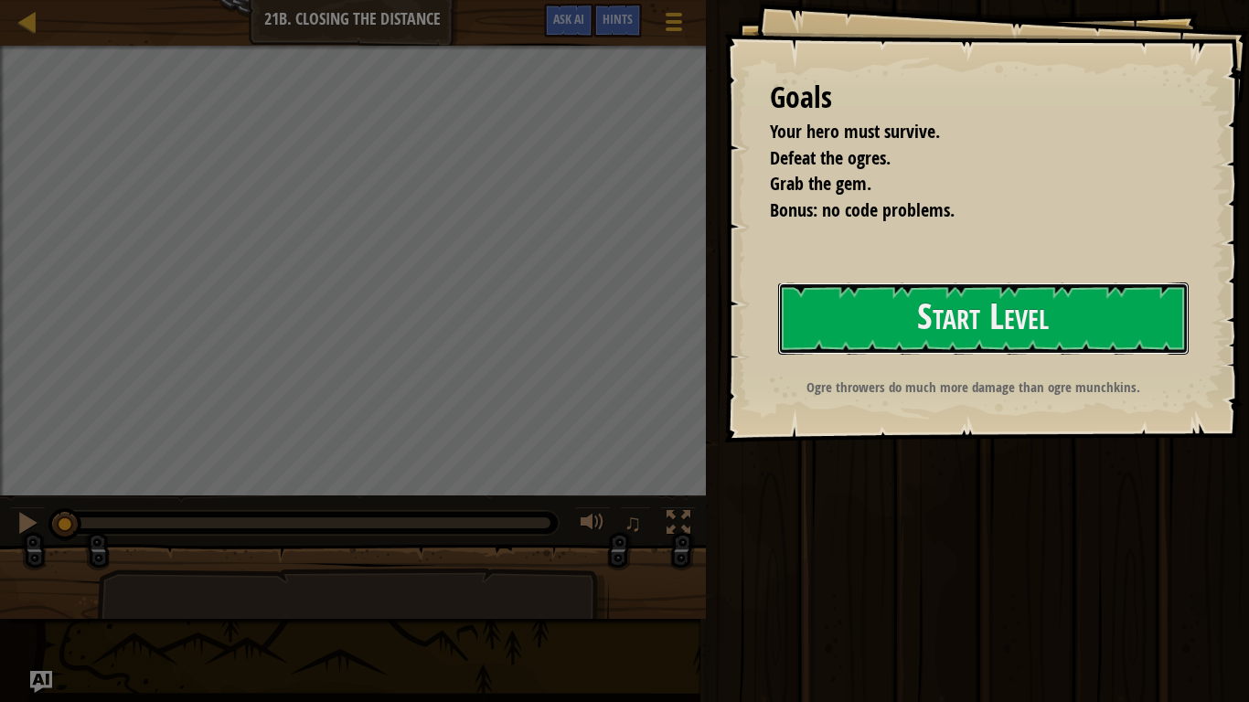
click at [960, 338] on button "Start Level" at bounding box center [983, 319] width 411 height 72
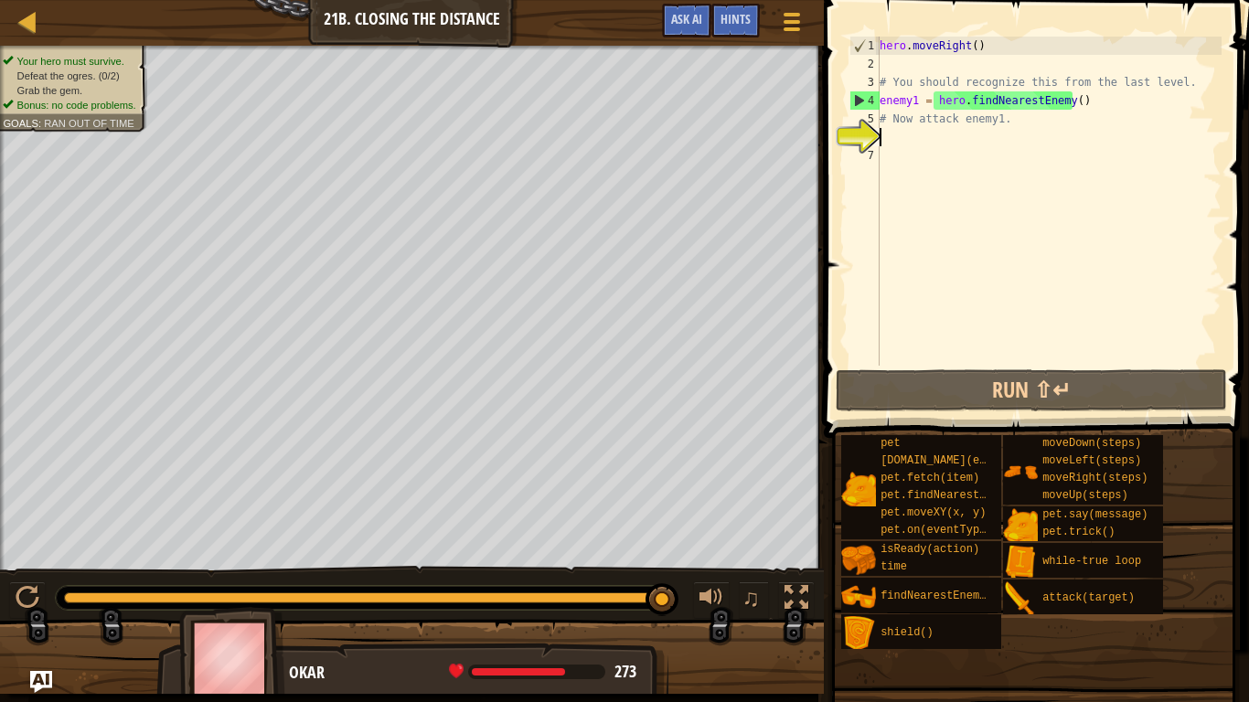
click at [662, 596] on div at bounding box center [366, 598] width 605 height 11
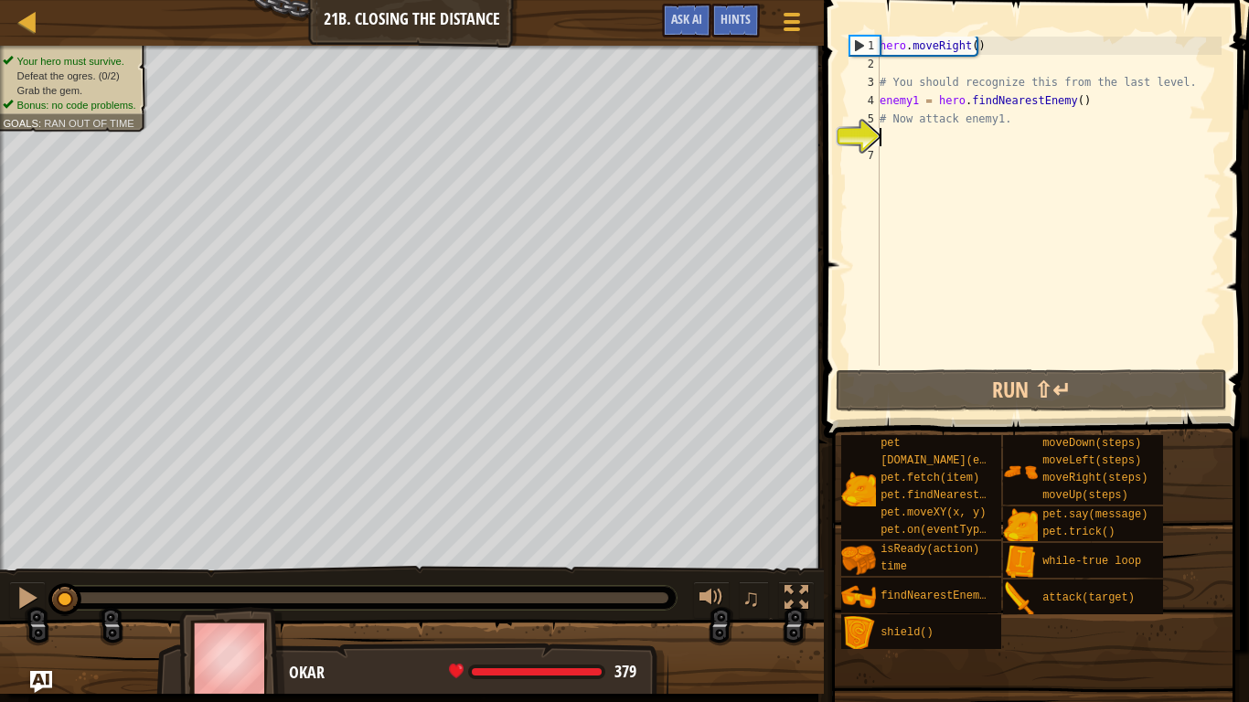
drag, startPoint x: 662, startPoint y: 596, endPoint x: 0, endPoint y: 564, distance: 663.0
click at [0, 564] on div "Your hero must survive. Defeat the ogres. (0/2) Grab the gem. Bonus: no code pr…" at bounding box center [624, 370] width 1249 height 649
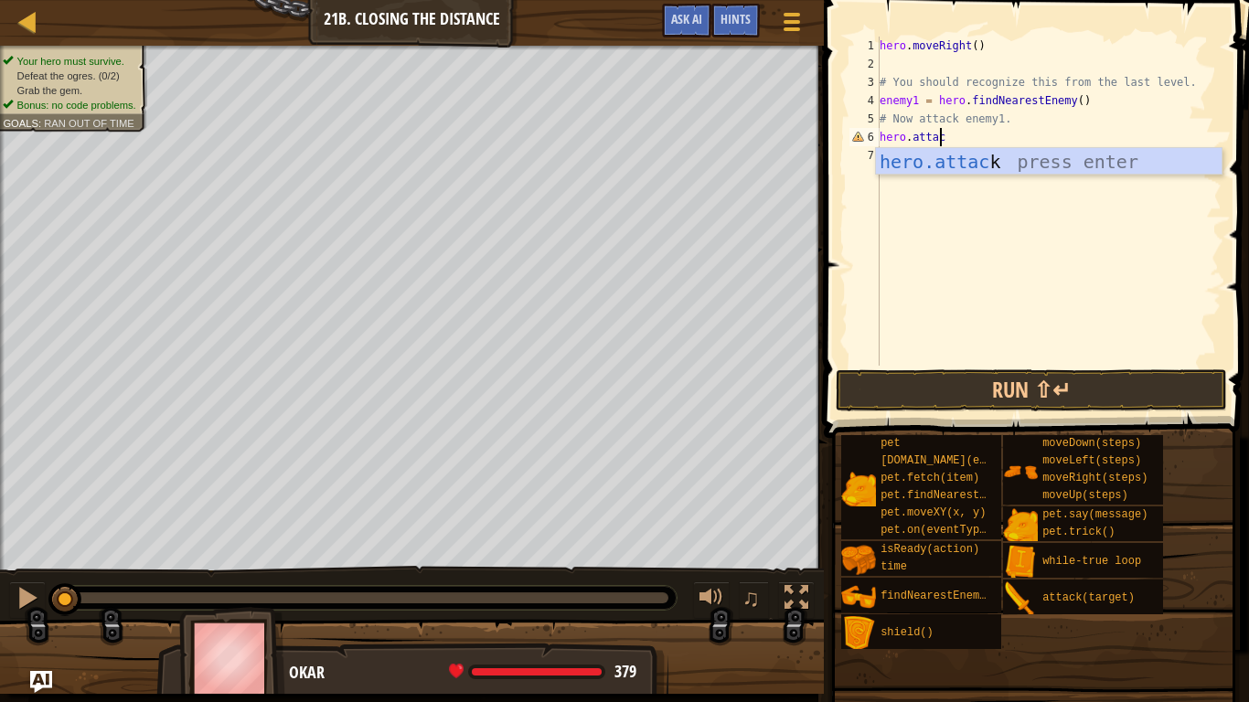
scroll to position [8, 5]
click at [1001, 164] on div "hero.attack press enter" at bounding box center [1049, 189] width 346 height 82
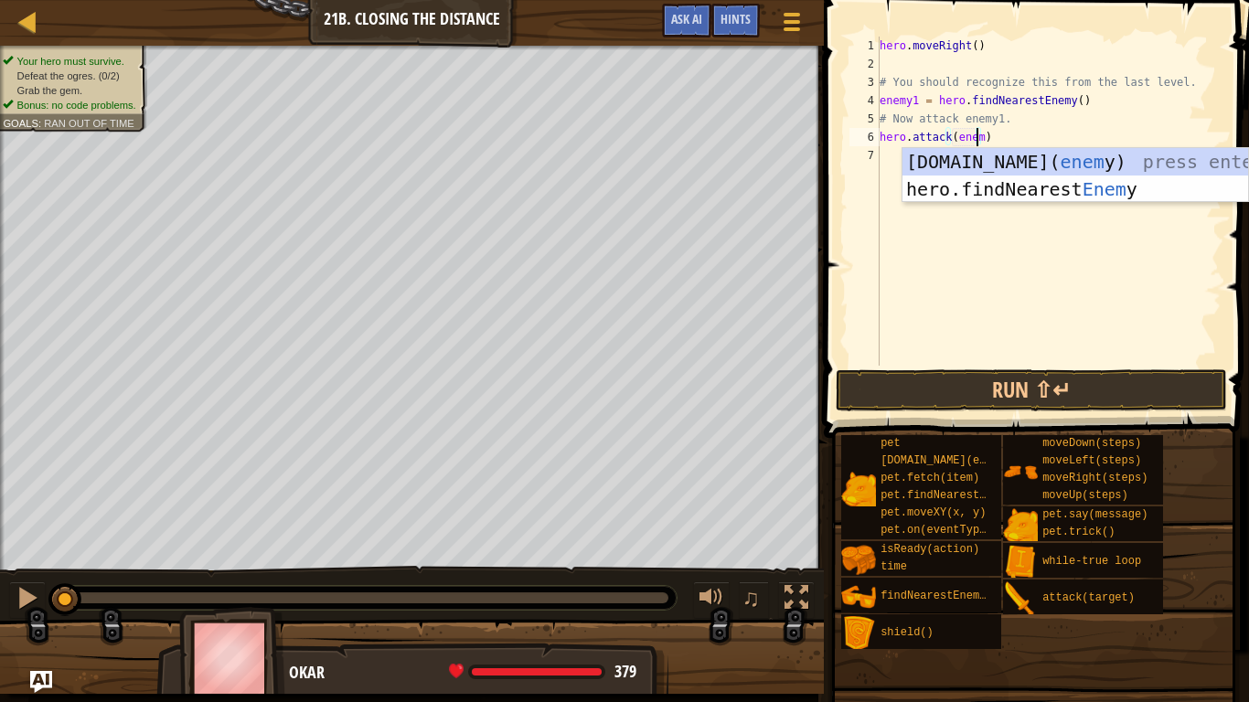
scroll to position [8, 7]
type textarea "hero.attack(enemy1)"
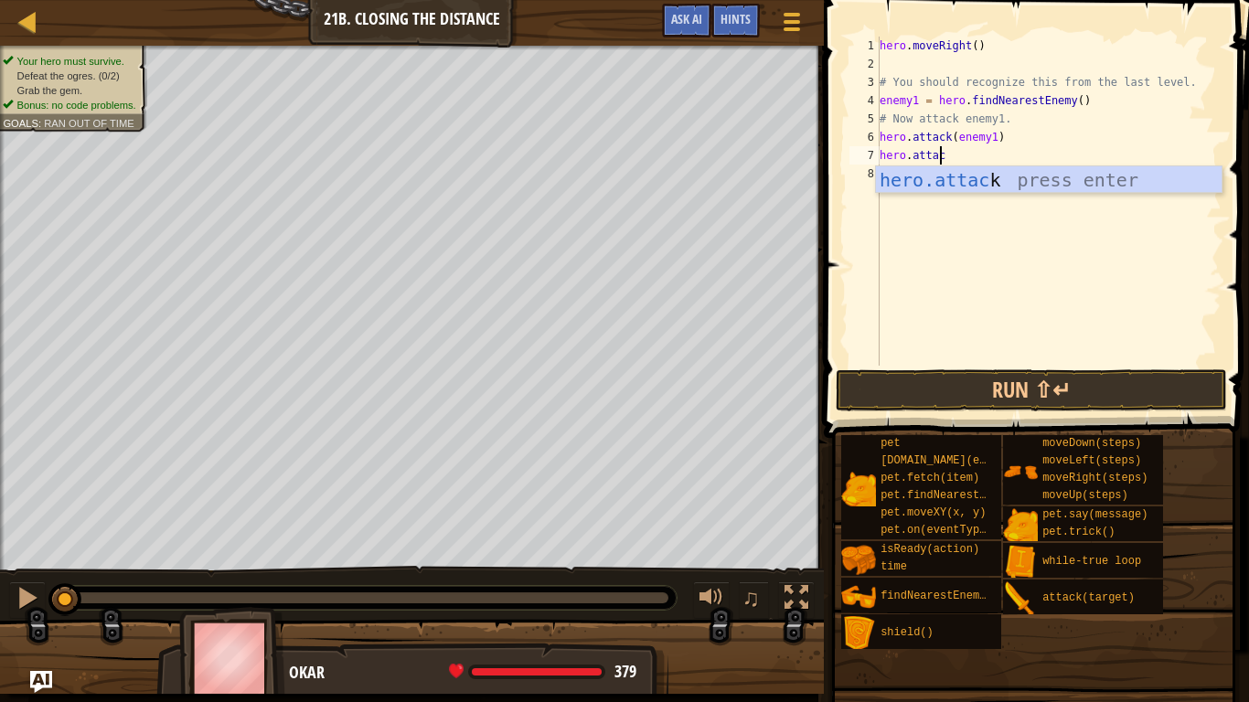
scroll to position [8, 5]
click at [992, 180] on div "hero.attack press enter" at bounding box center [1049, 207] width 346 height 82
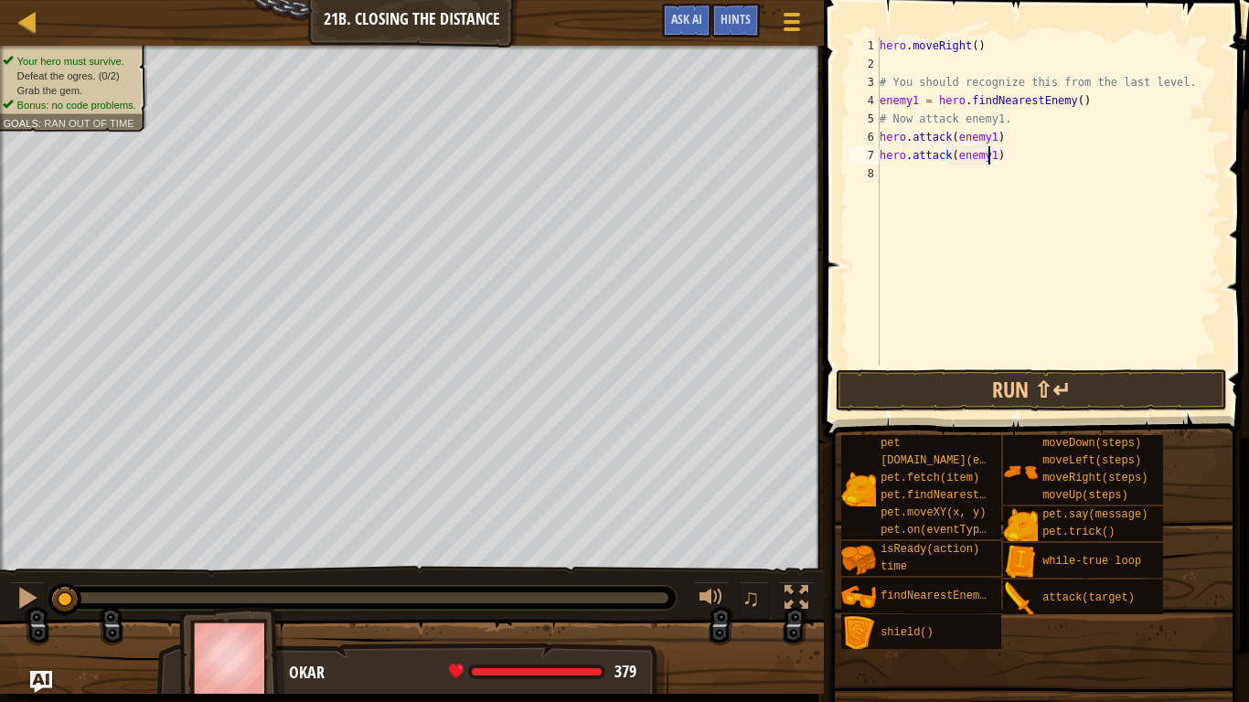
scroll to position [8, 8]
click at [953, 445] on div "pet" at bounding box center [938, 443] width 125 height 17
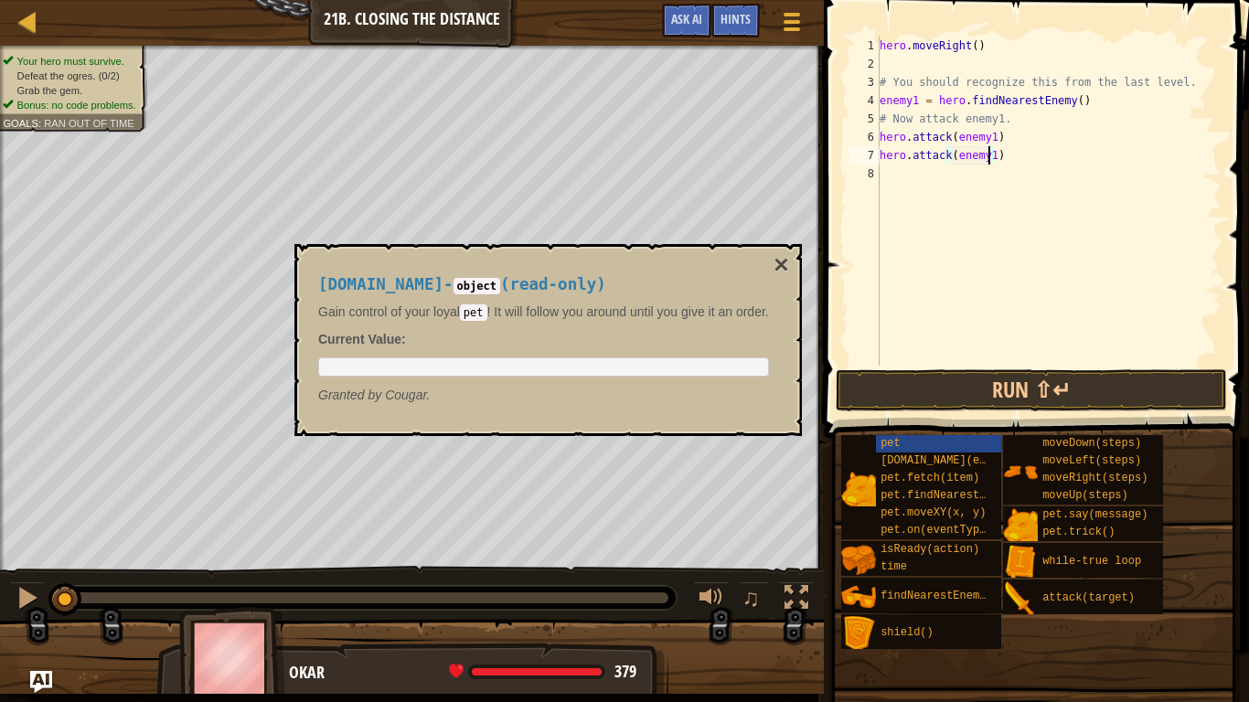
click at [985, 417] on span at bounding box center [1034, 687] width 413 height 542
click at [978, 391] on button "Run ⇧↵" at bounding box center [1031, 391] width 391 height 42
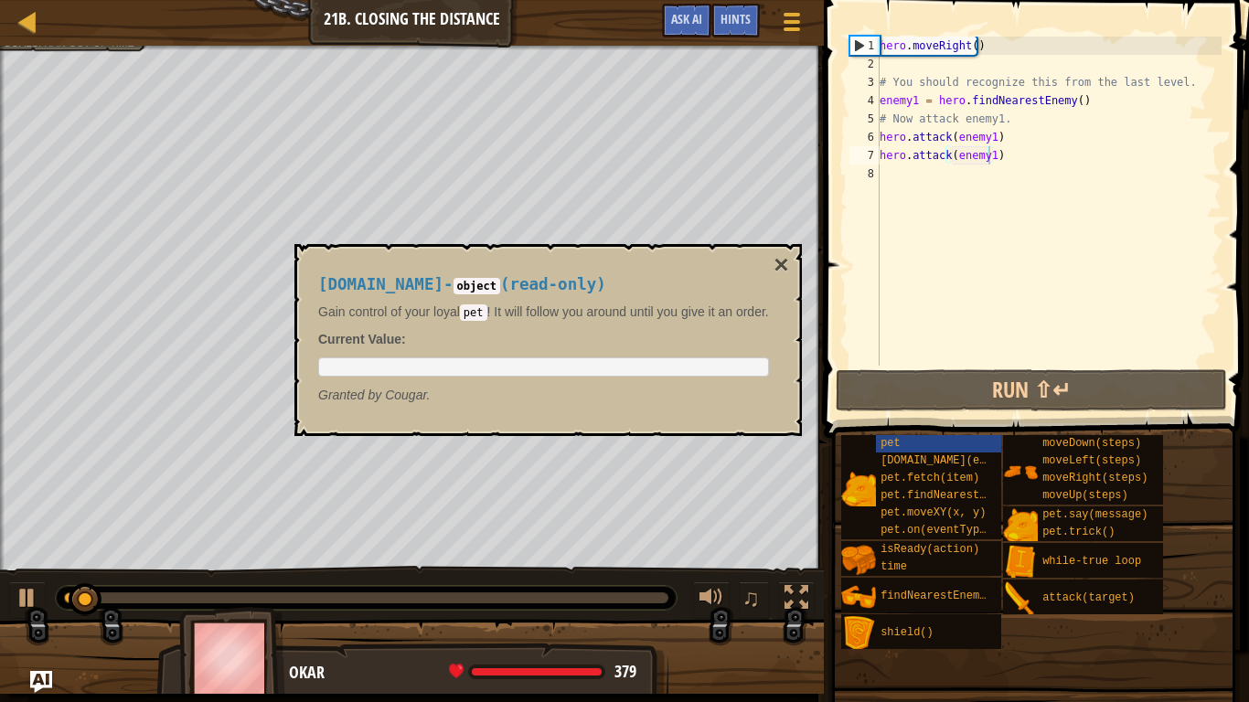
click at [779, 258] on button "×" at bounding box center [781, 265] width 15 height 26
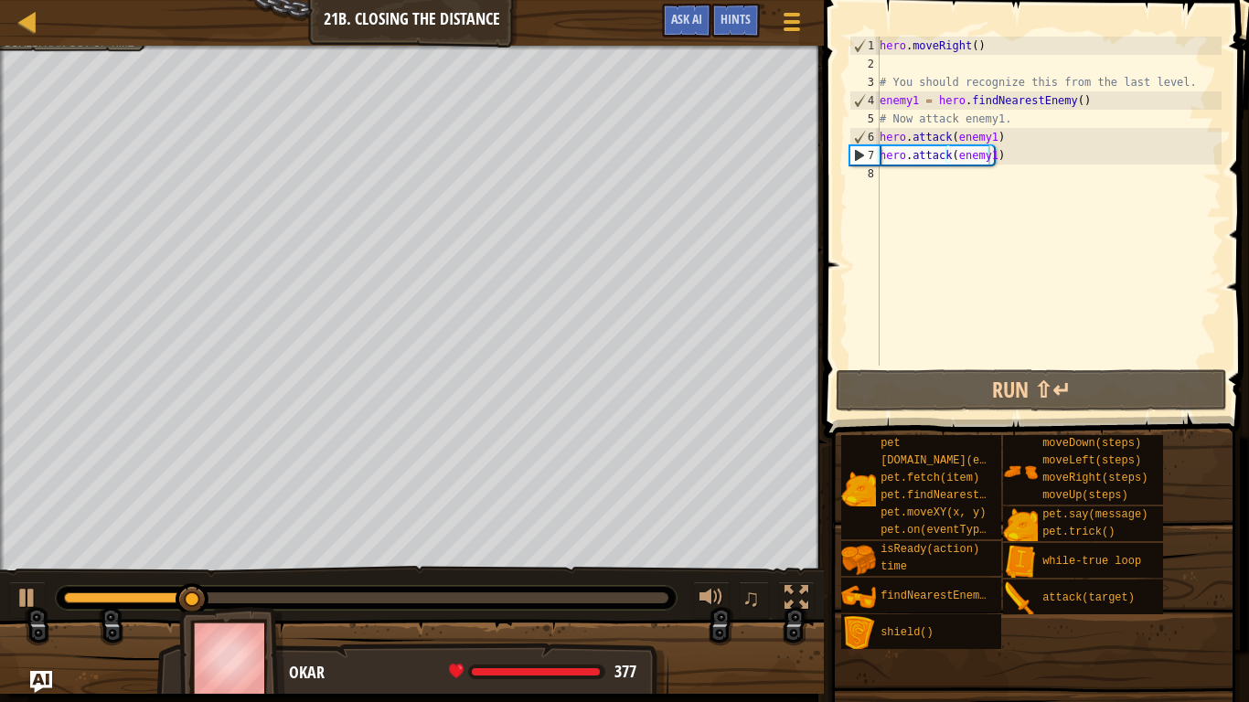
click at [1009, 157] on div "hero . moveRight ( ) # You should recognize this from the last level. enemy1 = …" at bounding box center [1049, 220] width 346 height 366
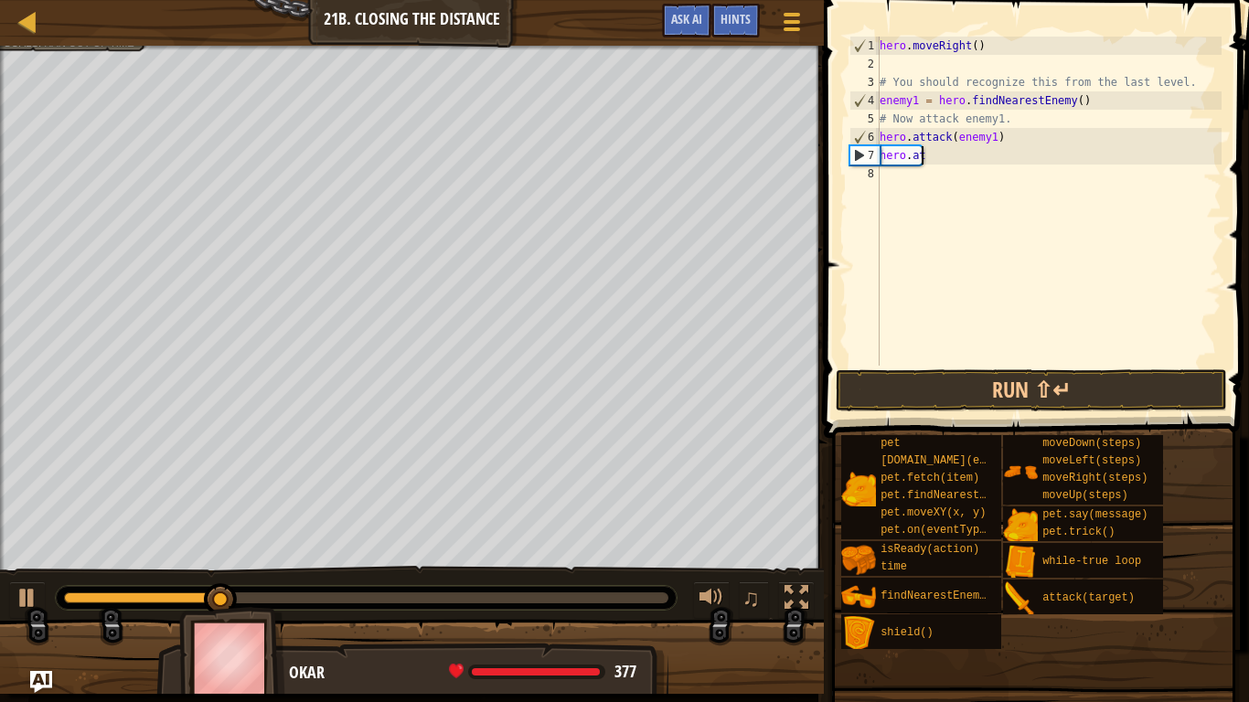
type textarea "h"
type textarea "hero.attack(enemy1)"
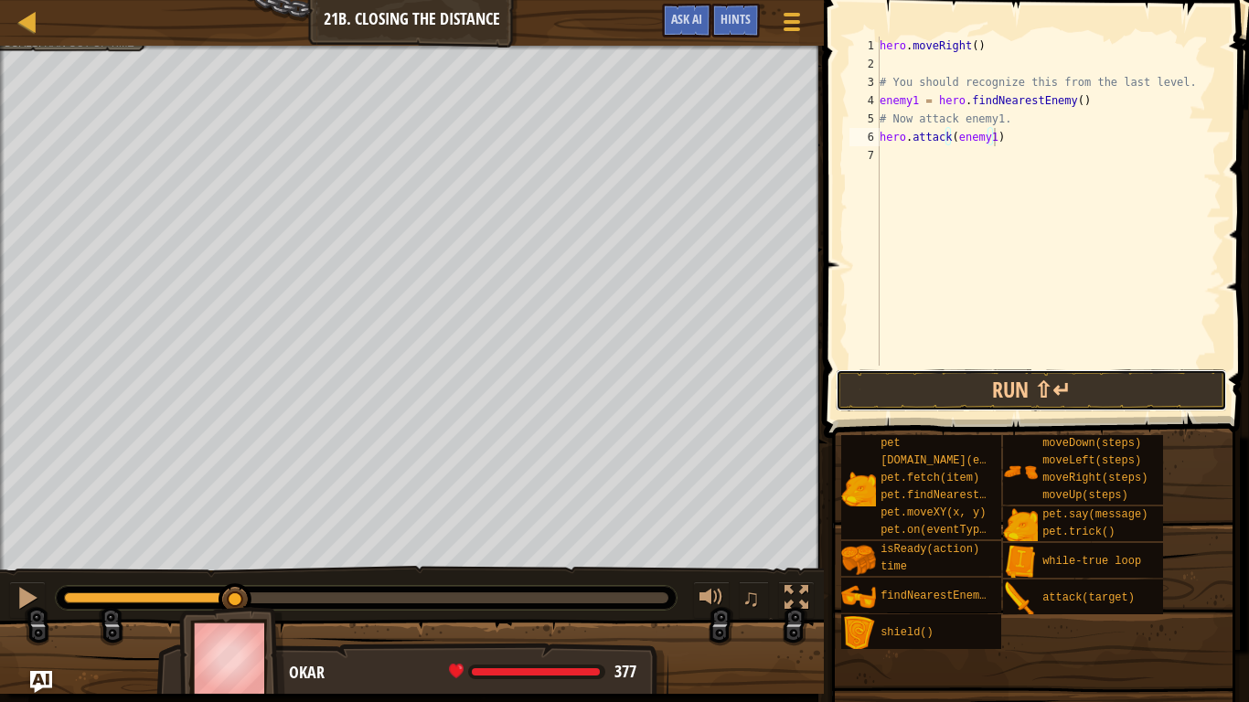
click at [1053, 397] on button "Run ⇧↵" at bounding box center [1031, 391] width 391 height 42
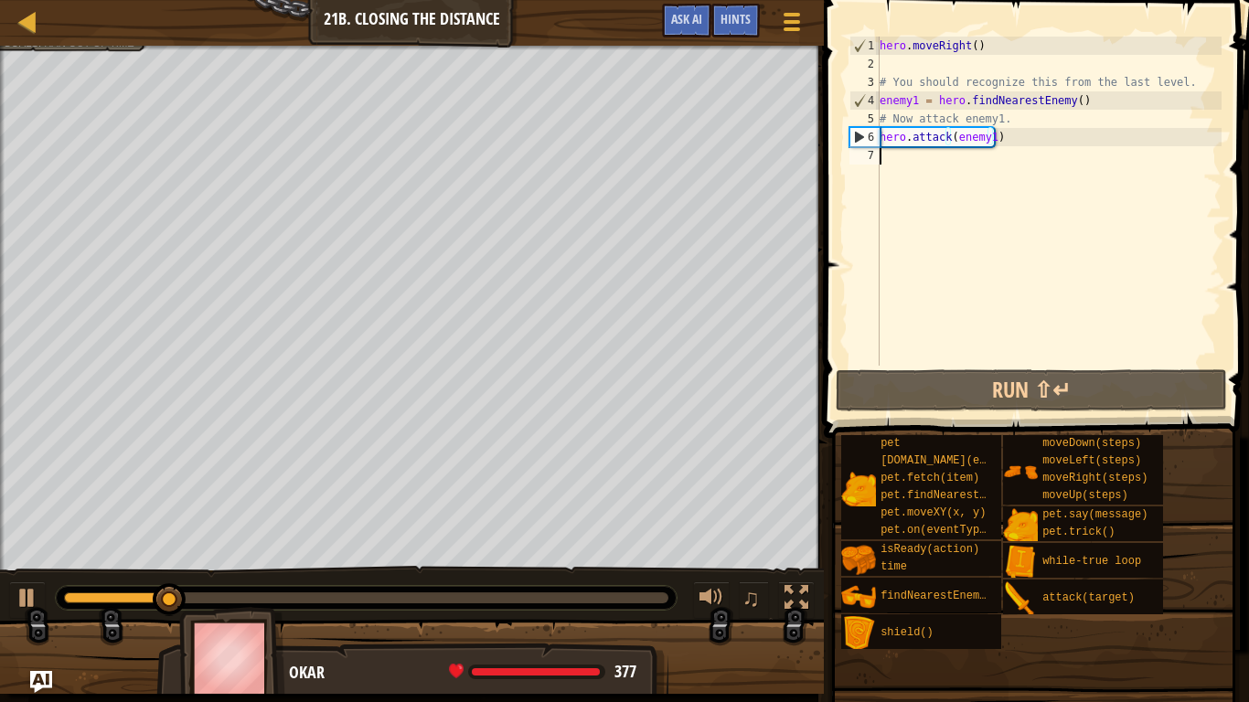
click at [957, 156] on div "hero . moveRight ( ) # You should recognize this from the last level. enemy1 = …" at bounding box center [1049, 220] width 346 height 366
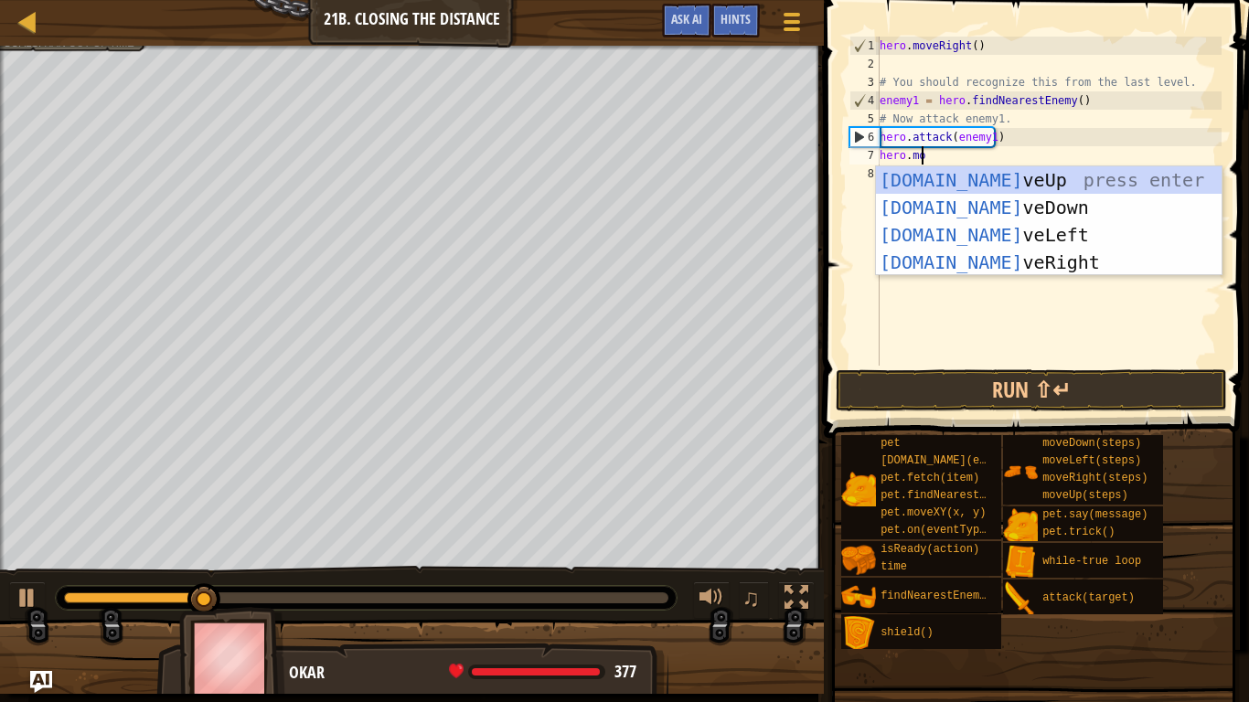
scroll to position [8, 3]
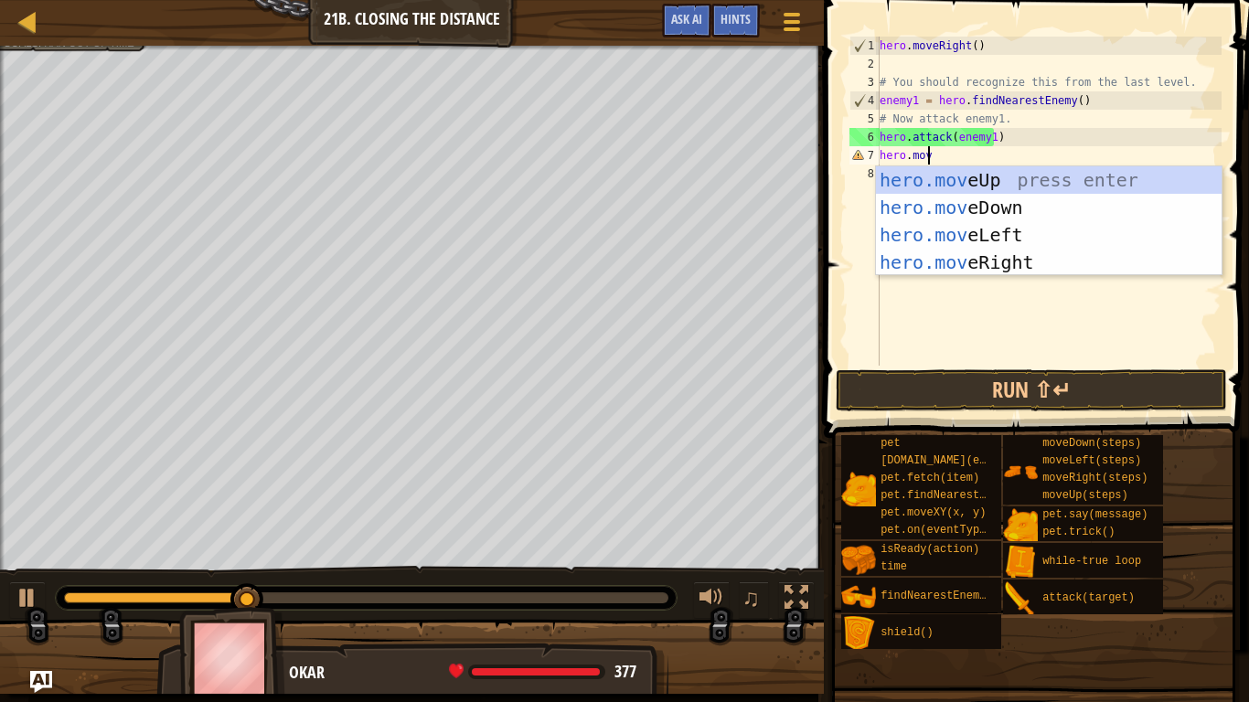
type textarea "hero.move"
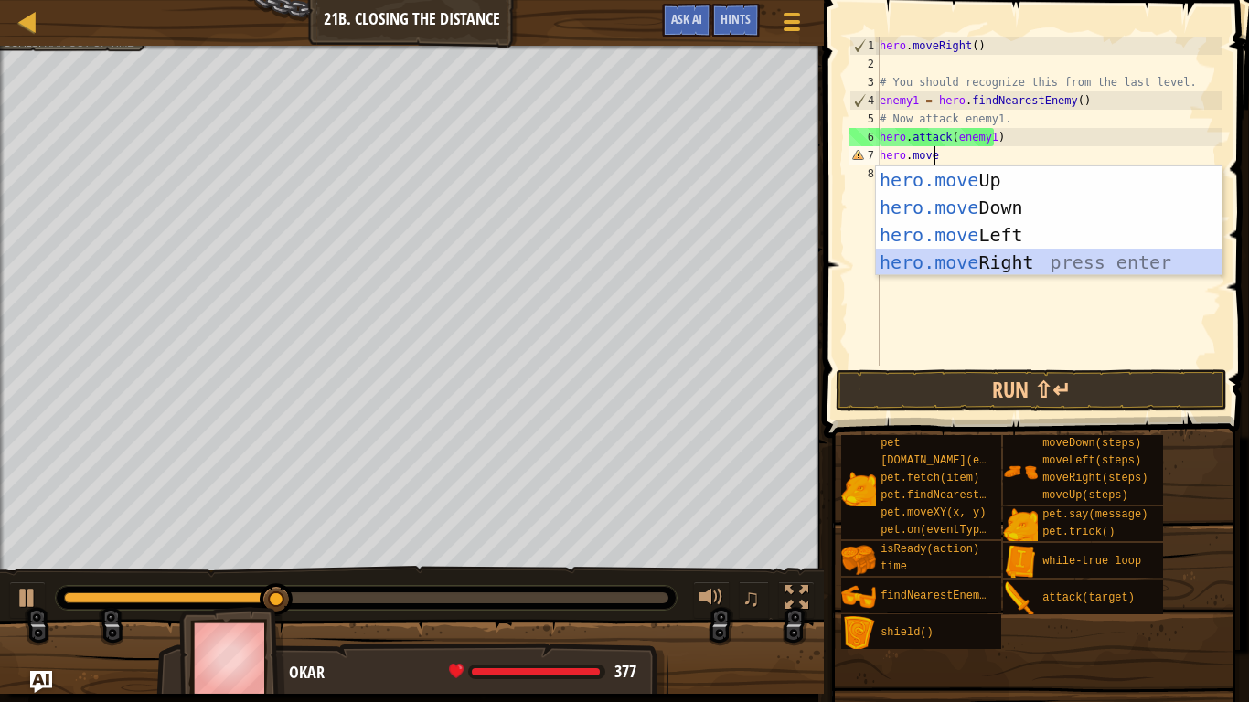
click at [1013, 260] on div "hero.move Up press enter hero.move Down press enter hero.move Left press enter …" at bounding box center [1049, 248] width 346 height 165
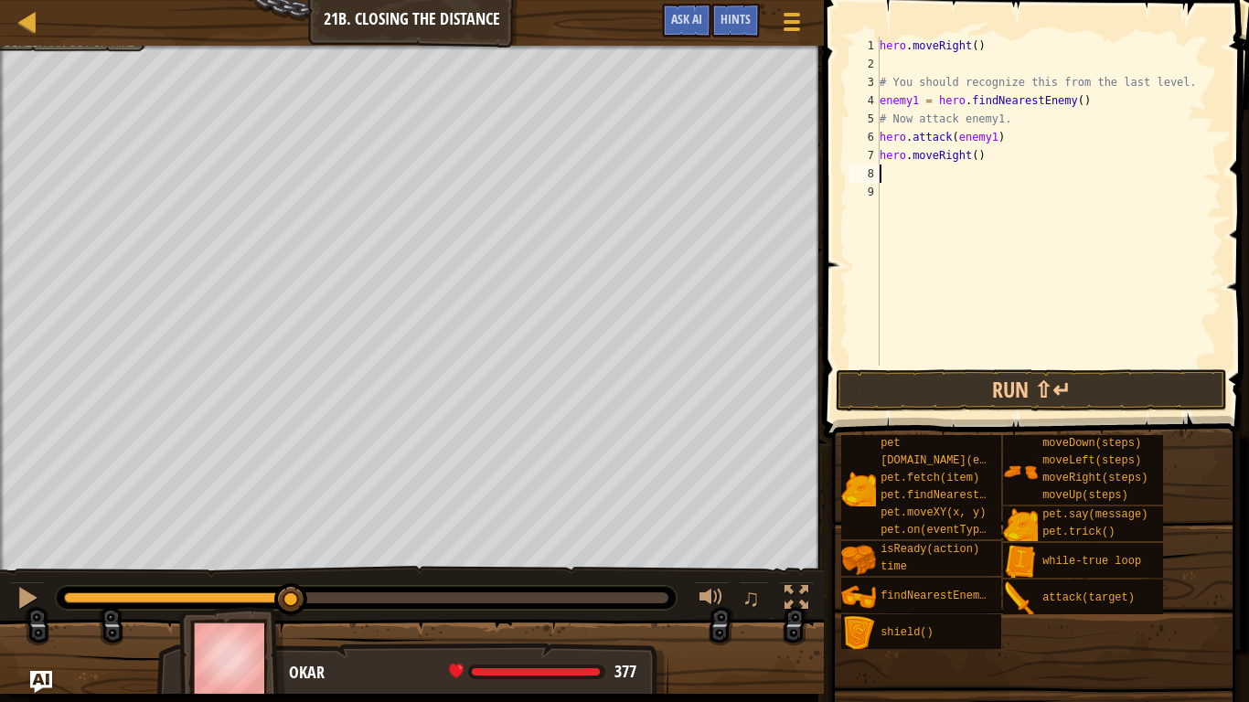
click at [969, 155] on div "hero . moveRight ( ) # You should recognize this from the last level. enemy1 = …" at bounding box center [1049, 220] width 346 height 366
type textarea "hero.moveRight(2)"
click at [944, 169] on div "hero . moveRight ( ) # You should recognize this from the last level. enemy1 = …" at bounding box center [1049, 220] width 346 height 366
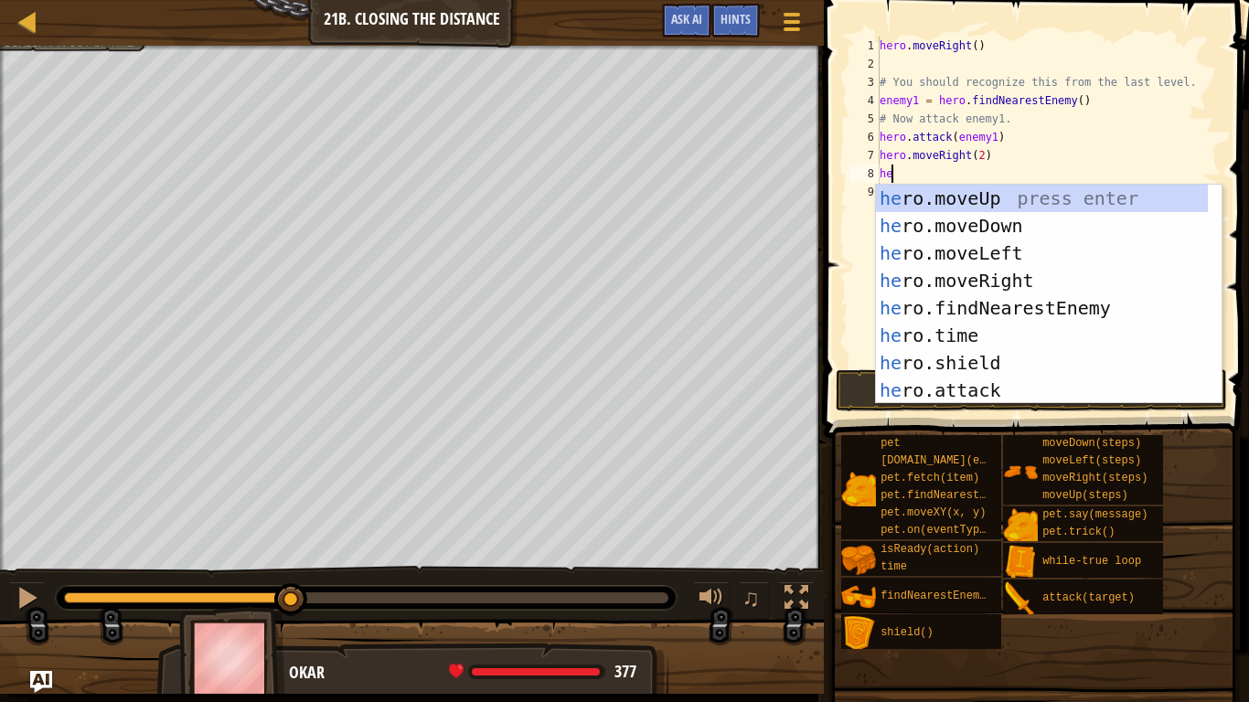
type textarea "h"
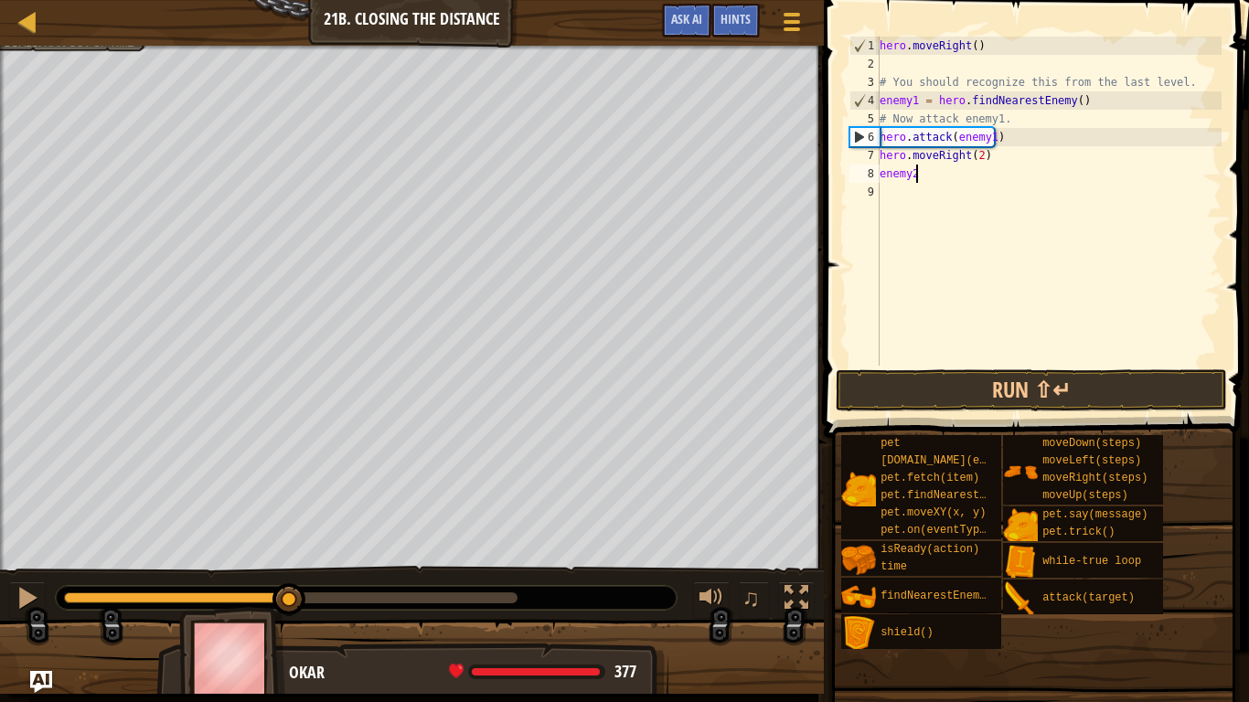
scroll to position [8, 2]
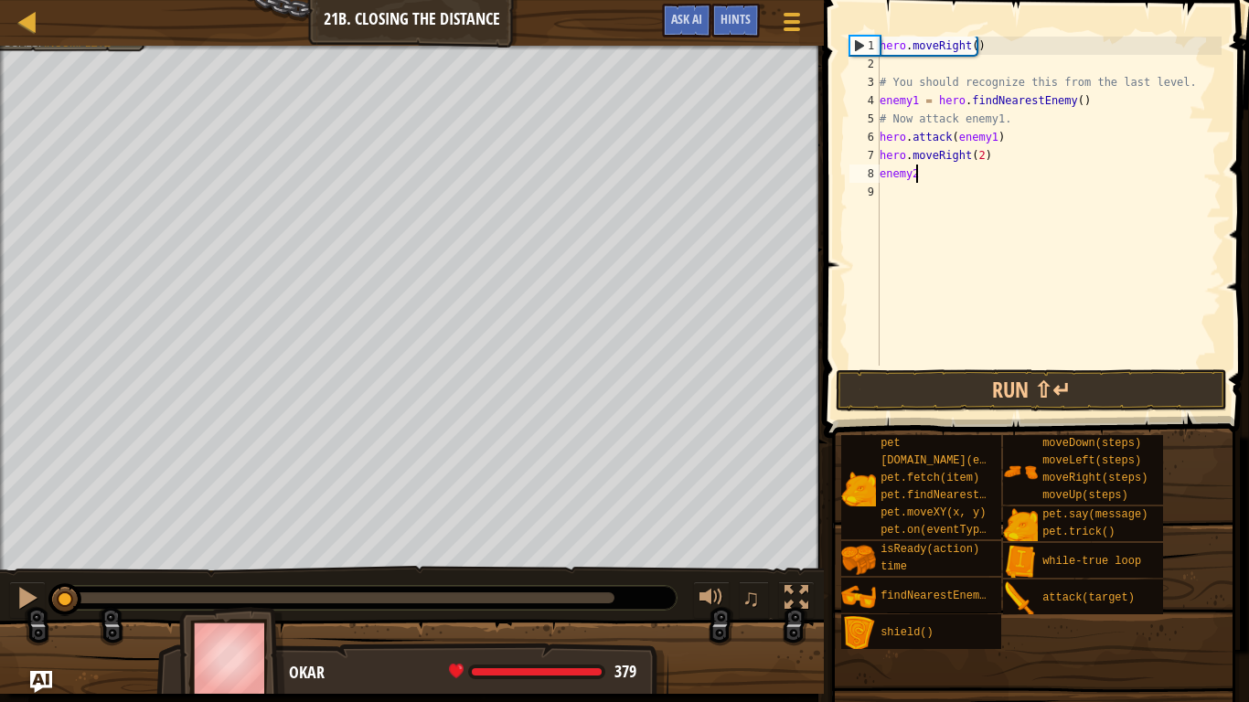
drag, startPoint x: 293, startPoint y: 598, endPoint x: 61, endPoint y: 578, distance: 232.3
click at [61, 578] on div "♫" at bounding box center [412, 593] width 824 height 55
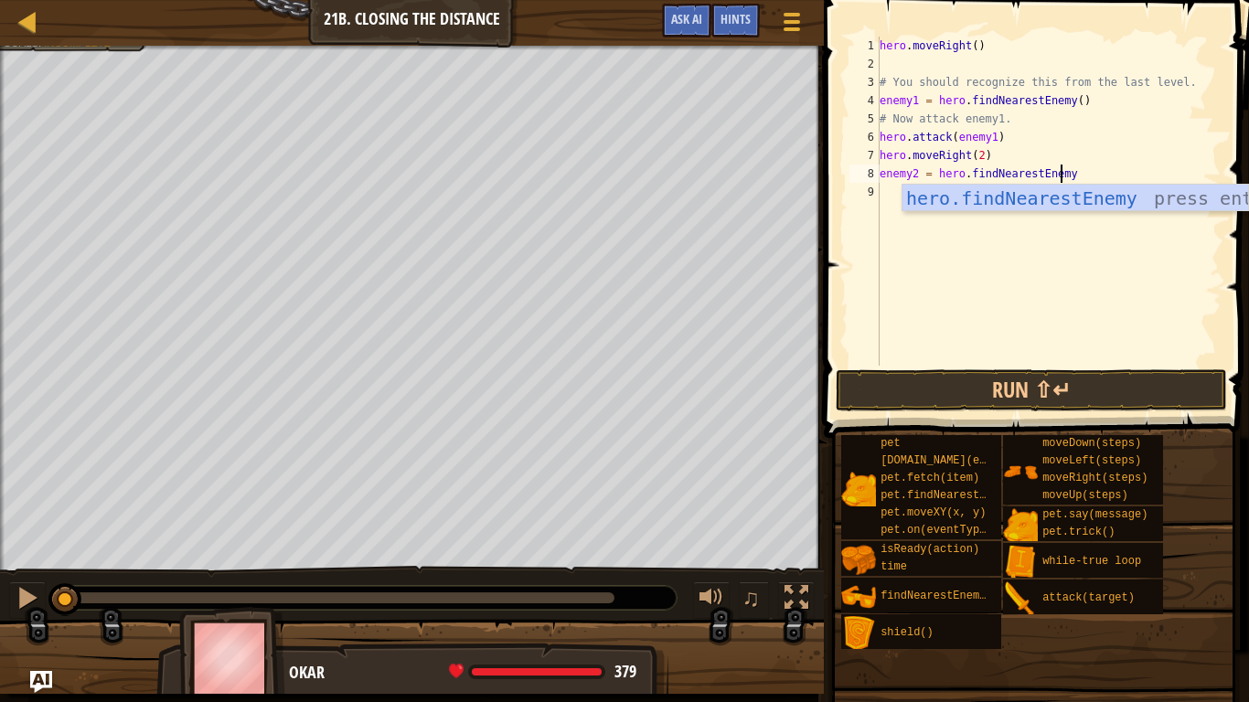
scroll to position [8, 15]
type textarea "enemy2 = hero.findNearestEnemy()"
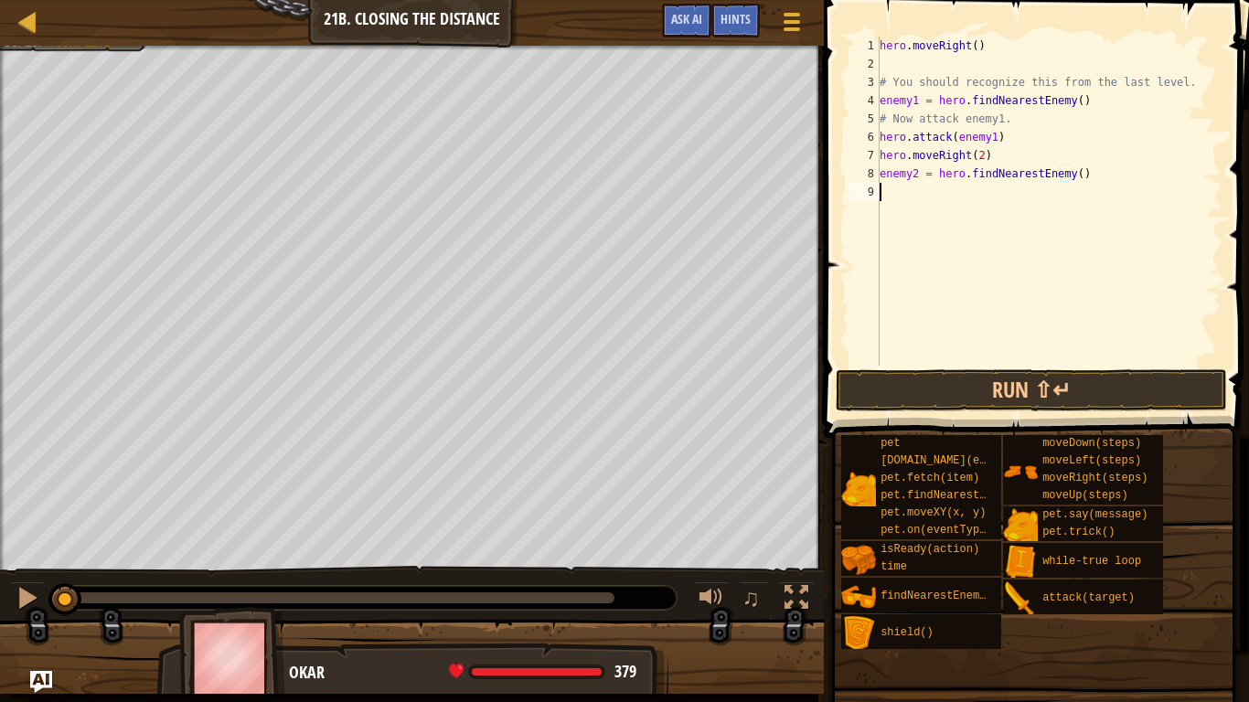
click at [934, 196] on div "hero . moveRight ( ) # You should recognize this from the last level. enemy1 = …" at bounding box center [1049, 220] width 346 height 366
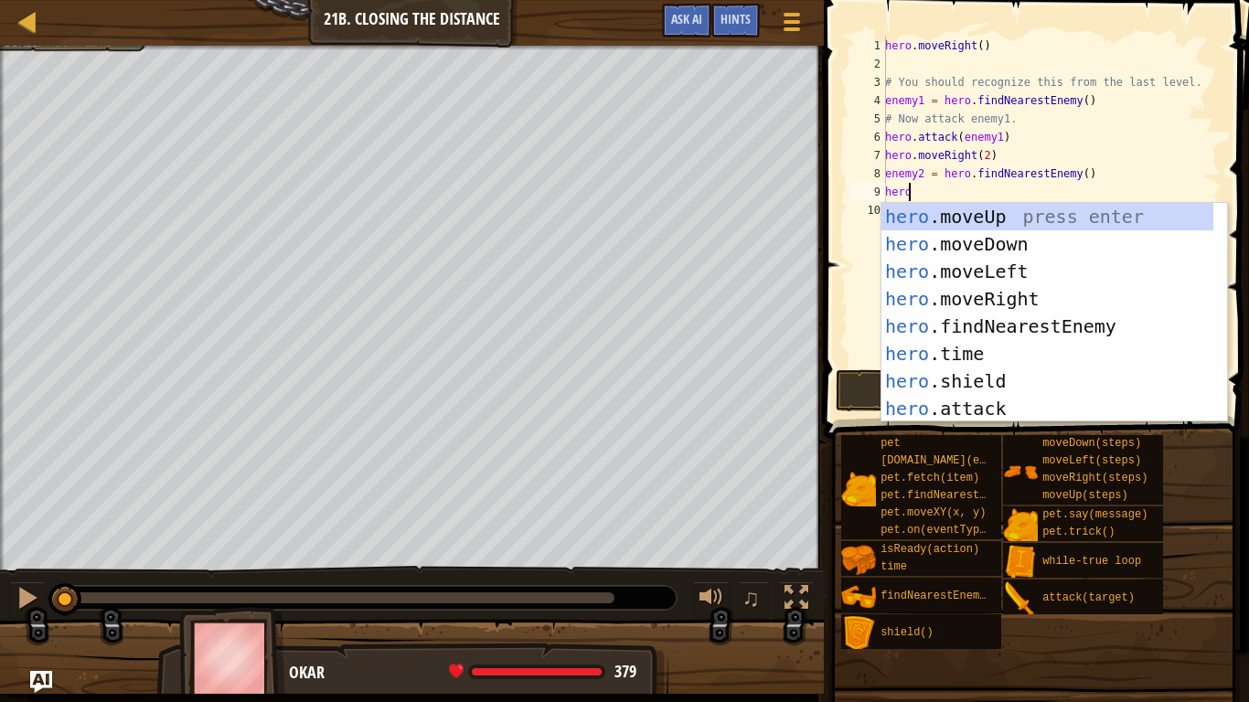
scroll to position [8, 1]
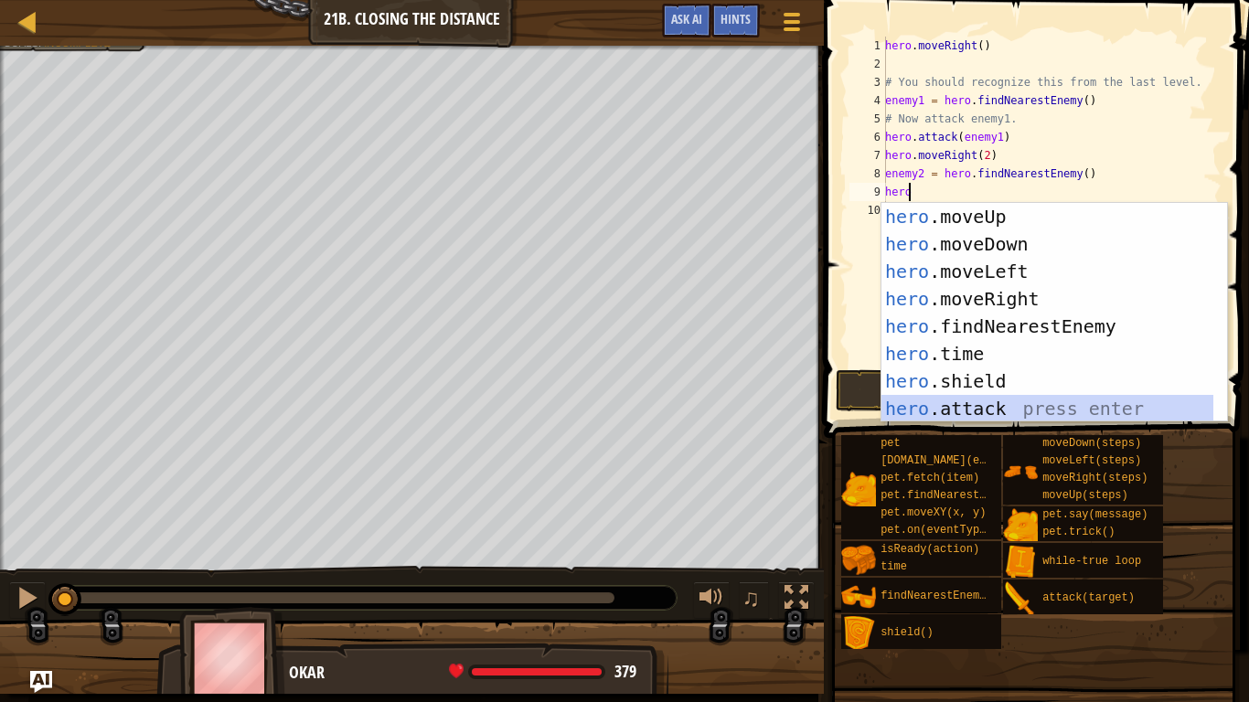
click at [988, 403] on div "hero .moveUp press enter hero .moveDown press enter hero .moveLeft press enter …" at bounding box center [1048, 340] width 332 height 274
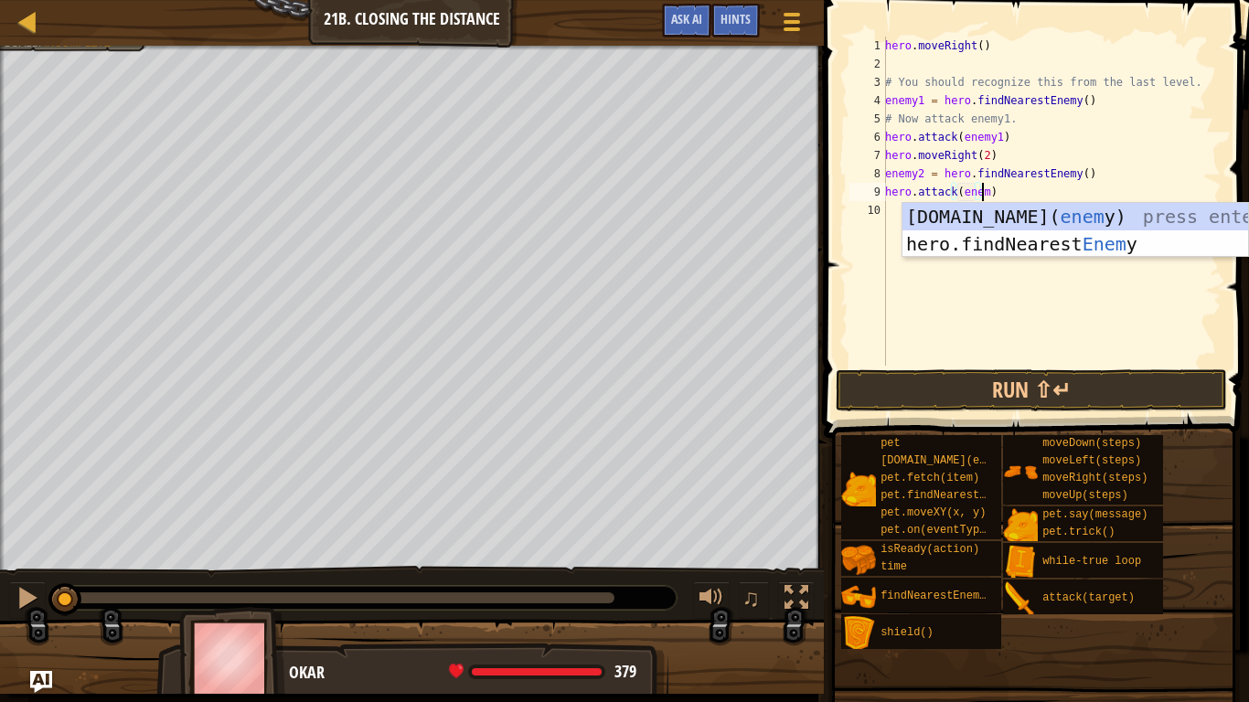
scroll to position [8, 7]
type textarea "hero.attack(enemy2)"
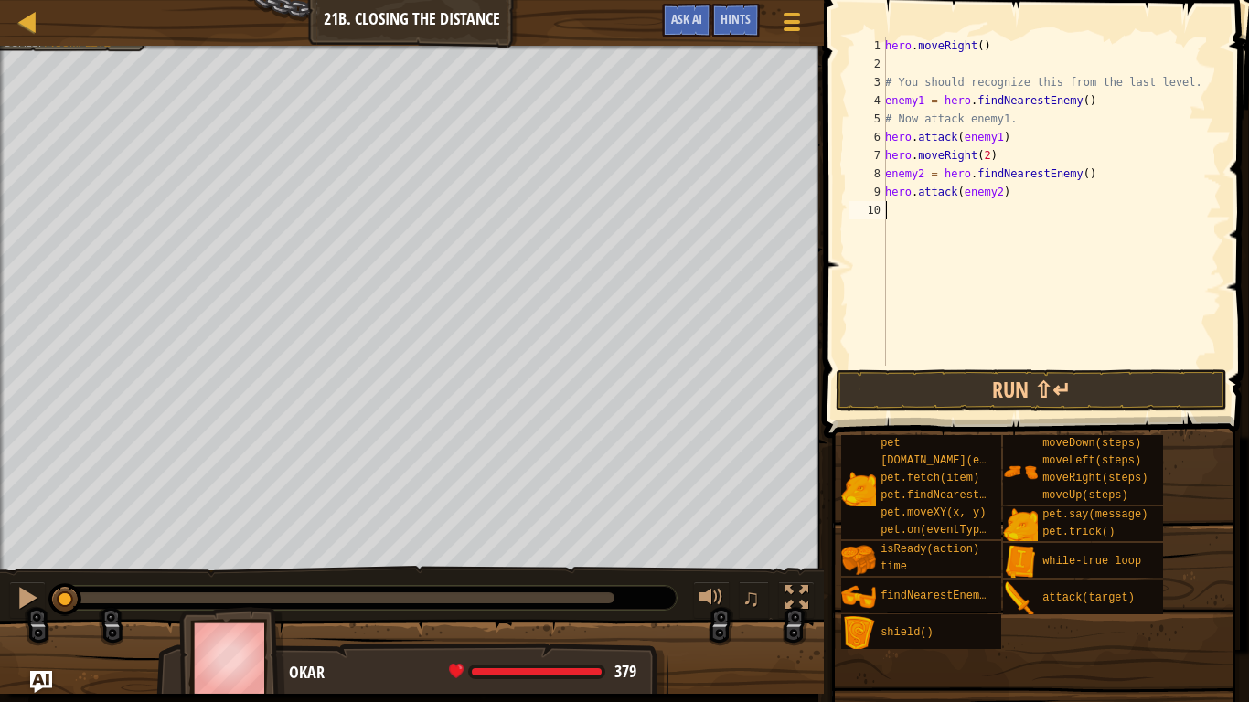
click at [895, 209] on div "hero . moveRight ( ) # You should recognize this from the last level. enemy1 = …" at bounding box center [1052, 220] width 340 height 366
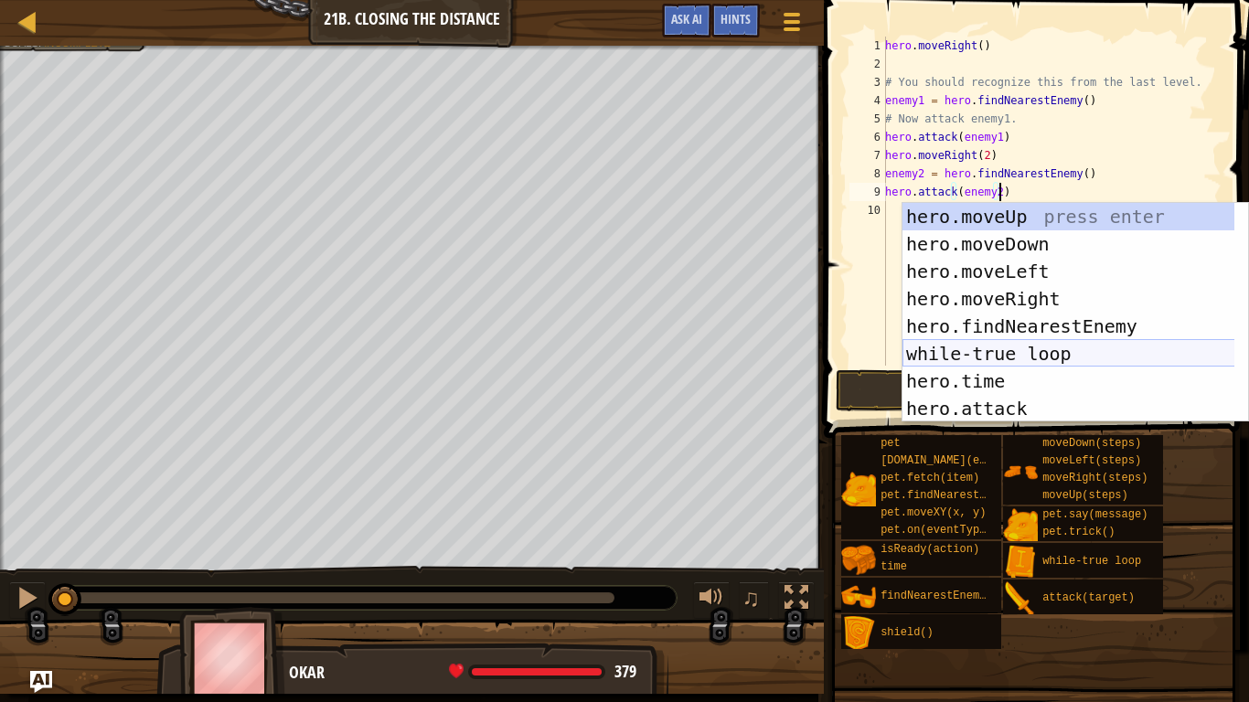
type textarea "hero.attack(enemy2)"
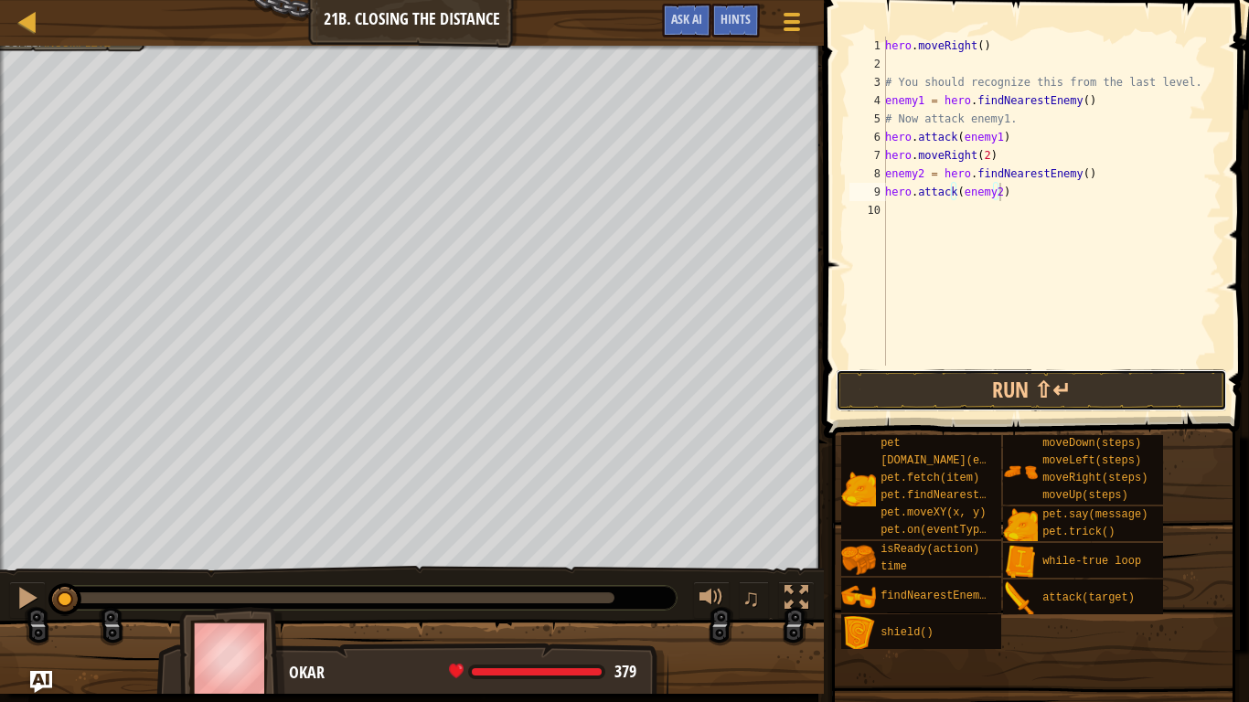
click at [874, 373] on button "Run ⇧↵" at bounding box center [1031, 391] width 391 height 42
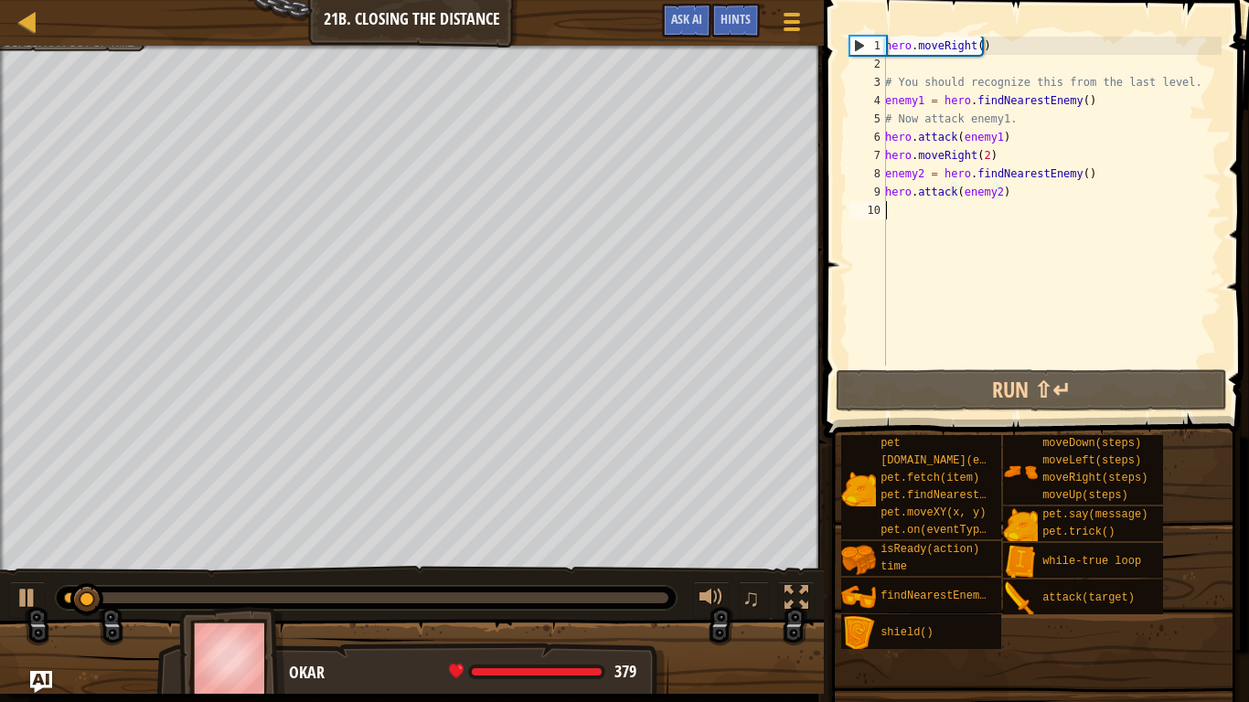
click at [925, 215] on div "hero . moveRight ( ) # You should recognize this from the last level. enemy1 = …" at bounding box center [1052, 220] width 340 height 366
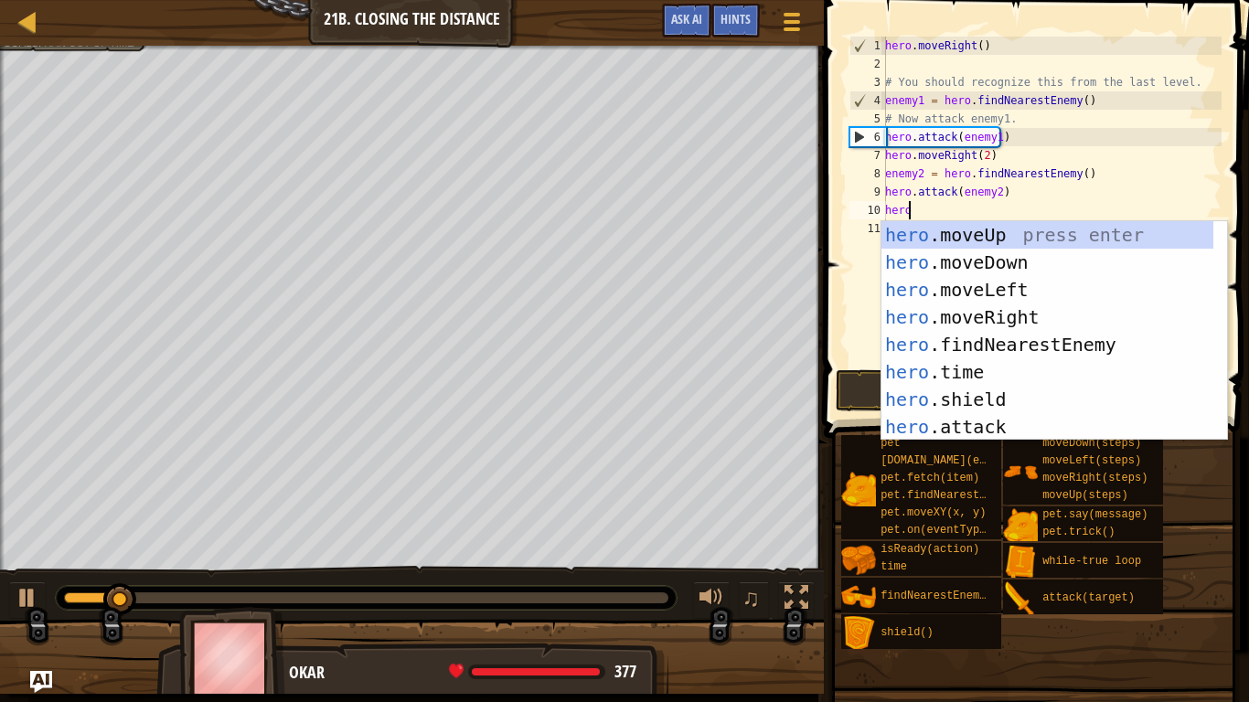
type textarea "hero"
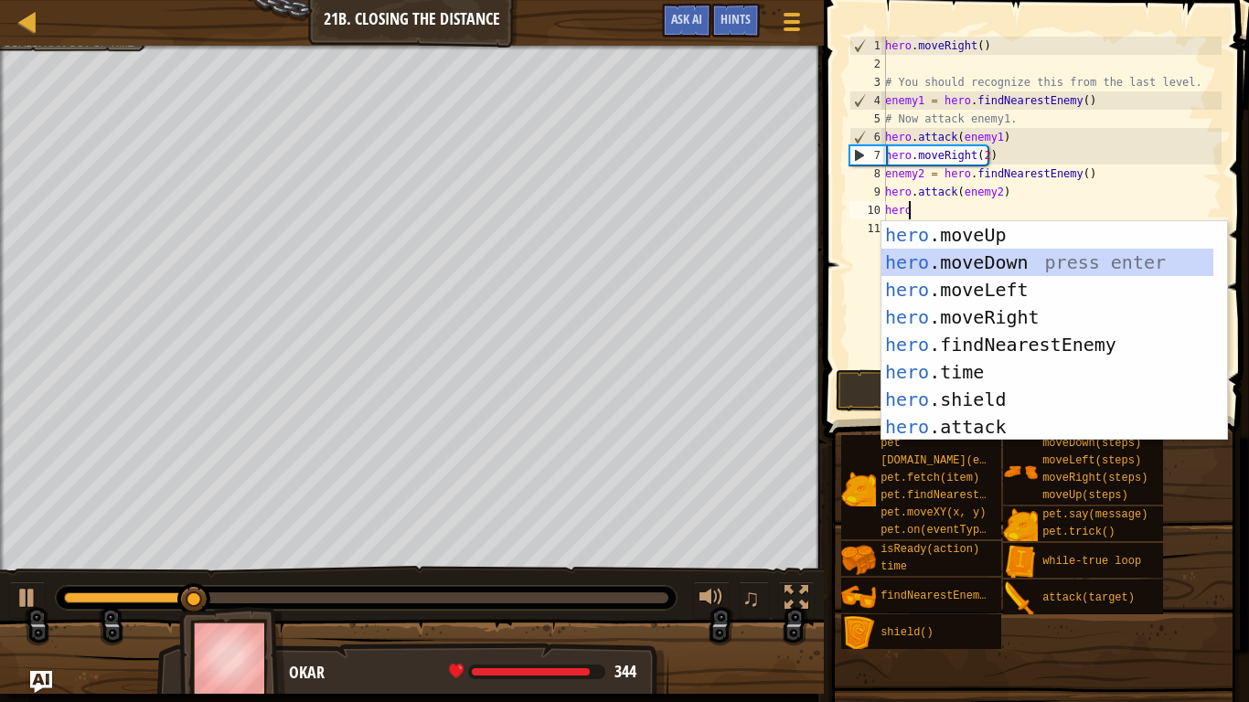
click at [970, 262] on div "hero .moveUp press enter hero .moveDown press enter hero .moveLeft press enter …" at bounding box center [1048, 358] width 332 height 274
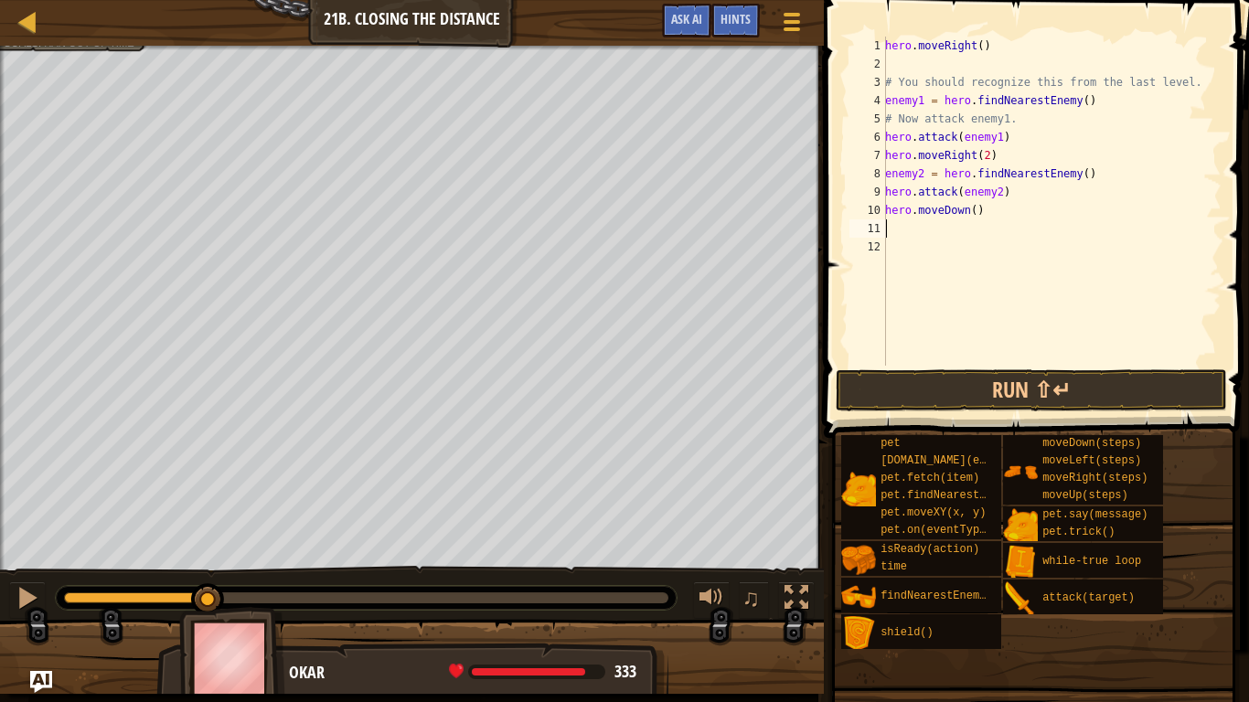
click at [891, 221] on div "hero . moveRight ( ) # You should recognize this from the last level. enemy1 = …" at bounding box center [1052, 220] width 340 height 366
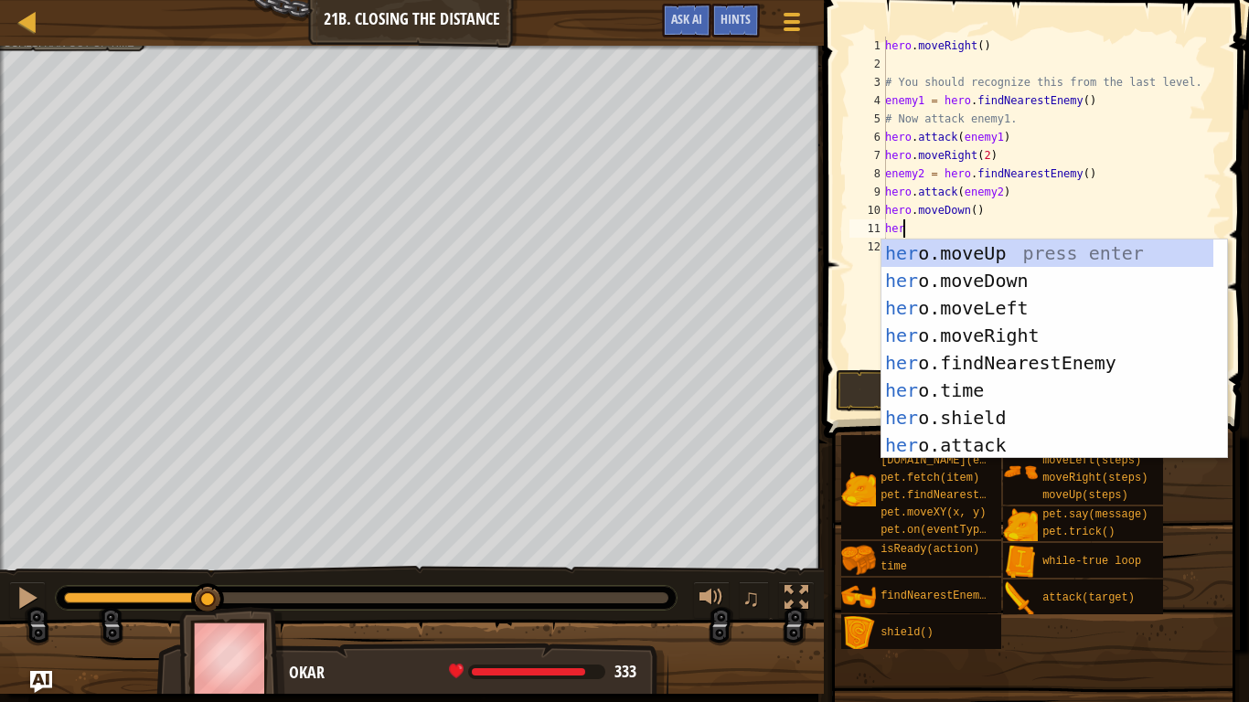
type textarea "hero"
click at [999, 329] on div "hero .moveUp press enter hero .moveDown press enter hero .moveLeft press enter …" at bounding box center [1048, 377] width 332 height 274
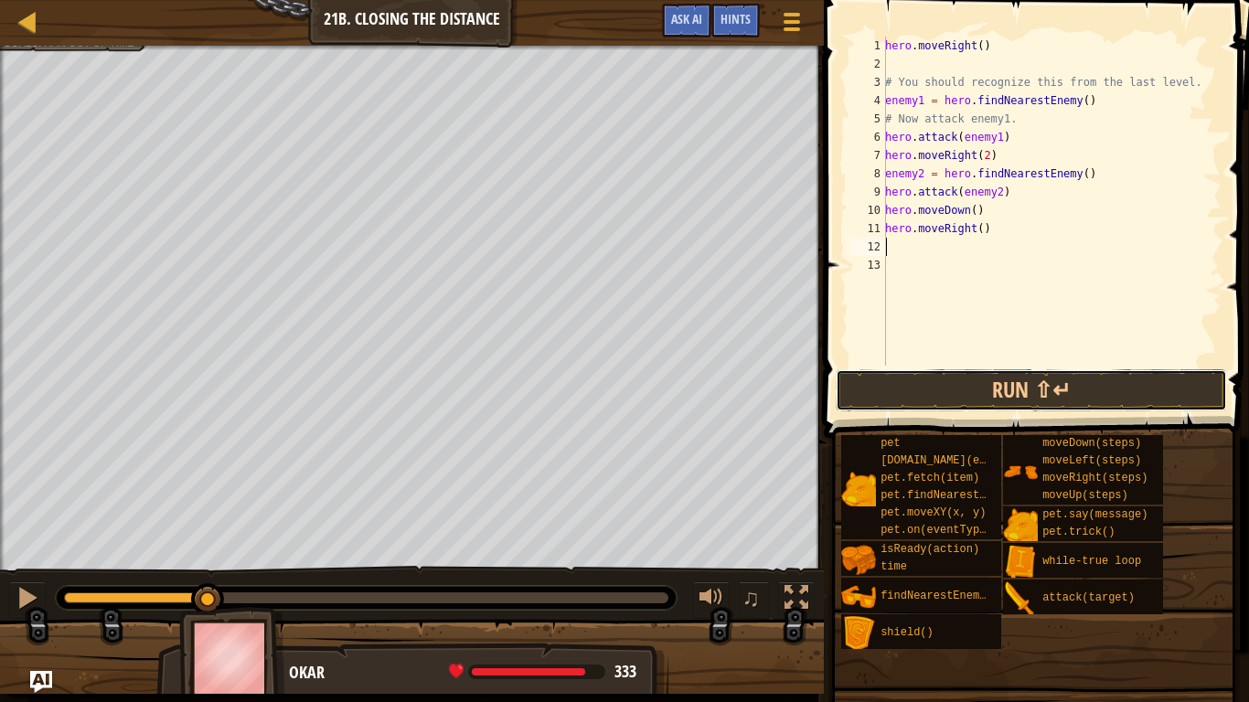
click at [1024, 400] on button "Run ⇧↵" at bounding box center [1031, 391] width 391 height 42
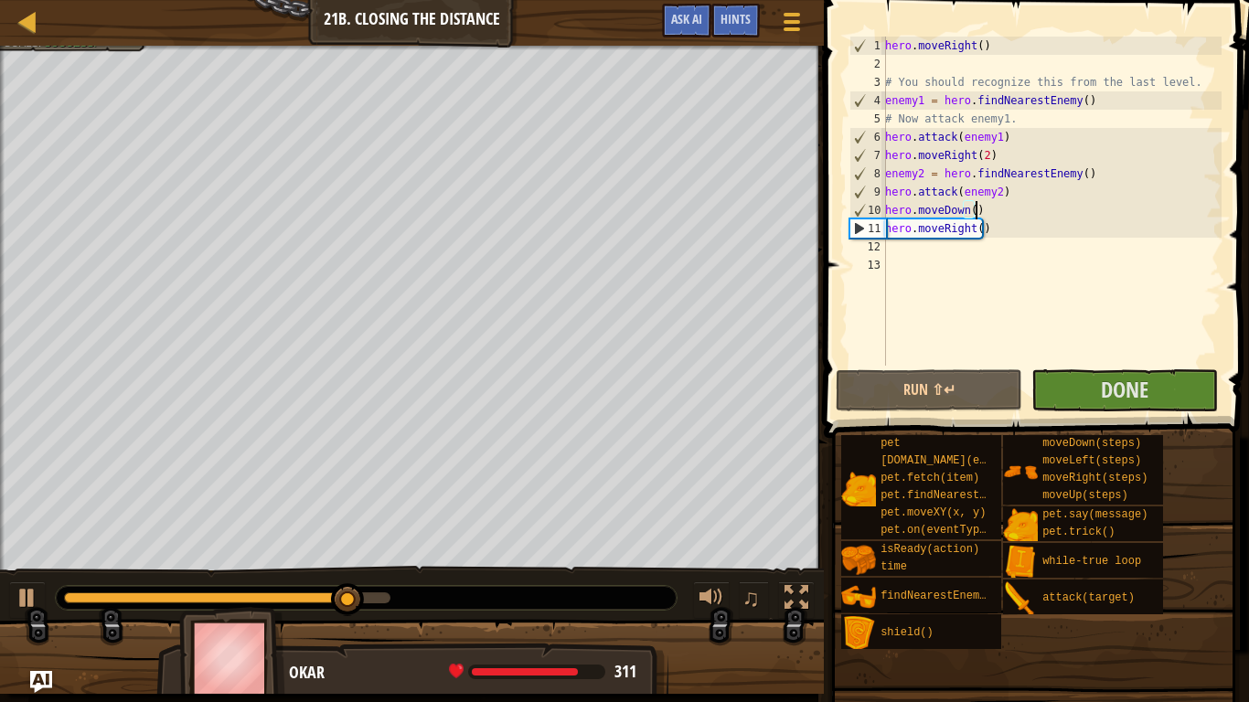
click at [973, 211] on div "hero . moveRight ( ) # You should recognize this from the last level. enemy1 = …" at bounding box center [1052, 220] width 340 height 366
type textarea "h"
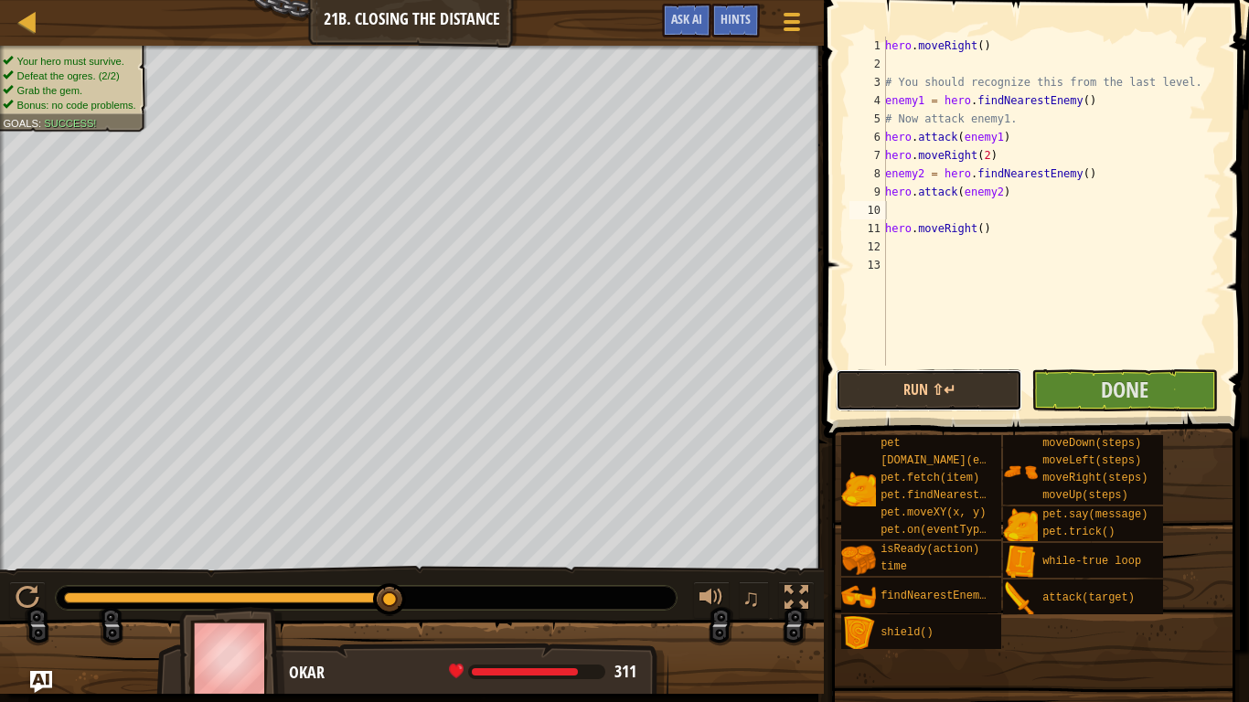
click at [979, 385] on button "Run ⇧↵" at bounding box center [929, 391] width 187 height 42
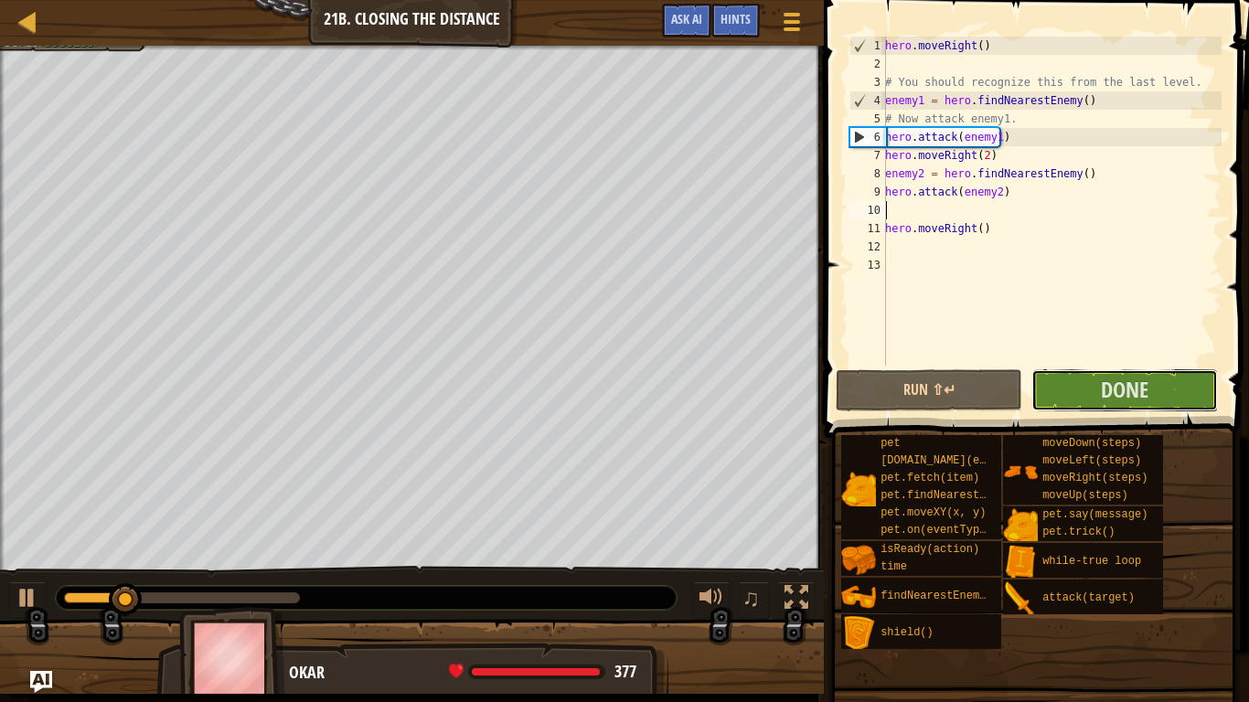
click at [1144, 385] on span "Done" at bounding box center [1125, 389] width 48 height 29
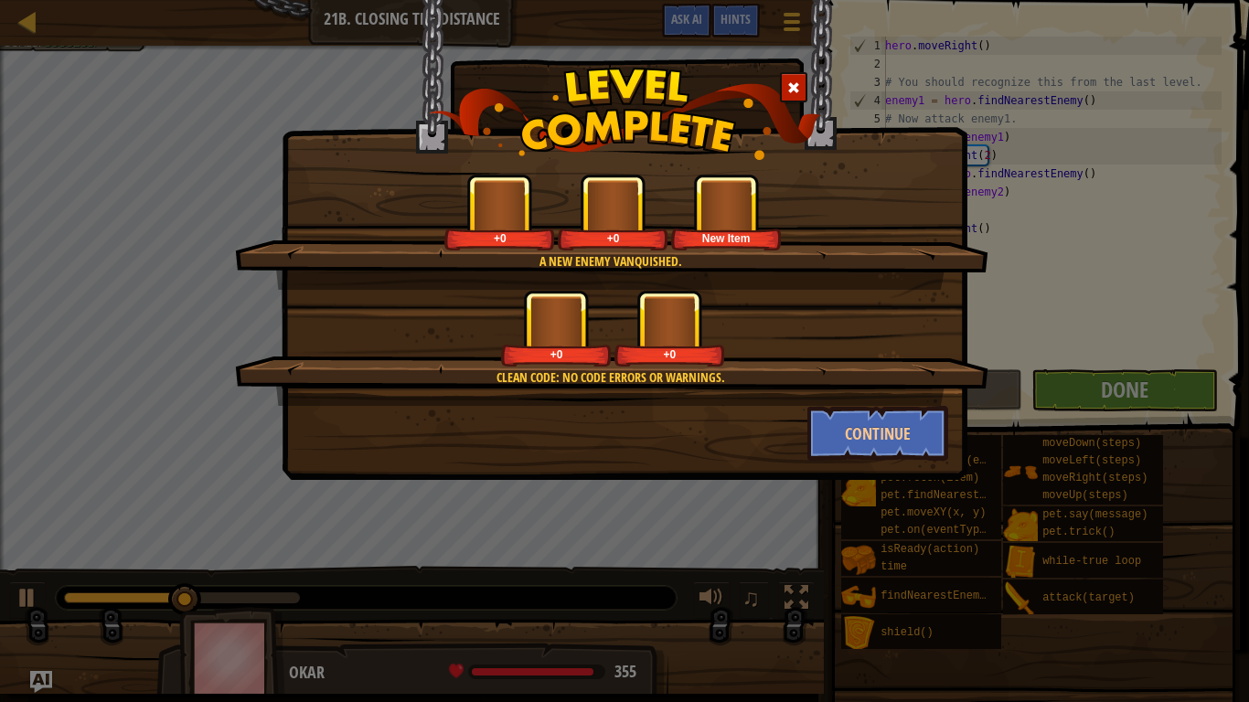
click at [1144, 385] on div "A new enemy vanquished. +0 +0 New Item Clean code: no code errors or warnings. …" at bounding box center [624, 351] width 1249 height 702
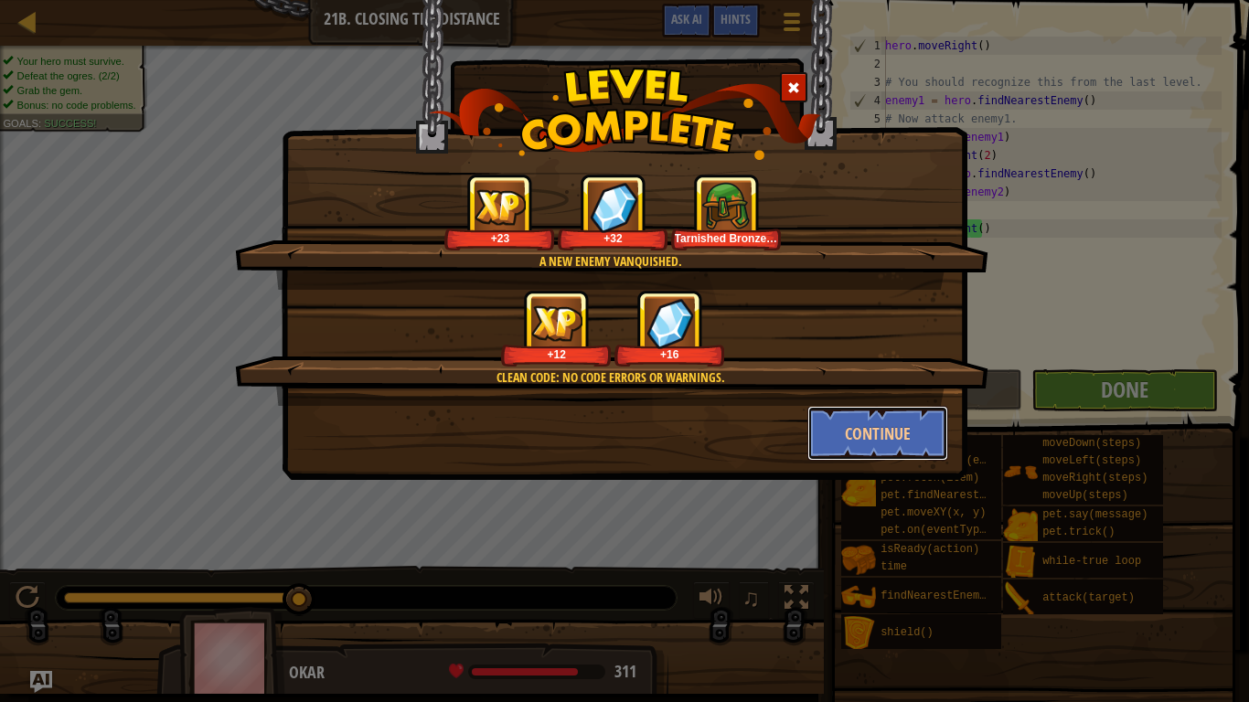
click at [885, 422] on button "Continue" at bounding box center [879, 433] width 142 height 55
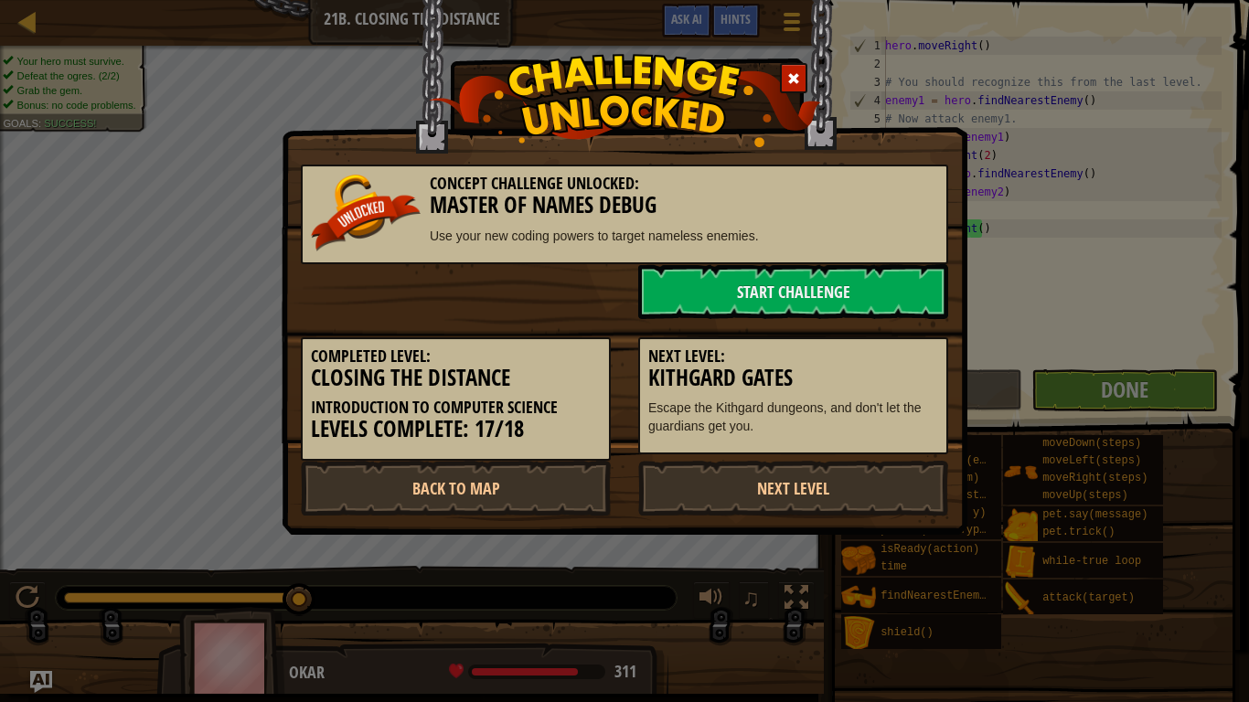
click at [895, 484] on link "Next Level" at bounding box center [793, 488] width 310 height 55
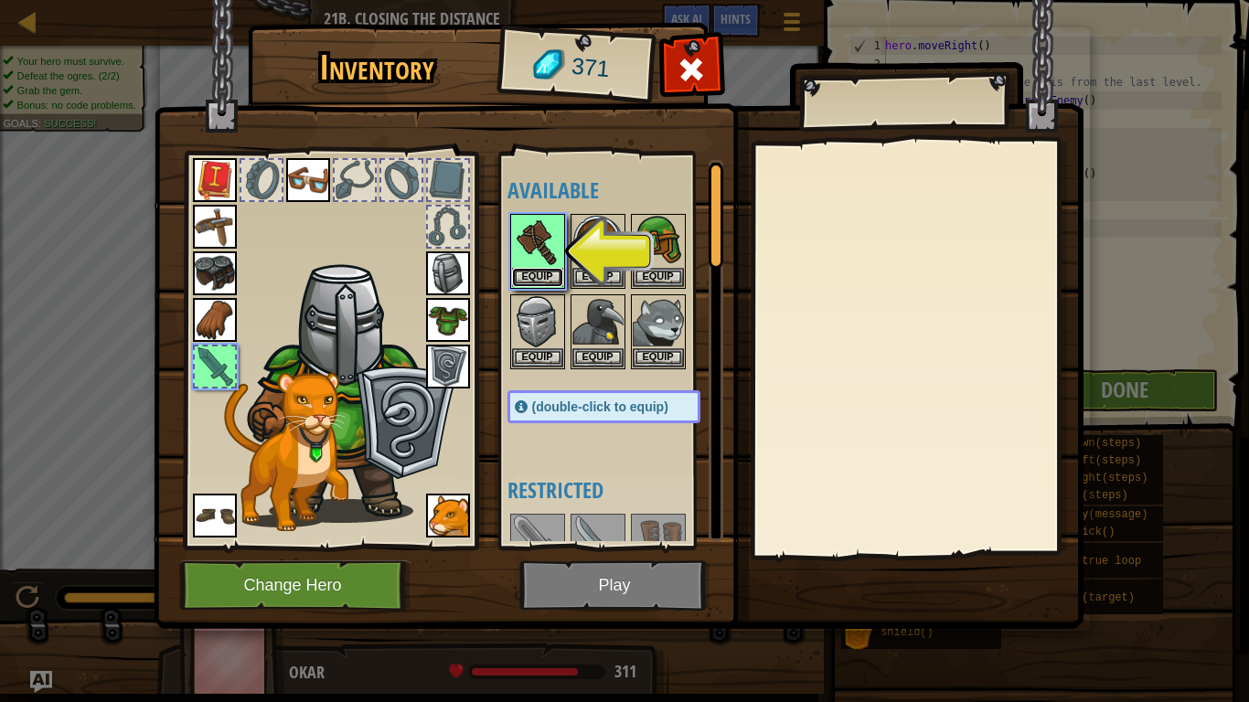
click at [557, 272] on button "Equip" at bounding box center [537, 277] width 51 height 19
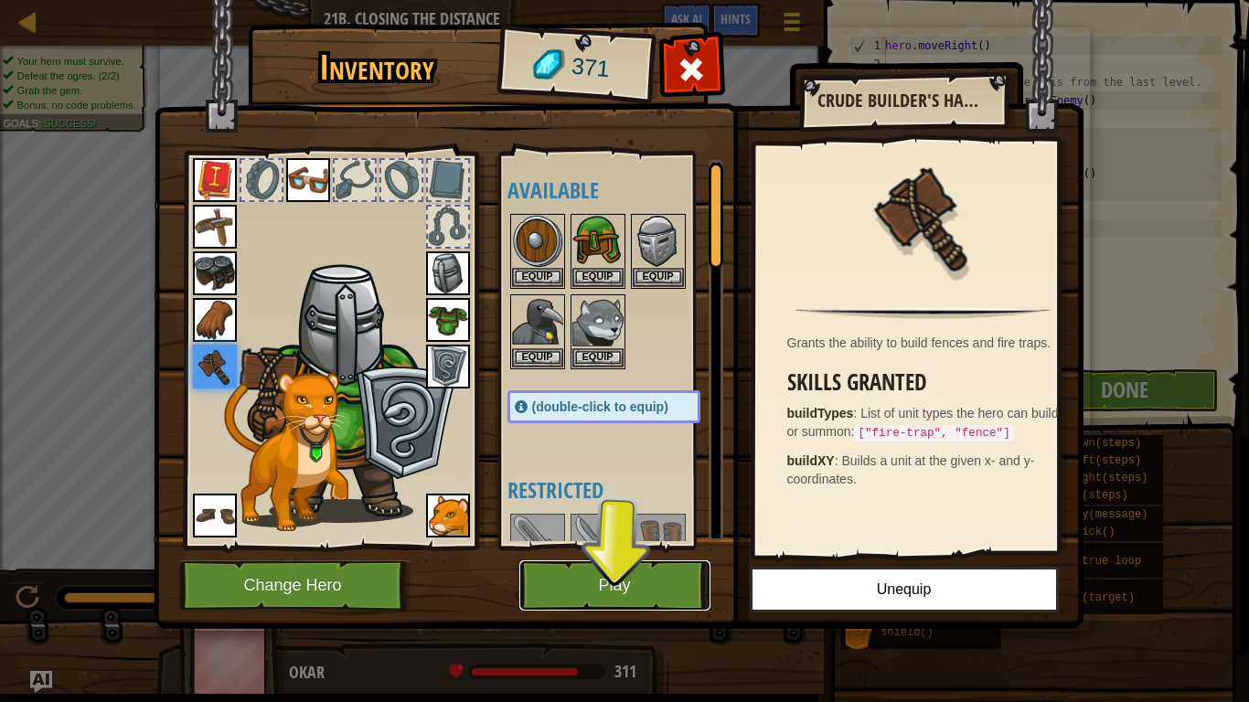
click at [658, 588] on button "Play" at bounding box center [615, 586] width 191 height 50
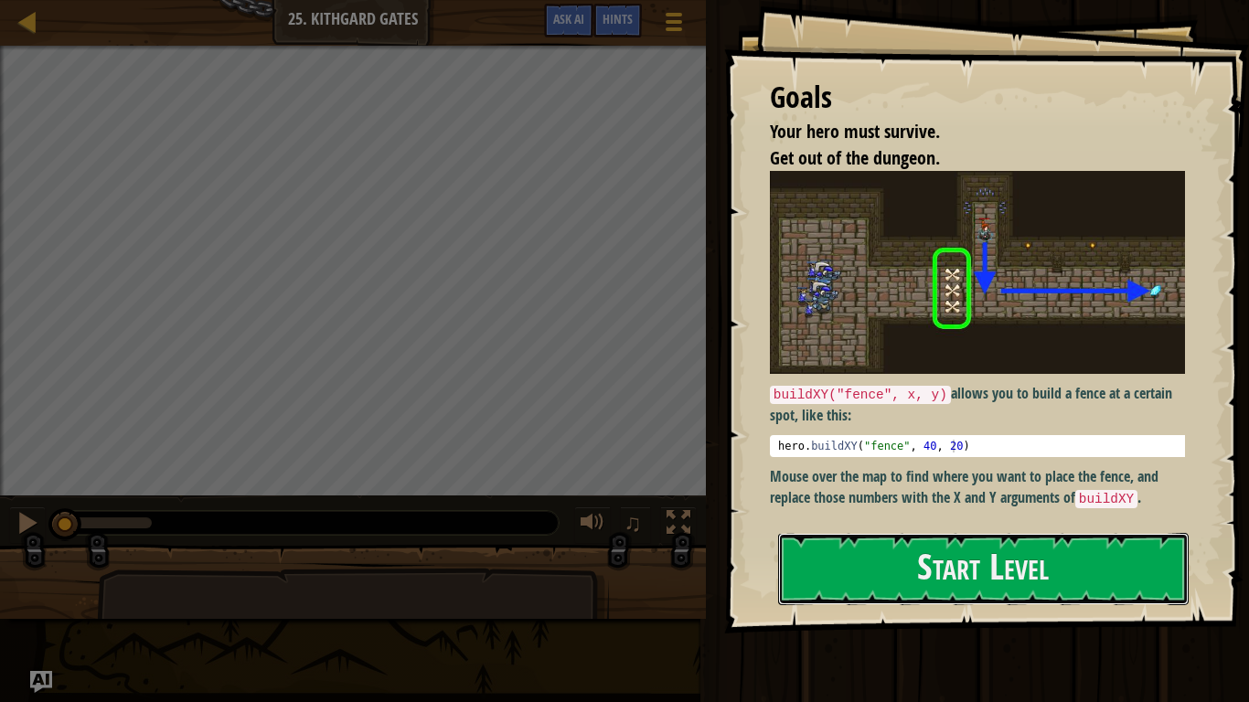
click at [855, 581] on button "Start Level" at bounding box center [983, 569] width 411 height 72
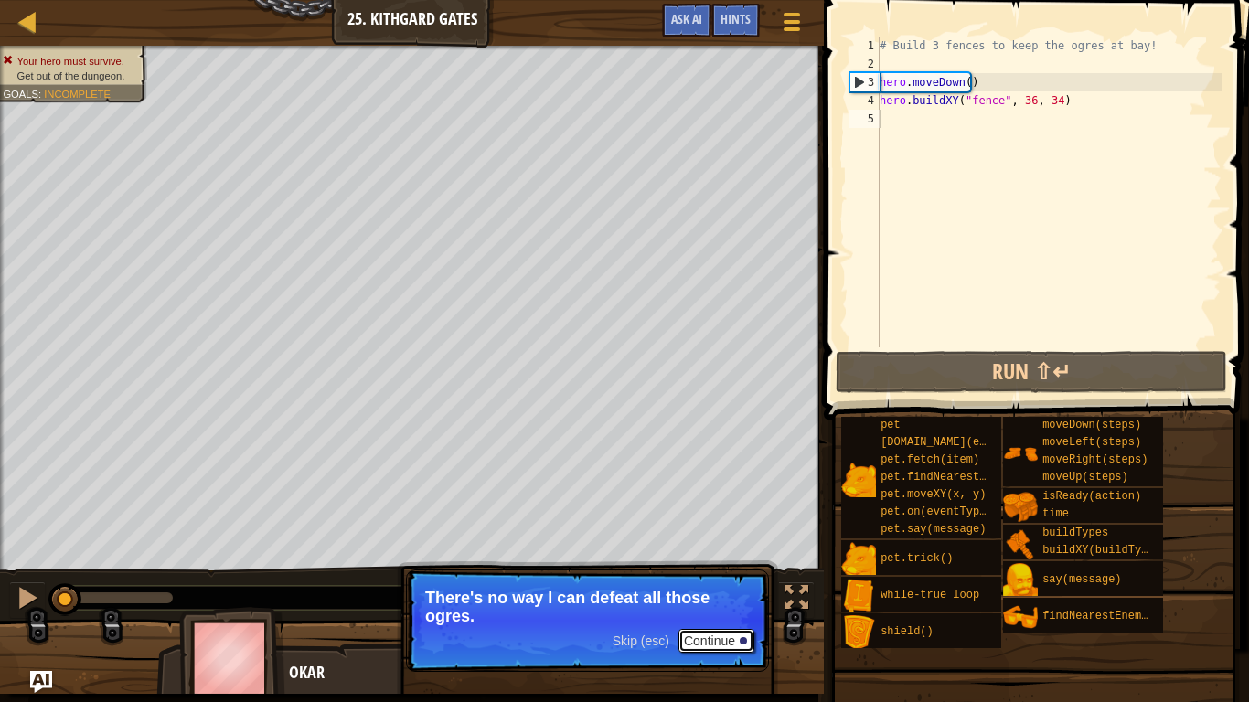
click at [717, 633] on button "Continue" at bounding box center [717, 641] width 76 height 24
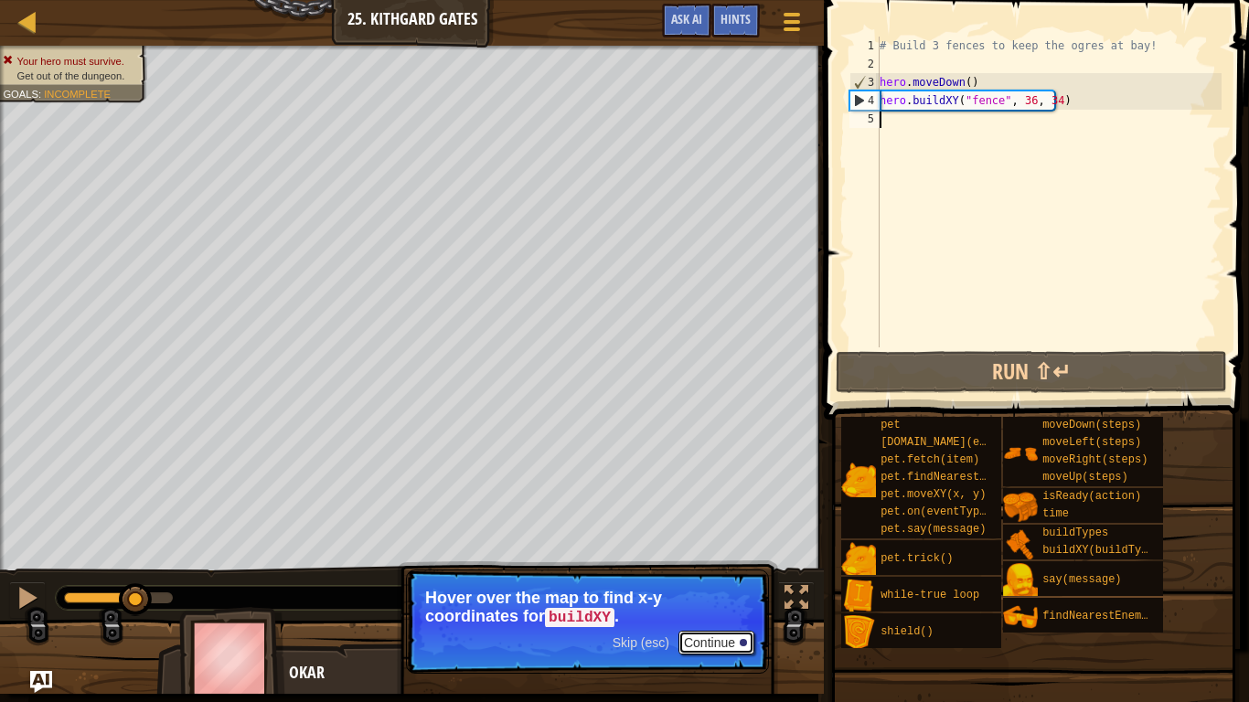
click at [722, 638] on button "Continue" at bounding box center [717, 643] width 76 height 24
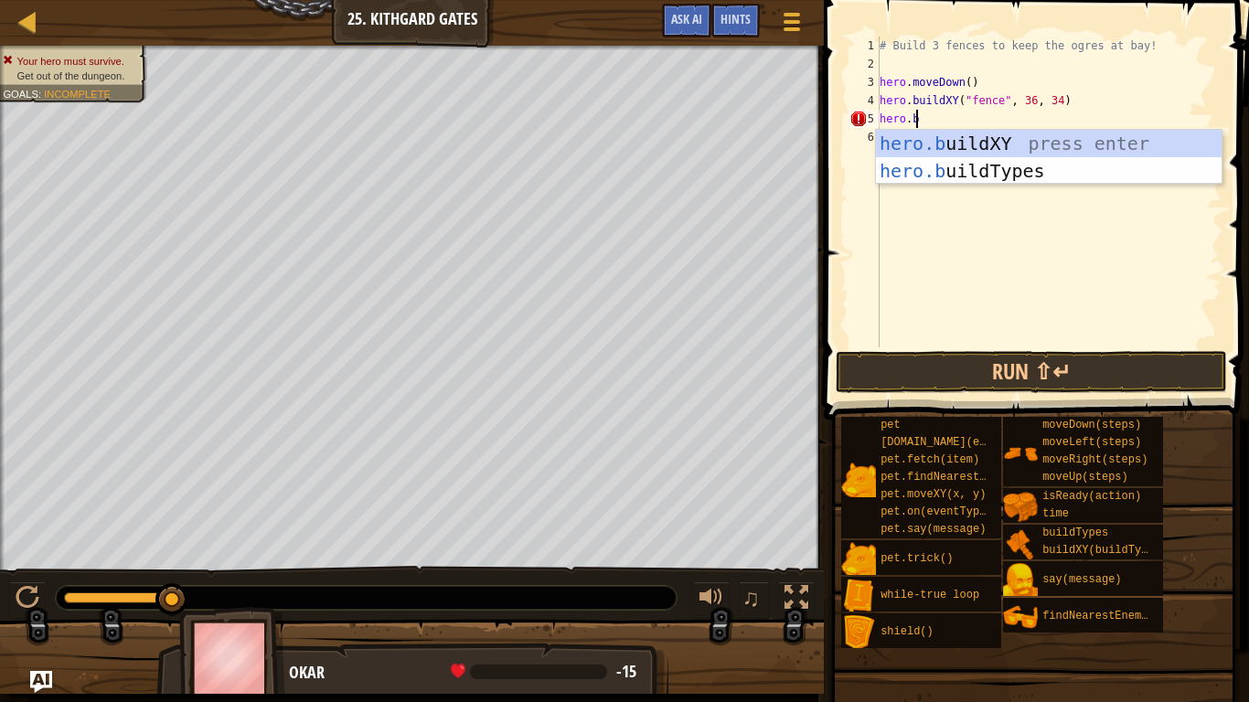
scroll to position [8, 2]
click at [948, 143] on div "hero.bu ildXY press enter hero.bu ildTypes press enter" at bounding box center [1049, 185] width 346 height 110
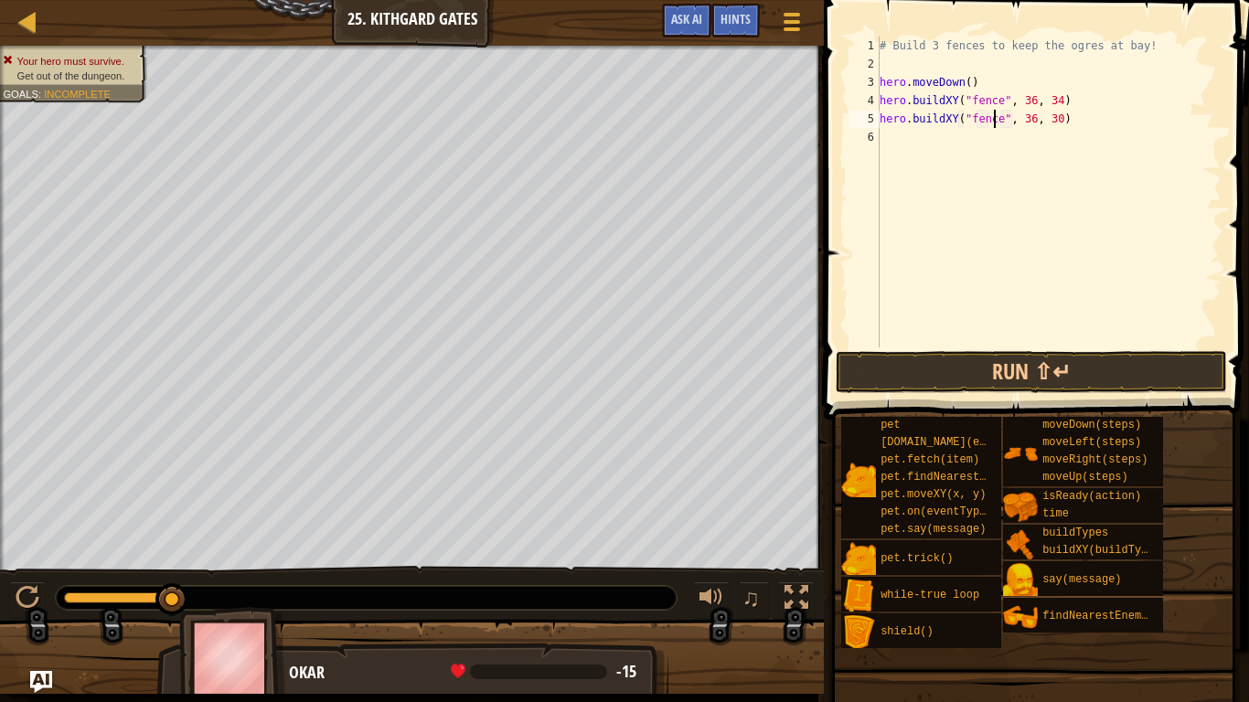
scroll to position [8, 10]
click at [1022, 358] on button "Run ⇧↵" at bounding box center [1031, 372] width 391 height 42
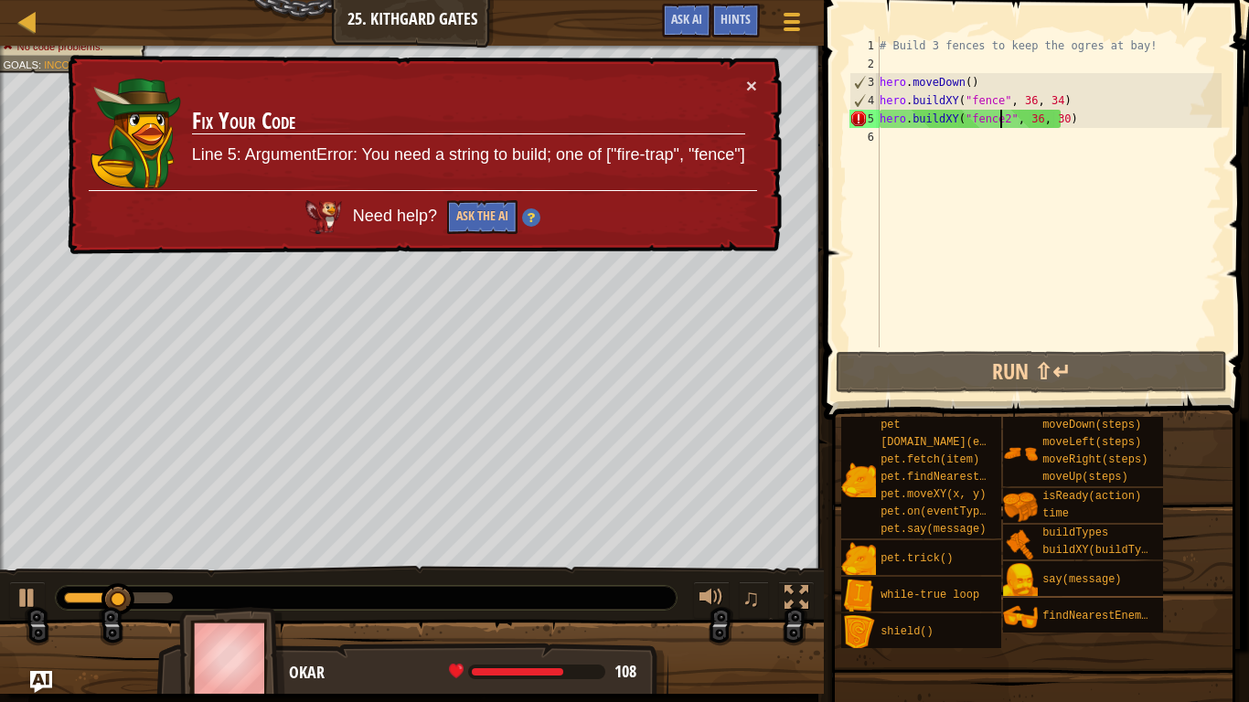
type textarea "hero.buildXY("fence", 36, 30)"
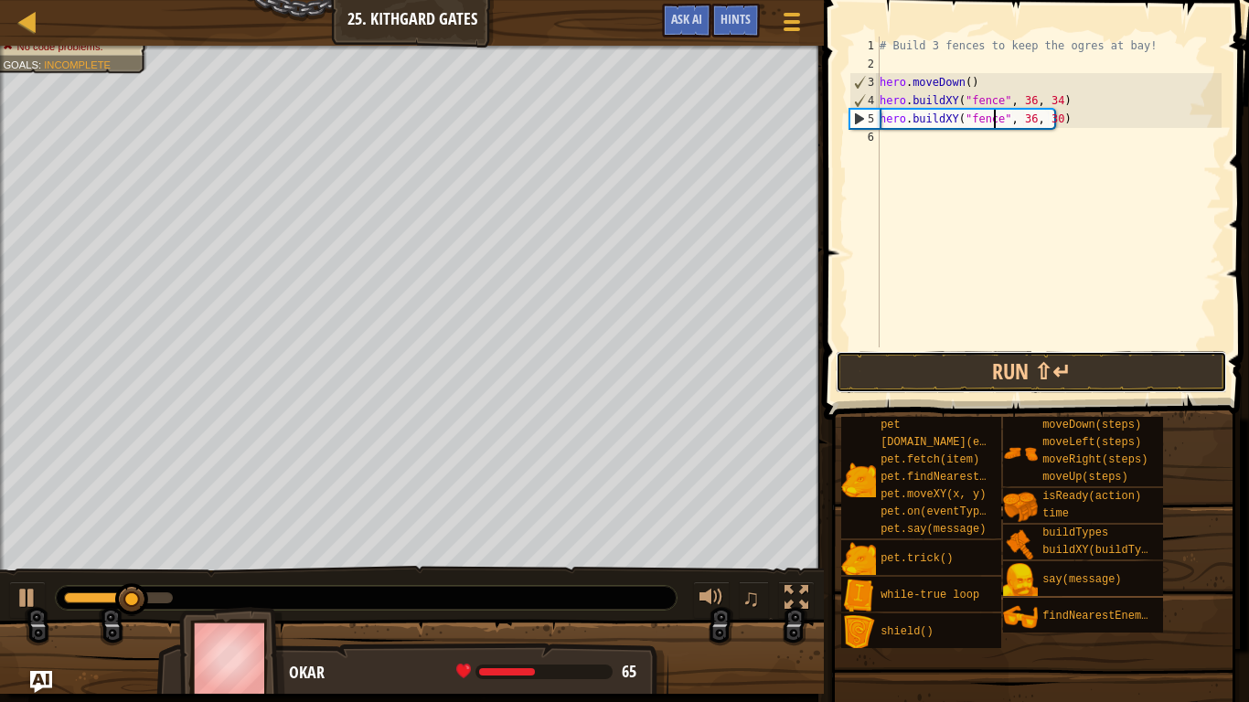
click at [1081, 371] on button "Run ⇧↵" at bounding box center [1031, 372] width 391 height 42
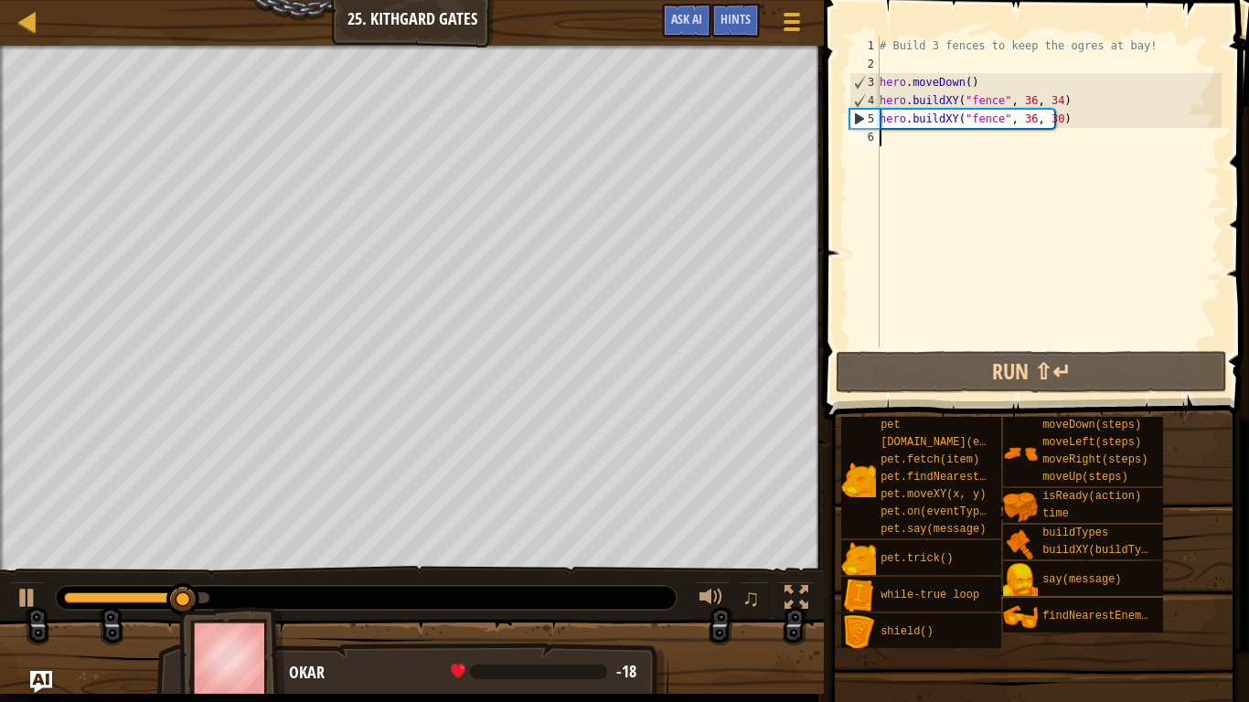
click at [884, 145] on div "# Build 3 fences to keep the ogres at bay! hero . moveDown ( ) hero . buildXY (…" at bounding box center [1049, 211] width 346 height 348
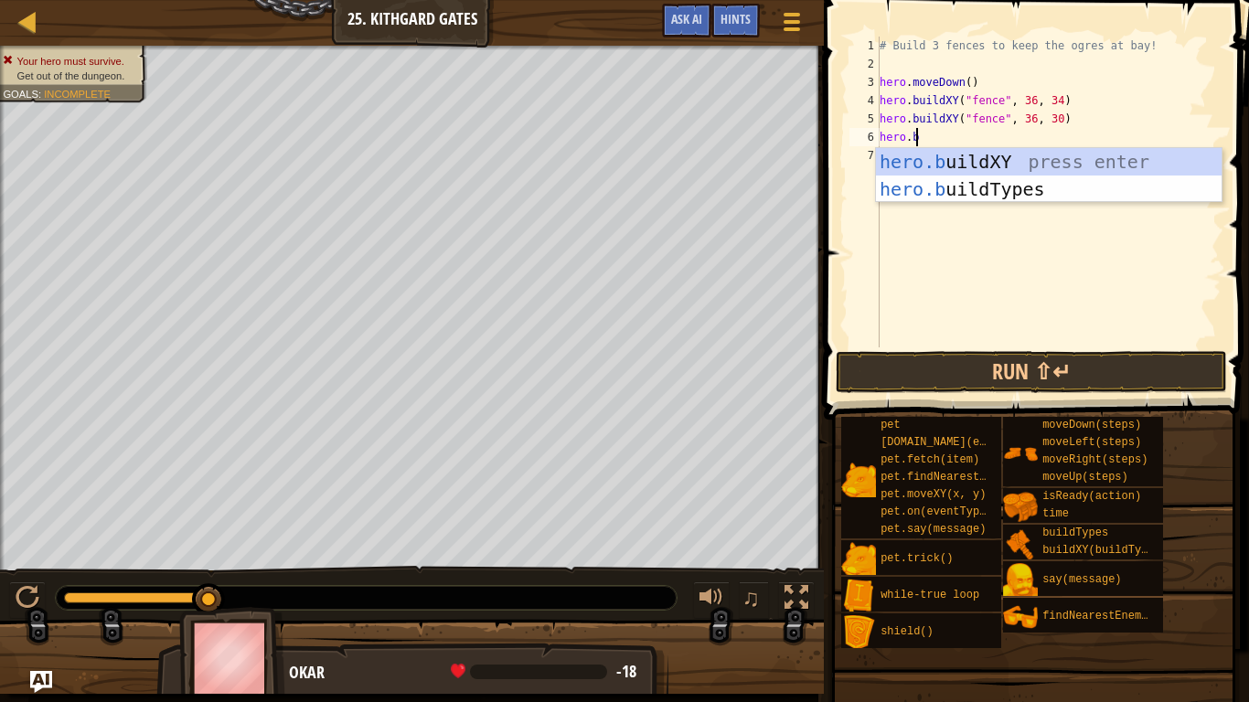
scroll to position [8, 2]
click at [986, 157] on div "hero.b uildXY press enter hero.b uildTypes press enter" at bounding box center [1049, 203] width 346 height 110
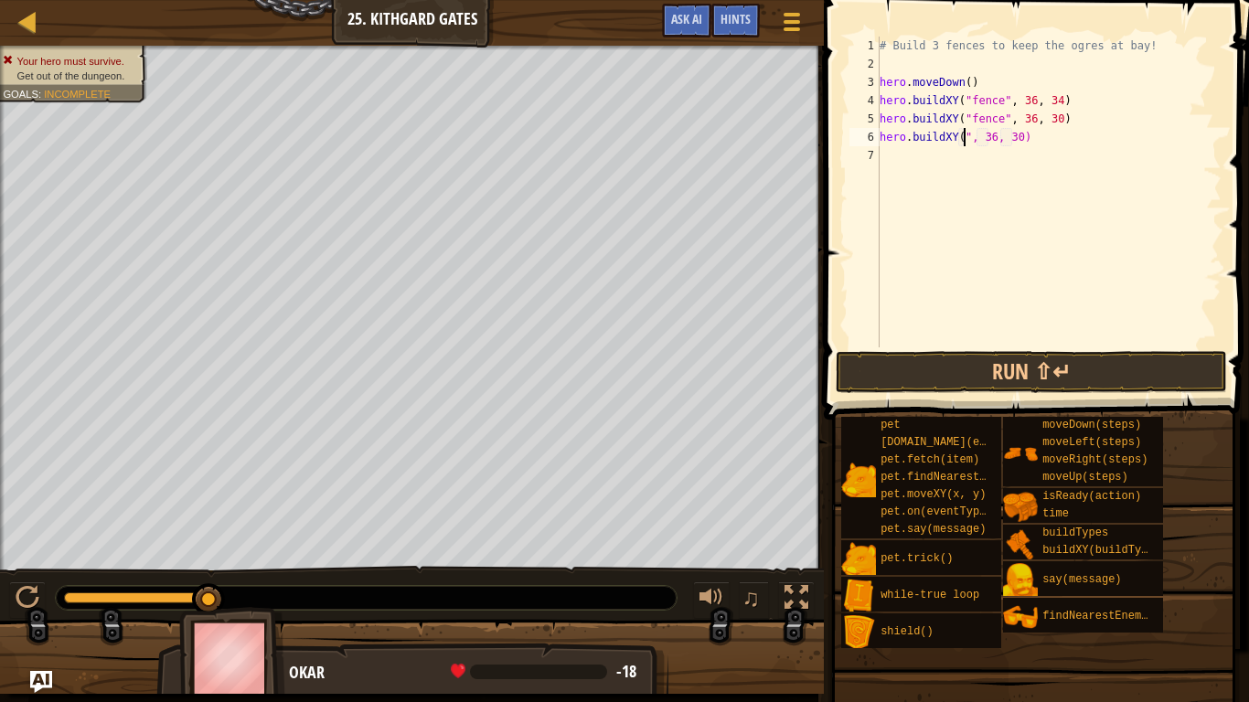
scroll to position [8, 7]
type textarea "hero.buildXY("fence", 36, 30)"
click at [930, 165] on div "# Build 3 fences to keep the ogres at bay! hero . moveDown ( ) hero . buildXY (…" at bounding box center [1049, 211] width 346 height 348
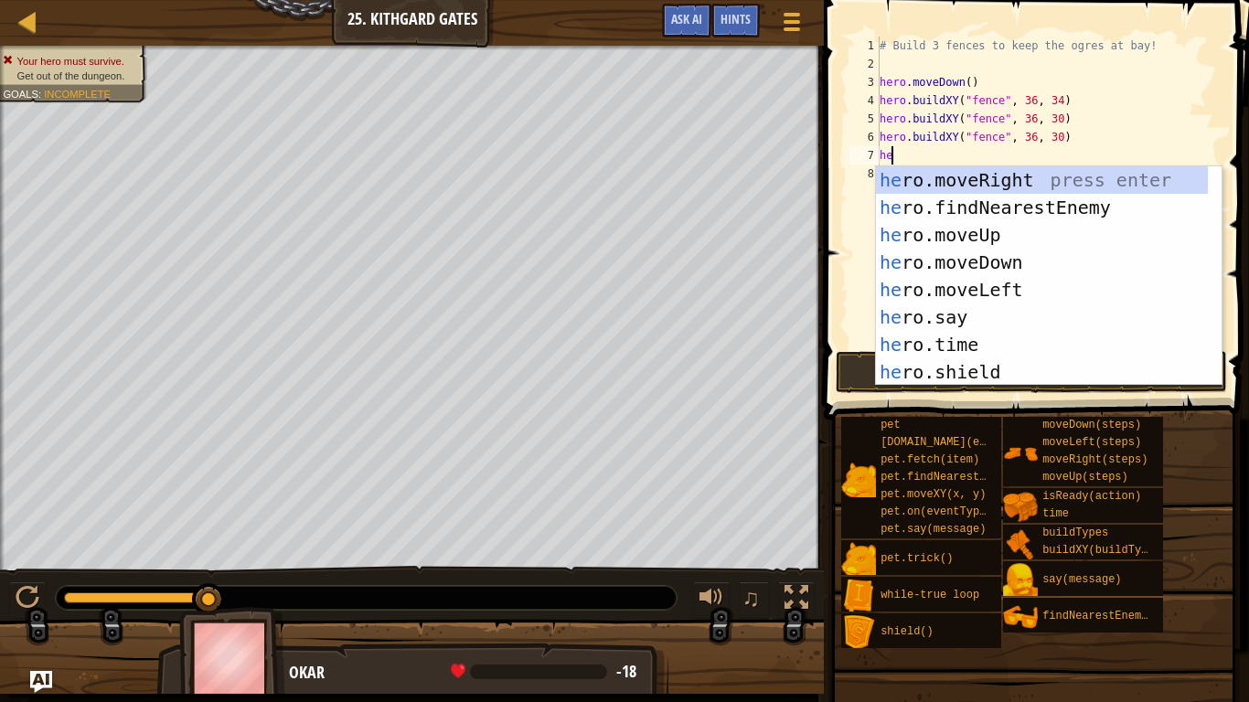
scroll to position [8, 0]
type textarea "hero"
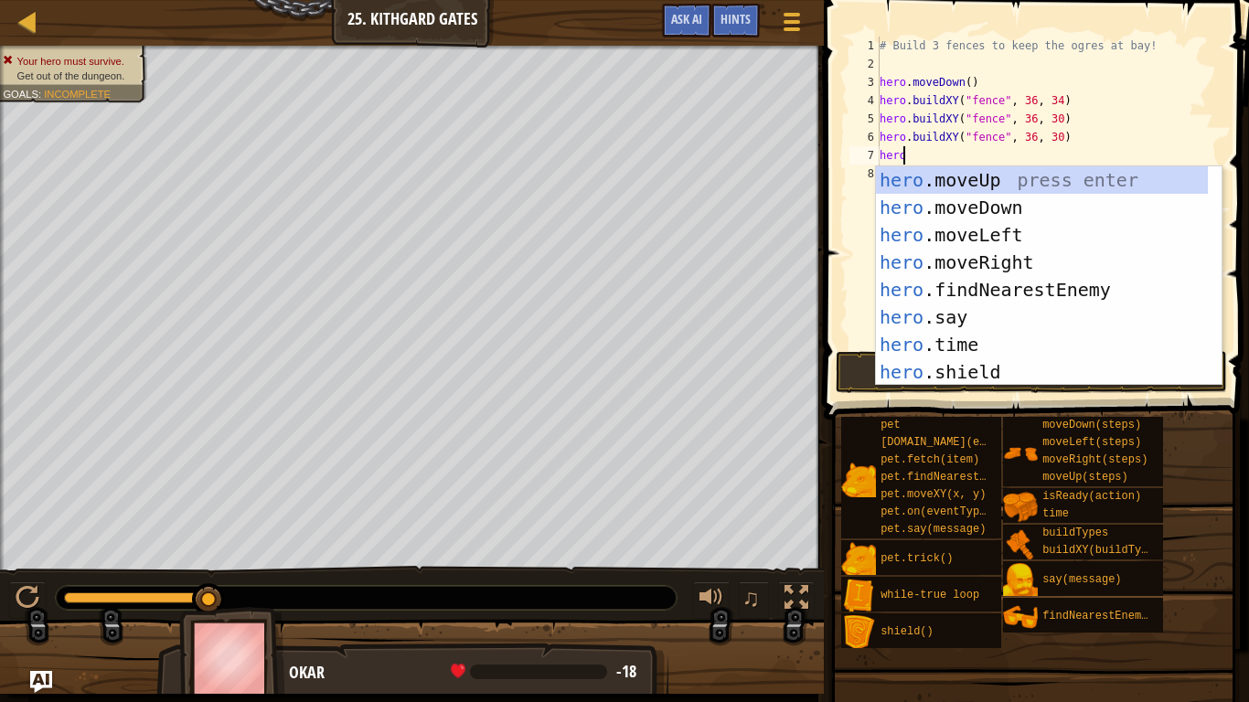
scroll to position [8, 1]
click at [990, 257] on div "hero .moveUp press enter hero .moveDown press enter hero .moveLeft press enter …" at bounding box center [1042, 303] width 332 height 274
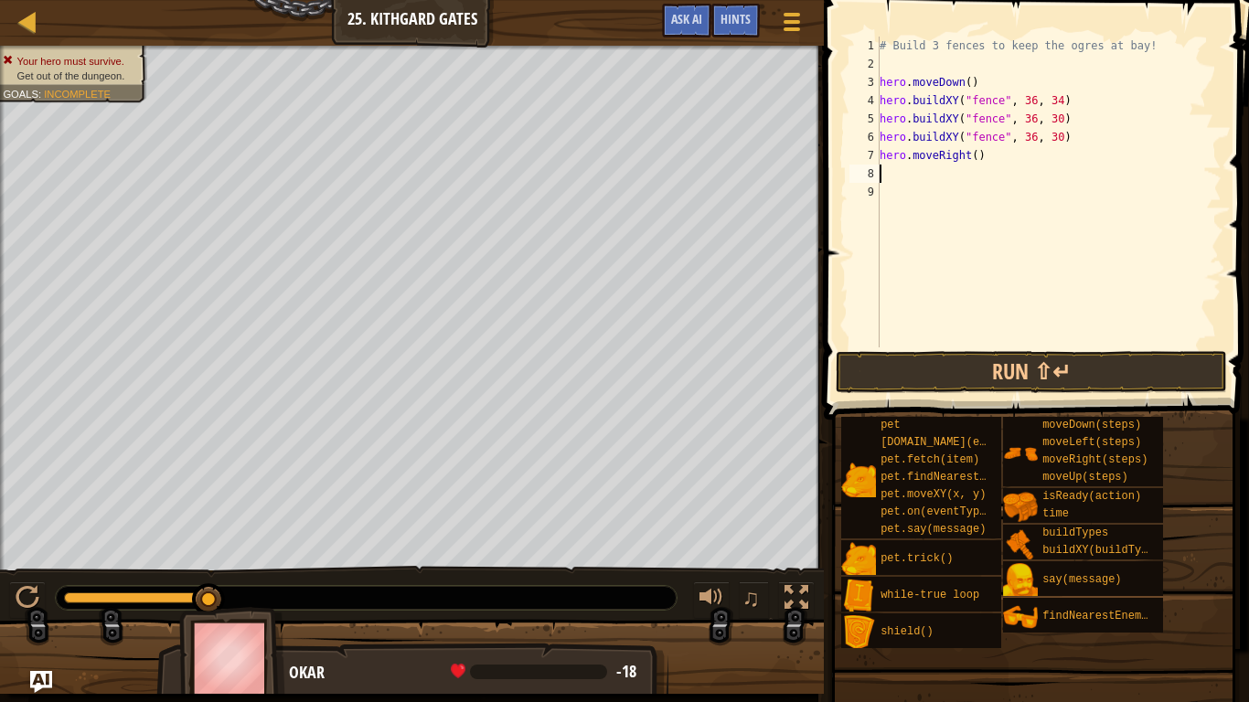
scroll to position [8, 0]
click at [968, 156] on div "# Build 3 fences to keep the ogres at bay! hero . moveDown ( ) hero . buildXY (…" at bounding box center [1049, 211] width 346 height 348
click at [1041, 375] on button "Run ⇧↵" at bounding box center [1031, 372] width 391 height 42
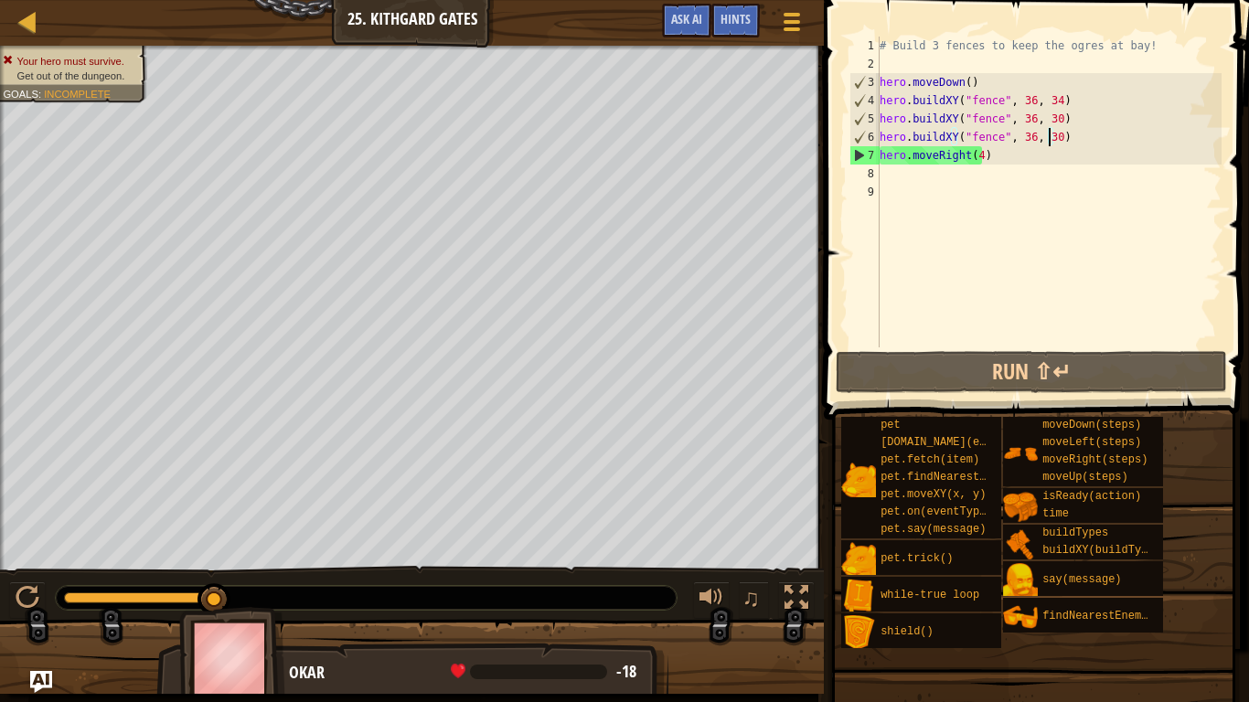
click at [1050, 135] on div "# Build 3 fences to keep the ogres at bay! hero . moveDown ( ) hero . buildXY (…" at bounding box center [1049, 211] width 346 height 348
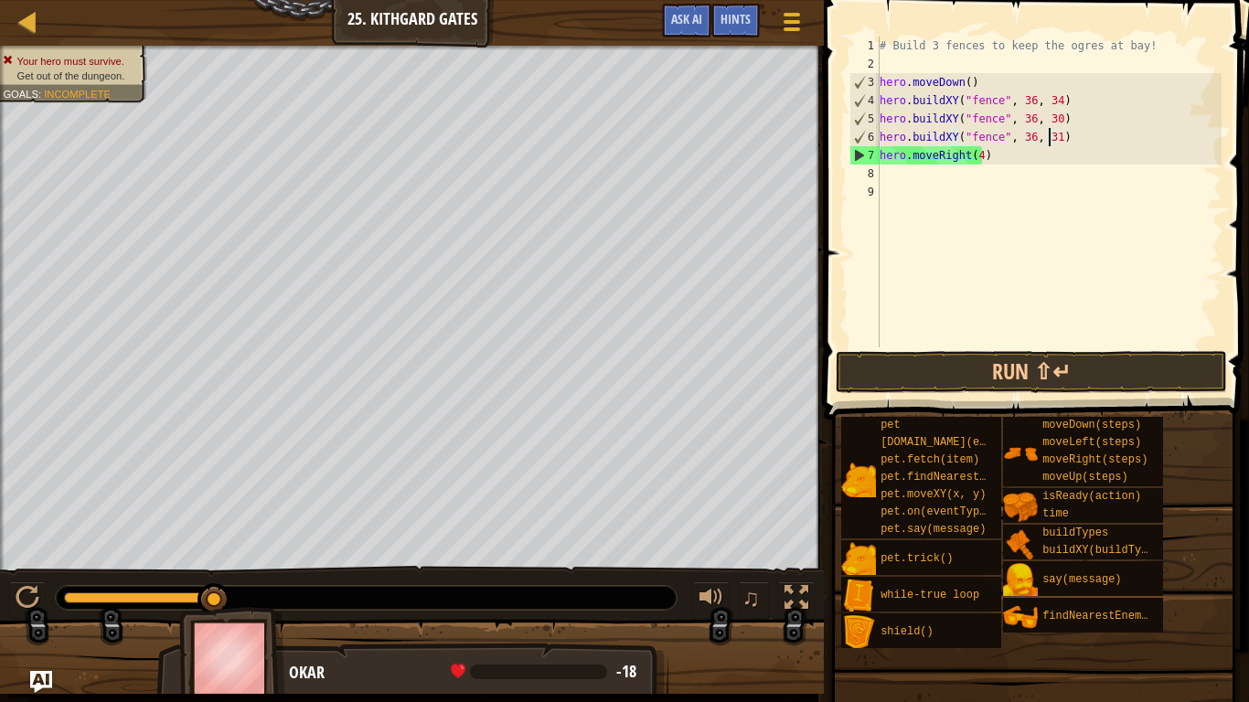
scroll to position [8, 13]
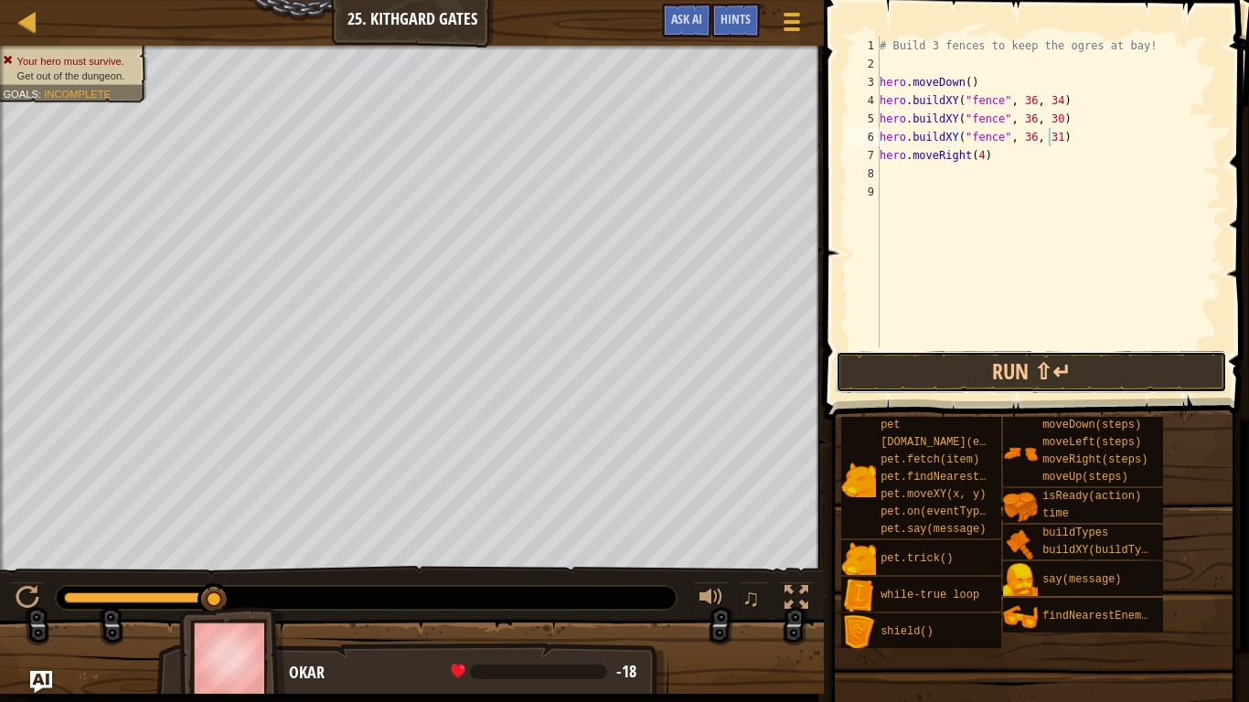
click at [1017, 380] on button "Run ⇧↵" at bounding box center [1031, 372] width 391 height 42
click at [1054, 370] on button "Run ⇧↵" at bounding box center [1031, 372] width 391 height 42
type textarea "hero.buildXY("fence", 36, 35)"
click at [1046, 358] on button "Run ⇧↵" at bounding box center [1031, 372] width 391 height 42
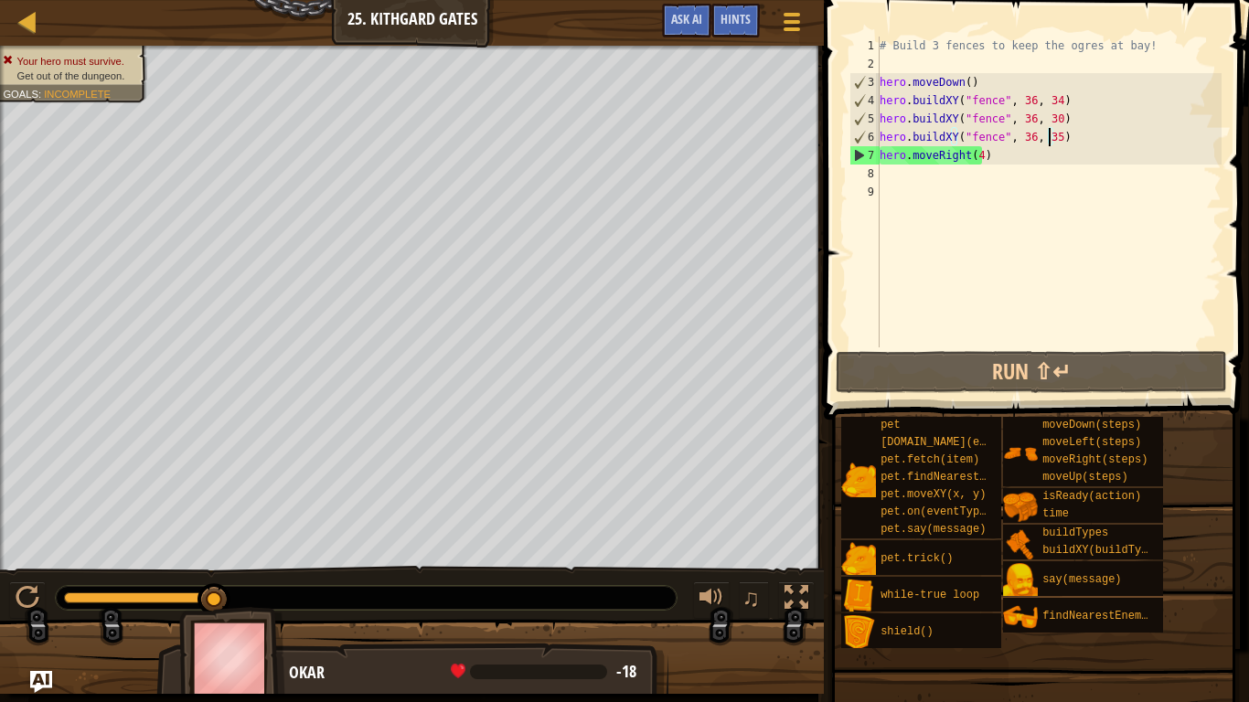
click at [917, 184] on div "# Build 3 fences to keep the ogres at bay! hero . moveDown ( ) hero . buildXY (…" at bounding box center [1049, 211] width 346 height 348
click at [962, 155] on div "# Build 3 fences to keep the ogres at bay! hero . moveDown ( ) hero . buildXY (…" at bounding box center [1049, 211] width 346 height 348
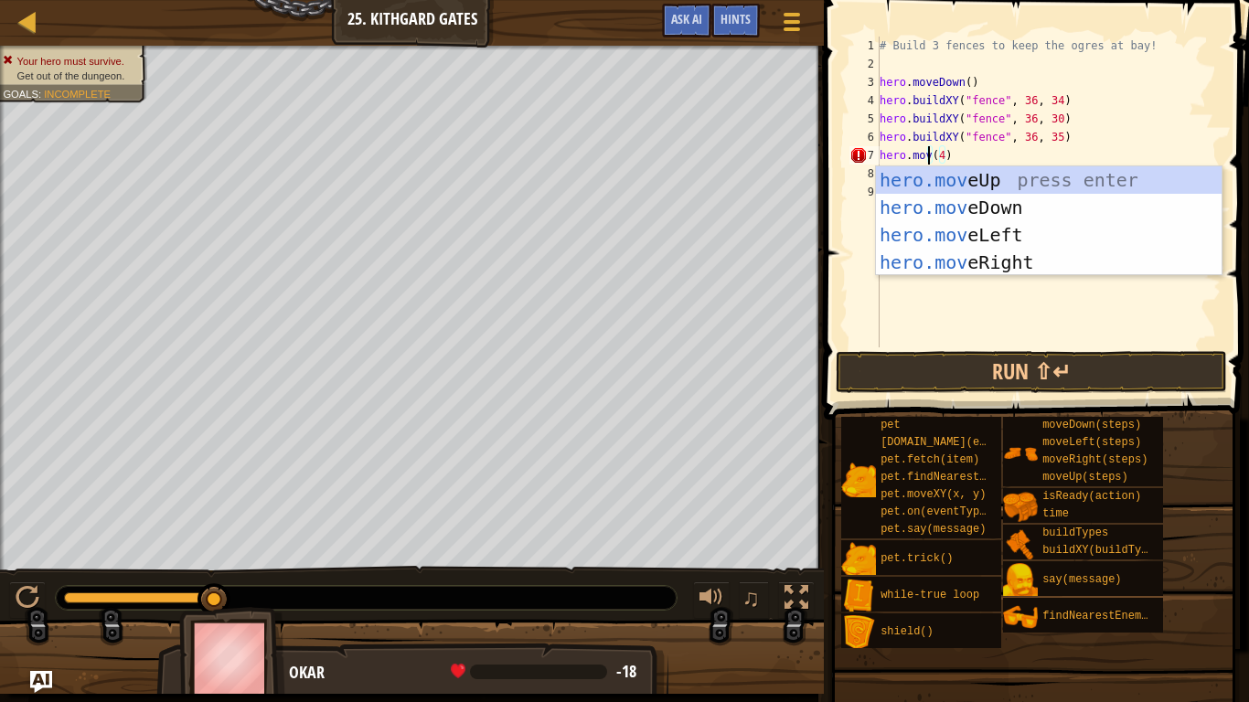
scroll to position [8, 4]
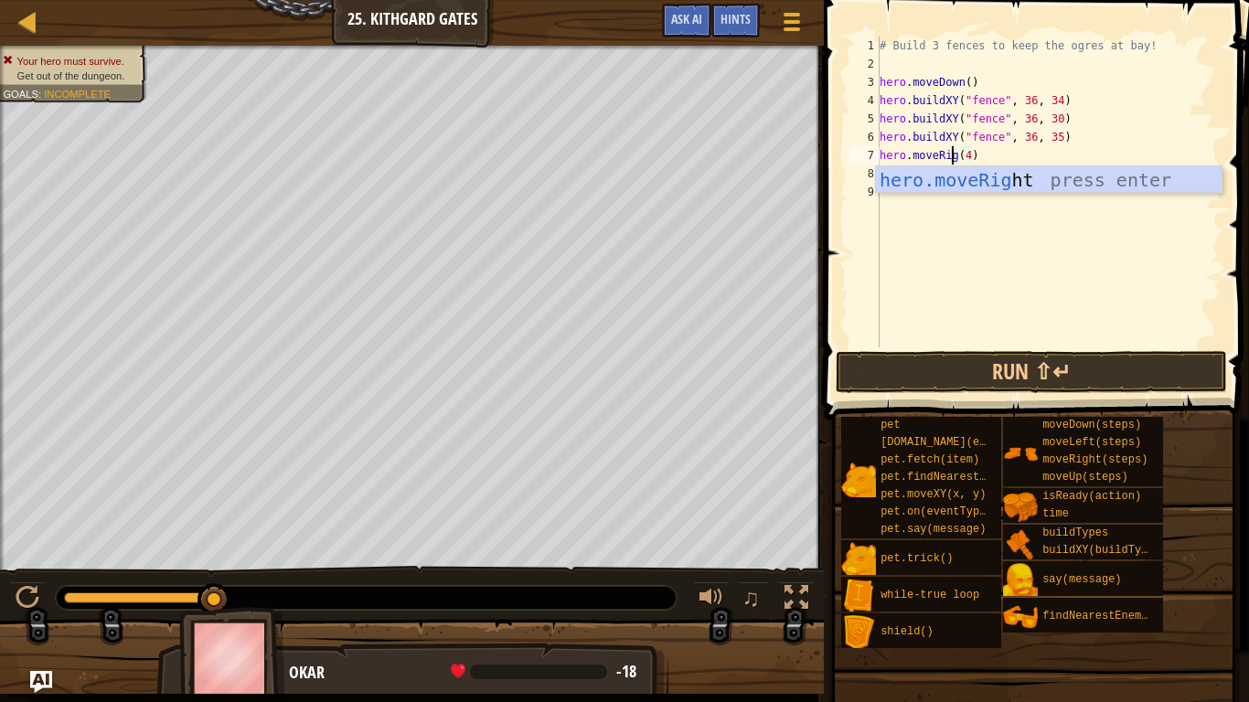
type textarea "hero.moveRight(4)"
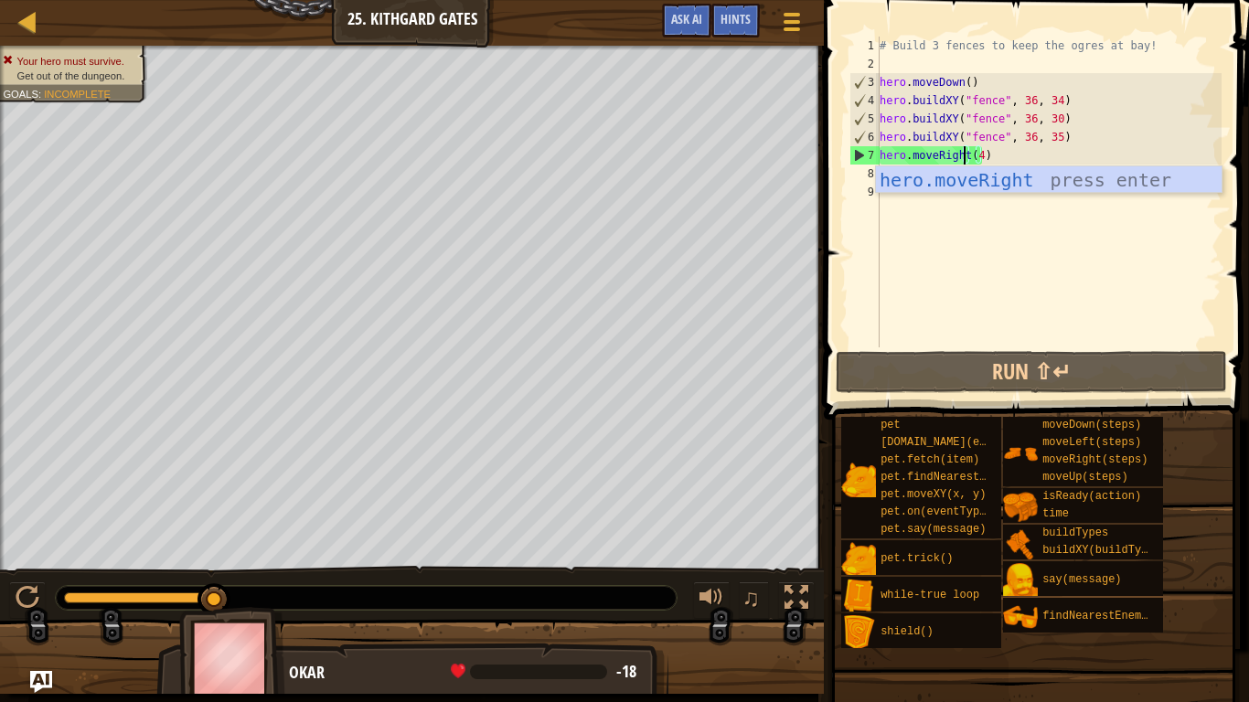
click at [1004, 221] on div "# Build 3 fences to keep the ogres at bay! hero . moveDown ( ) hero . buildXY (…" at bounding box center [1049, 211] width 346 height 348
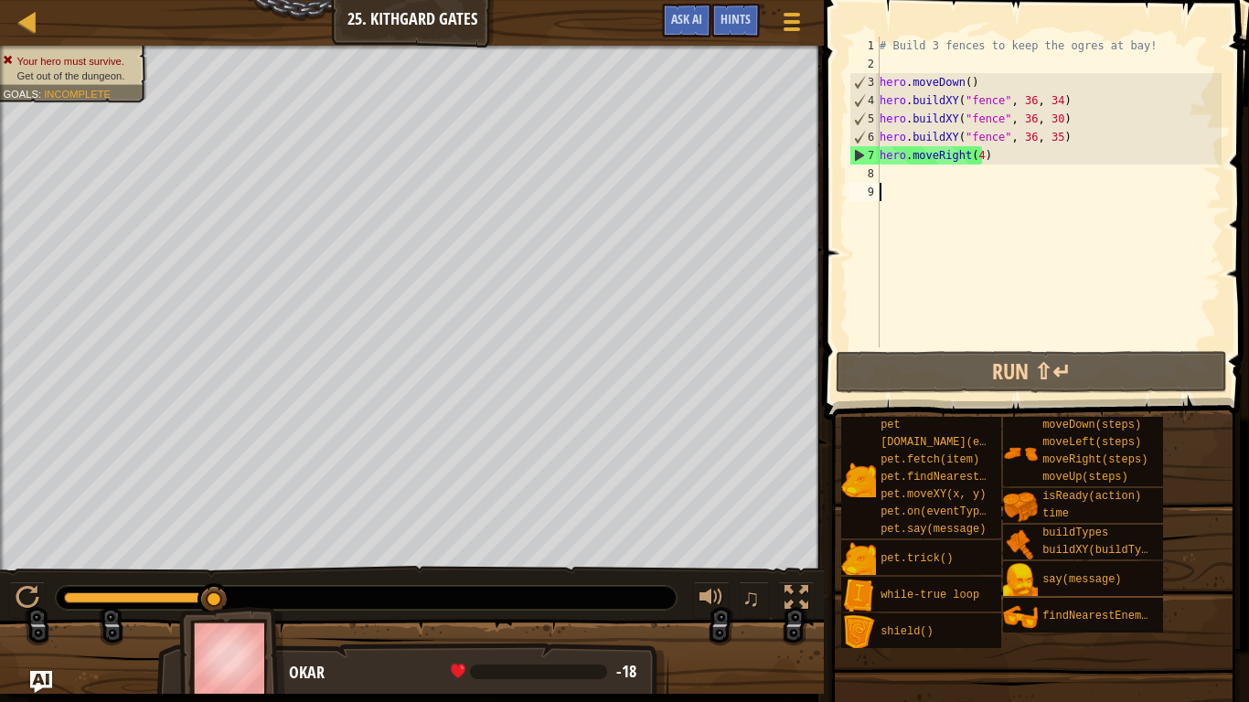
scroll to position [8, 0]
click at [931, 177] on div "# Build 3 fences to keep the ogres at bay! hero . moveDown ( ) hero . buildXY (…" at bounding box center [1049, 211] width 346 height 348
click at [1048, 136] on div "# Build 3 fences to keep the ogres at bay! hero . moveDown ( ) hero . buildXY (…" at bounding box center [1049, 211] width 346 height 348
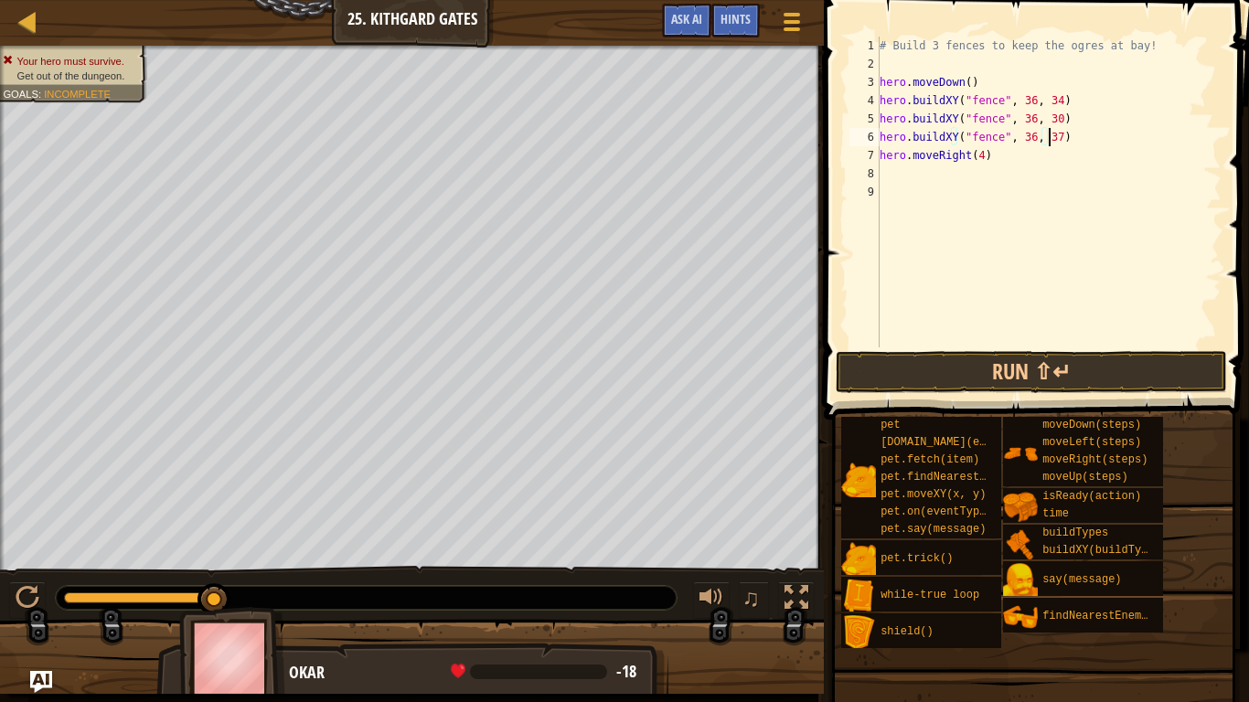
scroll to position [8, 13]
click at [1046, 370] on button "Run ⇧↵" at bounding box center [1031, 372] width 391 height 42
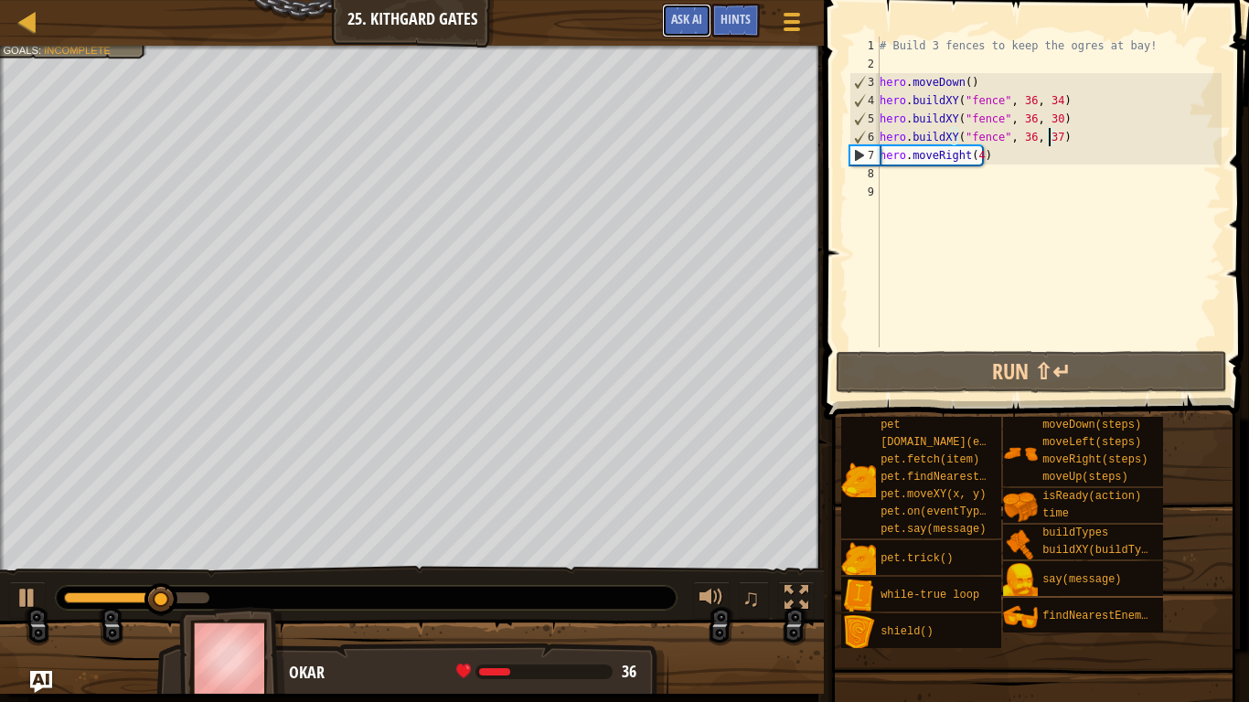
click at [693, 26] on span "Ask AI" at bounding box center [686, 18] width 31 height 17
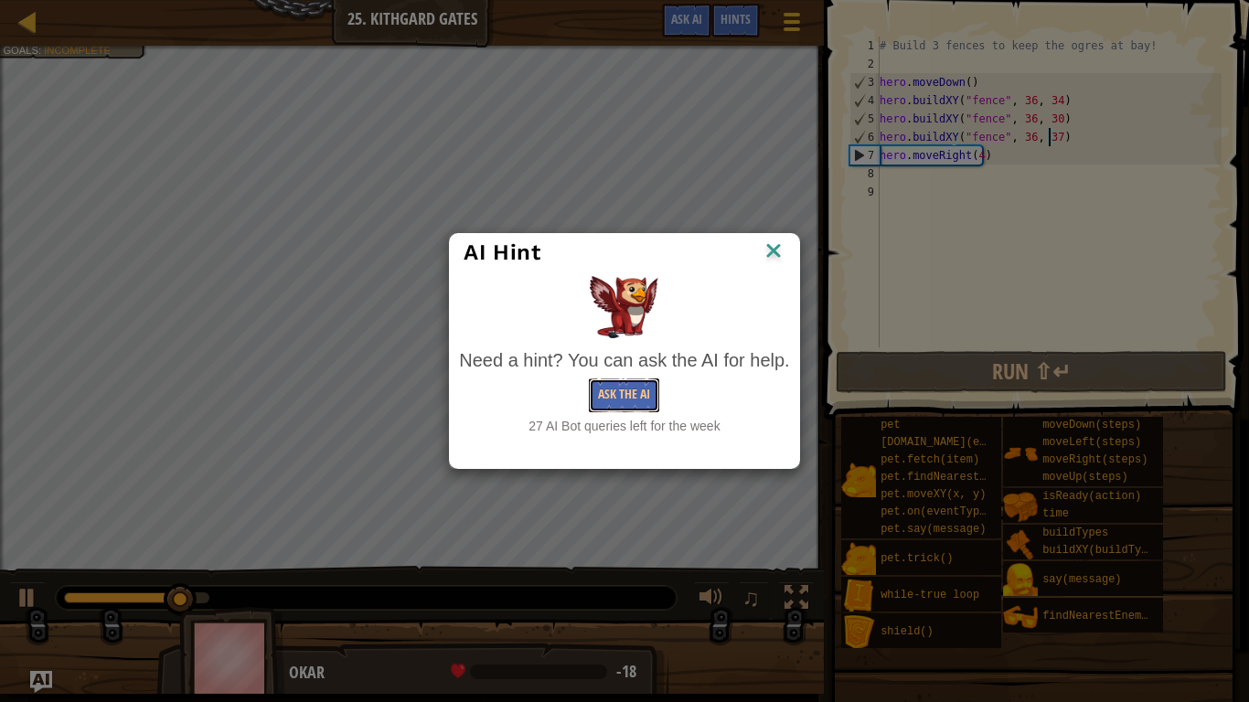
click at [624, 390] on button "Ask the AI" at bounding box center [624, 396] width 70 height 34
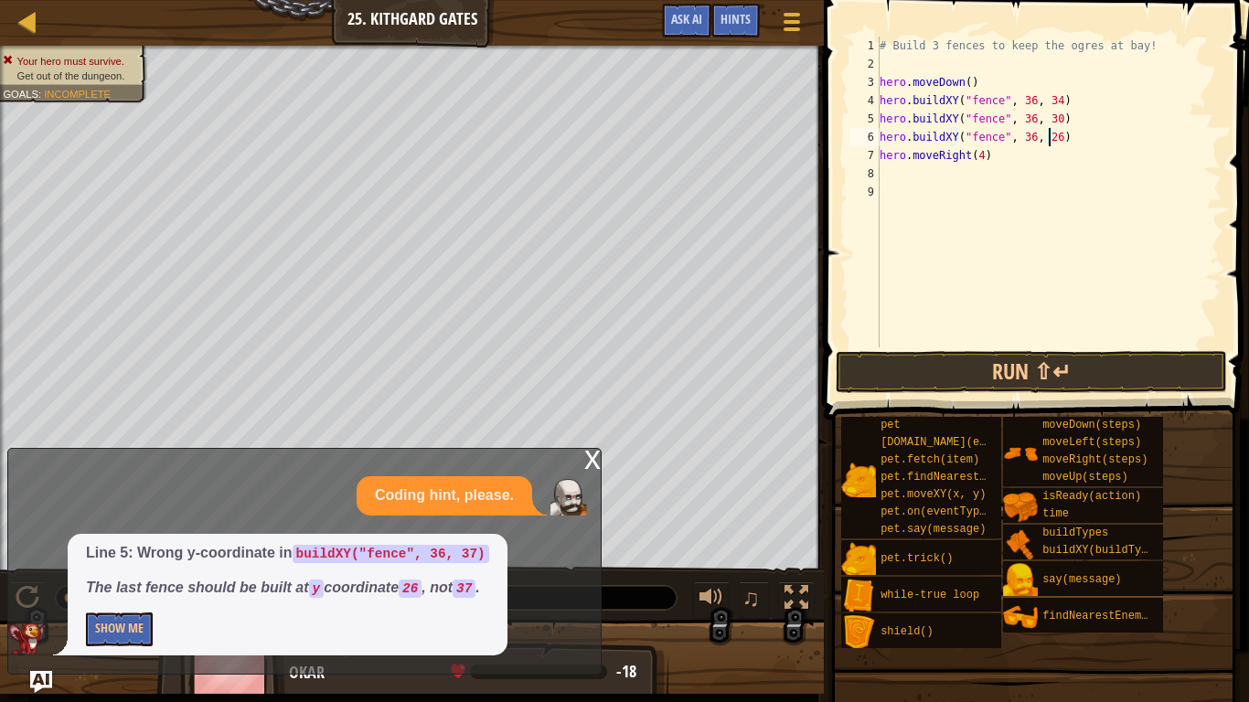
type textarea "hero.buildXY("fence", 36, 26)"
click at [1050, 376] on button "Run ⇧↵" at bounding box center [1031, 372] width 391 height 42
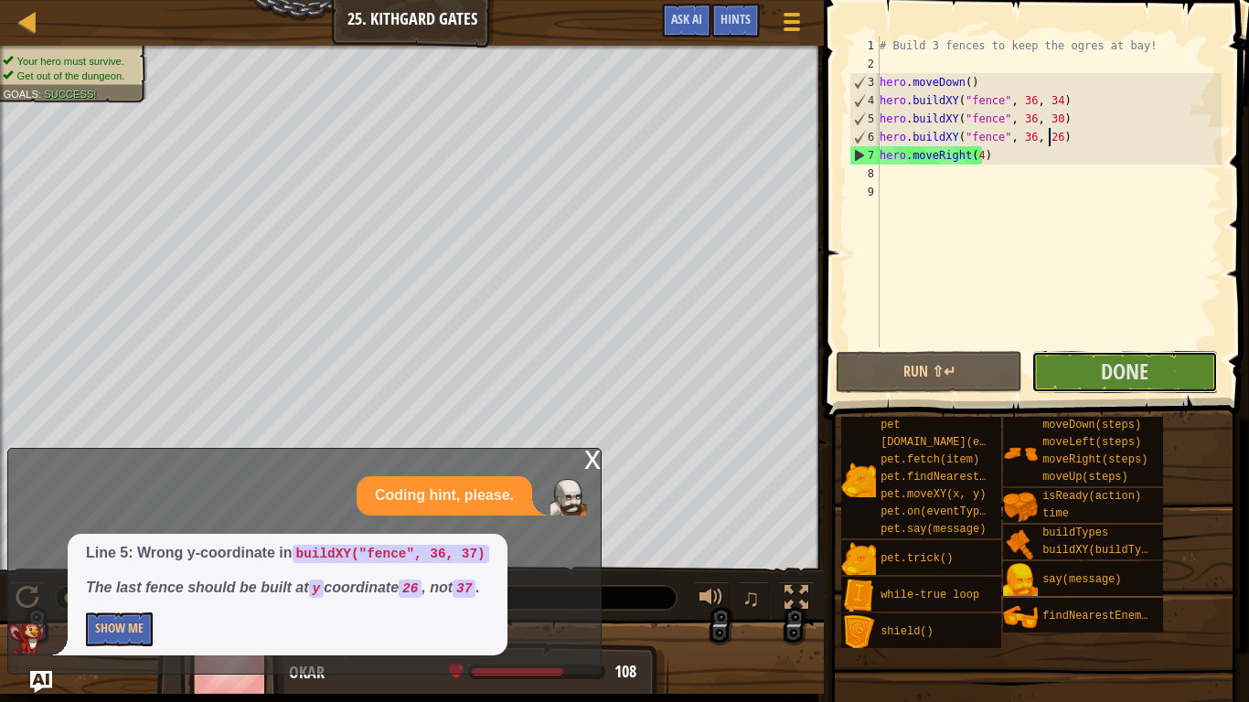
click at [1134, 372] on span "Done" at bounding box center [1125, 371] width 48 height 29
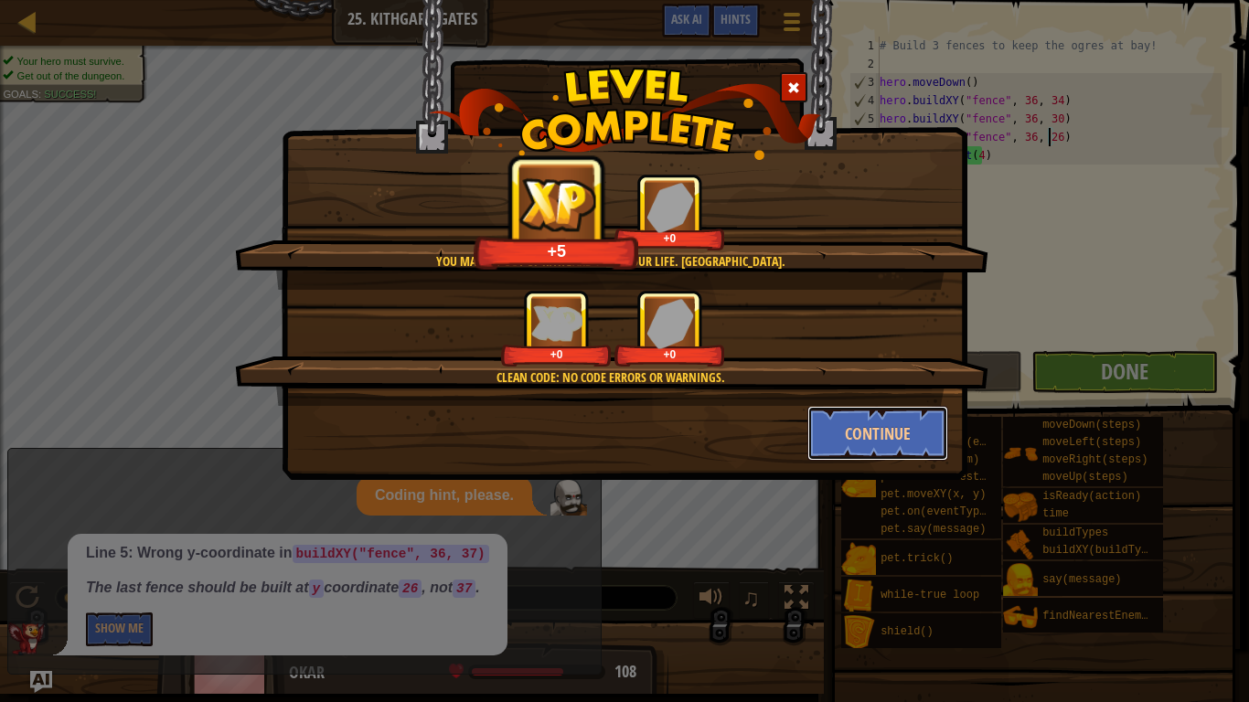
click at [916, 427] on button "Continue" at bounding box center [879, 433] width 142 height 55
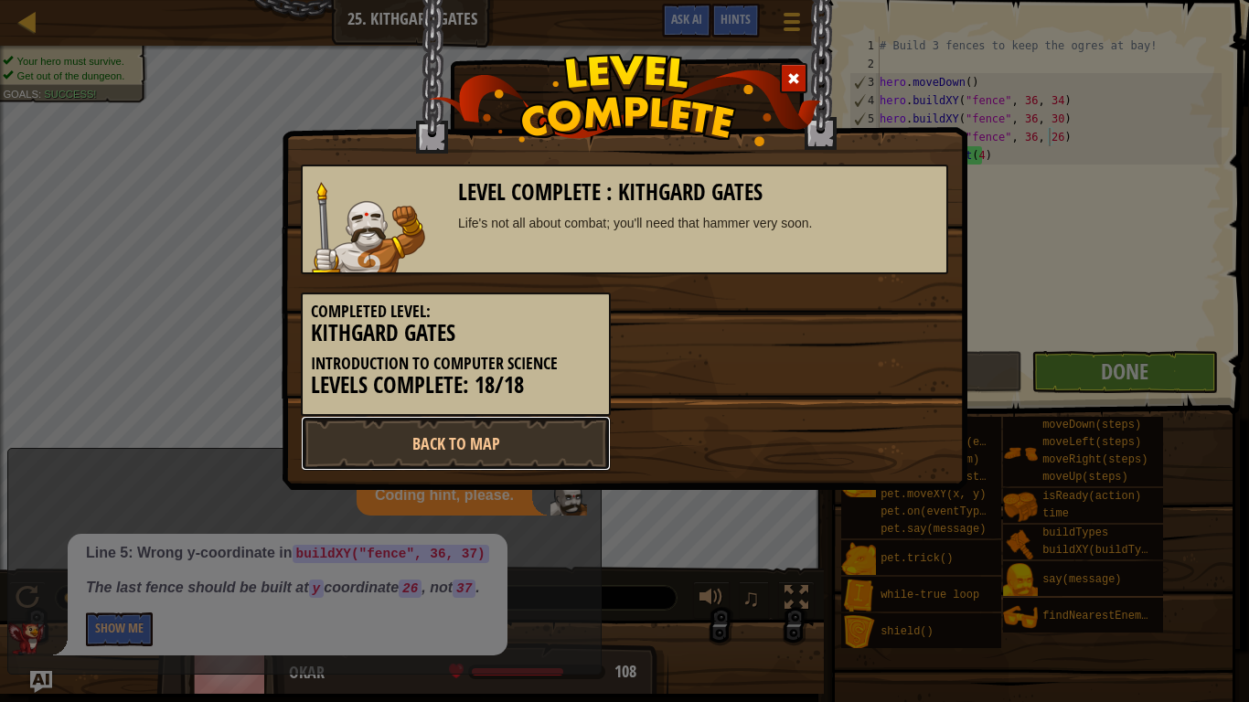
click at [571, 444] on link "Back to Map" at bounding box center [456, 443] width 310 height 55
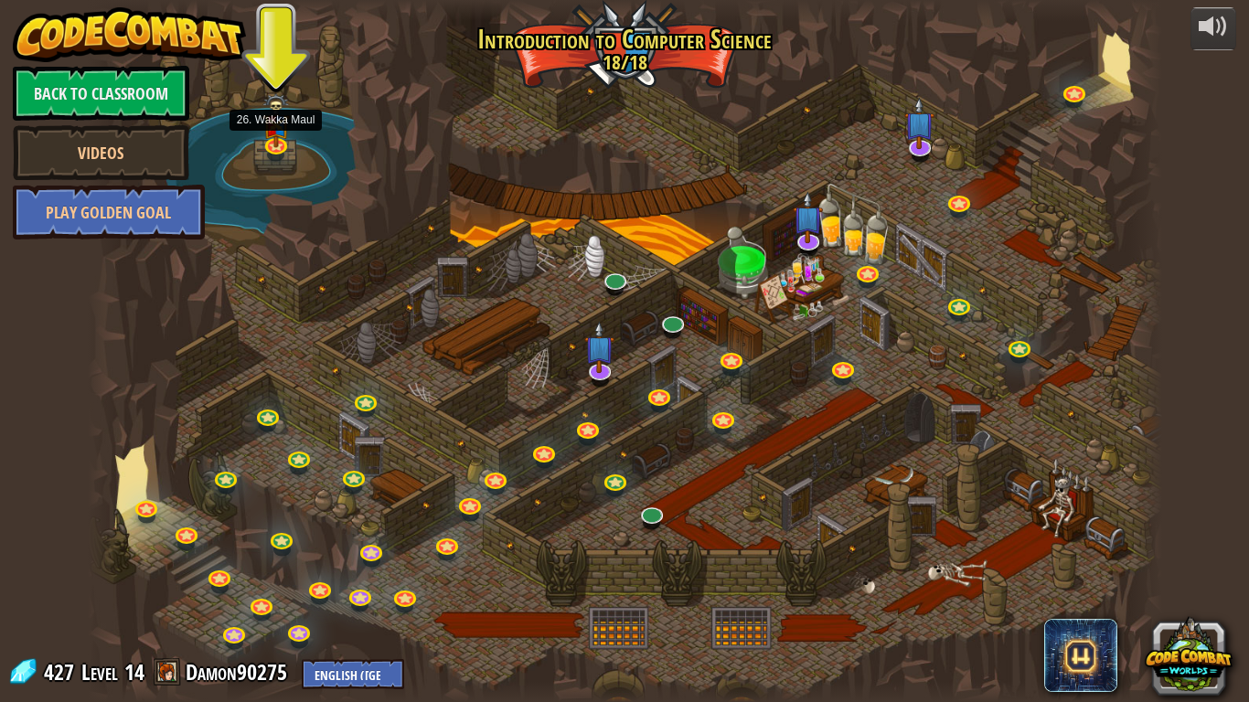
click at [281, 127] on img at bounding box center [276, 121] width 27 height 54
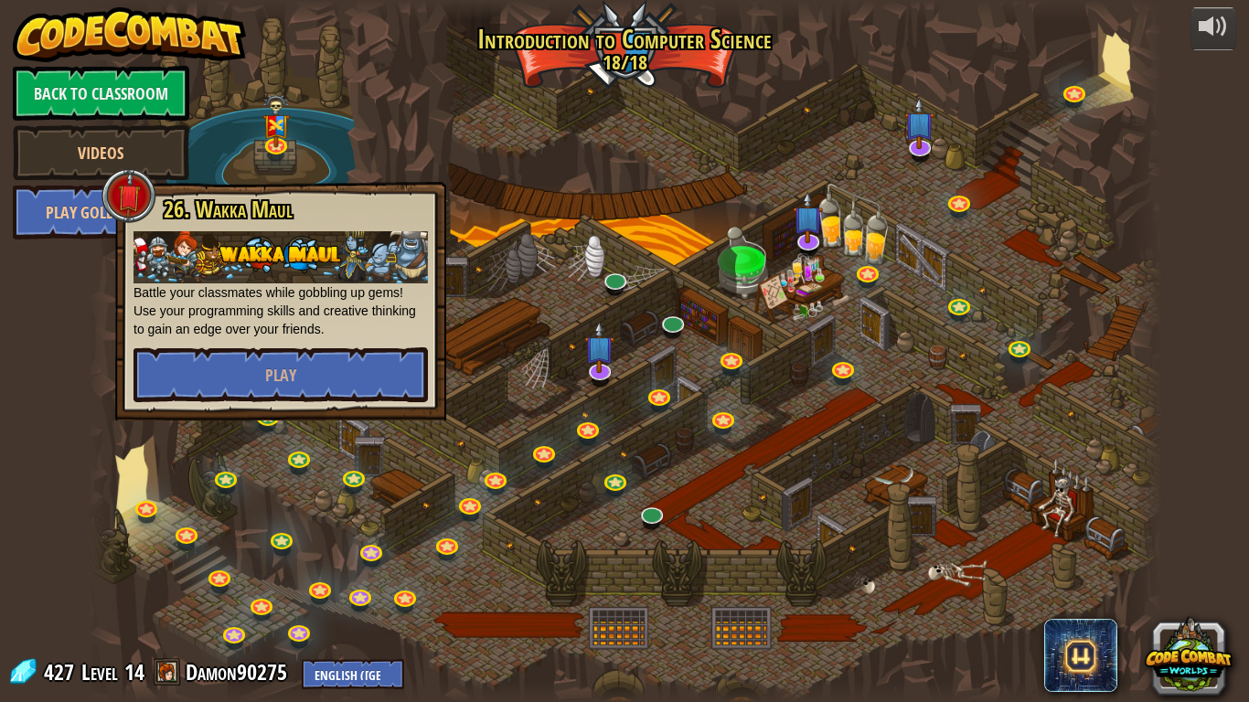
click at [324, 343] on div "26. [PERSON_NAME] Battle your classmates while gobbling up gems! Use your progr…" at bounding box center [281, 300] width 295 height 205
click at [326, 359] on button "Play" at bounding box center [281, 375] width 295 height 55
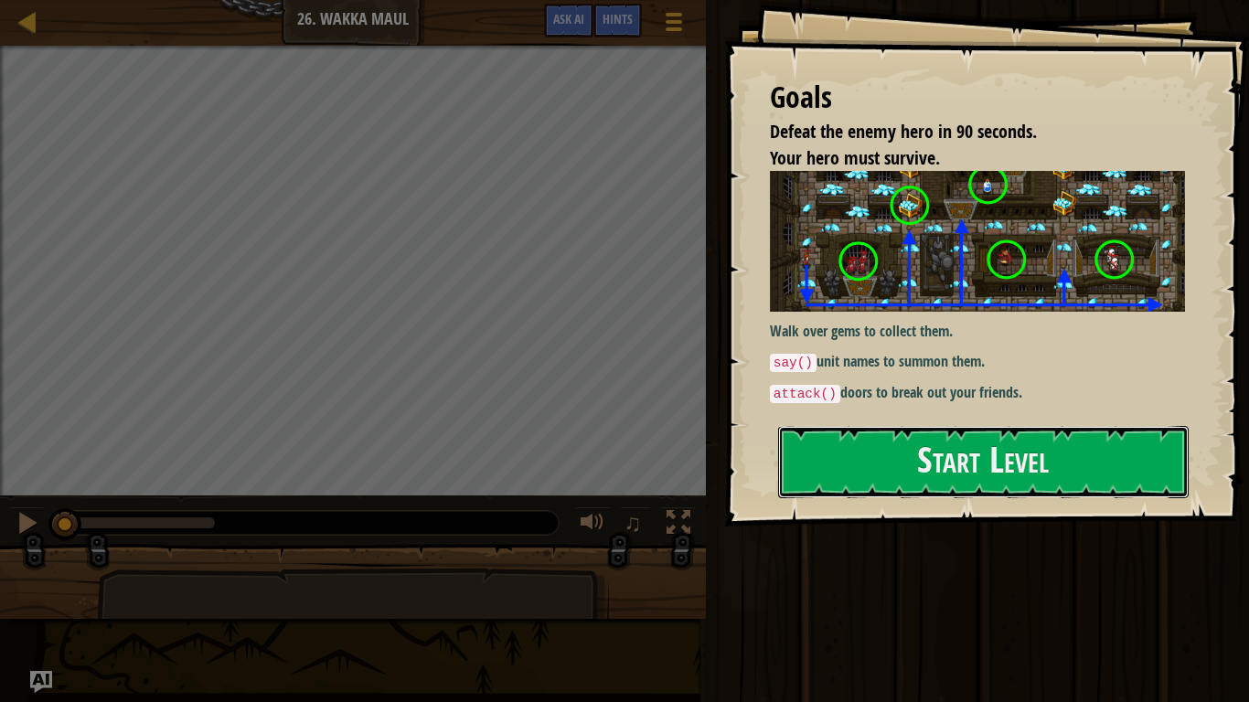
click at [904, 479] on button "Start Level" at bounding box center [983, 462] width 411 height 72
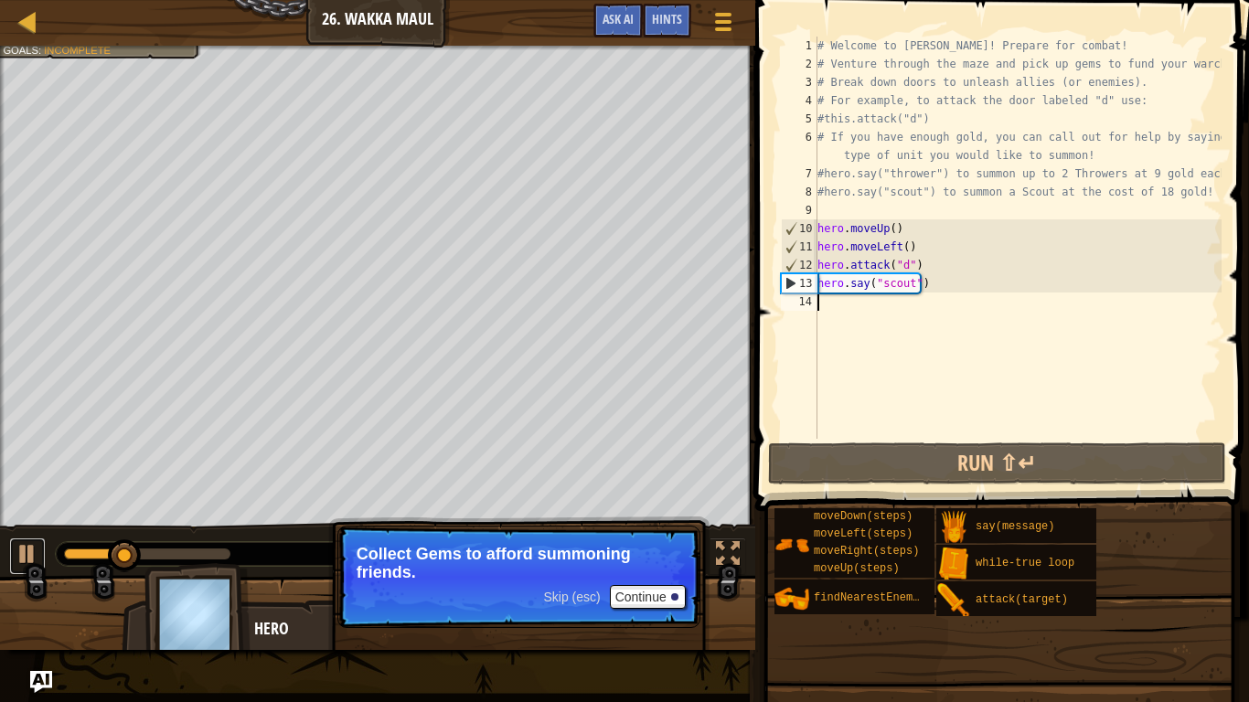
click at [32, 551] on div at bounding box center [28, 554] width 24 height 24
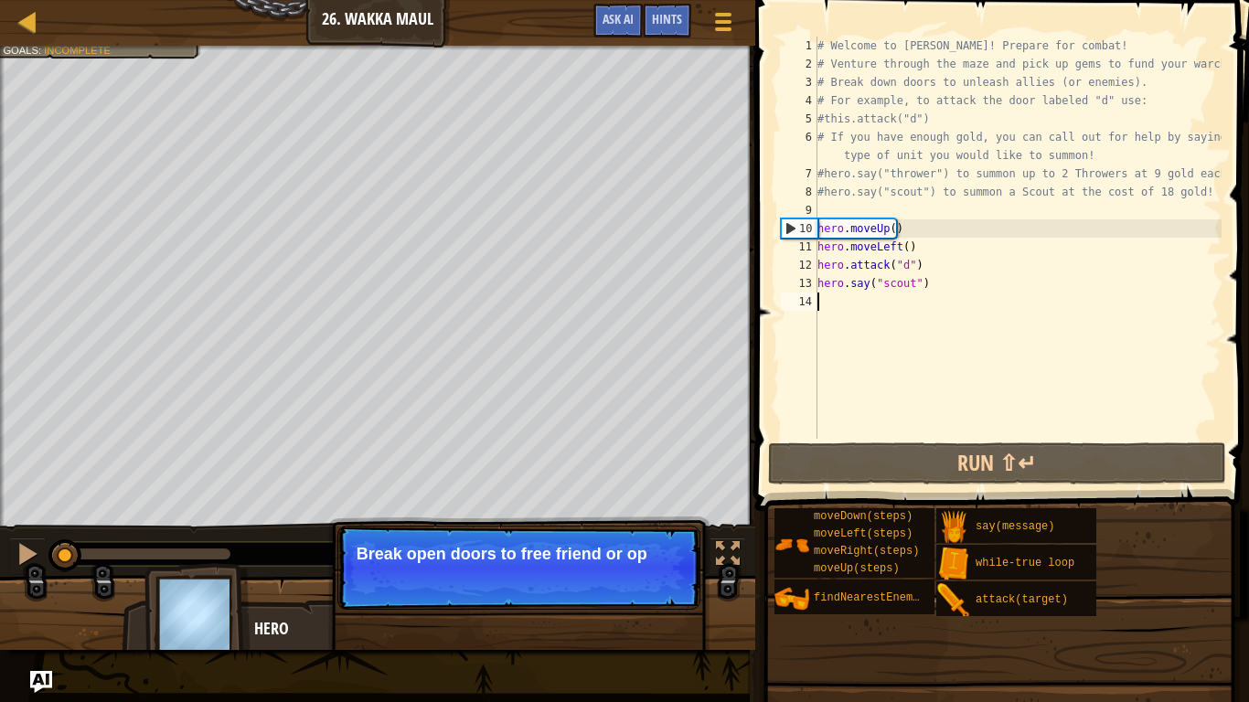
drag, startPoint x: 129, startPoint y: 547, endPoint x: 0, endPoint y: 557, distance: 129.4
click at [0, 557] on div "♫" at bounding box center [378, 549] width 756 height 55
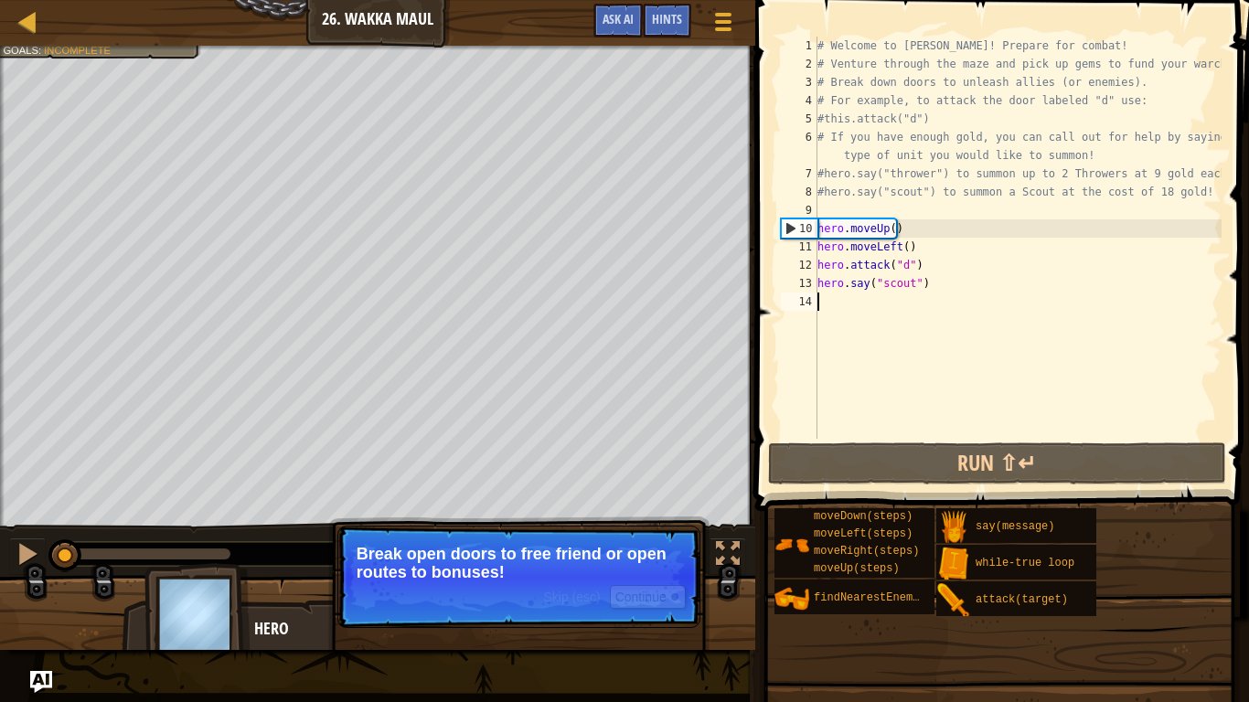
click at [855, 305] on div "# Welcome to [PERSON_NAME]! Prepare for combat! # Venture through the maze and …" at bounding box center [1018, 256] width 408 height 439
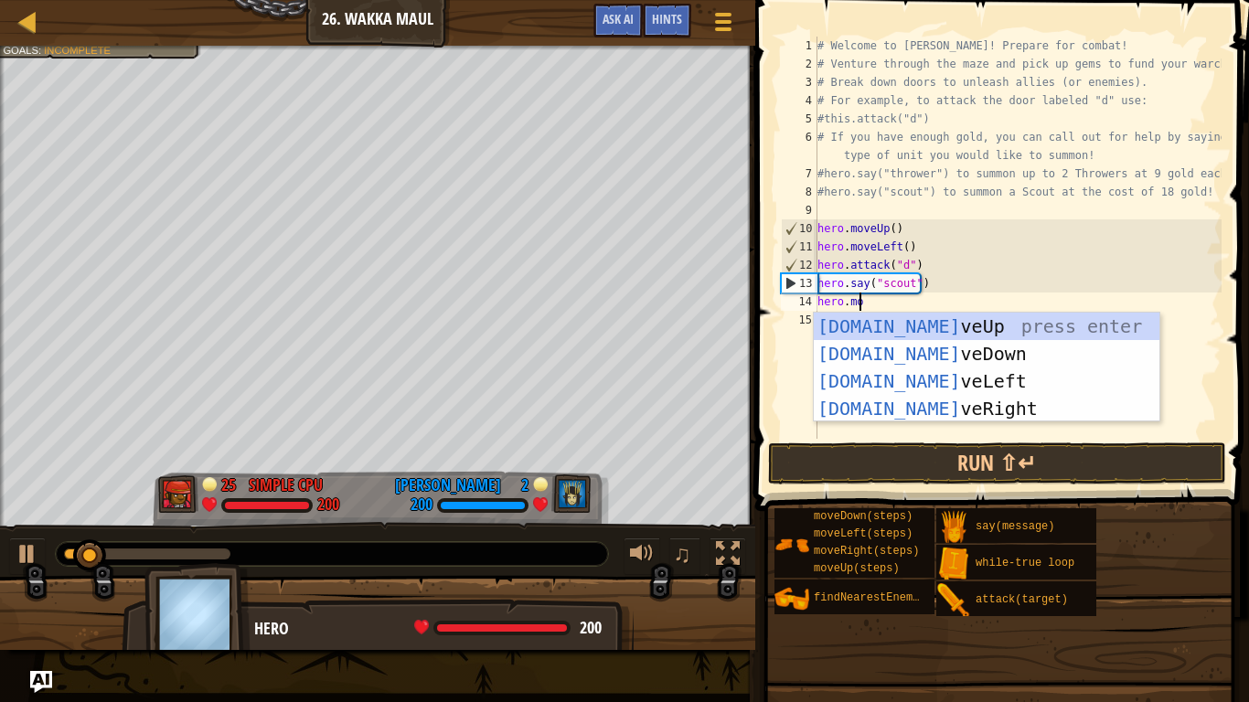
scroll to position [8, 3]
type textarea "hero.move"
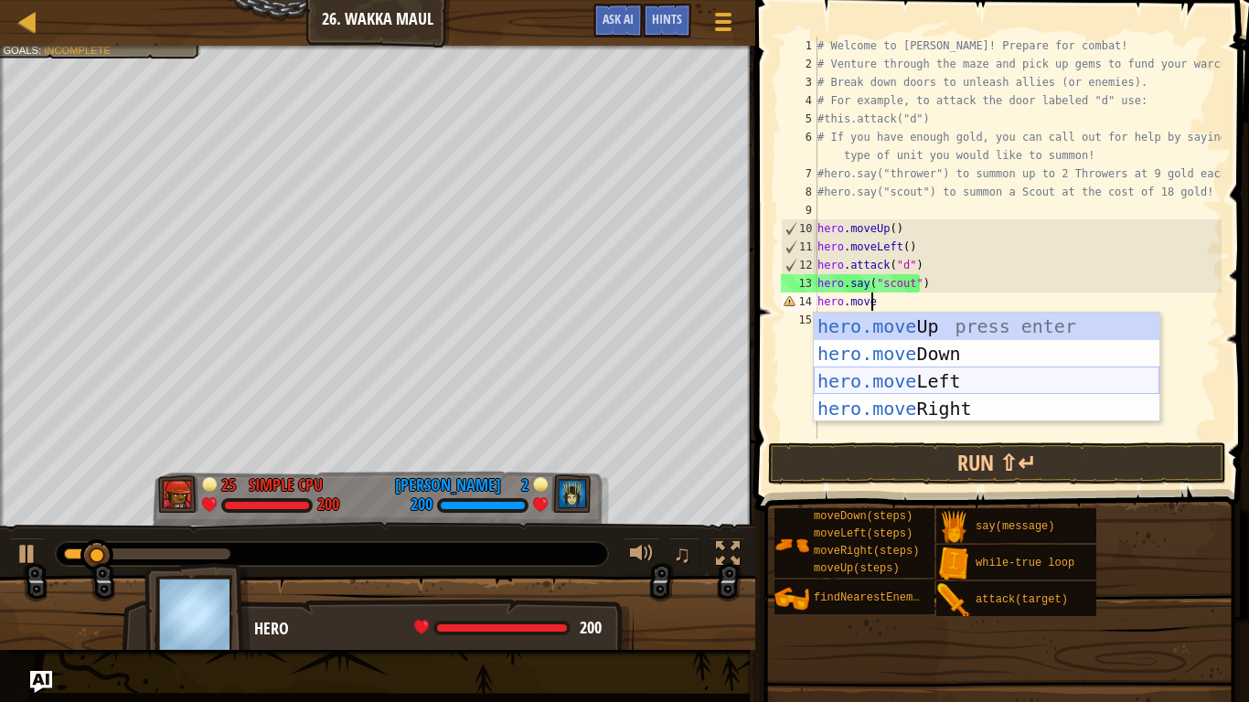
click at [910, 377] on div "hero.move Up press enter hero.move Down press enter hero.move Left press enter …" at bounding box center [987, 395] width 346 height 165
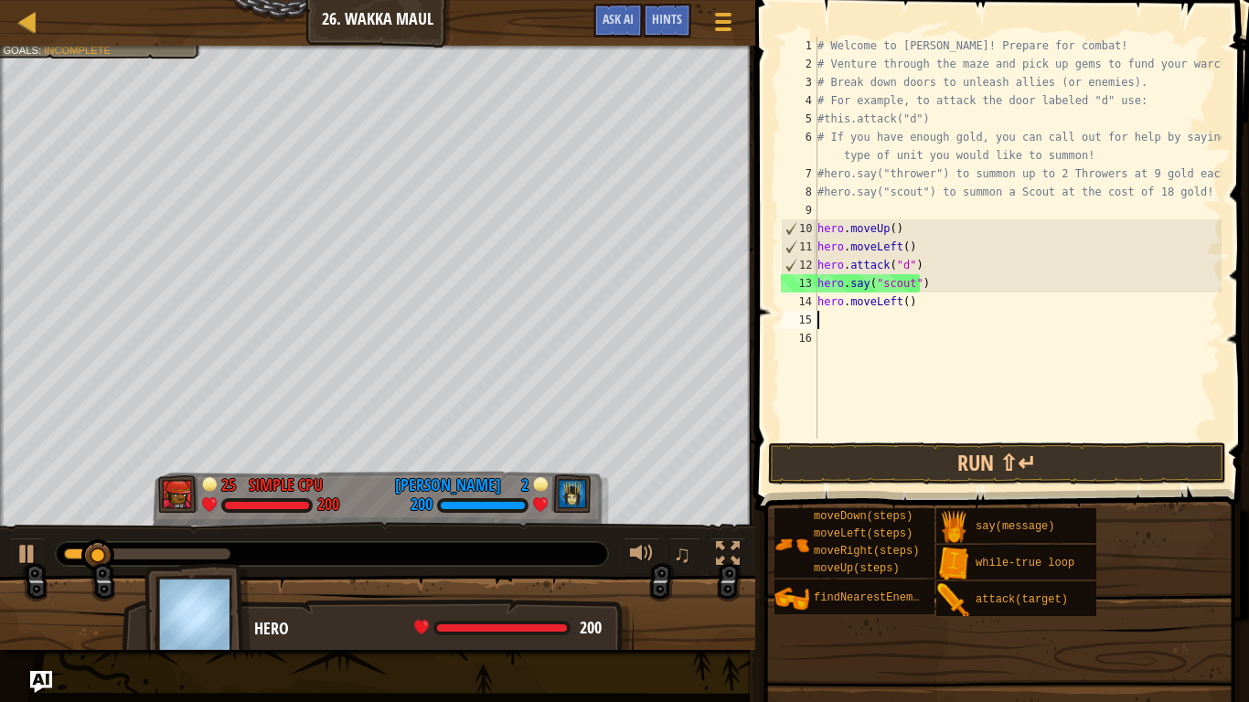
scroll to position [8, 0]
click at [900, 300] on div "# Welcome to [PERSON_NAME]! Prepare for combat! # Venture through the maze and …" at bounding box center [1018, 256] width 408 height 439
type textarea "hero.moveLeft(4)"
click at [859, 321] on div "# Welcome to [PERSON_NAME]! Prepare for combat! # Venture through the maze and …" at bounding box center [1018, 256] width 408 height 439
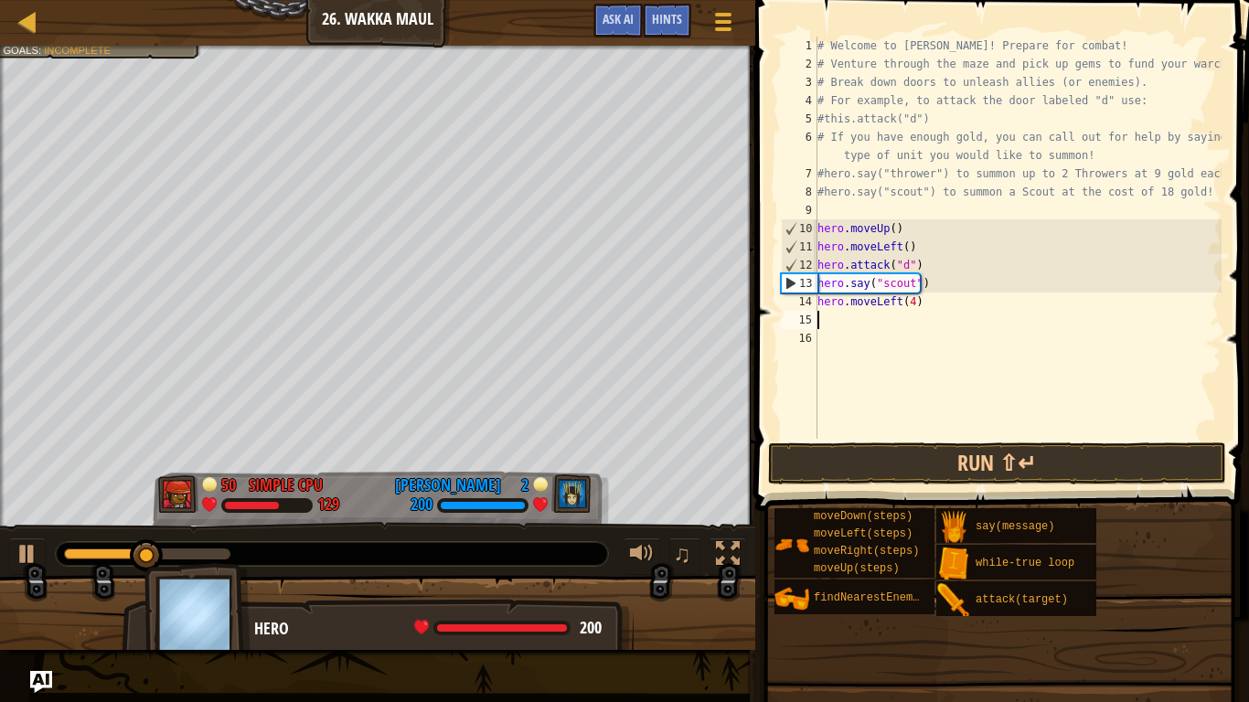
scroll to position [8, 0]
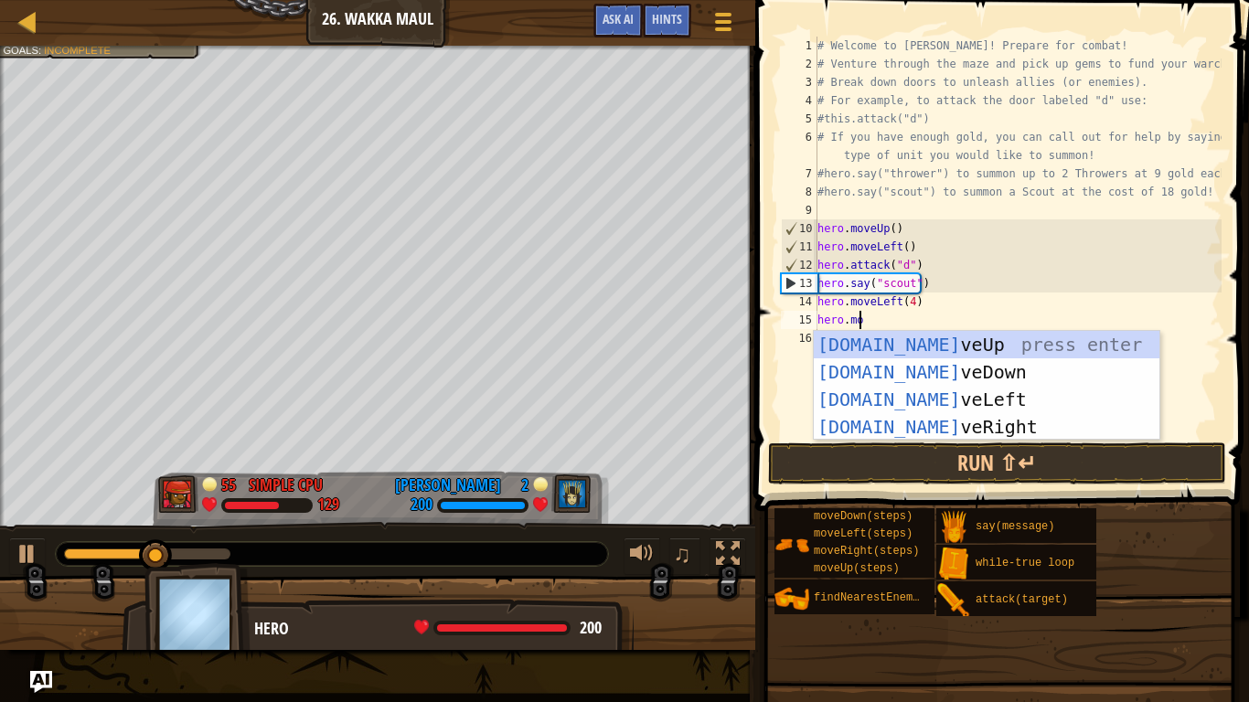
type textarea "hero.move"
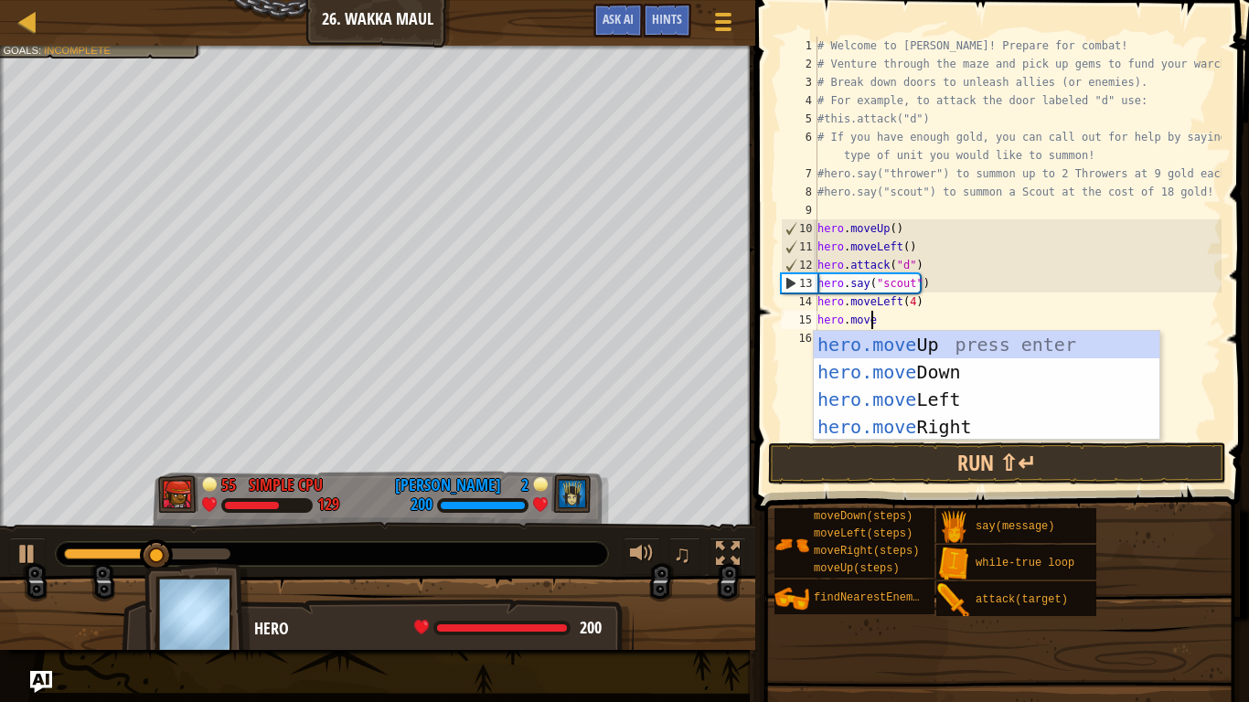
scroll to position [8, 3]
click at [923, 370] on div "hero.move Up press enter hero.move Down press enter hero.move Left press enter …" at bounding box center [987, 413] width 346 height 165
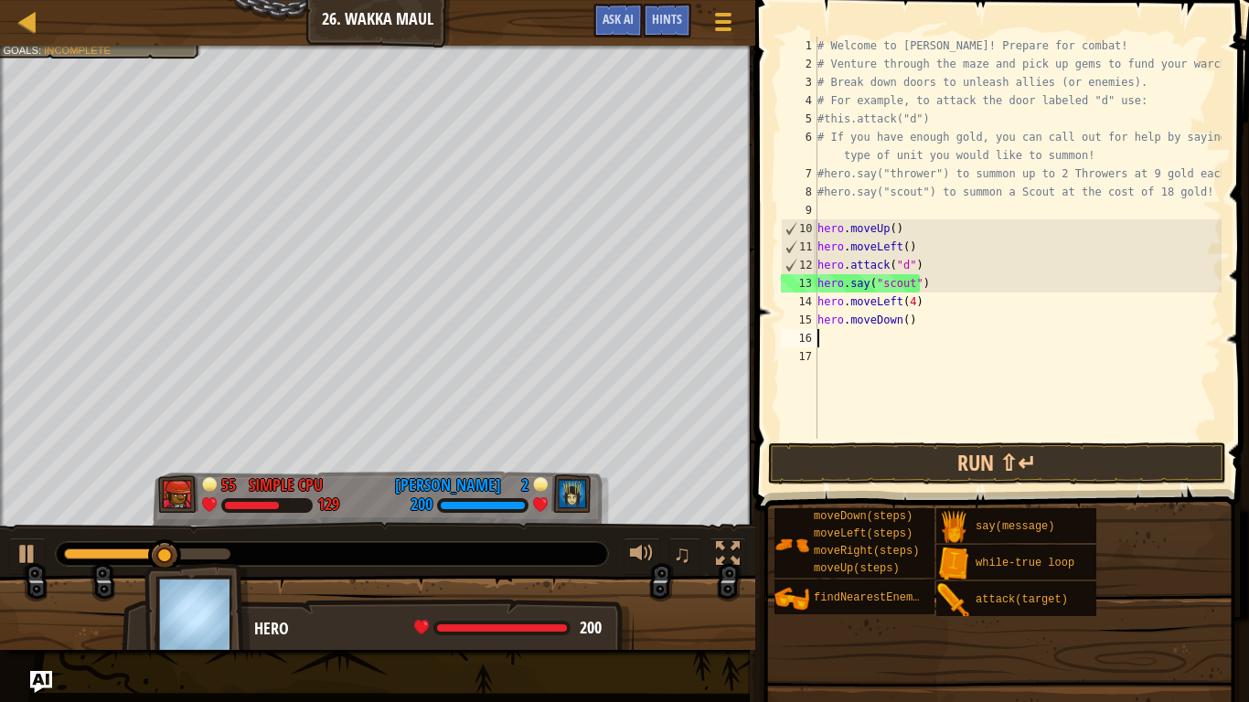
scroll to position [8, 0]
click at [841, 337] on div "# Welcome to [PERSON_NAME]! Prepare for combat! # Venture through the maze and …" at bounding box center [1018, 256] width 408 height 439
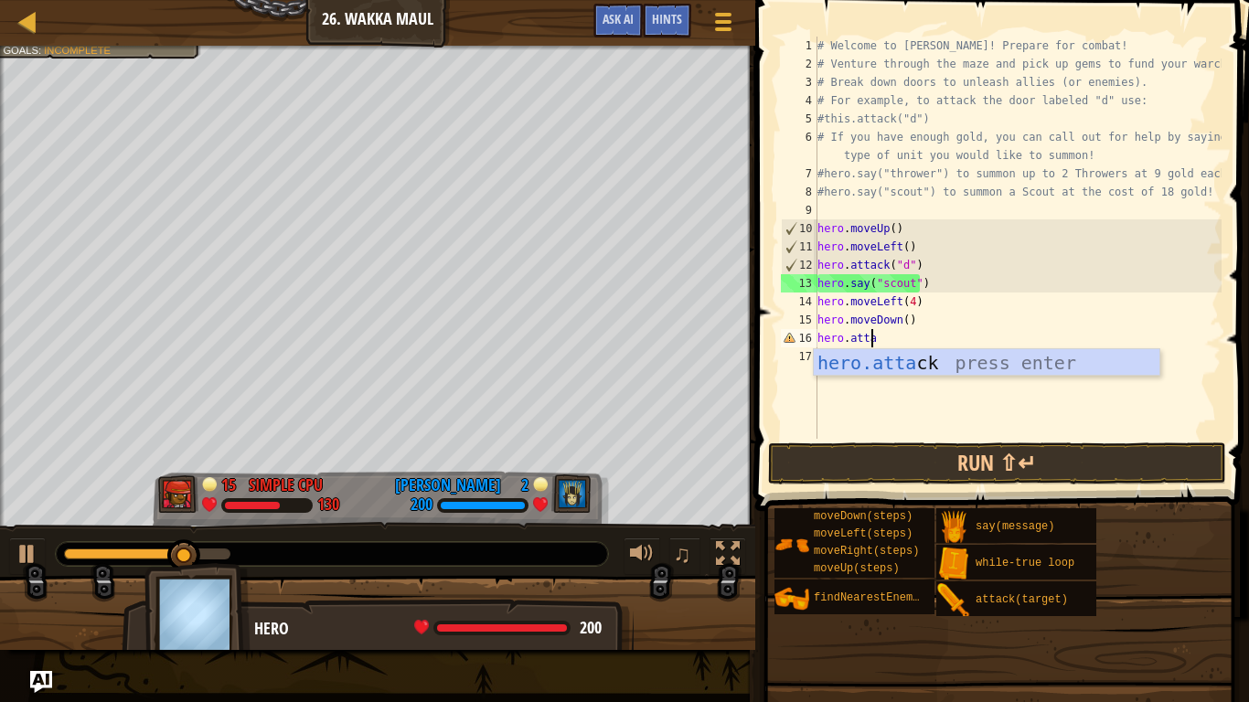
scroll to position [8, 5]
click at [30, 547] on div at bounding box center [28, 554] width 24 height 24
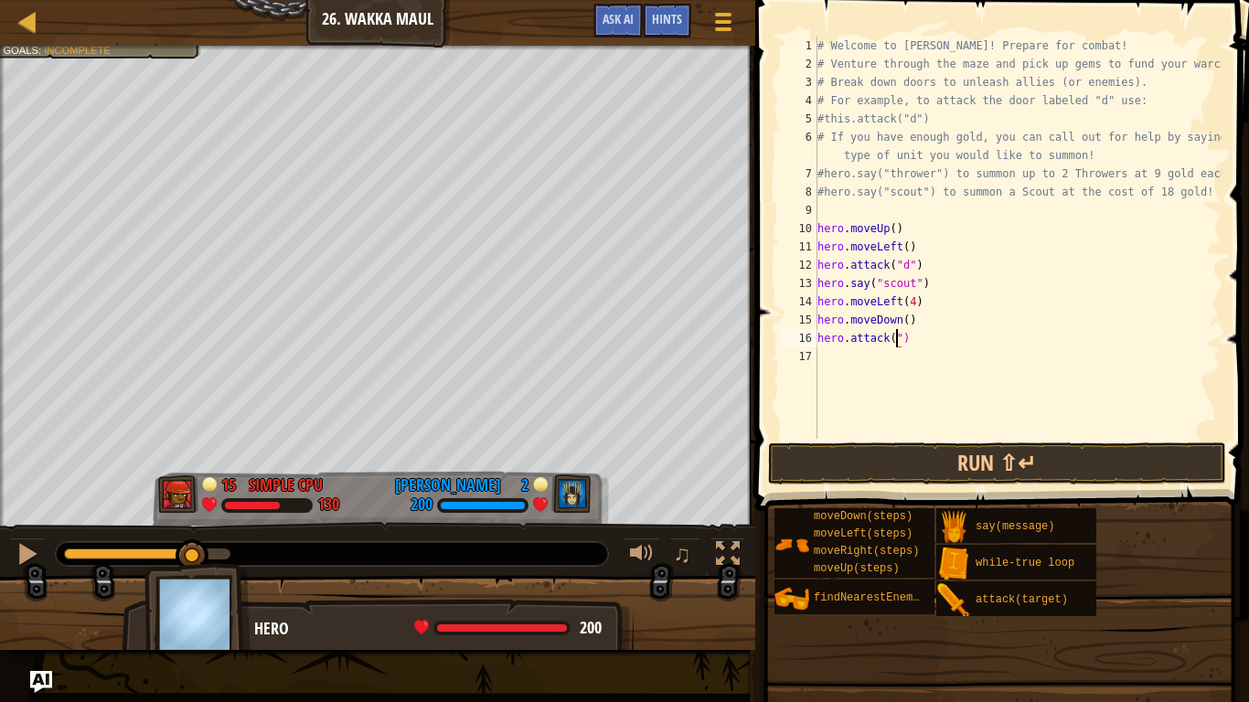
scroll to position [8, 6]
type textarea "hero.attack("b")"
type textarea "hero.attack("c")"
click at [850, 377] on div "# Welcome to [PERSON_NAME]! Prepare for combat! # Venture through the maze and …" at bounding box center [1018, 256] width 408 height 439
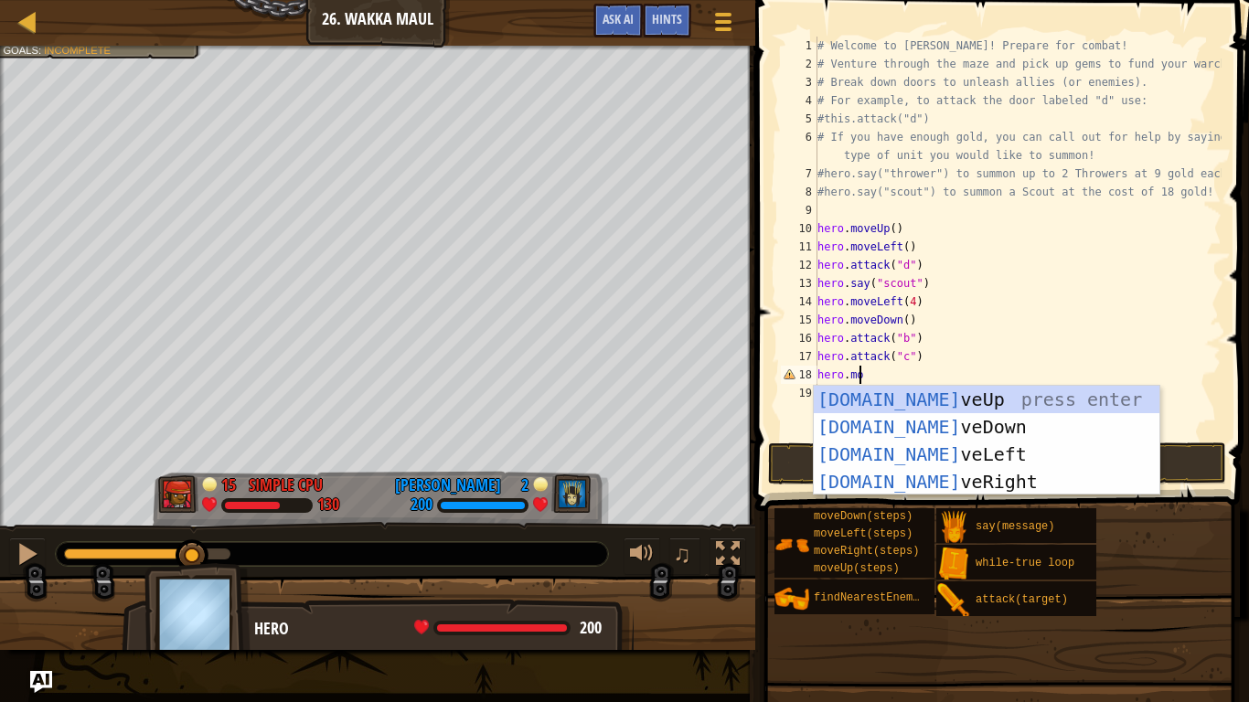
scroll to position [8, 3]
type textarea "hero.move"
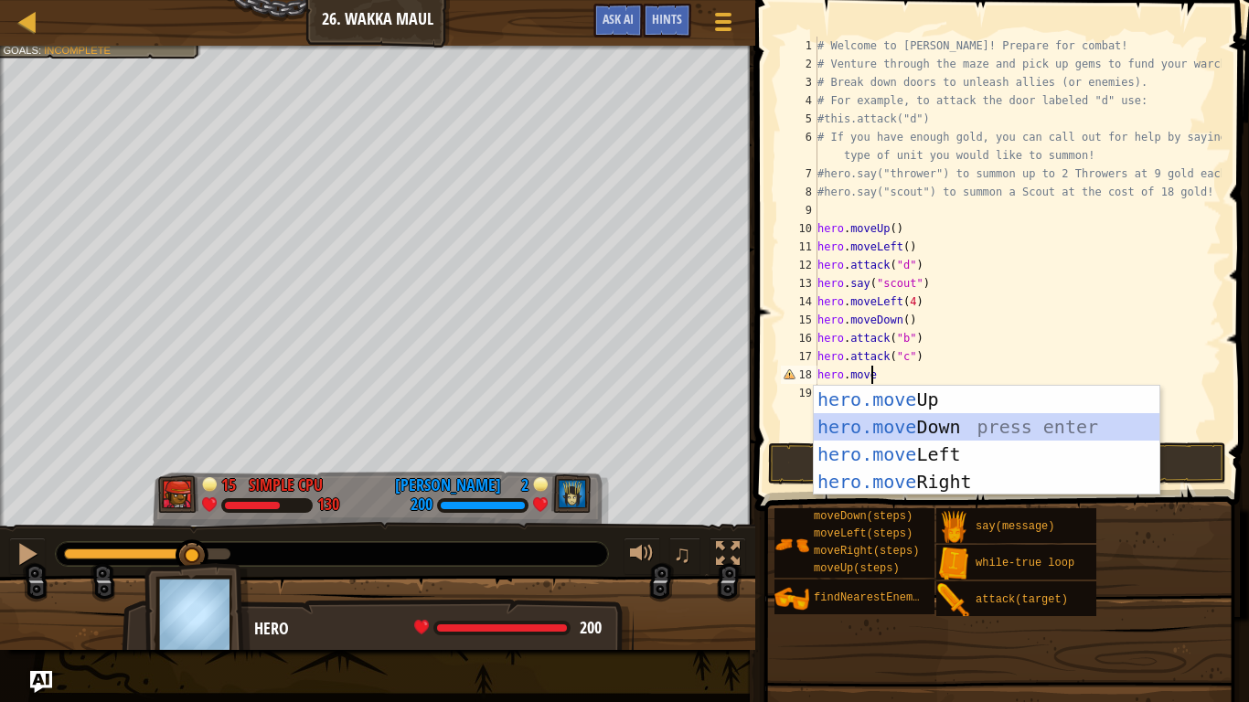
click at [905, 417] on div "hero.move Up press enter hero.move Down press enter hero.move Left press enter …" at bounding box center [987, 468] width 346 height 165
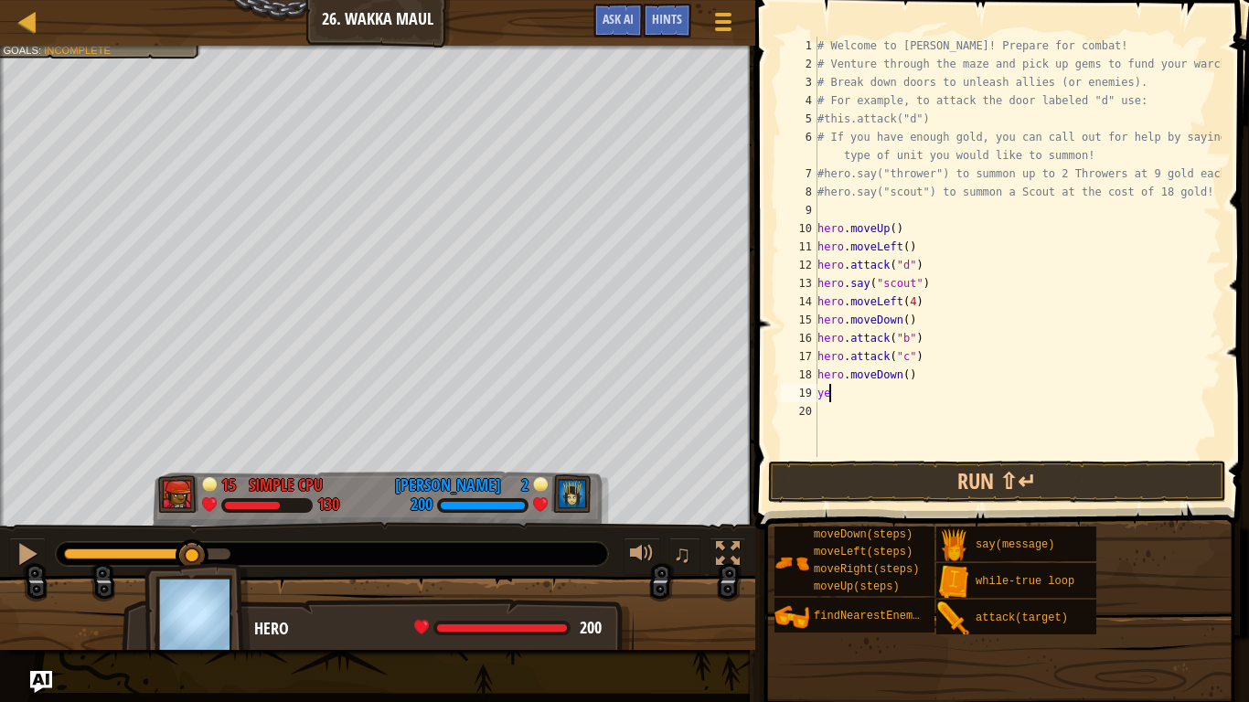
type textarea "y"
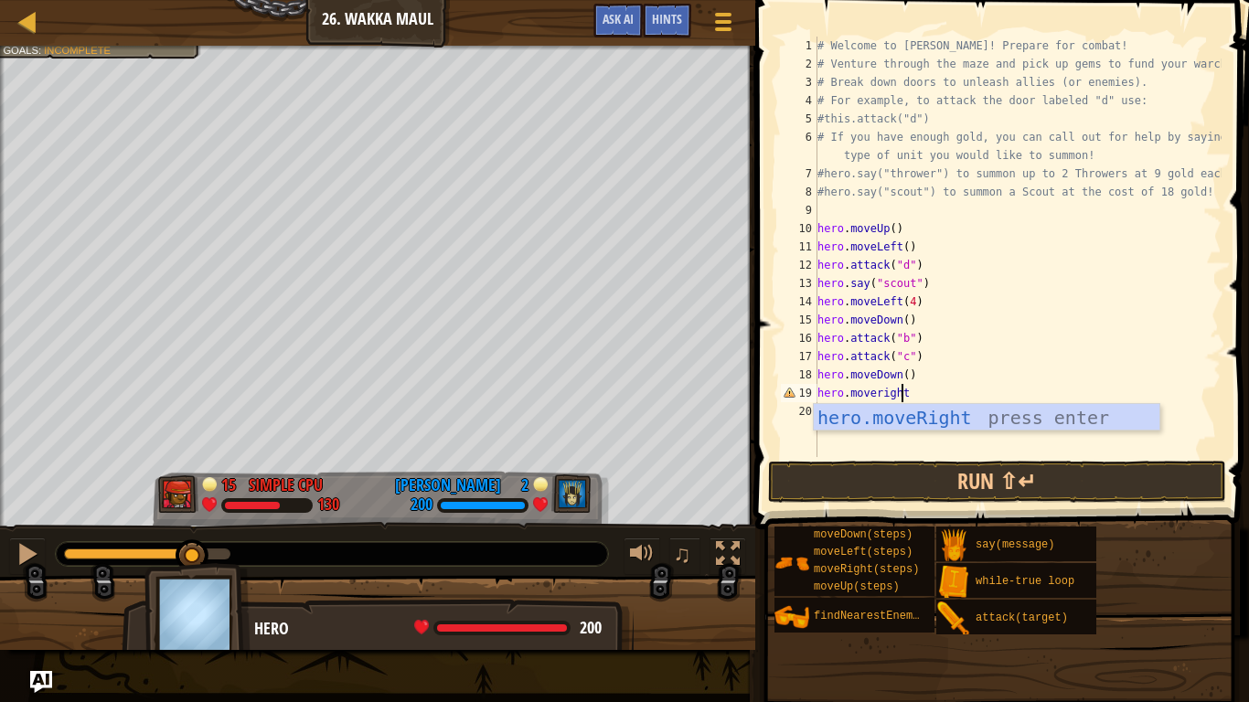
type textarea "hero.moveright"
click at [888, 417] on div "hero.moveRight press enter" at bounding box center [987, 445] width 346 height 82
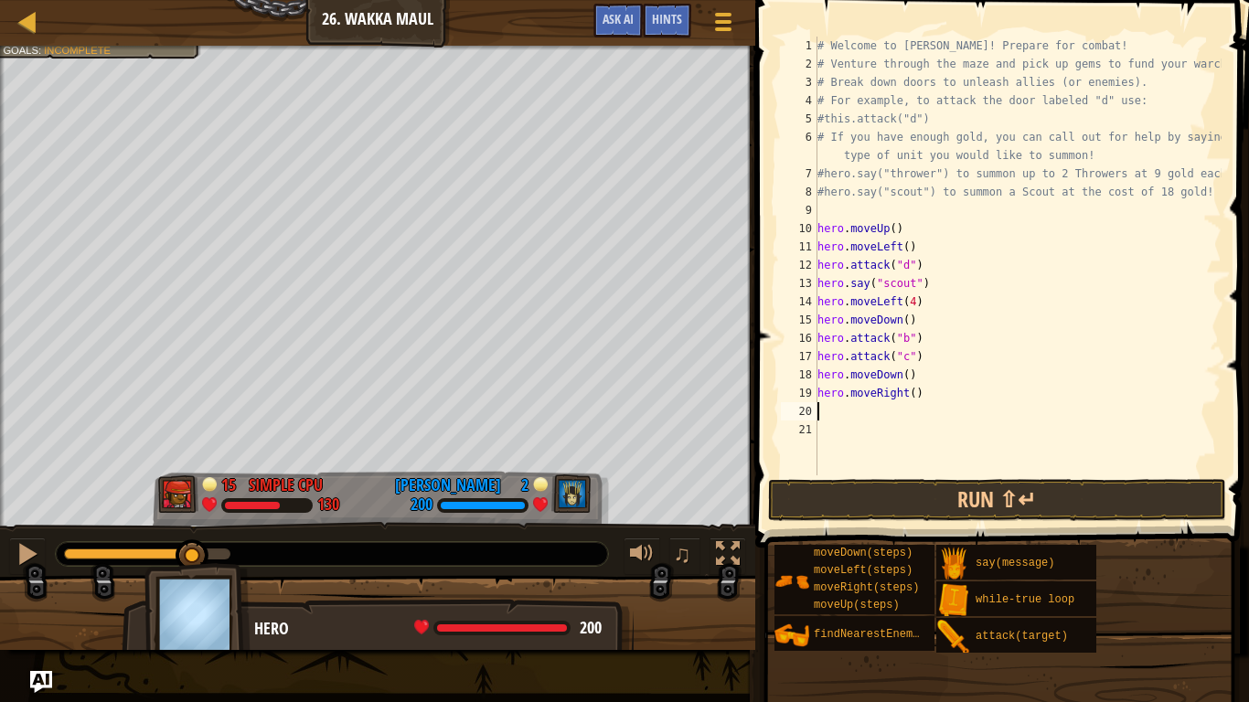
click at [906, 391] on div "# Welcome to [PERSON_NAME]! Prepare for combat! # Venture through the maze and …" at bounding box center [1018, 275] width 408 height 476
type textarea "hero.moveRight(2)"
click at [853, 409] on div "# Welcome to [PERSON_NAME]! Prepare for combat! # Venture through the maze and …" at bounding box center [1018, 275] width 408 height 476
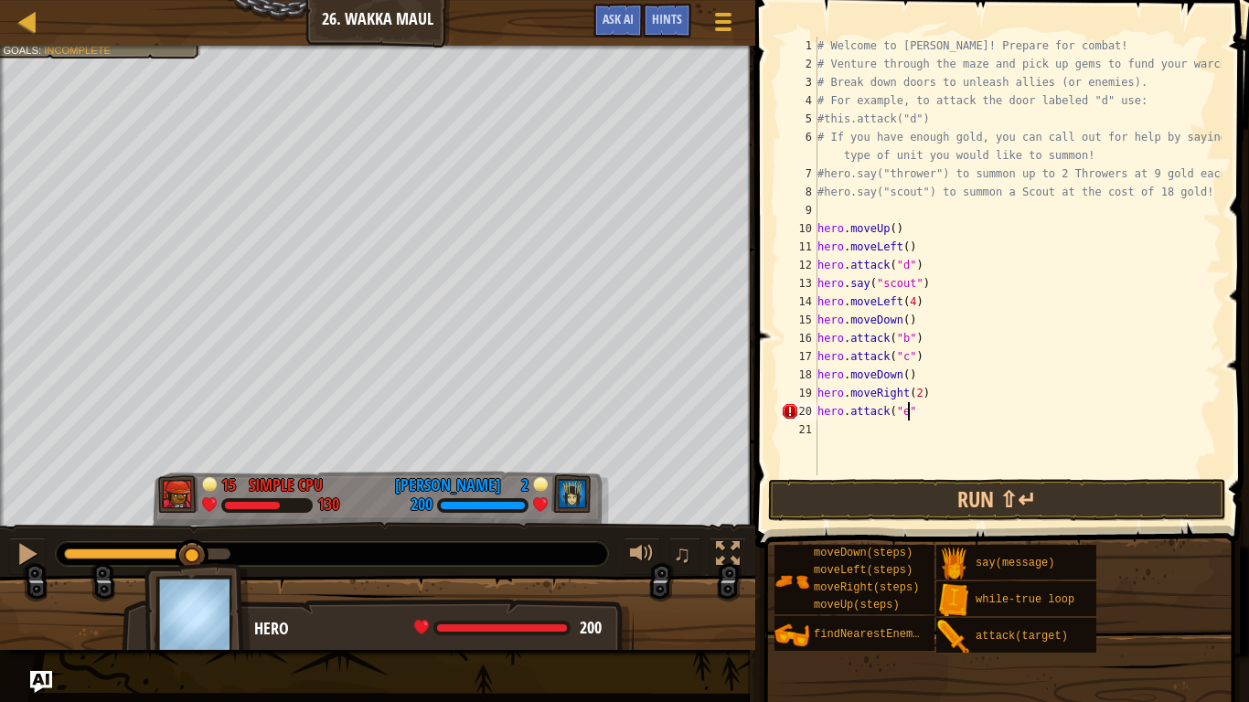
click at [909, 410] on div "# Welcome to [PERSON_NAME]! Prepare for combat! # Venture through the maze and …" at bounding box center [1018, 275] width 408 height 476
type textarea "hero.attack("e")"
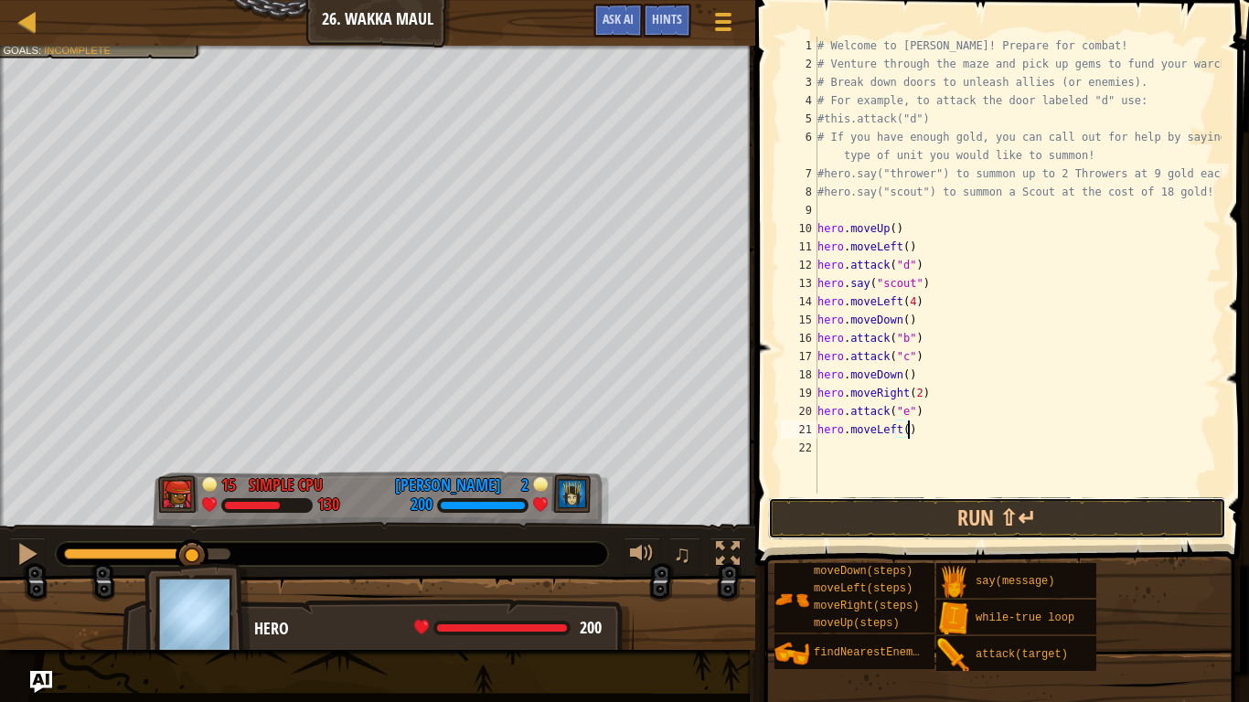
click at [946, 517] on button "Run ⇧↵" at bounding box center [997, 519] width 458 height 42
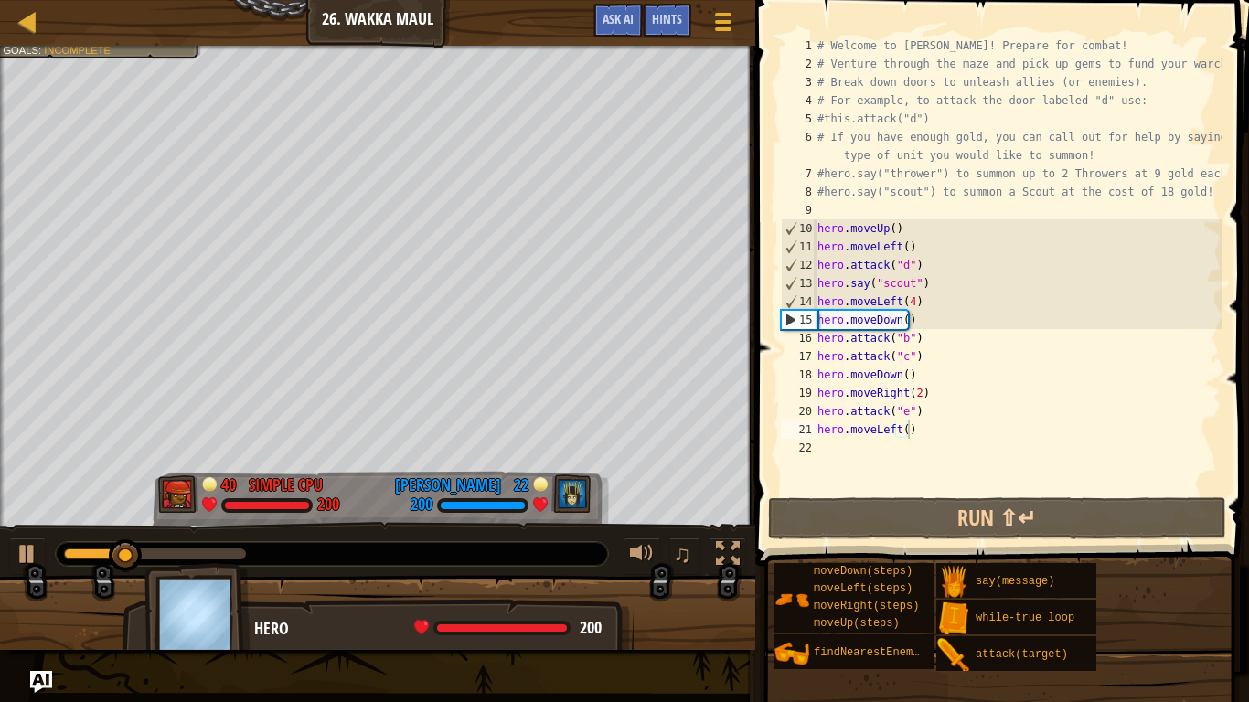
click at [30, 139] on div "Defeat the enemy hero in 90 seconds. Your hero must survive. Goals : Incomplete" at bounding box center [378, 286] width 756 height 481
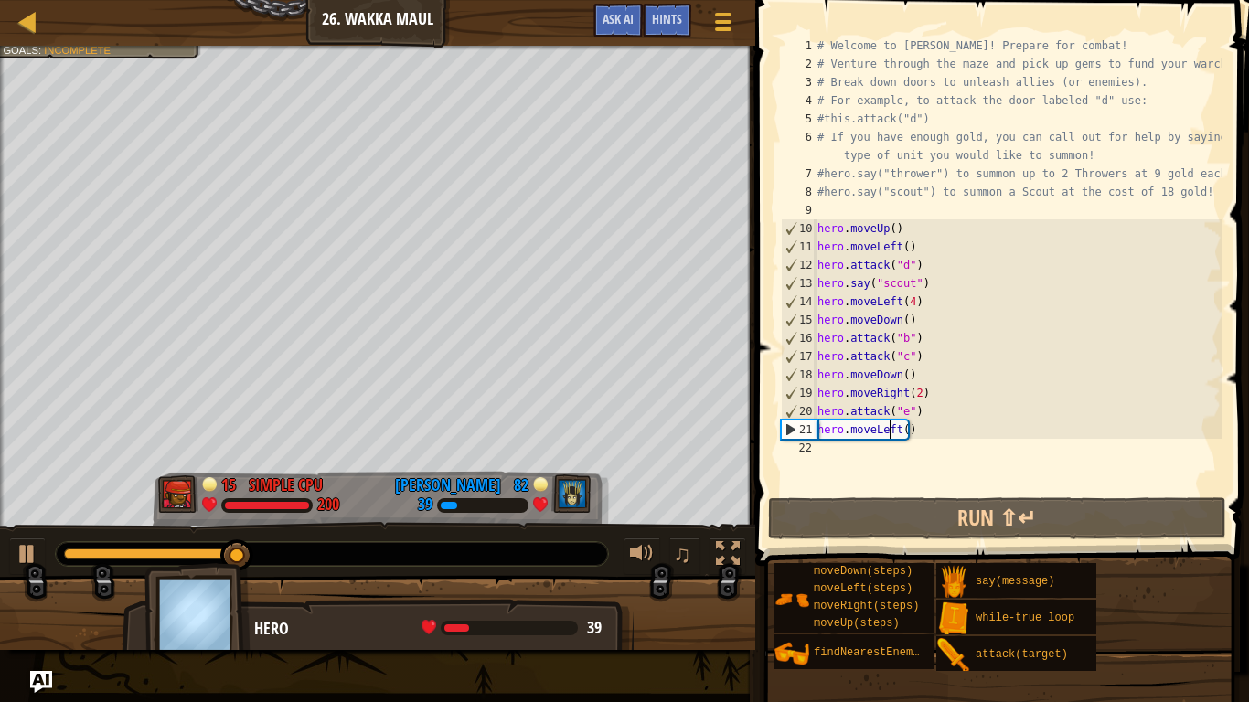
click at [892, 429] on div "# Welcome to [PERSON_NAME]! Prepare for combat! # Venture through the maze and …" at bounding box center [1018, 284] width 408 height 494
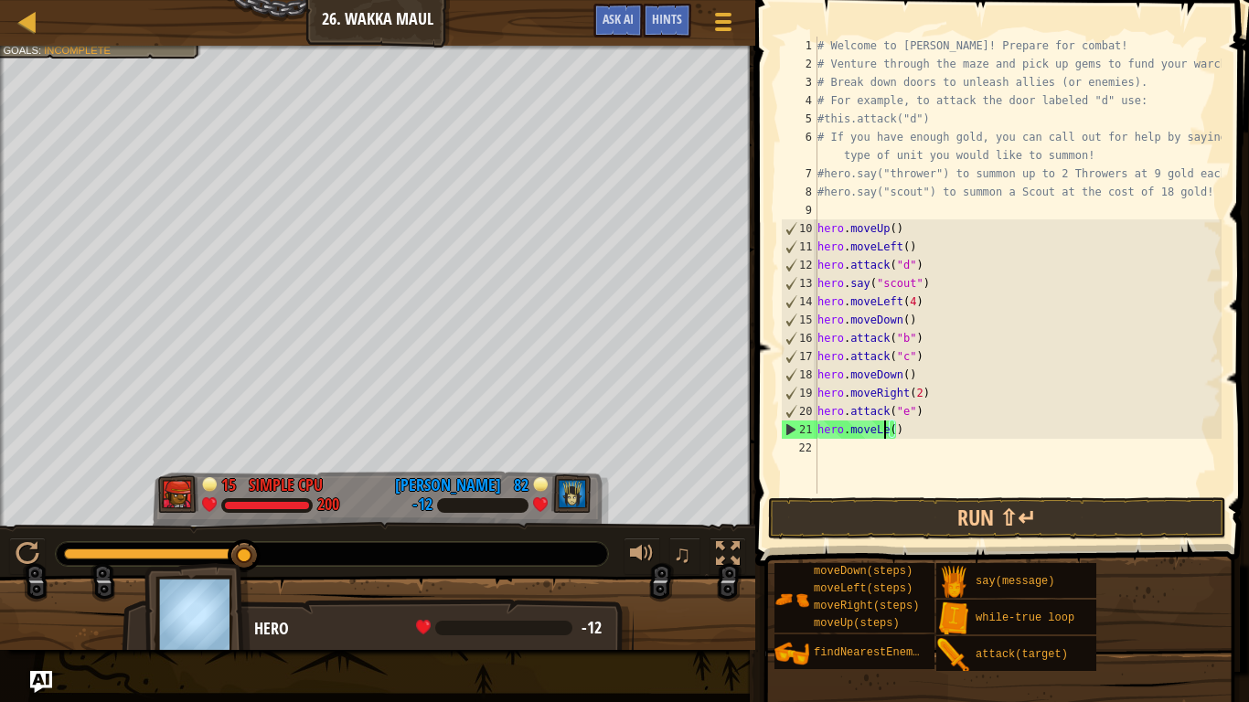
scroll to position [8, 5]
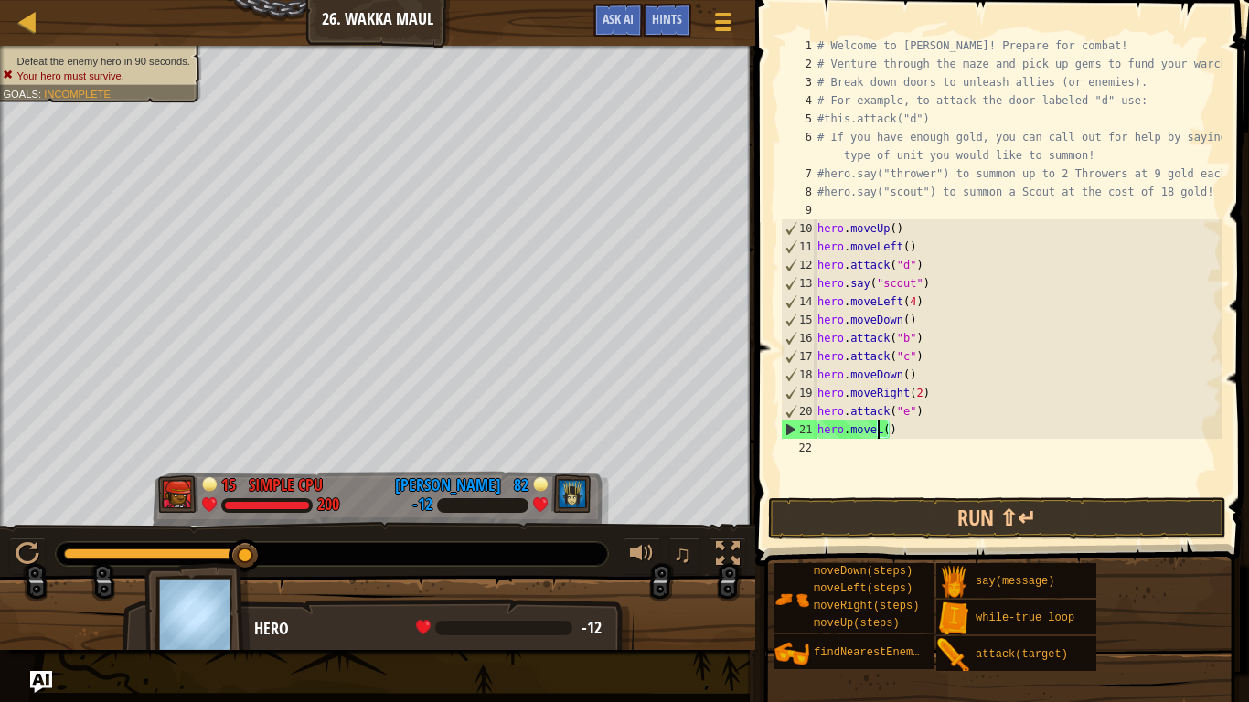
type textarea "hero.move()"
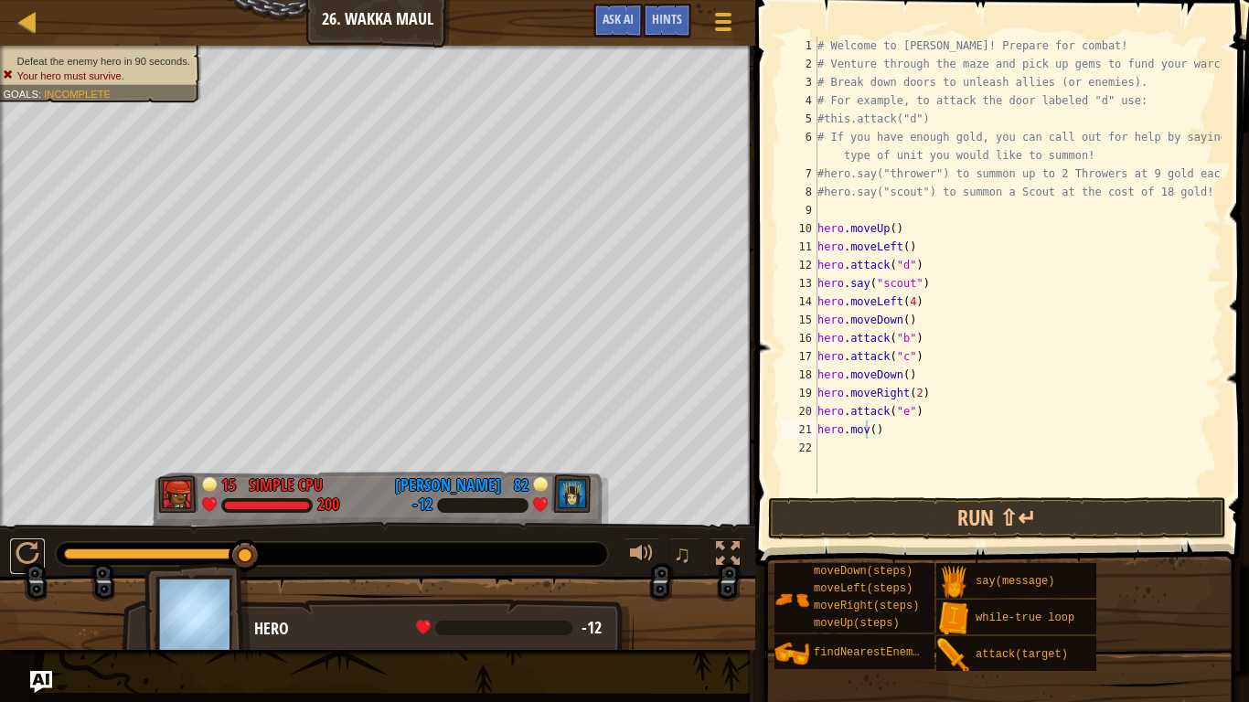
click at [36, 549] on div at bounding box center [28, 554] width 24 height 24
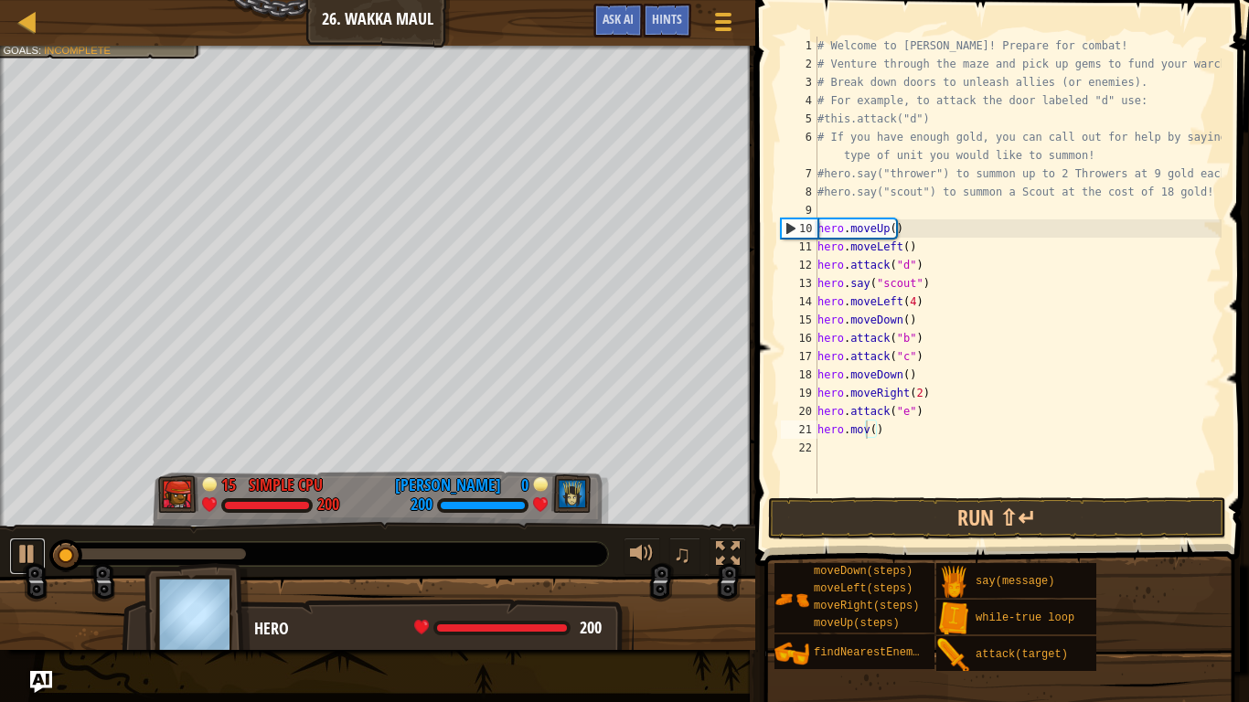
click at [36, 549] on div at bounding box center [28, 554] width 24 height 24
drag, startPoint x: 65, startPoint y: 550, endPoint x: 0, endPoint y: 553, distance: 65.0
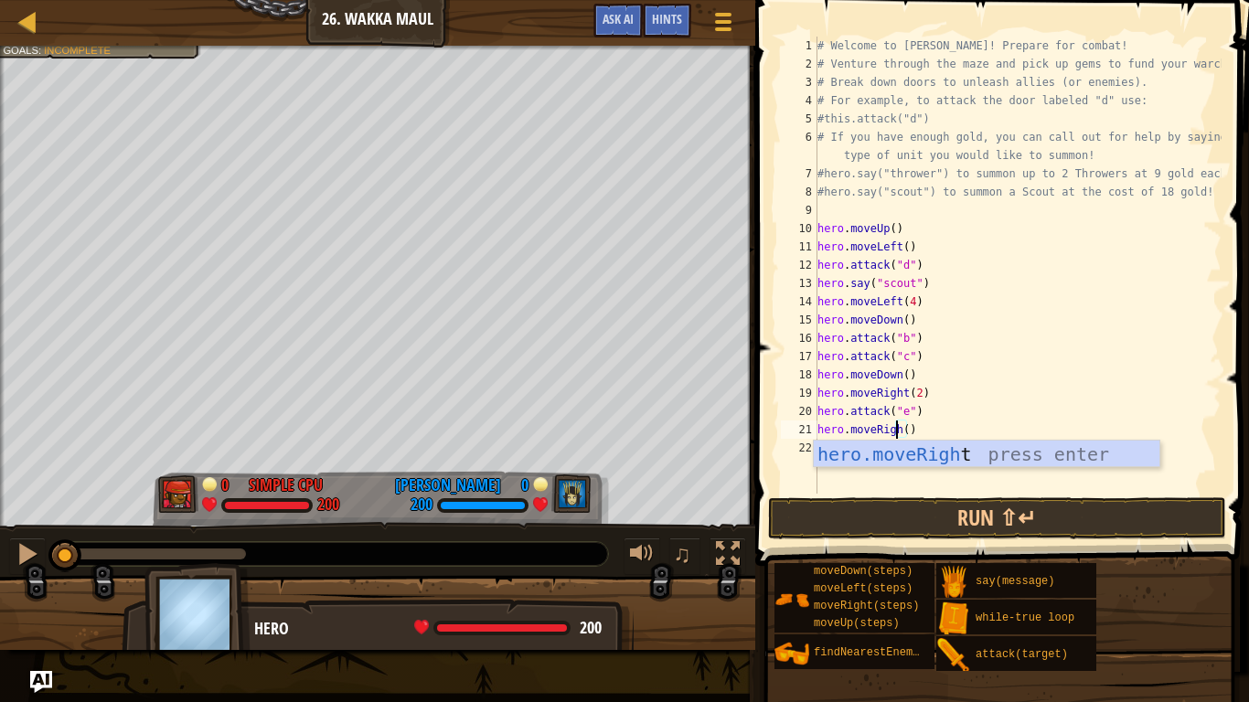
scroll to position [8, 6]
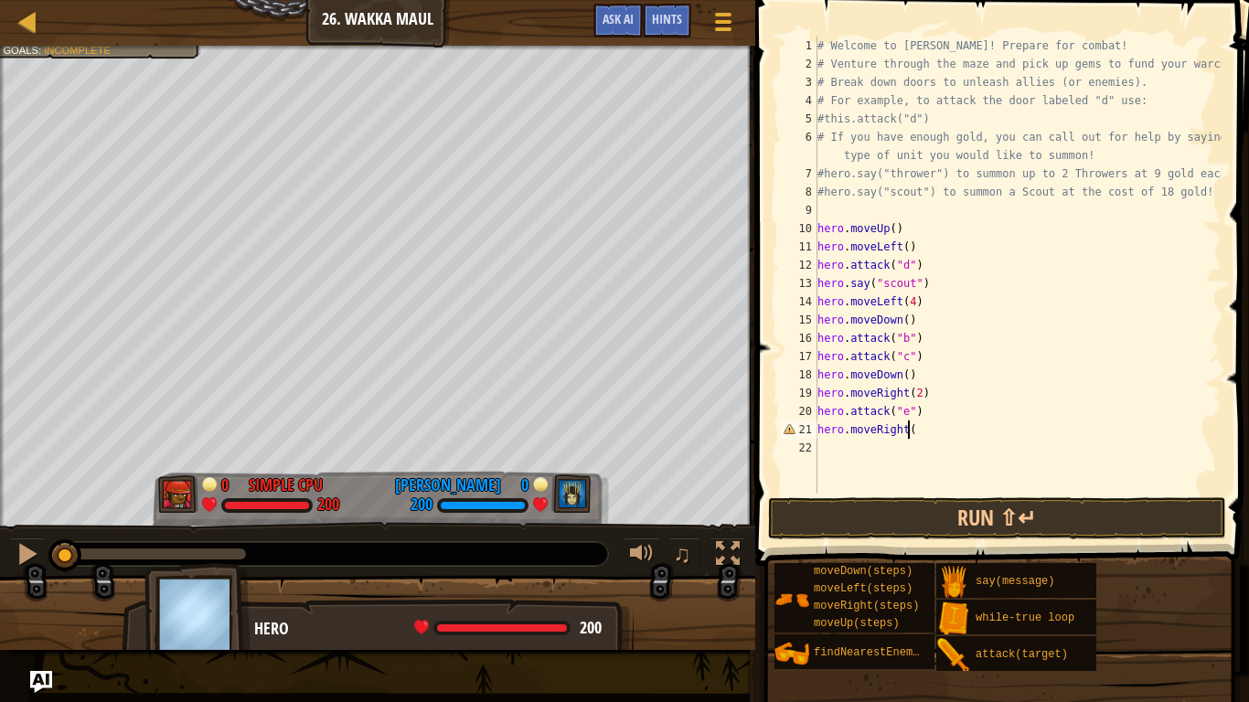
type textarea "hero.moveRight()"
click at [875, 444] on div "# Welcome to Wakka Maul! Prepare for combat! # Venture through the maze and pic…" at bounding box center [1018, 284] width 408 height 494
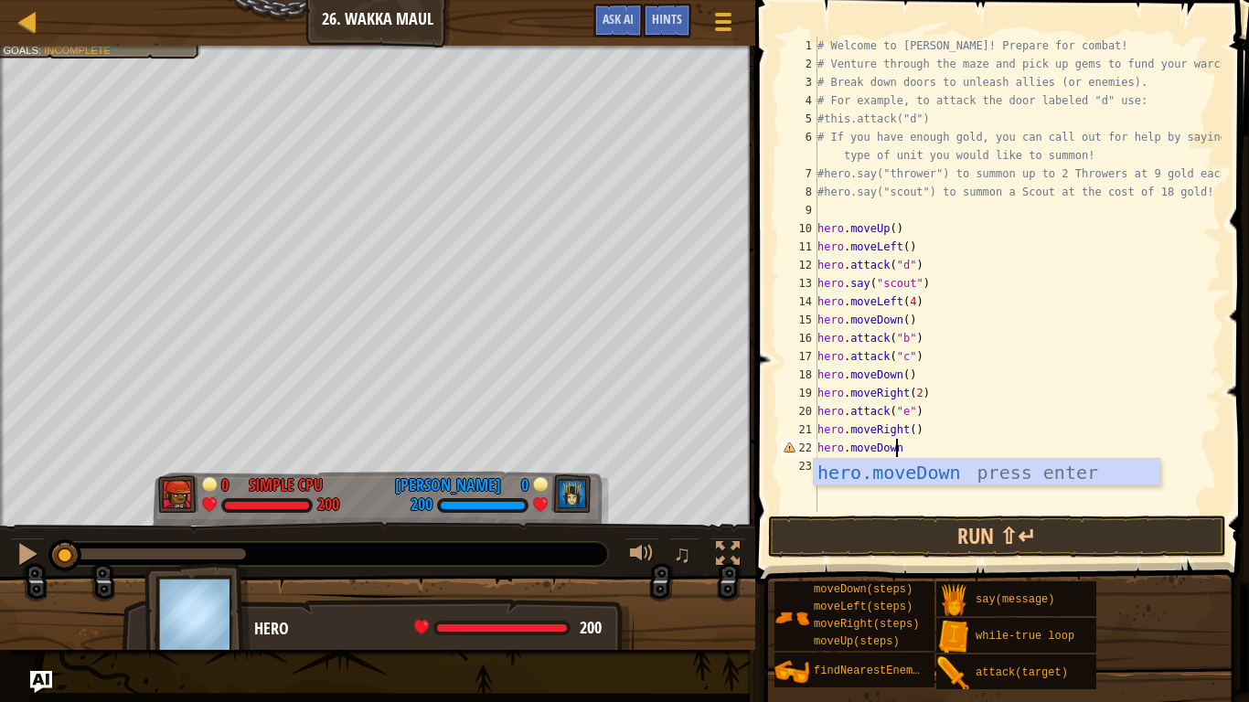
scroll to position [8, 5]
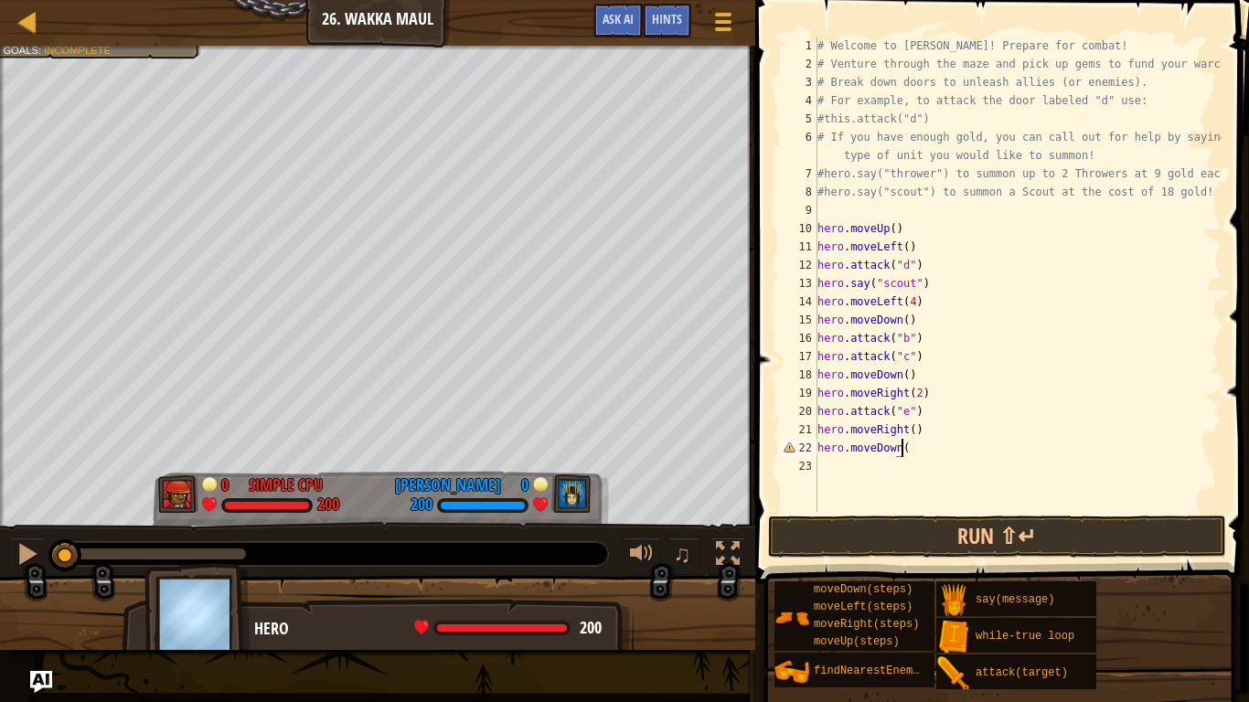
type textarea "hero.moveDown()"
click at [860, 465] on div "# Welcome to Wakka Maul! Prepare for combat! # Venture through the maze and pic…" at bounding box center [1018, 293] width 408 height 512
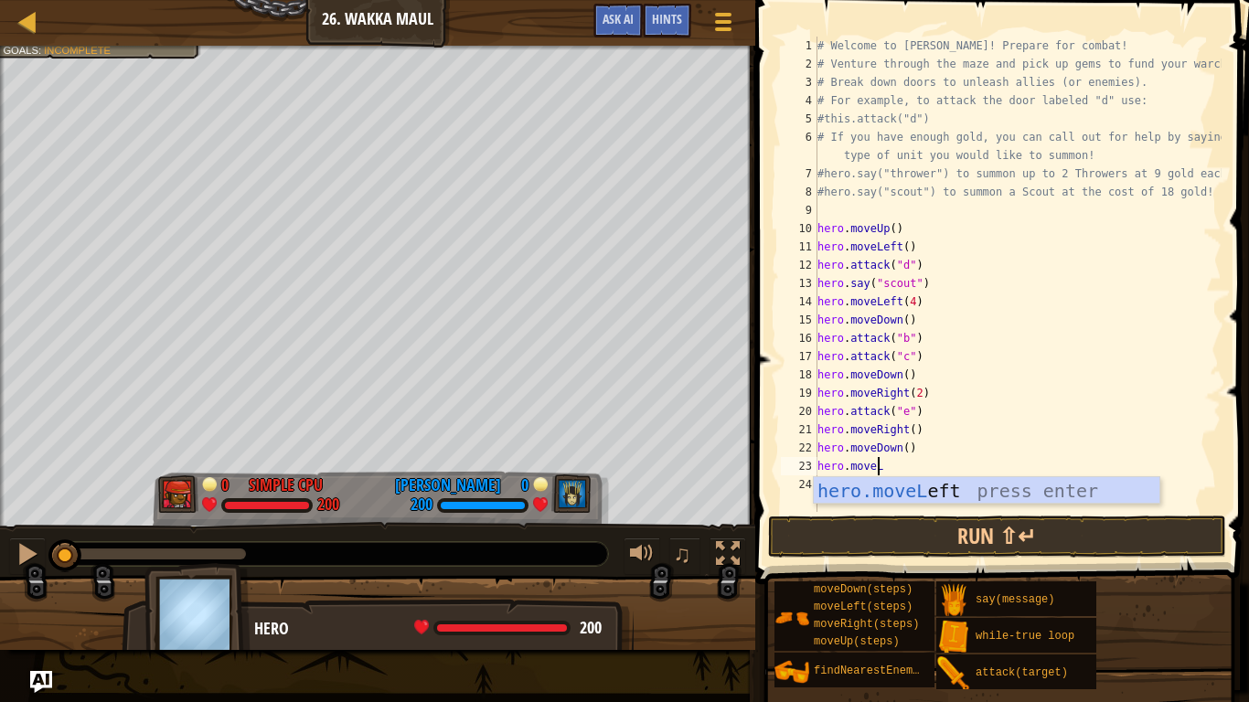
scroll to position [8, 5]
type textarea "hero.moveLef"
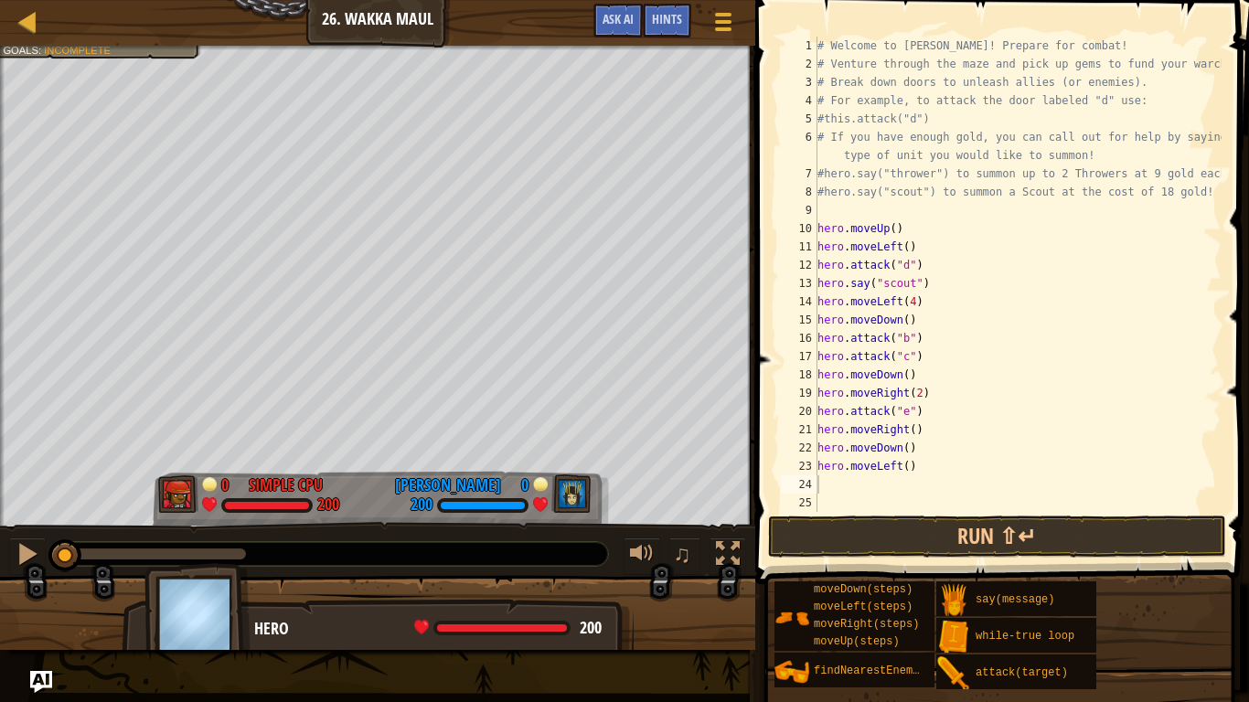
click at [895, 515] on span at bounding box center [1004, 266] width 509 height 638
click at [906, 535] on button "Run ⇧↵" at bounding box center [997, 537] width 458 height 42
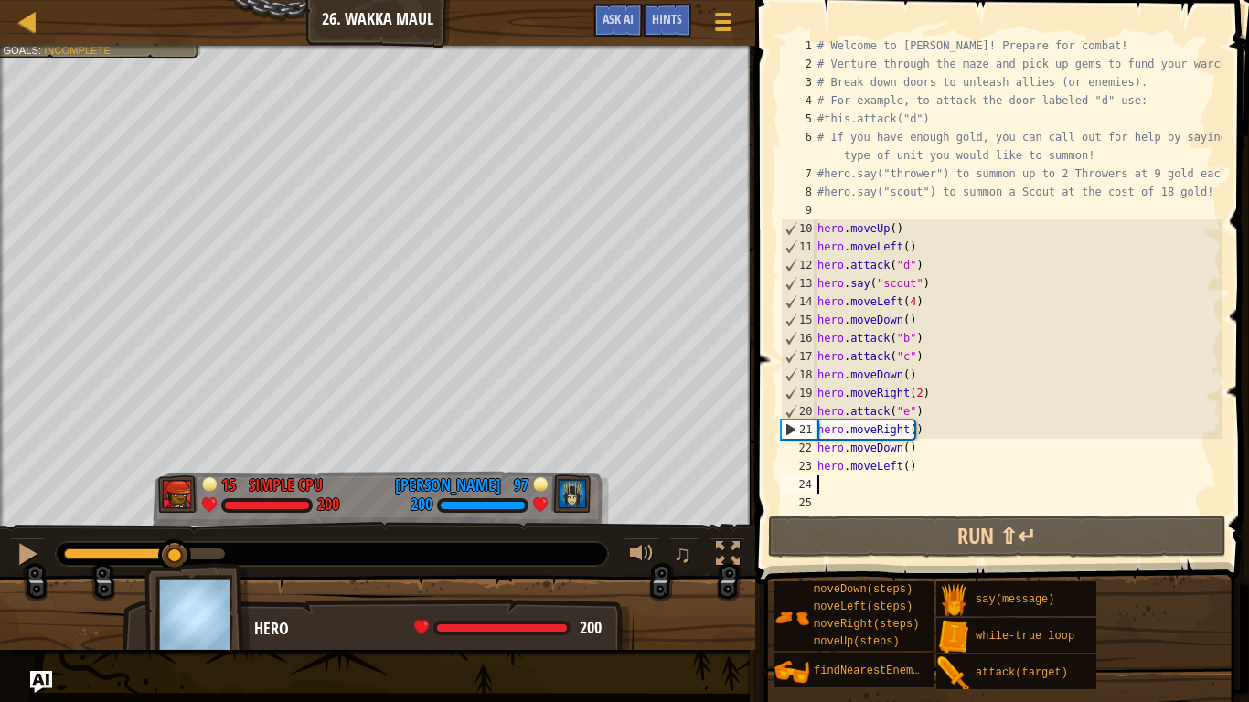
drag, startPoint x: 101, startPoint y: 548, endPoint x: 176, endPoint y: 572, distance: 78.7
click at [176, 572] on div "Defeat the enemy hero in 90 seconds. Your hero must survive. Goals : Incomplete…" at bounding box center [624, 348] width 1249 height 605
click at [902, 427] on div "# Welcome to Wakka Maul! Prepare for combat! # Venture through the maze and pic…" at bounding box center [1018, 293] width 408 height 512
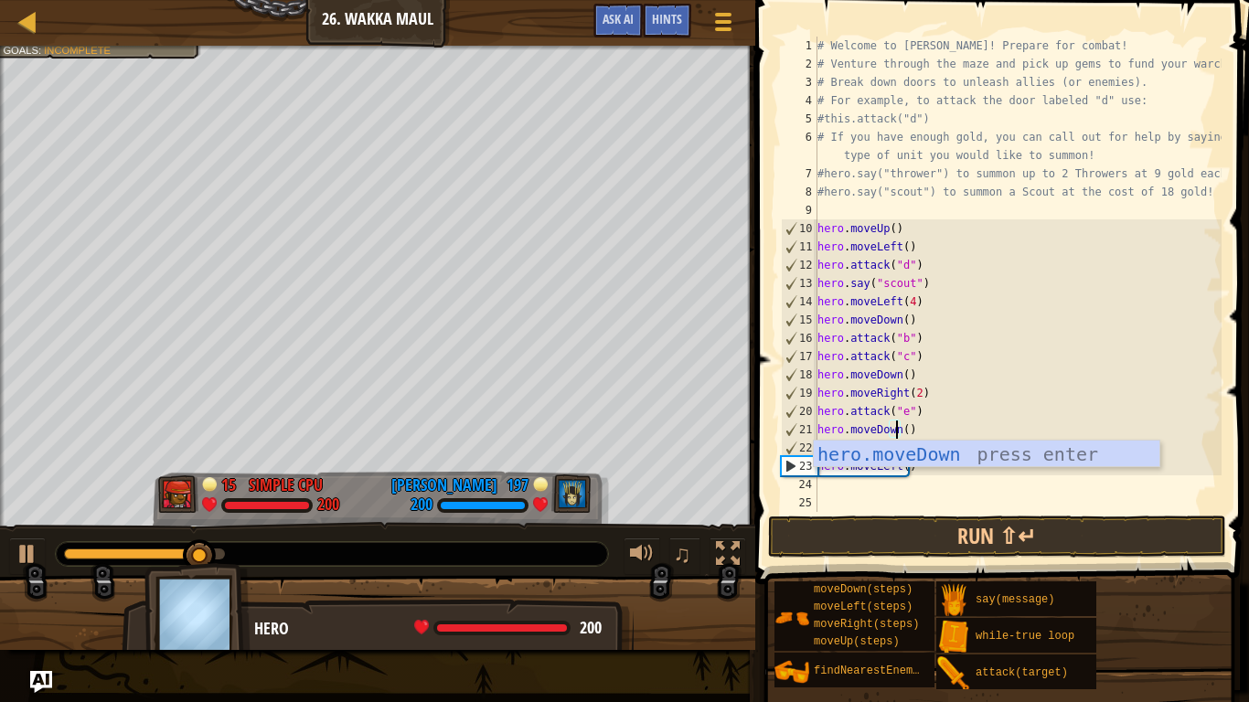
scroll to position [8, 6]
click at [36, 549] on div at bounding box center [28, 554] width 24 height 24
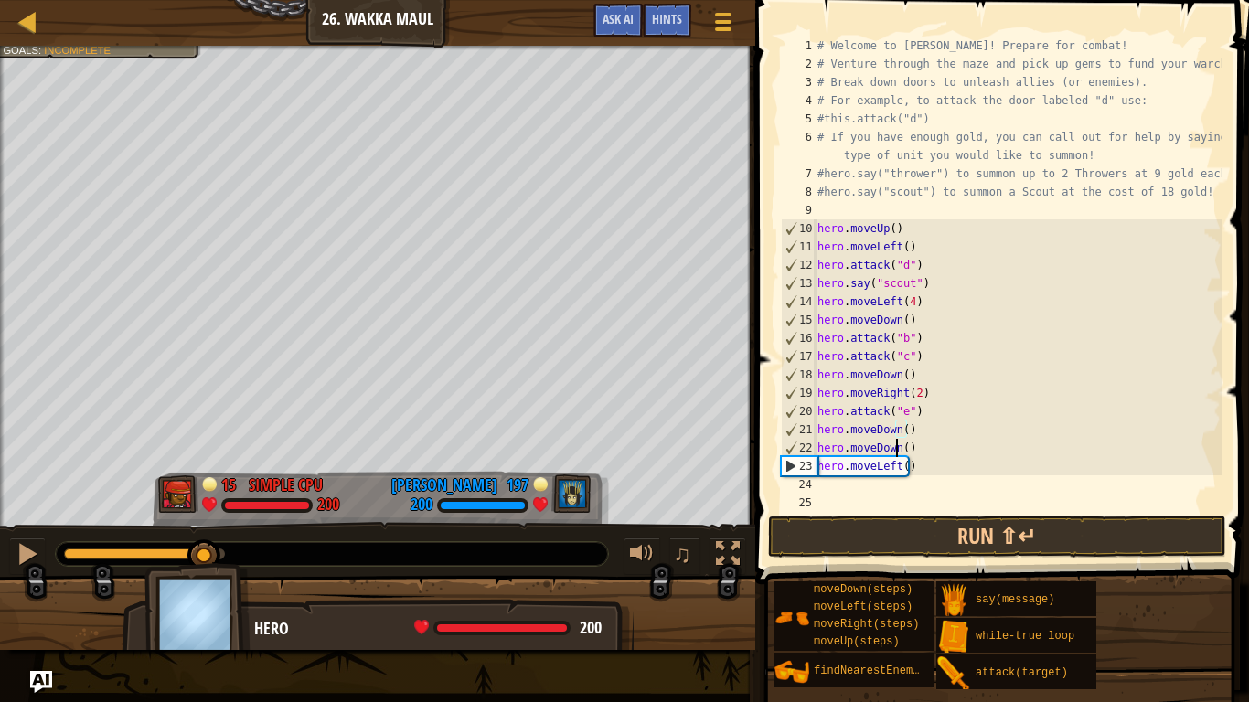
click at [895, 449] on div "# Welcome to Wakka Maul! Prepare for combat! # Venture through the maze and pic…" at bounding box center [1018, 293] width 408 height 512
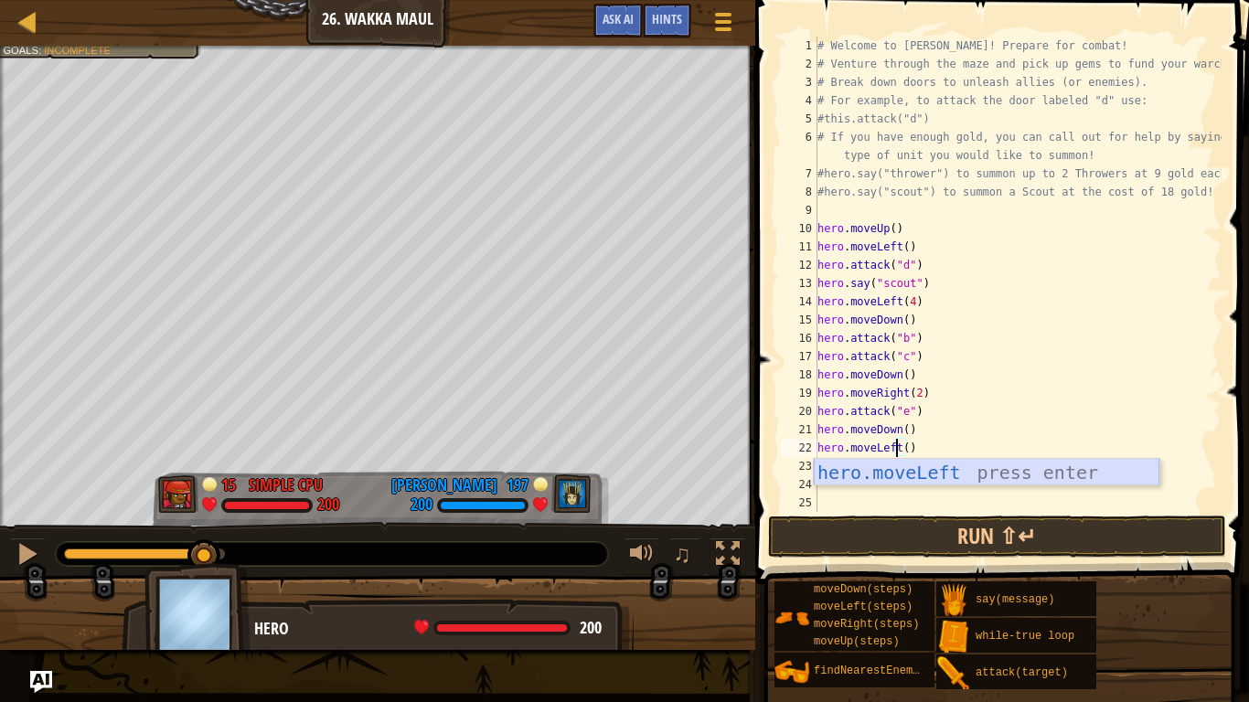
click at [906, 476] on div "hero.moveLeft press enter" at bounding box center [987, 500] width 346 height 82
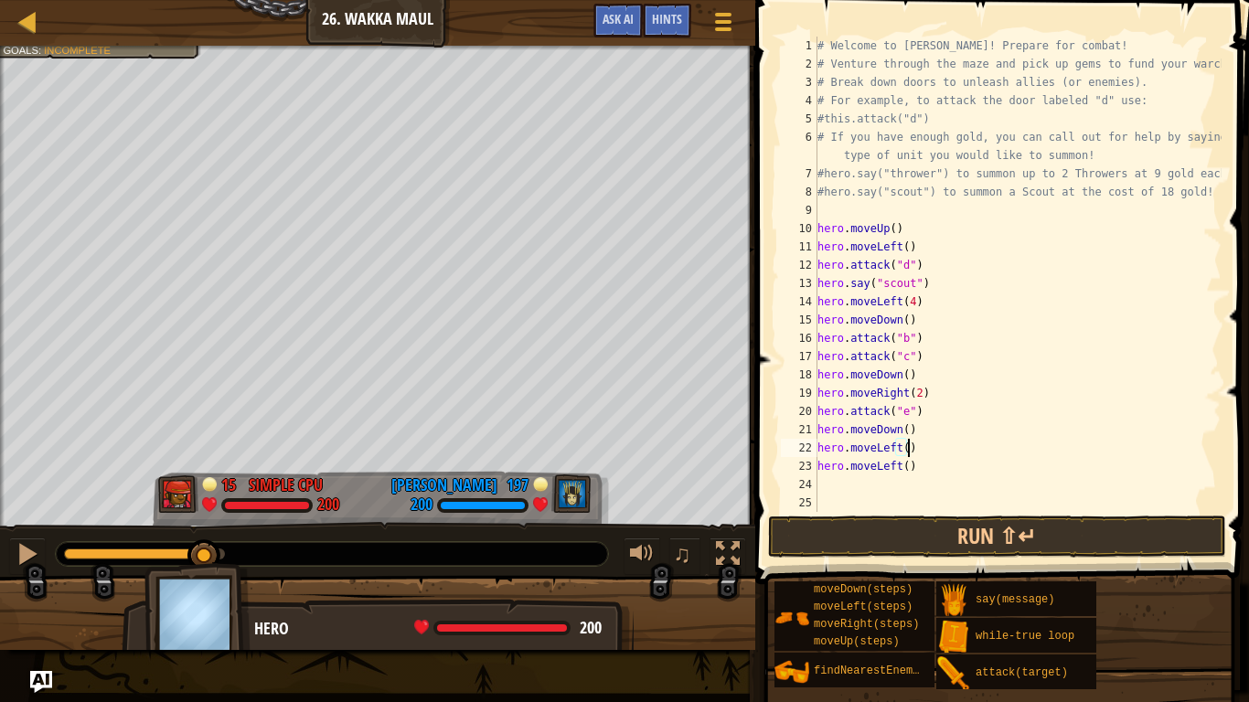
click at [905, 466] on div "# Welcome to Wakka Maul! Prepare for combat! # Venture through the maze and pic…" at bounding box center [1018, 293] width 408 height 512
type textarea "h"
type textarea "hero.moveLeft()"
click at [820, 468] on div "# Welcome to Wakka Maul! Prepare for combat! # Venture through the maze and pic…" at bounding box center [1018, 293] width 408 height 512
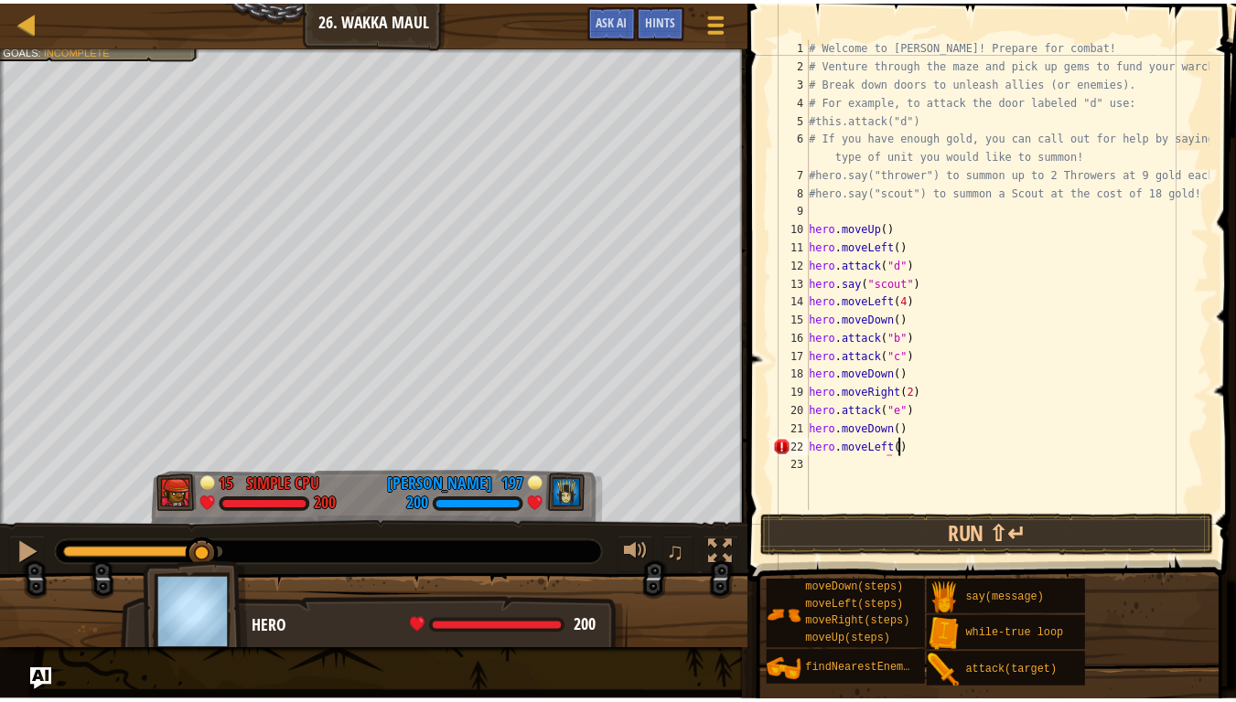
scroll to position [8, 6]
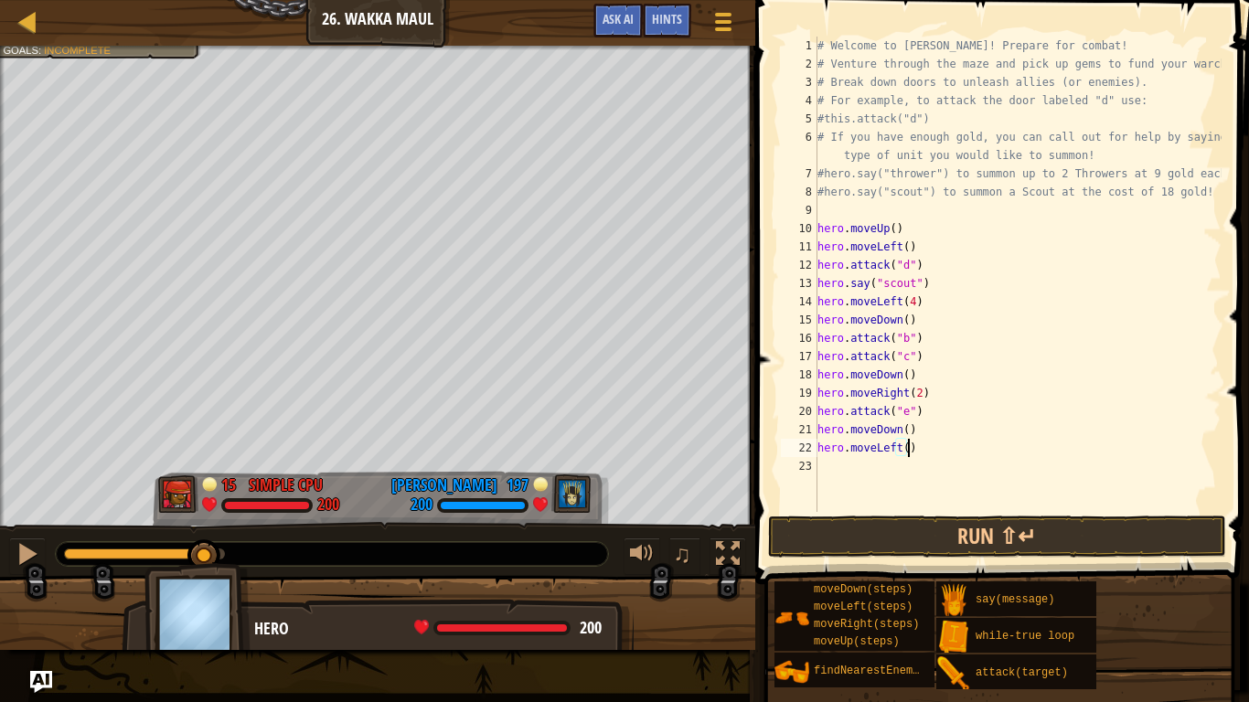
type textarea "hero.moveLeft()"
click at [877, 558] on span at bounding box center [1004, 266] width 509 height 638
click at [882, 537] on button "Run ⇧↵" at bounding box center [997, 537] width 458 height 42
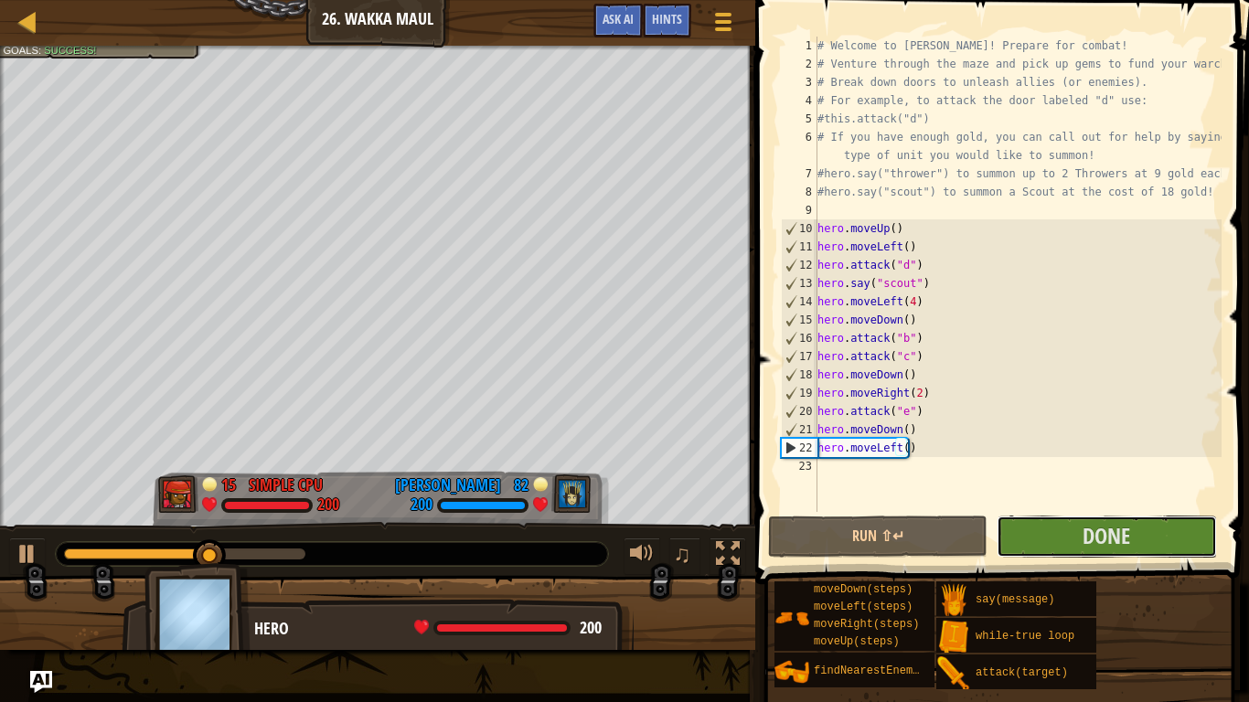
click at [1066, 531] on button "Done" at bounding box center [1107, 537] width 220 height 42
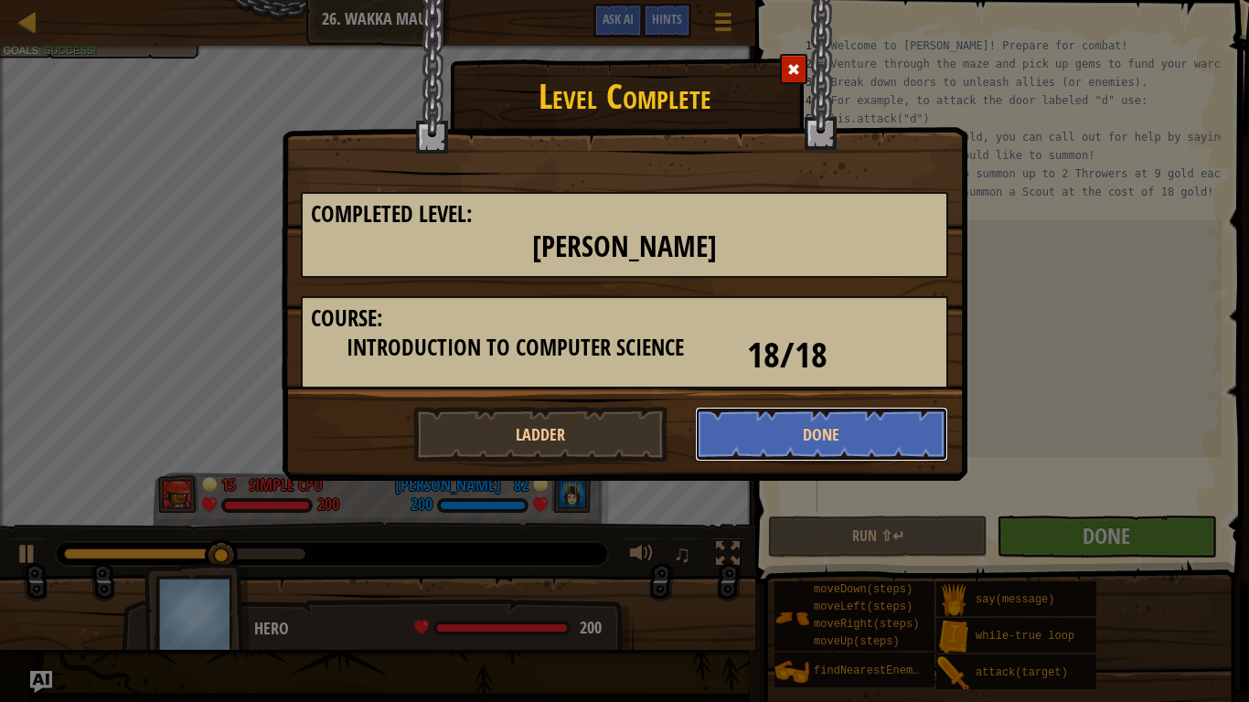
click at [849, 439] on button "Done" at bounding box center [822, 434] width 254 height 55
